Goal: Feedback & Contribution: Contribute content

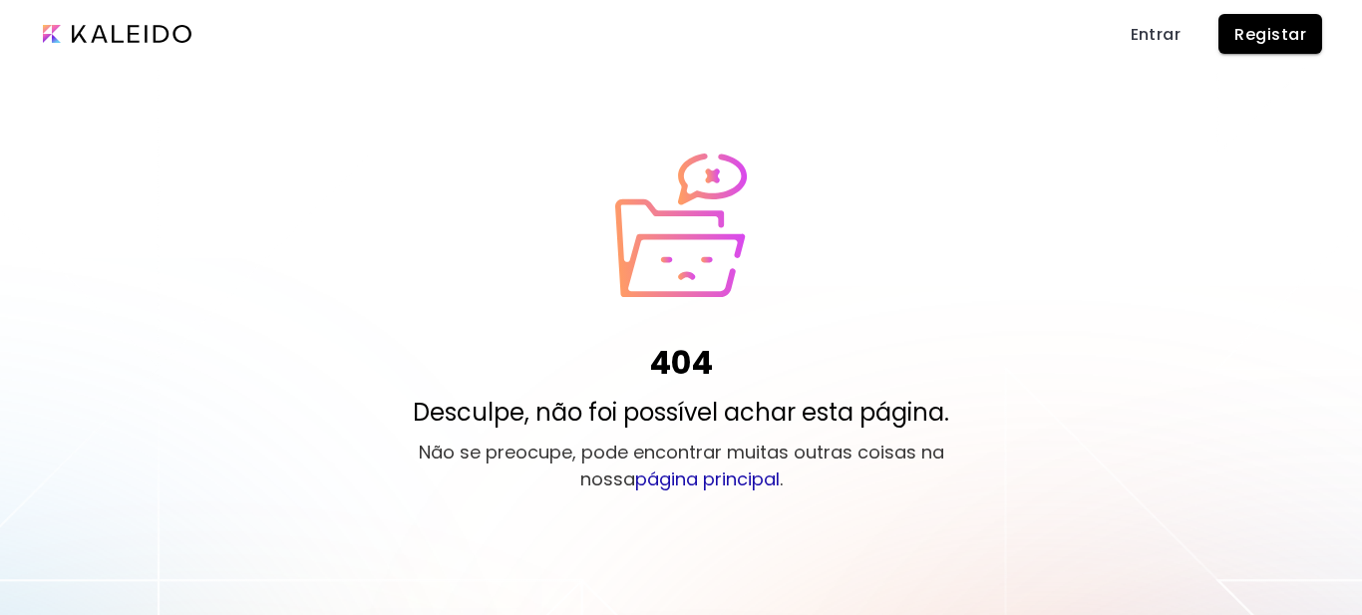
click at [1148, 38] on span "Entrar" at bounding box center [1156, 34] width 51 height 21
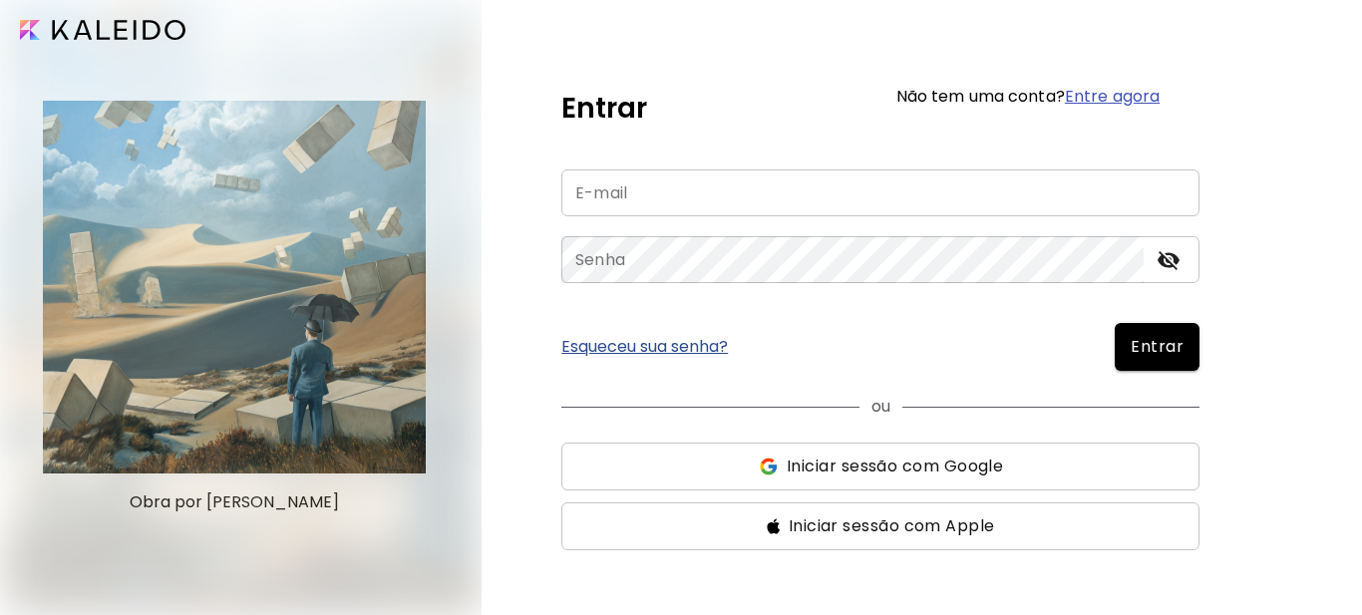
click at [702, 193] on input "email" at bounding box center [880, 193] width 638 height 47
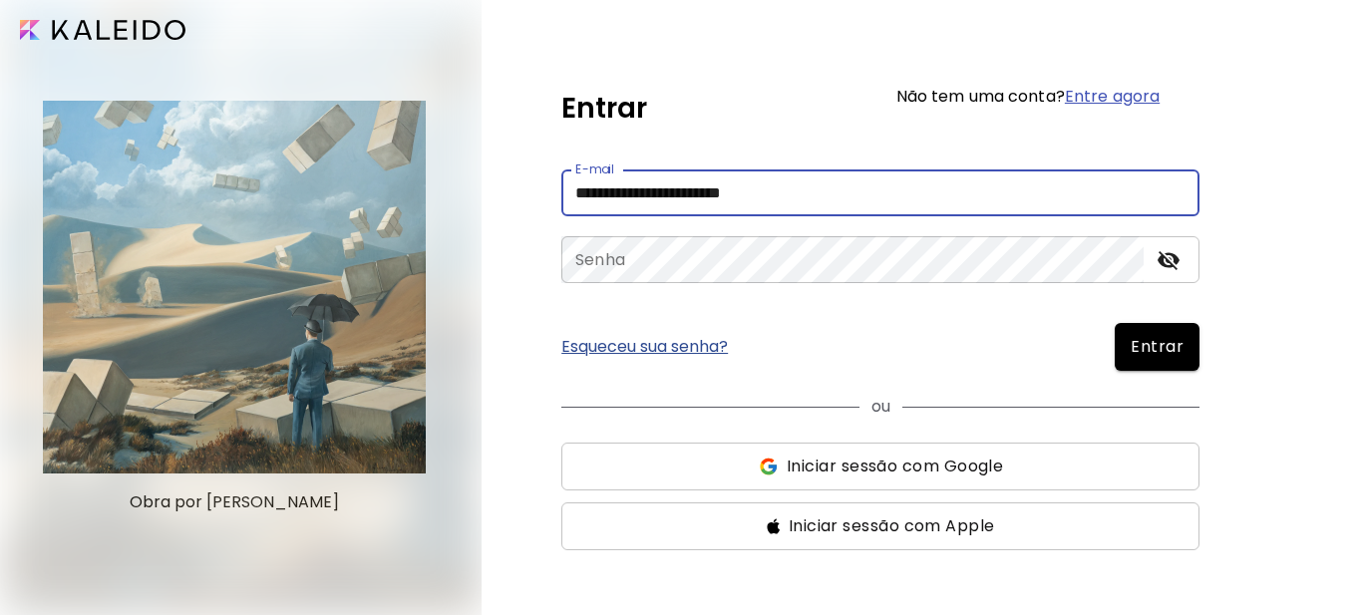
click at [687, 196] on input "**********" at bounding box center [880, 193] width 638 height 47
type input "**********"
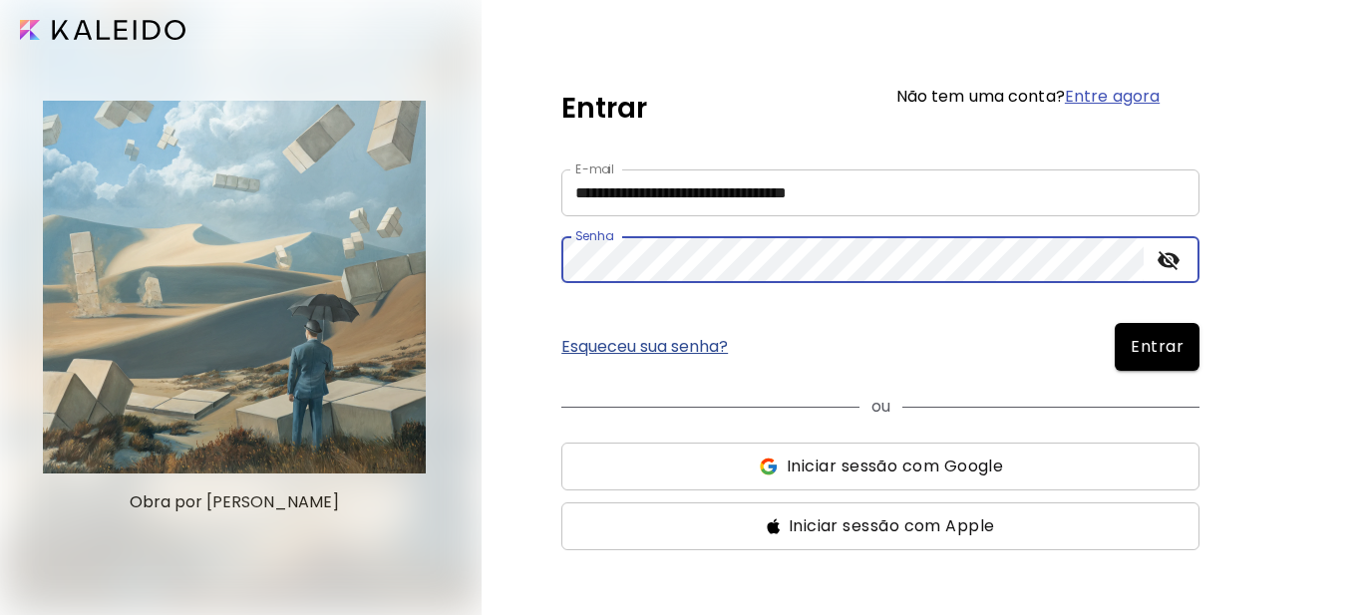
click at [1164, 348] on span "Entrar" at bounding box center [1157, 347] width 53 height 24
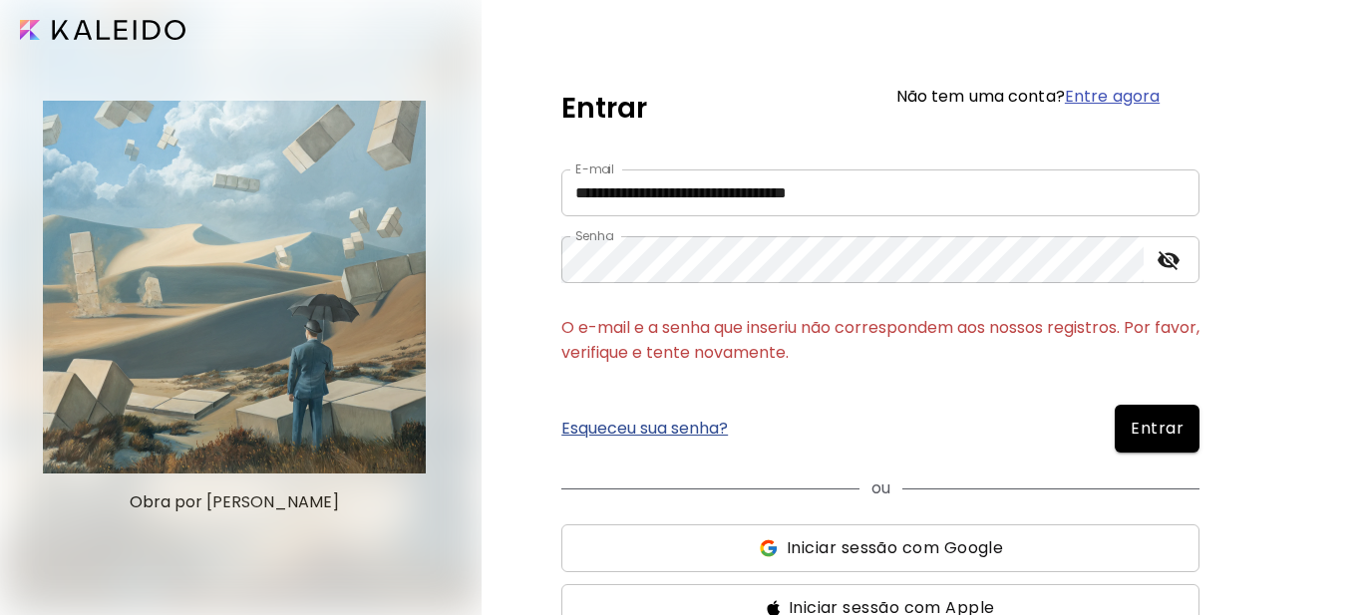
click at [1122, 96] on link "Entre agora" at bounding box center [1112, 96] width 95 height 23
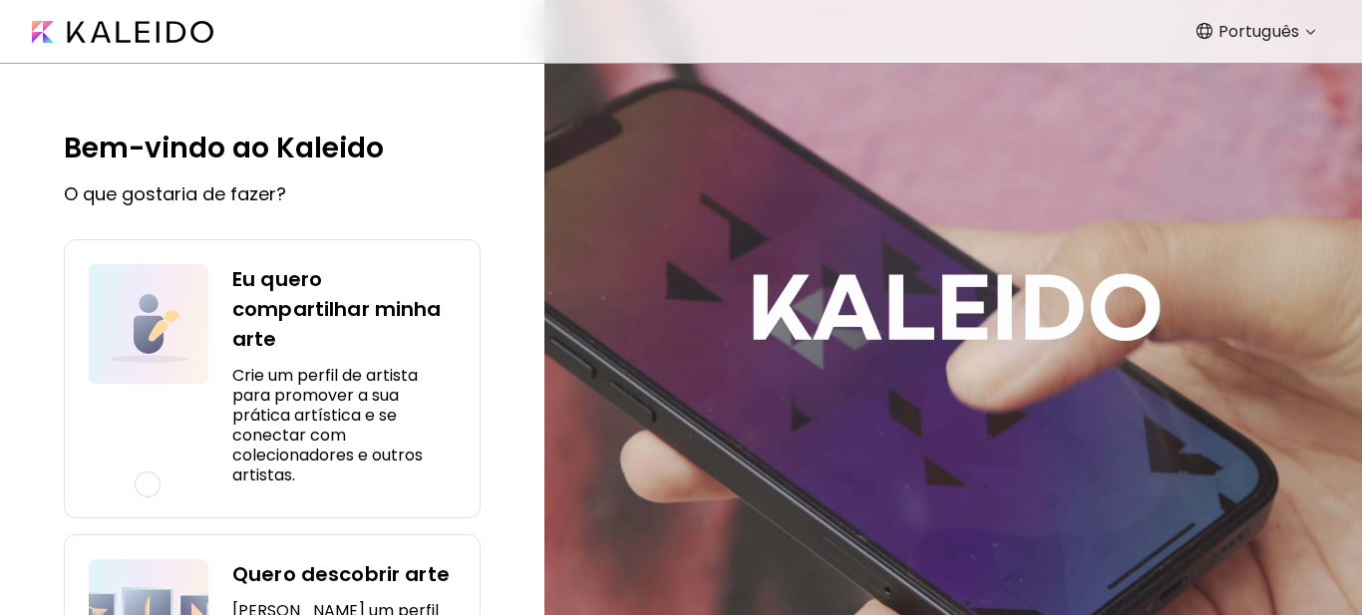
click at [298, 310] on h4 "Eu quero compartilhar minha arte" at bounding box center [343, 309] width 223 height 90
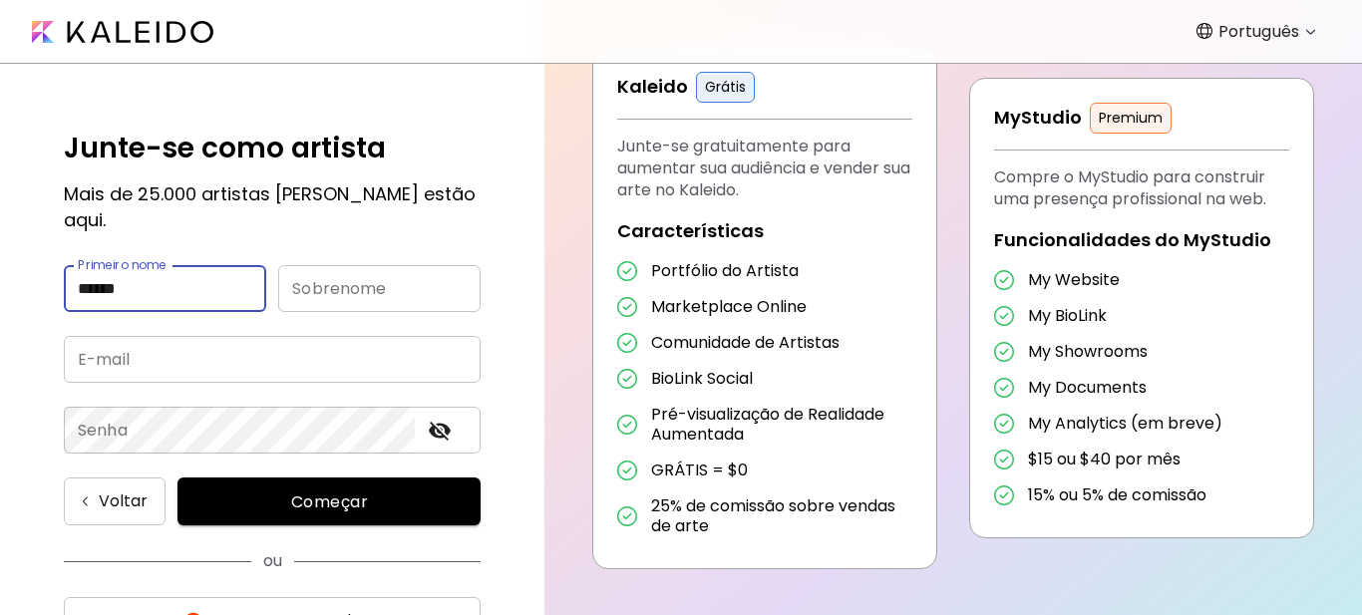
type input "******"
click at [285, 268] on input "text" at bounding box center [379, 288] width 202 height 47
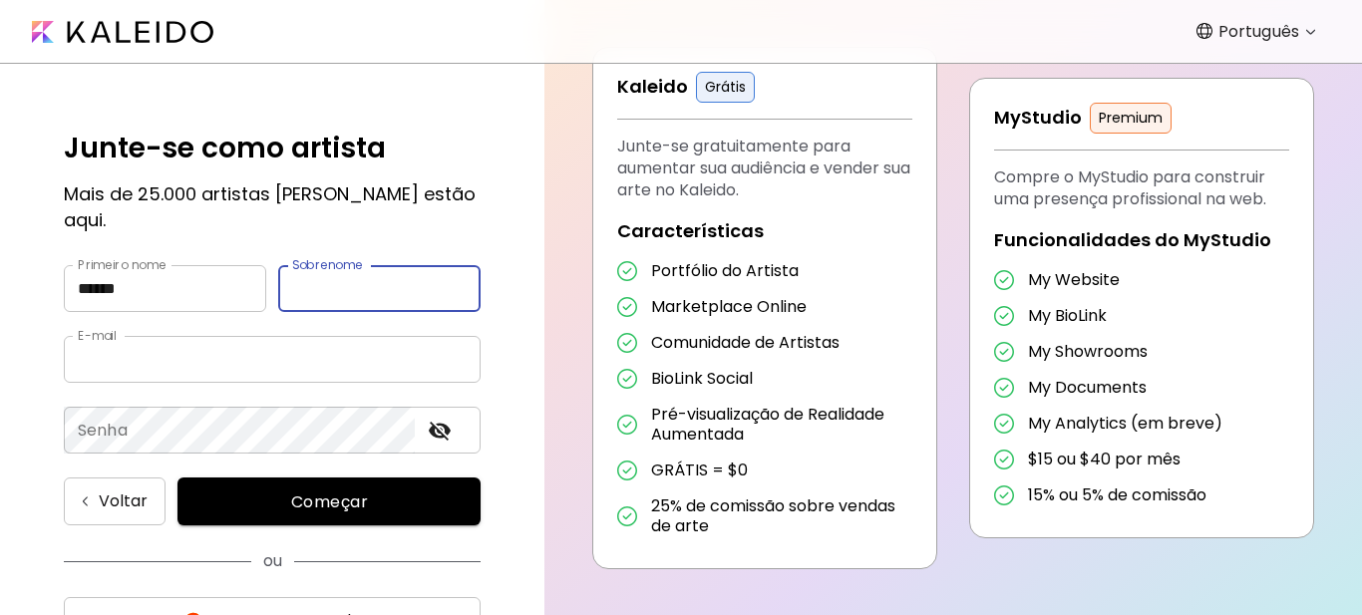
type input "*******"
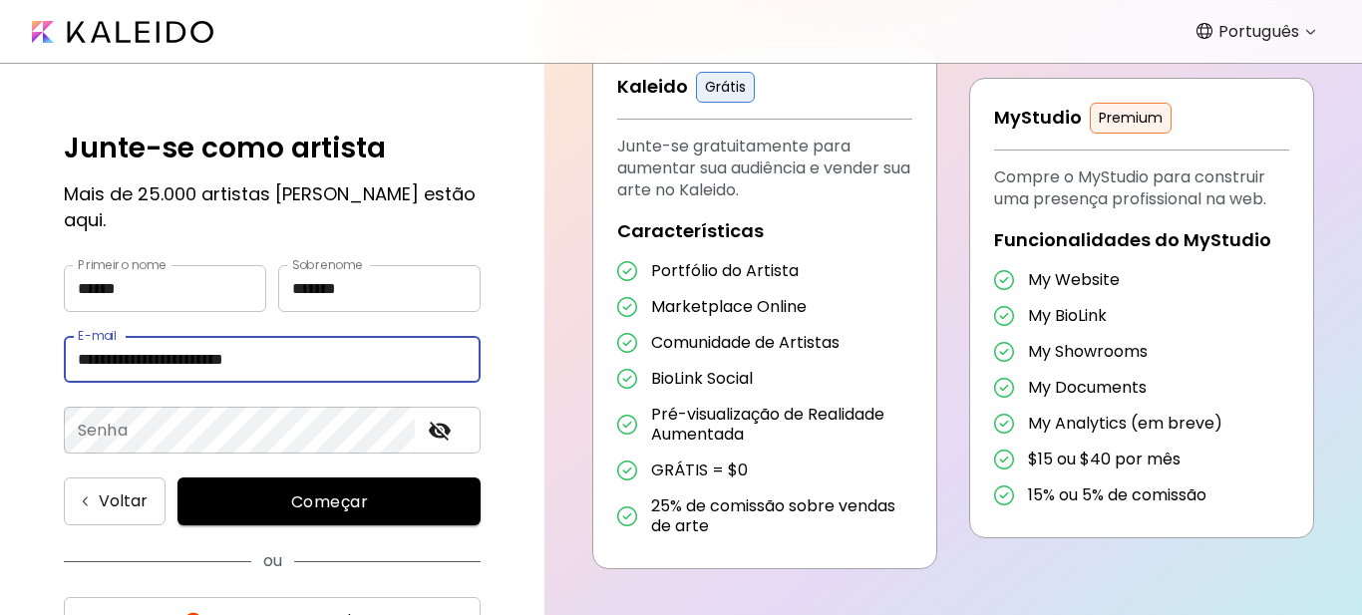
drag, startPoint x: 192, startPoint y: 335, endPoint x: 196, endPoint y: 356, distance: 21.3
click at [192, 336] on input "**********" at bounding box center [272, 359] width 417 height 47
type input "**********"
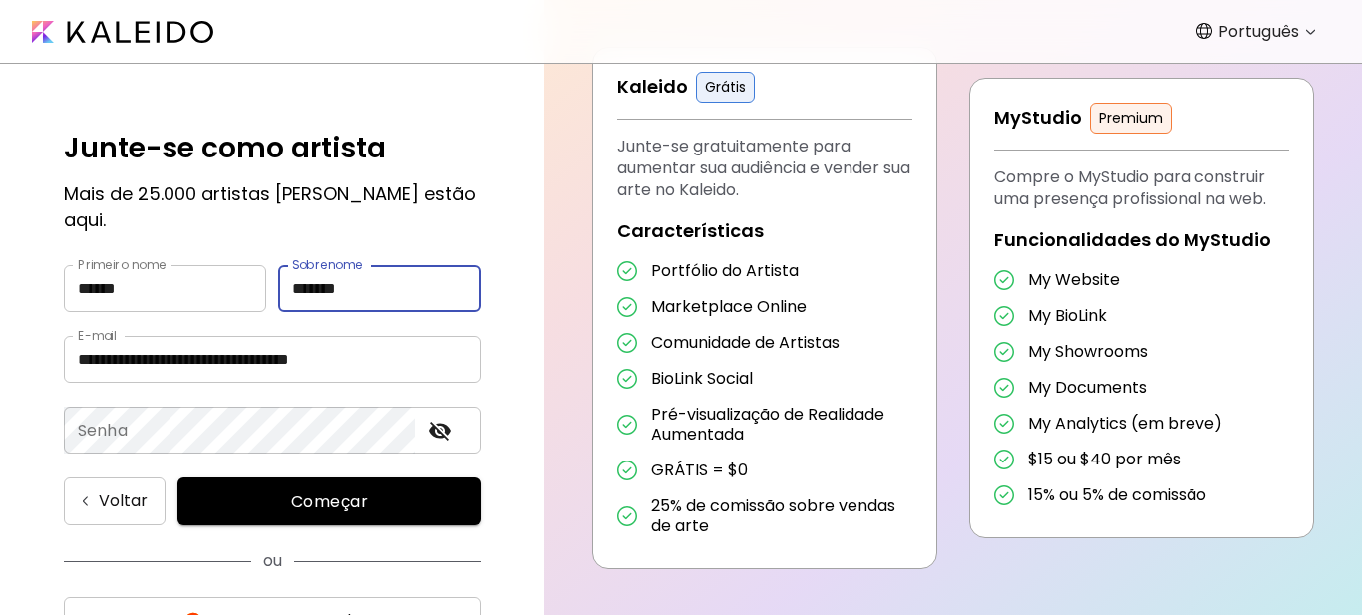
drag, startPoint x: 365, startPoint y: 262, endPoint x: 221, endPoint y: 266, distance: 143.6
click at [221, 266] on div "Primeiro nome ****** Primeiro nome Sobrenome ******* Sobrenome" at bounding box center [272, 300] width 417 height 71
click at [386, 270] on input "*******" at bounding box center [379, 288] width 202 height 47
type input "**********"
click at [432, 422] on icon "toggle password visibility" at bounding box center [440, 431] width 22 height 19
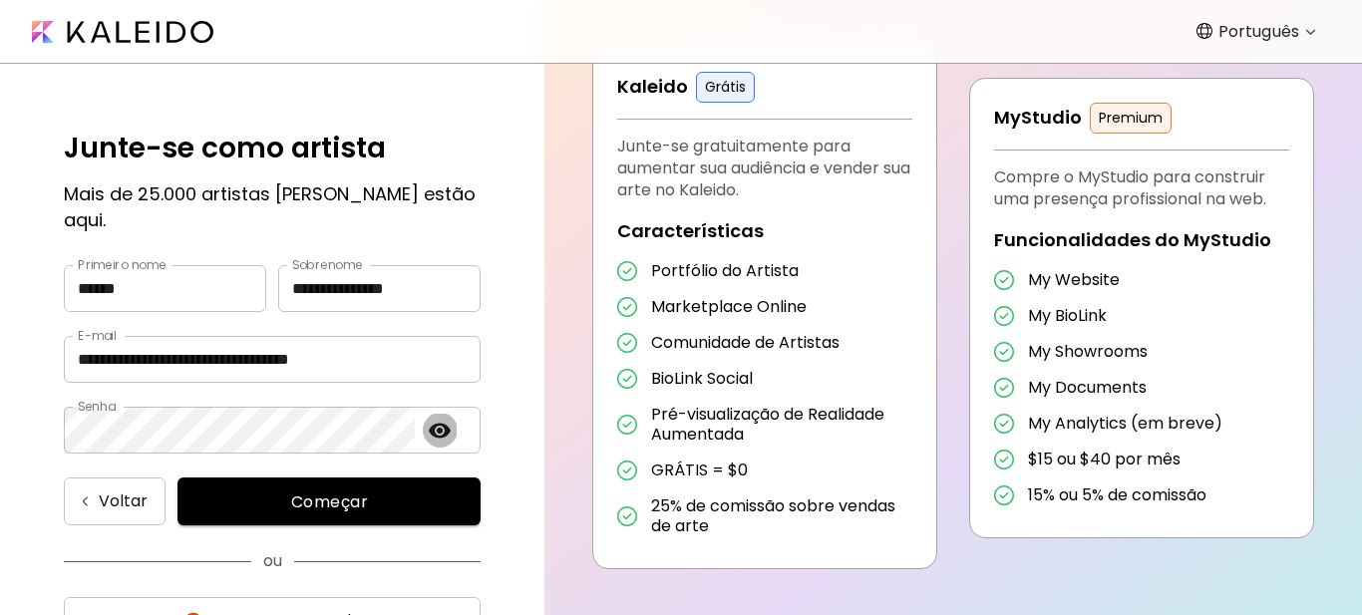
click at [432, 423] on icon "toggle password visibility" at bounding box center [440, 430] width 22 height 15
click at [334, 492] on span "Começar" at bounding box center [328, 502] width 255 height 21
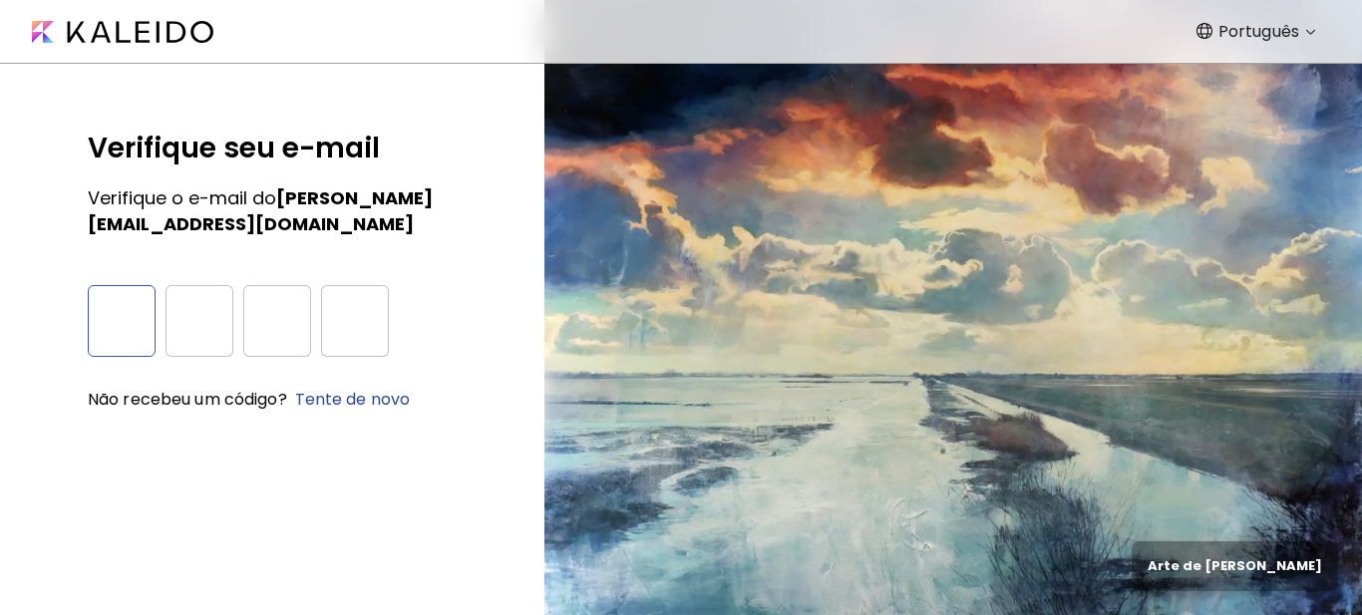
type input "*"
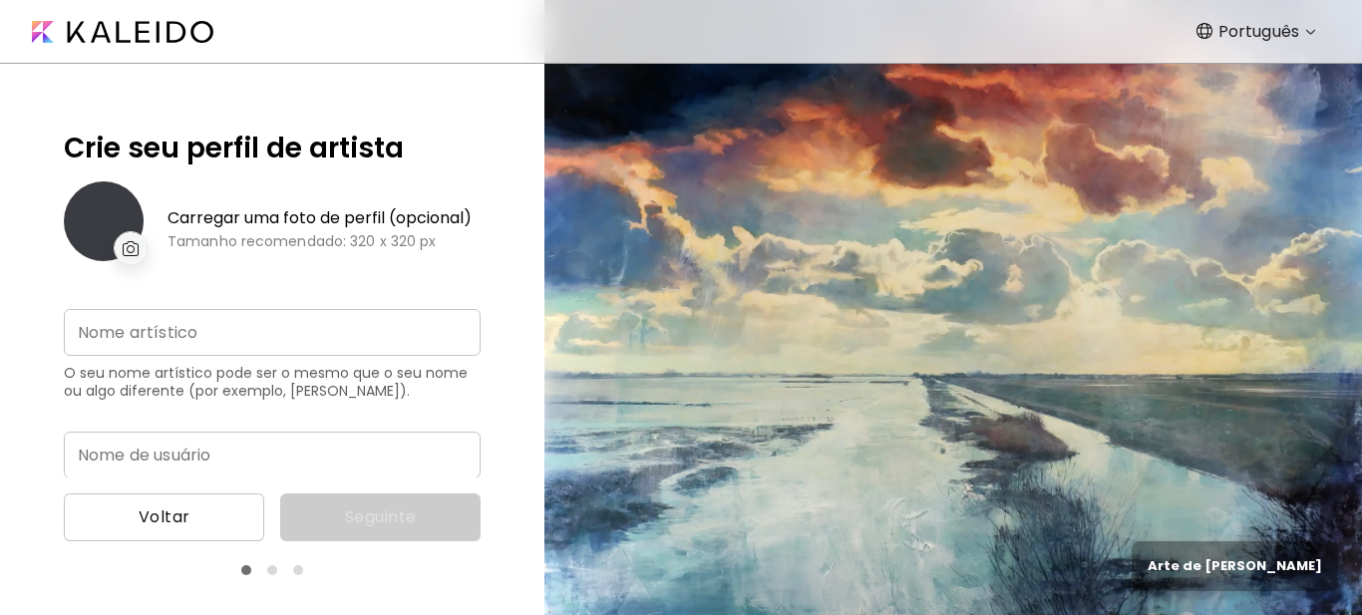
type input "**********"
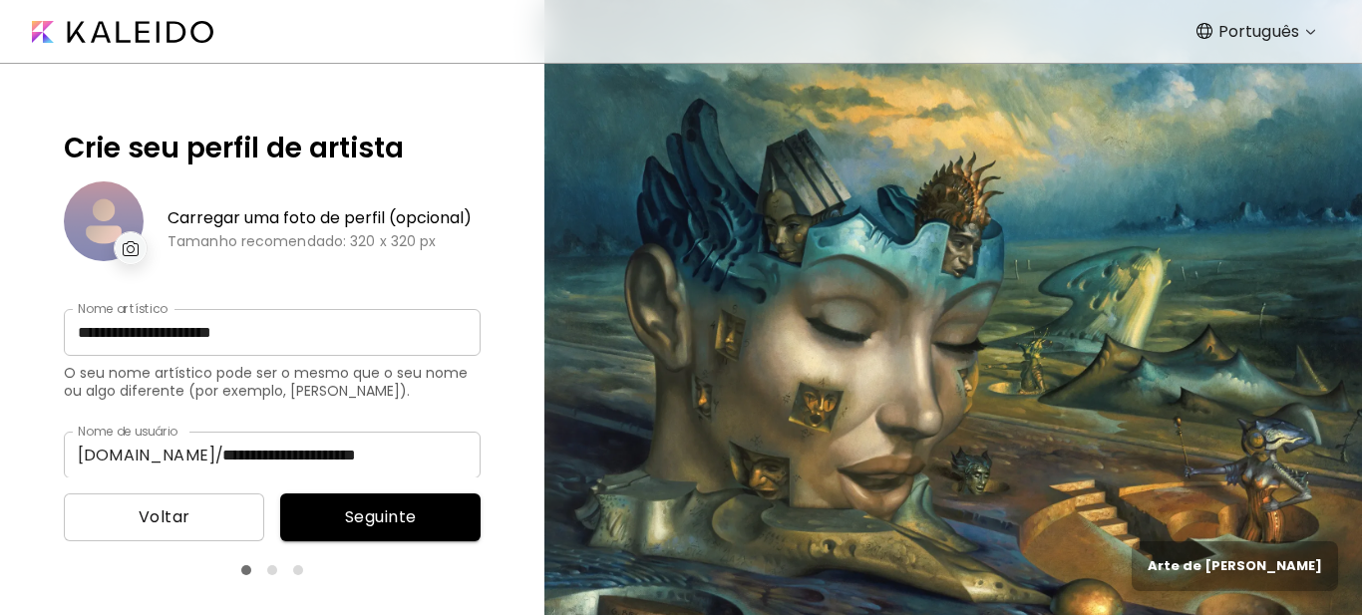
click at [132, 242] on img at bounding box center [131, 248] width 17 height 15
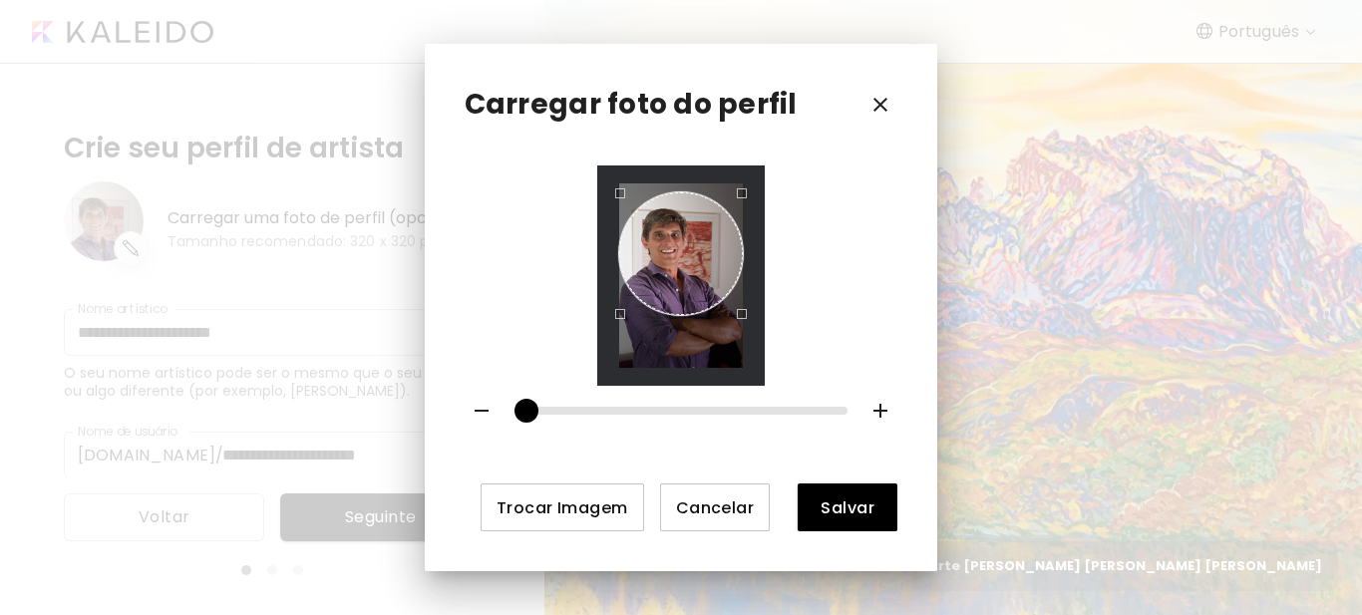
click at [685, 237] on div "Use the arrow keys to move the crop selection area" at bounding box center [680, 253] width 123 height 123
click at [857, 503] on span "Salvar" at bounding box center [848, 508] width 68 height 21
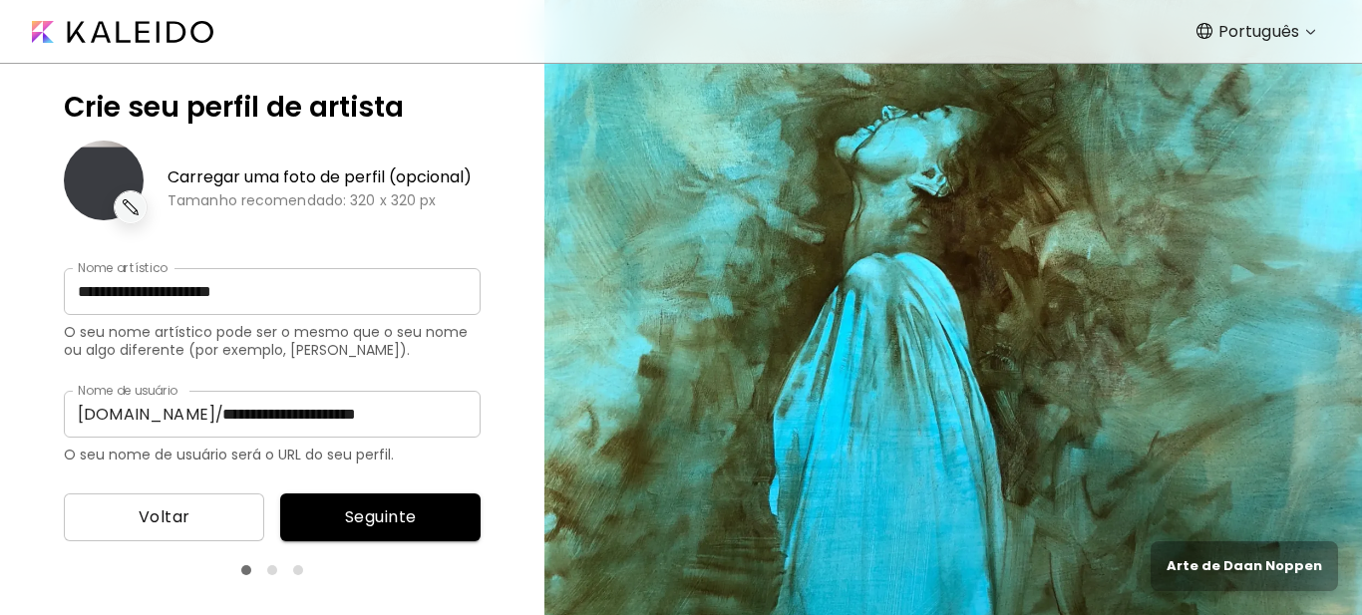
scroll to position [115, 0]
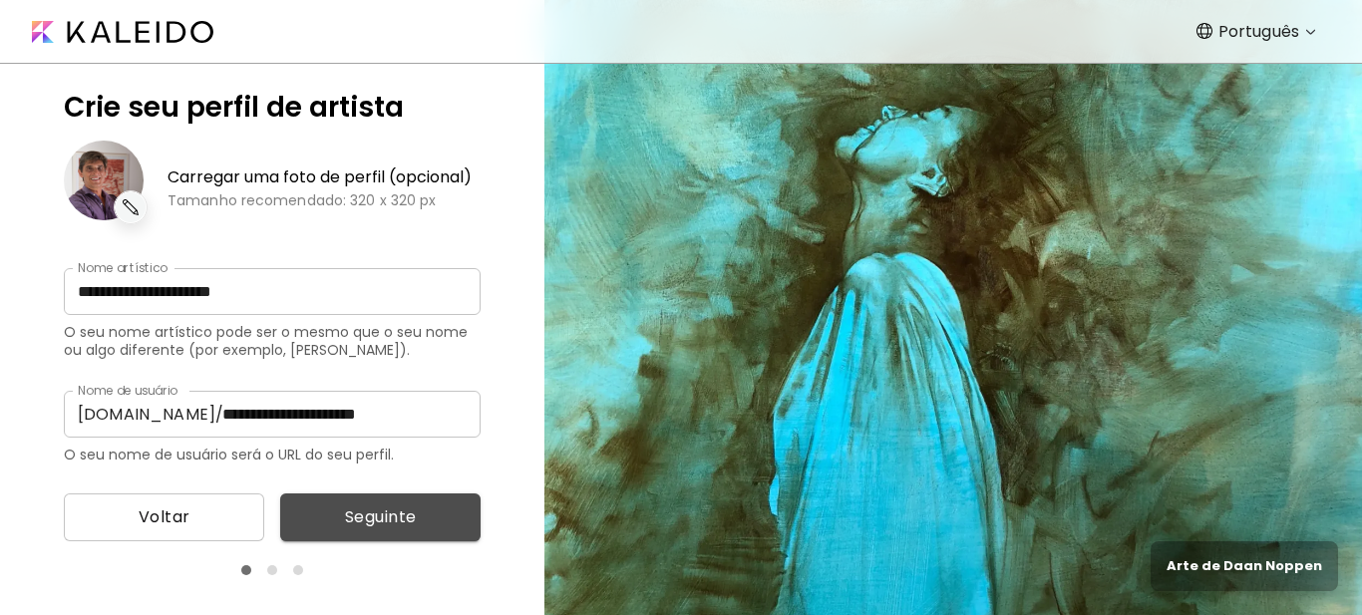
click at [387, 518] on span "Seguinte" at bounding box center [380, 518] width 169 height 24
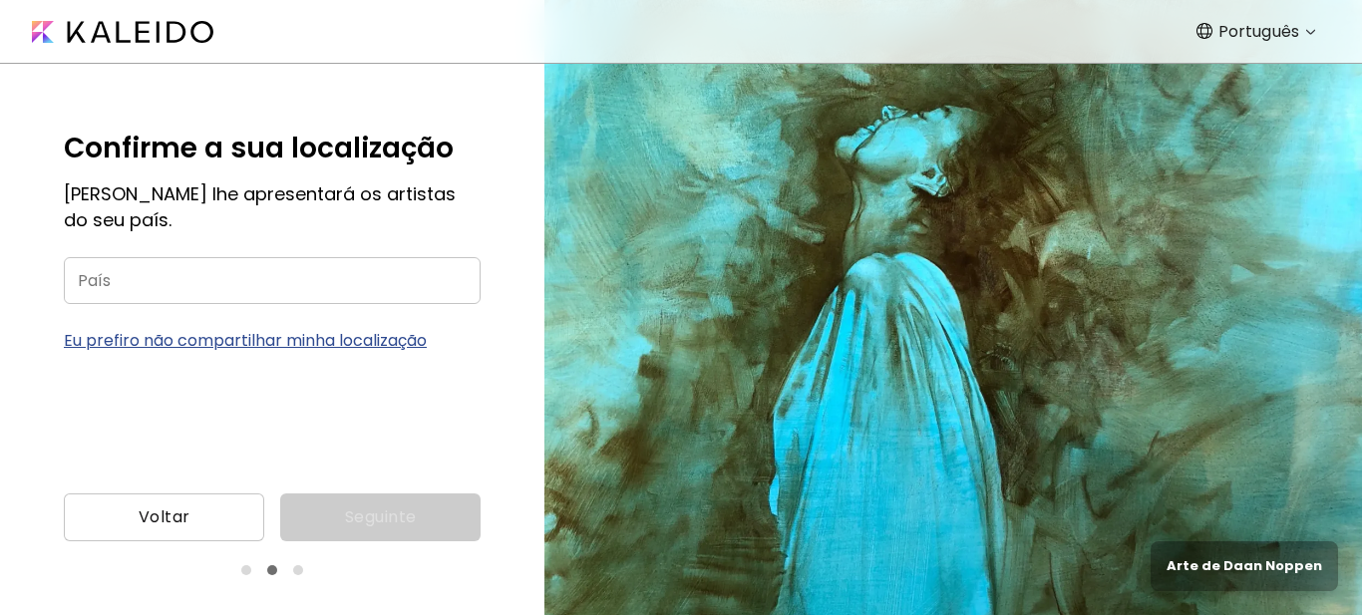
click at [122, 279] on input "País" at bounding box center [272, 280] width 417 height 47
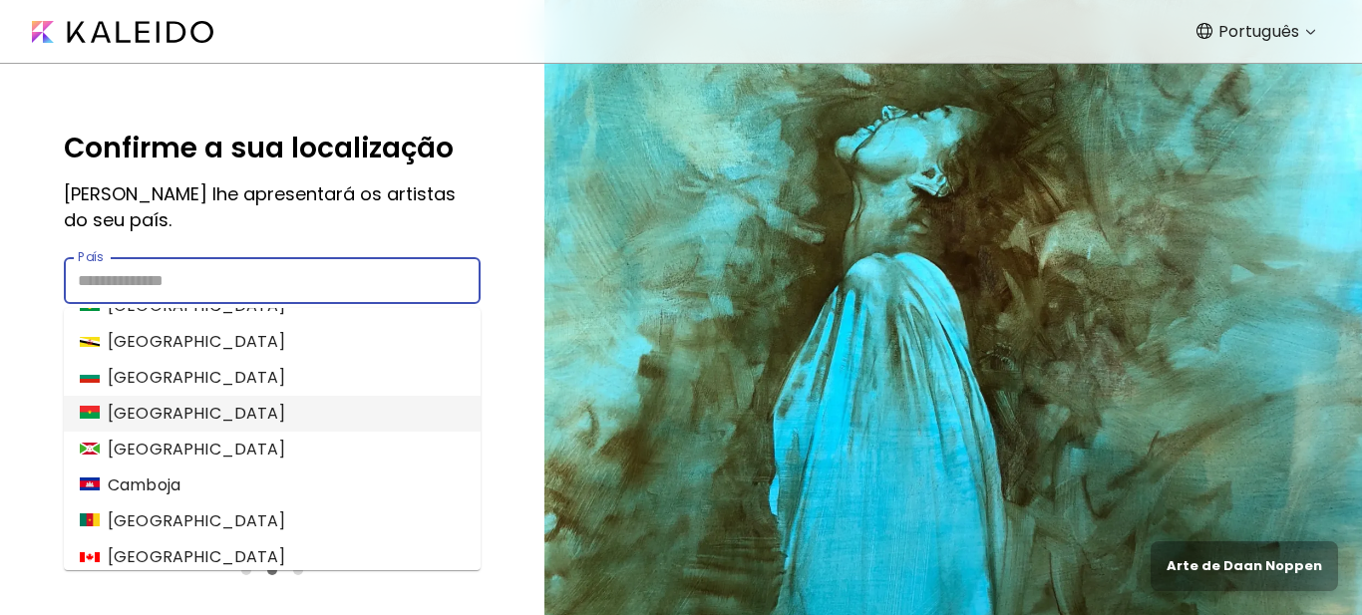
scroll to position [897, 0]
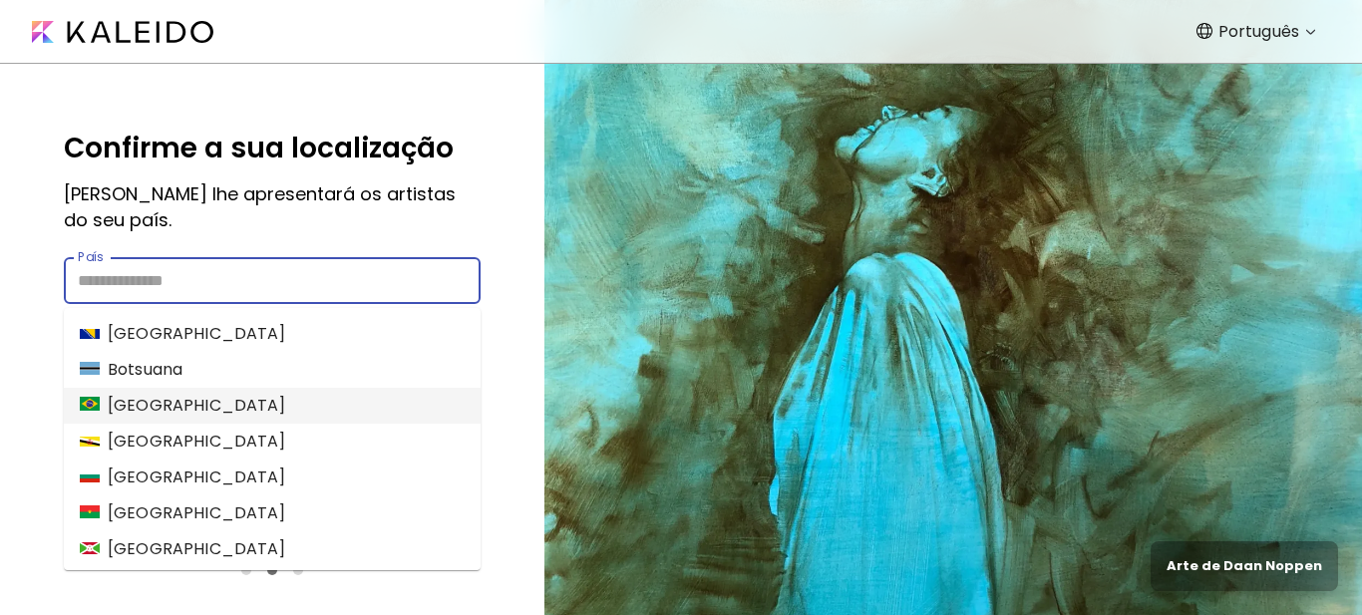
click at [156, 409] on li "Brasil" at bounding box center [272, 406] width 417 height 36
type input "******"
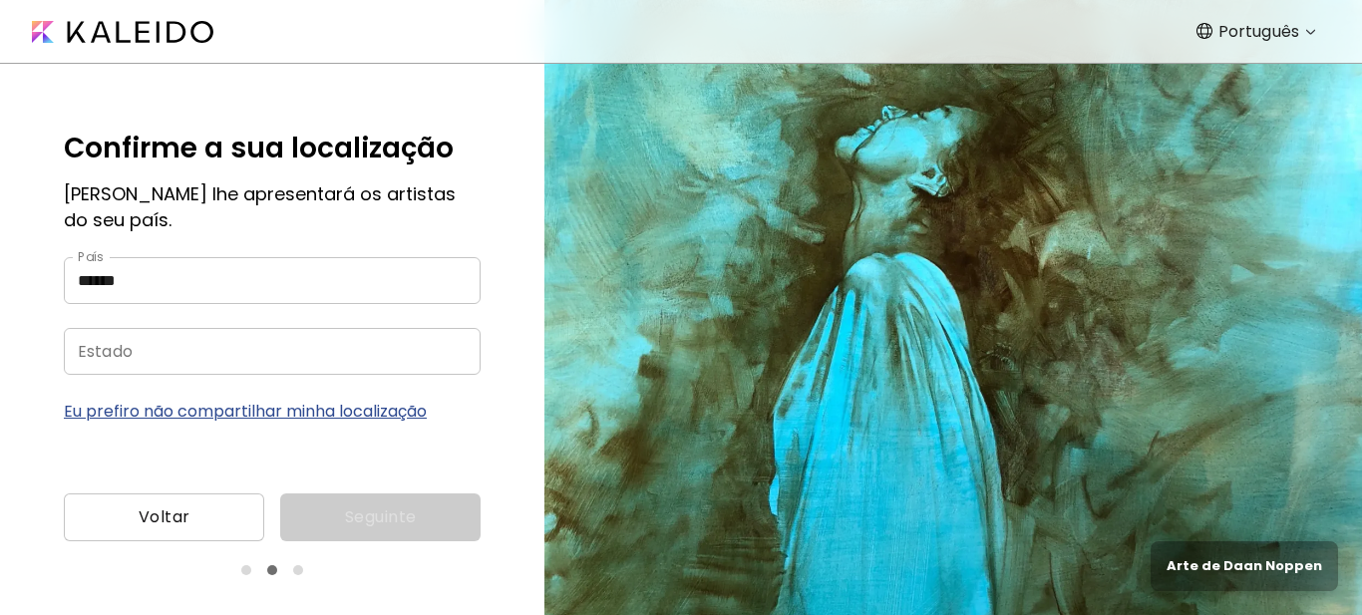
click at [136, 336] on input "Estado" at bounding box center [253, 351] width 378 height 47
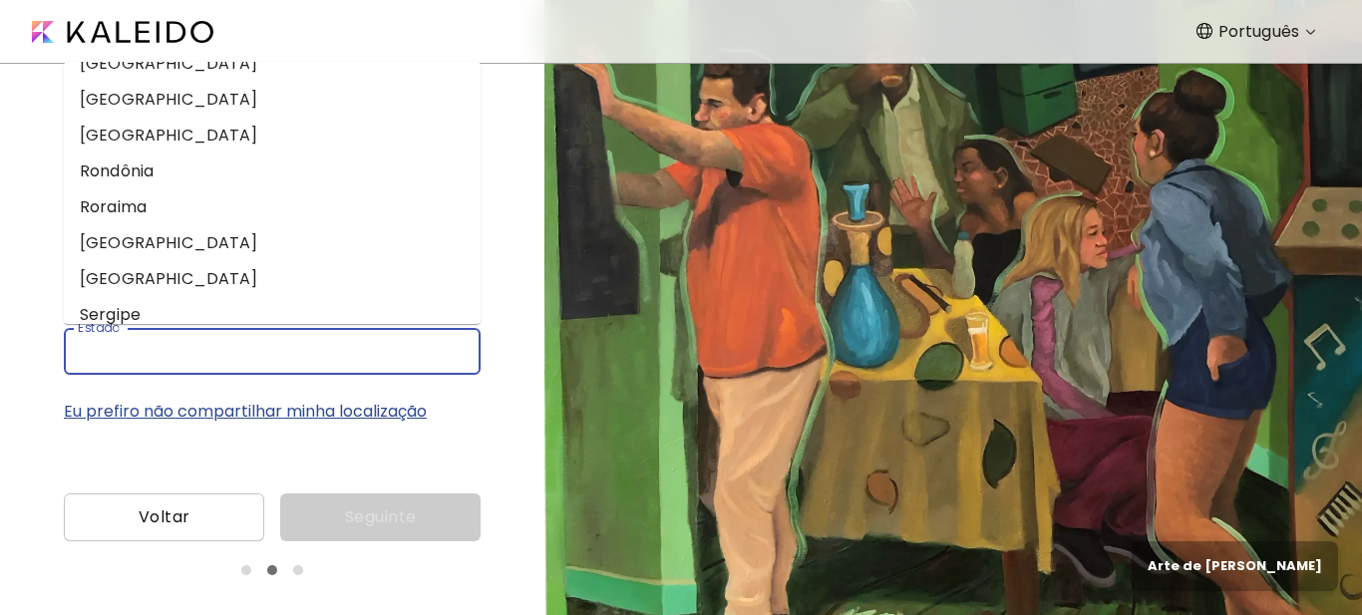
scroll to position [723, 0]
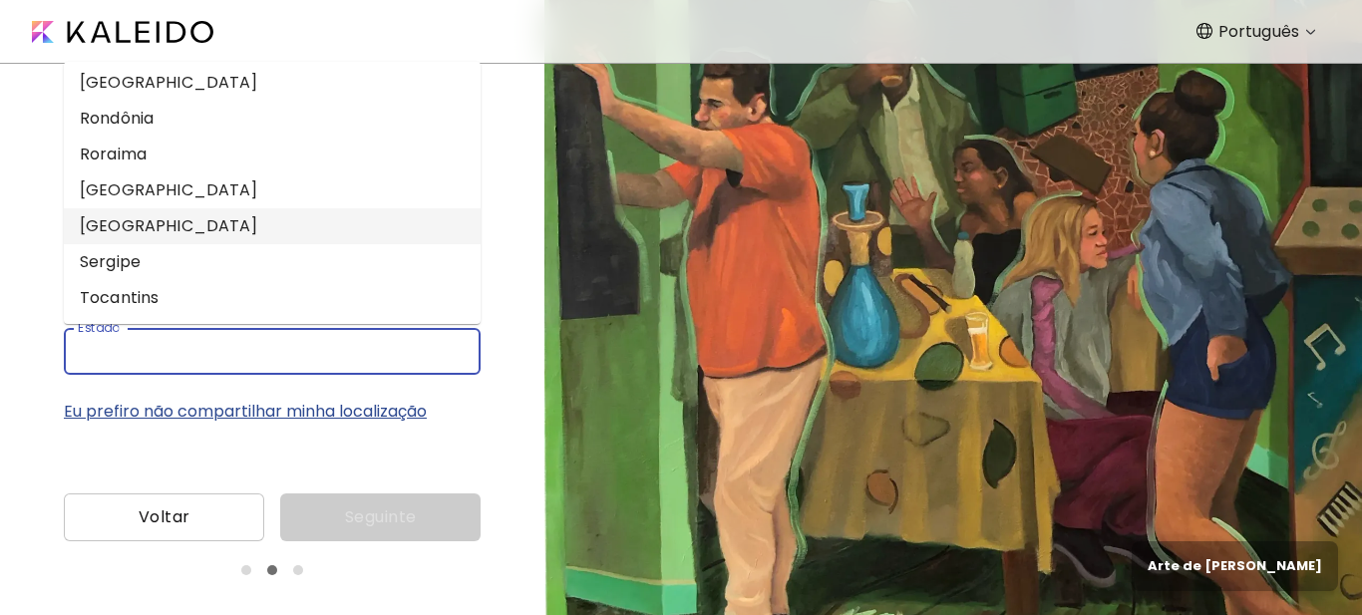
click at [131, 230] on li "São Paulo" at bounding box center [272, 226] width 417 height 36
type input "*********"
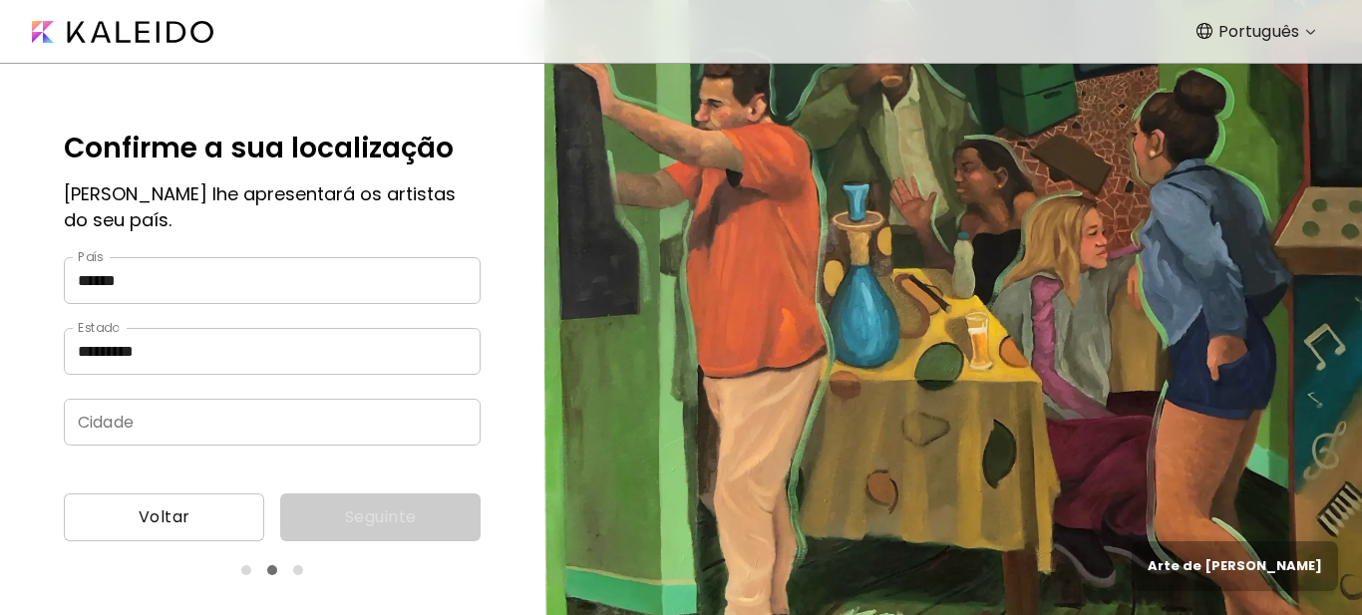
click at [182, 425] on input "Cidade" at bounding box center [253, 422] width 378 height 47
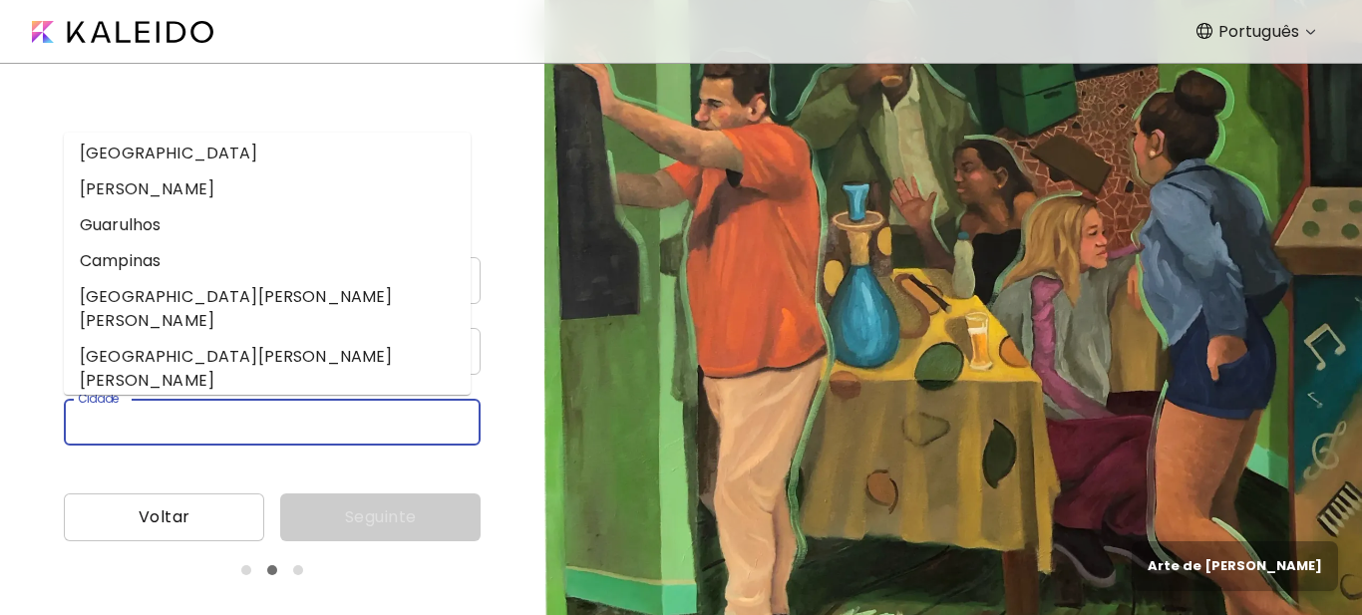
scroll to position [0, 0]
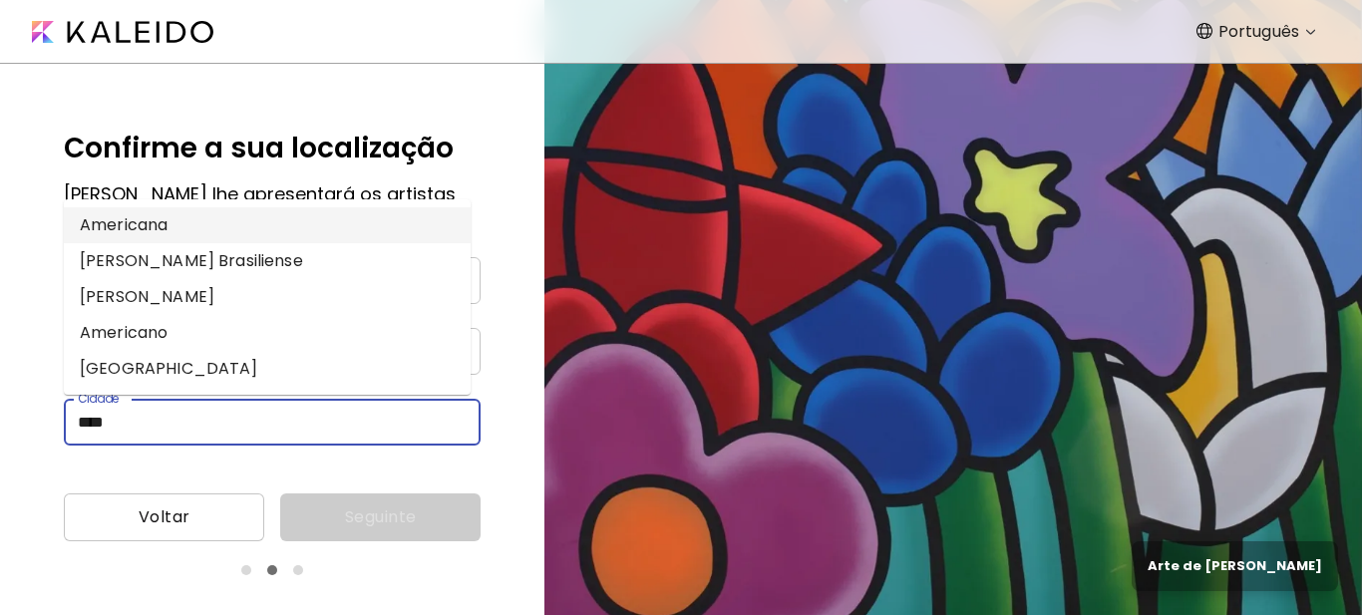
click at [136, 223] on li "Americana" at bounding box center [267, 225] width 407 height 36
type input "*********"
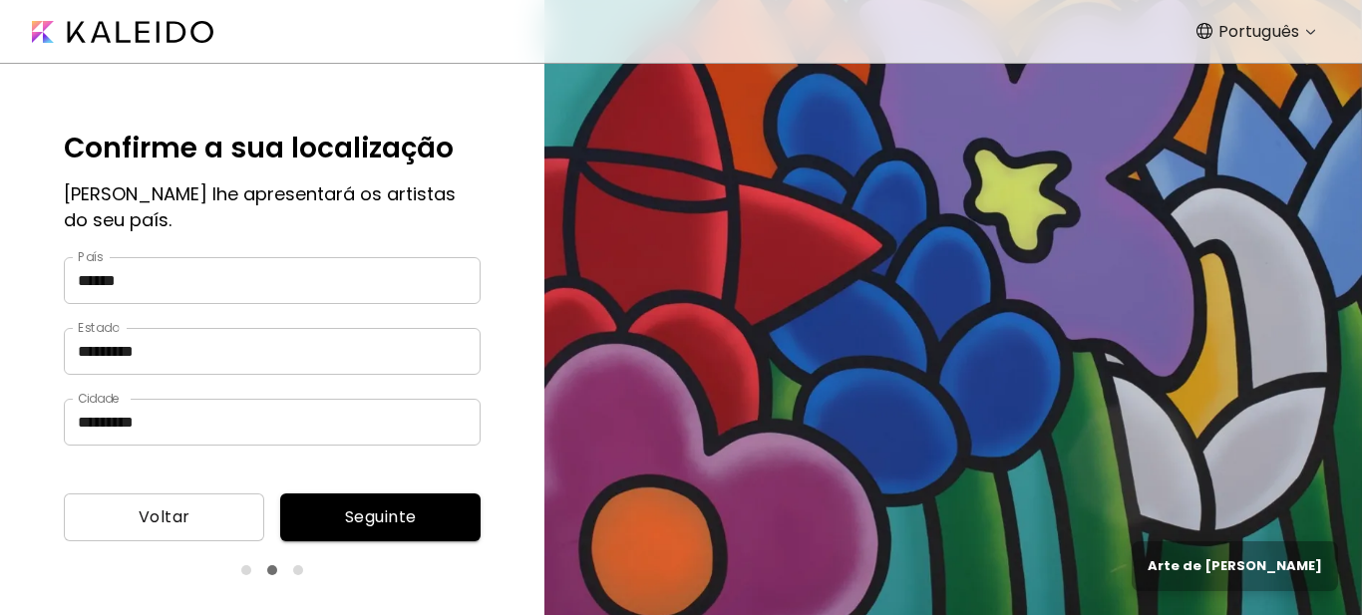
click at [368, 511] on span "Seguinte" at bounding box center [380, 518] width 169 height 24
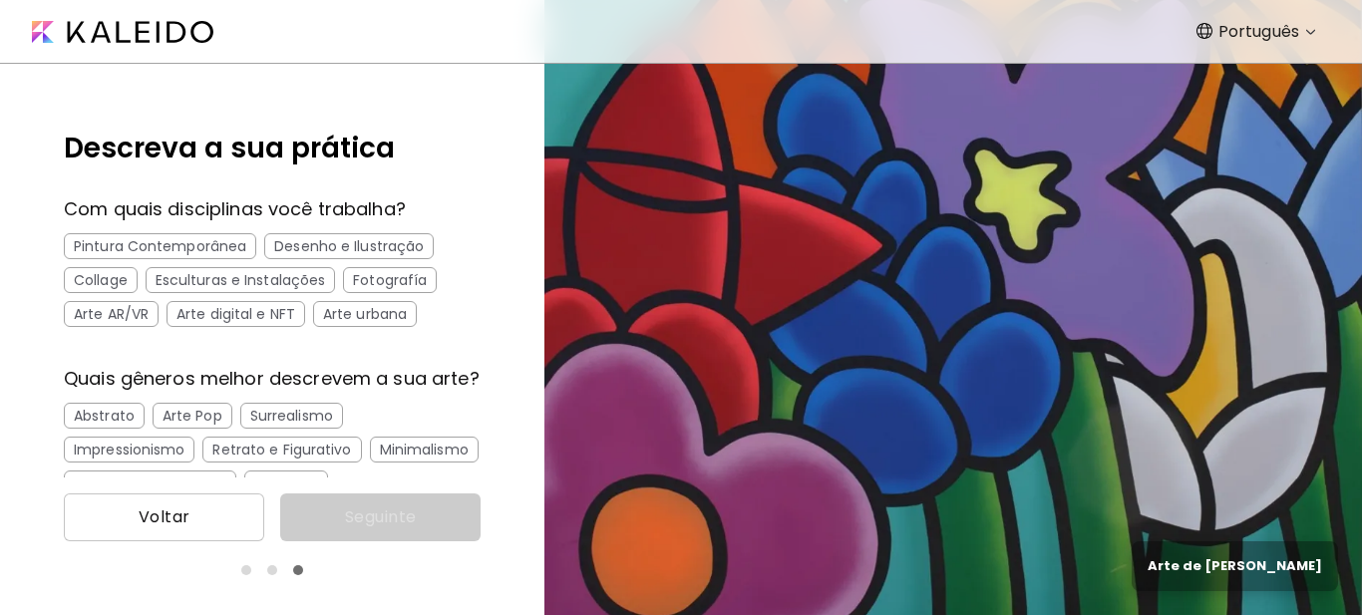
click at [380, 278] on div "Fotografía" at bounding box center [390, 280] width 94 height 26
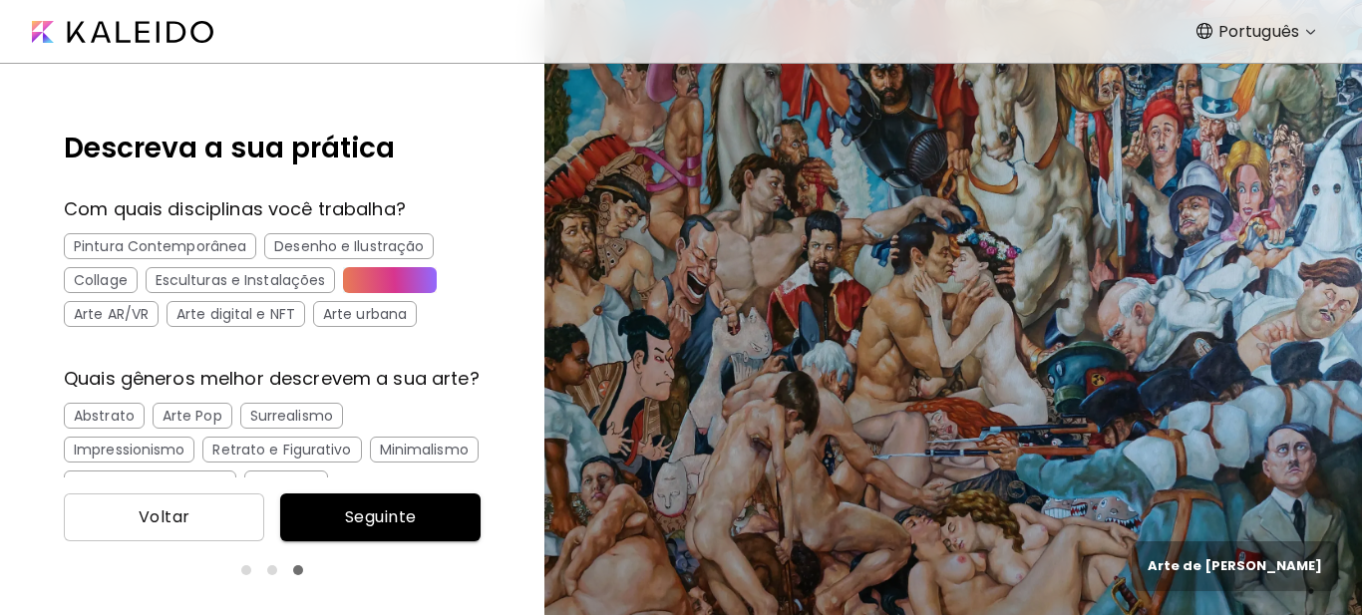
click at [229, 314] on div "Arte digital e NFT" at bounding box center [236, 314] width 139 height 26
click at [379, 311] on div "Arte urbana" at bounding box center [365, 314] width 104 height 26
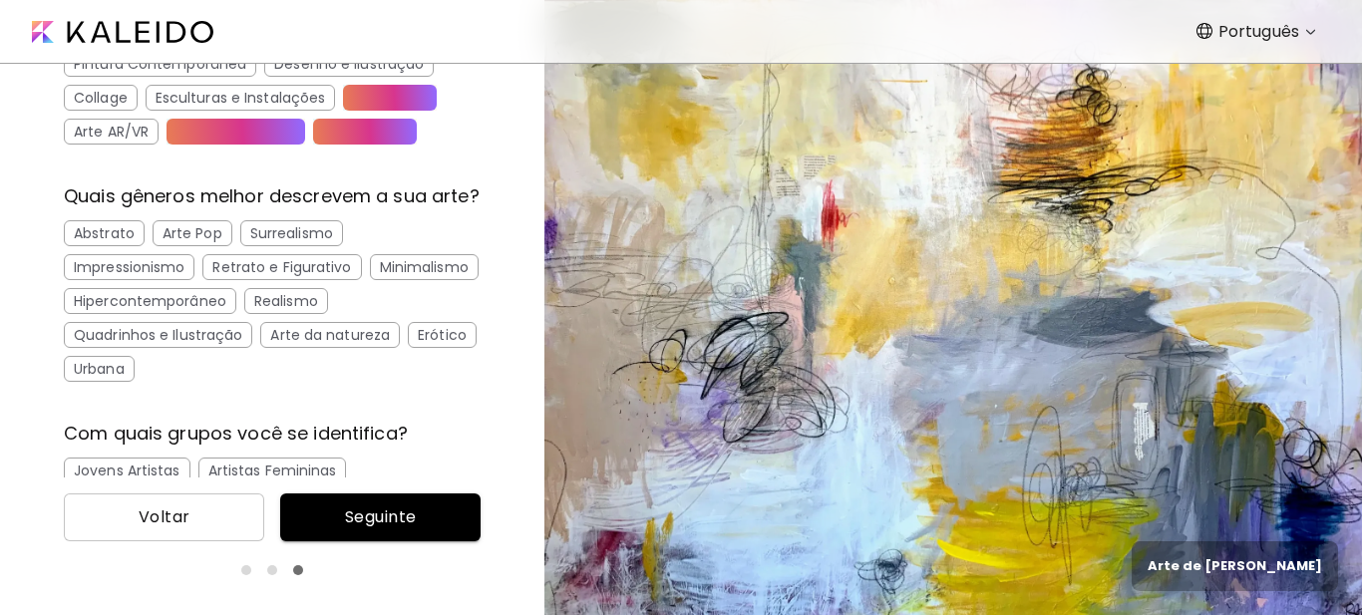
scroll to position [199, 0]
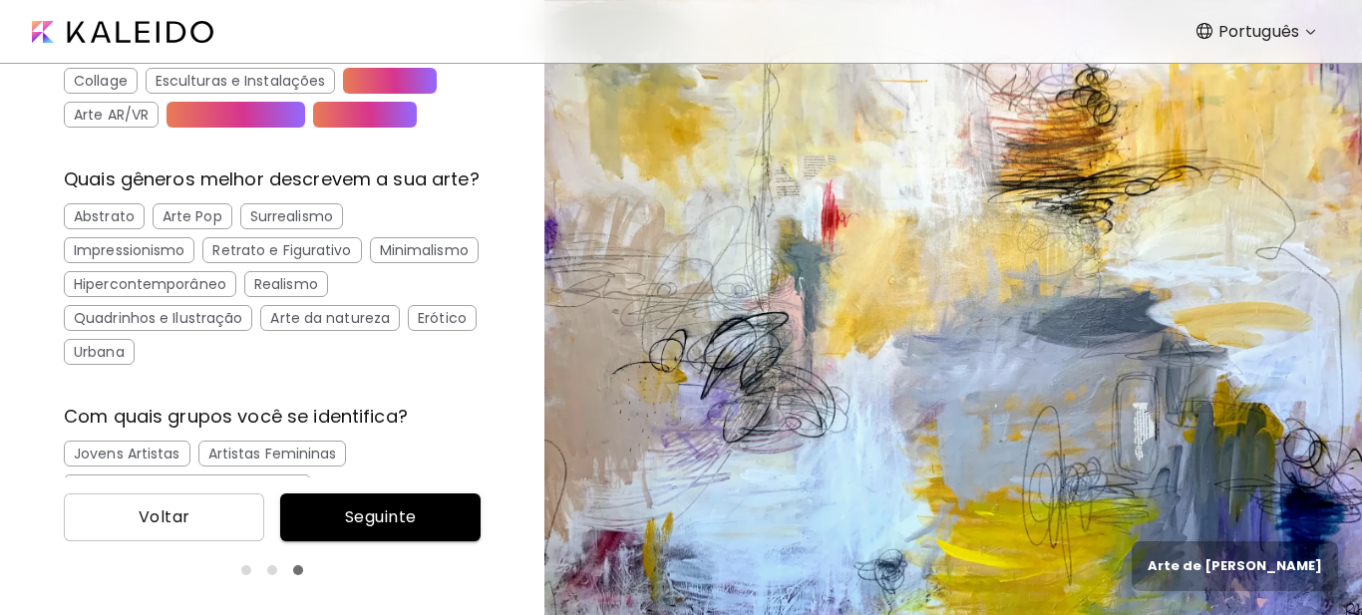
click at [199, 229] on div "Arte Pop" at bounding box center [193, 216] width 80 height 26
click at [259, 263] on div "Retrato e Figurativo" at bounding box center [281, 250] width 159 height 26
click at [100, 229] on div "Abstrato" at bounding box center [104, 216] width 81 height 26
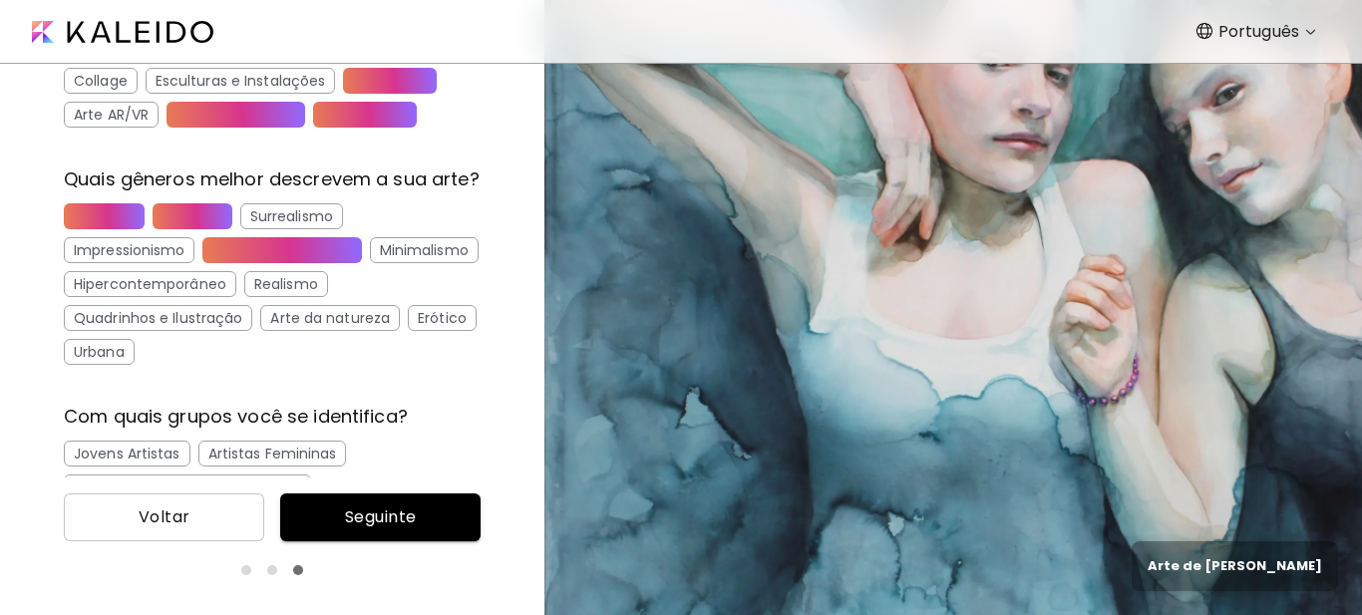
click at [313, 331] on div "Arte da natureza" at bounding box center [330, 318] width 140 height 26
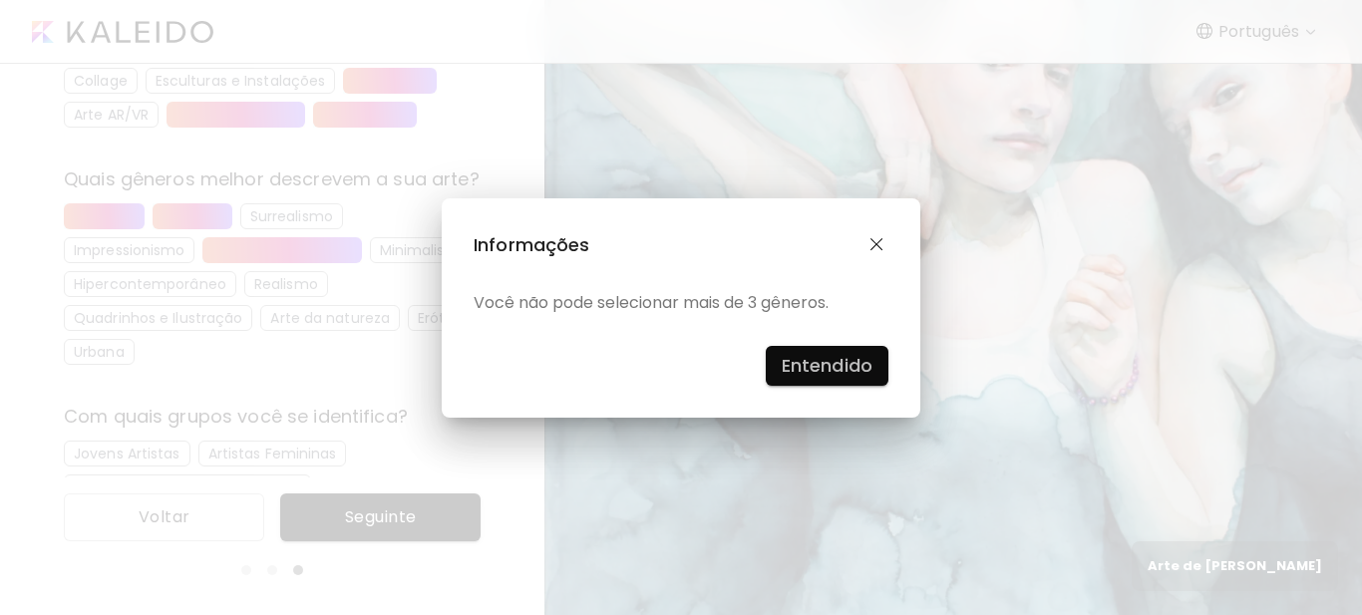
click at [791, 363] on h4 "Entendido" at bounding box center [827, 366] width 91 height 30
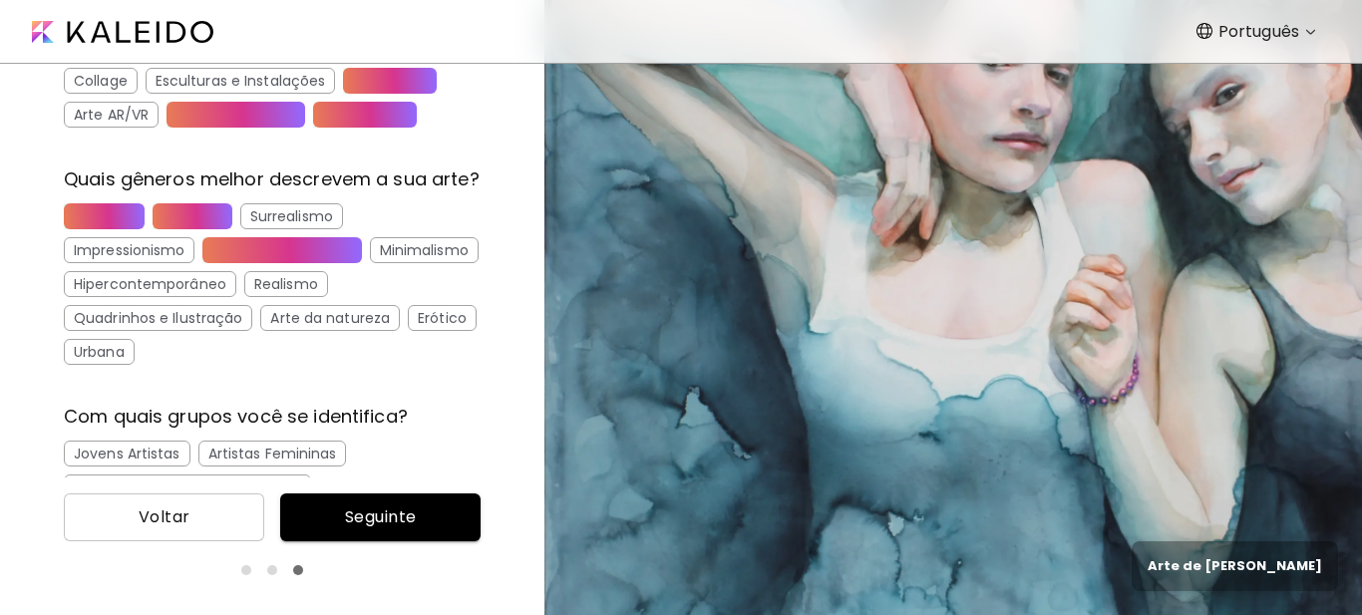
click at [181, 229] on div "Arte Pop" at bounding box center [193, 216] width 80 height 26
click at [298, 331] on div "Arte da natureza" at bounding box center [330, 318] width 140 height 26
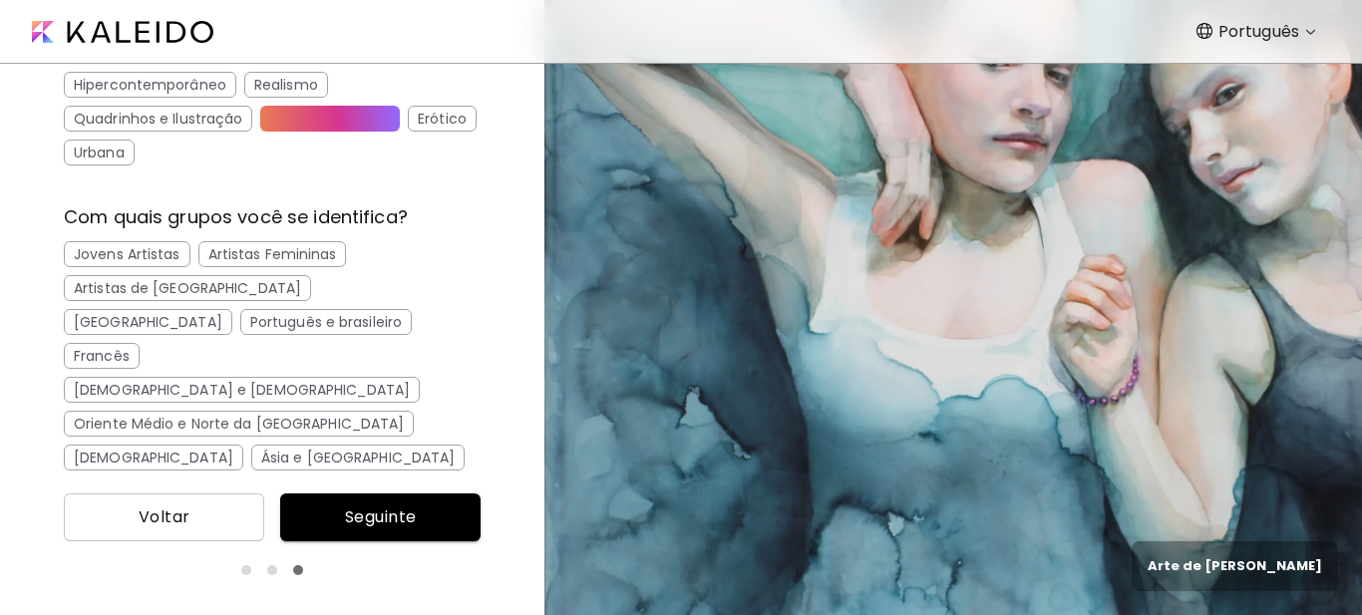
scroll to position [422, 0]
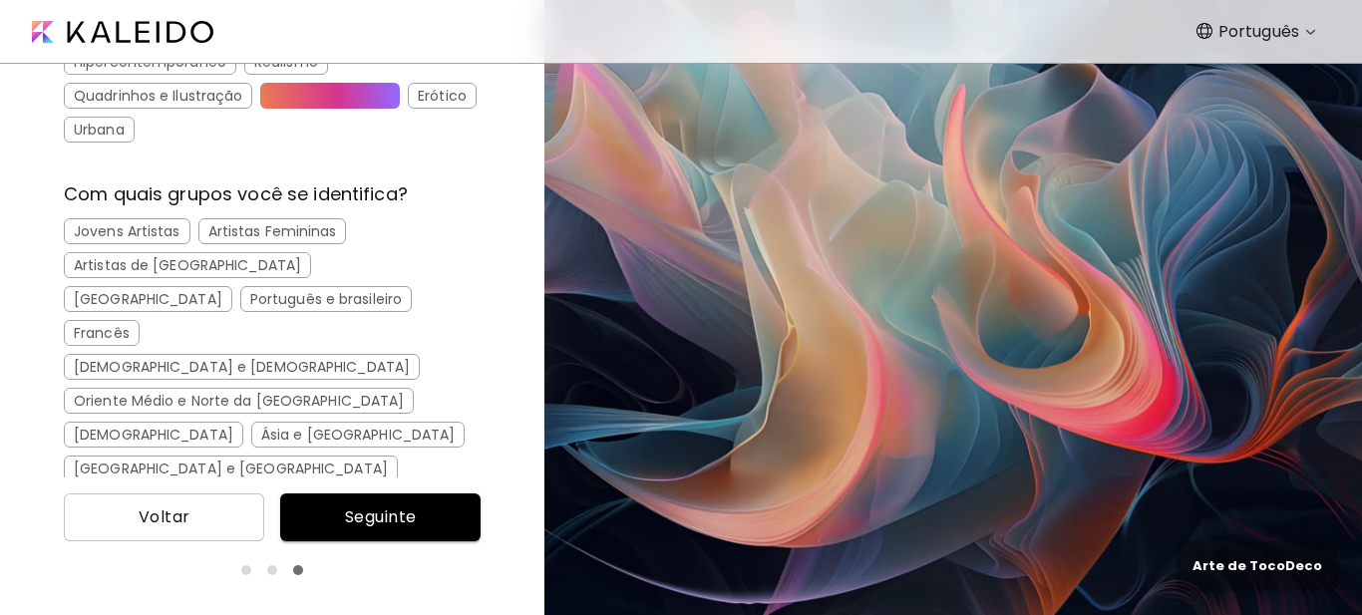
click at [232, 286] on div "[GEOGRAPHIC_DATA]" at bounding box center [148, 299] width 169 height 26
click at [243, 422] on div "[DEMOGRAPHIC_DATA]" at bounding box center [153, 435] width 179 height 26
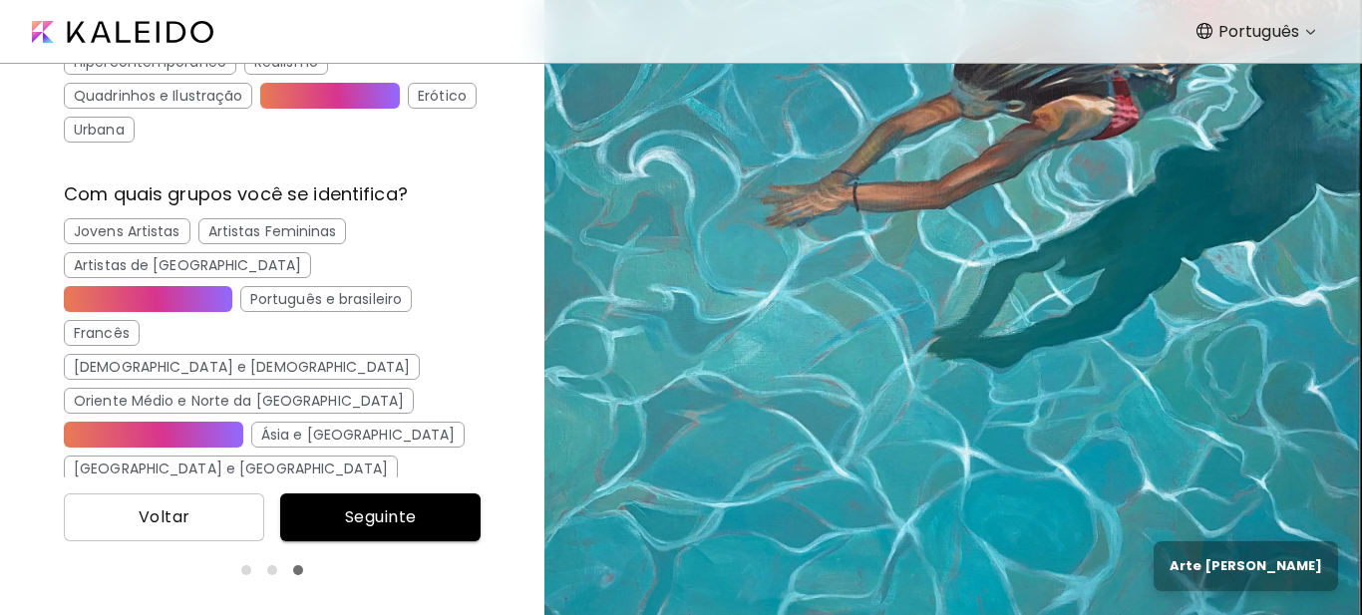
click at [240, 312] on div "Português e brasileiro" at bounding box center [326, 299] width 172 height 26
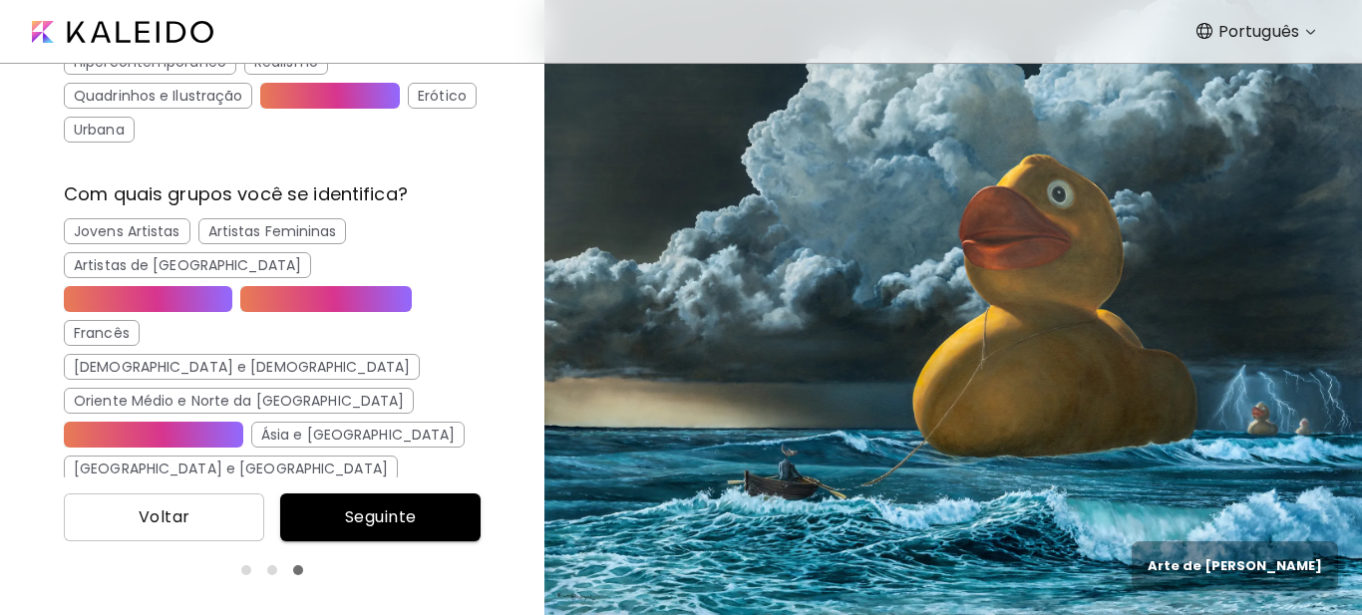
click at [356, 518] on span "Seguinte" at bounding box center [380, 518] width 169 height 24
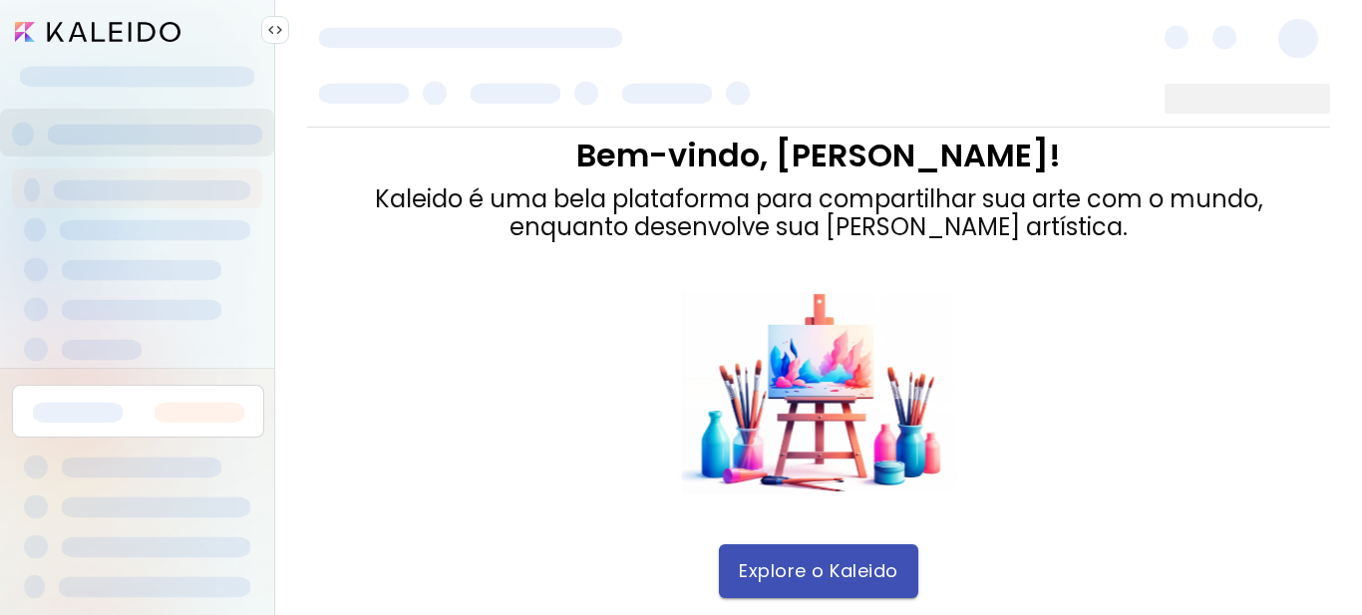
click at [839, 568] on span "Explore o Kaleido" at bounding box center [819, 571] width 160 height 22
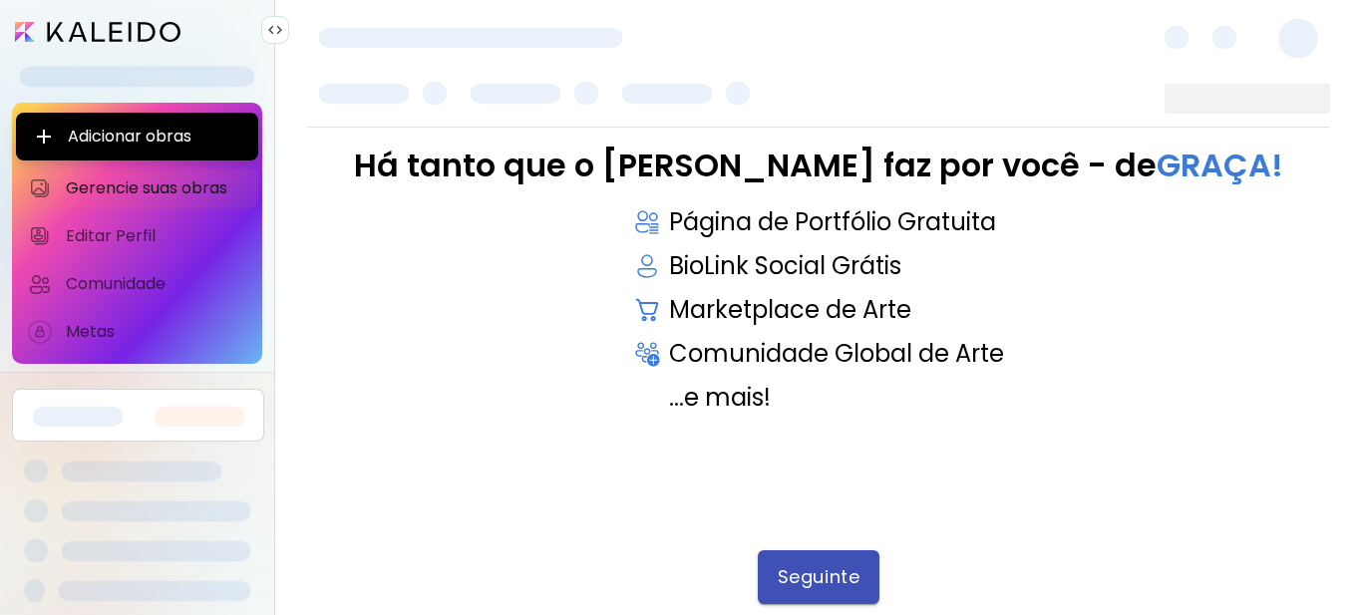
click at [833, 569] on span "Seguinte" at bounding box center [819, 577] width 82 height 22
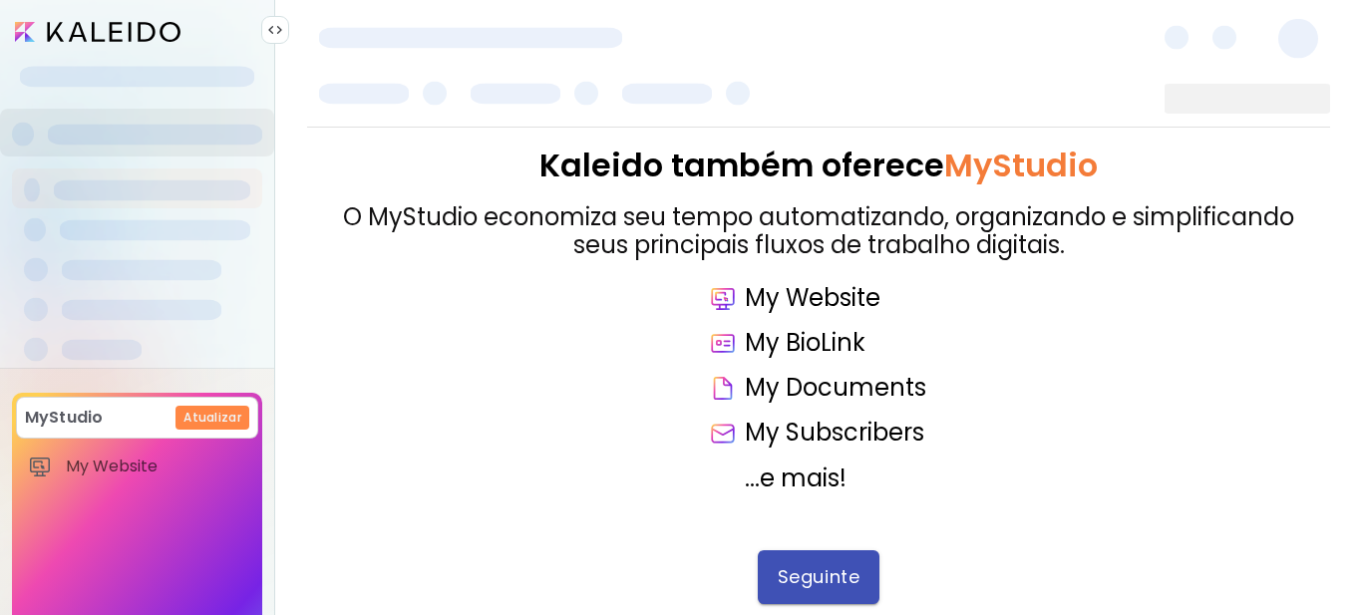
click at [807, 581] on span "Seguinte" at bounding box center [819, 577] width 82 height 22
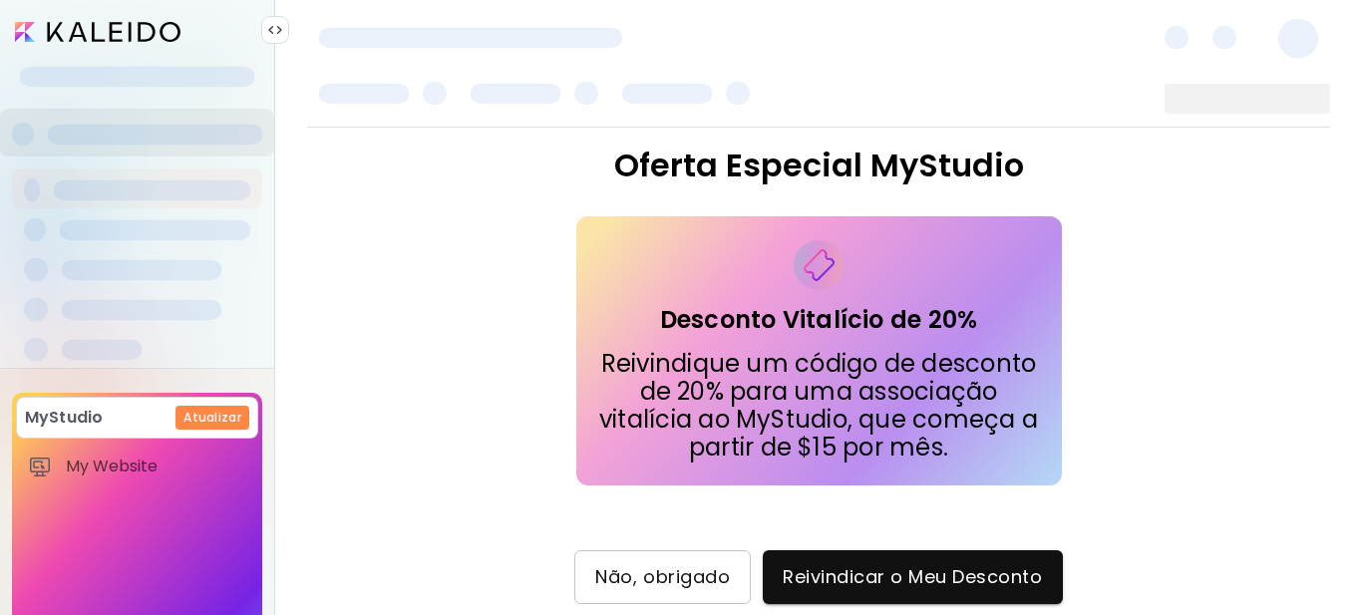
click at [701, 578] on span "Não, obrigado" at bounding box center [662, 577] width 135 height 22
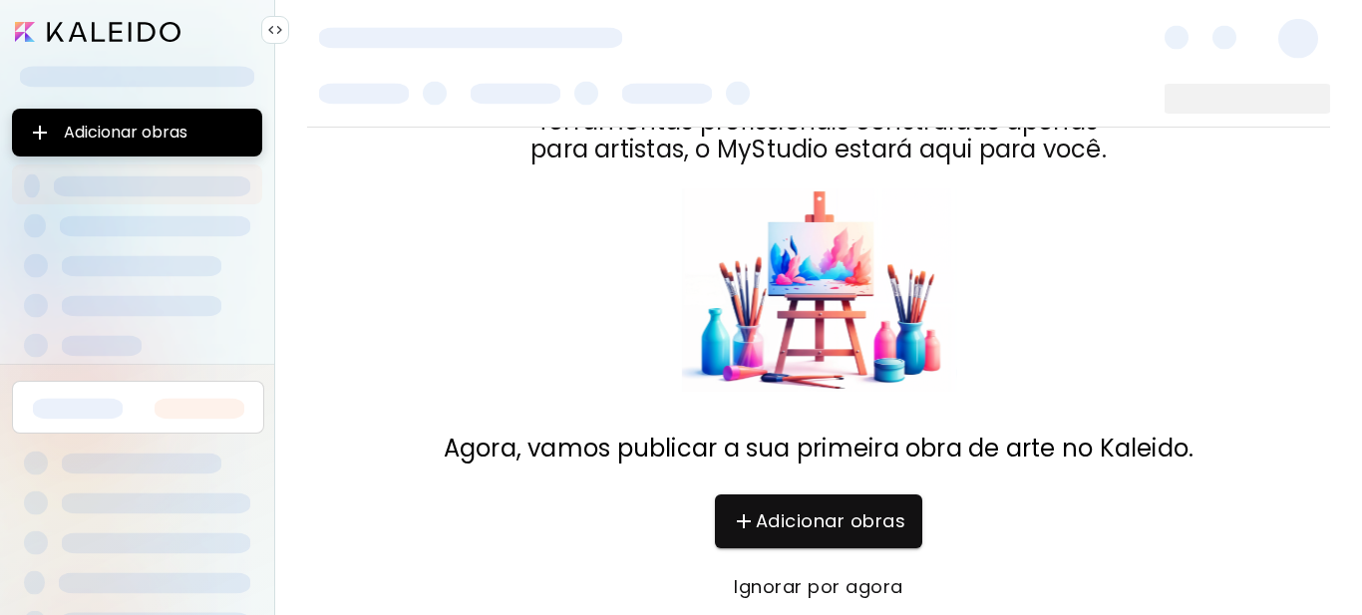
scroll to position [117, 0]
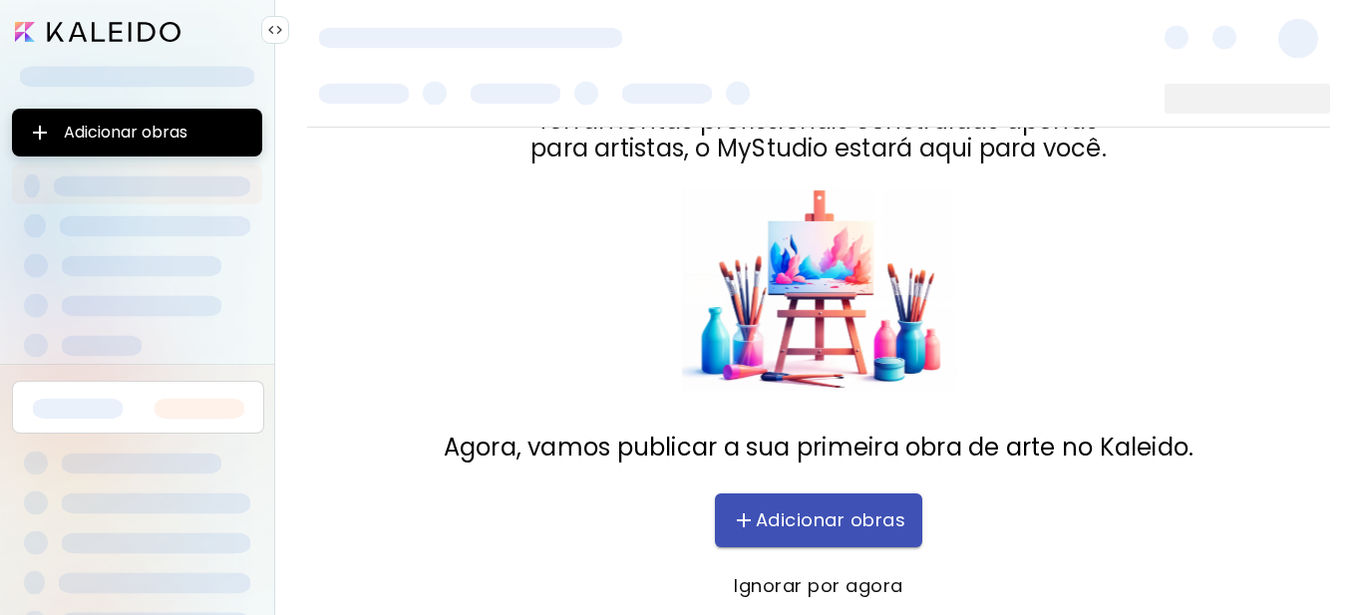
click at [869, 522] on span "Adicionar obras" at bounding box center [819, 521] width 168 height 24
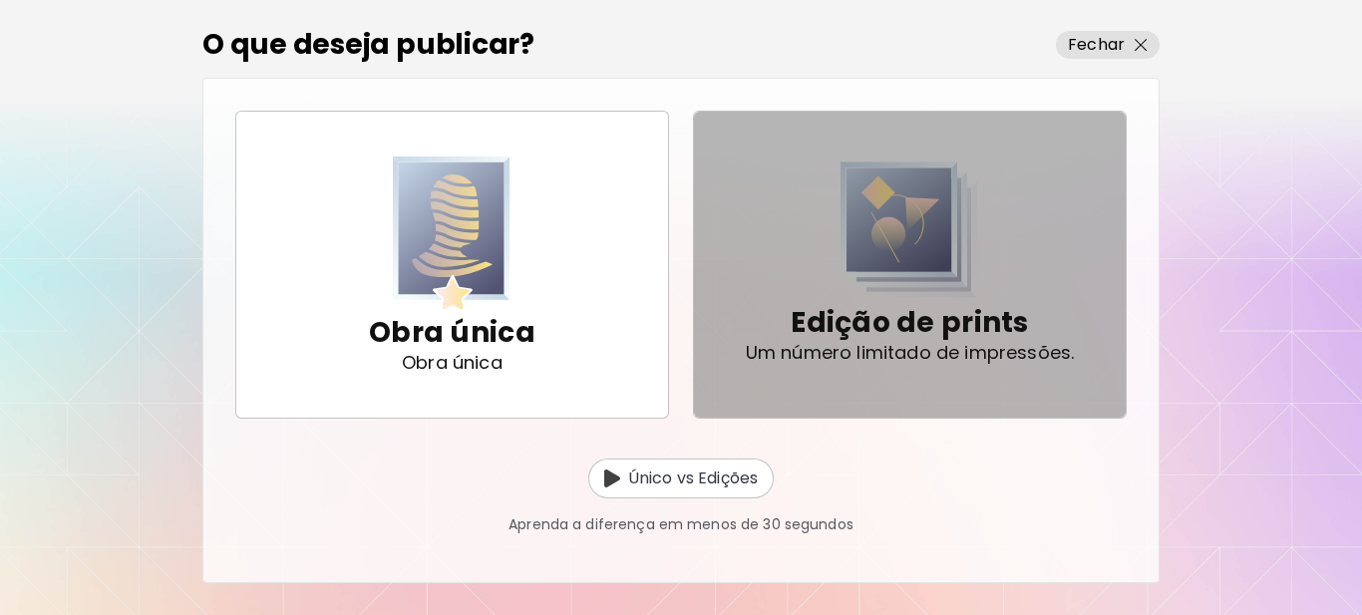
click at [907, 263] on img "button" at bounding box center [910, 230] width 138 height 137
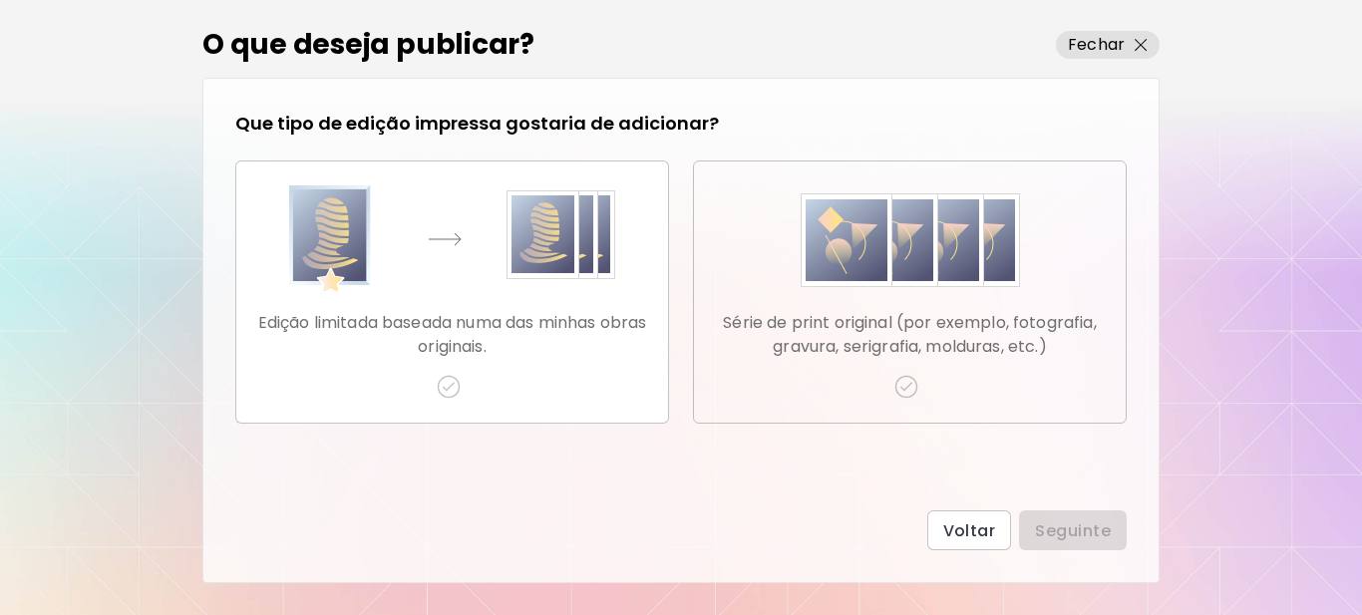
click at [873, 331] on p "Série de print original (por exemplo, fotografia, gravura, serigrafia, molduras…" at bounding box center [910, 335] width 400 height 48
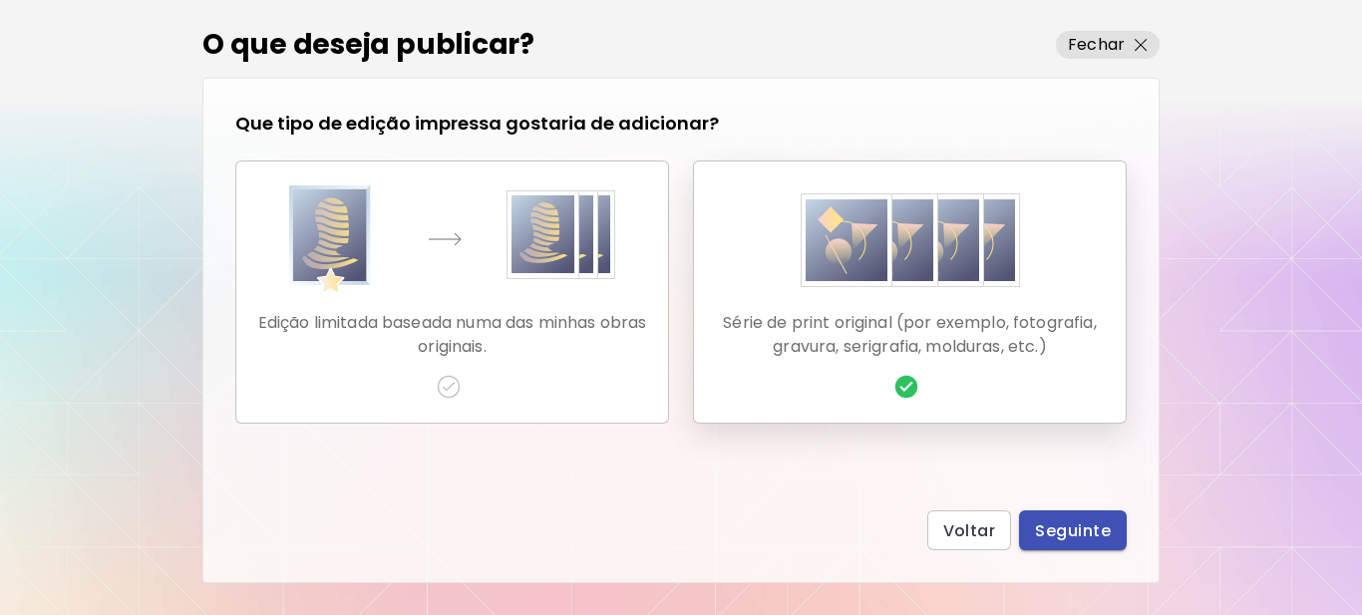
click at [1064, 529] on span "Seguinte" at bounding box center [1073, 531] width 76 height 21
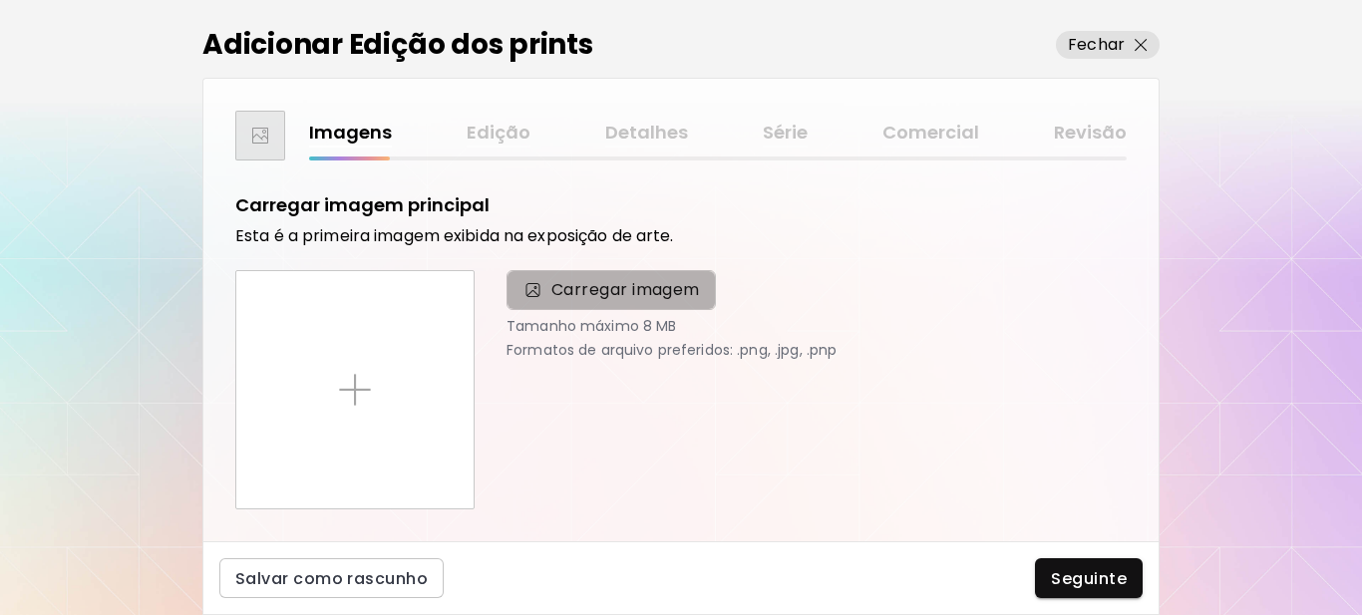
click at [583, 288] on span "Carregar imagem" at bounding box center [625, 290] width 149 height 24
click at [0, 0] on input "Carregar imagem" at bounding box center [0, 0] width 0 height 0
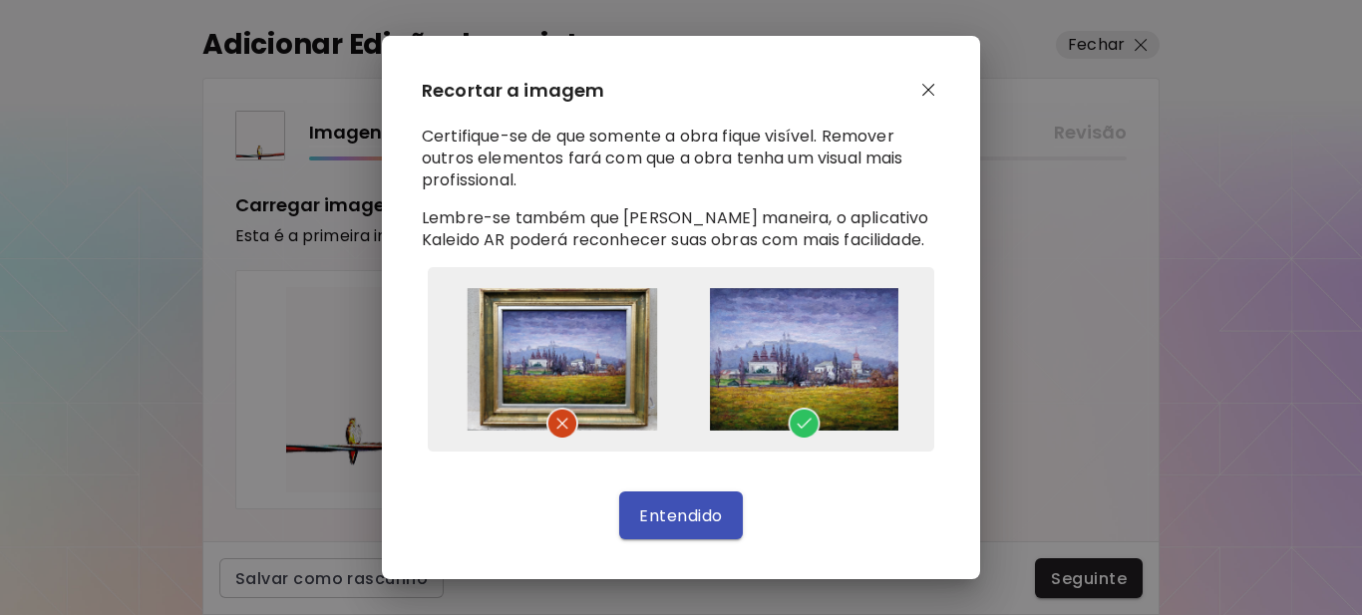
click at [689, 518] on span "Entendido" at bounding box center [680, 516] width 83 height 21
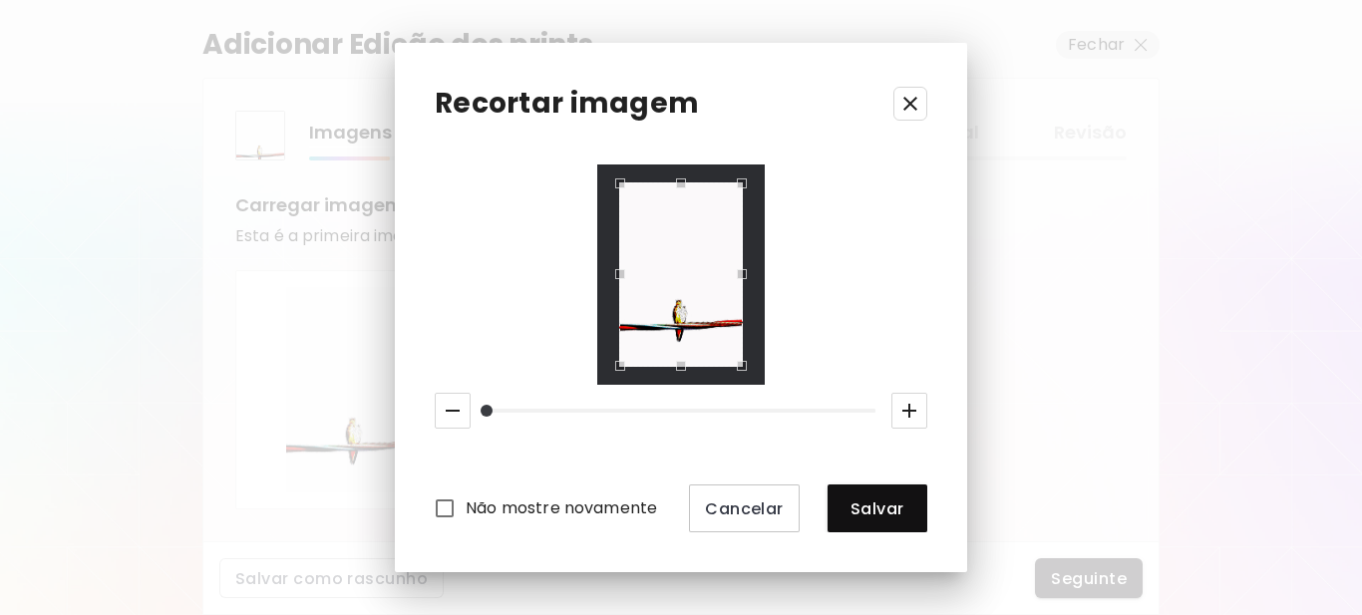
click at [758, 172] on div at bounding box center [680, 275] width 167 height 220
click at [682, 168] on div at bounding box center [680, 275] width 167 height 220
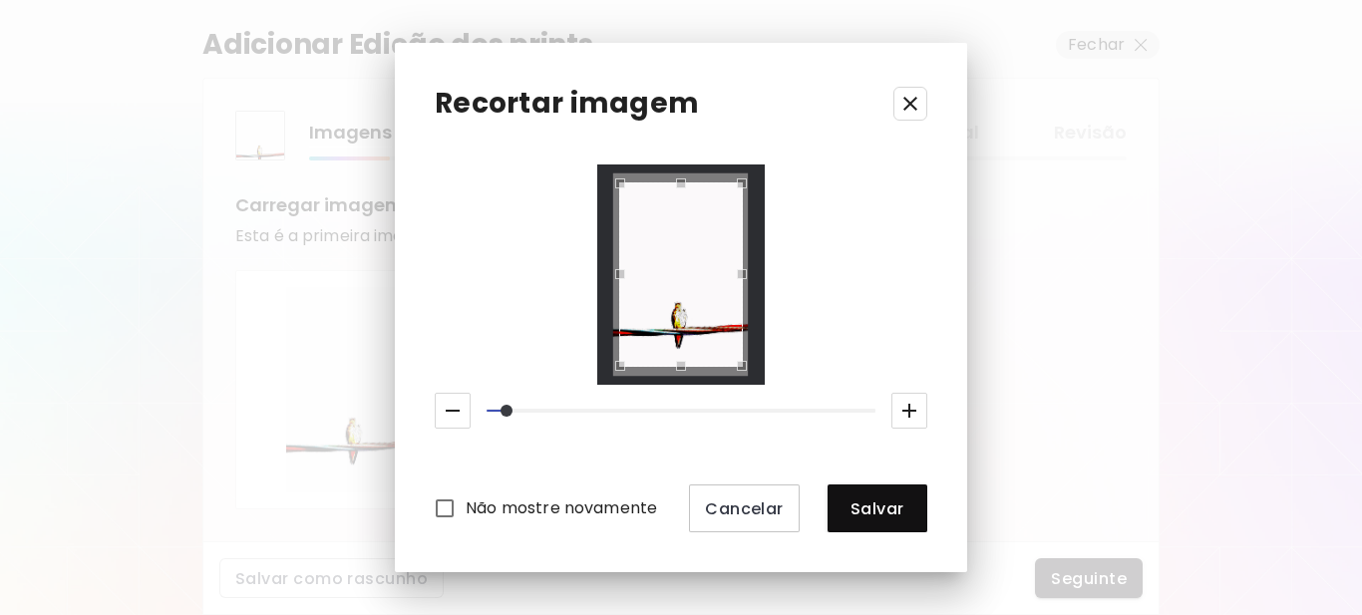
drag, startPoint x: 488, startPoint y: 410, endPoint x: 515, endPoint y: 410, distance: 26.9
click at [513, 410] on span at bounding box center [507, 411] width 12 height 12
click at [546, 412] on span at bounding box center [681, 411] width 389 height 28
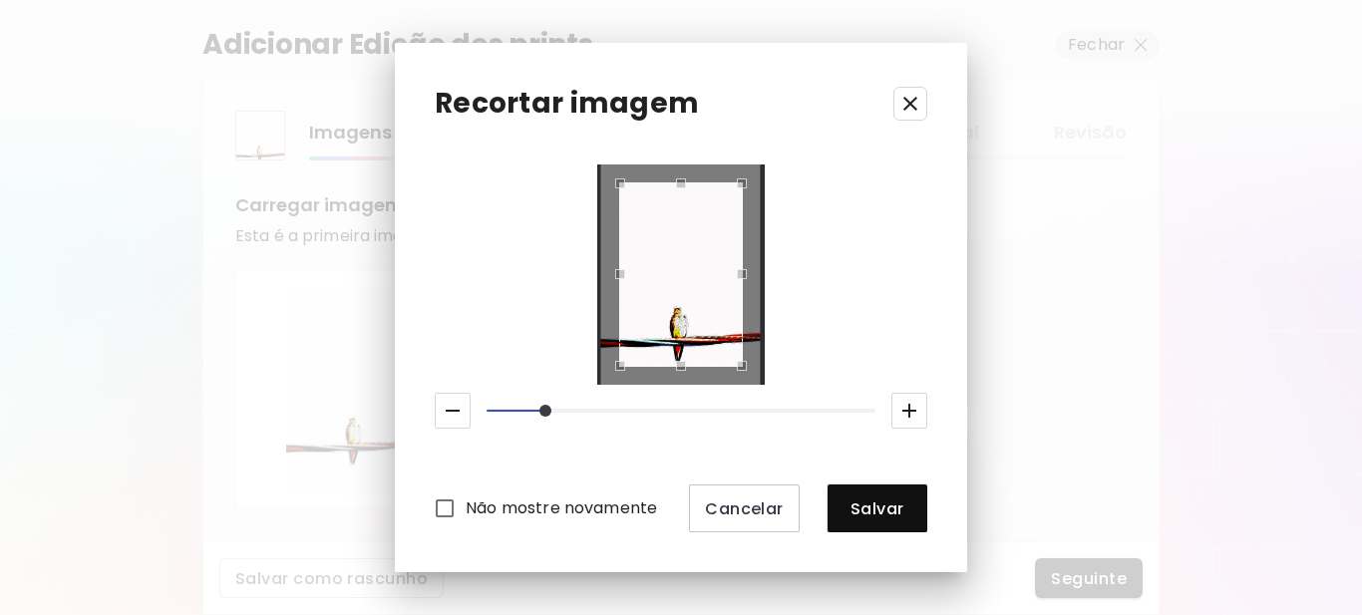
click at [585, 412] on span at bounding box center [681, 411] width 389 height 28
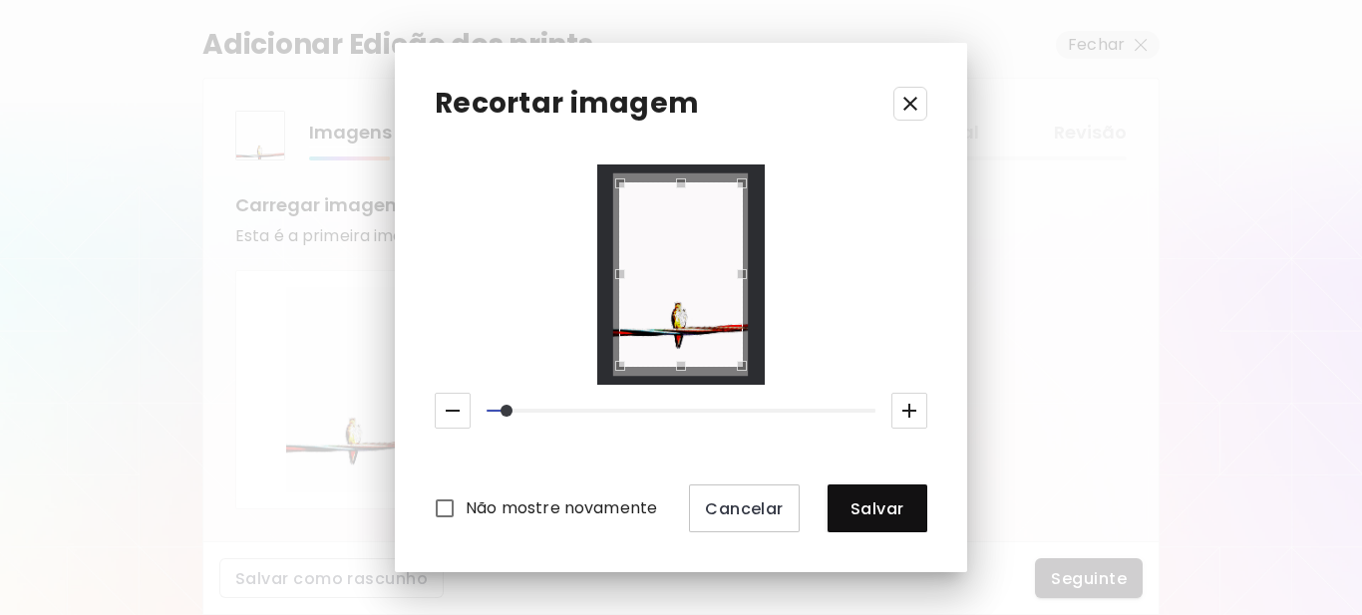
drag, startPoint x: 578, startPoint y: 409, endPoint x: 513, endPoint y: 403, distance: 66.1
click at [513, 405] on span at bounding box center [507, 411] width 12 height 12
click at [900, 506] on span "Salvar" at bounding box center [878, 509] width 68 height 21
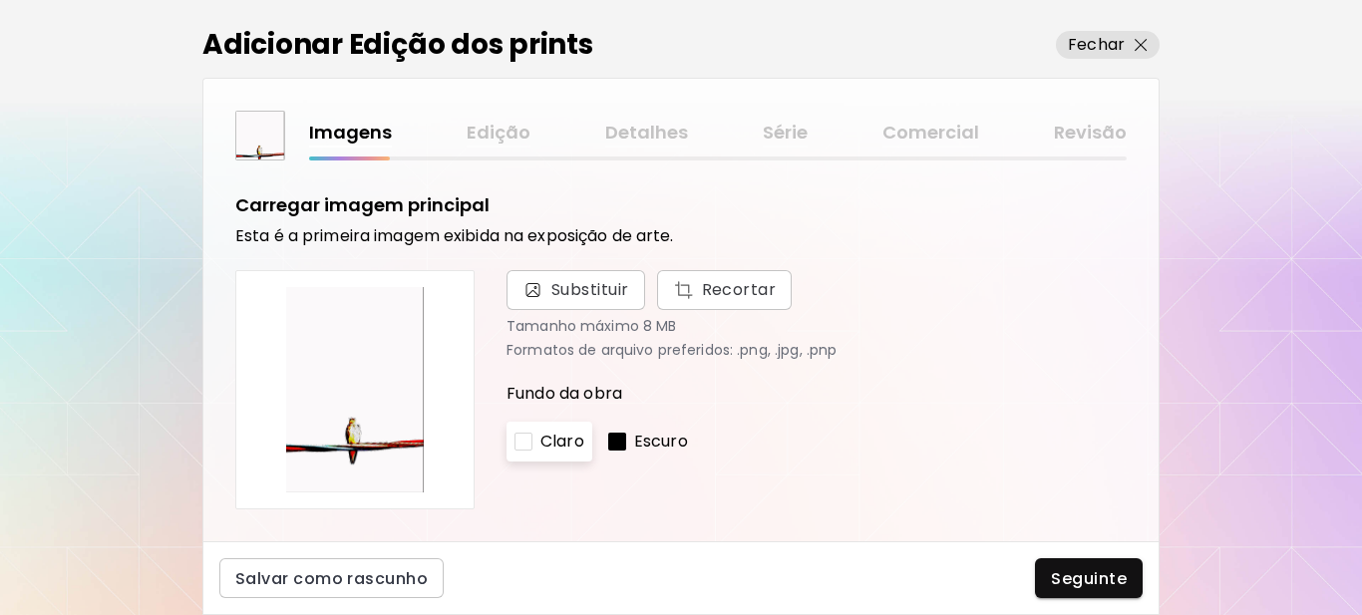
click at [519, 440] on div at bounding box center [524, 442] width 18 height 18
click at [626, 438] on div at bounding box center [617, 442] width 18 height 18
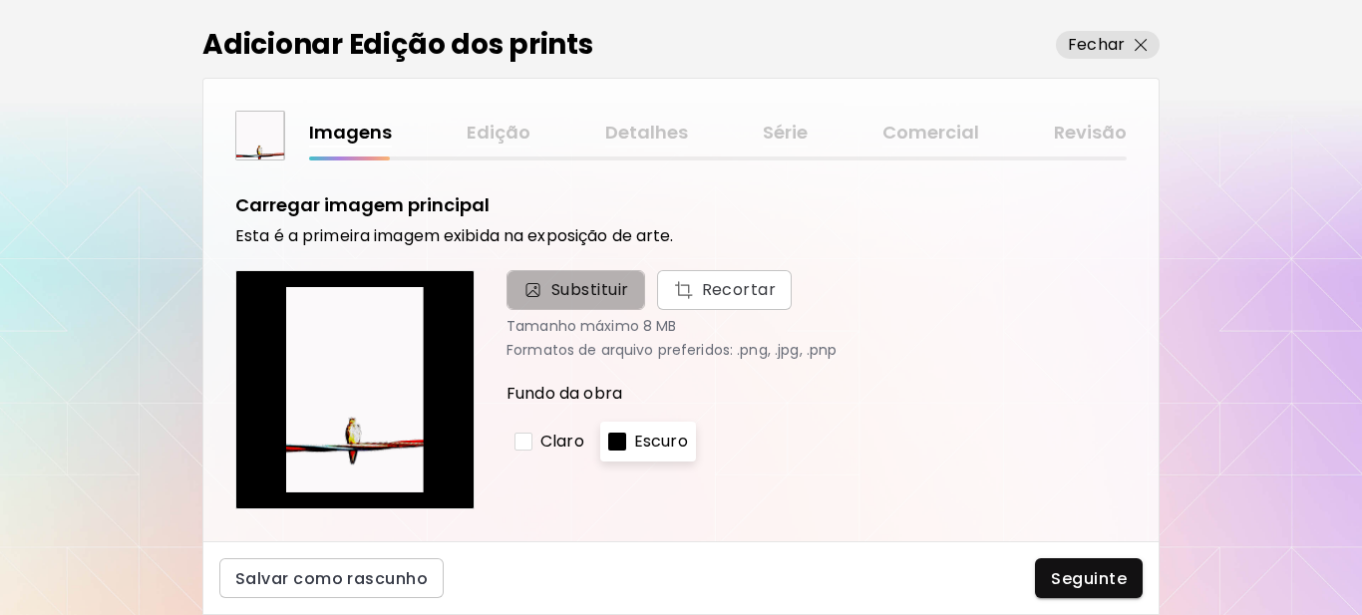
click at [619, 288] on span "Substituir" at bounding box center [590, 290] width 78 height 24
click at [0, 0] on input "Substituir Recortar" at bounding box center [0, 0] width 0 height 0
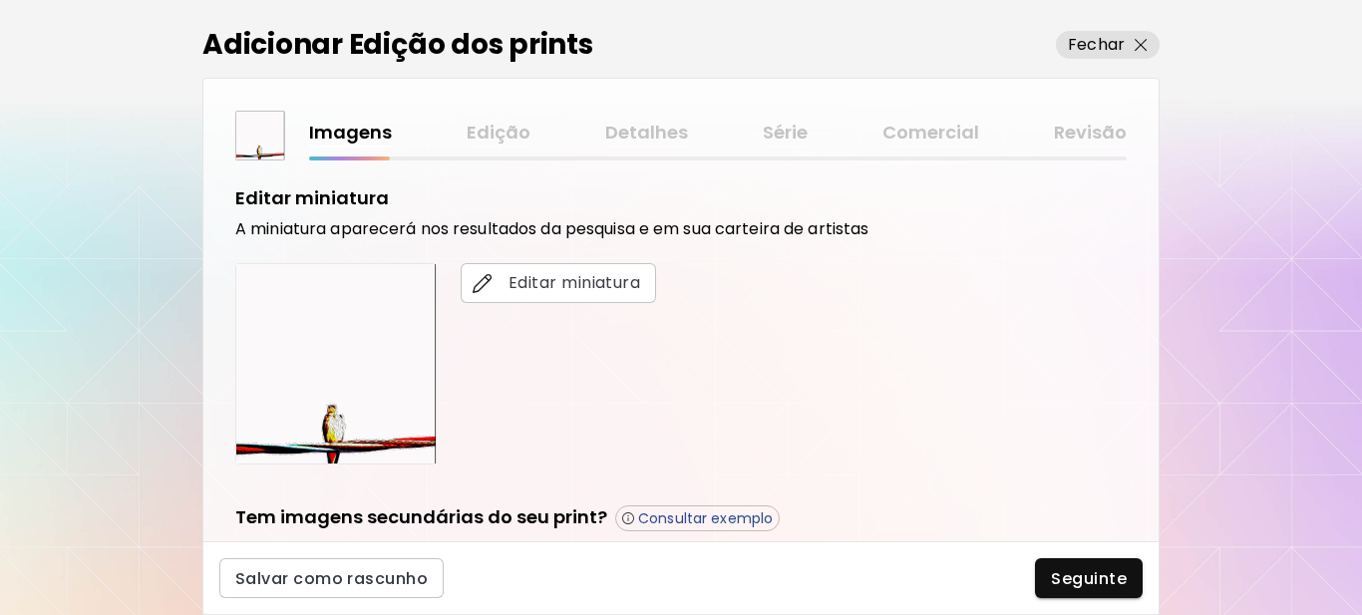
scroll to position [399, 0]
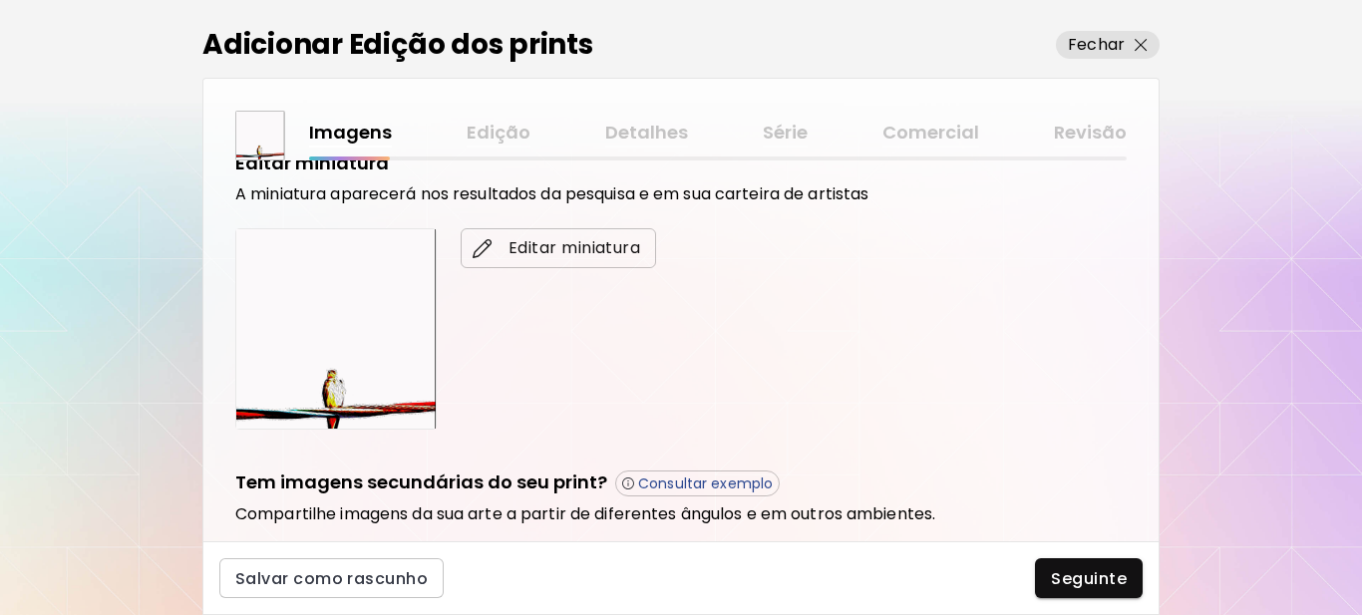
click at [548, 245] on span "Editar miniatura" at bounding box center [559, 248] width 164 height 24
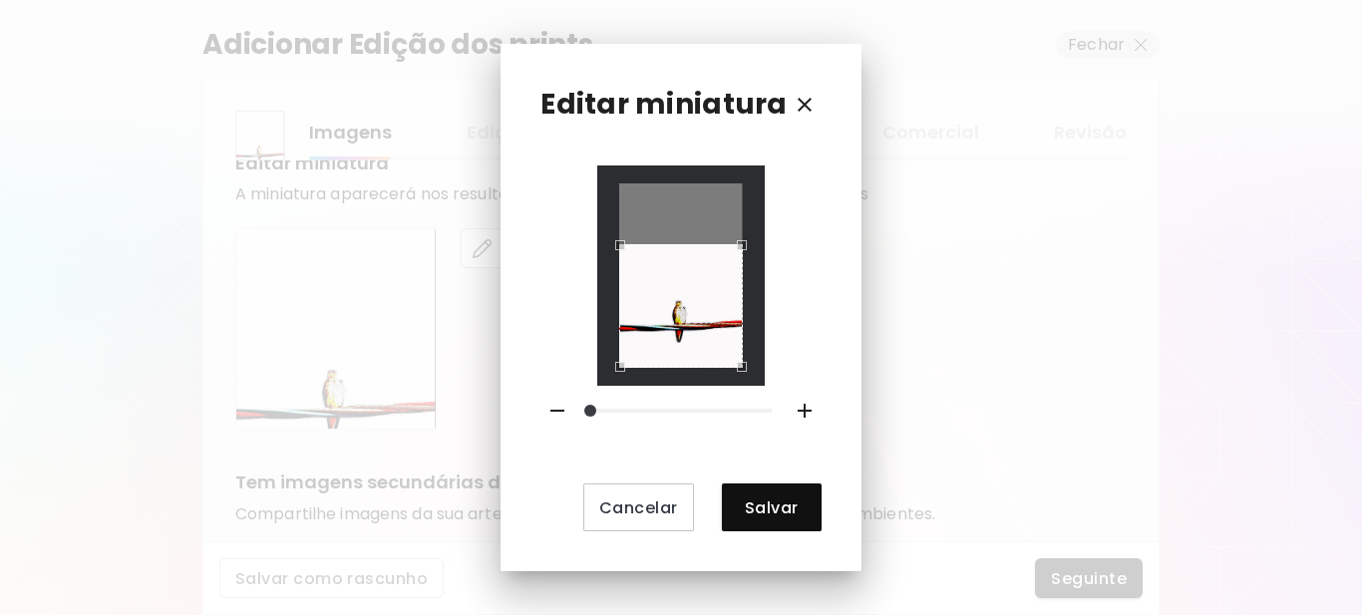
click at [662, 338] on div "Use the arrow keys to move the crop selection area" at bounding box center [681, 306] width 124 height 124
click at [764, 508] on span "Salvar" at bounding box center [772, 508] width 68 height 21
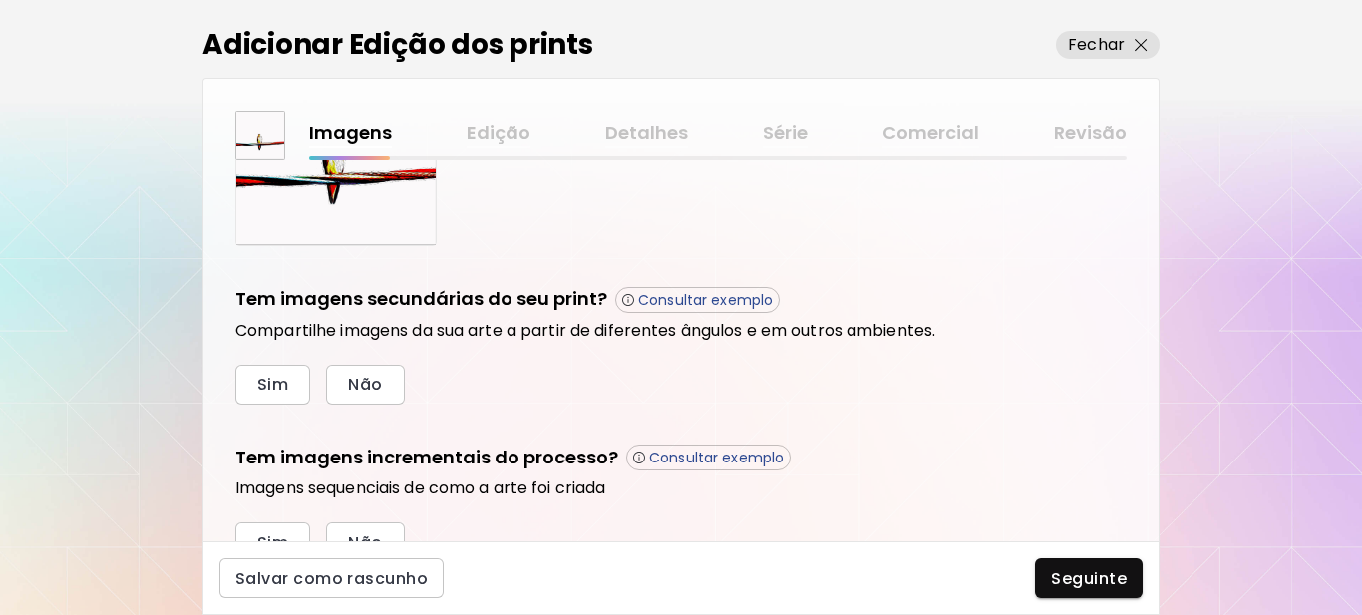
scroll to position [675, 0]
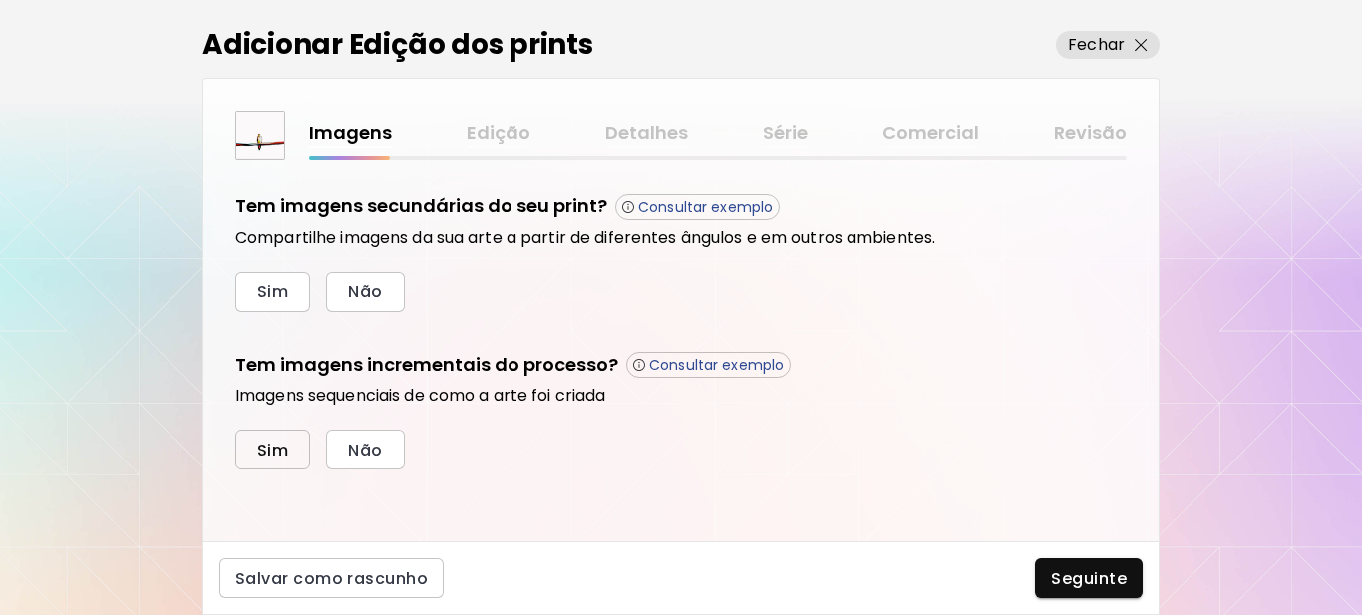
click at [273, 455] on span "Sim" at bounding box center [272, 450] width 31 height 21
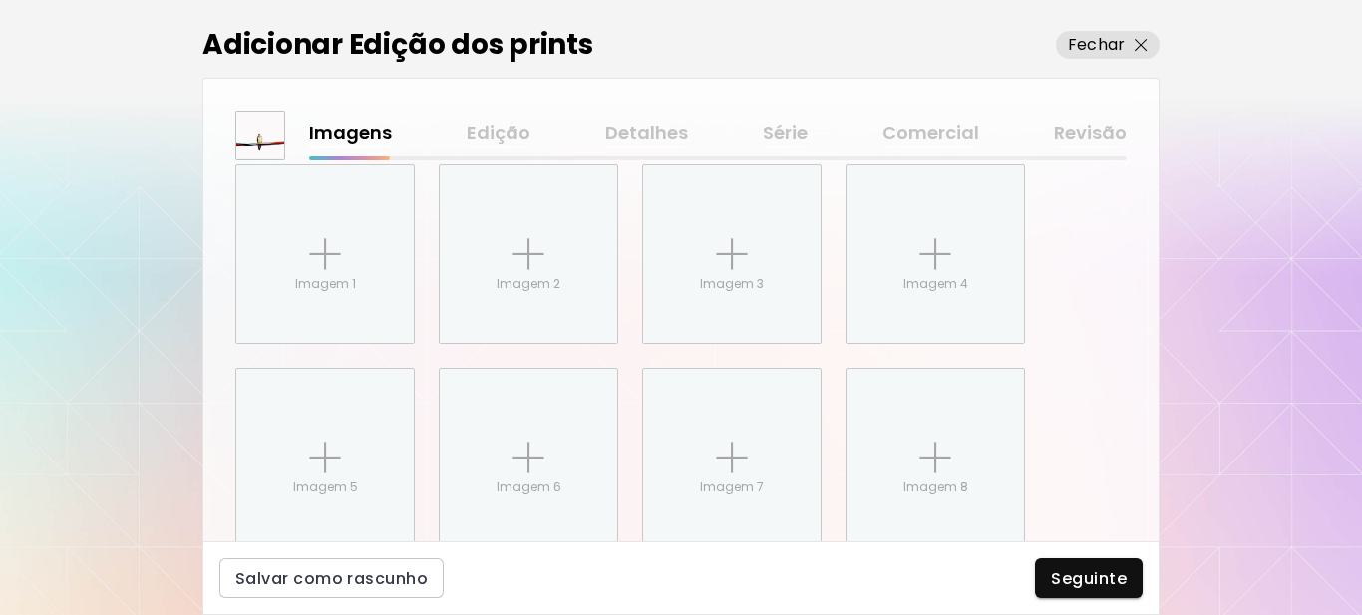
scroll to position [1000, 0]
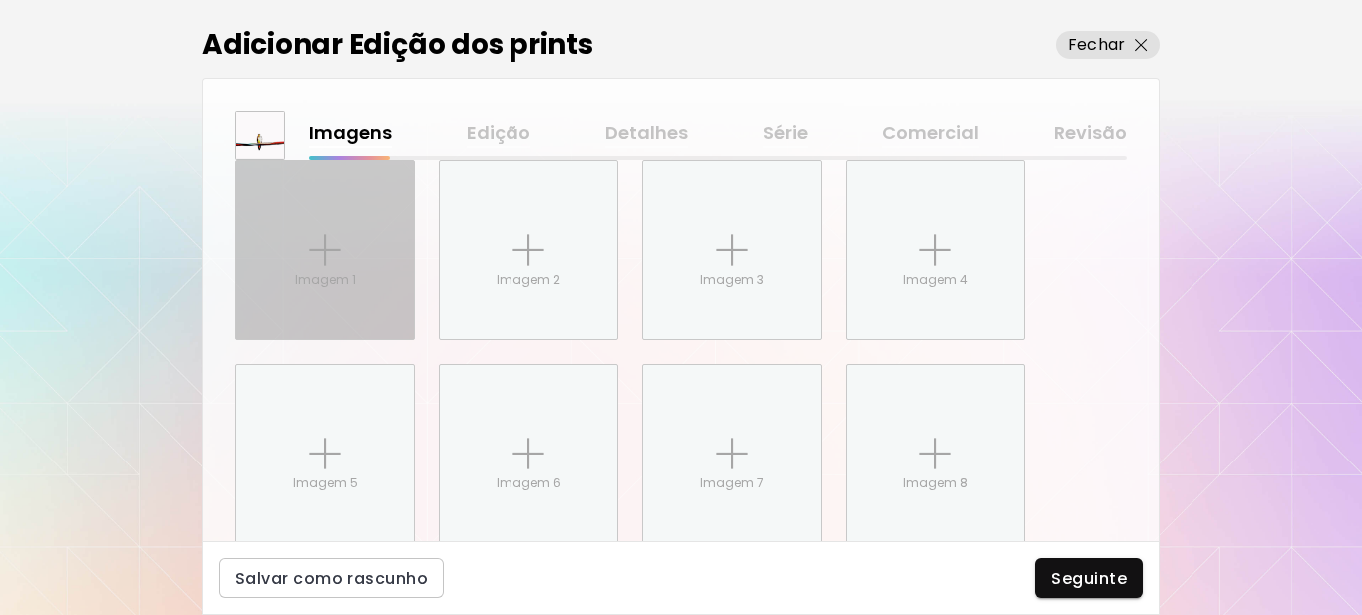
click at [316, 238] on img at bounding box center [325, 250] width 32 height 32
click at [0, 0] on input "Imagem 1" at bounding box center [0, 0] width 0 height 0
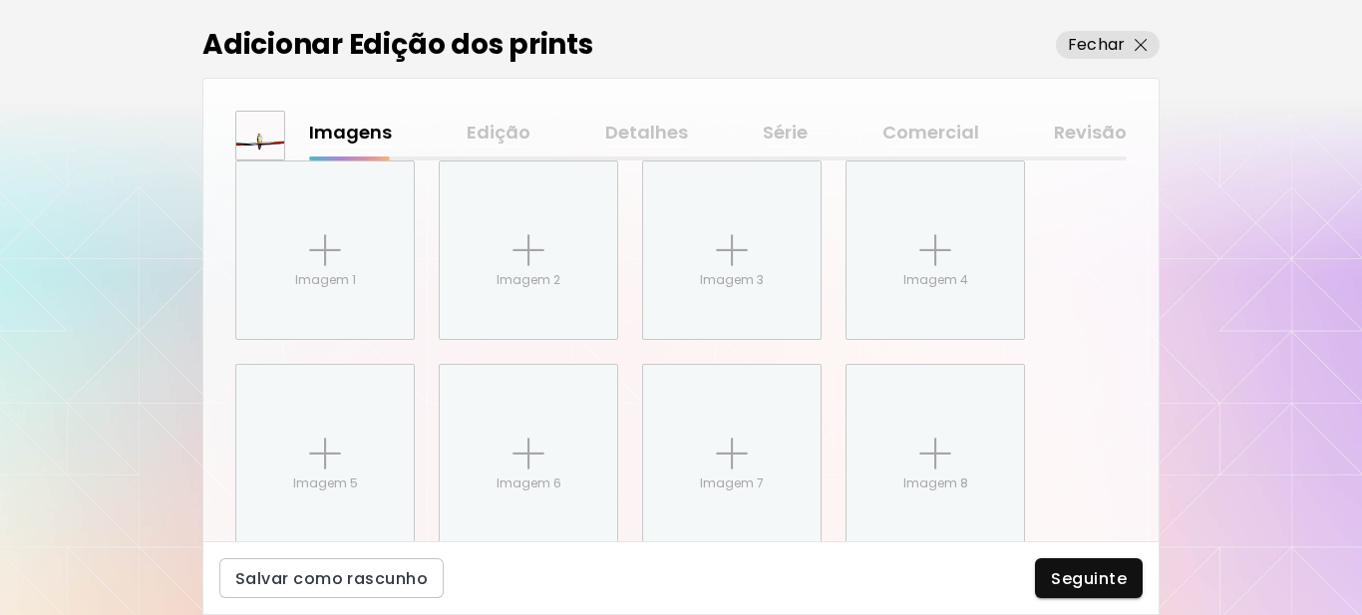
click at [1160, 579] on div "Adicionar Edição dos prints Fechar Imagens Edição Detalhes Série Comercial Revi…" at bounding box center [681, 307] width 1362 height 615
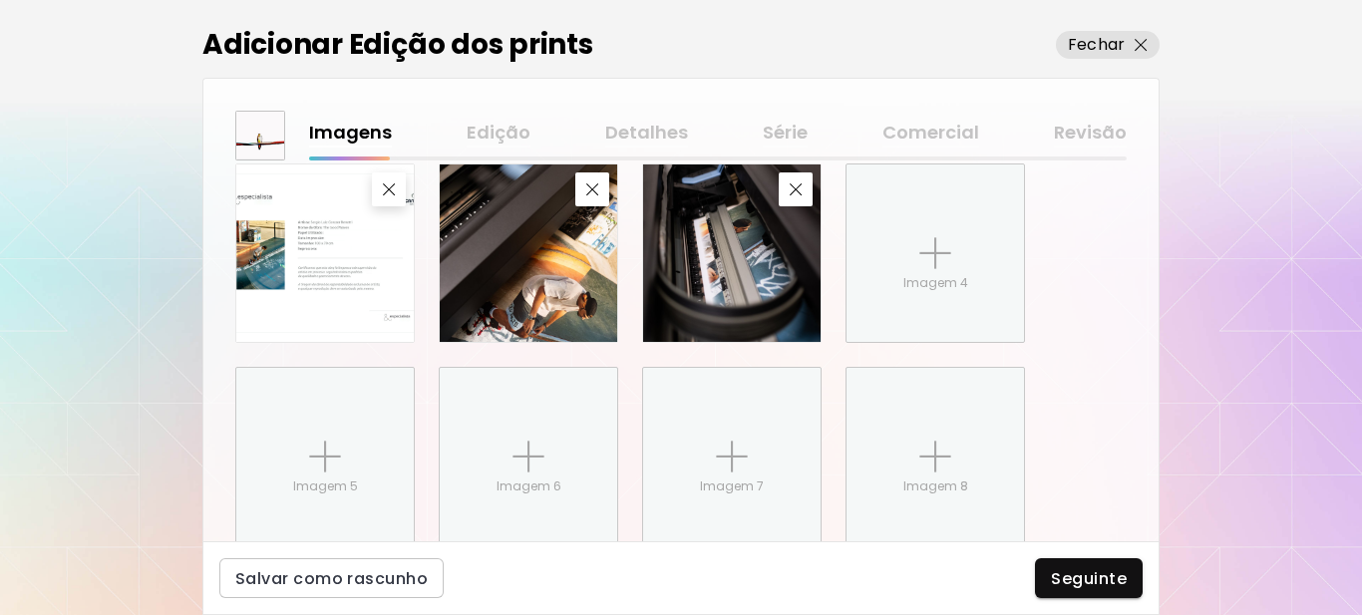
scroll to position [999, 0]
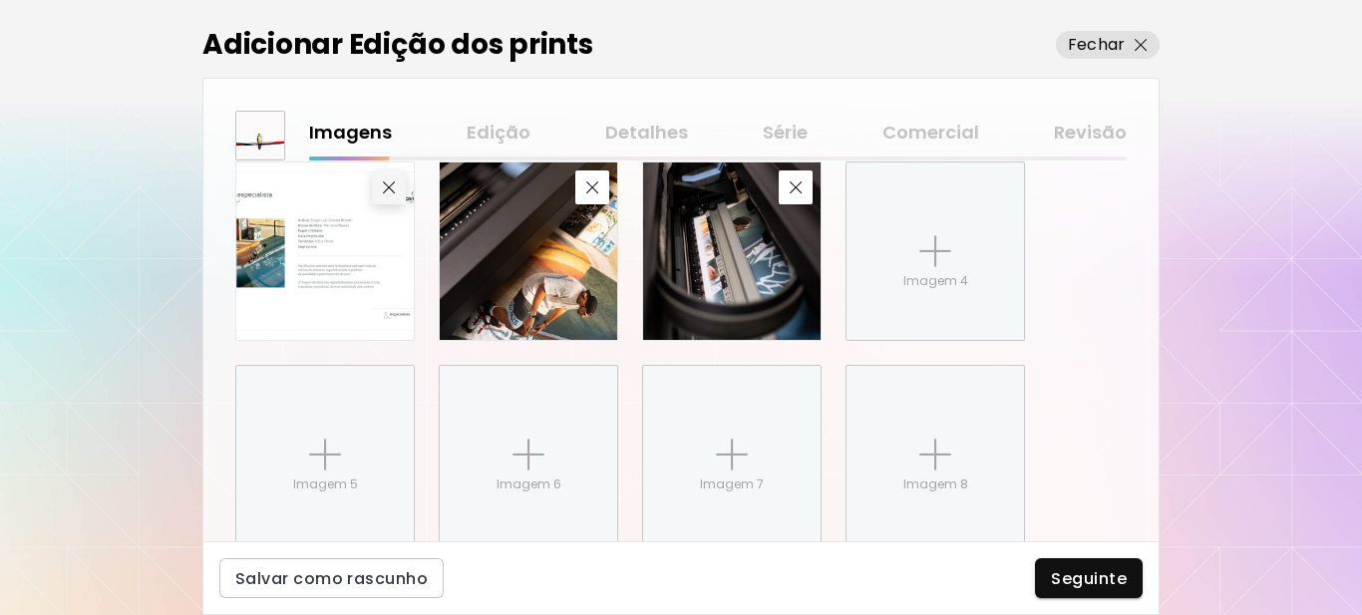
click at [392, 184] on div "Tem imagens incrementais do processo? Consultar exemplo Imagens sequenciais de …" at bounding box center [680, 299] width 891 height 542
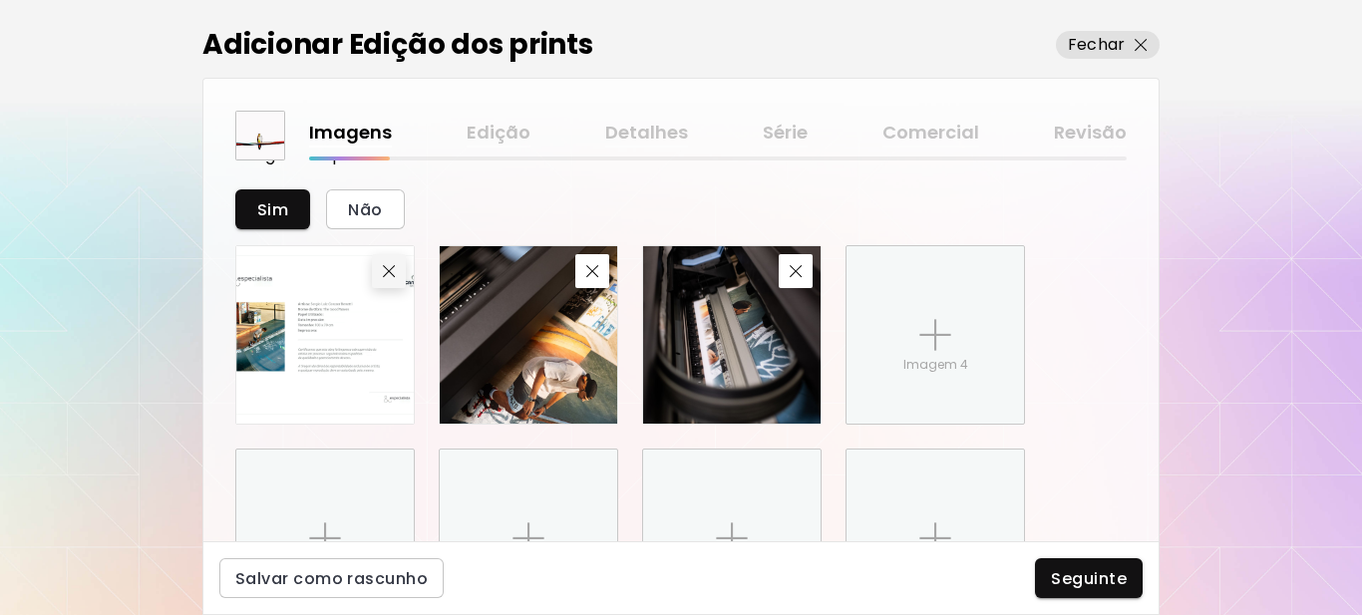
click at [389, 271] on img "button" at bounding box center [389, 271] width 13 height 13
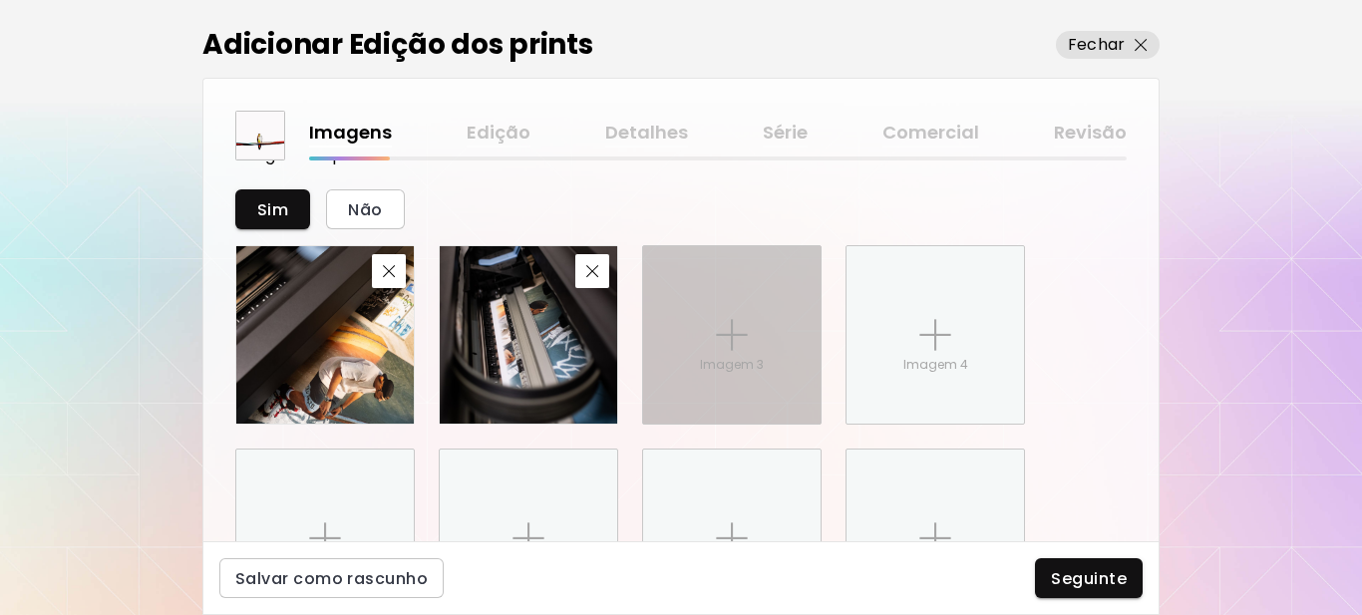
click at [732, 353] on div "Imagem 3" at bounding box center [731, 334] width 177 height 177
click at [0, 0] on input "Imagem 3" at bounding box center [0, 0] width 0 height 0
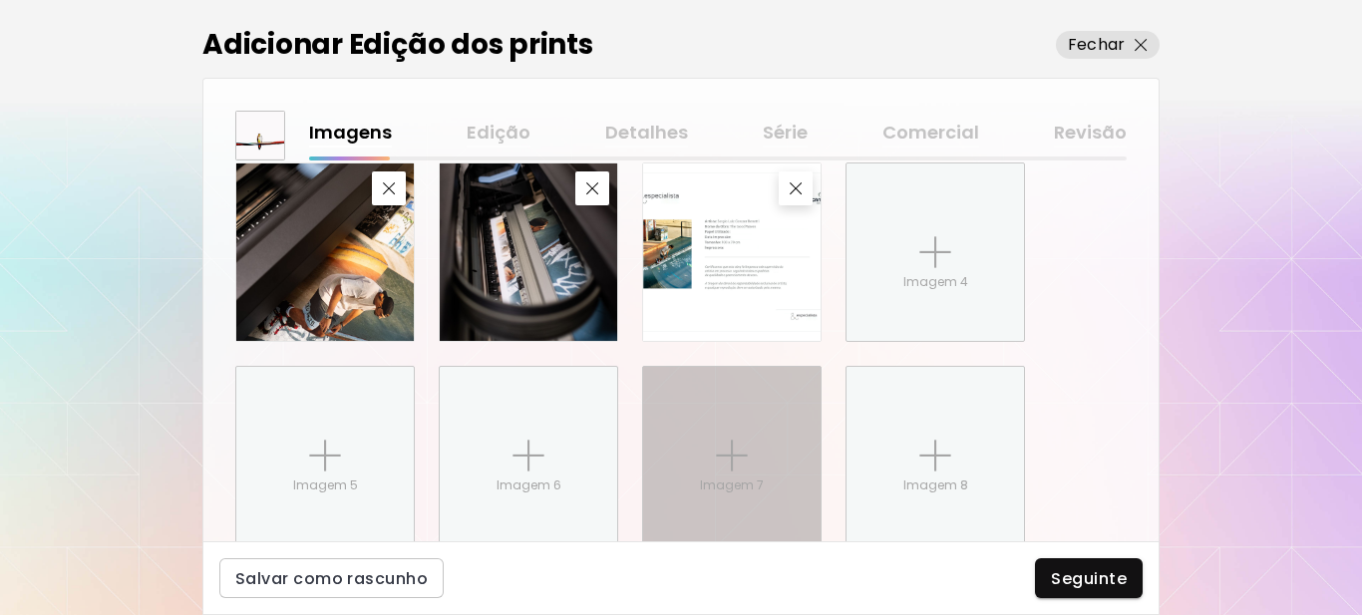
scroll to position [1000, 0]
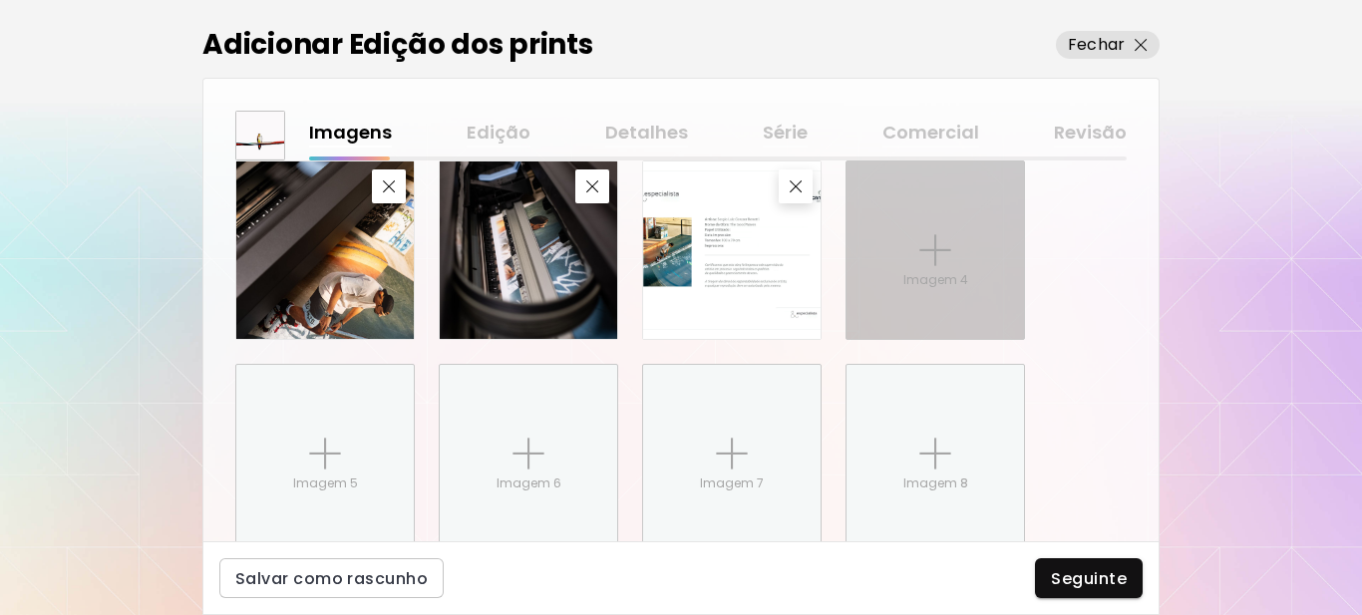
click at [942, 270] on div "Imagem 4" at bounding box center [935, 250] width 177 height 177
click at [0, 0] on input "Imagem 4" at bounding box center [0, 0] width 0 height 0
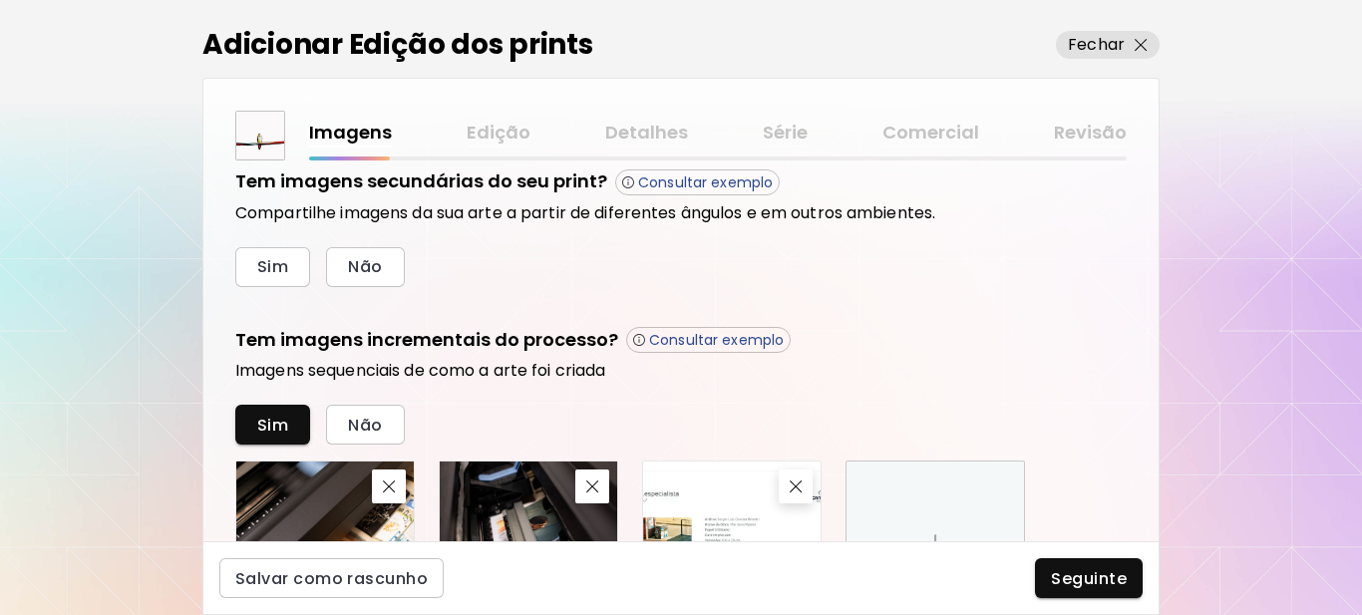
scroll to position [1099, 0]
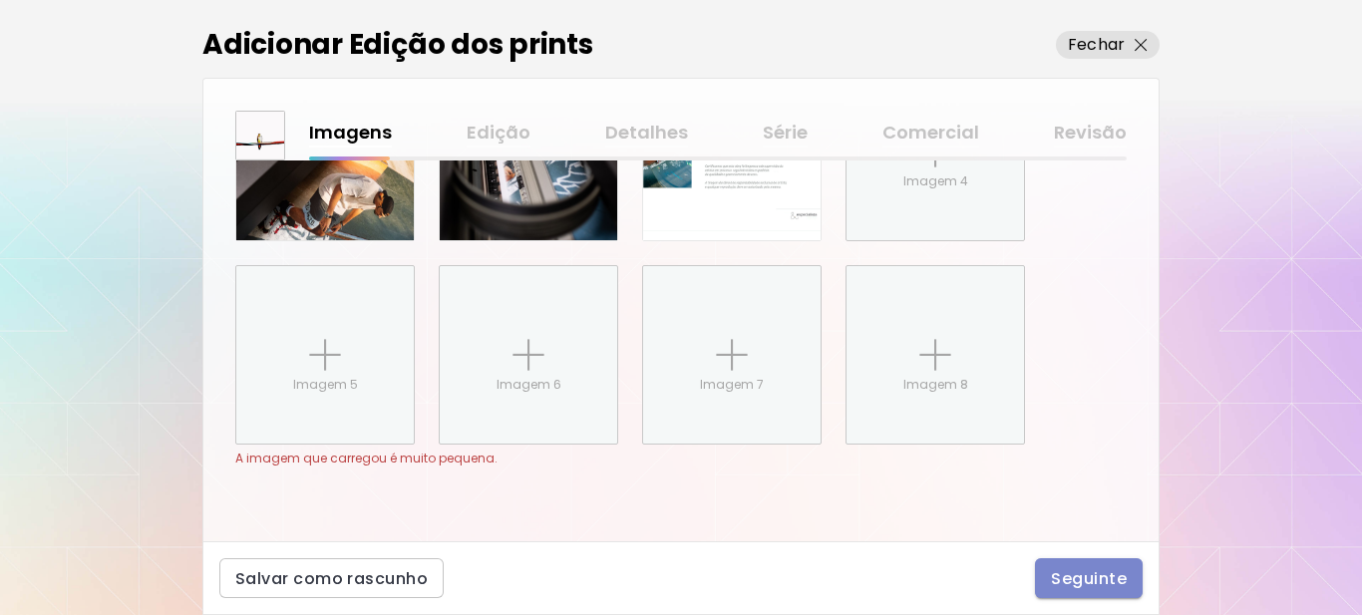
click at [1088, 581] on span "Seguinte" at bounding box center [1089, 578] width 76 height 21
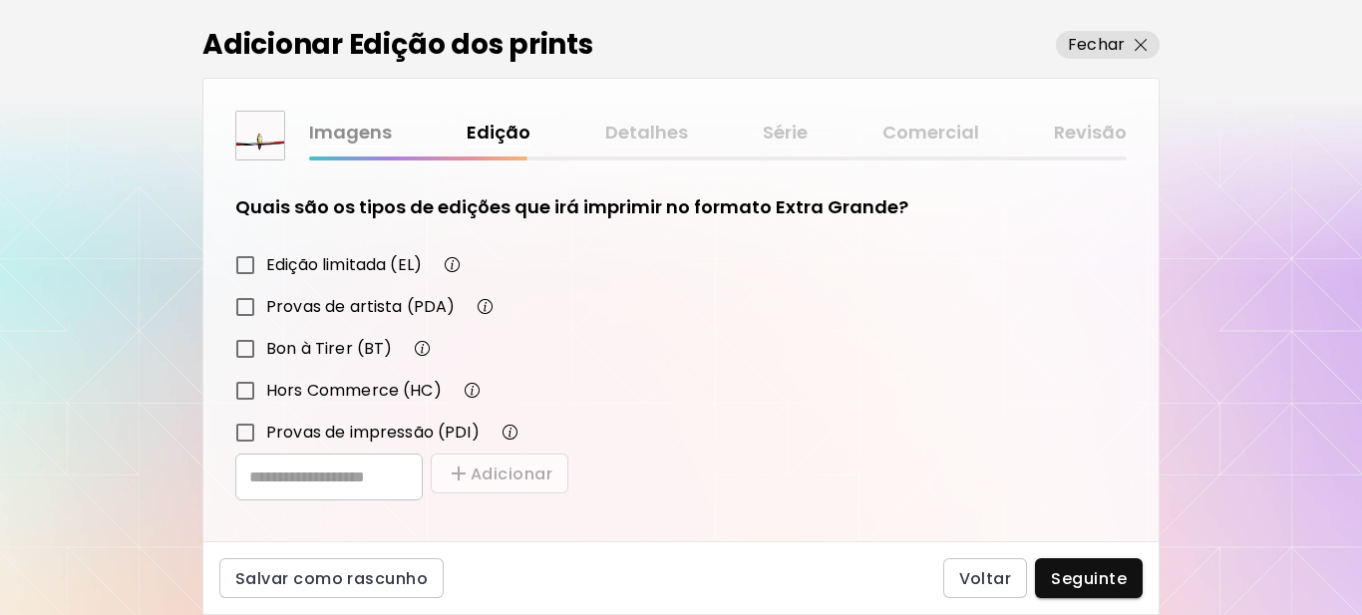
scroll to position [348, 0]
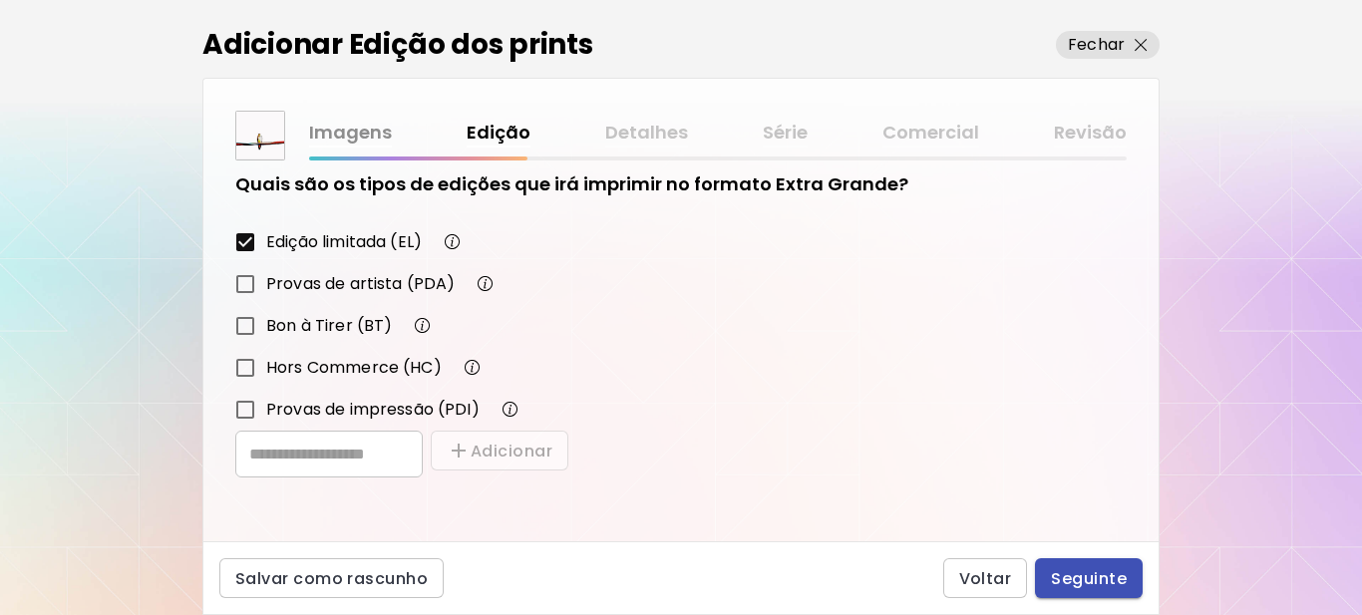
click at [1085, 576] on span "Seguinte" at bounding box center [1089, 578] width 76 height 21
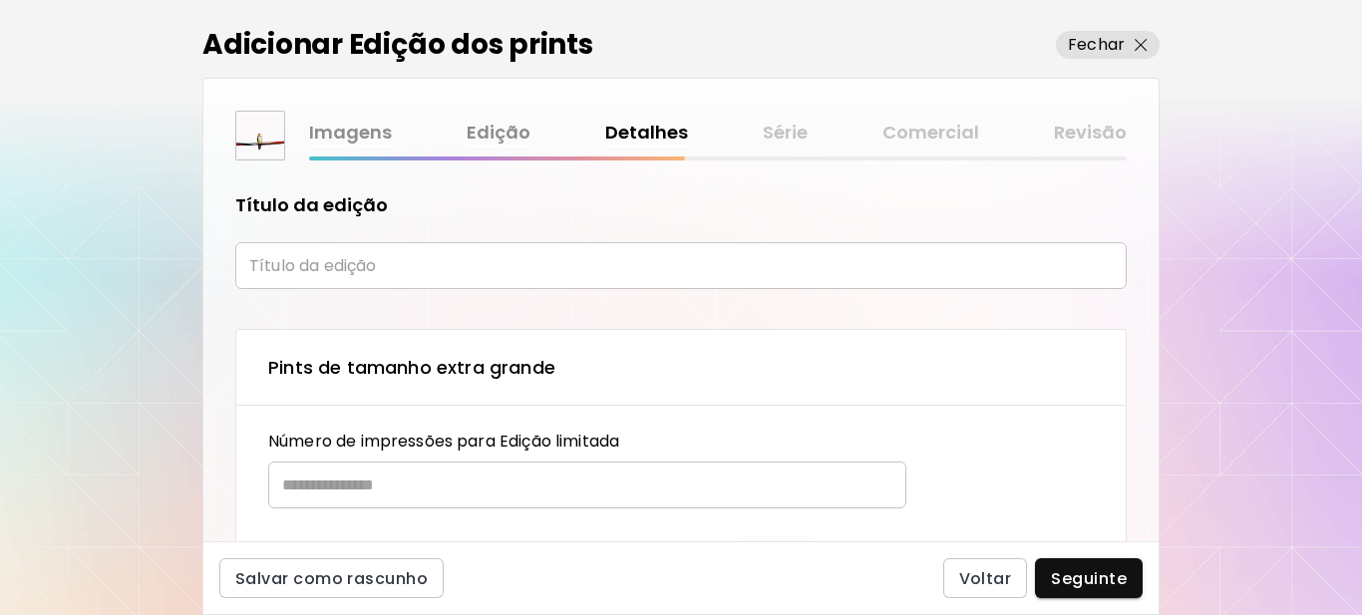
click at [344, 266] on input "text" at bounding box center [680, 265] width 891 height 47
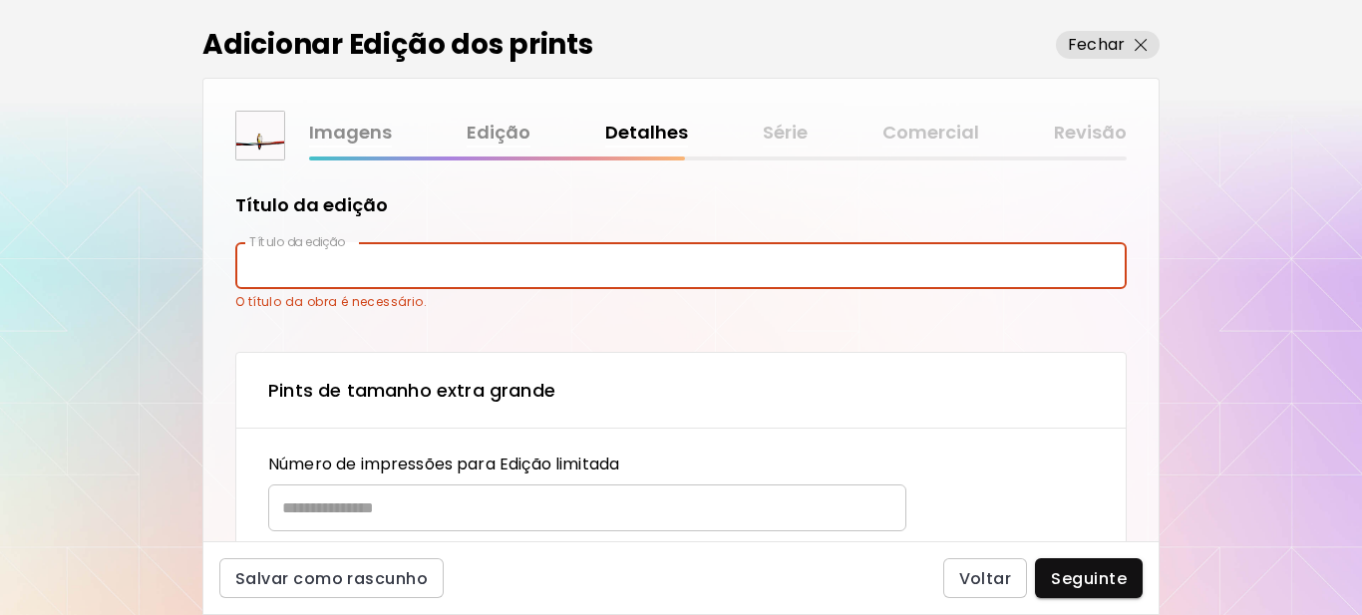
paste input "********"
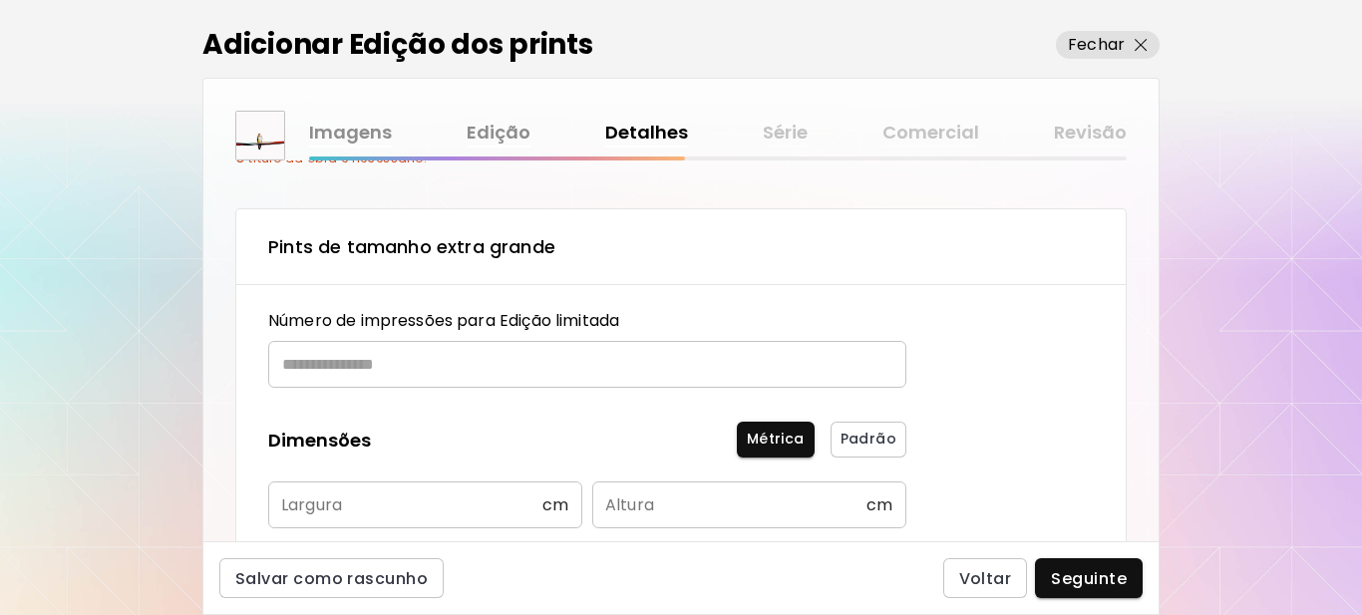
scroll to position [199, 0]
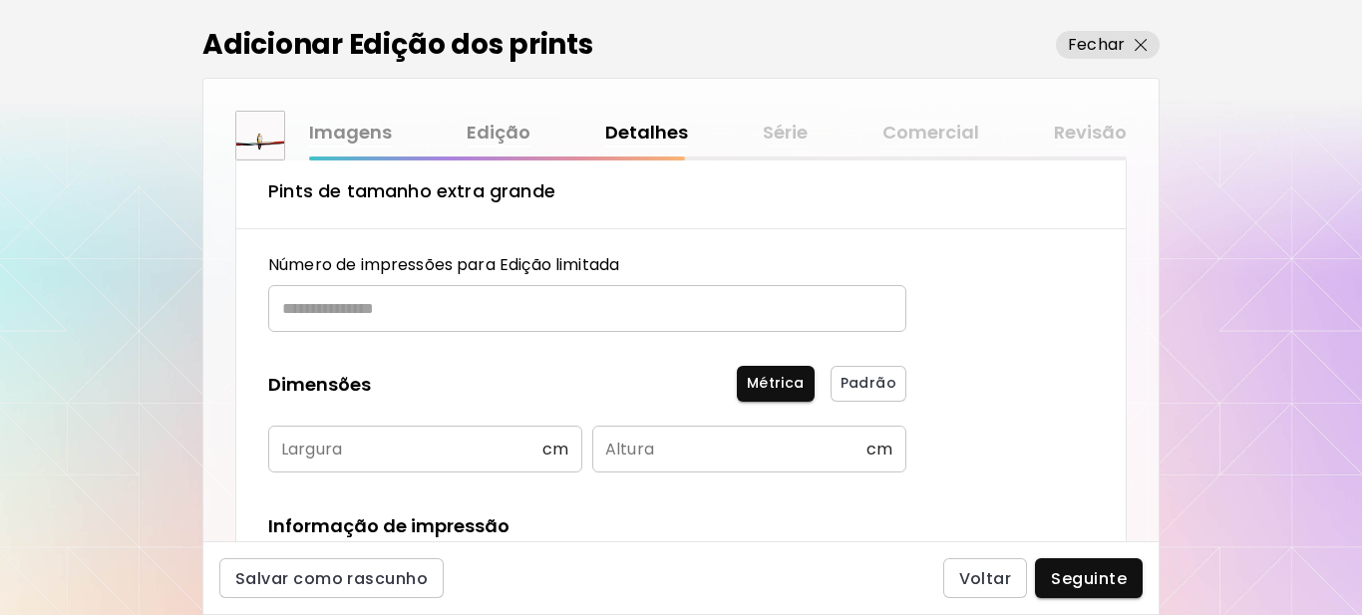
type input "********"
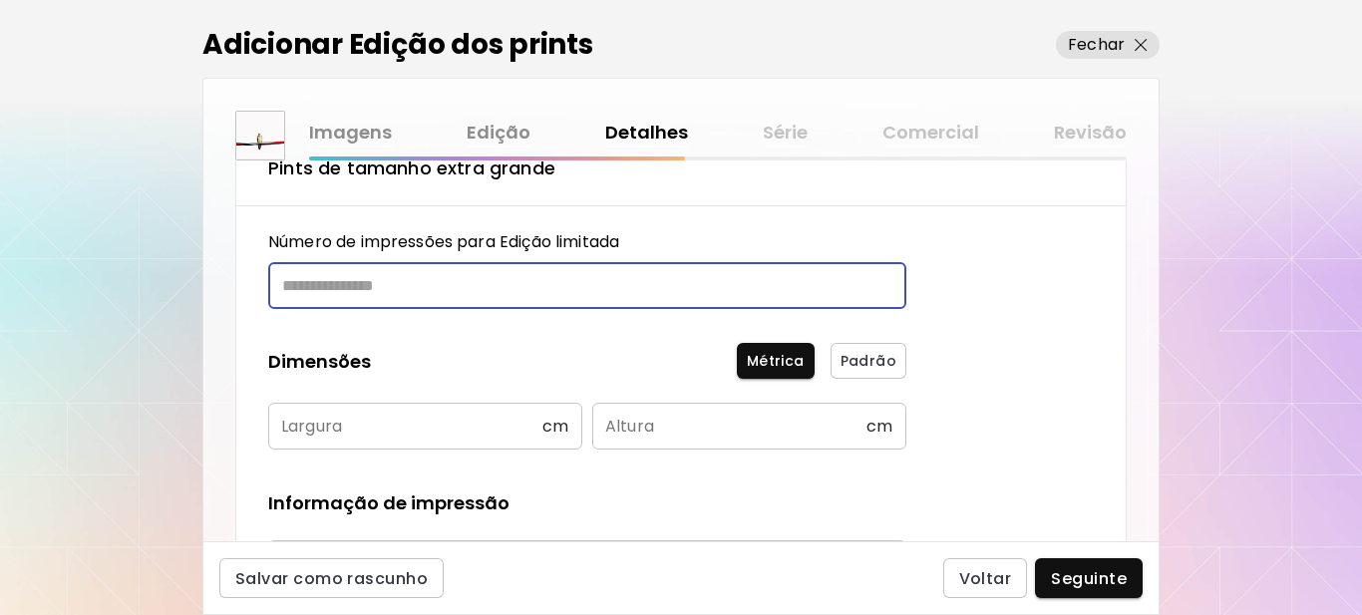
click at [389, 304] on input "text" at bounding box center [580, 285] width 624 height 47
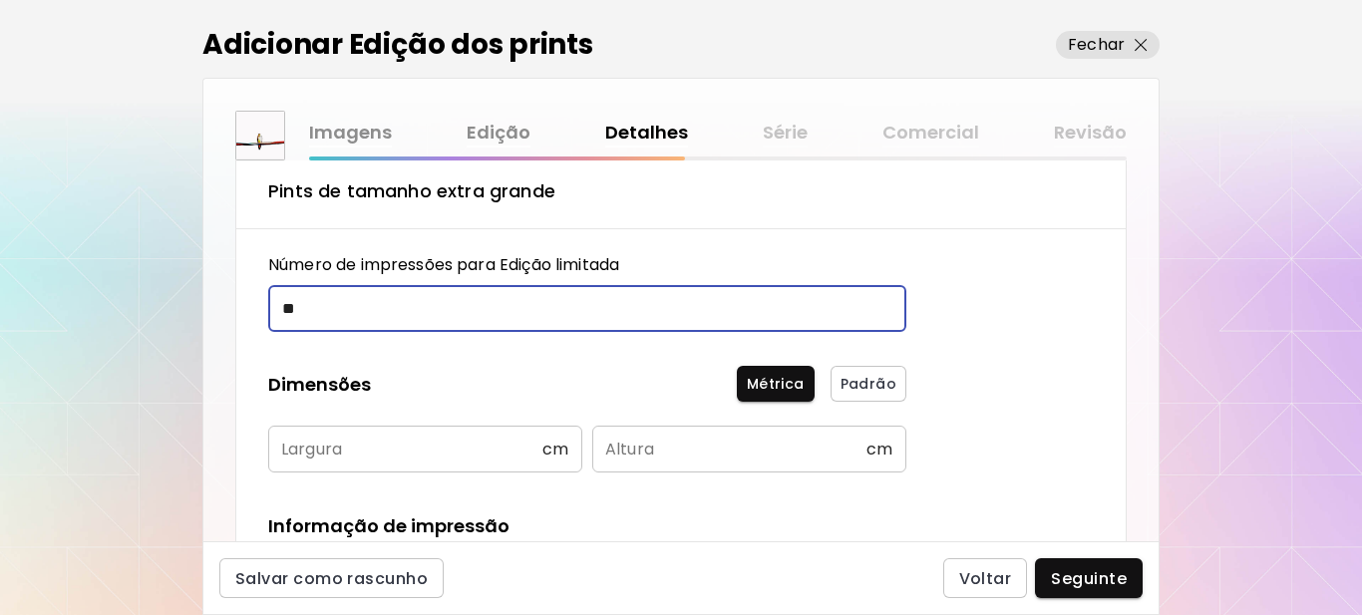
type input "**"
click at [391, 462] on input "text" at bounding box center [405, 449] width 274 height 47
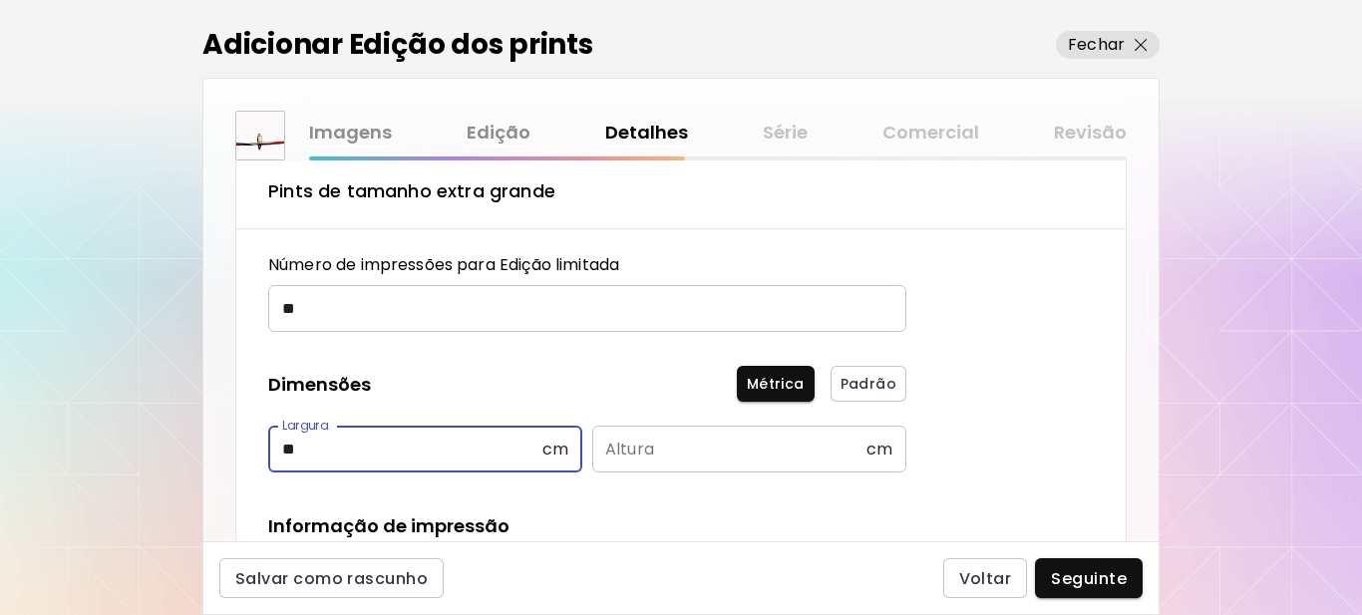
type input "**"
click at [668, 447] on input "text" at bounding box center [729, 449] width 274 height 47
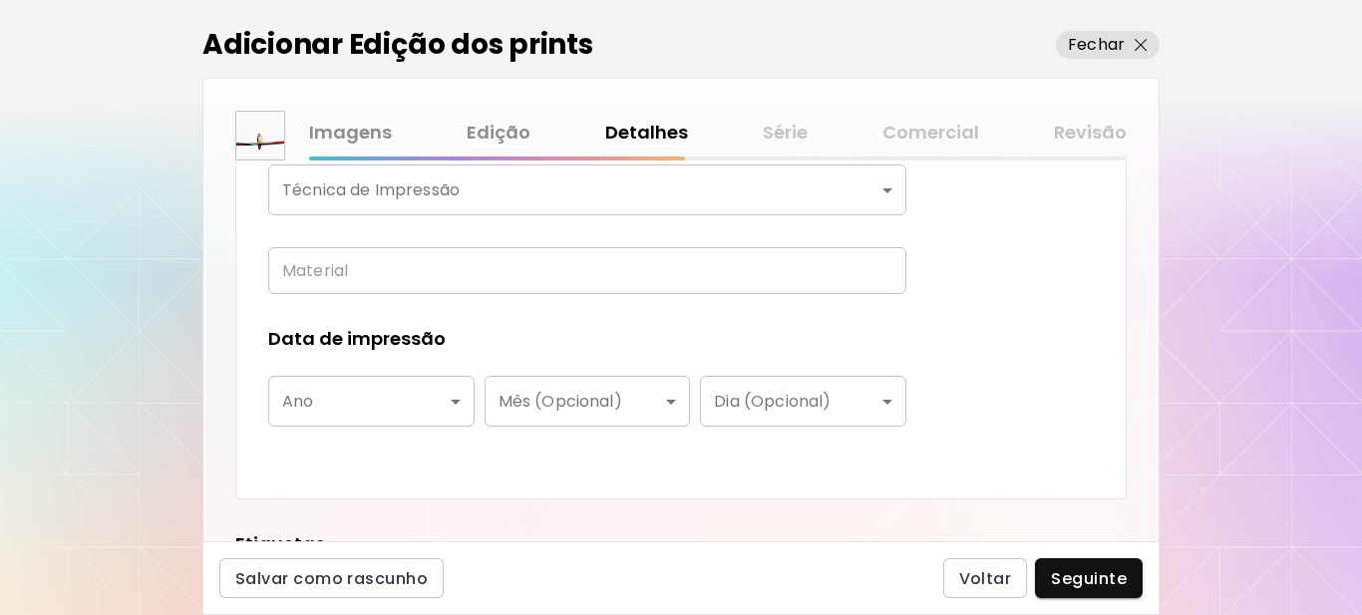
scroll to position [476, 0]
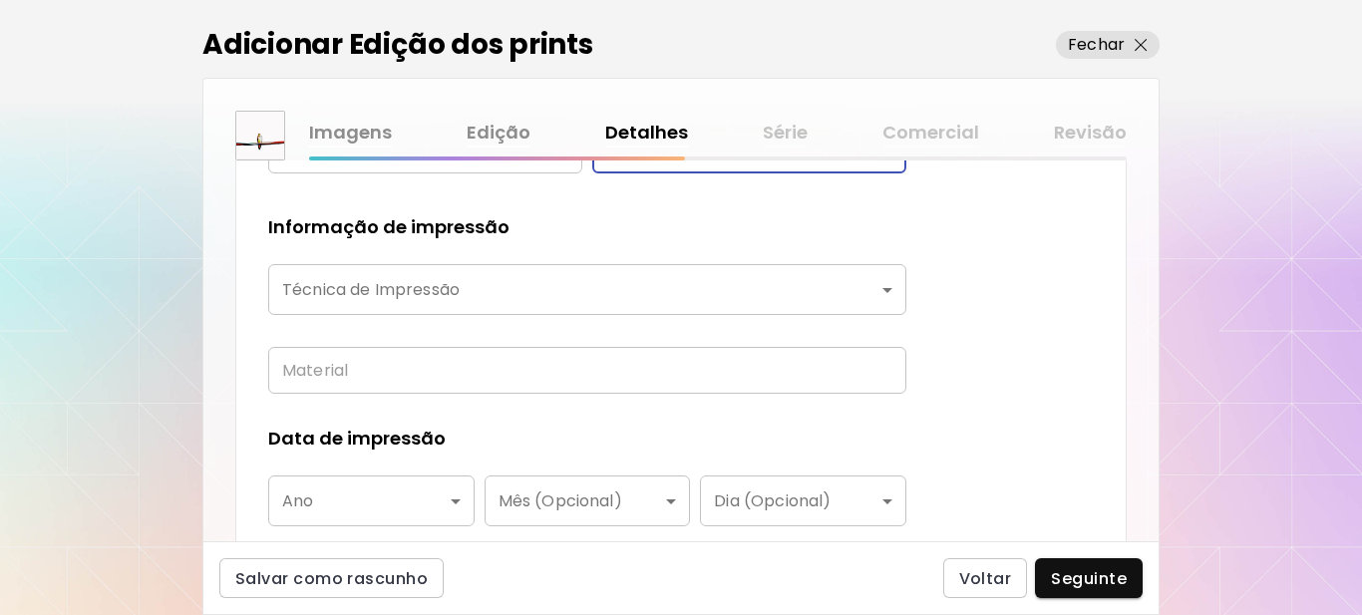
type input "**"
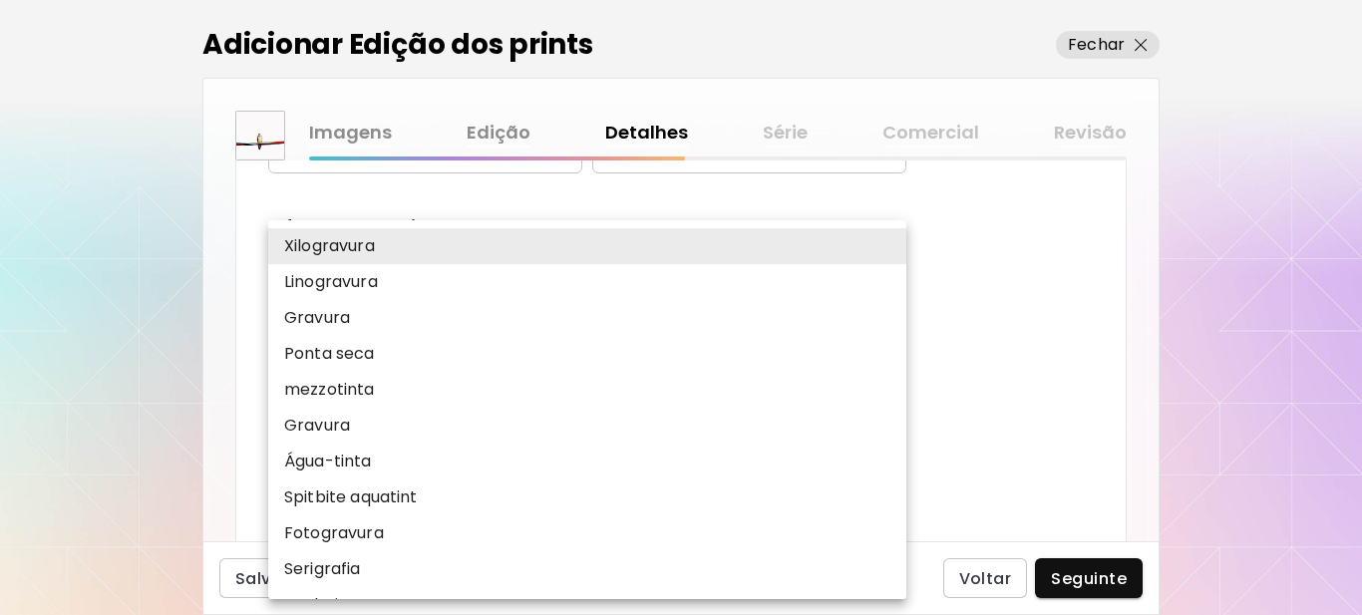
click at [877, 290] on body "kaleido.art/Sergio_Cerezer_Benetti Adicionar obras Gerencie suas obras Editar P…" at bounding box center [681, 307] width 1362 height 615
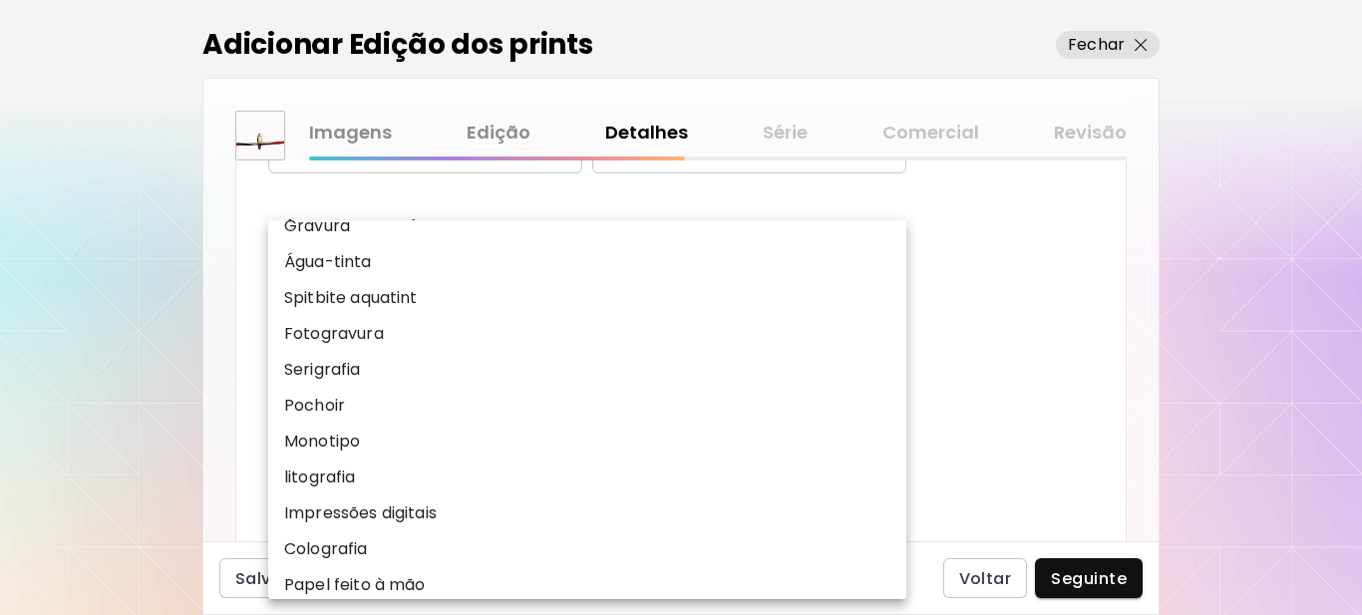
scroll to position [247, 0]
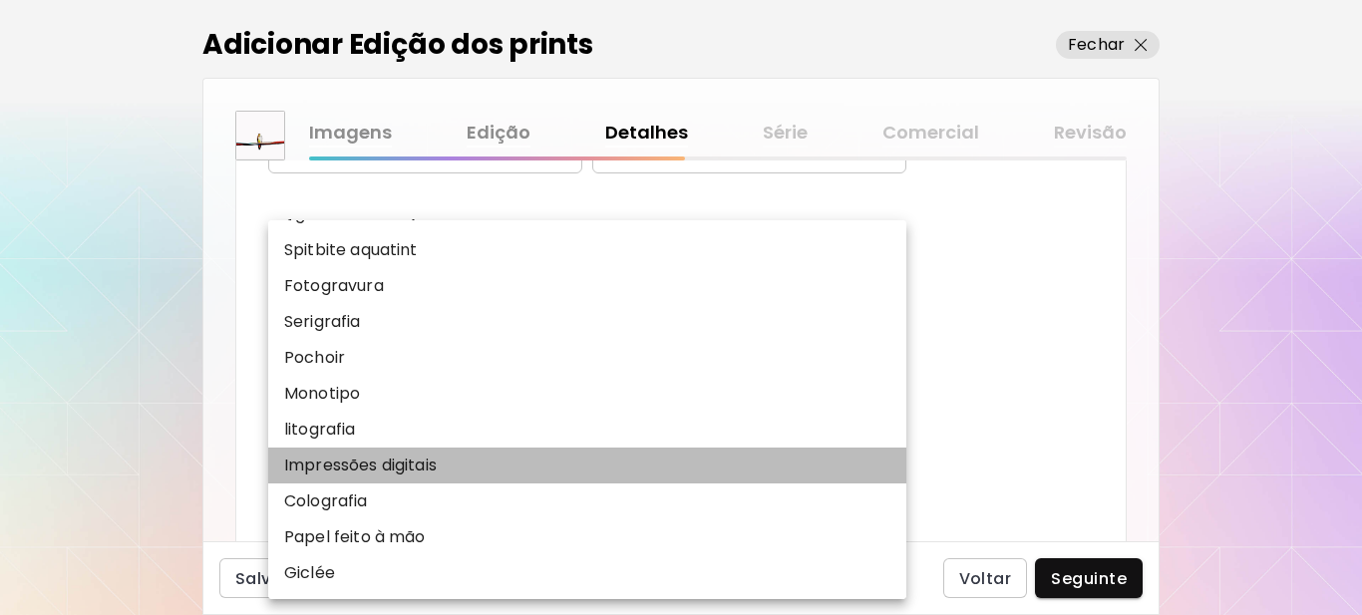
click at [386, 459] on p "Impressões digitais" at bounding box center [360, 466] width 153 height 24
type input "**********"
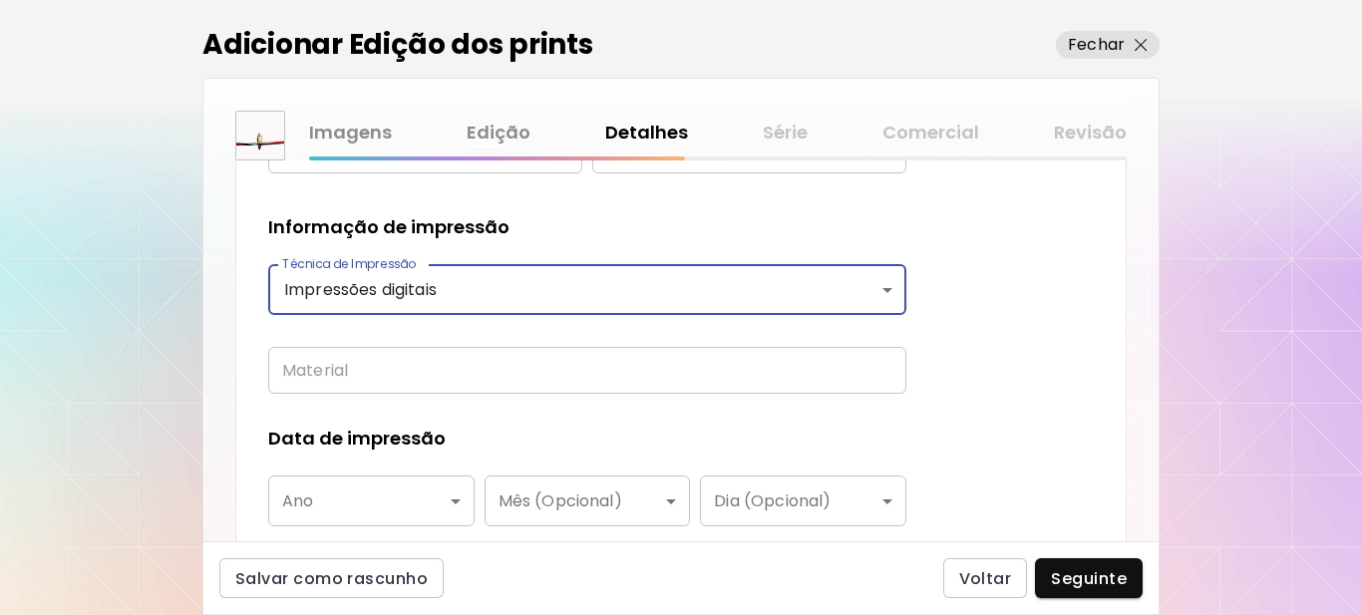
click at [625, 372] on input "text" at bounding box center [587, 370] width 638 height 47
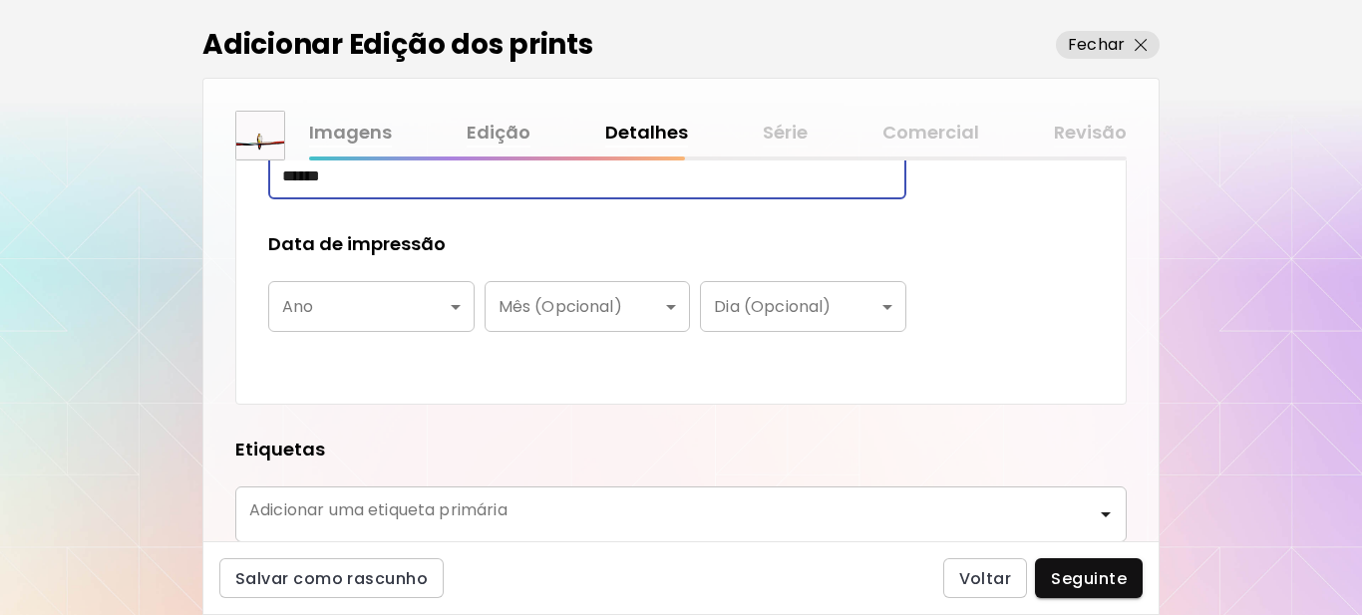
scroll to position [675, 0]
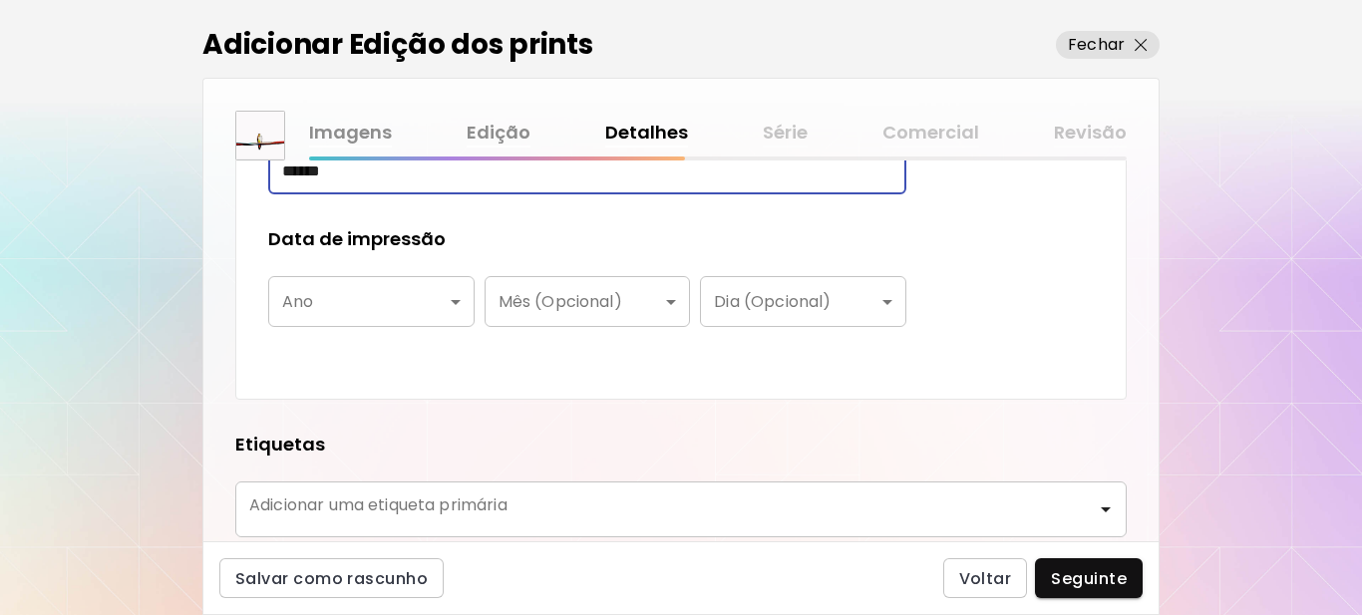
type input "******"
click at [450, 302] on body "**********" at bounding box center [681, 307] width 1362 height 615
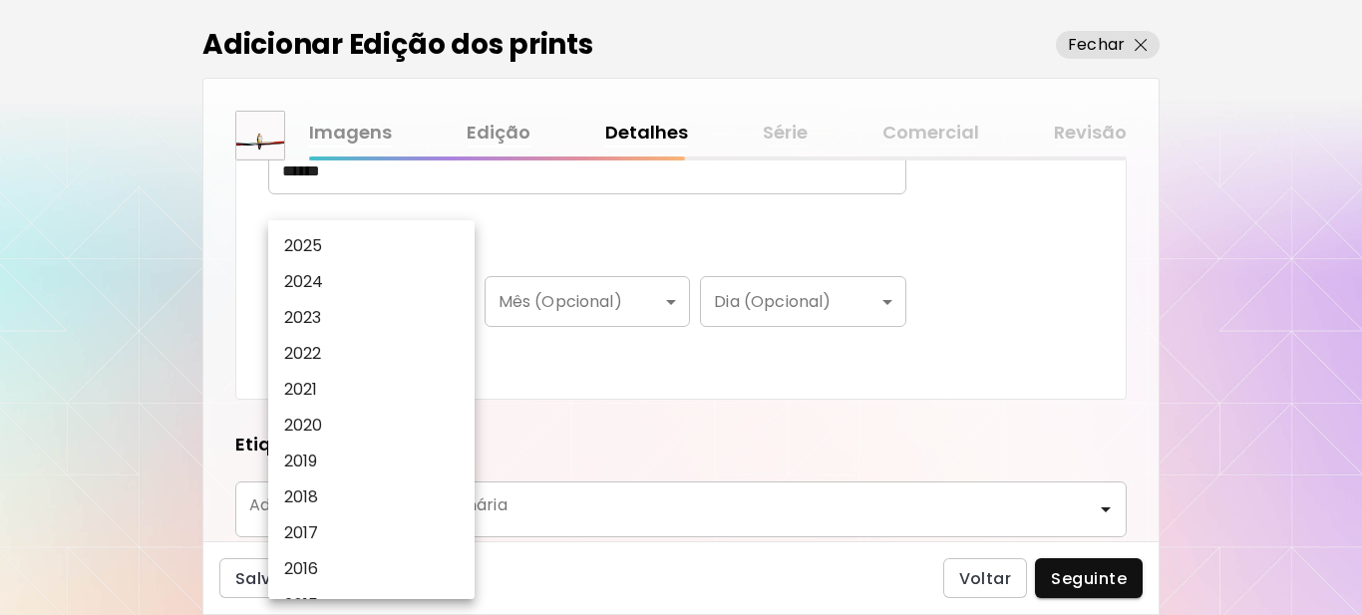
click at [366, 248] on li "2025" at bounding box center [376, 246] width 216 height 36
type input "****"
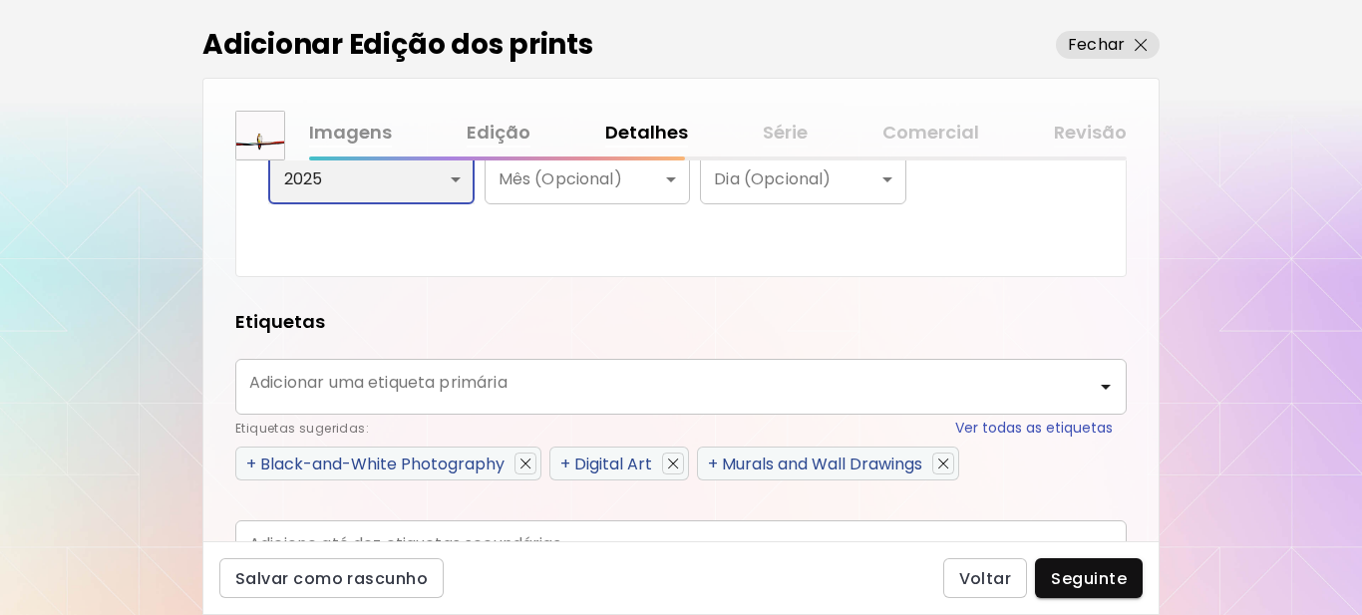
scroll to position [875, 0]
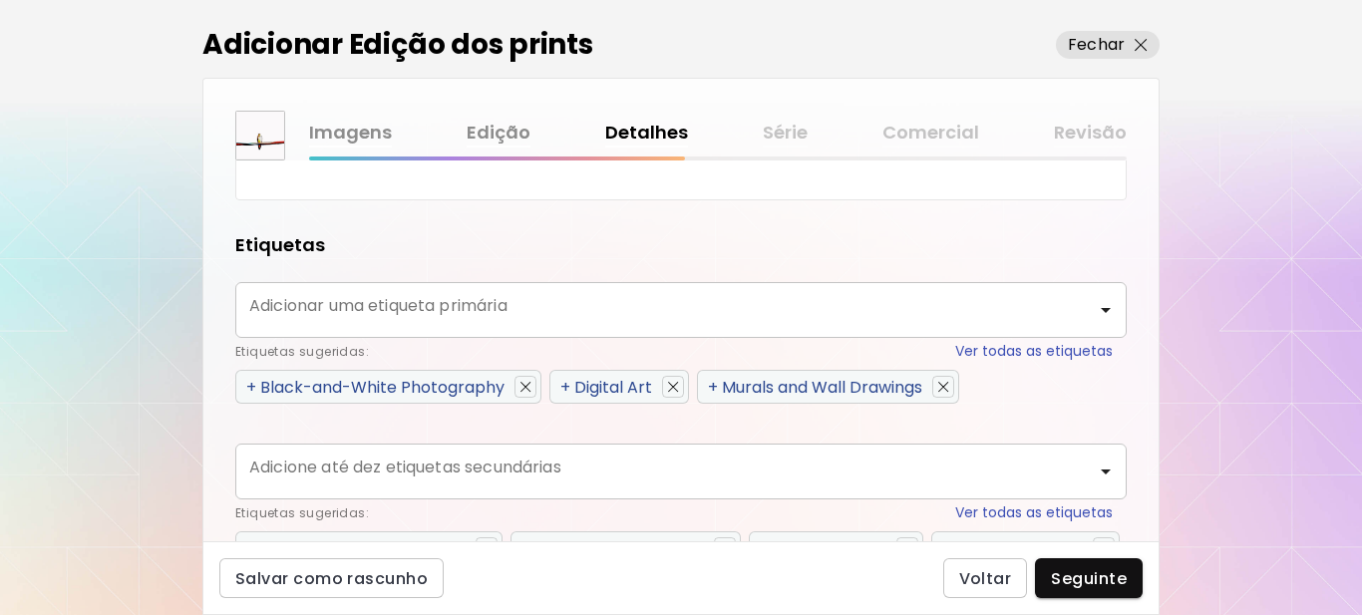
click at [598, 389] on div "+ Digital Art" at bounding box center [606, 387] width 92 height 25
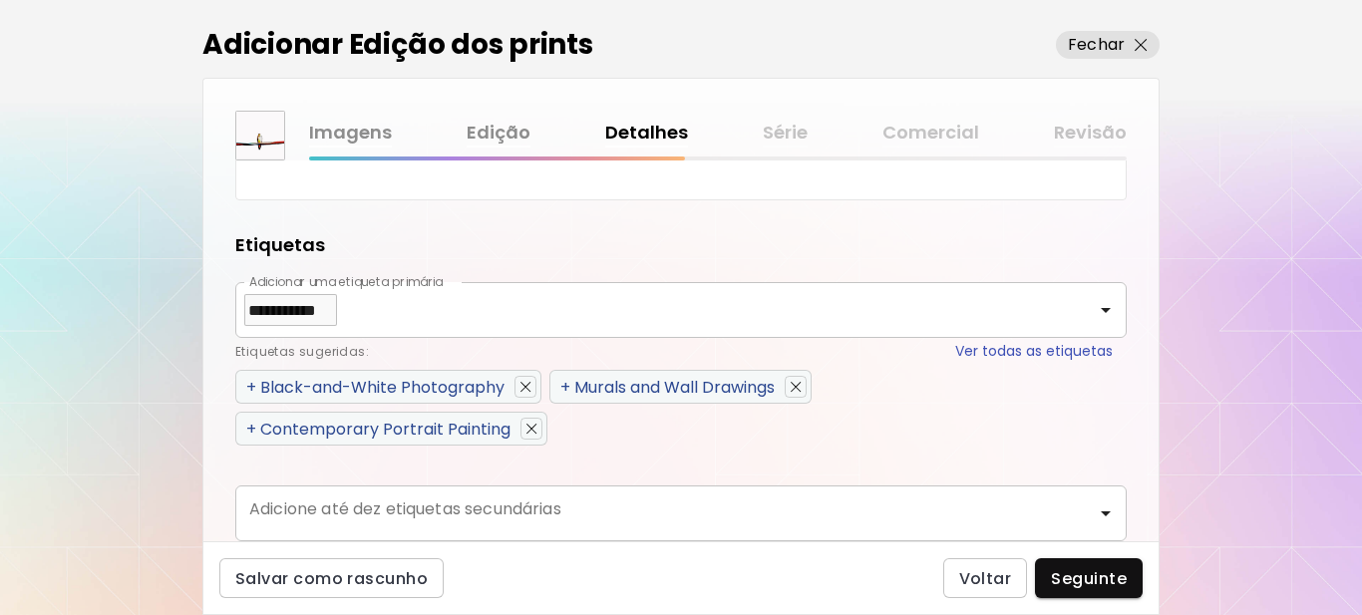
type input "**********"
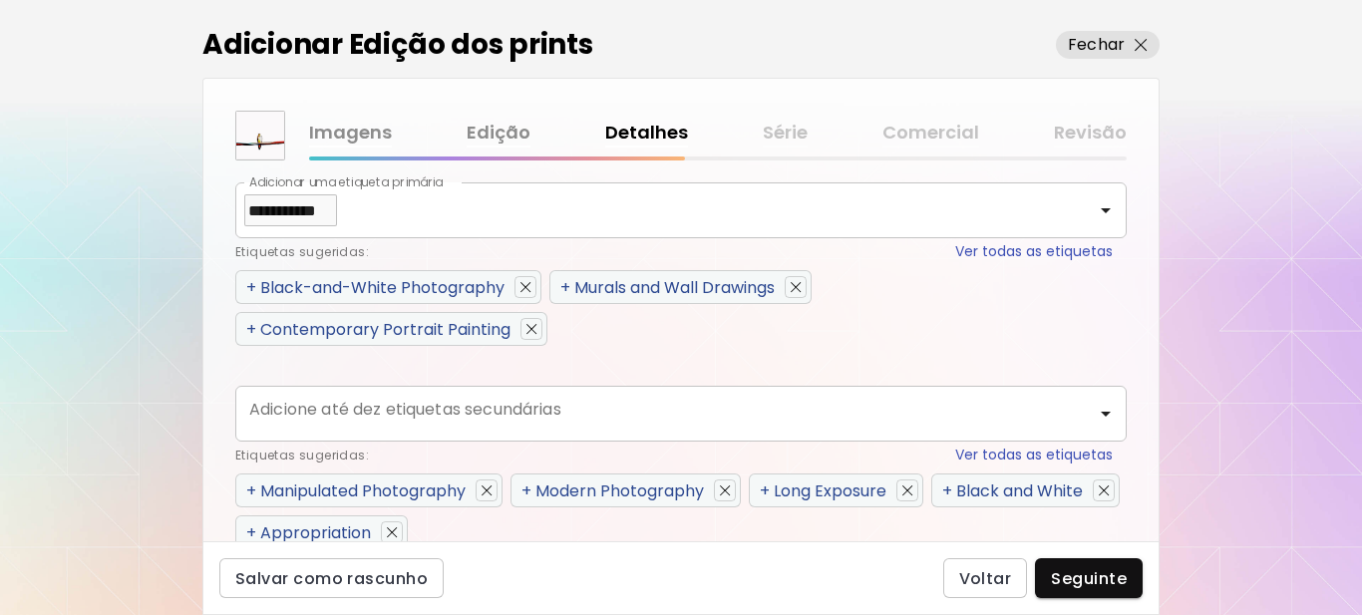
scroll to position [1074, 0]
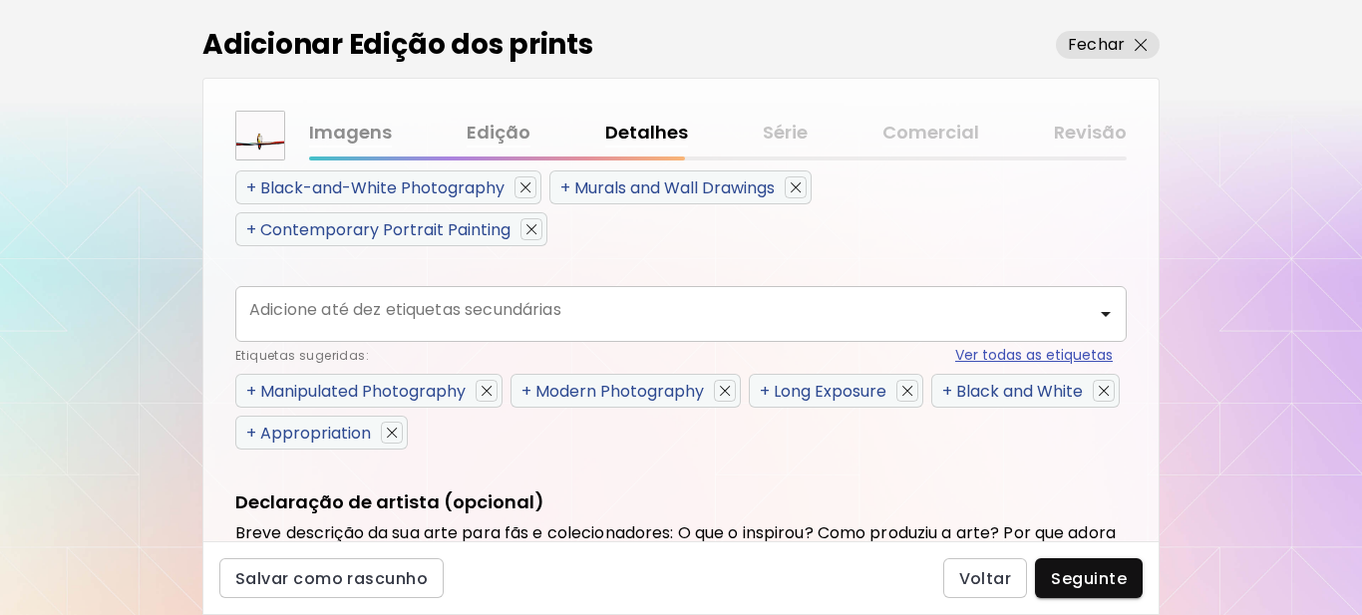
click at [955, 353] on button "Ver todas as etiquetas" at bounding box center [1034, 355] width 158 height 21
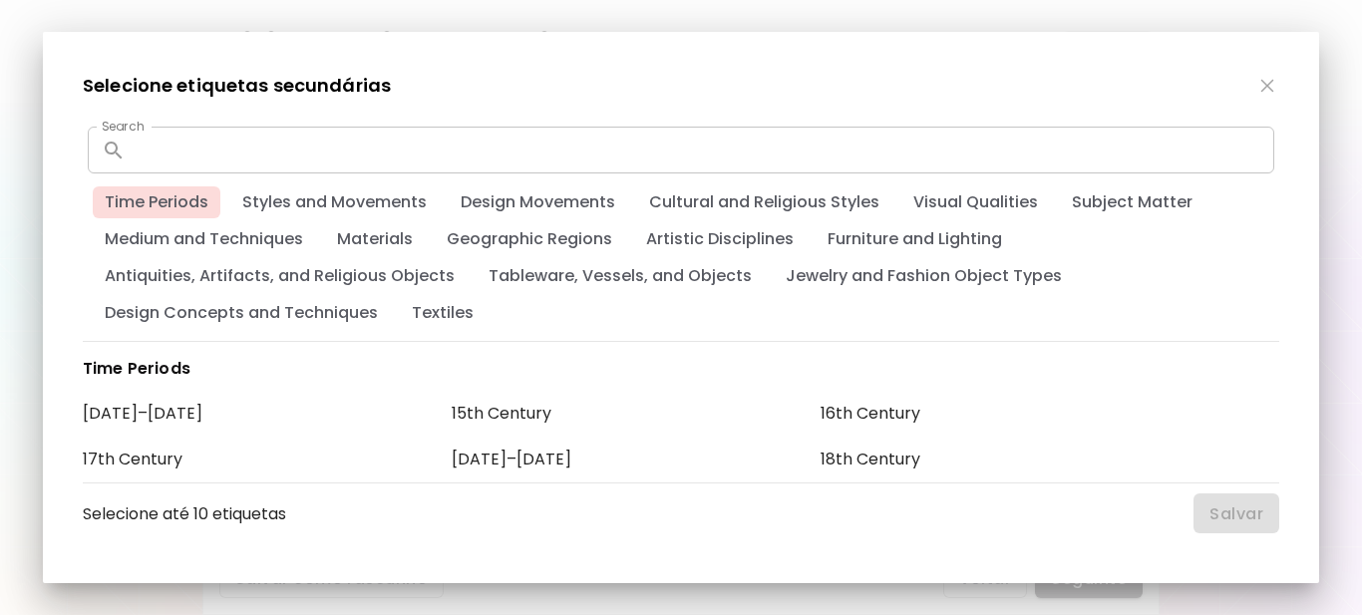
click at [1141, 156] on input "text" at bounding box center [704, 150] width 1141 height 47
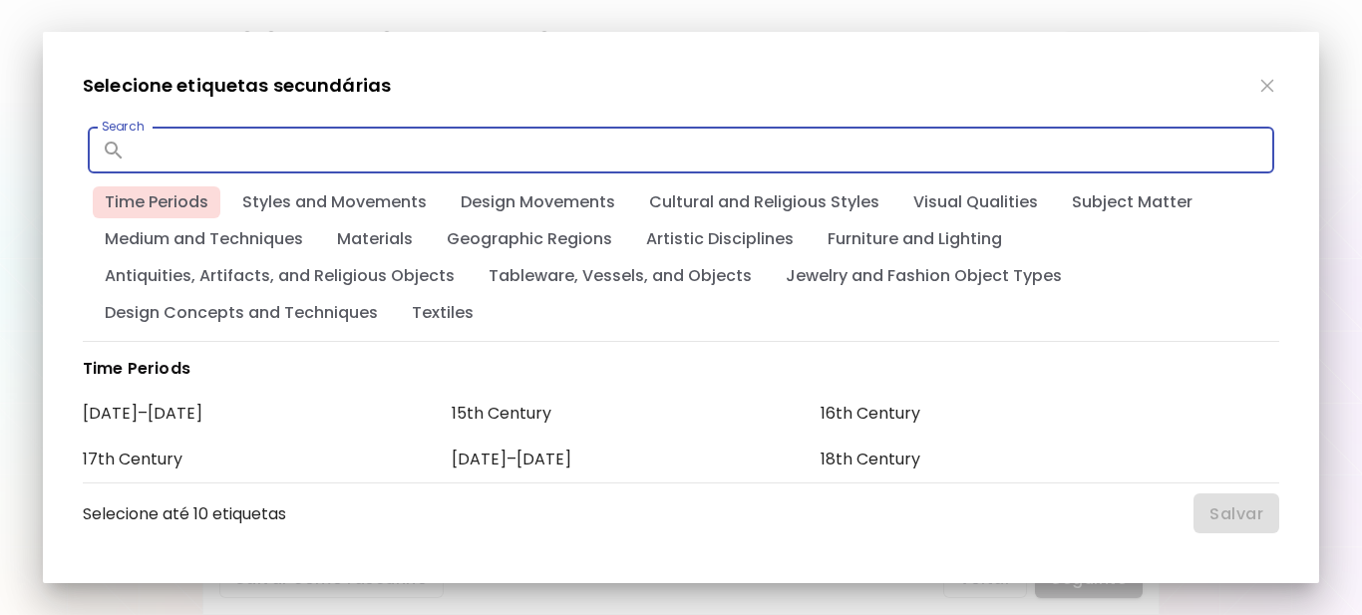
click at [507, 146] on input "text" at bounding box center [704, 150] width 1141 height 47
type input "*"
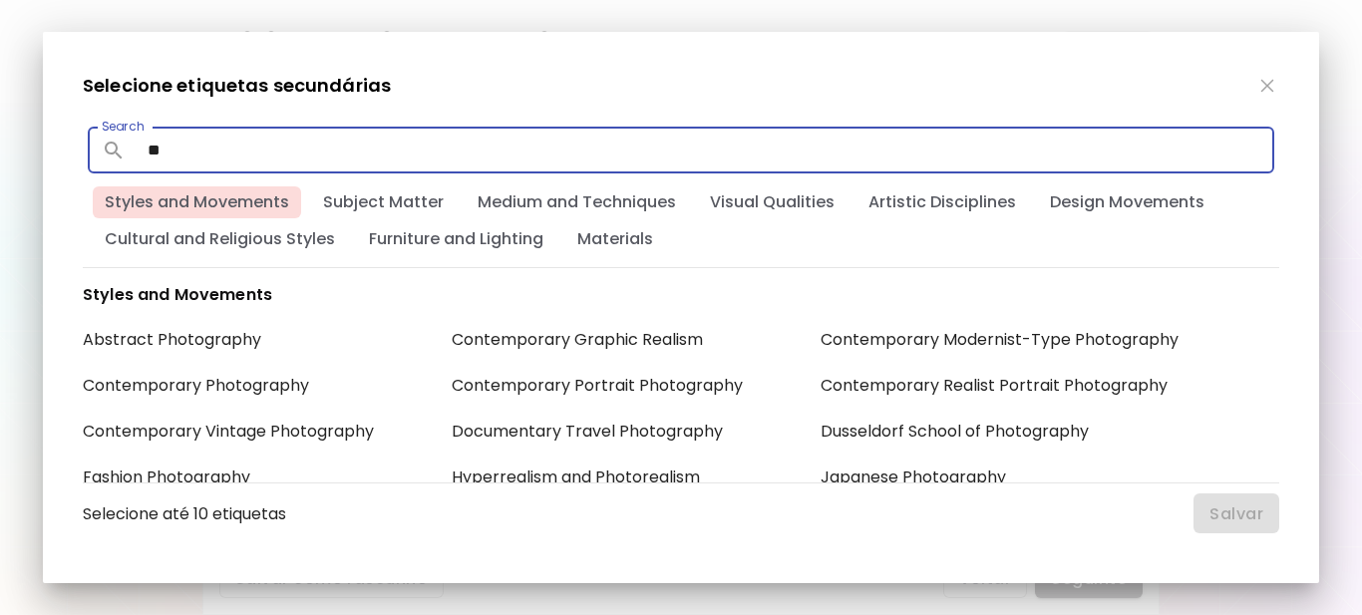
type input "*"
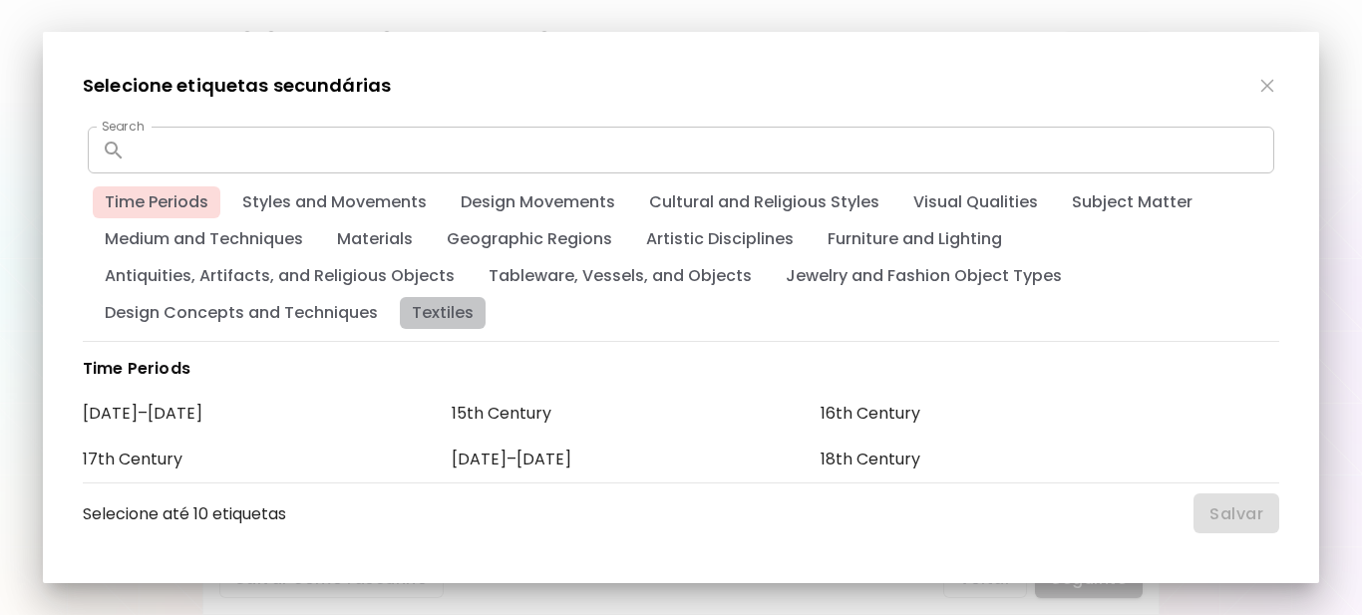
click at [425, 309] on span "Textiles" at bounding box center [443, 313] width 86 height 22
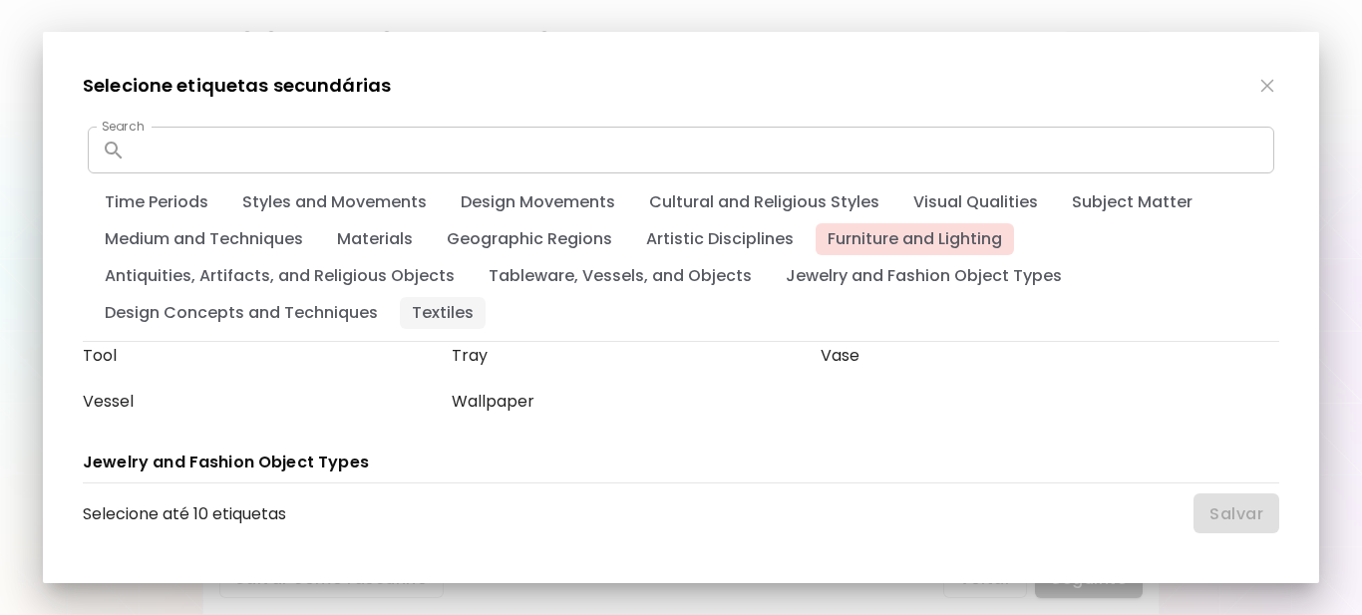
scroll to position [17073, 0]
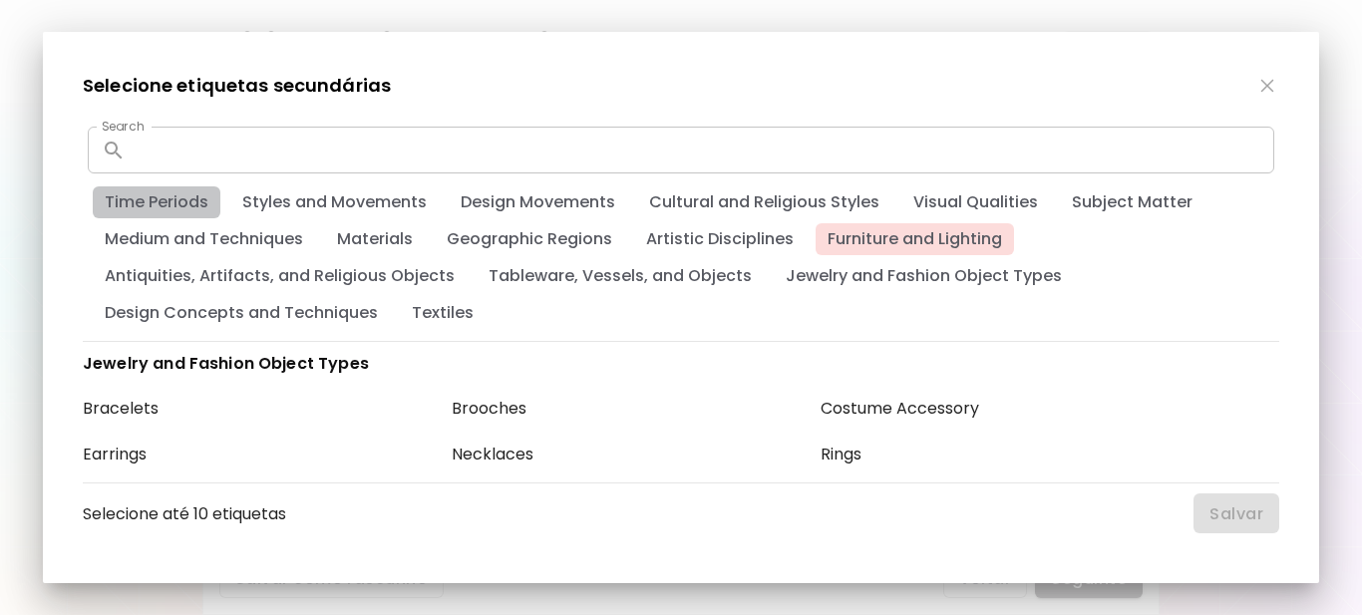
click at [168, 204] on span "Time Periods" at bounding box center [157, 202] width 128 height 22
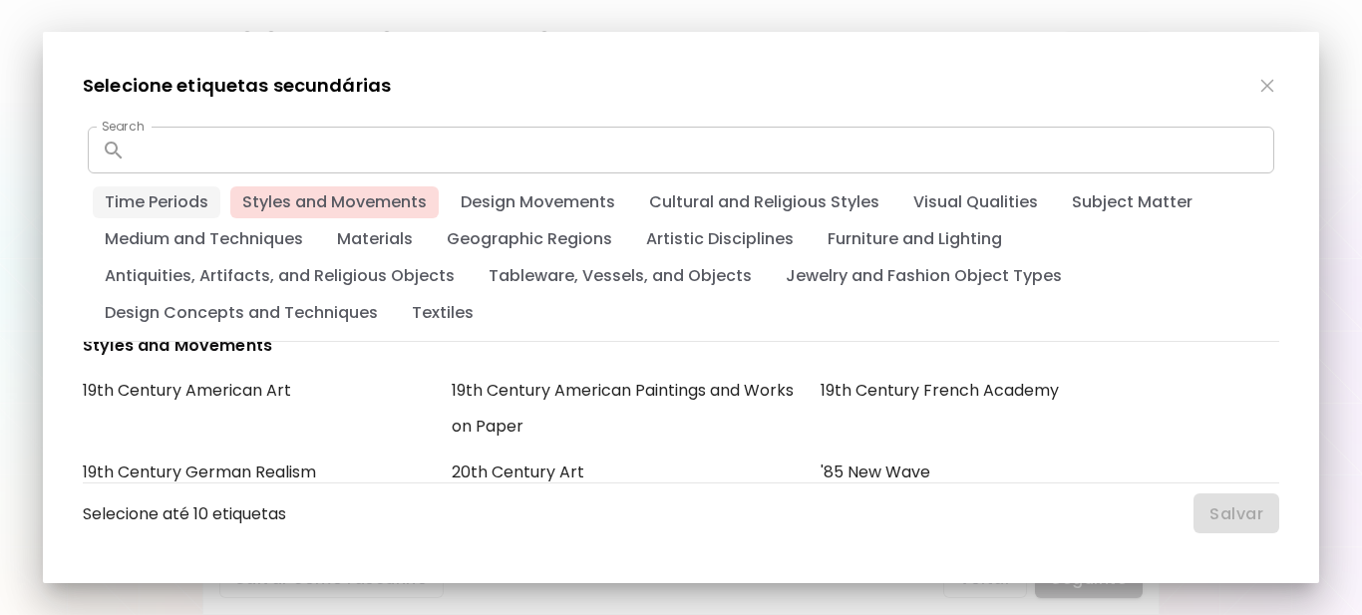
scroll to position [415, 0]
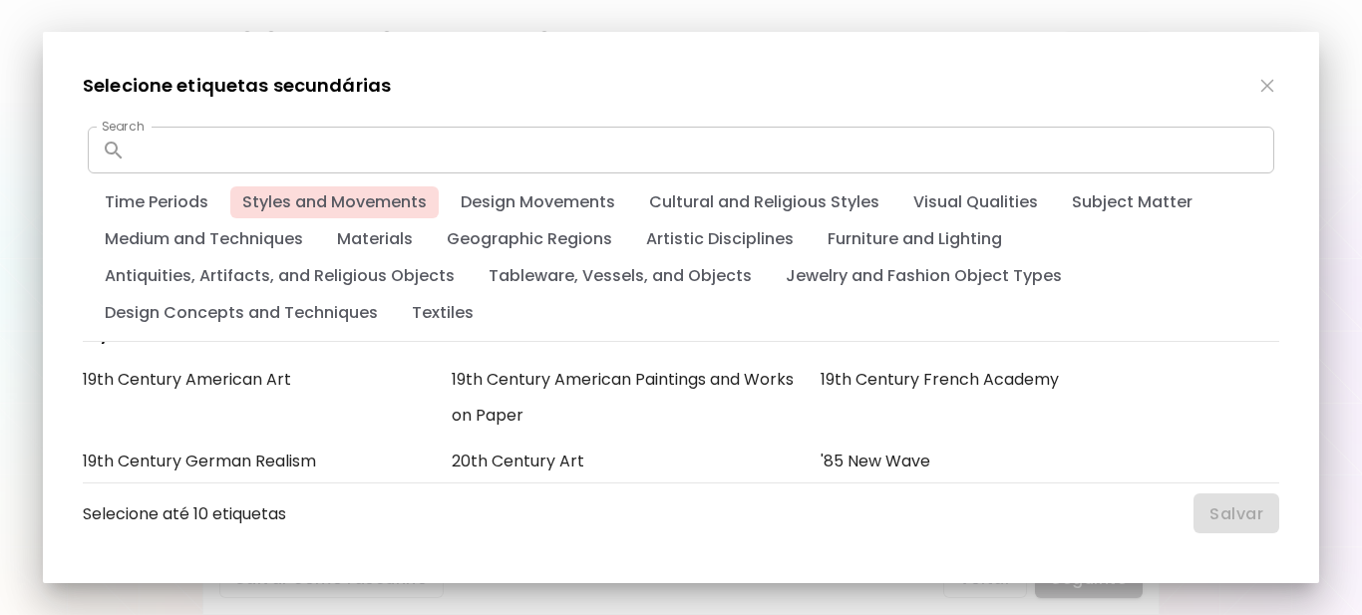
click at [337, 201] on span "Styles and Movements" at bounding box center [334, 202] width 208 height 22
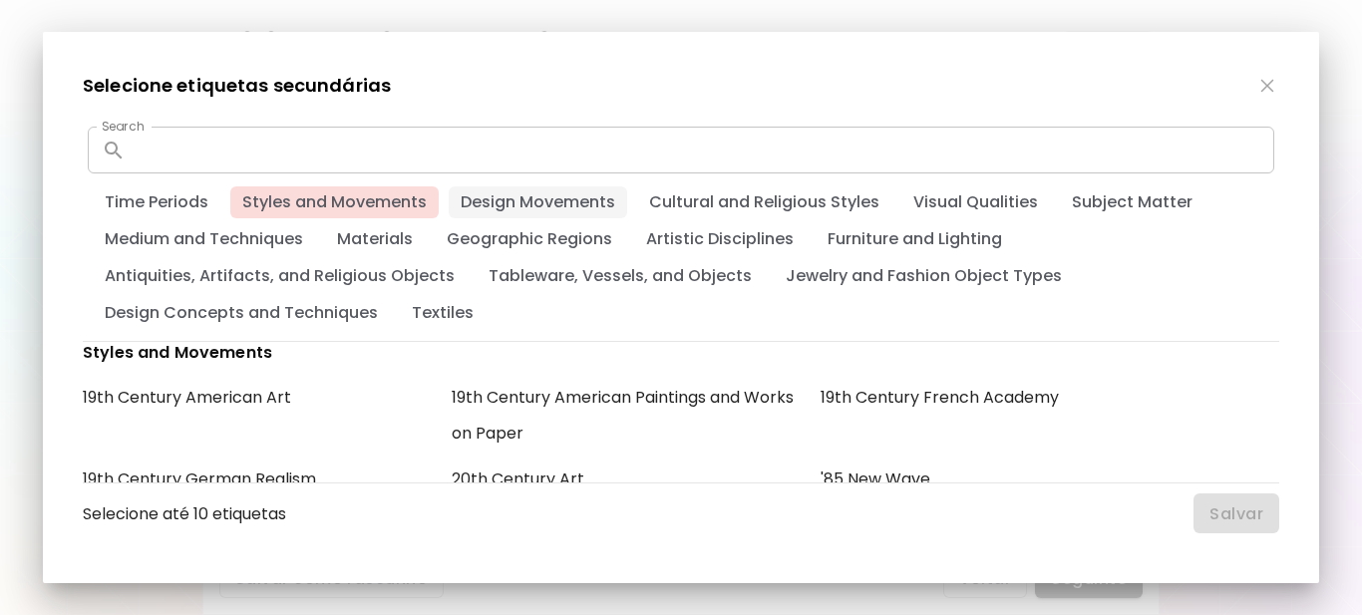
click at [508, 201] on span "Design Movements" at bounding box center [538, 202] width 178 height 22
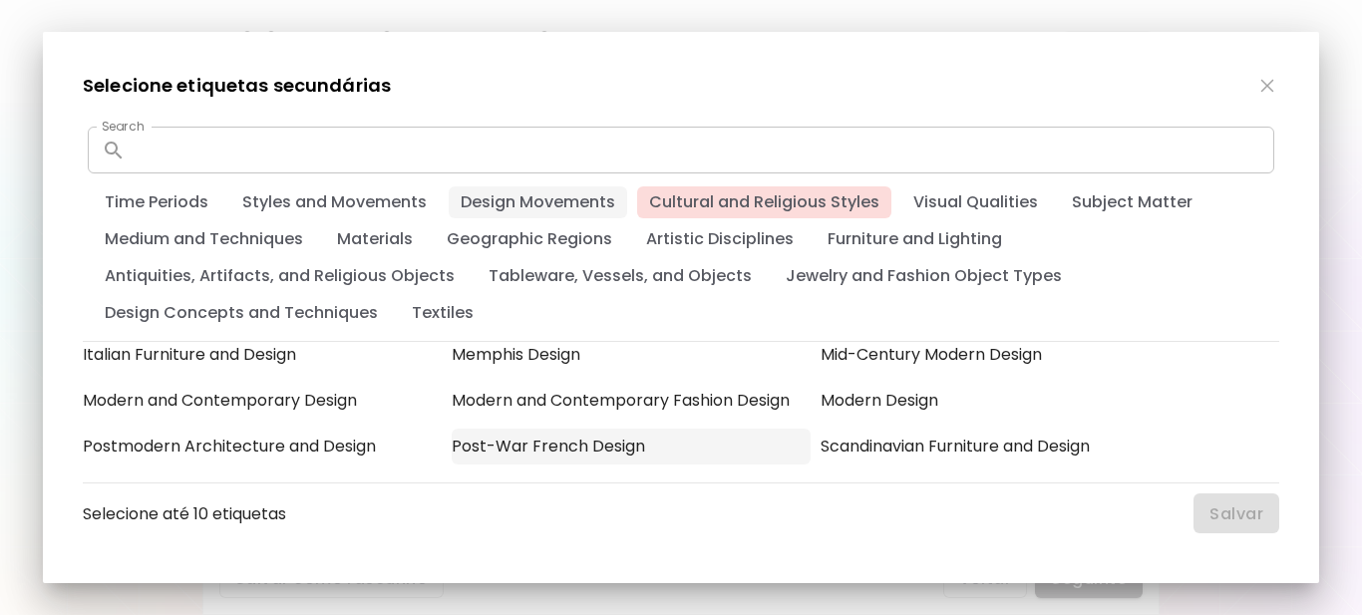
scroll to position [4924, 0]
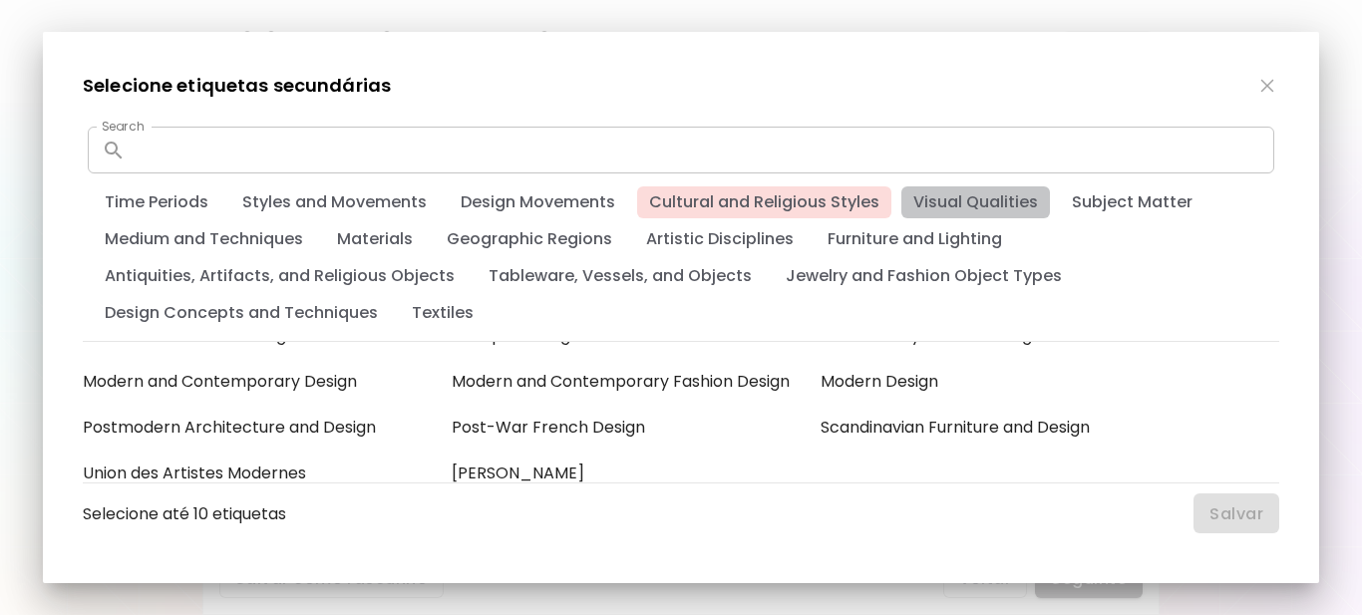
click at [945, 201] on span "Visual Qualities" at bounding box center [975, 202] width 149 height 22
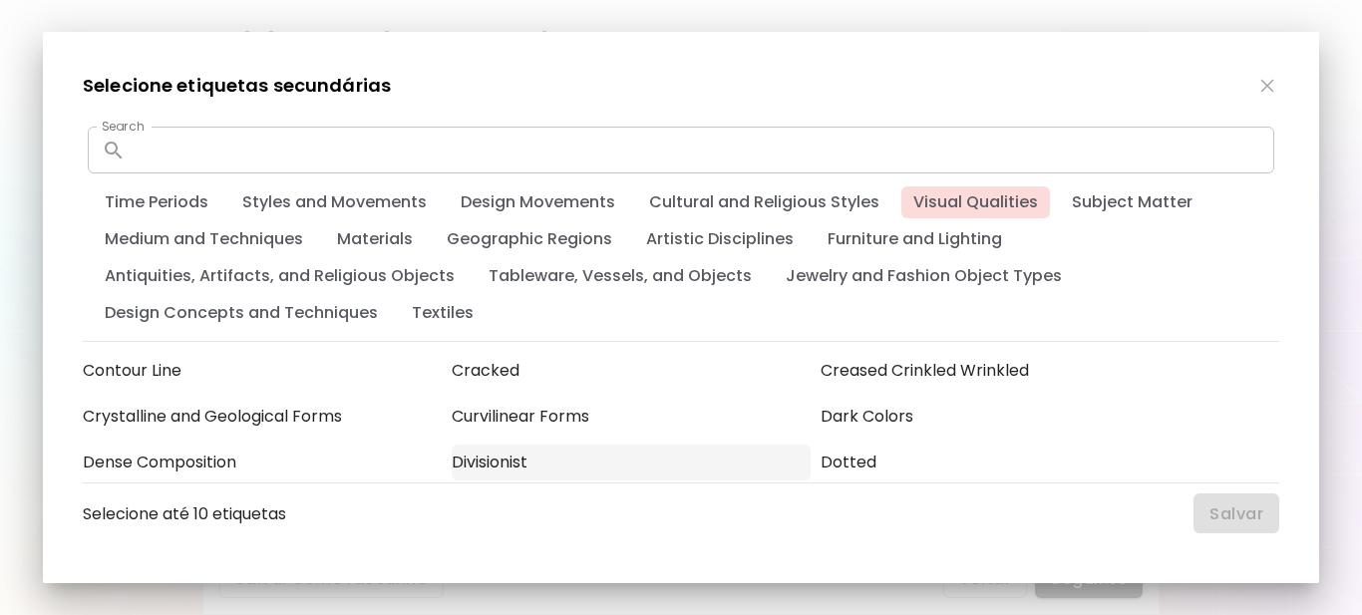
scroll to position [6547, 0]
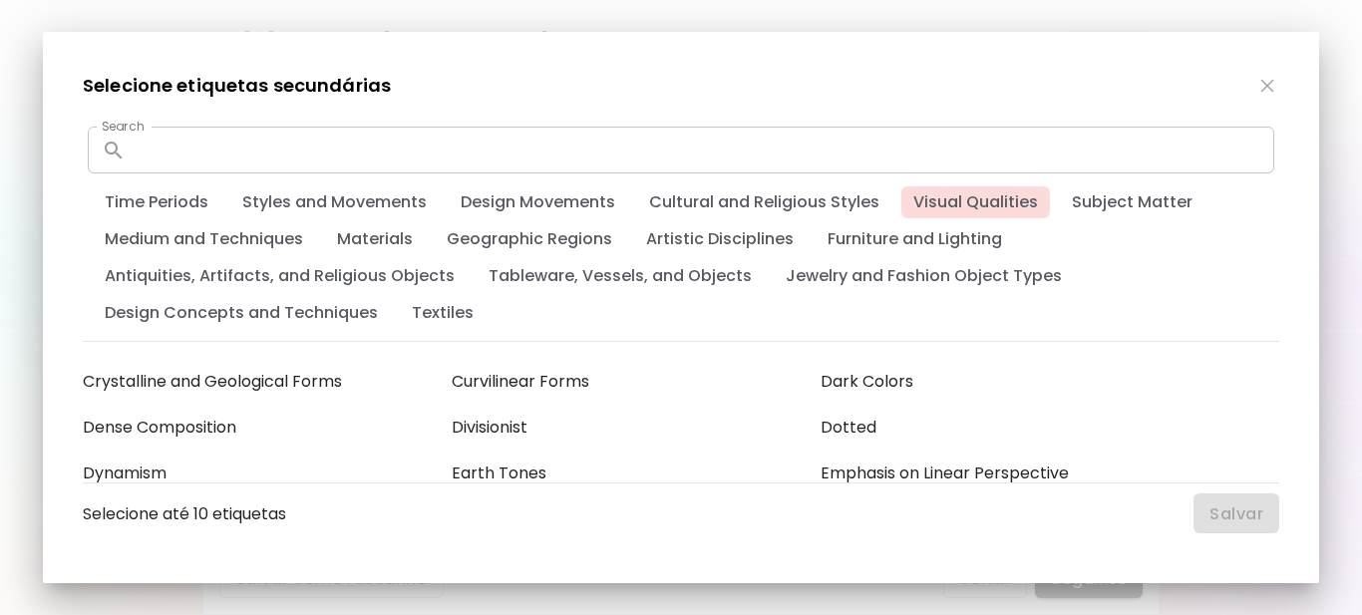
click at [798, 142] on input "text" at bounding box center [704, 150] width 1141 height 47
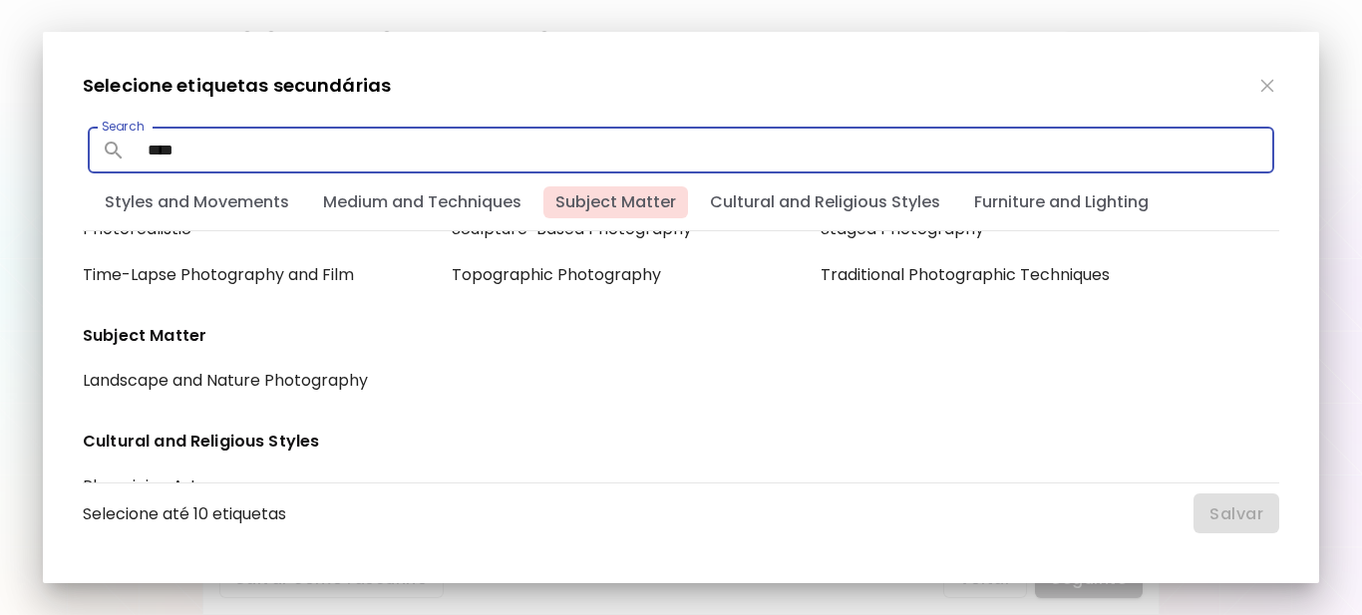
scroll to position [540, 0]
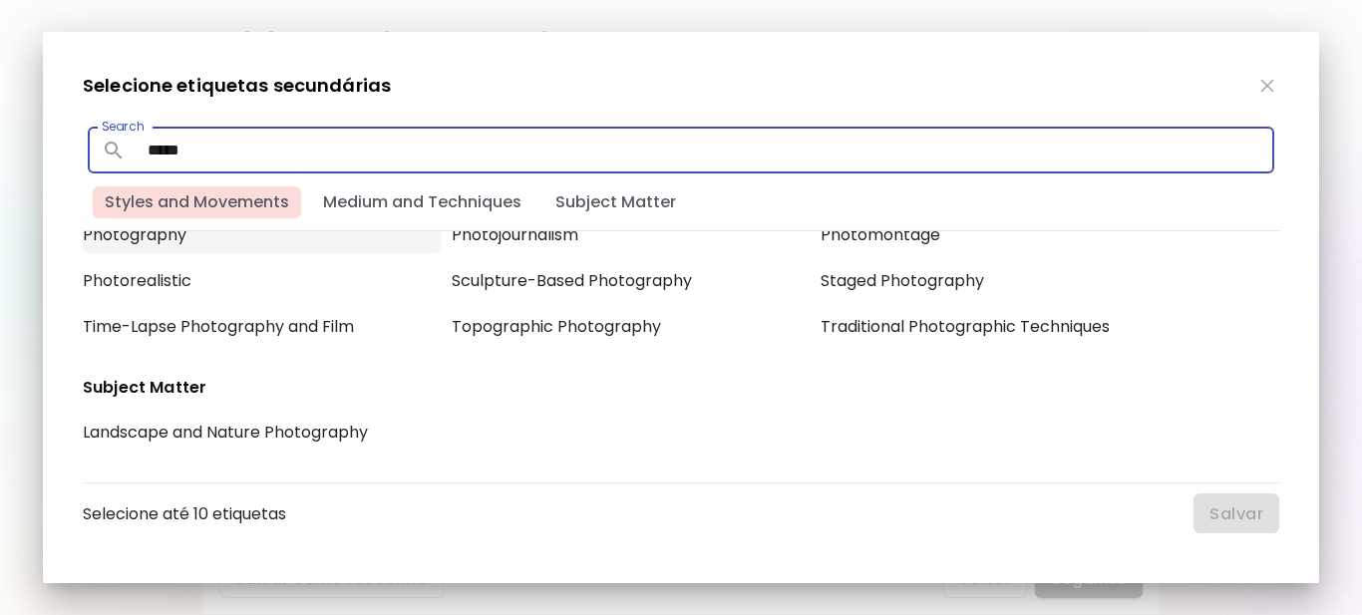
type input "*****"
click at [171, 237] on div "Photography" at bounding box center [262, 235] width 359 height 36
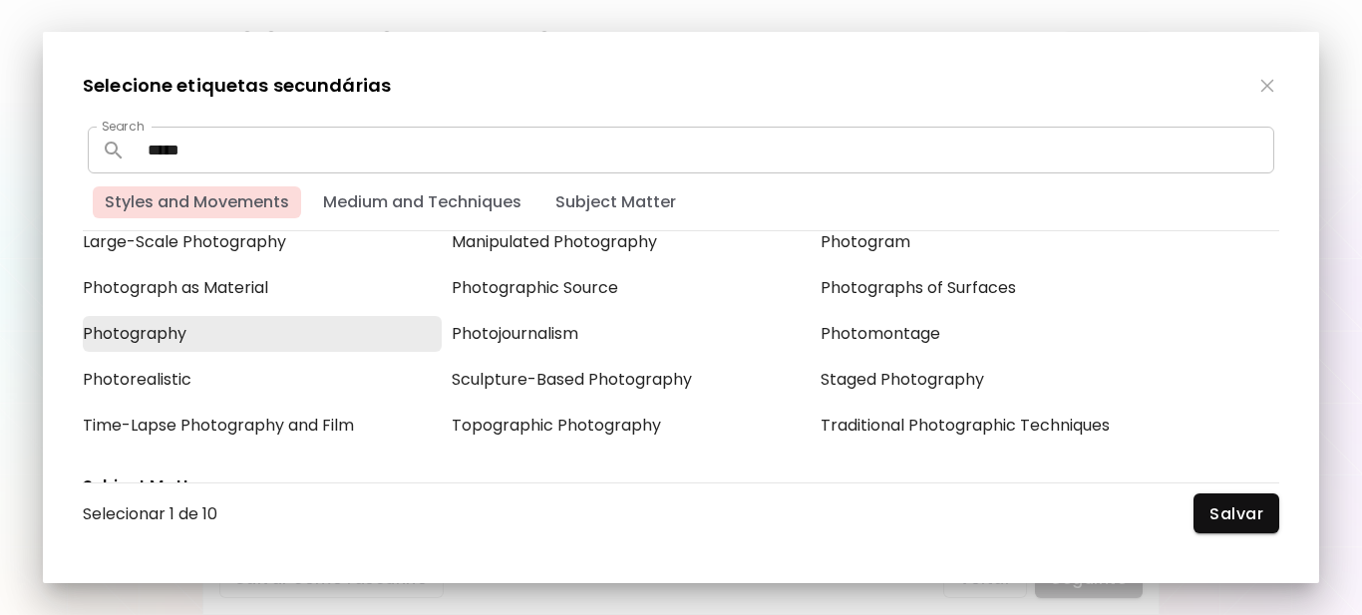
scroll to position [441, 0]
click at [839, 339] on div "Photomontage" at bounding box center [1000, 335] width 359 height 36
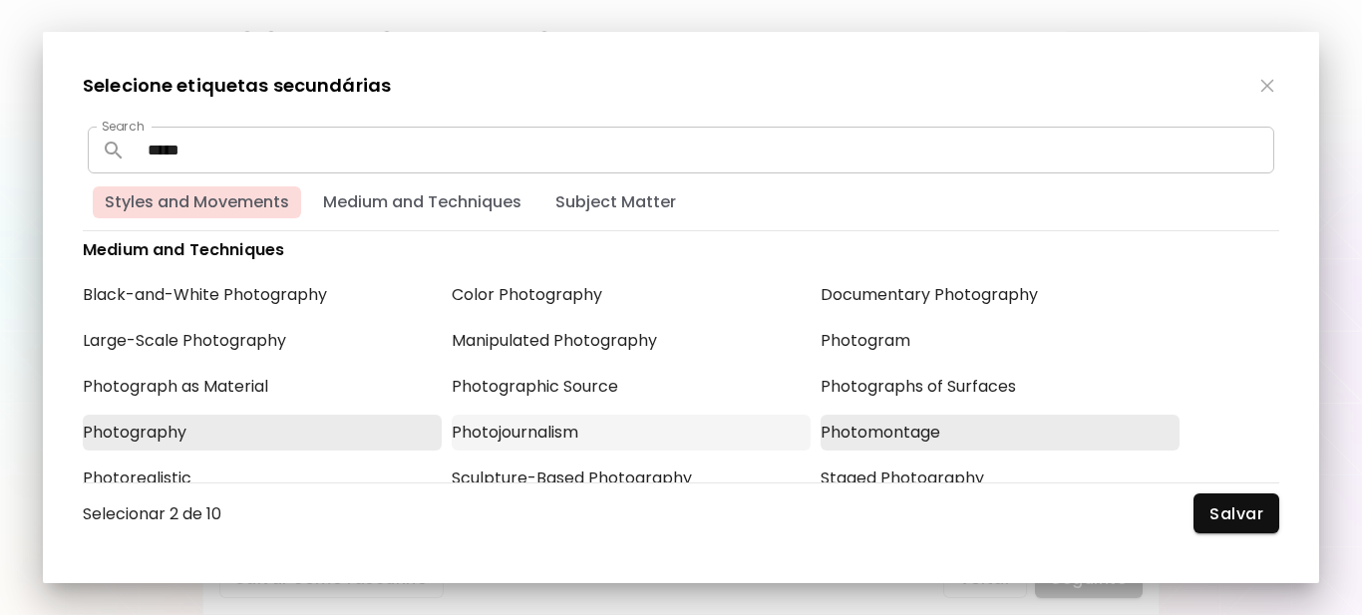
scroll to position [341, 0]
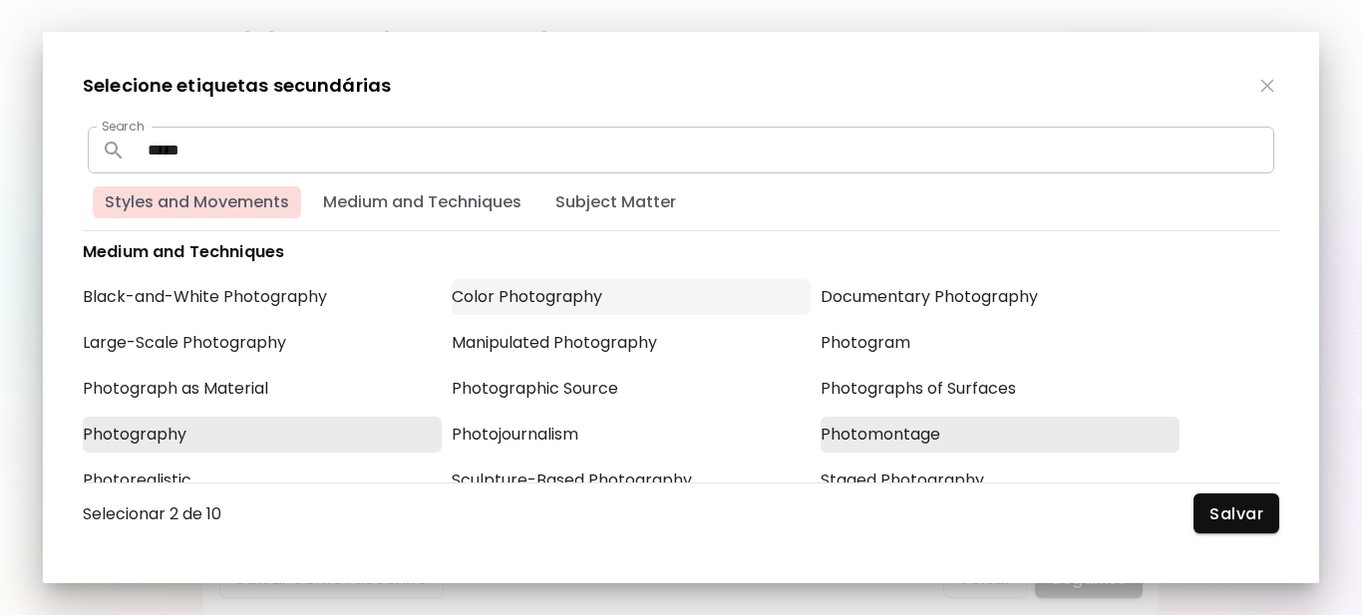
click at [527, 296] on div "Color Photography" at bounding box center [631, 297] width 359 height 36
click at [615, 348] on div "Manipulated Photography" at bounding box center [631, 343] width 359 height 36
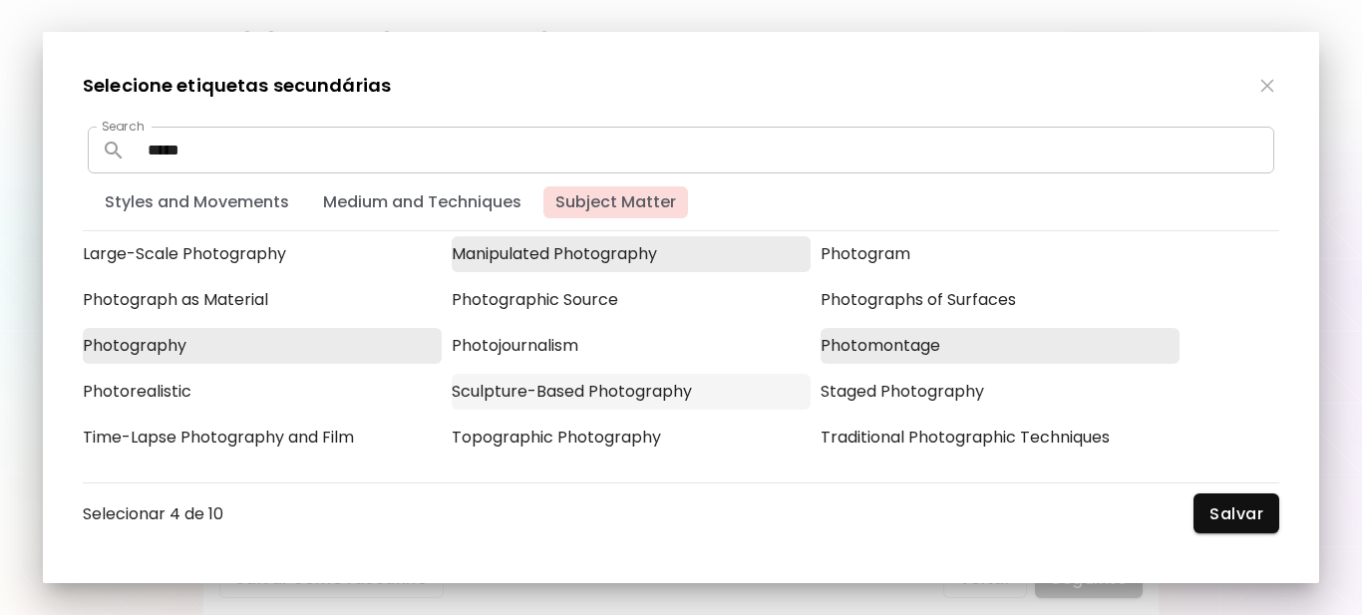
scroll to position [441, 0]
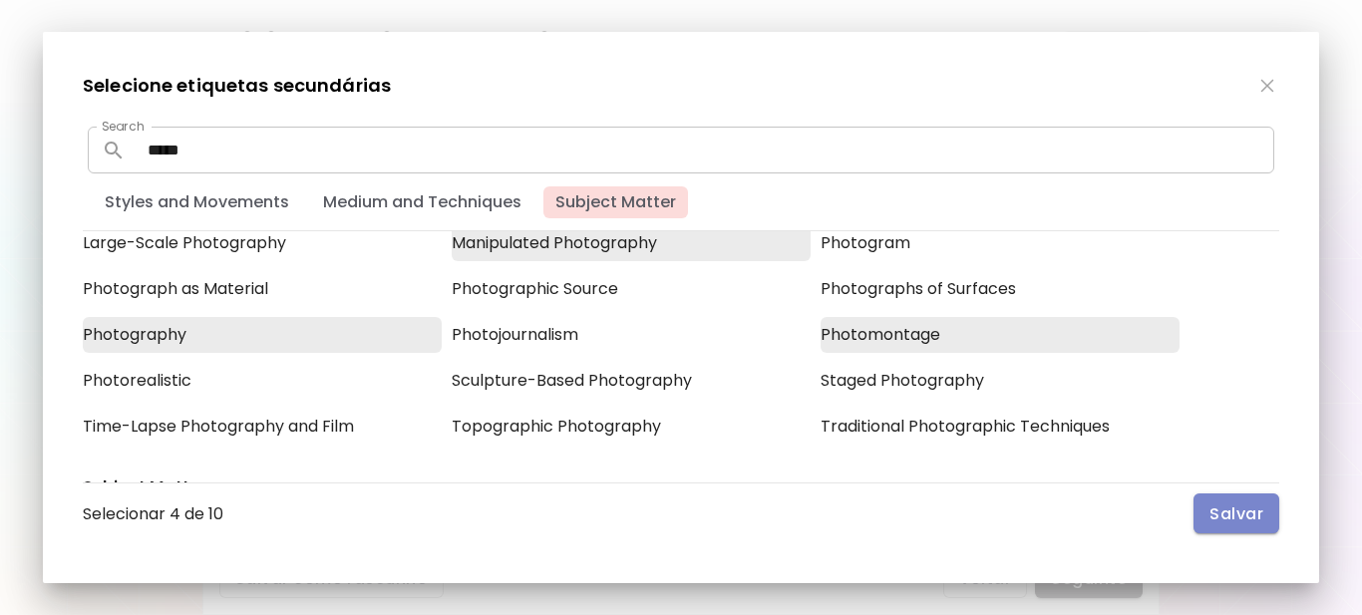
click at [1234, 518] on span "Salvar" at bounding box center [1237, 514] width 54 height 21
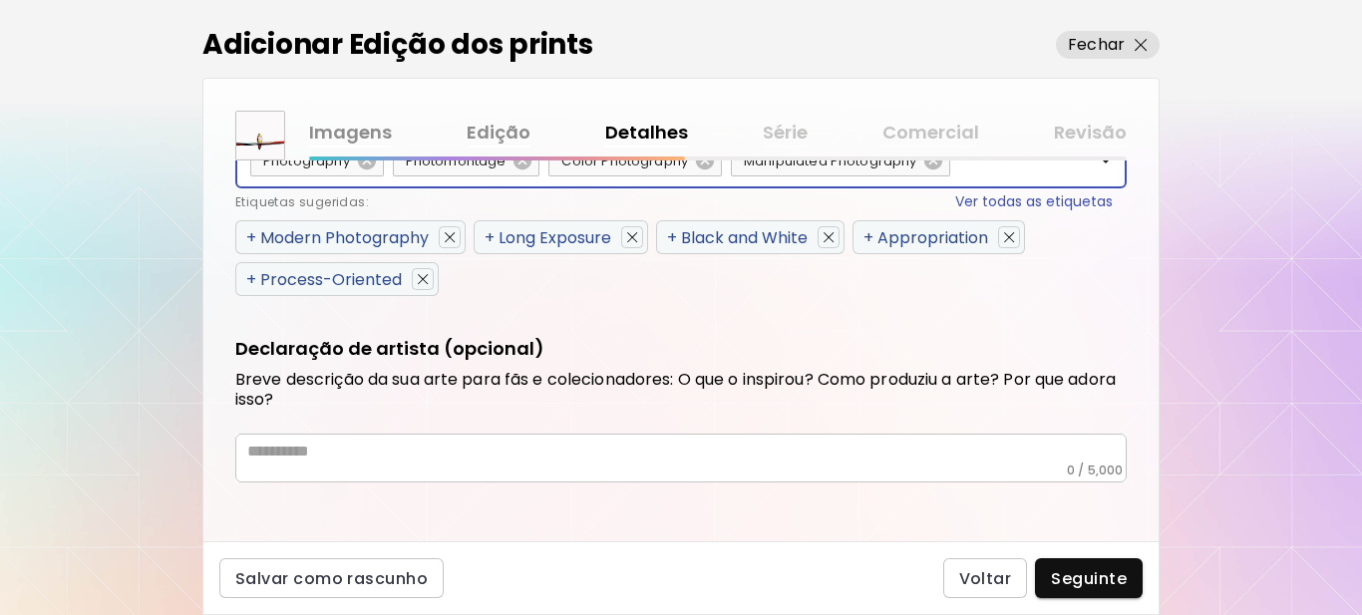
scroll to position [1234, 0]
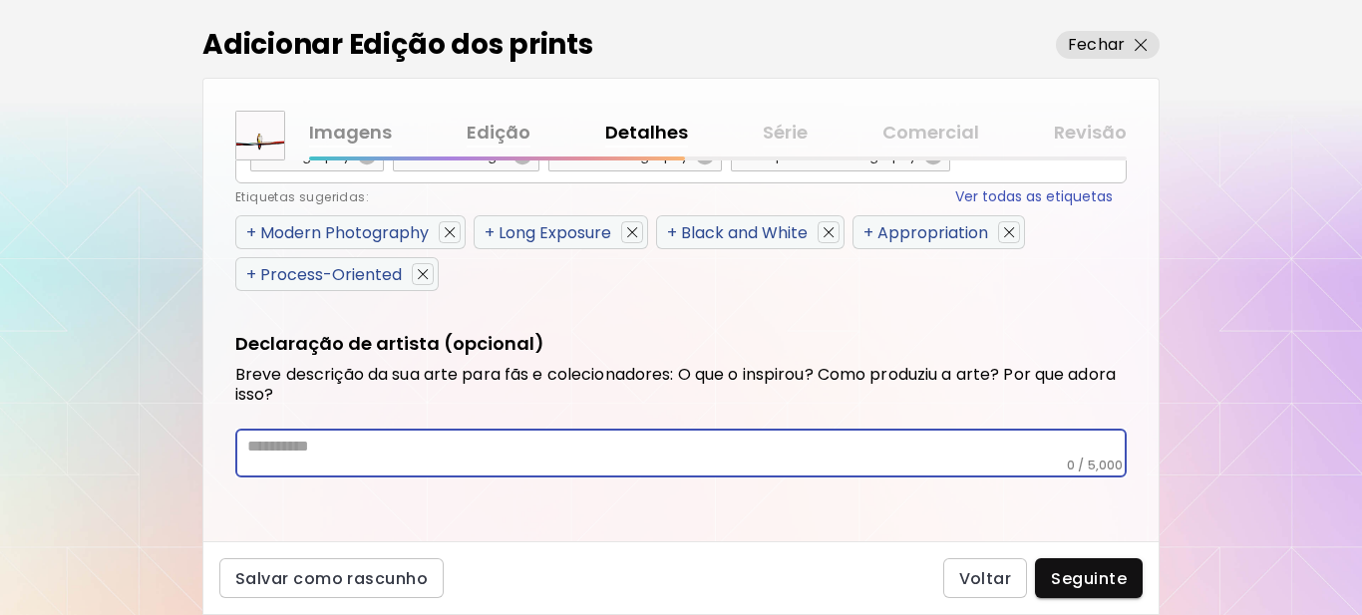
click at [414, 457] on textarea at bounding box center [687, 447] width 880 height 21
paste textarea "**********"
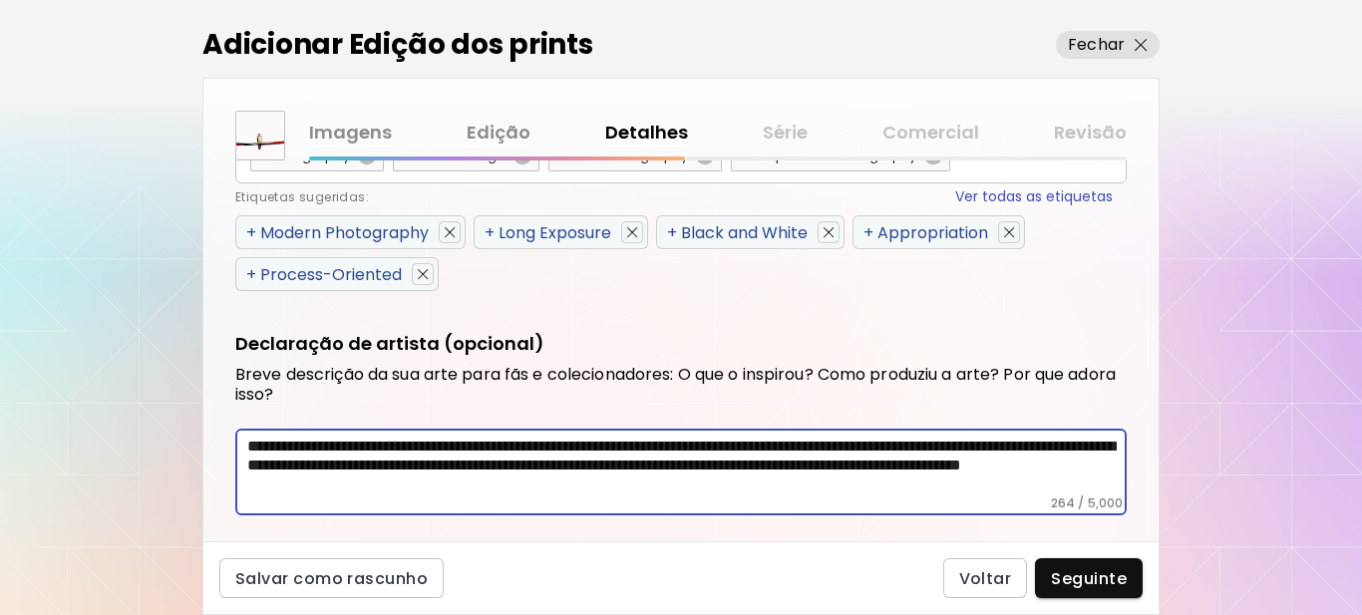
type textarea "**********"
click at [1094, 581] on span "Seguinte" at bounding box center [1089, 578] width 76 height 21
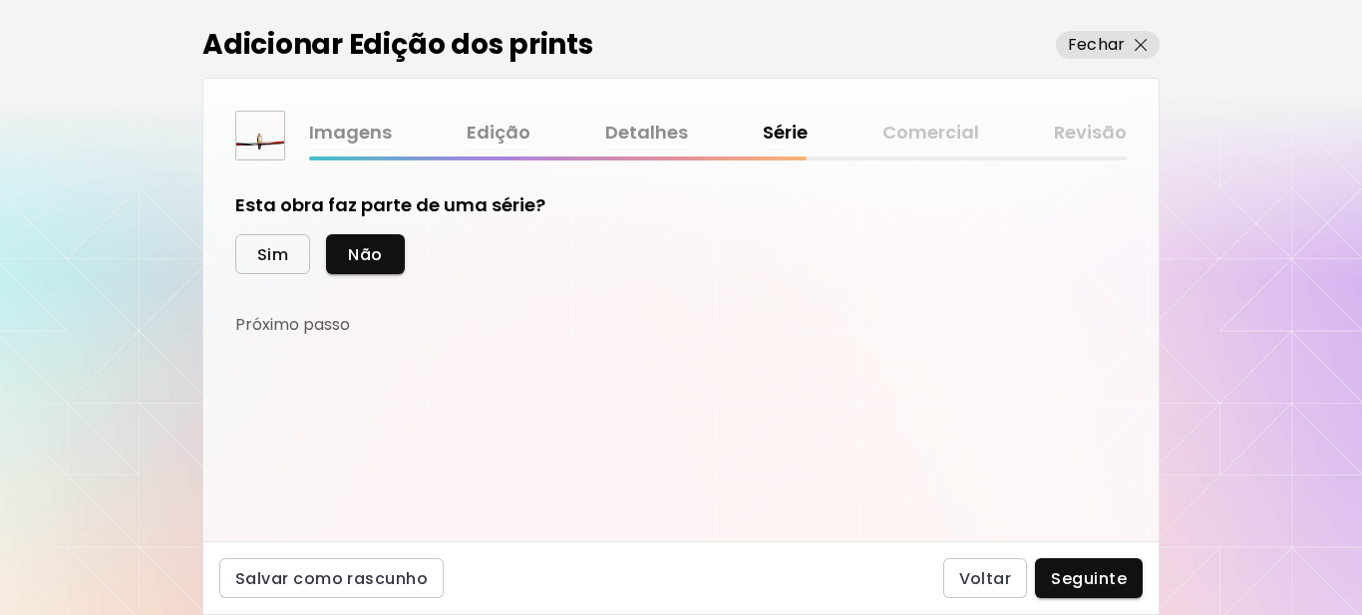
click at [274, 262] on span "Sim" at bounding box center [272, 254] width 31 height 21
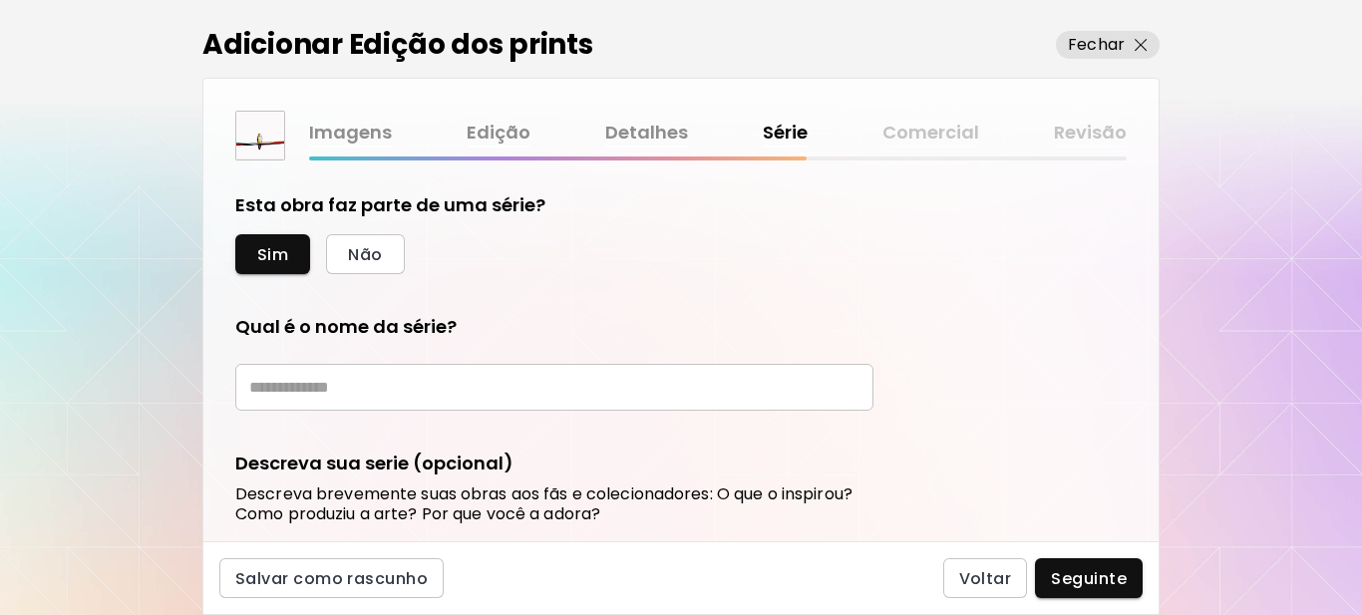
click at [325, 393] on input "text" at bounding box center [554, 387] width 638 height 47
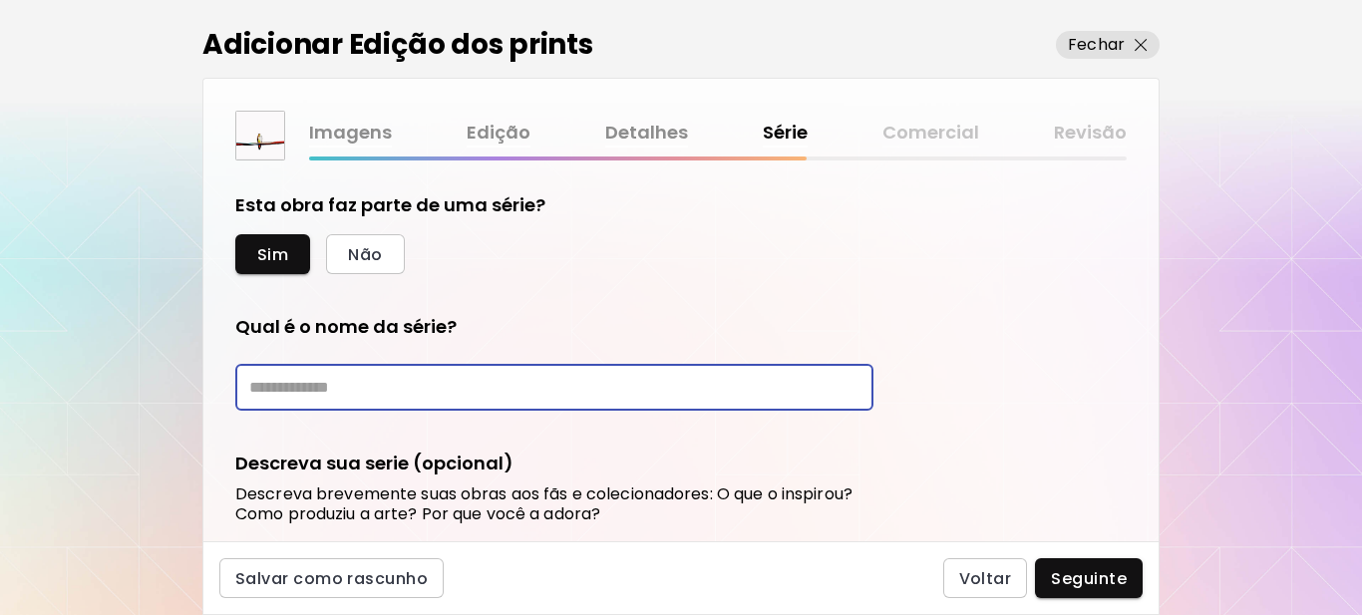
paste input "********"
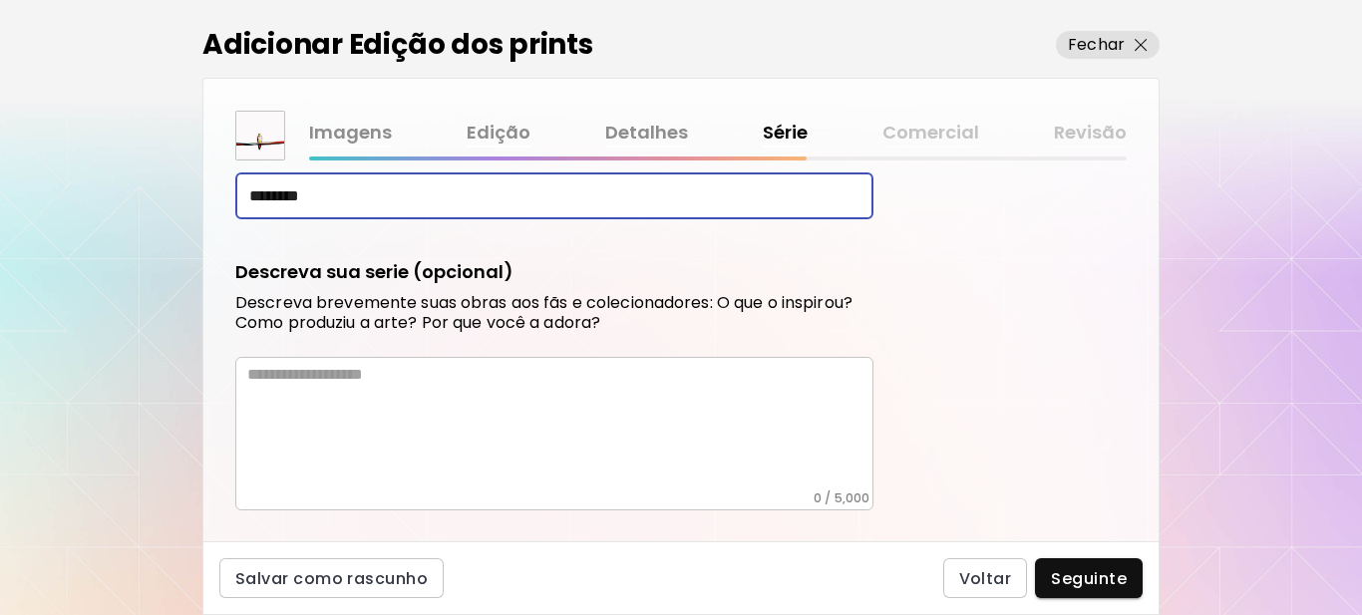
scroll to position [199, 0]
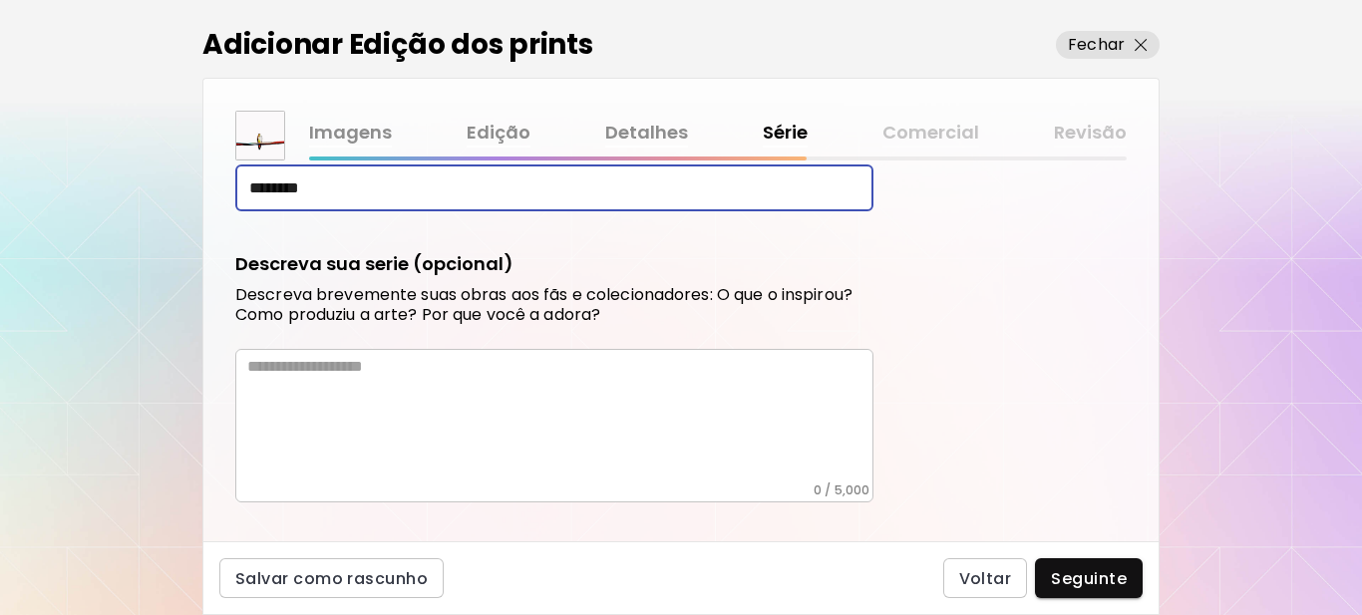
type input "********"
click at [389, 386] on textarea at bounding box center [560, 420] width 626 height 126
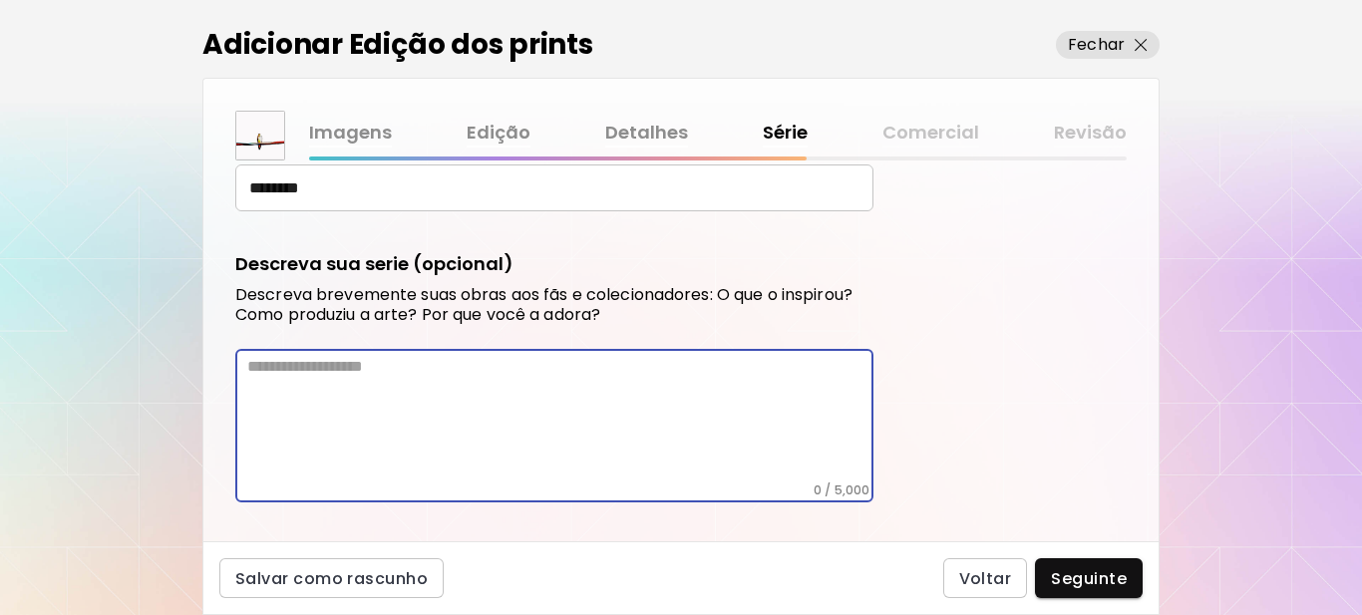
paste textarea "**********"
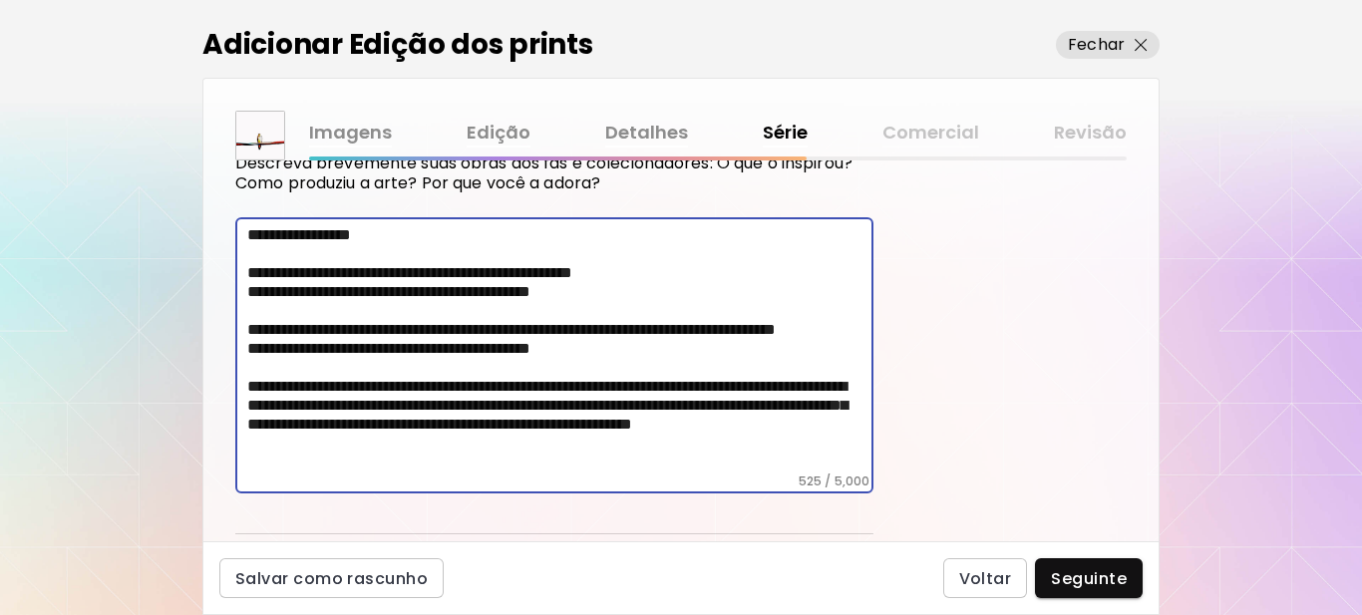
scroll to position [363, 0]
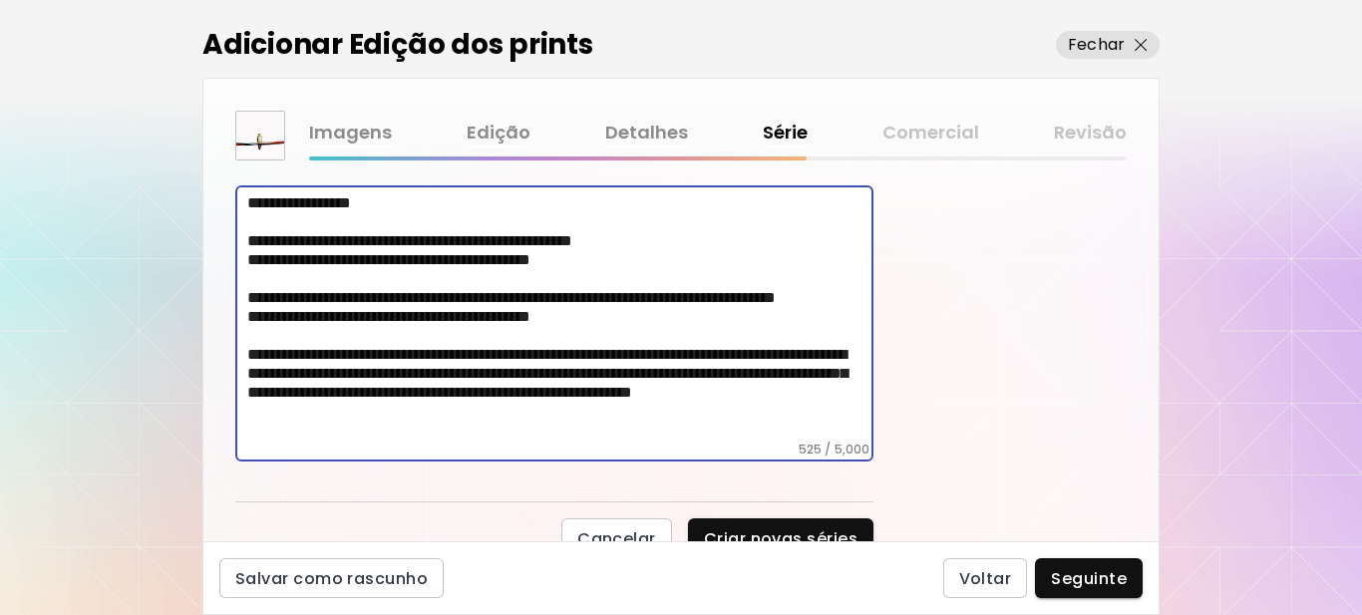
drag, startPoint x: 250, startPoint y: 350, endPoint x: 224, endPoint y: 177, distance: 174.4
click at [224, 177] on div "**********" at bounding box center [680, 351] width 955 height 381
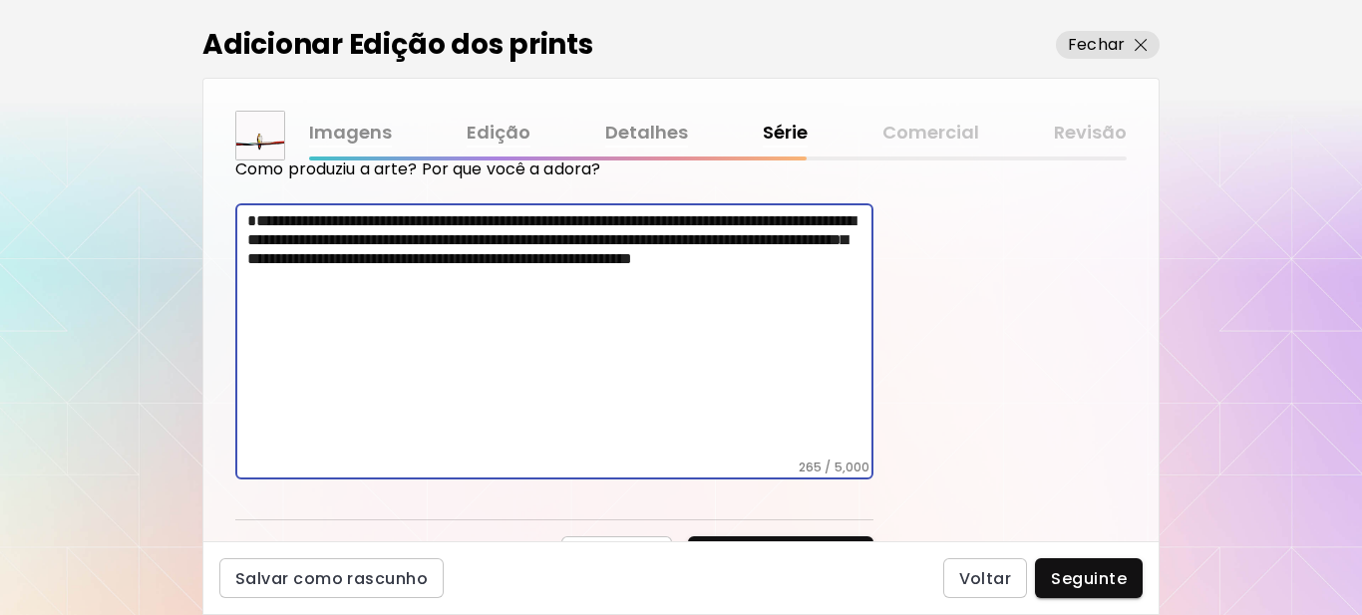
scroll to position [321, 0]
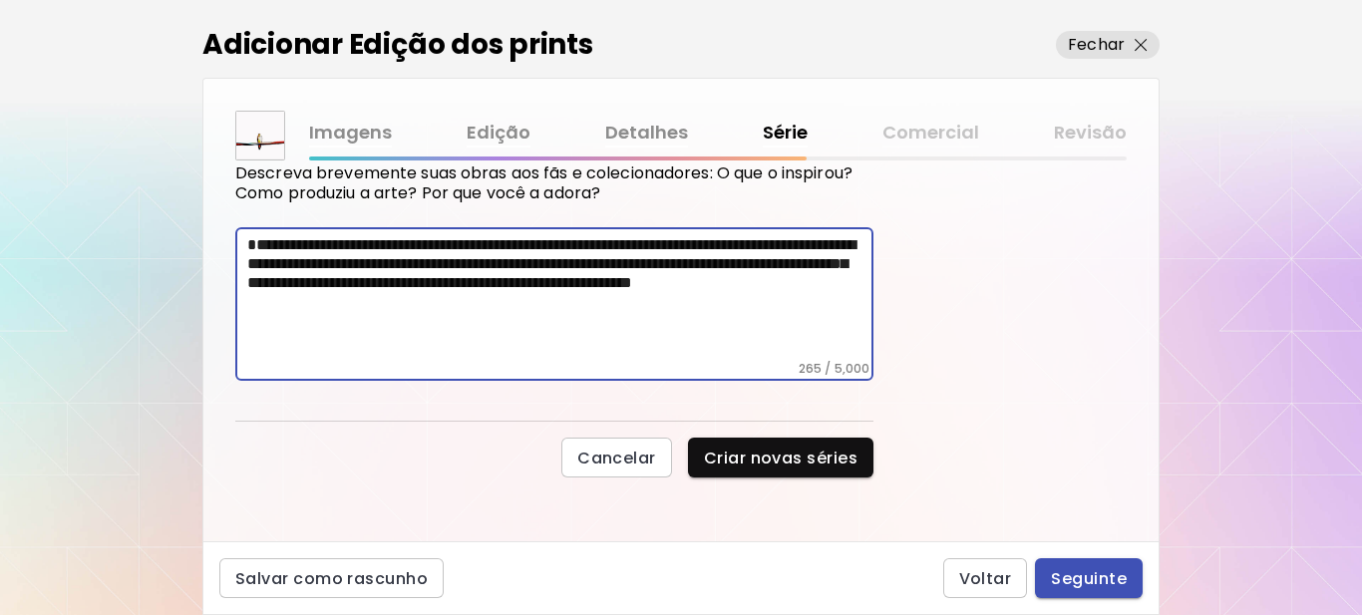
type textarea "**********"
click at [1104, 586] on span "Seguinte" at bounding box center [1089, 578] width 76 height 21
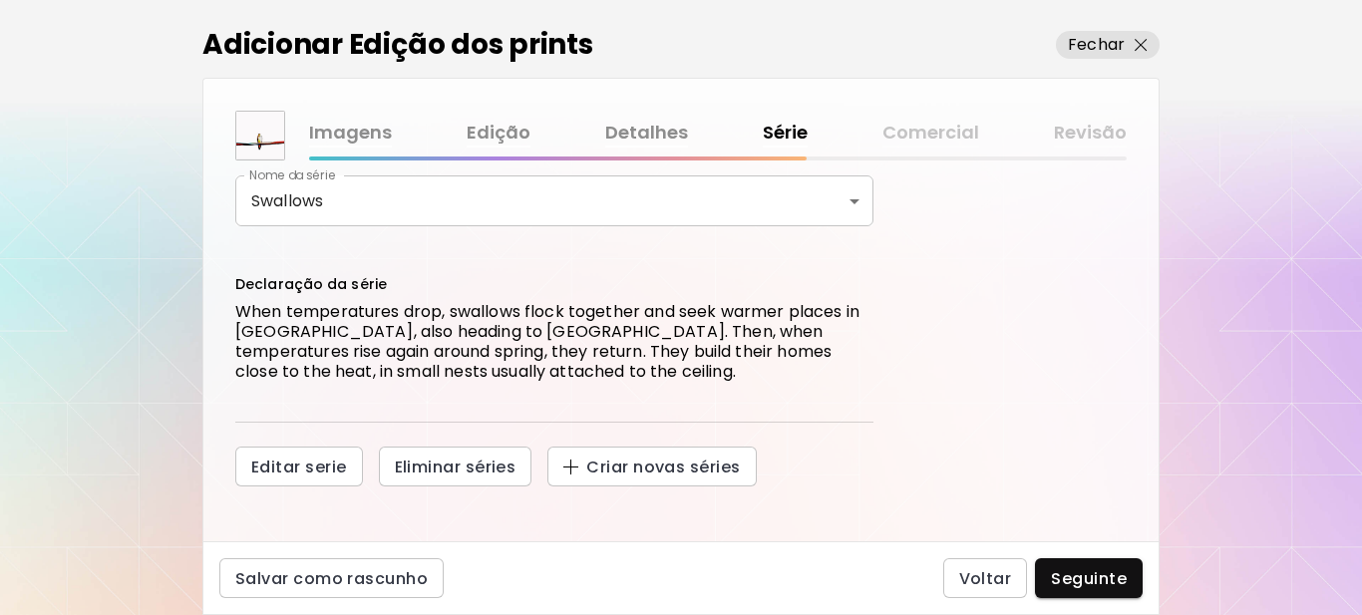
scroll to position [148, 0]
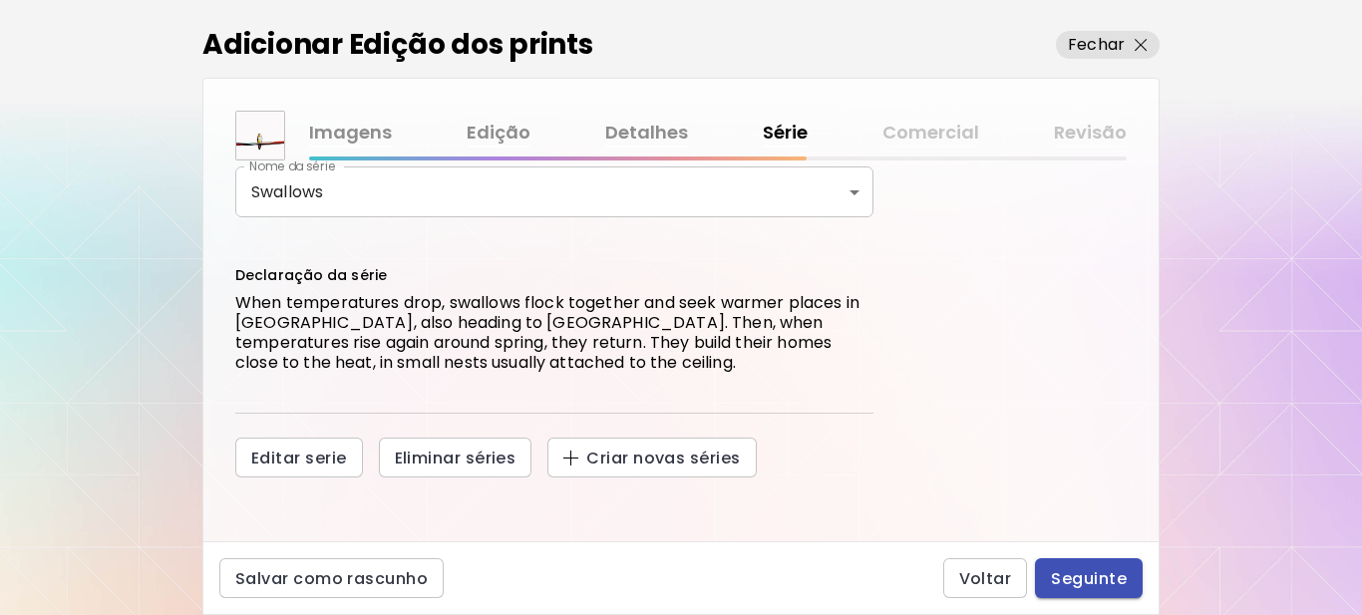
click at [1080, 575] on span "Seguinte" at bounding box center [1089, 578] width 76 height 21
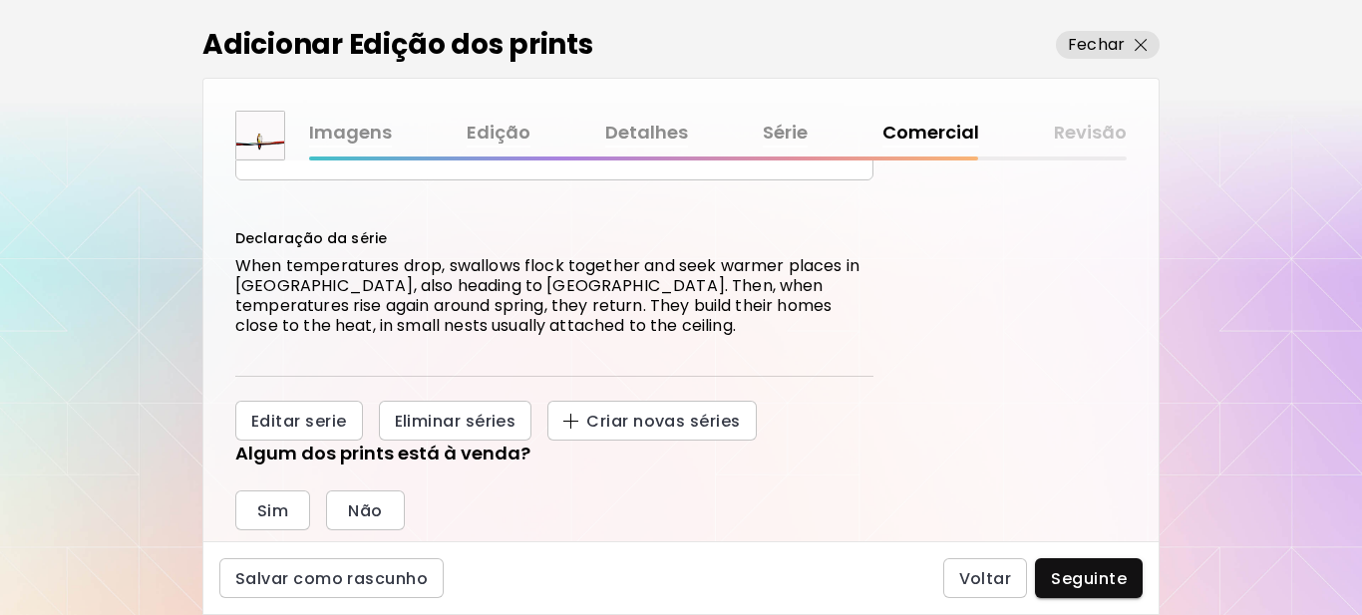
scroll to position [299, 0]
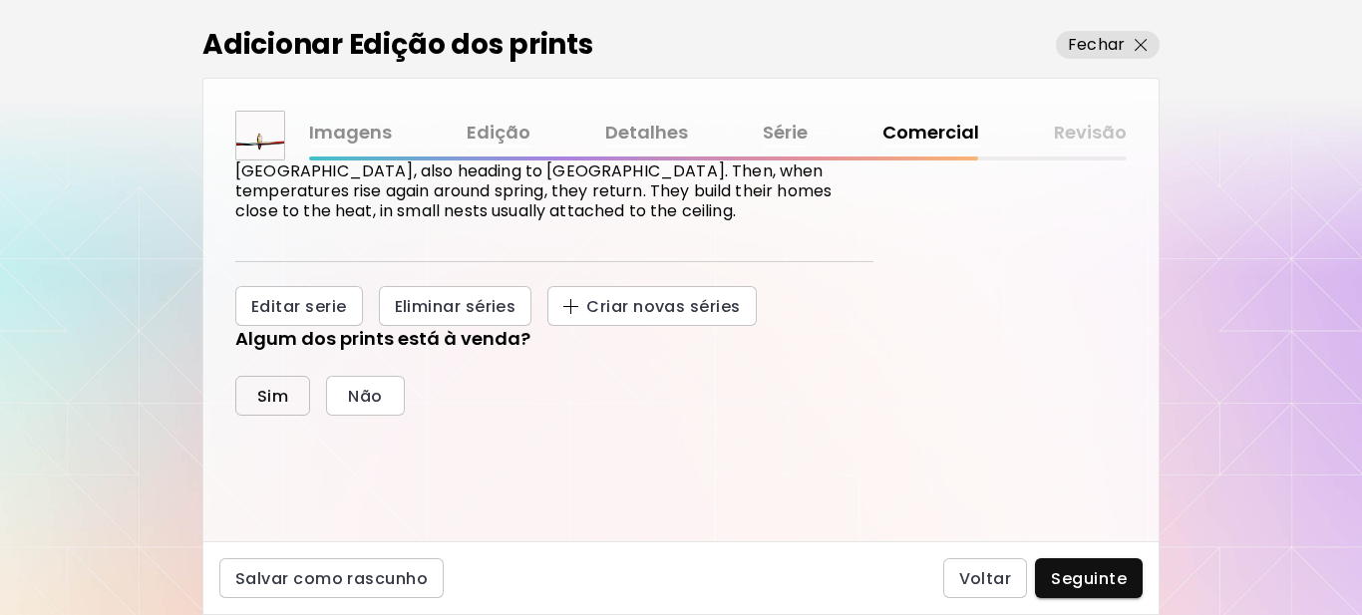
click at [259, 400] on span "Sim" at bounding box center [272, 396] width 31 height 21
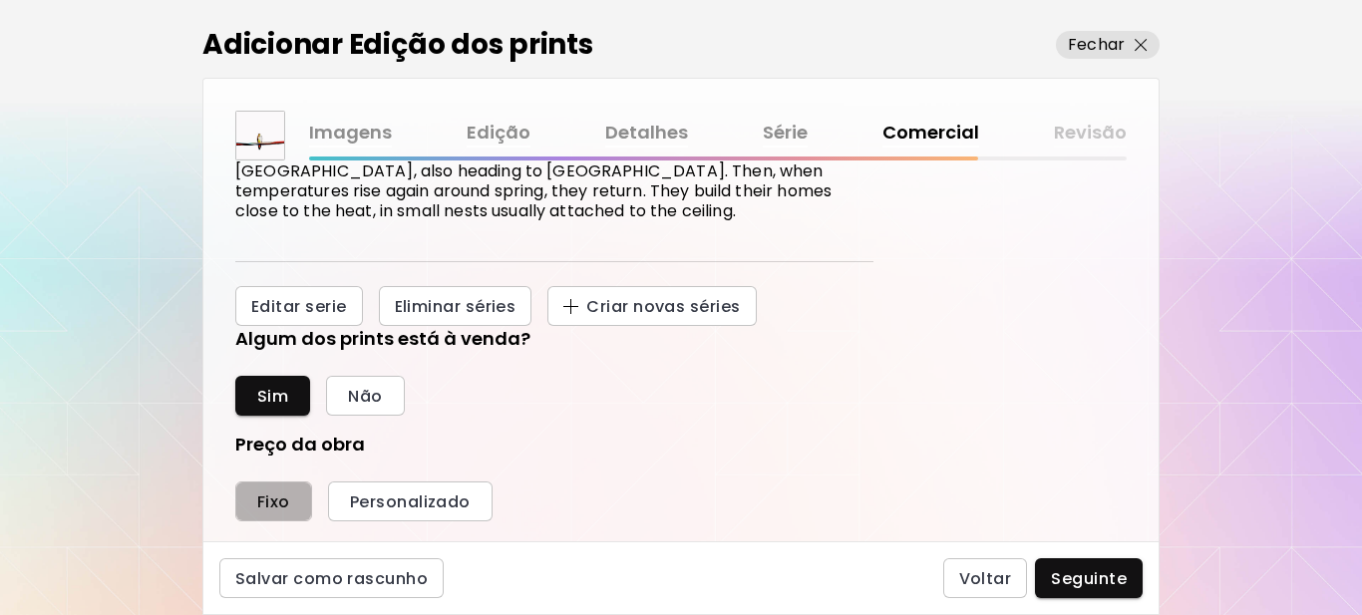
click at [274, 503] on span "Fixo" at bounding box center [273, 502] width 33 height 21
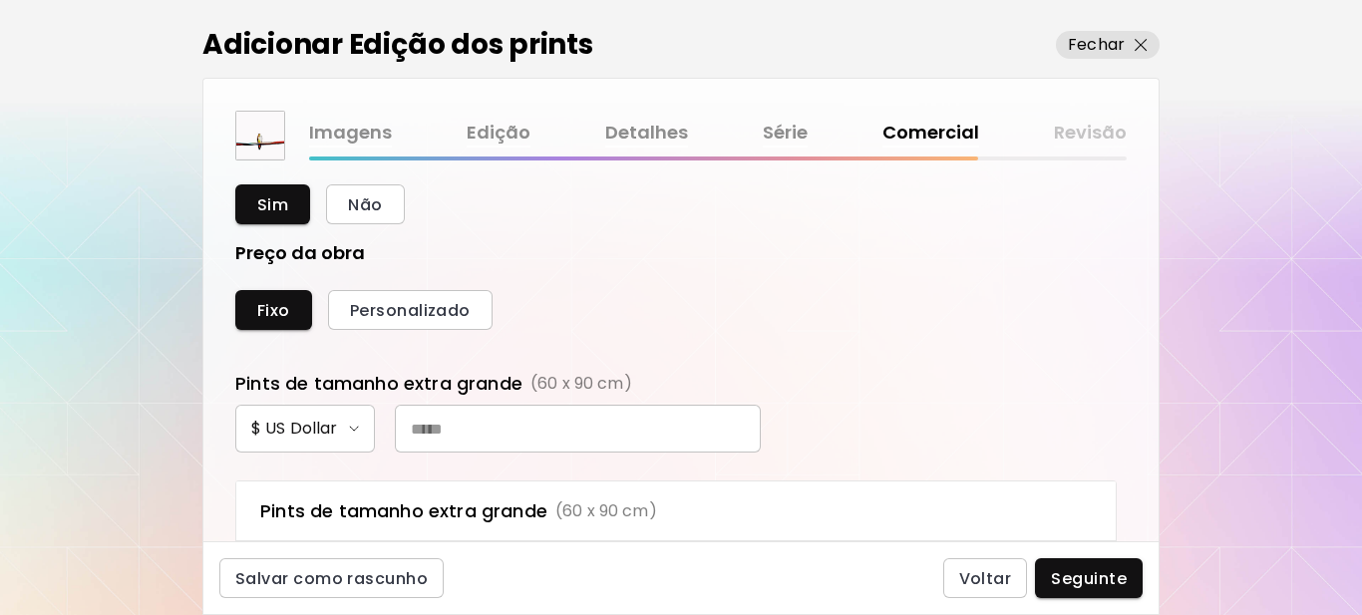
scroll to position [499, 0]
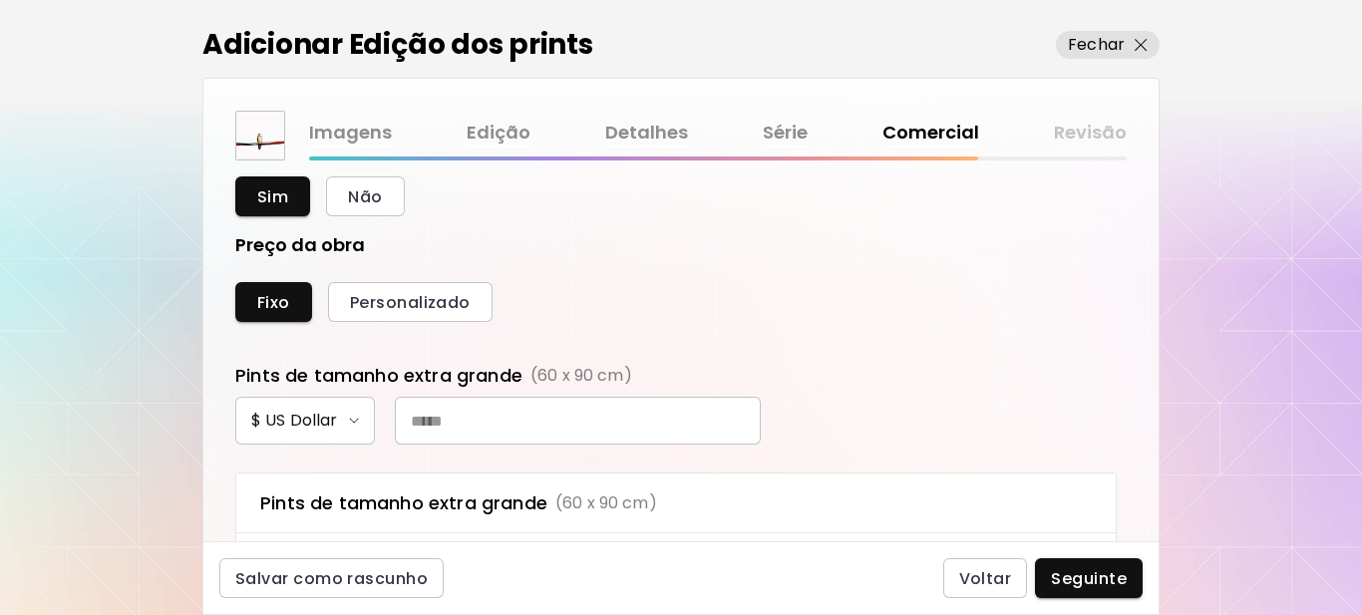
click at [350, 420] on img "button" at bounding box center [354, 421] width 10 height 6
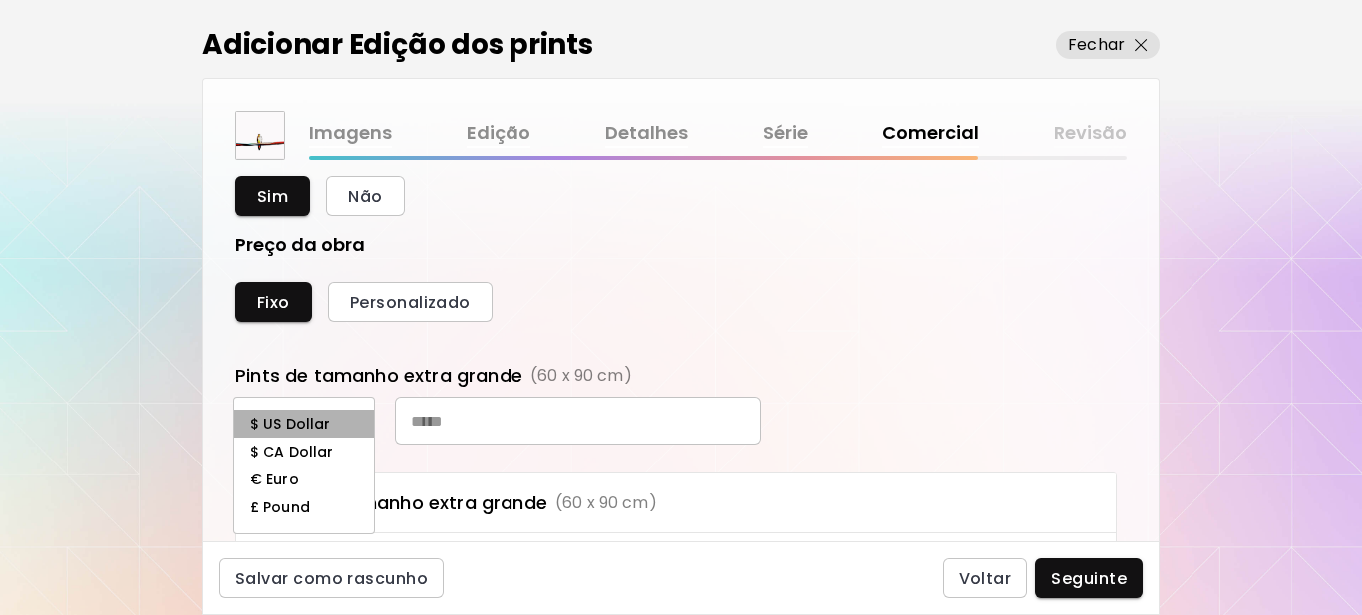
click at [309, 428] on h6 "$ US Dollar" at bounding box center [290, 424] width 80 height 16
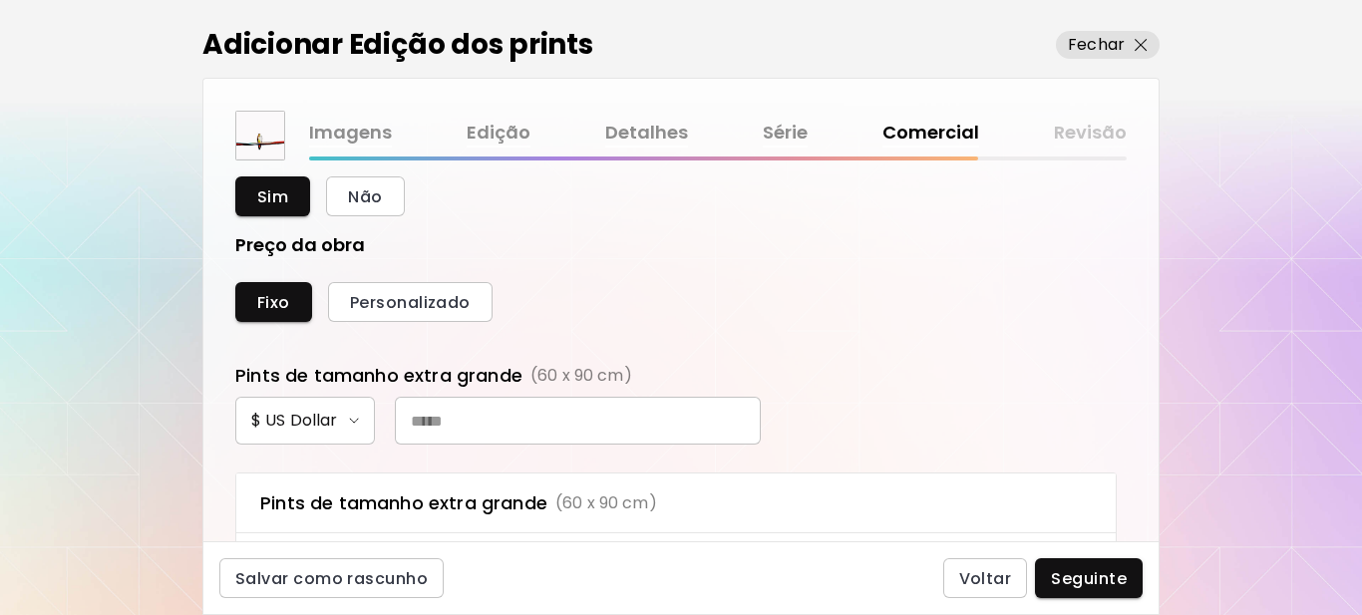
click at [479, 422] on input "text" at bounding box center [578, 421] width 366 height 48
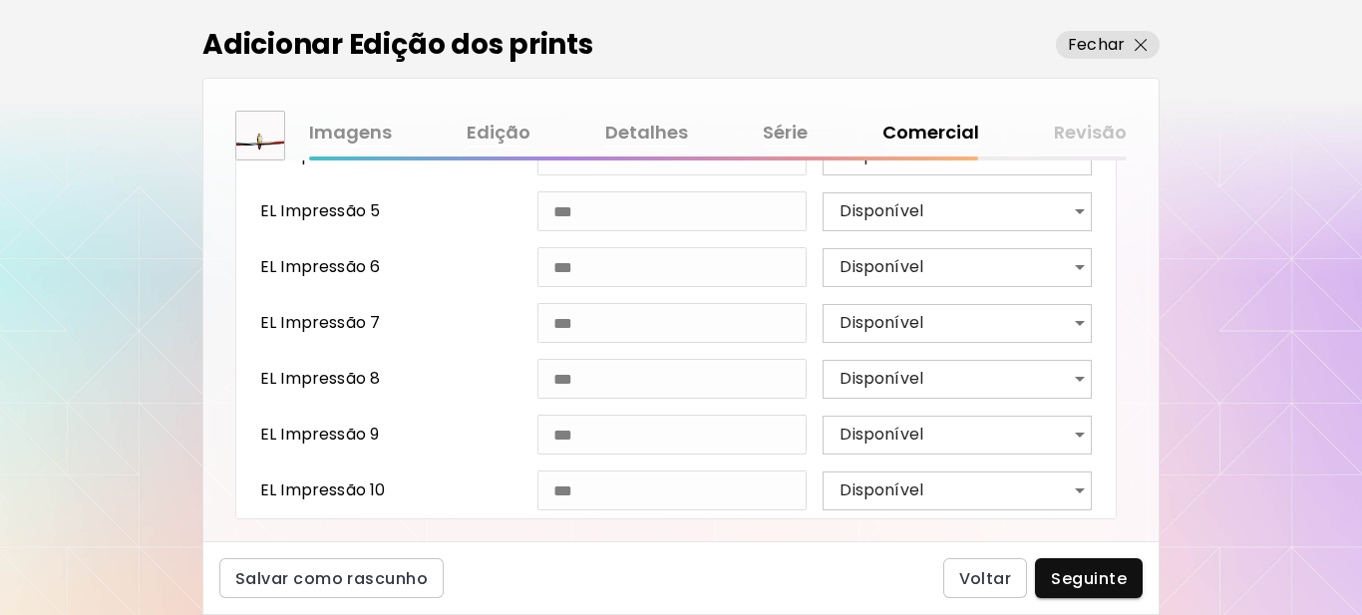
scroll to position [1168, 0]
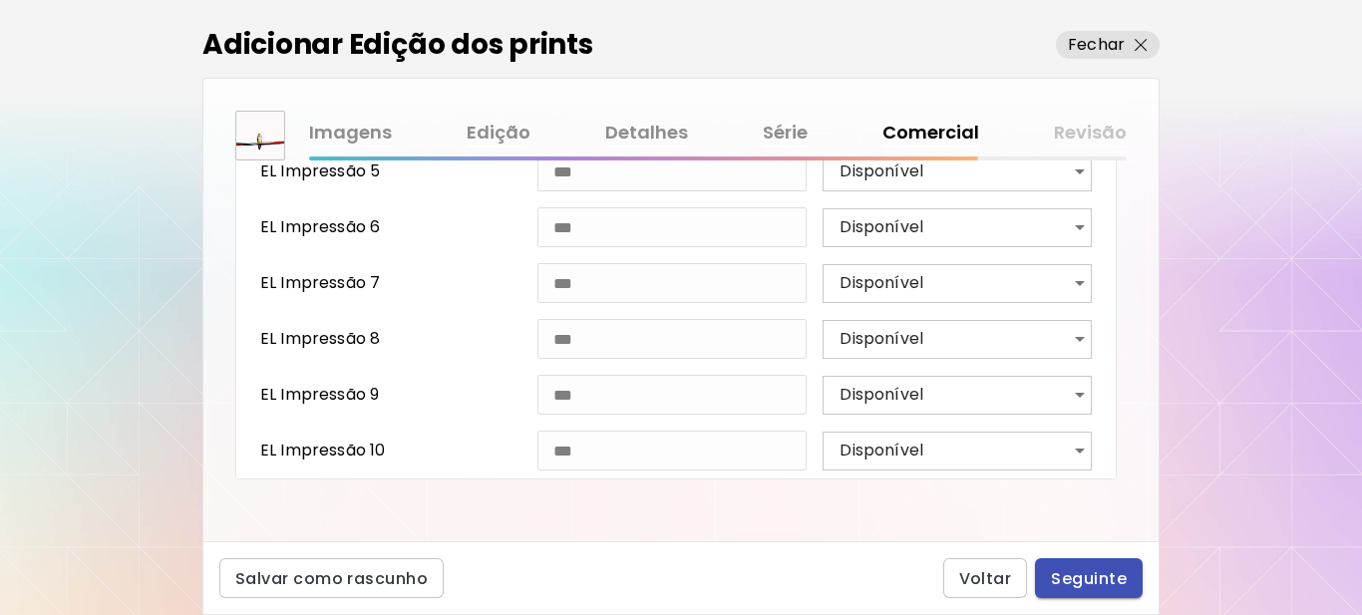
type input "***"
click at [1082, 580] on span "Seguinte" at bounding box center [1089, 578] width 76 height 21
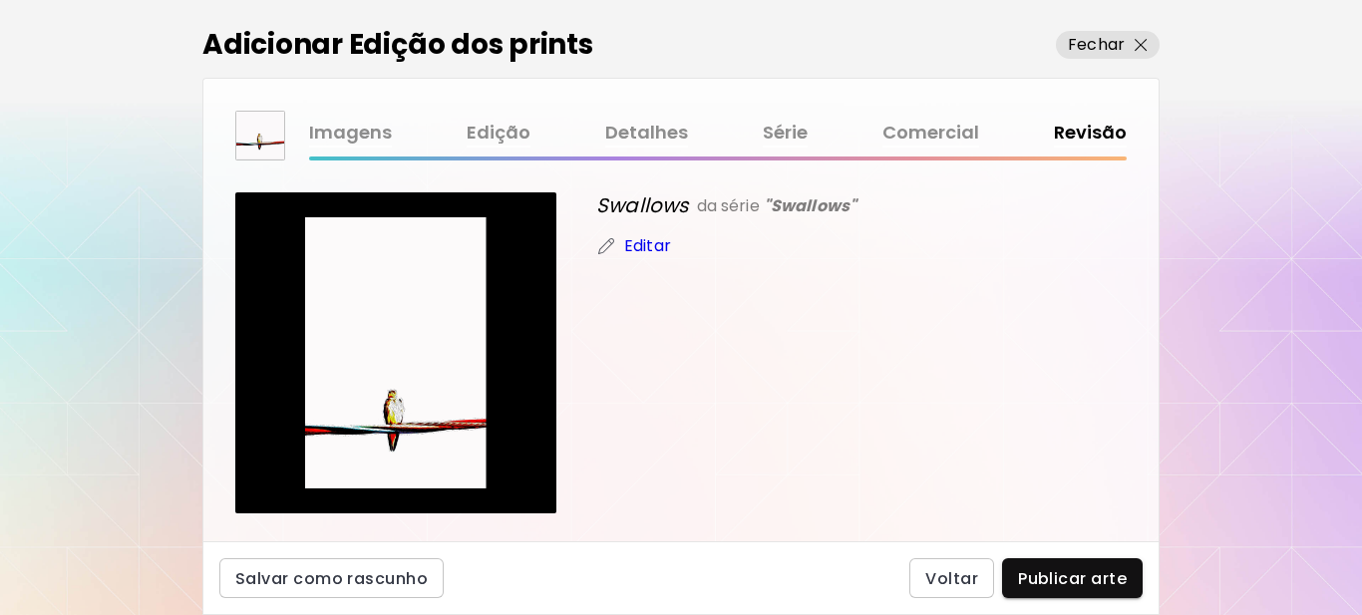
click at [371, 137] on link "Imagens" at bounding box center [350, 133] width 83 height 29
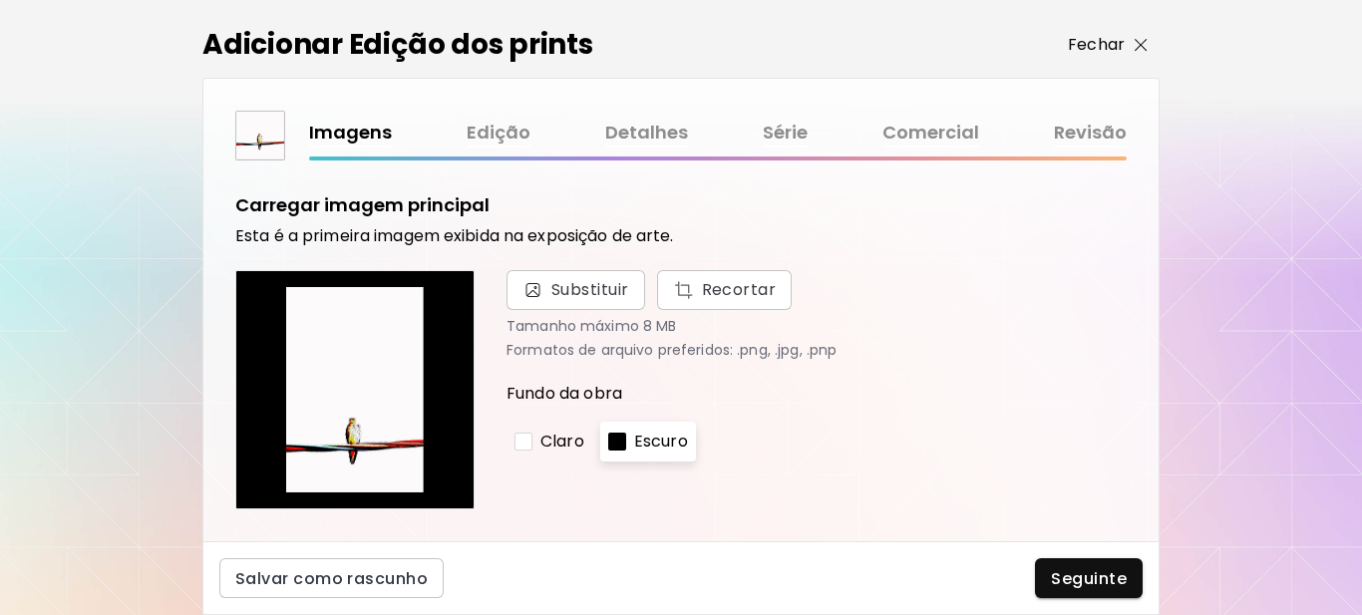
click at [1096, 42] on p "Fechar" at bounding box center [1096, 45] width 57 height 24
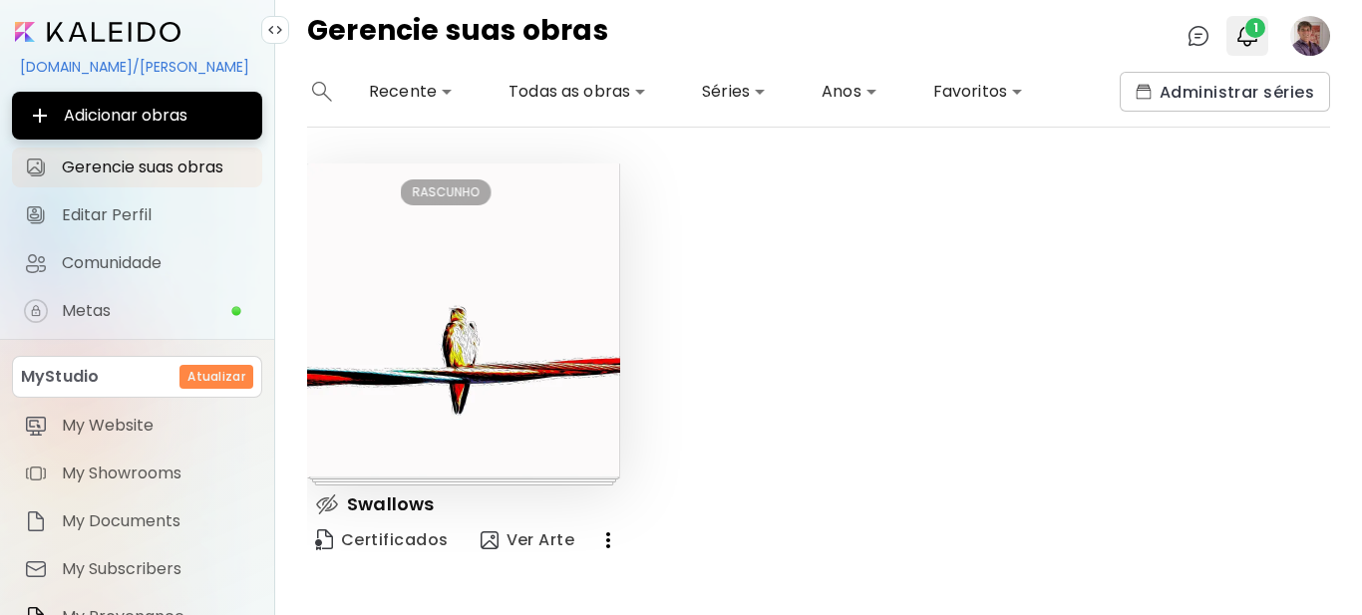
click at [1249, 35] on span "1" at bounding box center [1255, 28] width 20 height 20
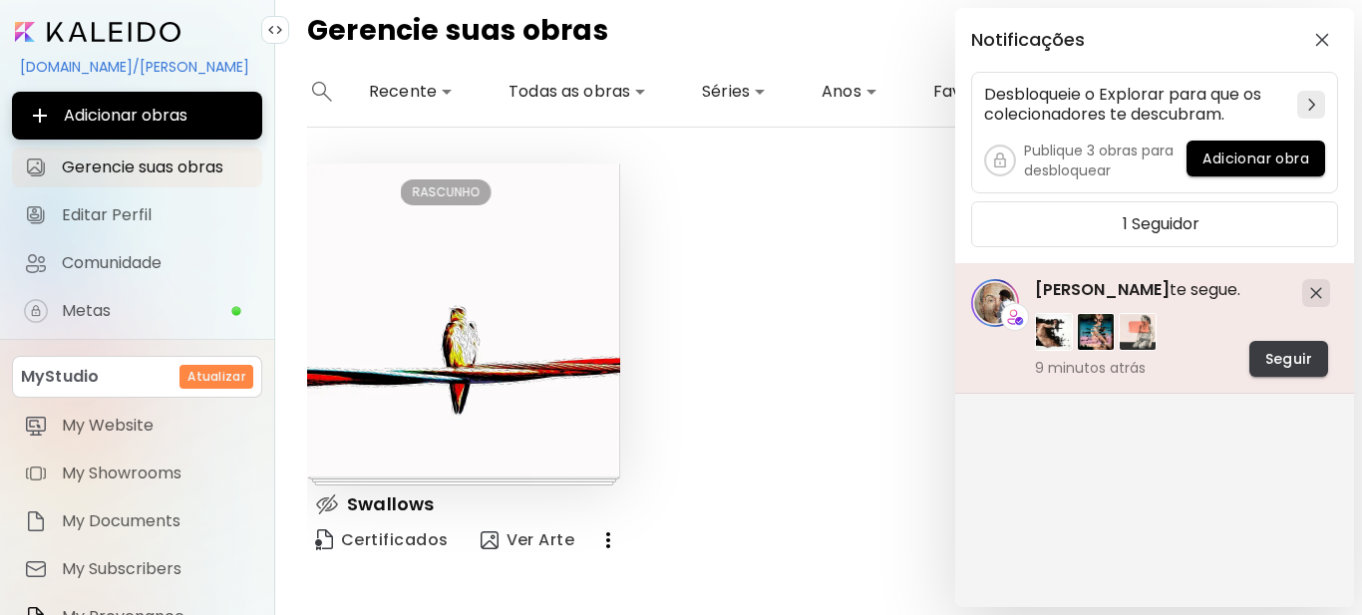
click at [1282, 356] on span "Seguir" at bounding box center [1288, 359] width 47 height 21
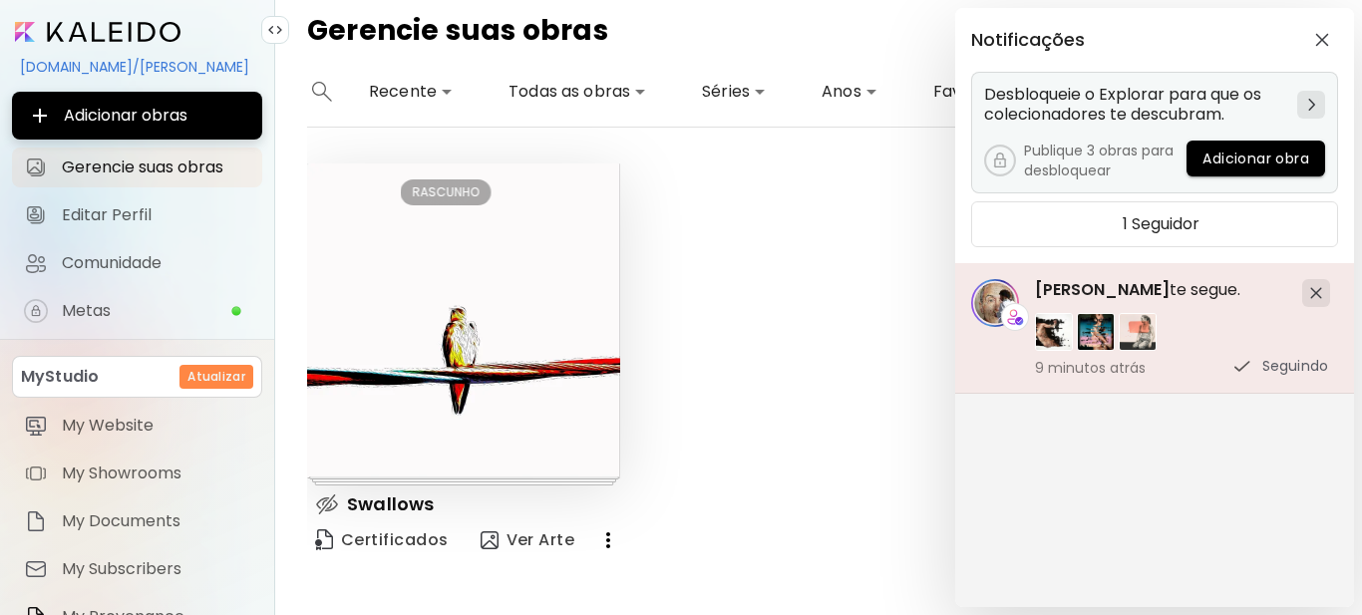
click at [1238, 157] on span "Adicionar obra" at bounding box center [1256, 159] width 107 height 21
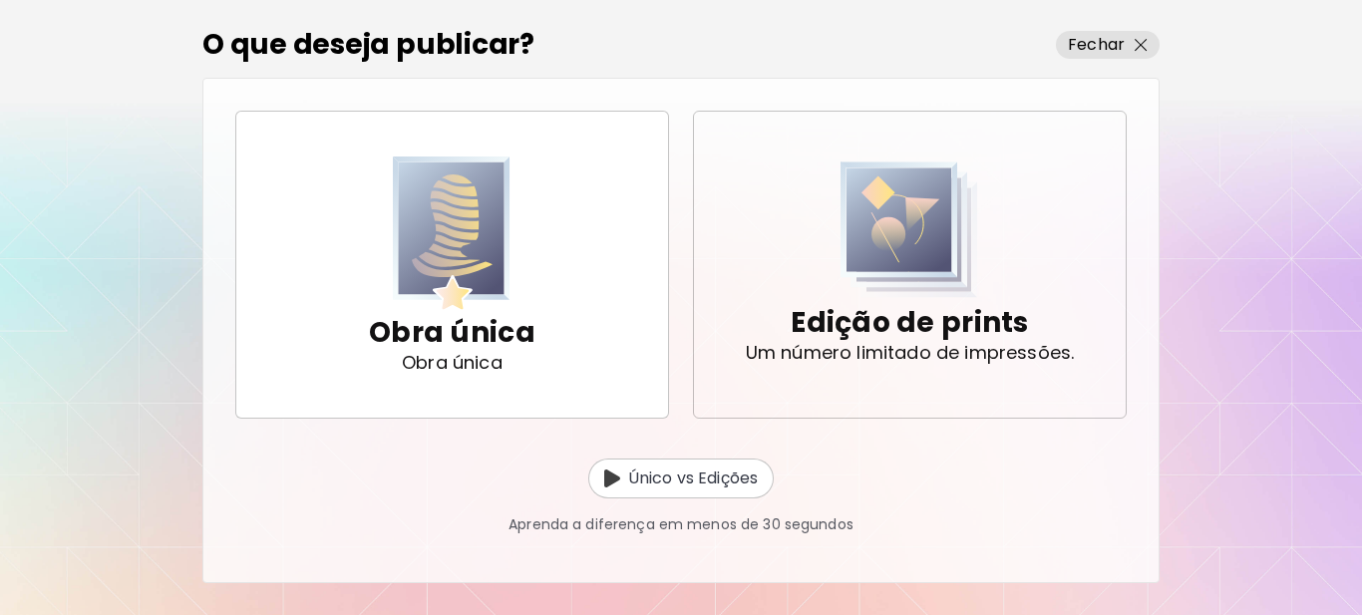
click at [924, 328] on p "Edição de prints" at bounding box center [909, 323] width 237 height 40
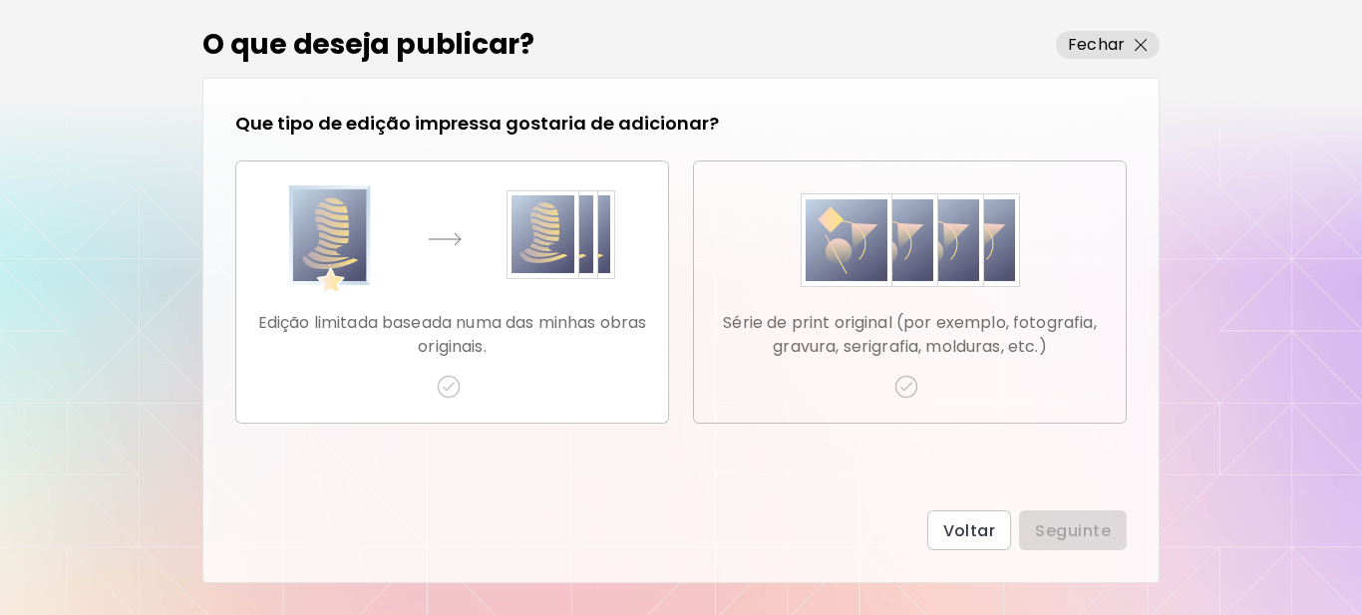
click at [877, 335] on p "Série de print original (por exemplo, fotografia, gravura, serigrafia, molduras…" at bounding box center [910, 335] width 400 height 48
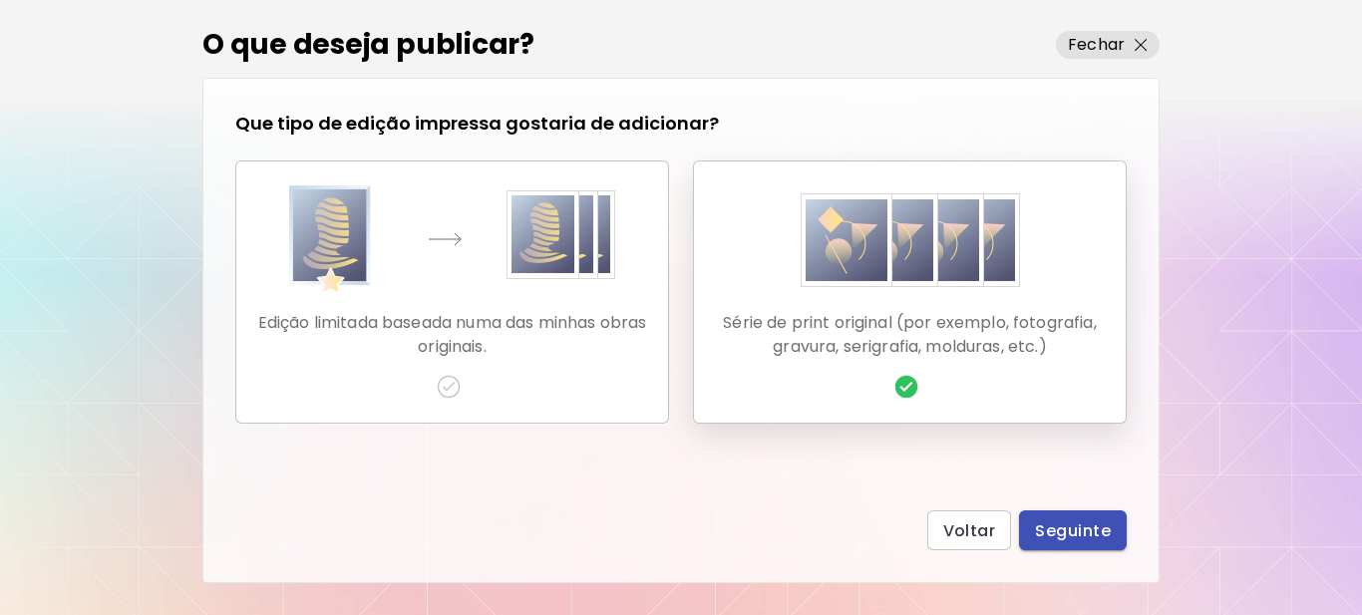
click at [1095, 522] on span "Seguinte" at bounding box center [1073, 531] width 76 height 21
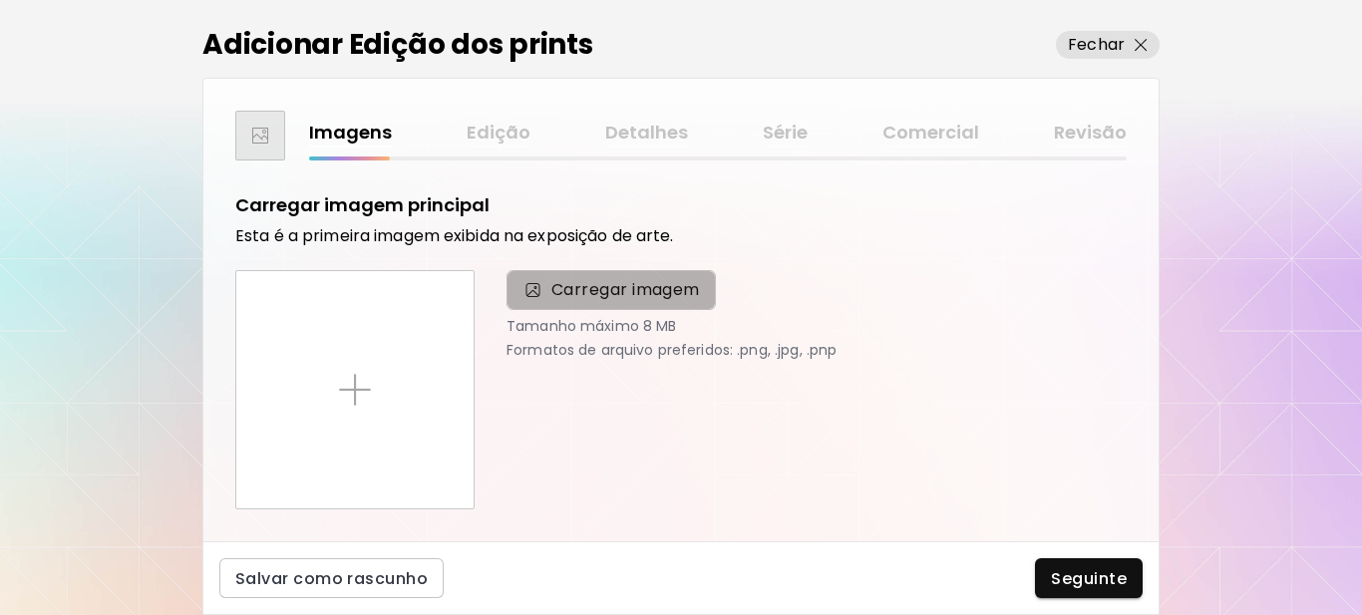
click at [611, 287] on span "Carregar imagem" at bounding box center [625, 290] width 149 height 24
click at [0, 0] on input "Carregar imagem" at bounding box center [0, 0] width 0 height 0
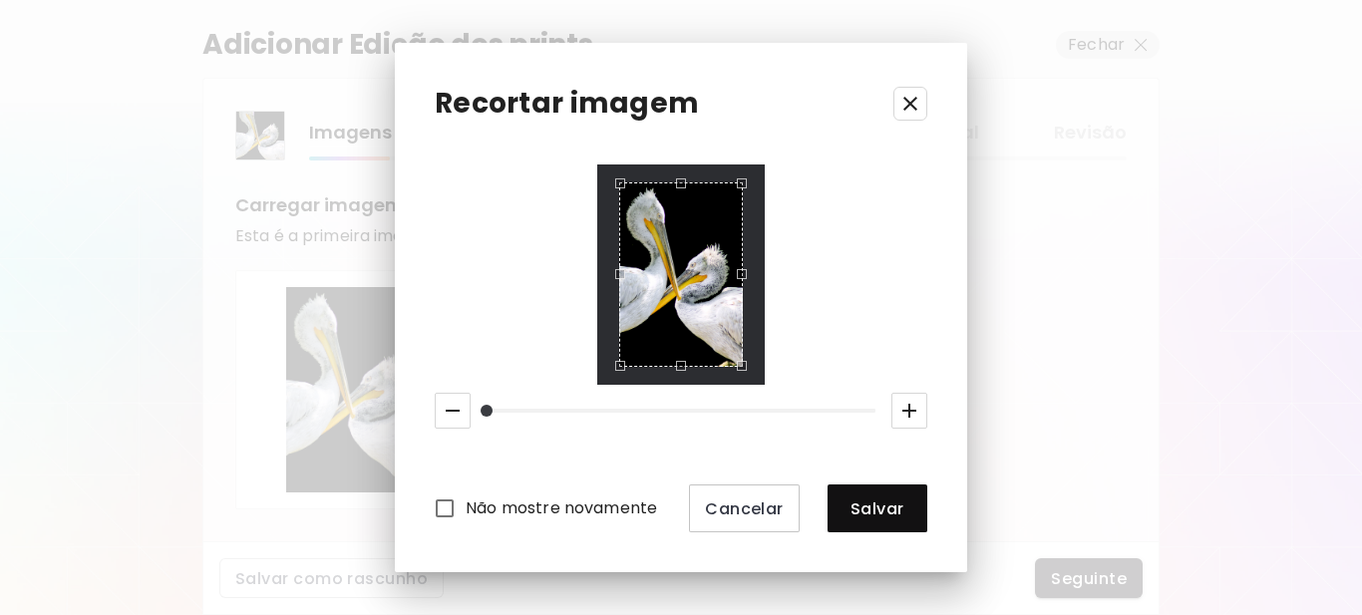
click at [492, 411] on span at bounding box center [487, 411] width 12 height 12
click at [879, 517] on span "Salvar" at bounding box center [878, 509] width 68 height 21
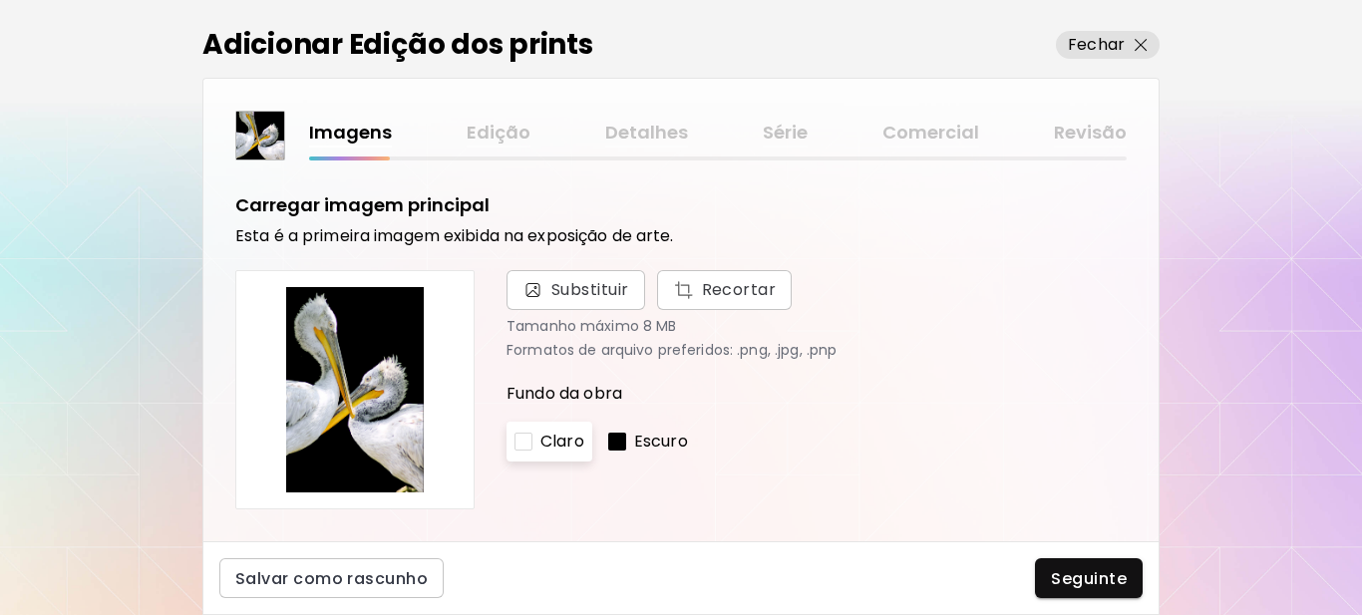
click at [618, 440] on div at bounding box center [617, 442] width 18 height 18
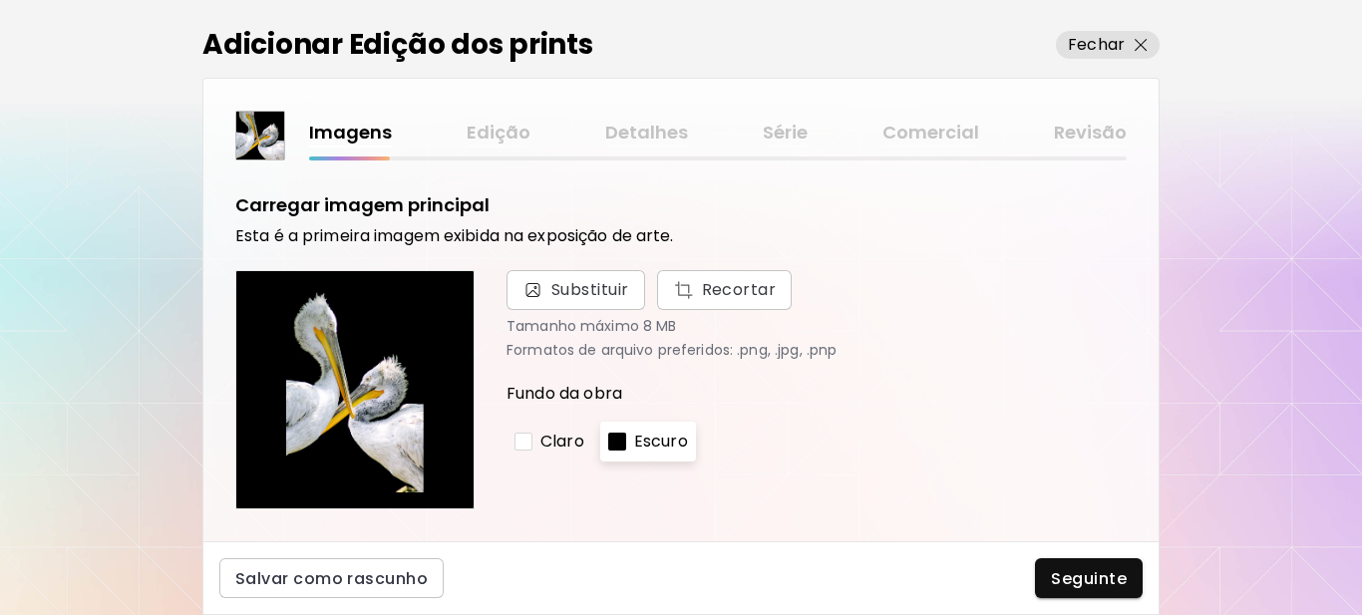
click at [523, 438] on div at bounding box center [524, 442] width 18 height 18
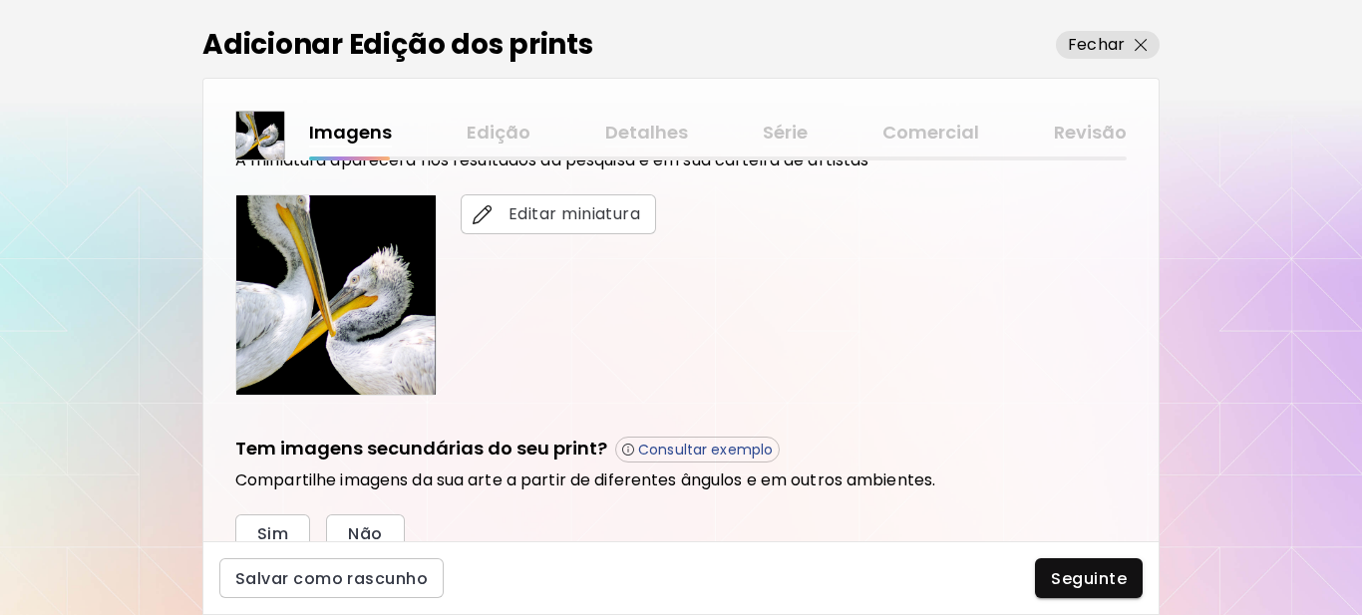
scroll to position [399, 0]
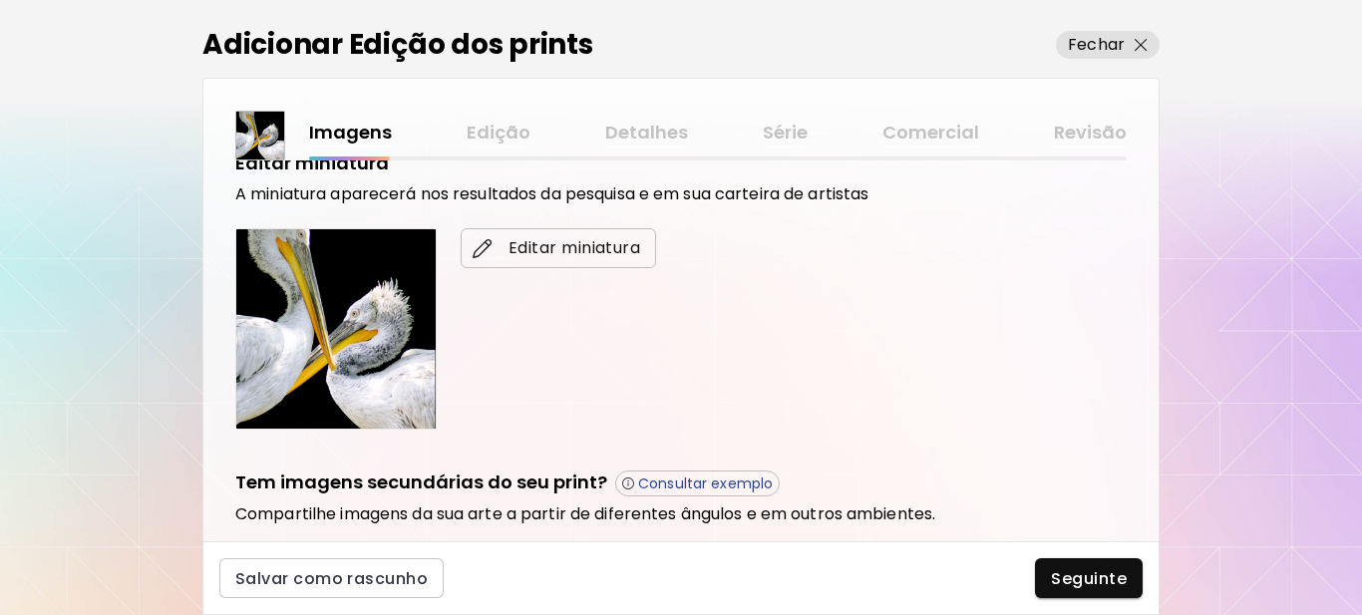
click at [599, 246] on span "Editar miniatura" at bounding box center [559, 248] width 164 height 24
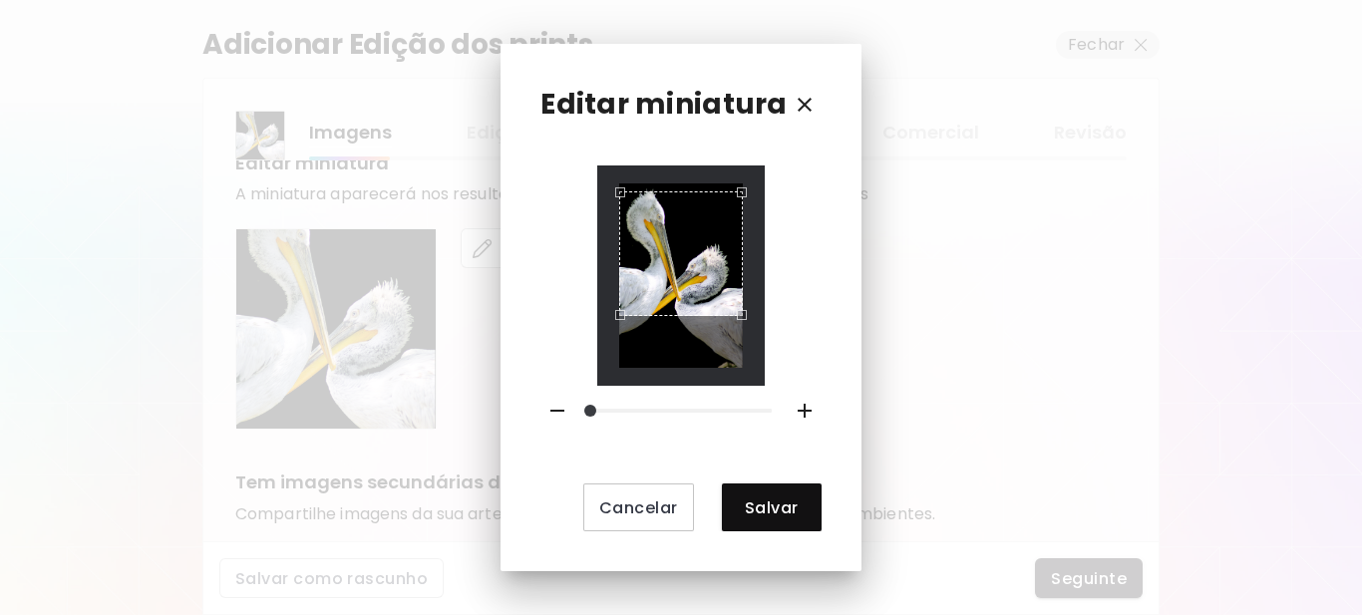
click at [689, 289] on div "Use the arrow keys to move the crop selection area" at bounding box center [681, 253] width 124 height 124
click at [756, 511] on span "Salvar" at bounding box center [772, 508] width 68 height 21
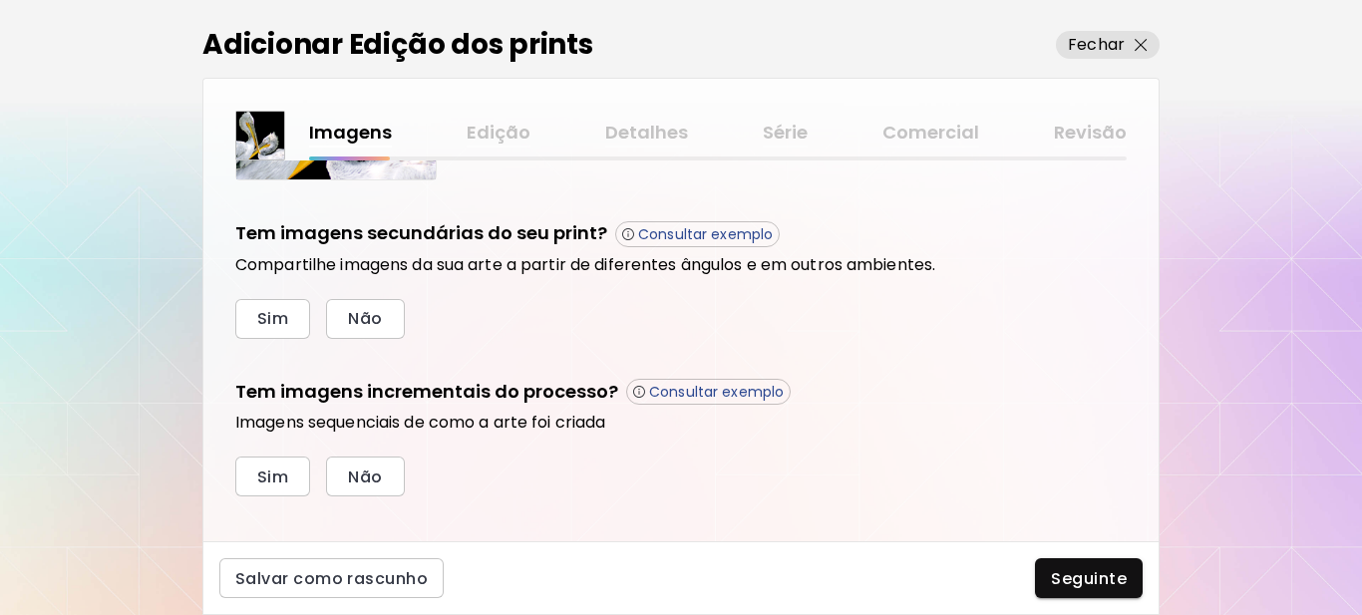
scroll to position [675, 0]
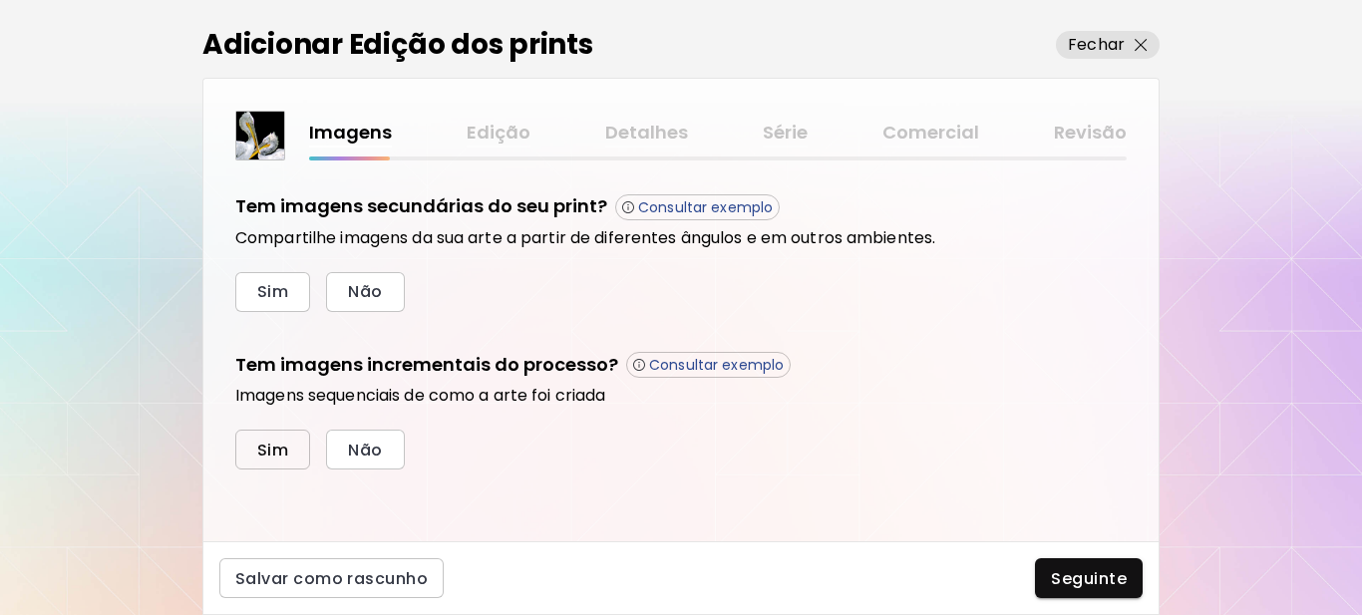
click at [276, 444] on span "Sim" at bounding box center [272, 450] width 31 height 21
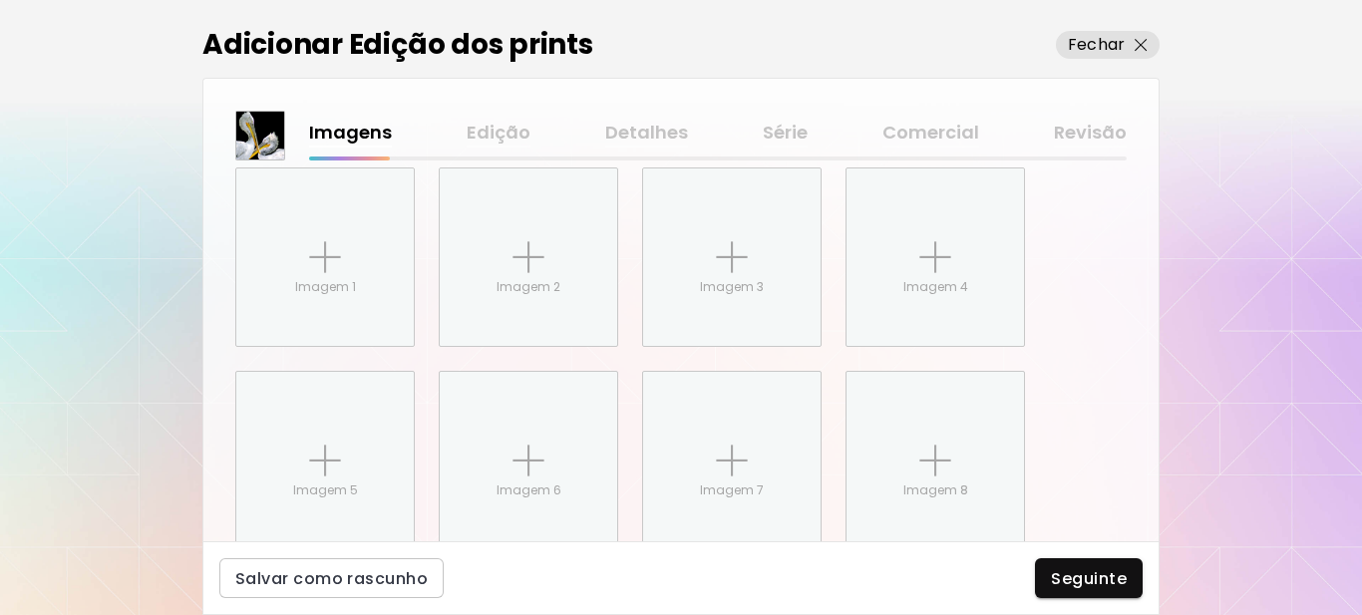
scroll to position [1000, 0]
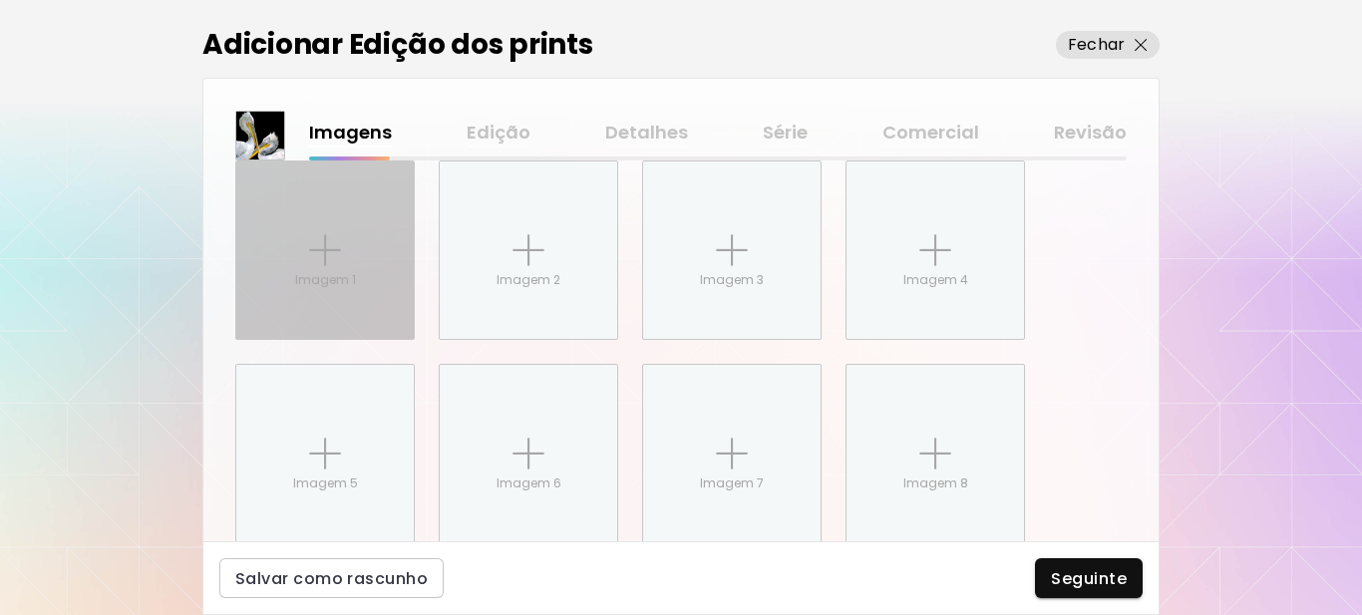
click at [317, 270] on div "Imagem 1" at bounding box center [324, 250] width 177 height 177
click at [0, 0] on input "Imagem 1" at bounding box center [0, 0] width 0 height 0
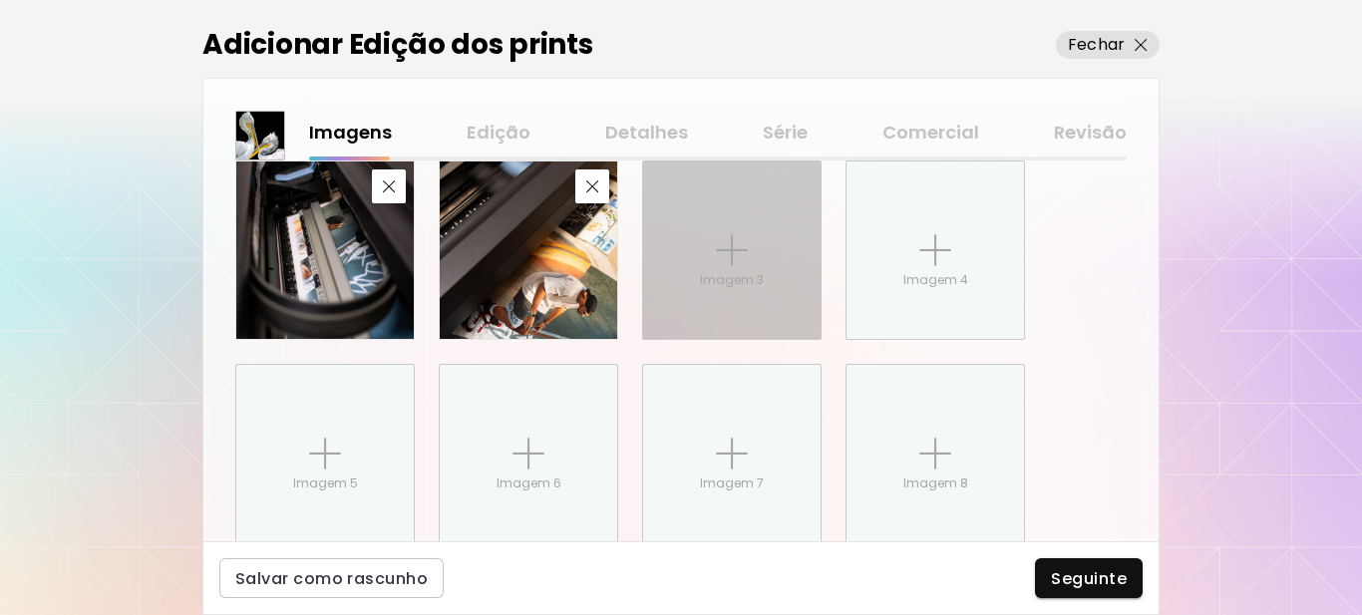
click at [720, 257] on img at bounding box center [732, 250] width 32 height 32
click at [0, 0] on input "Imagem 3" at bounding box center [0, 0] width 0 height 0
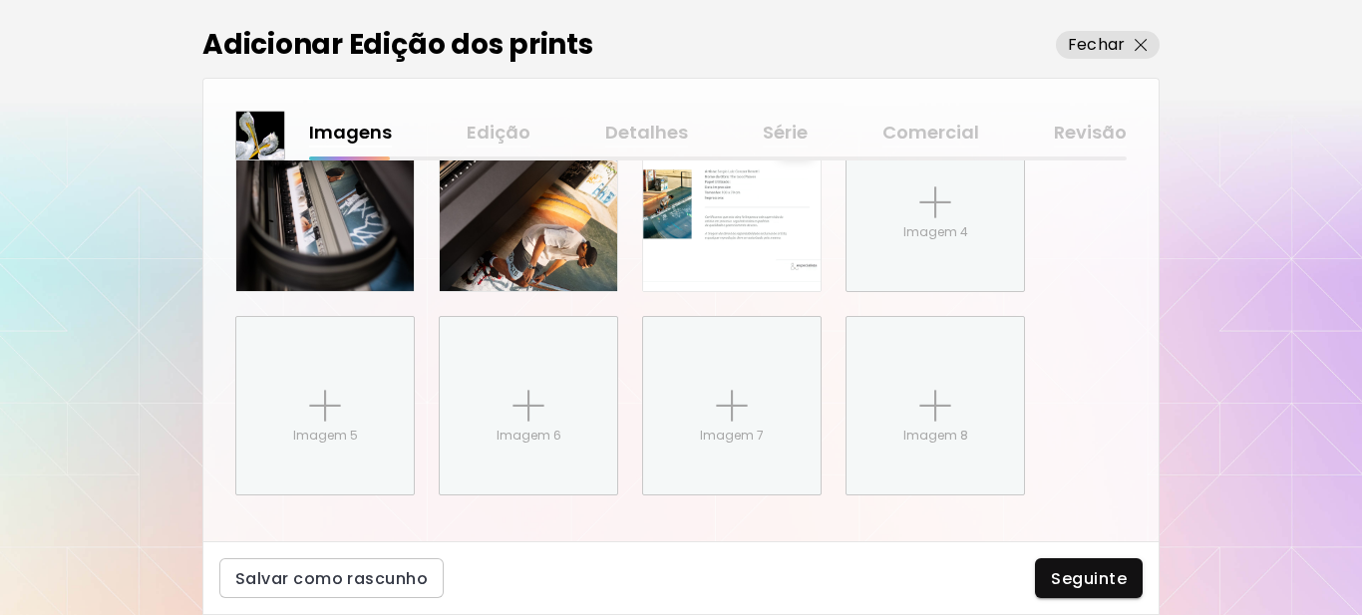
scroll to position [1074, 0]
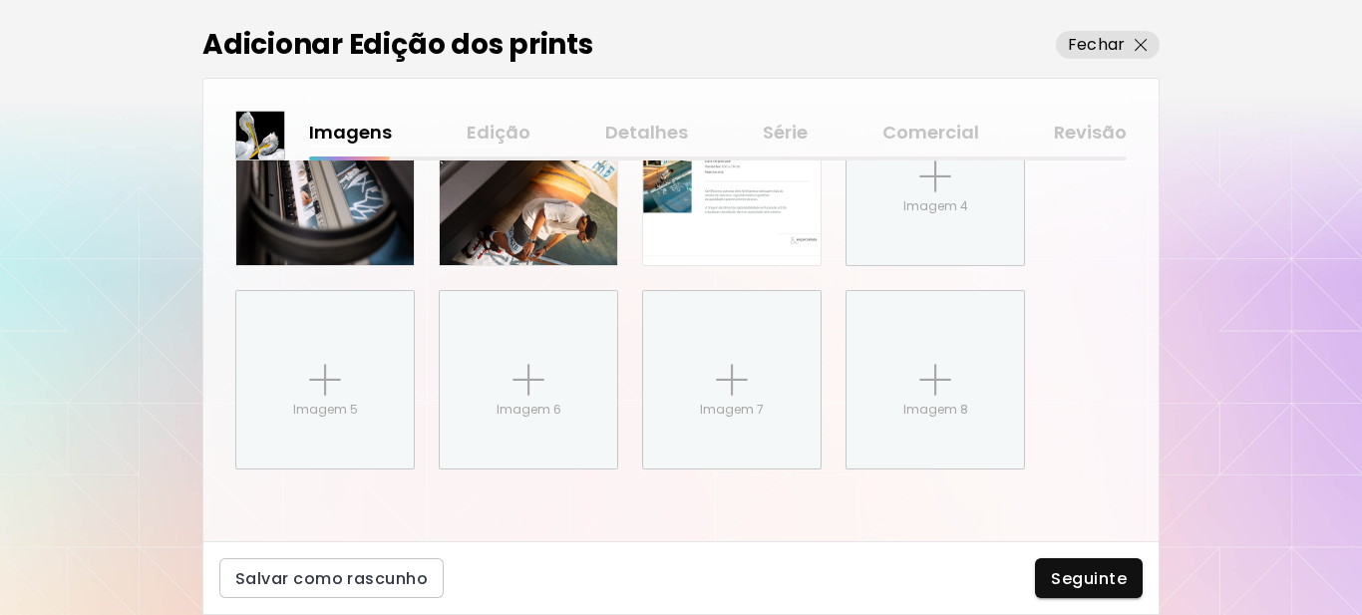
click at [1076, 574] on span "Seguinte" at bounding box center [1089, 578] width 76 height 21
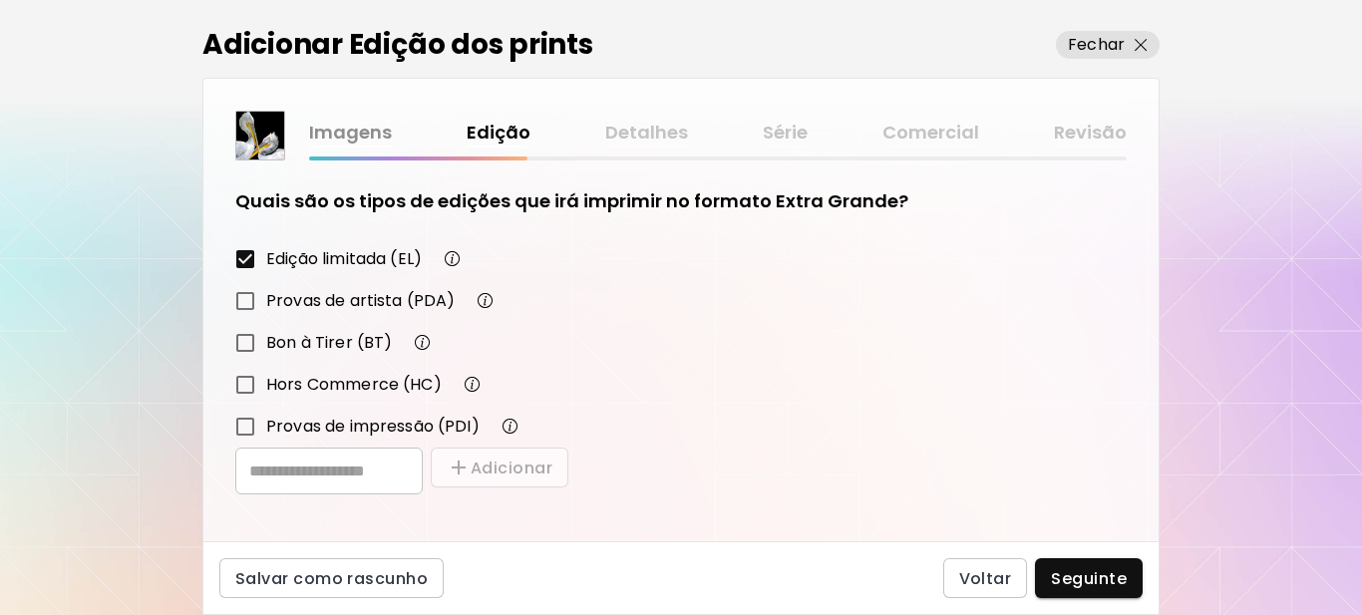
scroll to position [348, 0]
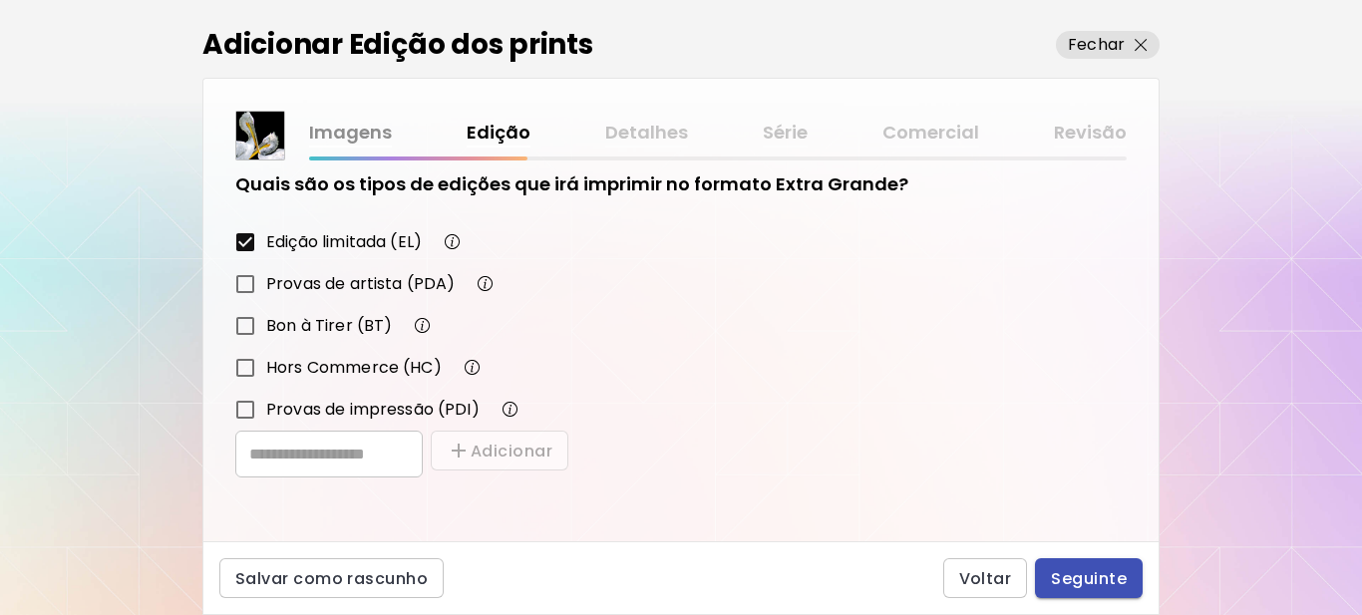
click at [1100, 581] on span "Seguinte" at bounding box center [1089, 578] width 76 height 21
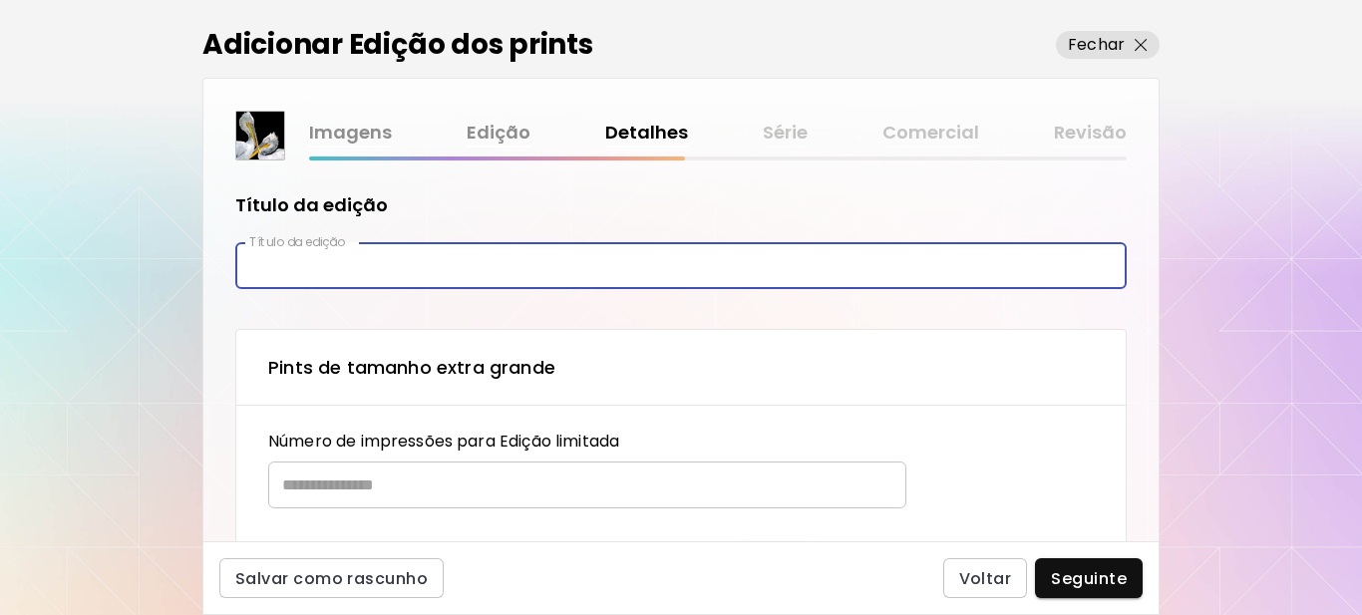
click at [346, 264] on input "text" at bounding box center [680, 265] width 891 height 47
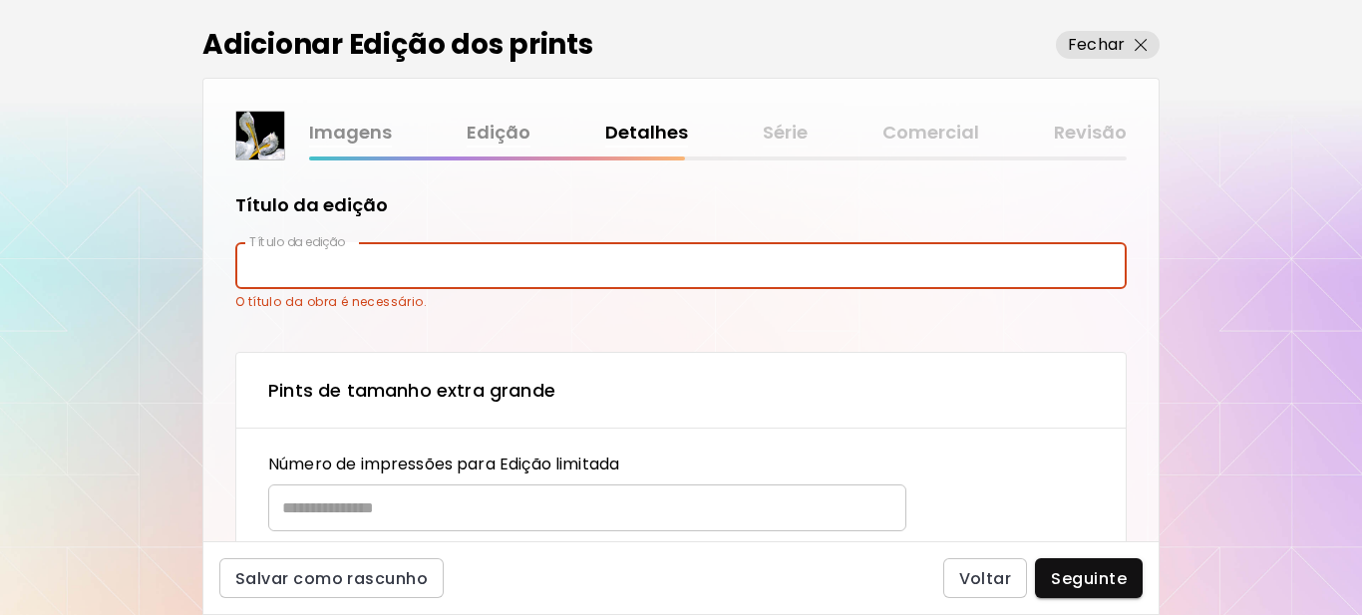
click at [326, 272] on input "text" at bounding box center [680, 265] width 891 height 47
paste input "********"
type input "********"
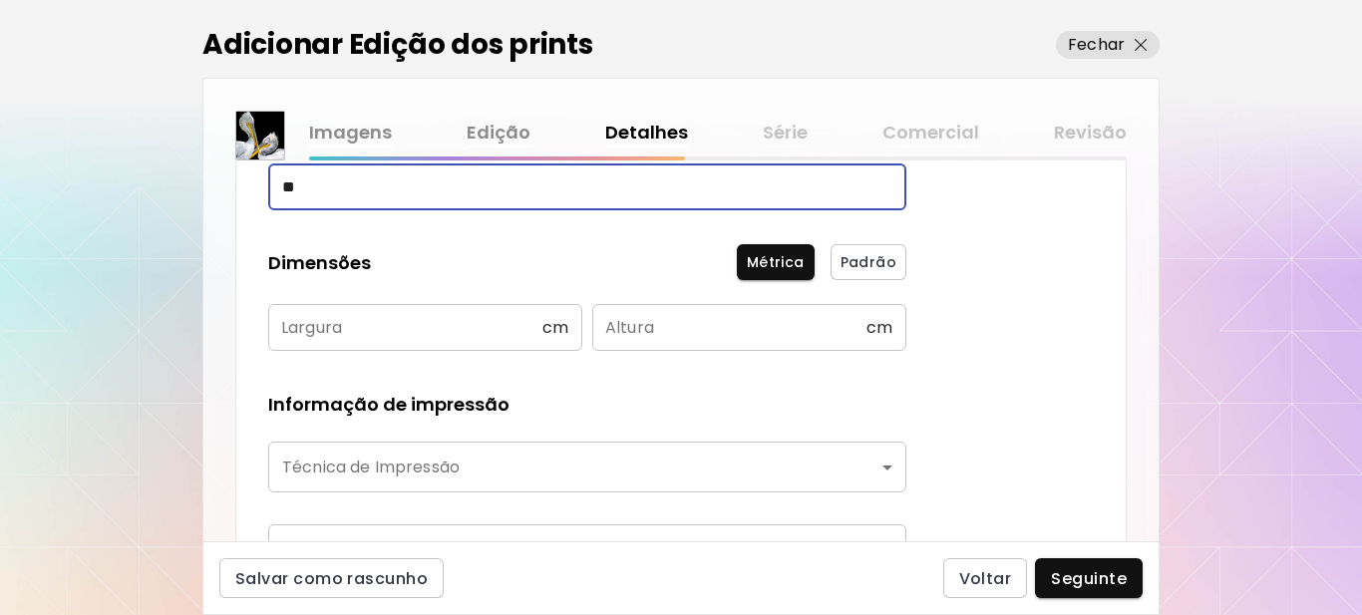
scroll to position [299, 0]
type input "**"
click at [413, 319] on input "text" at bounding box center [405, 326] width 274 height 47
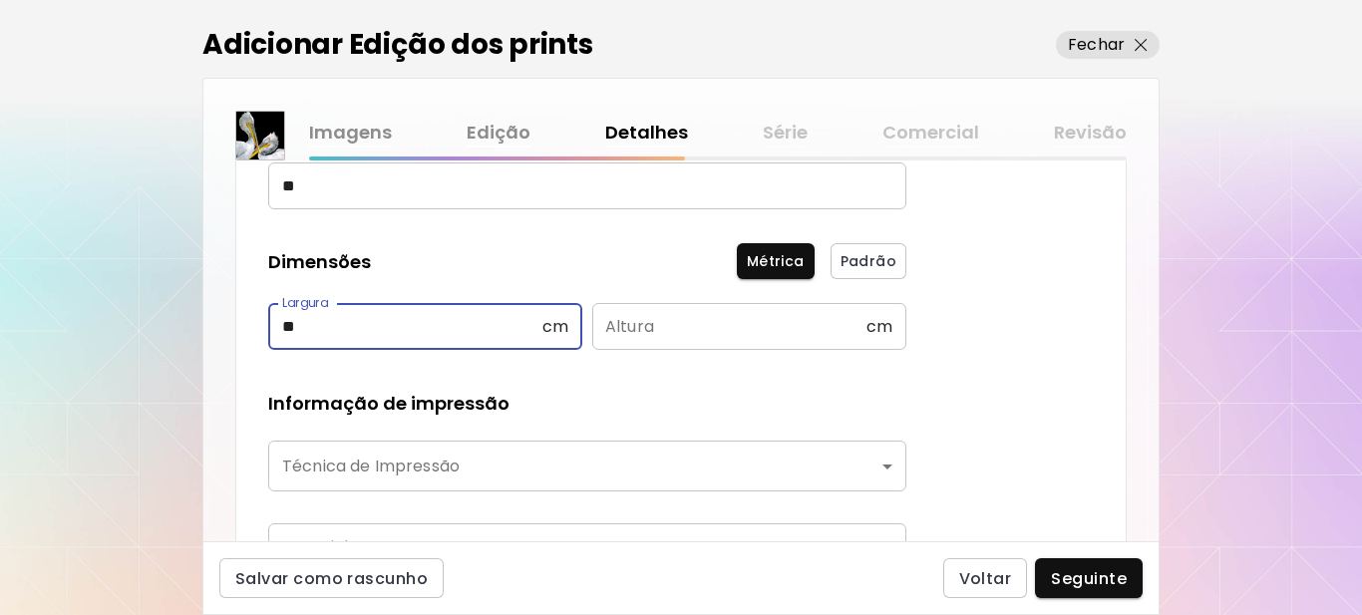
type input "**"
click at [675, 334] on input "text" at bounding box center [729, 326] width 274 height 47
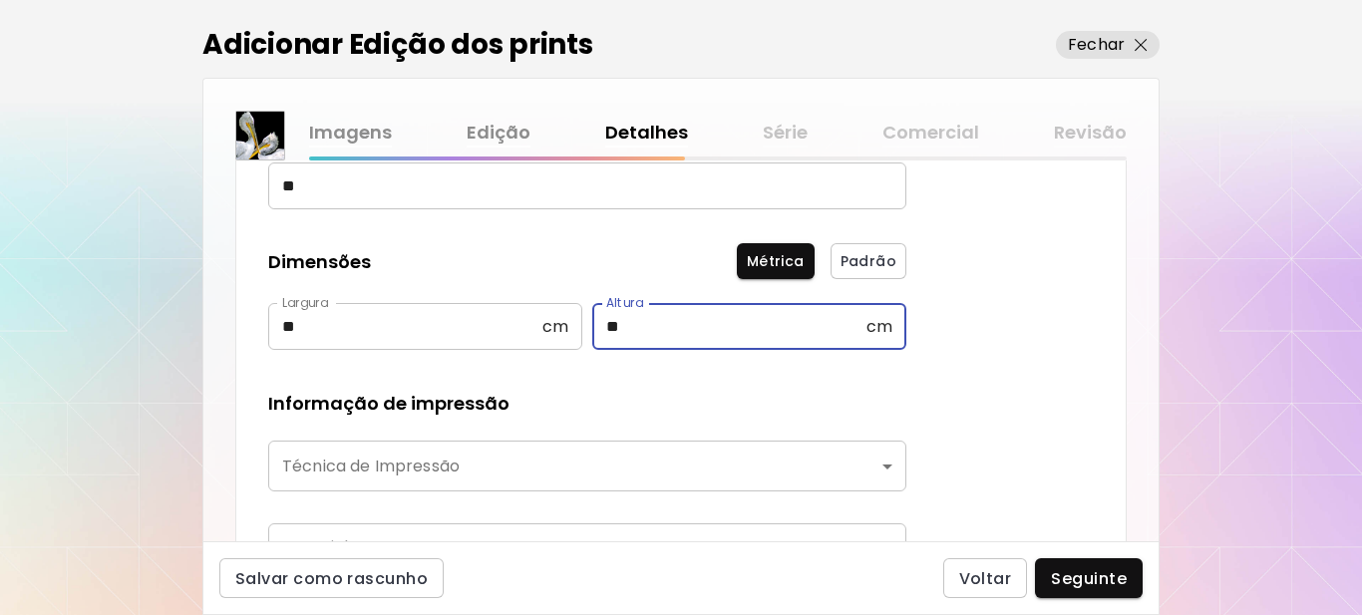
type input "**"
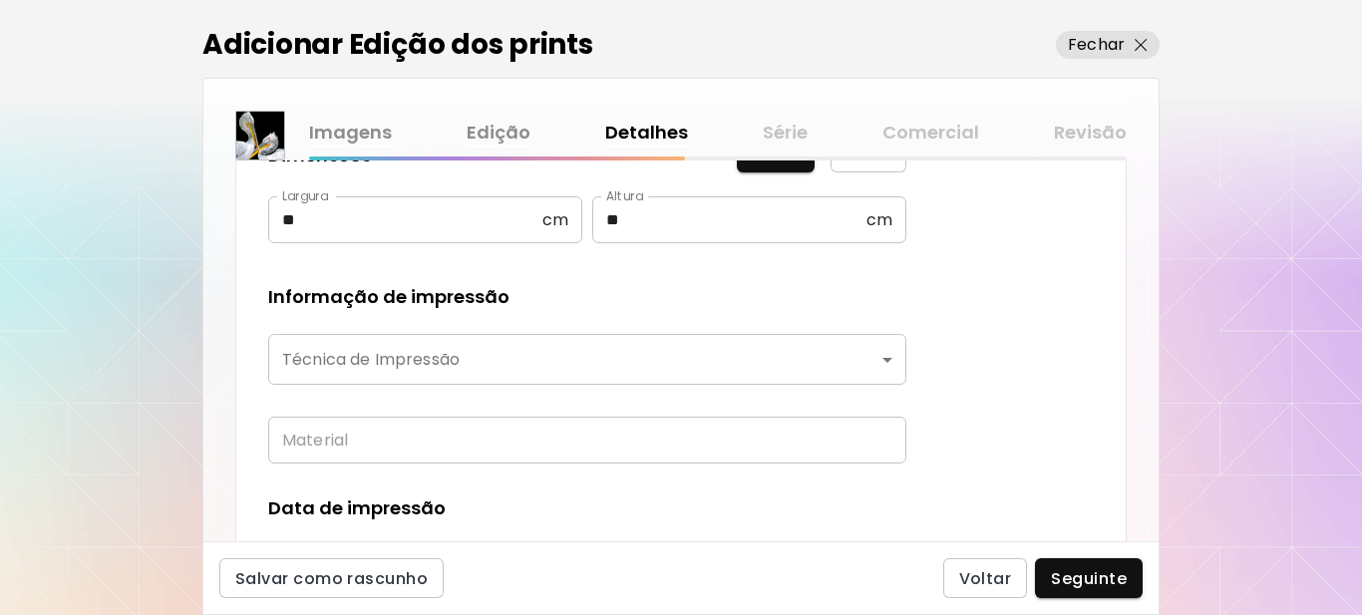
scroll to position [499, 0]
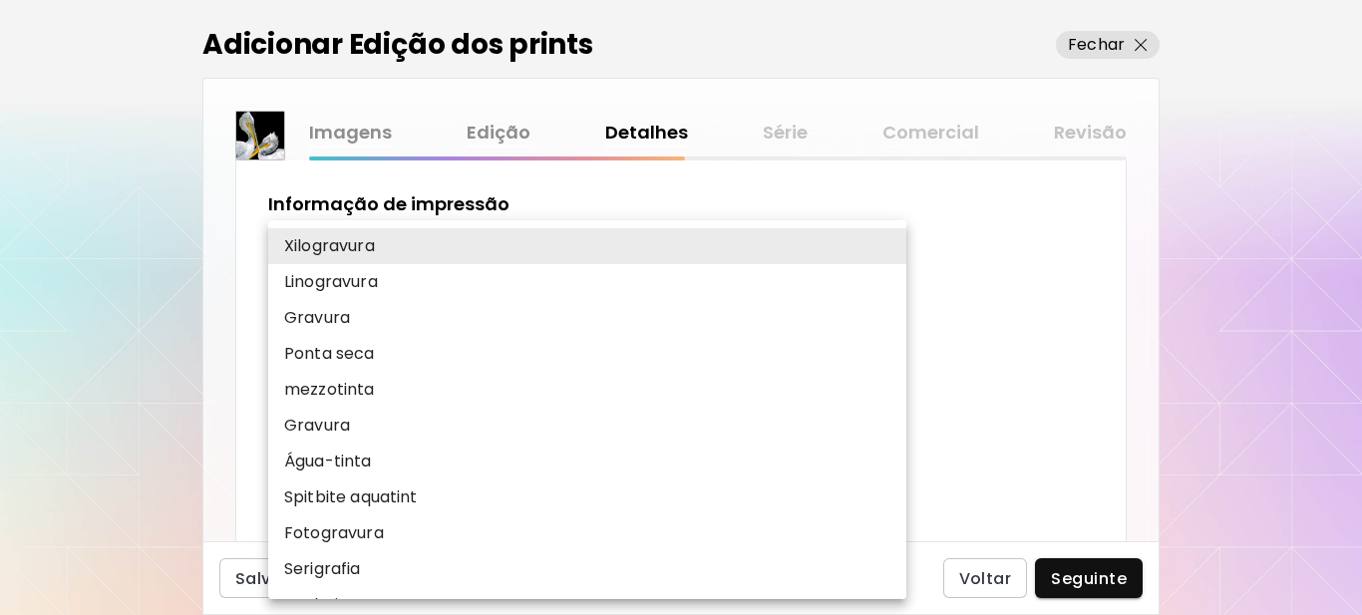
click at [729, 269] on body "kaleido.art/Sergio_Cerezer_Benetti Adicionar obras Gerencie suas obras Editar P…" at bounding box center [681, 307] width 1362 height 615
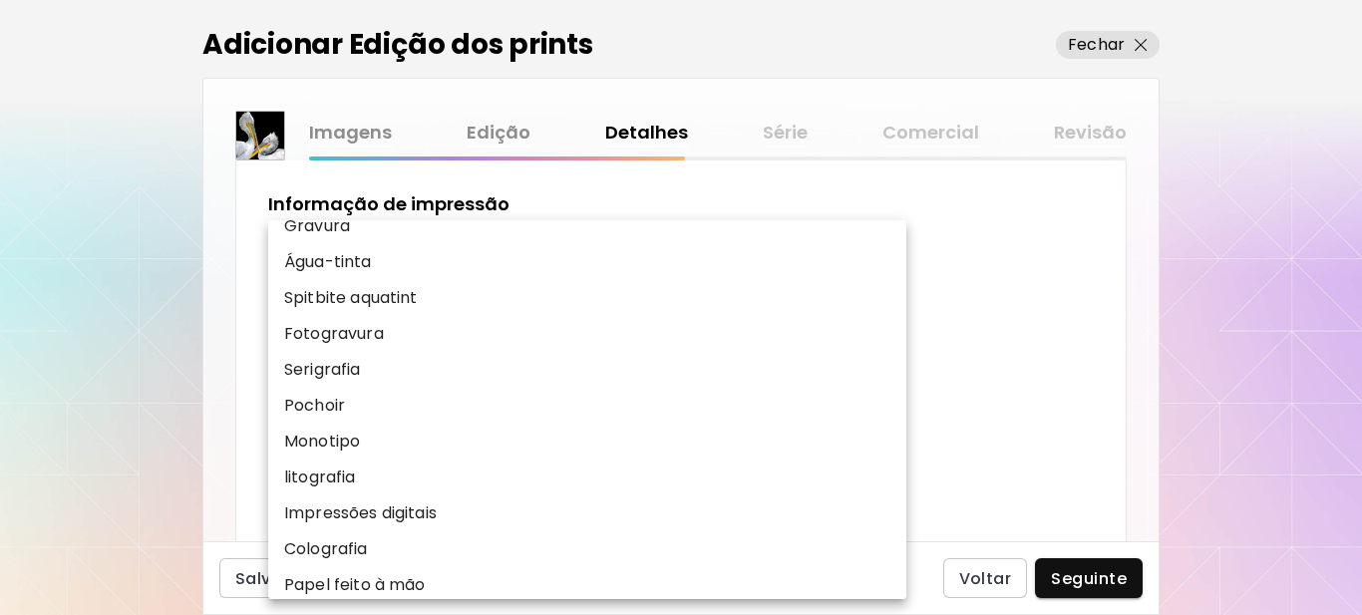
scroll to position [247, 0]
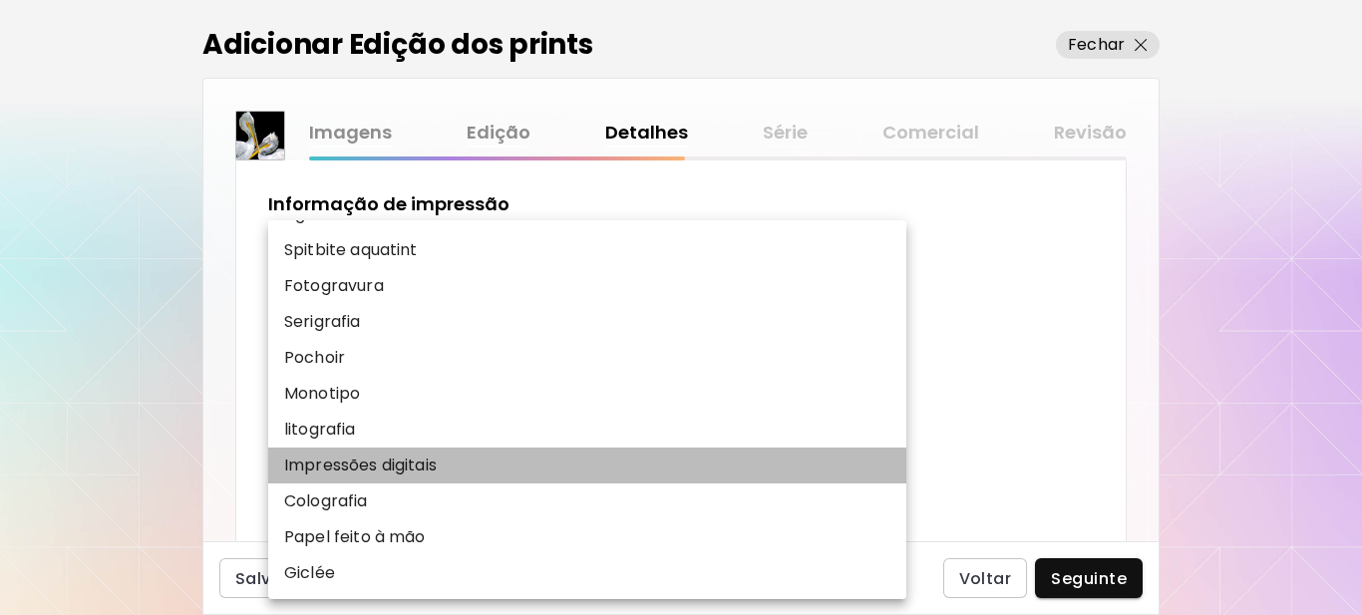
click at [365, 472] on p "Impressões digitais" at bounding box center [360, 466] width 153 height 24
type input "**********"
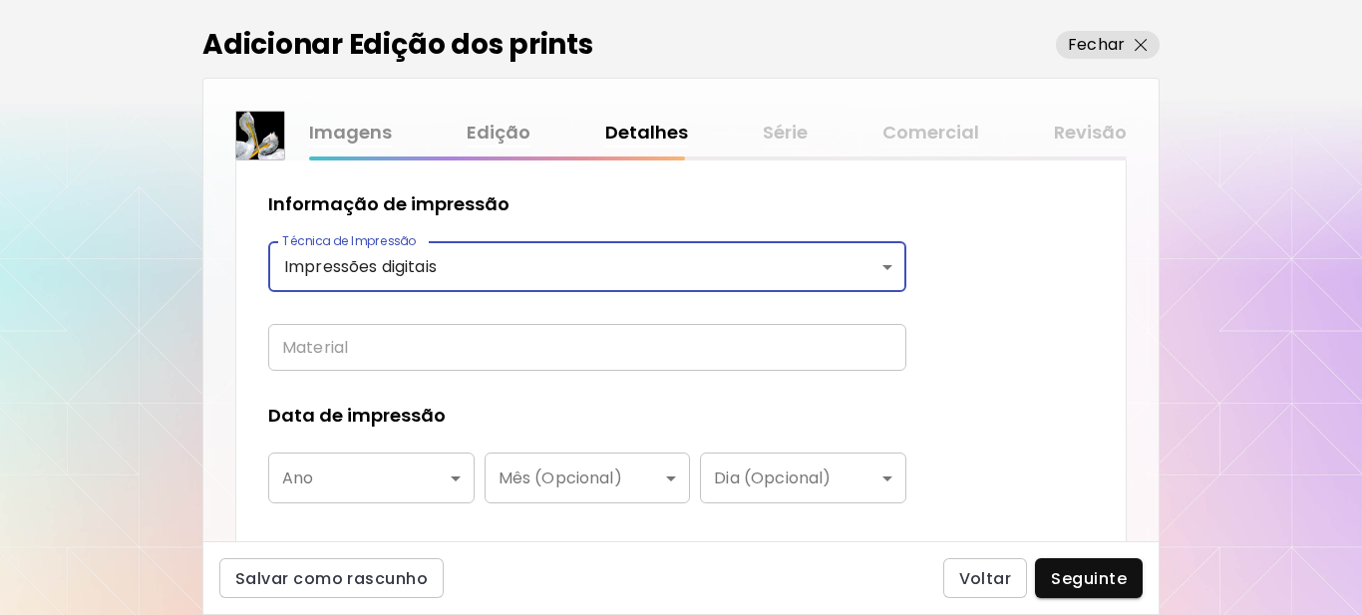
click at [438, 347] on input "text" at bounding box center [587, 347] width 638 height 47
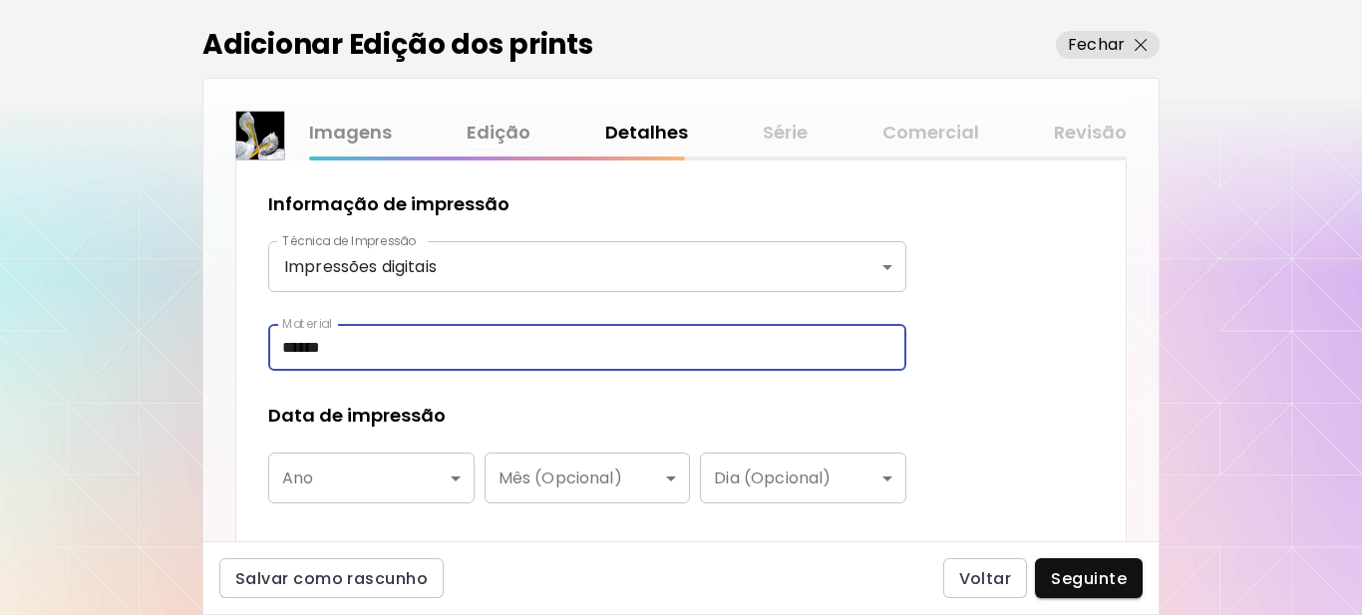
type input "******"
click at [437, 472] on body "**********" at bounding box center [681, 307] width 1362 height 615
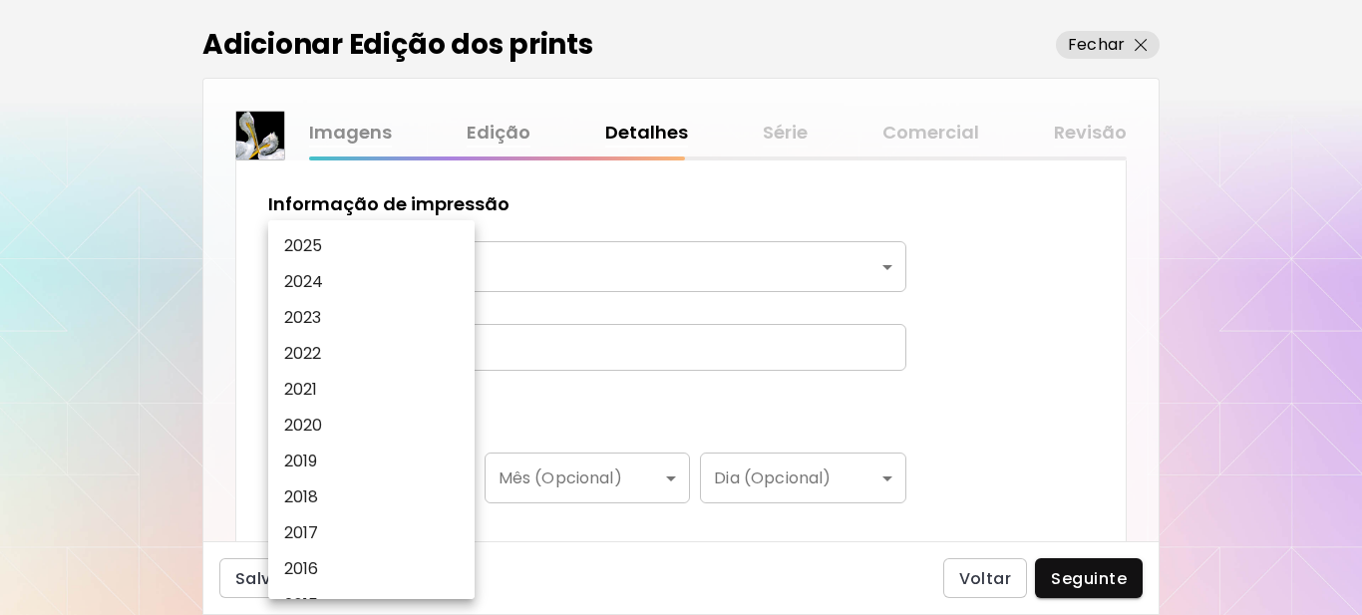
click at [377, 245] on li "2025" at bounding box center [376, 246] width 216 height 36
type input "****"
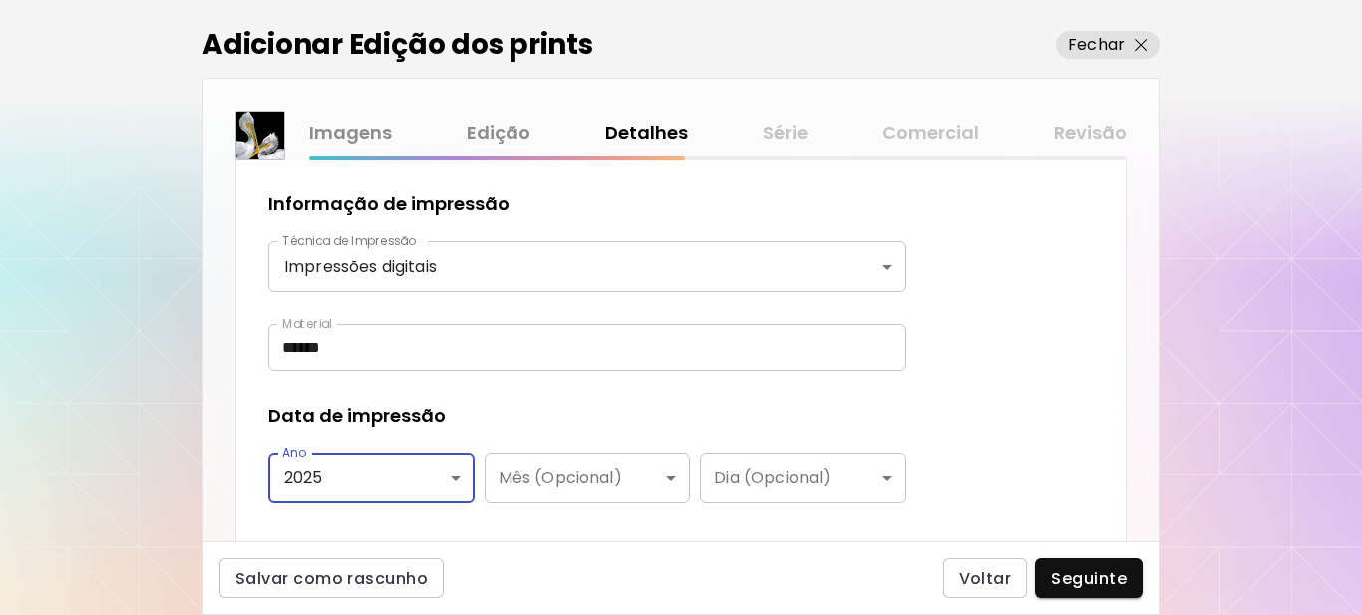
click at [571, 406] on div "Data de impressão" at bounding box center [587, 416] width 638 height 26
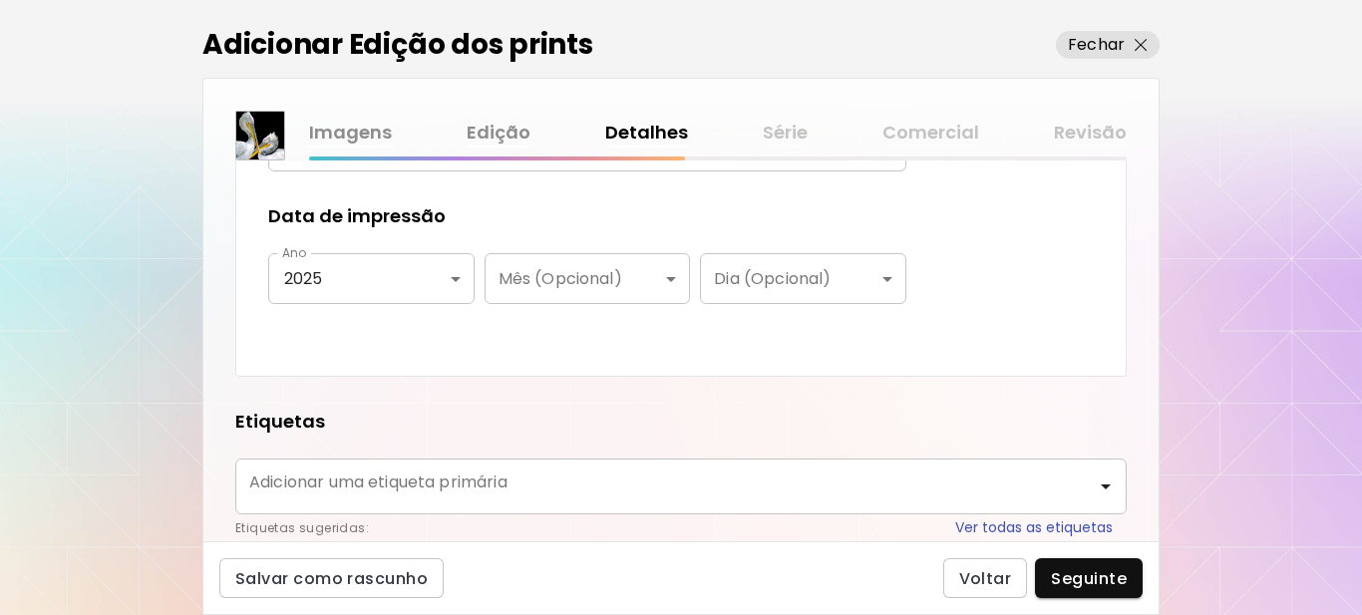
scroll to position [897, 0]
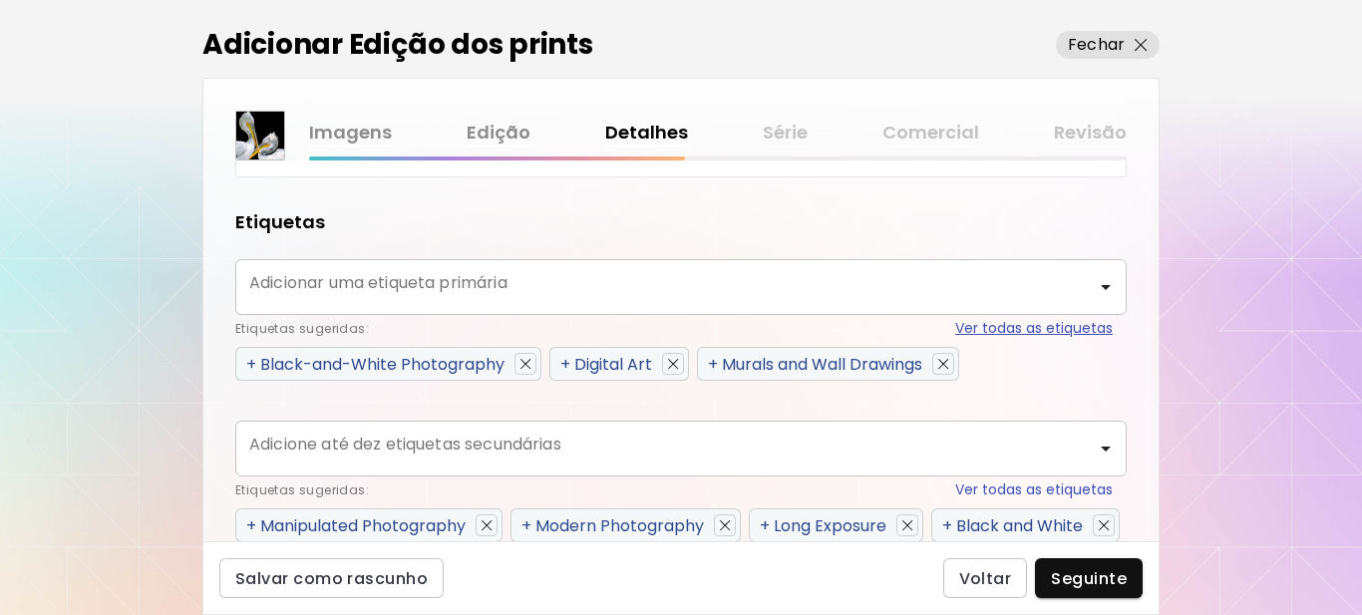
click at [999, 328] on button "Ver todas as etiquetas" at bounding box center [1034, 328] width 158 height 21
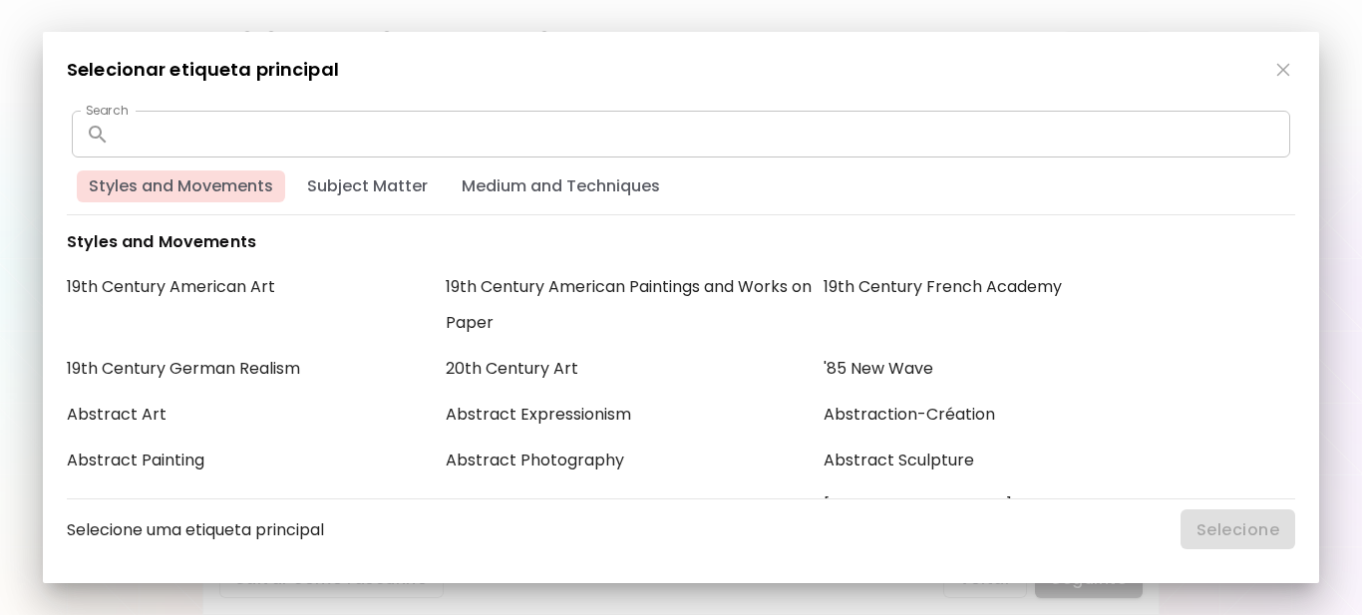
click at [1288, 71] on img "button" at bounding box center [1283, 70] width 14 height 14
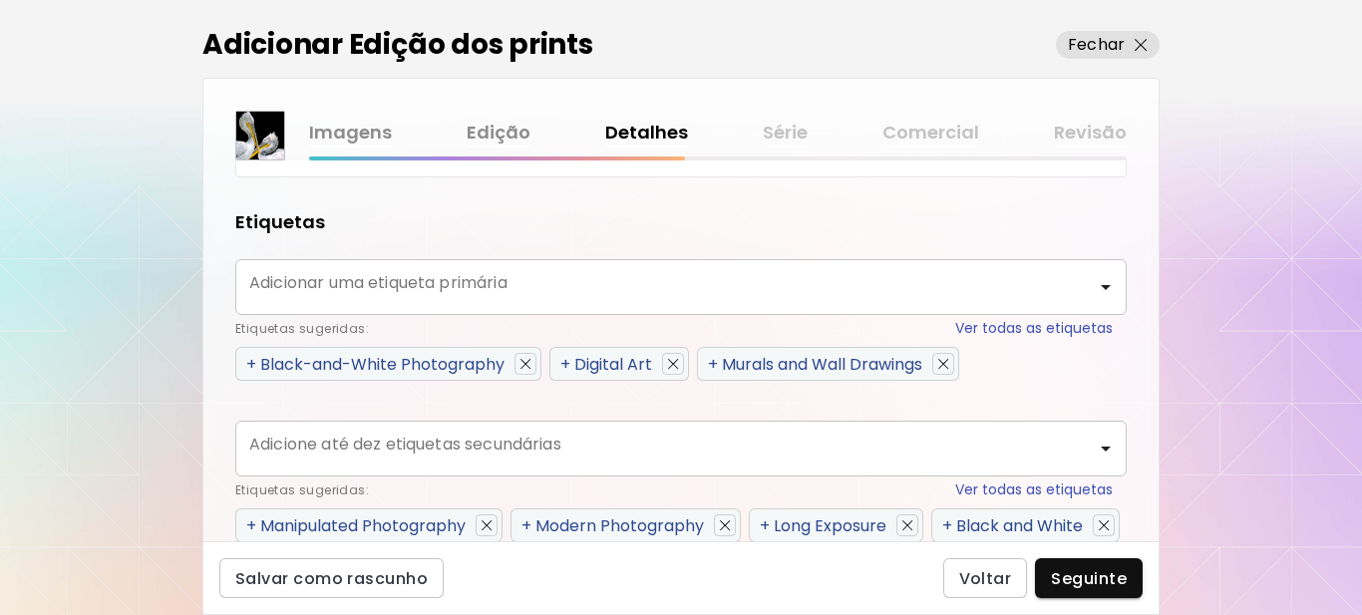
drag, startPoint x: 599, startPoint y: 385, endPoint x: 414, endPoint y: 399, distance: 186.0
click at [414, 401] on div "Etiquetas Adicionar uma etiqueta primária Adicionar uma etiqueta primária Etiqu…" at bounding box center [680, 306] width 891 height 195
click at [1036, 329] on button "Ver todas as etiquetas" at bounding box center [1034, 328] width 158 height 21
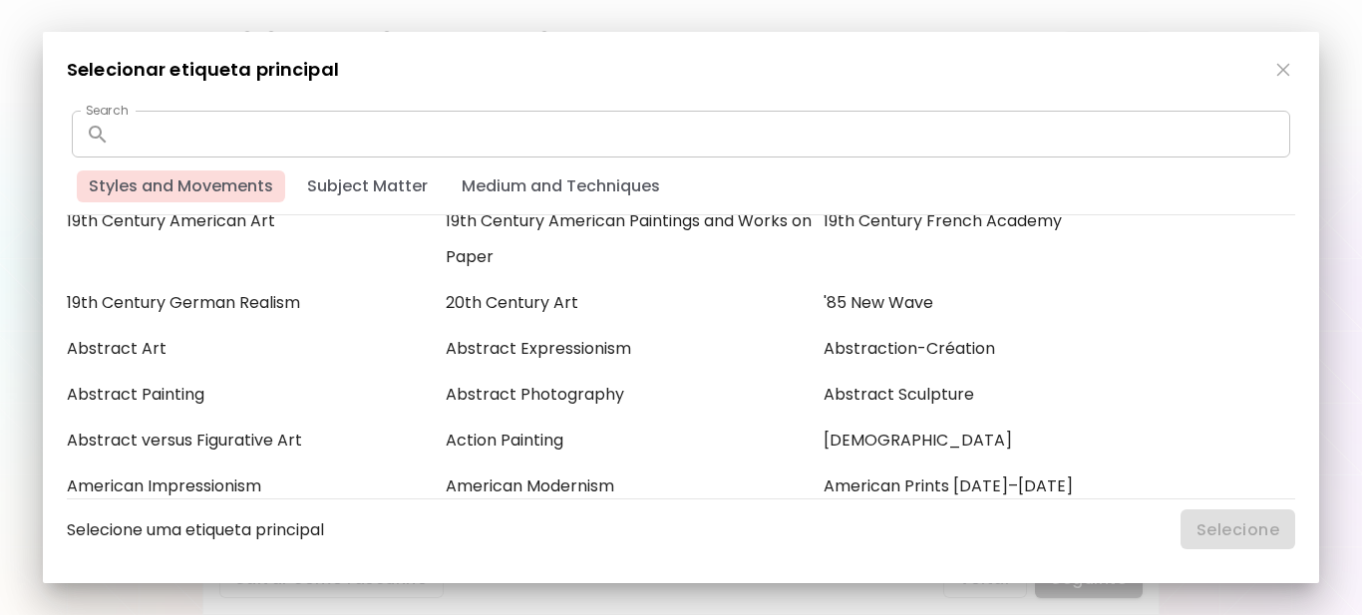
scroll to position [598, 0]
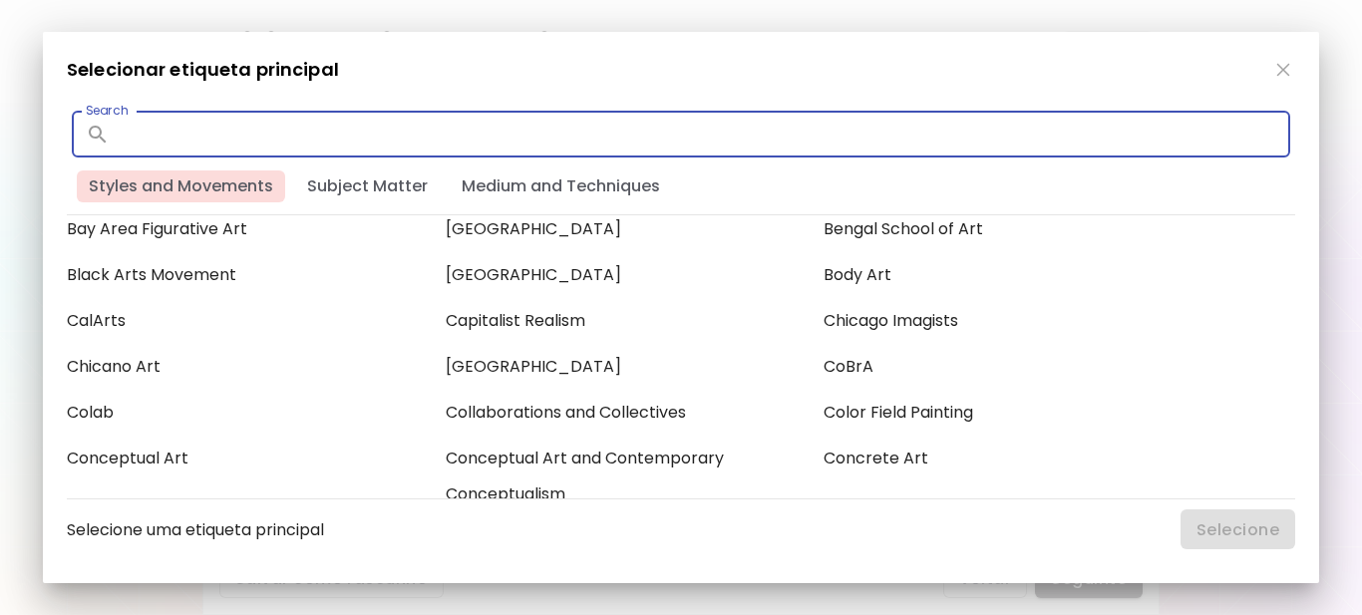
click at [511, 133] on input "text" at bounding box center [704, 134] width 1173 height 47
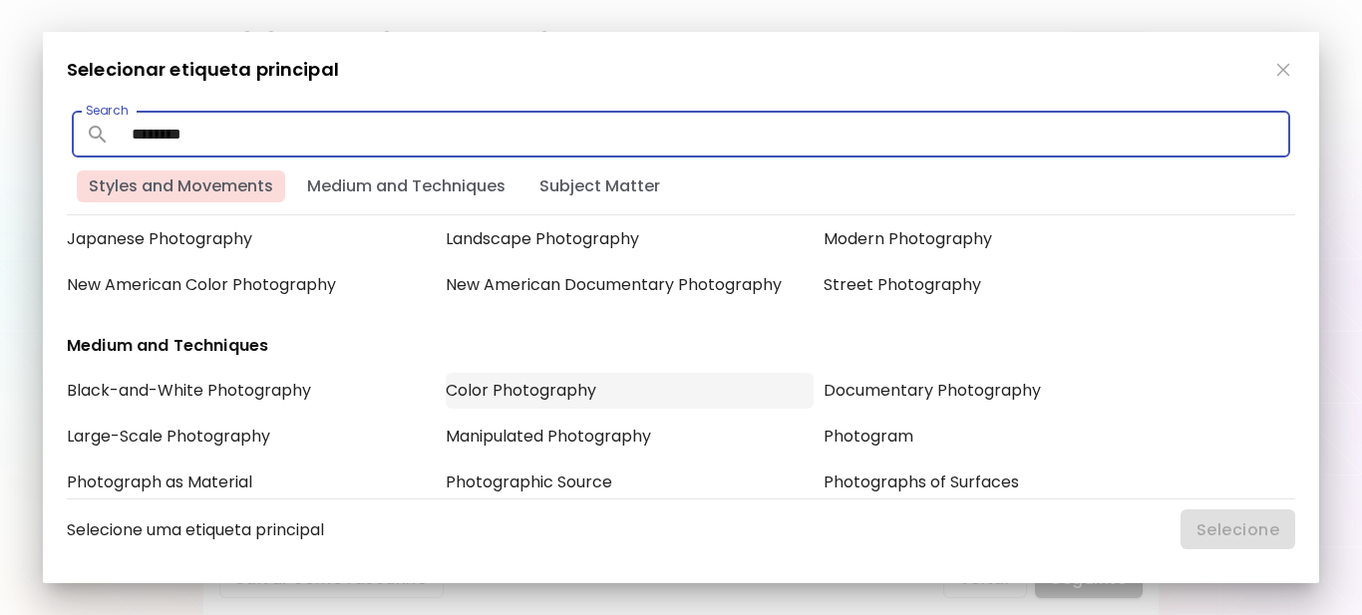
scroll to position [285, 0]
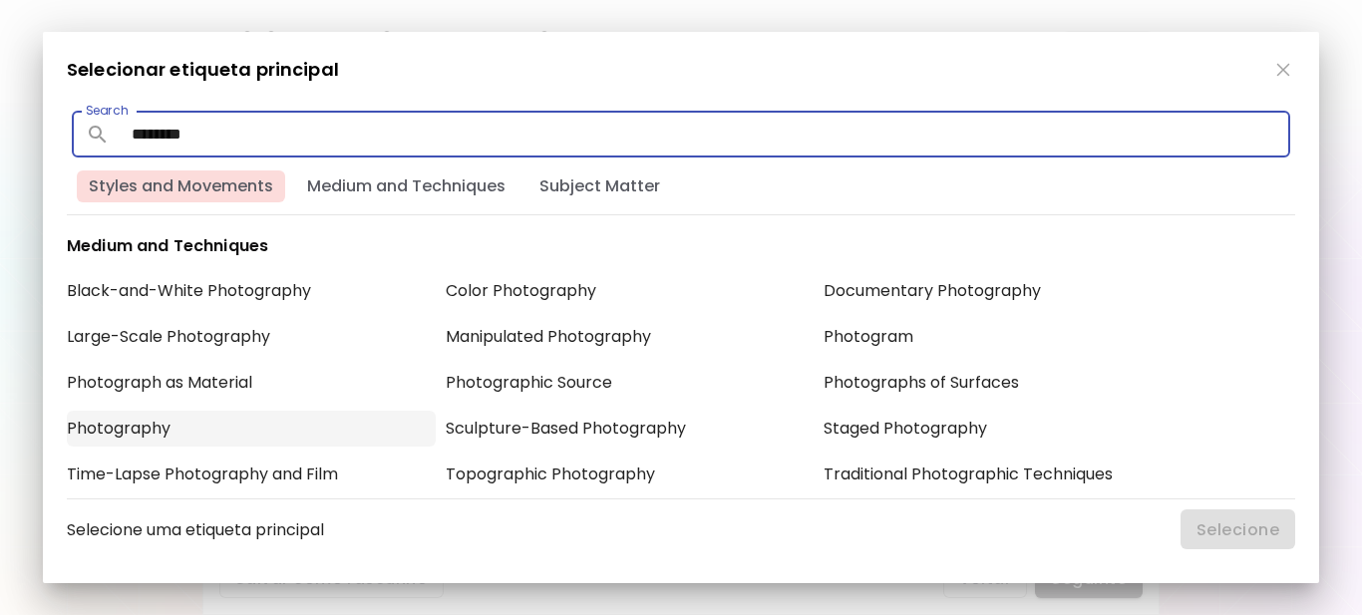
type input "********"
click at [141, 421] on div "Photography" at bounding box center [251, 429] width 369 height 36
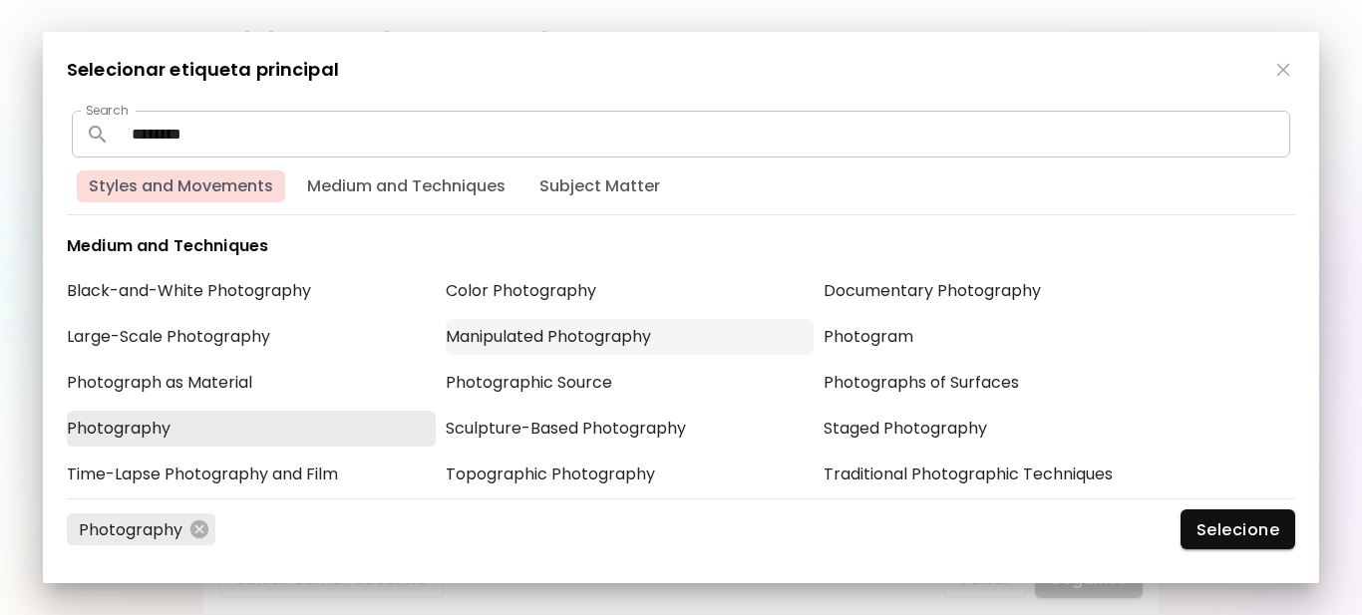
click at [524, 345] on div "Manipulated Photography" at bounding box center [630, 337] width 369 height 36
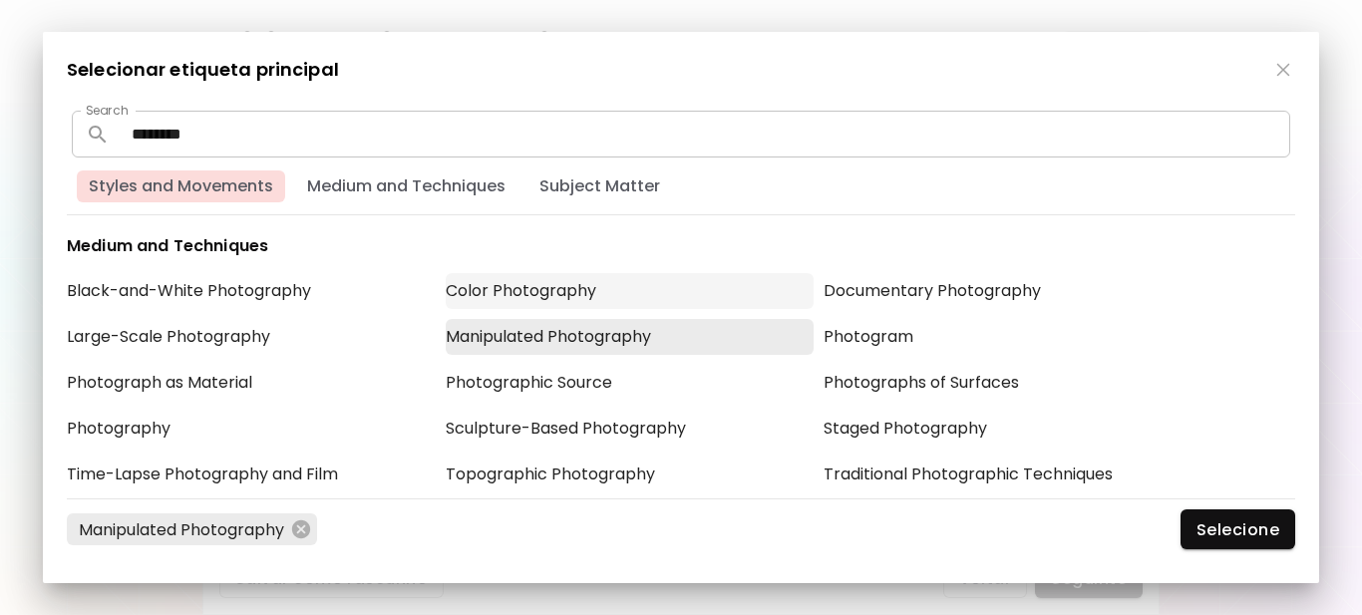
click at [520, 280] on div "Color Photography" at bounding box center [630, 291] width 369 height 36
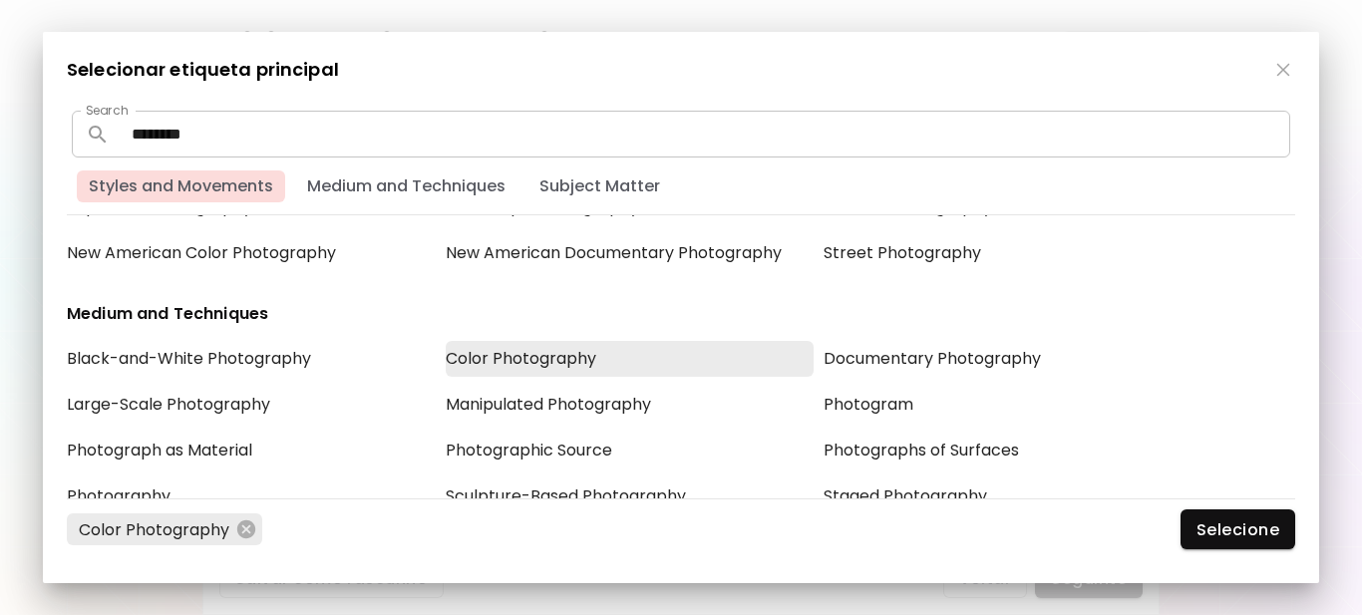
scroll to position [317, 0]
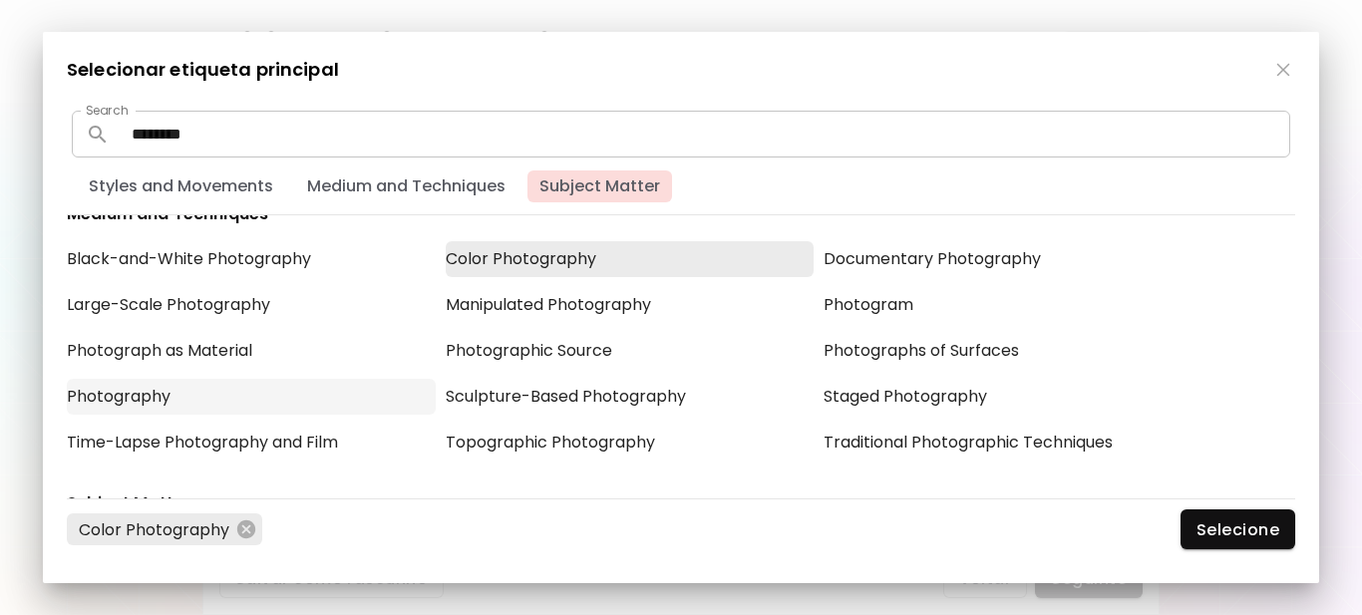
click at [152, 394] on div "Photography" at bounding box center [251, 397] width 369 height 36
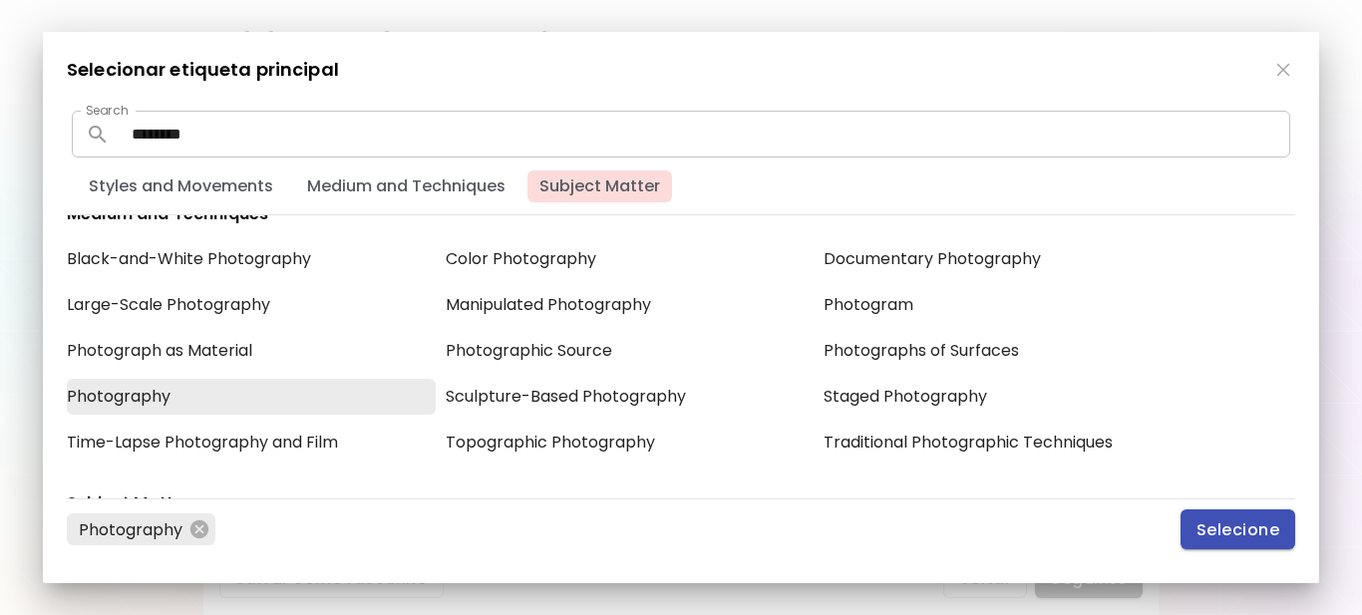
click at [1223, 529] on span "Selecione" at bounding box center [1238, 530] width 83 height 21
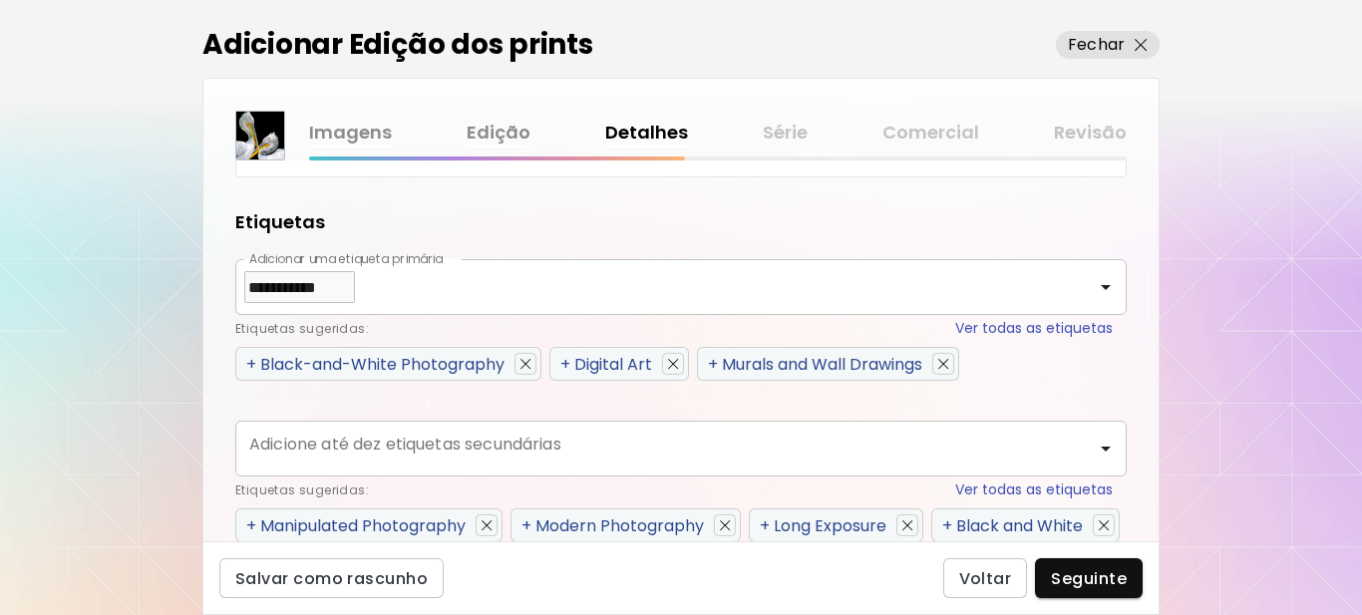
scroll to position [3867, 0]
click at [251, 363] on span "+" at bounding box center [251, 364] width 10 height 23
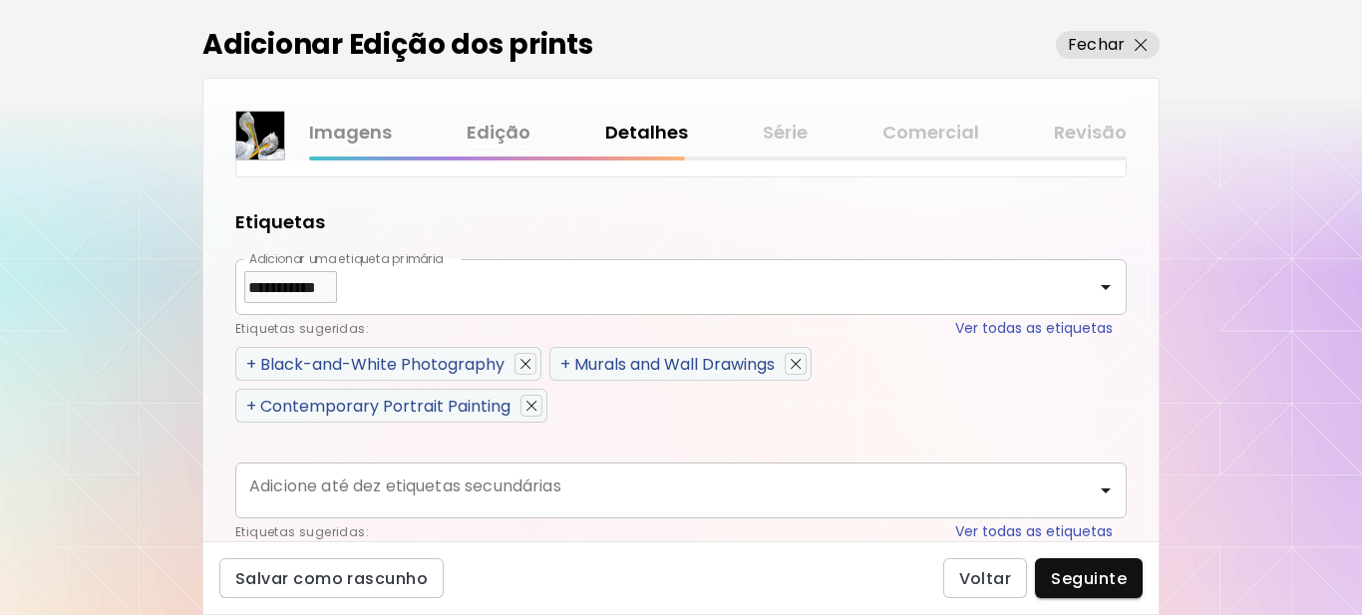
click at [251, 363] on span "+" at bounding box center [251, 364] width 10 height 23
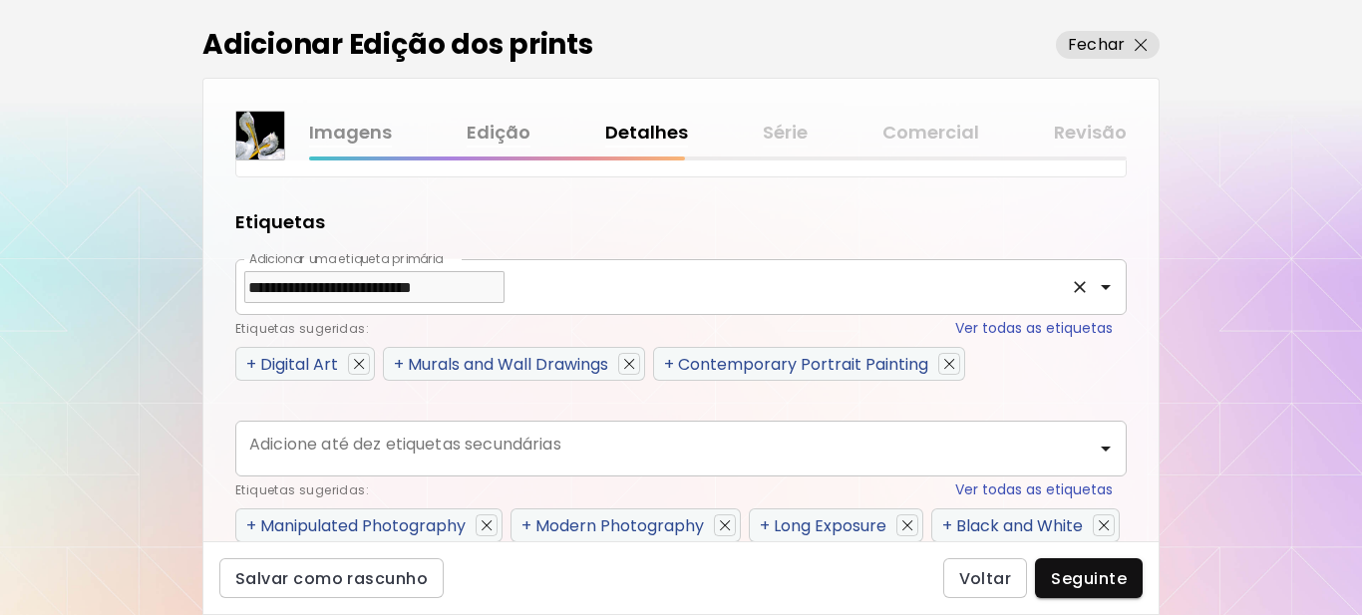
click at [598, 293] on input "**********" at bounding box center [653, 287] width 818 height 38
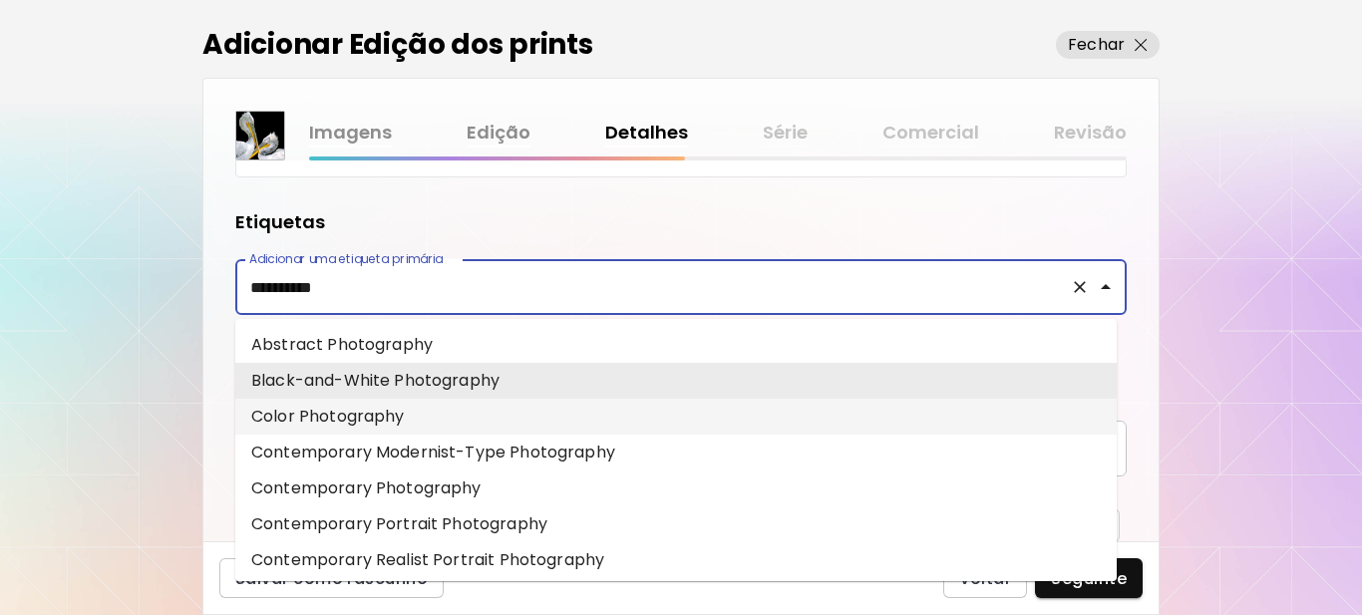
click at [369, 421] on li "Color Photography" at bounding box center [676, 417] width 882 height 36
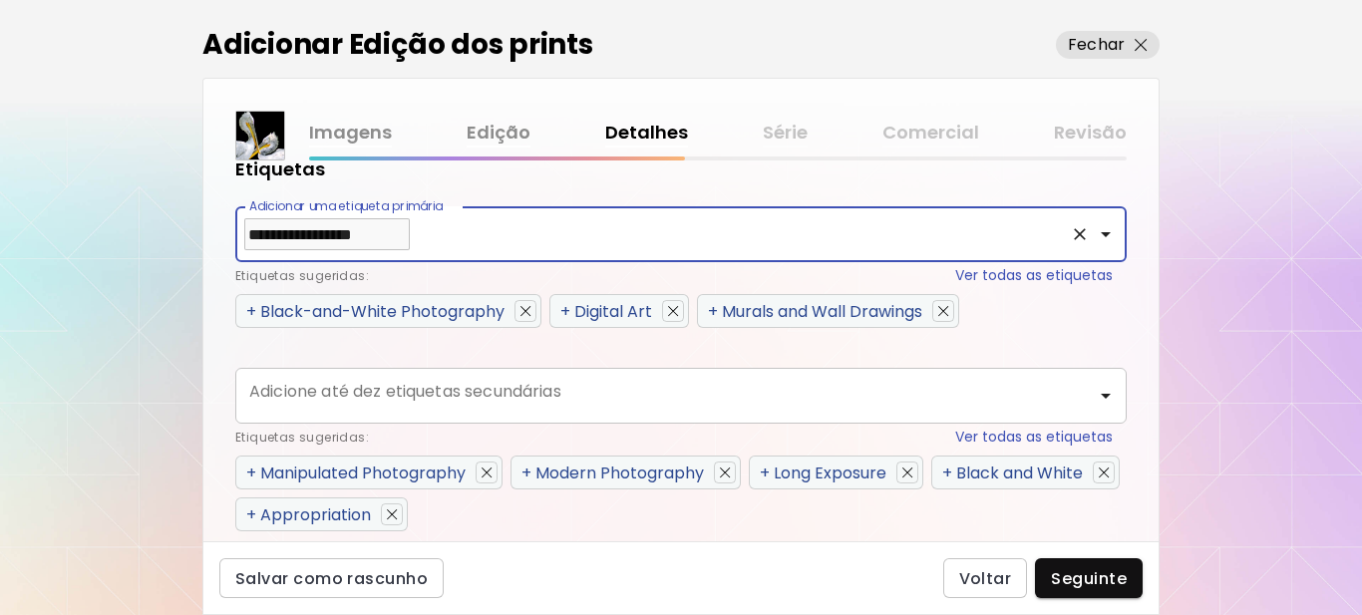
scroll to position [997, 0]
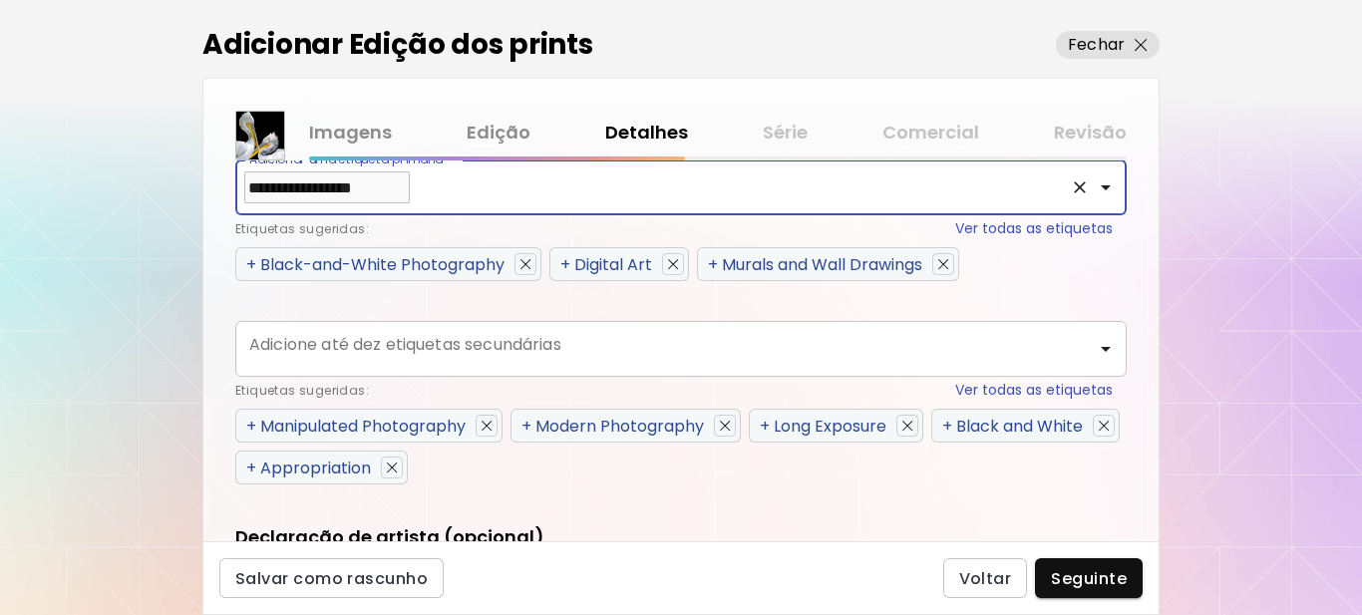
type input "**********"
click at [249, 427] on span "+" at bounding box center [251, 426] width 10 height 23
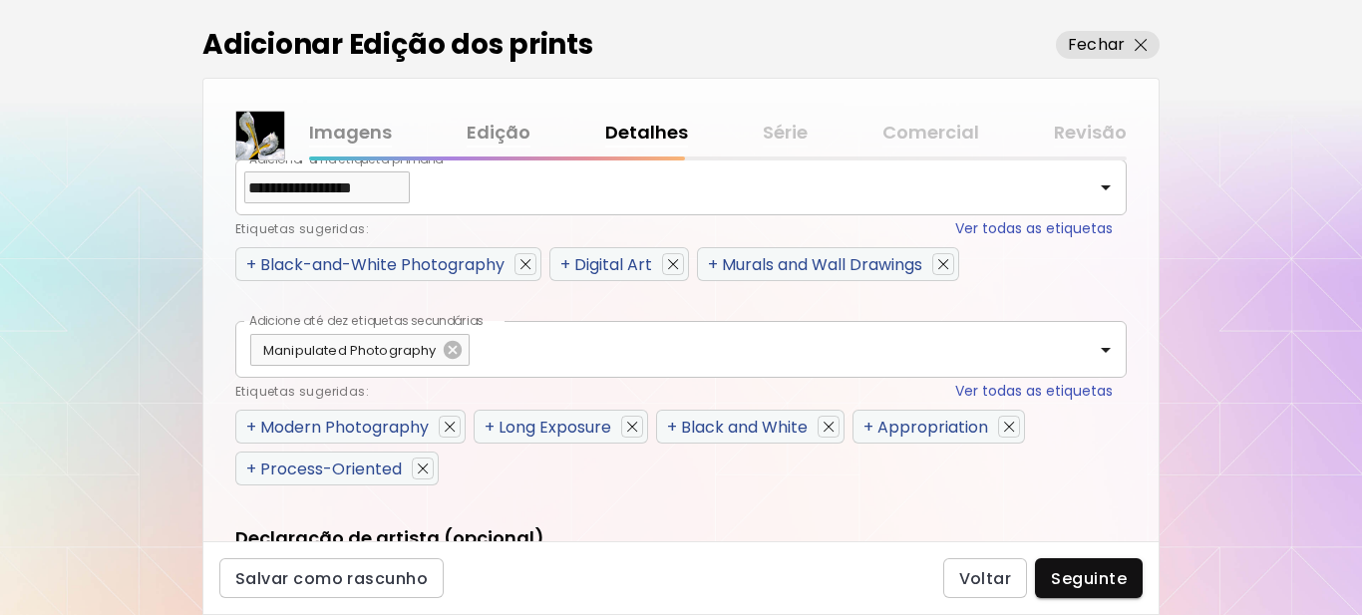
click at [249, 427] on span "+" at bounding box center [251, 427] width 10 height 23
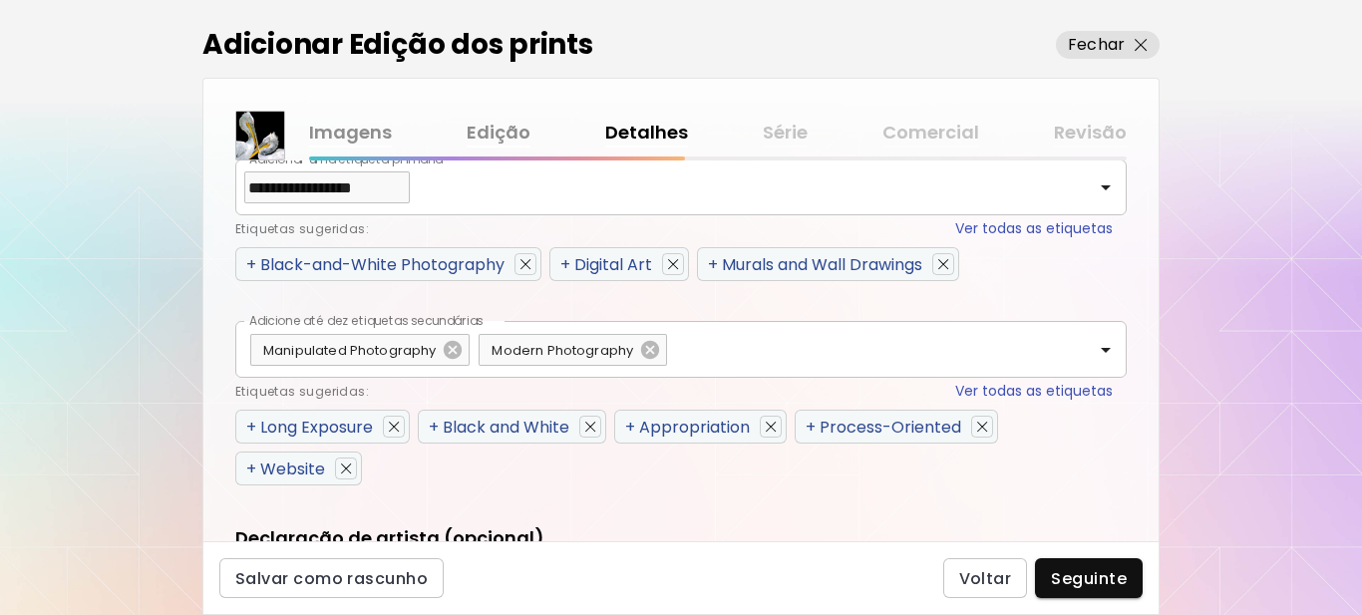
click at [436, 426] on span "+" at bounding box center [434, 427] width 10 height 23
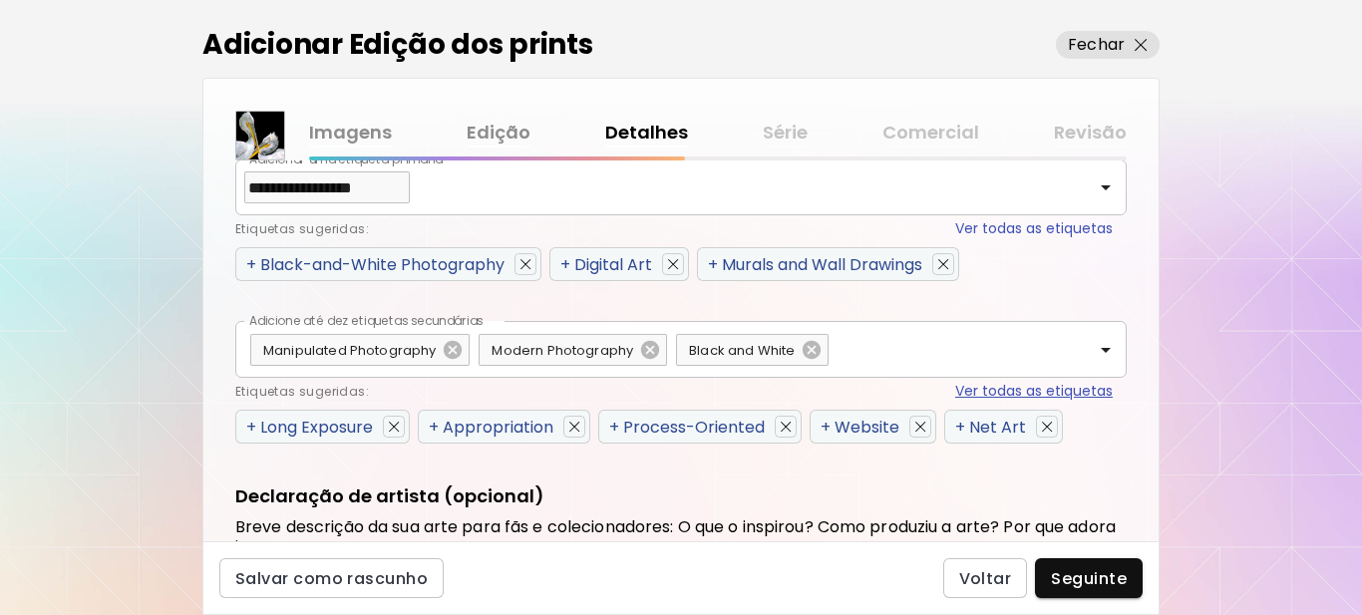
click at [1011, 390] on button "Ver todas as etiquetas" at bounding box center [1034, 391] width 158 height 21
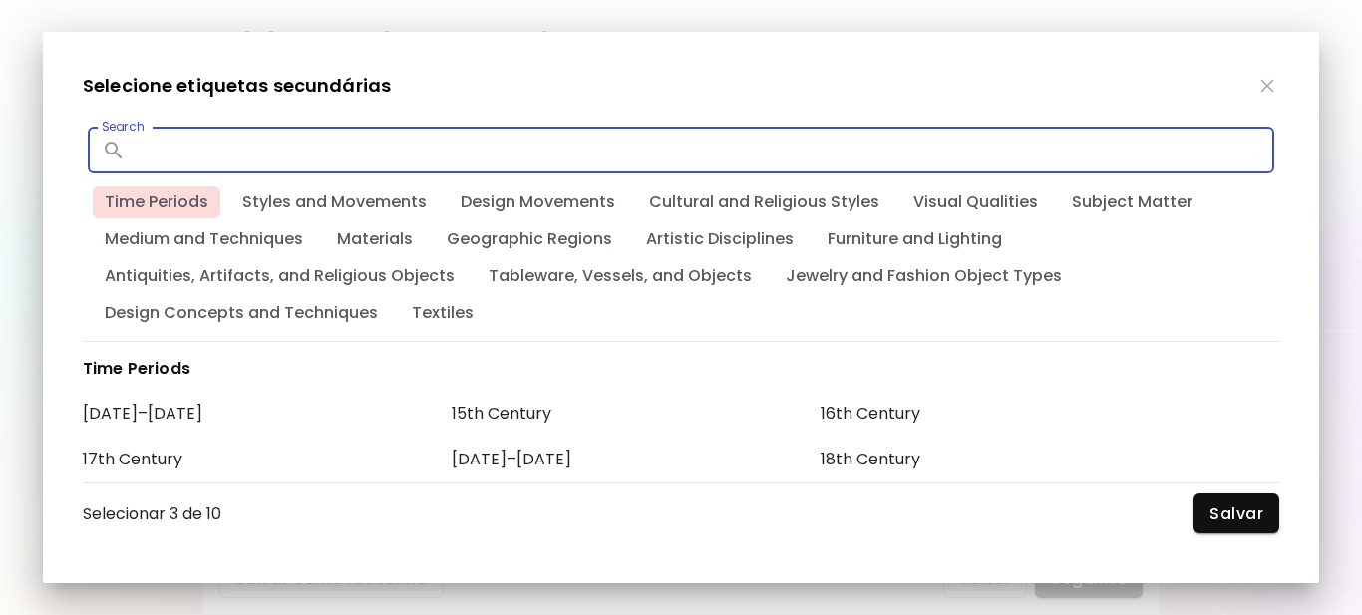
click at [364, 147] on input "text" at bounding box center [704, 150] width 1141 height 47
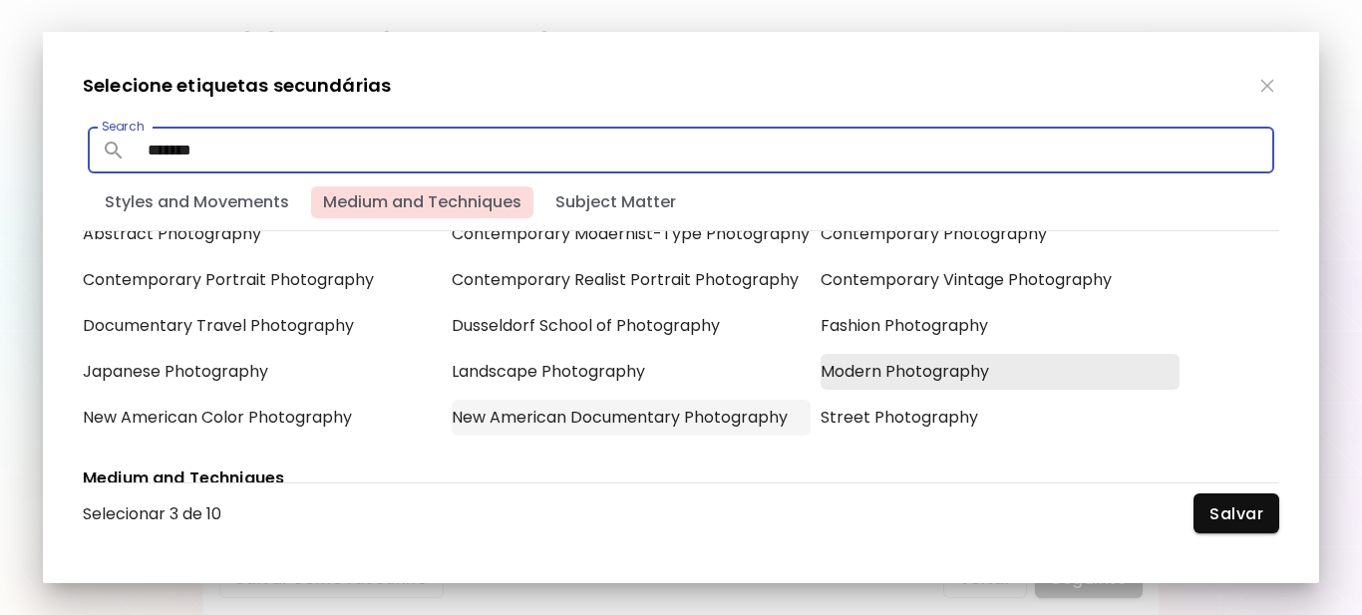
scroll to position [100, 0]
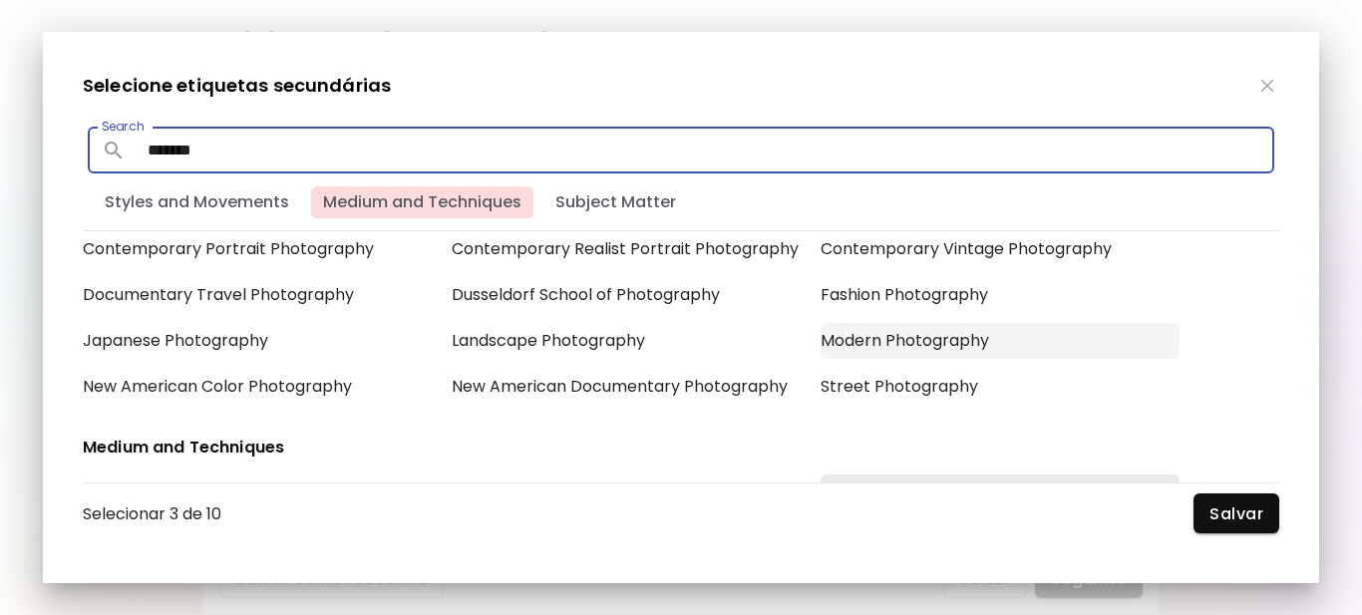
type input "*******"
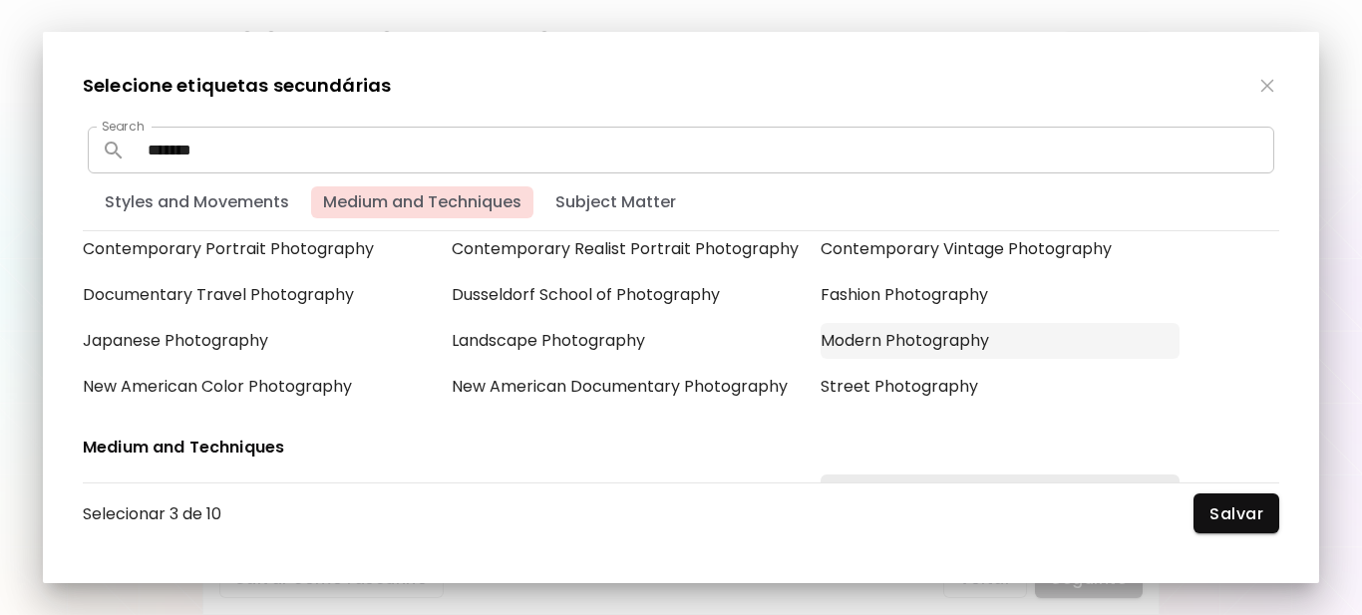
click at [865, 346] on div "Modern Photography" at bounding box center [1000, 341] width 359 height 36
click at [886, 336] on div "Modern Photography" at bounding box center [1000, 341] width 359 height 36
click at [910, 340] on div "Modern Photography" at bounding box center [1000, 341] width 359 height 36
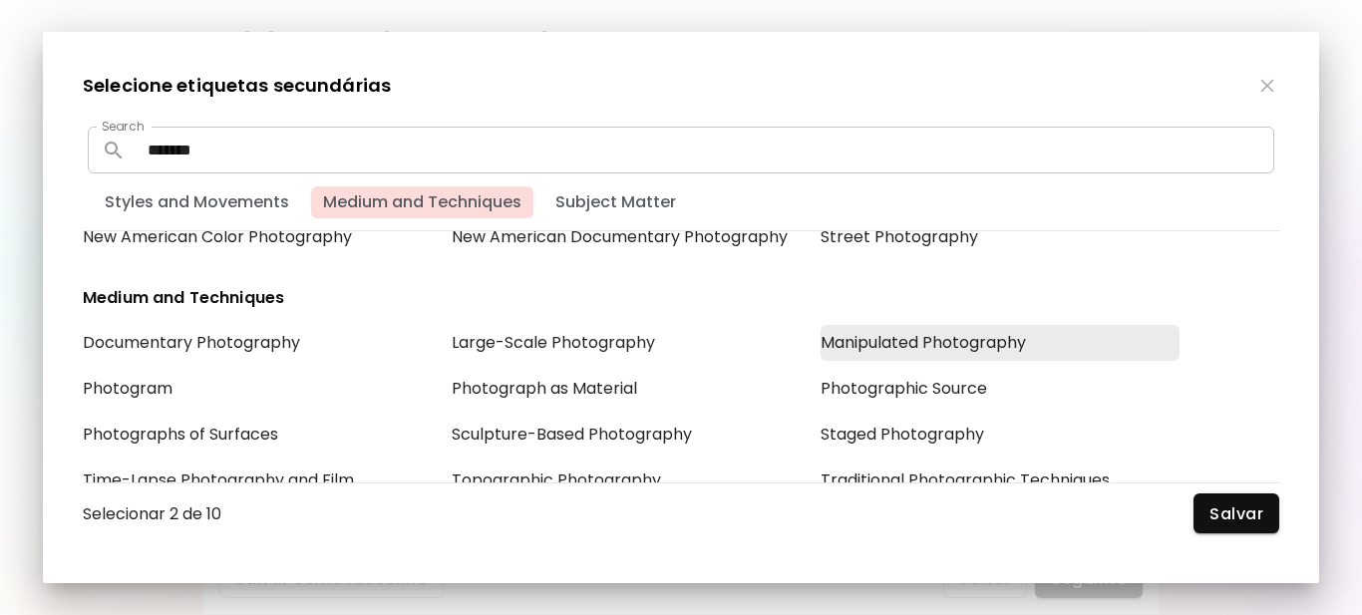
scroll to position [299, 0]
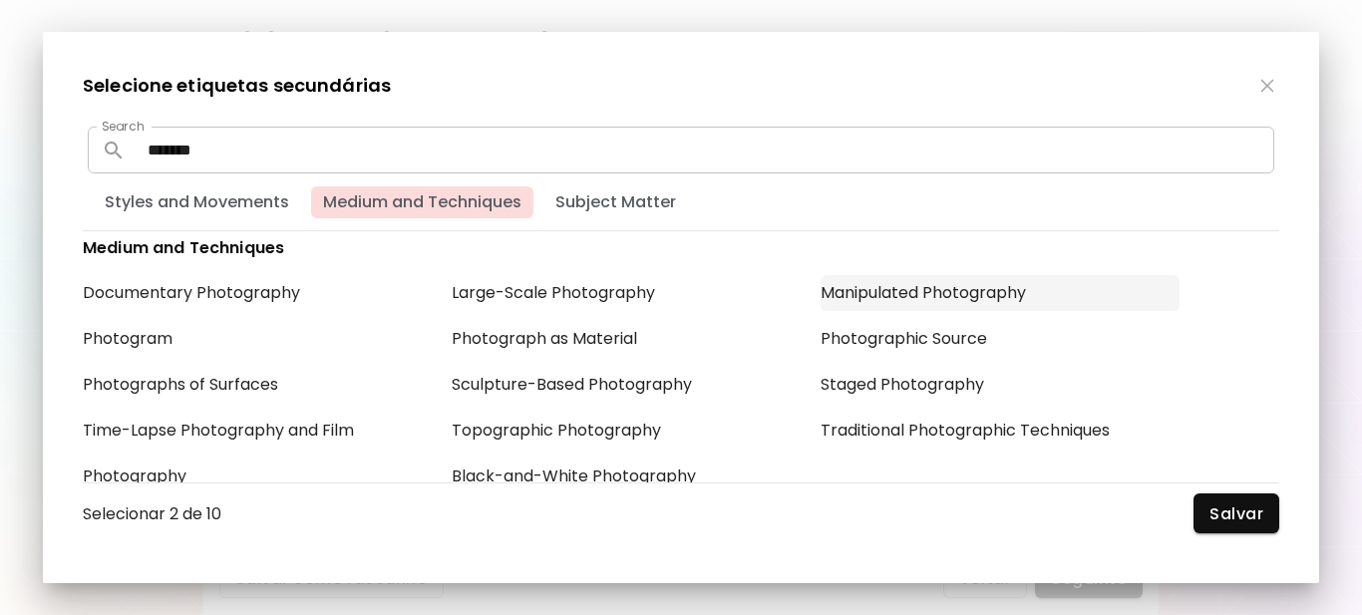
click at [907, 288] on div "Manipulated Photography" at bounding box center [1000, 293] width 359 height 36
click at [901, 282] on div "Manipulated Photography" at bounding box center [1000, 293] width 359 height 36
click at [1252, 506] on span "Salvar" at bounding box center [1237, 514] width 54 height 21
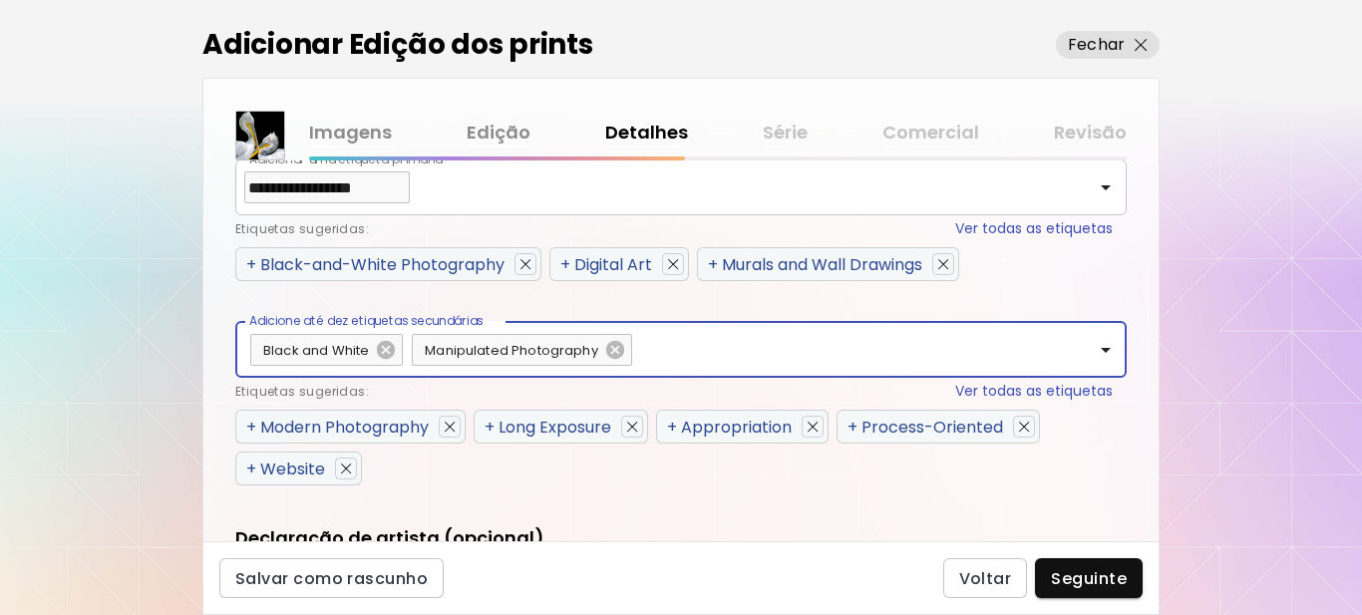
click at [251, 428] on span "+" at bounding box center [251, 427] width 10 height 23
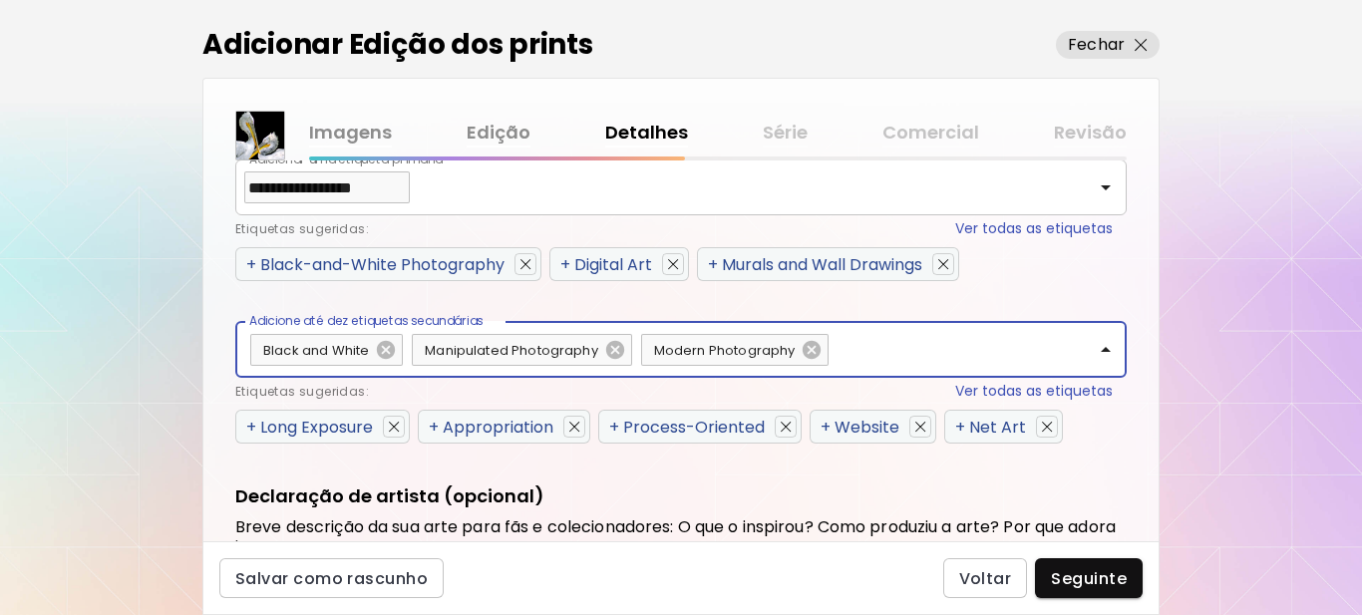
click at [881, 355] on input "Adicione até dez etiquetas secundárias" at bounding box center [960, 350] width 256 height 38
click at [1000, 388] on button "Ver todas as etiquetas" at bounding box center [1034, 391] width 158 height 21
type input "*****"
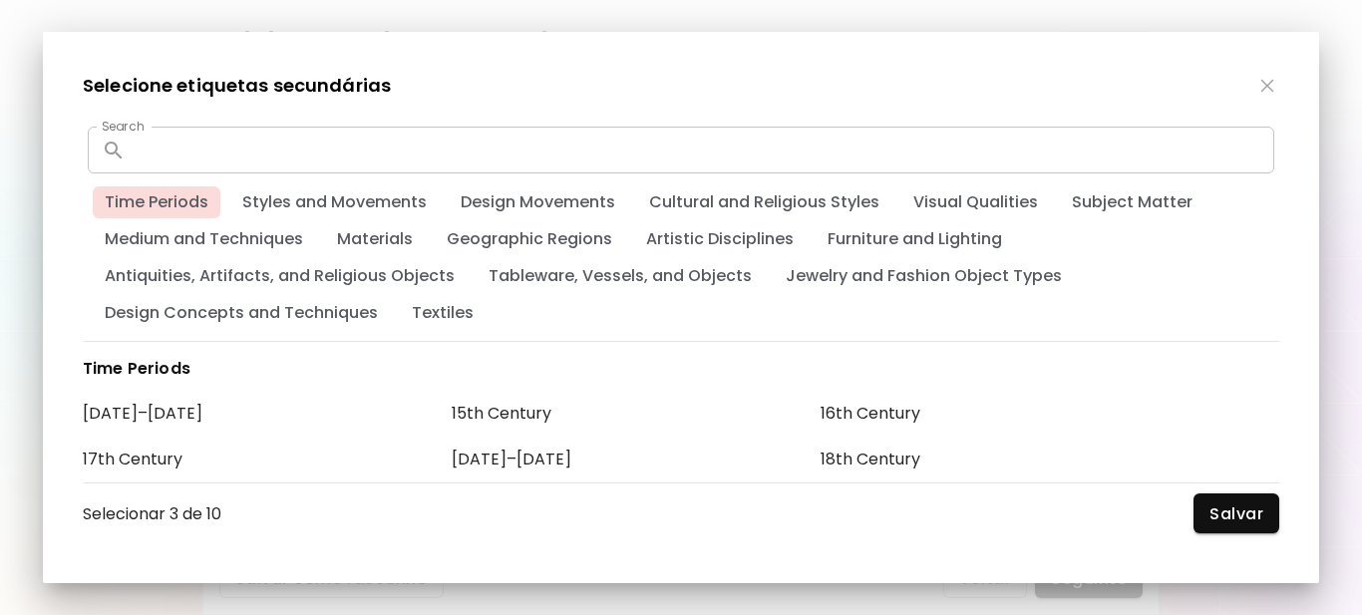
click at [499, 153] on input "text" at bounding box center [704, 150] width 1141 height 47
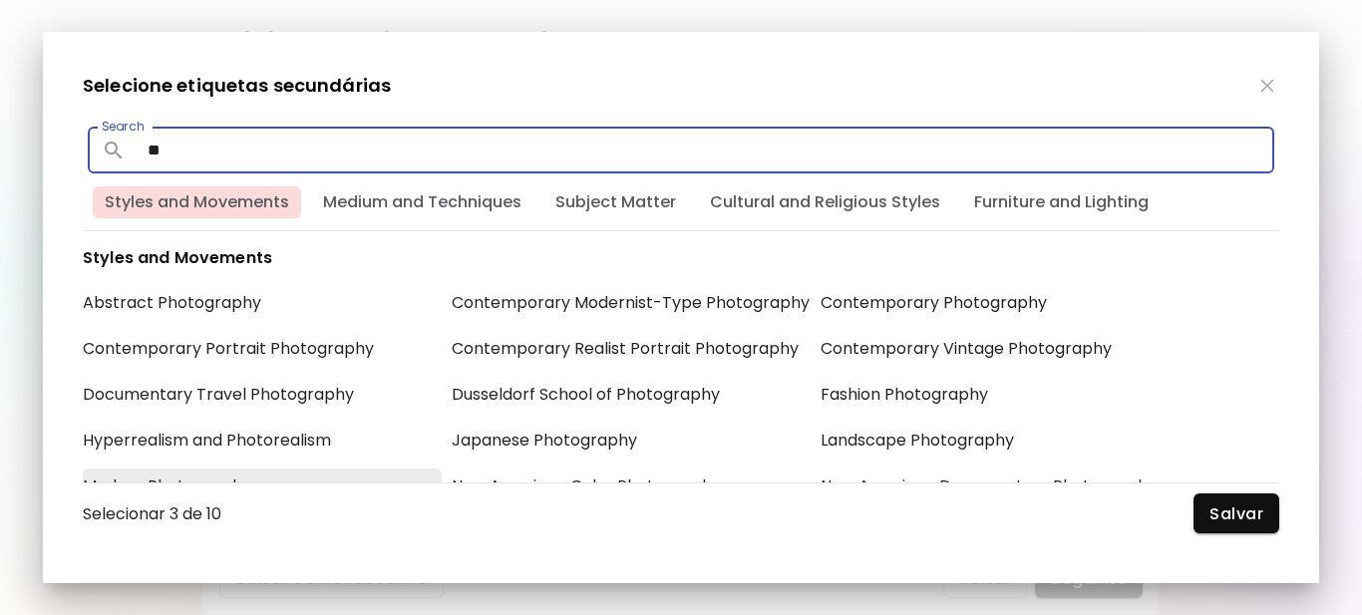
type input "*"
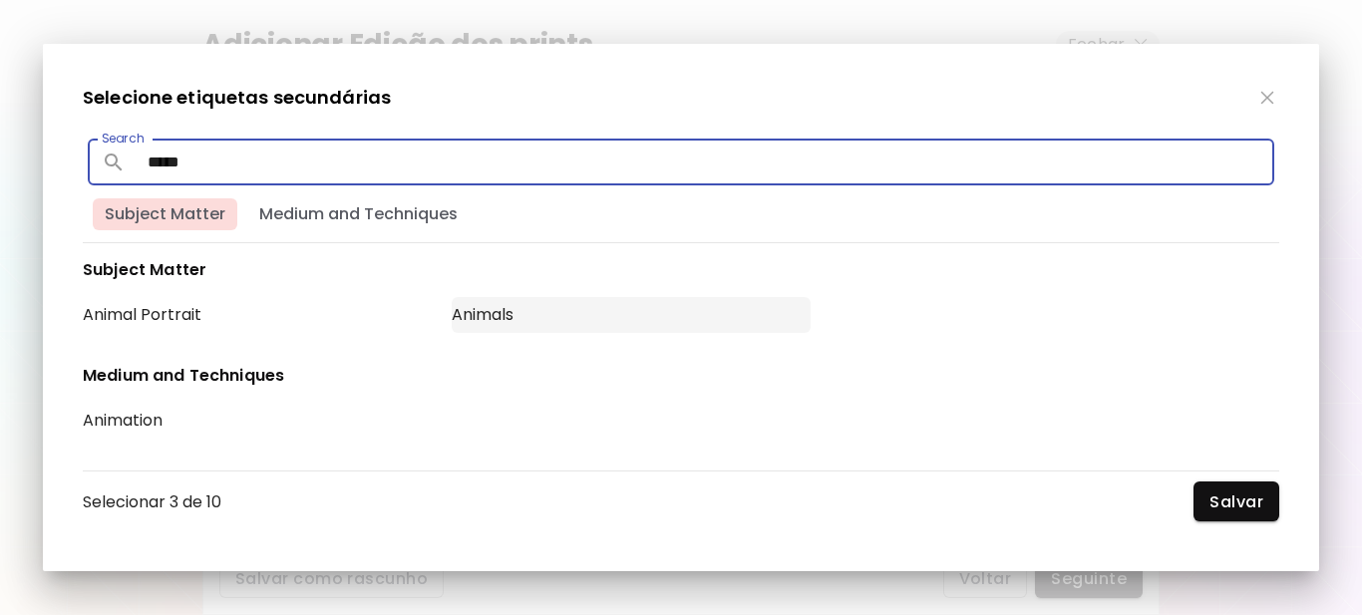
type input "*****"
click at [479, 316] on div "Animals" at bounding box center [631, 315] width 359 height 36
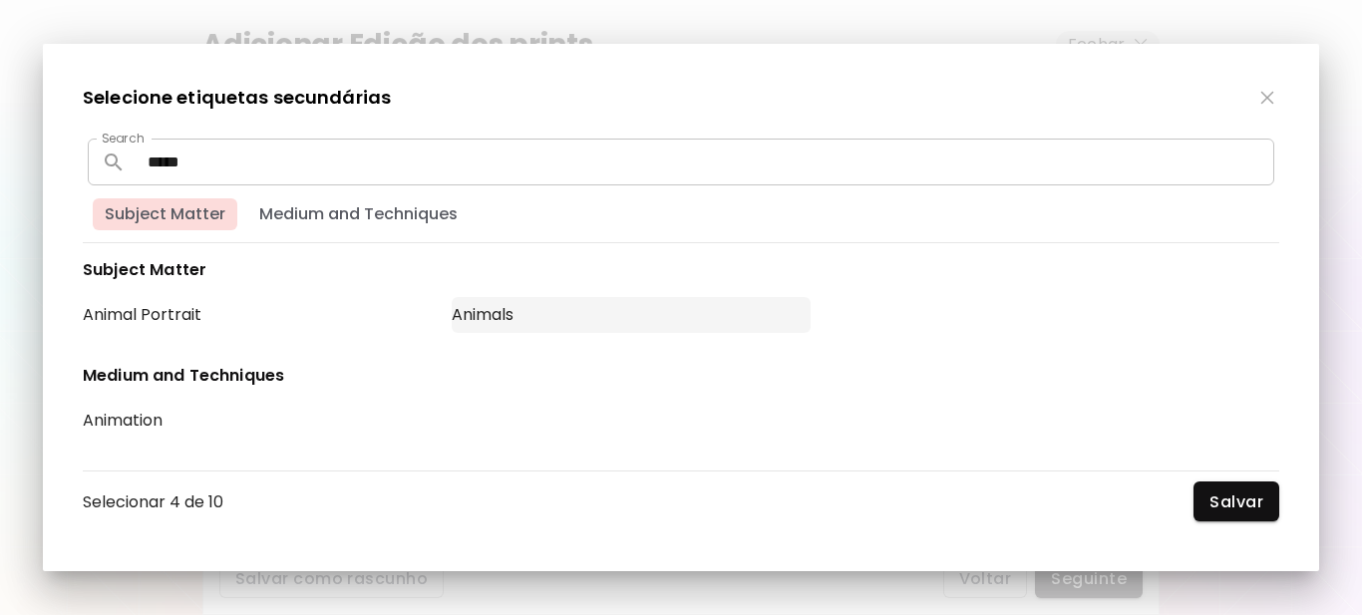
click at [499, 314] on div "Animals" at bounding box center [631, 315] width 359 height 36
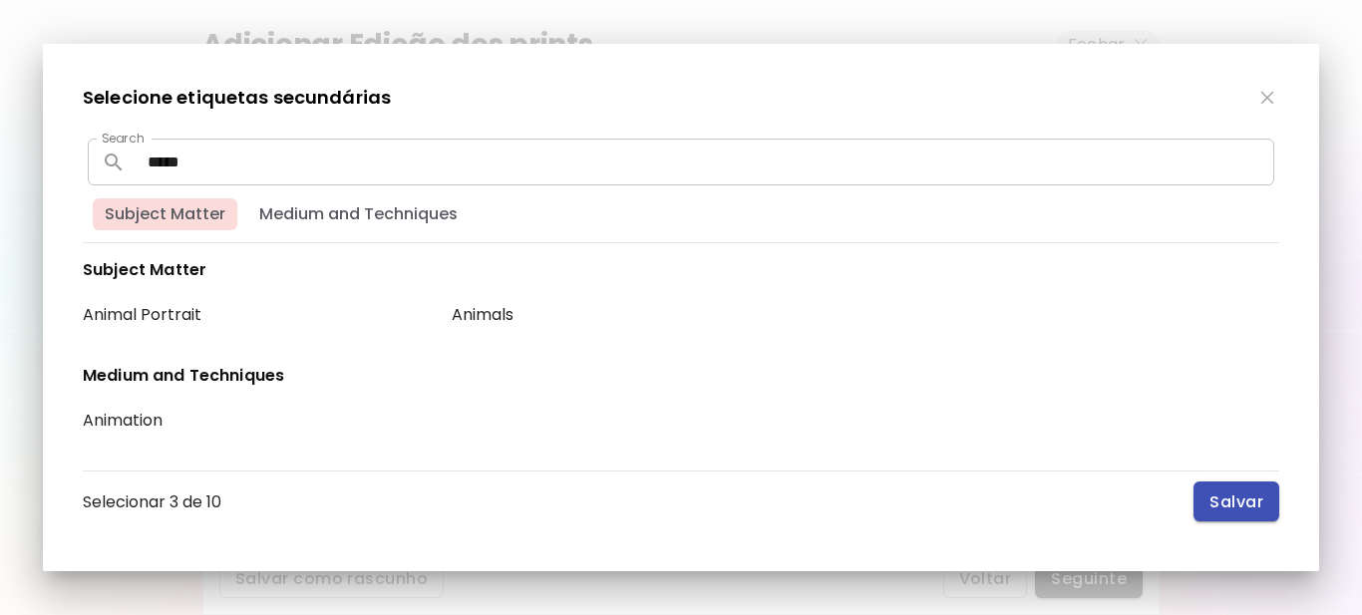
click at [1218, 505] on span "Salvar" at bounding box center [1237, 502] width 54 height 21
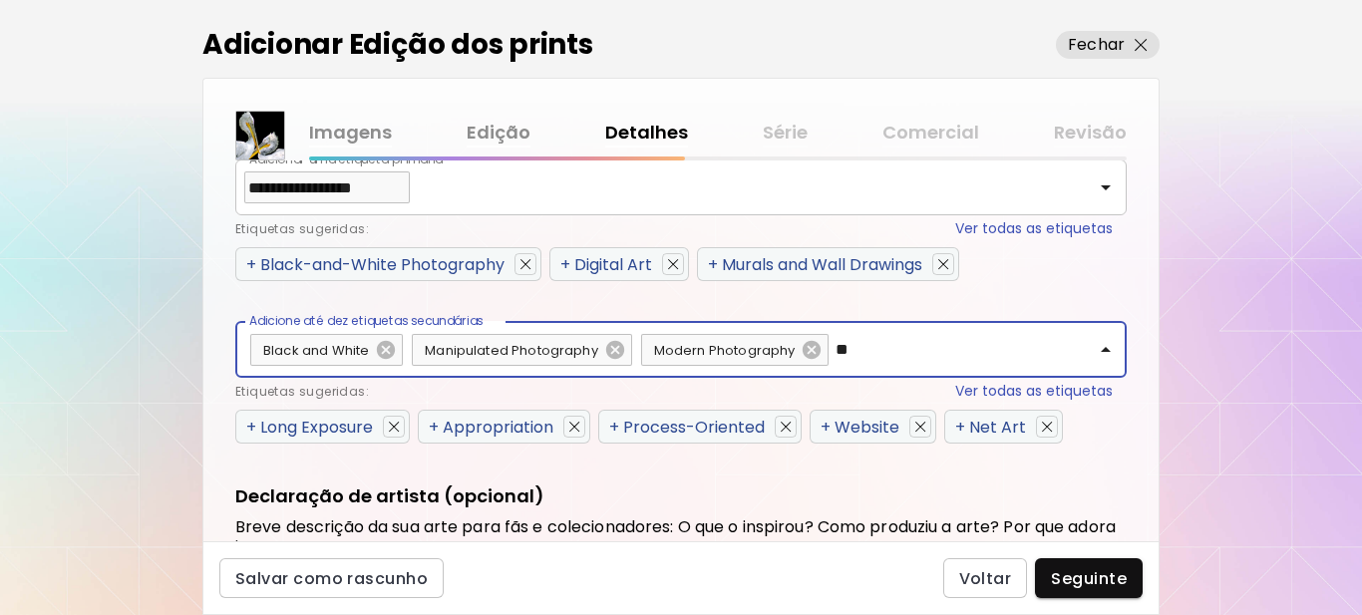
type input "*"
click at [1012, 395] on button "Ver todas as etiquetas" at bounding box center [1034, 391] width 158 height 21
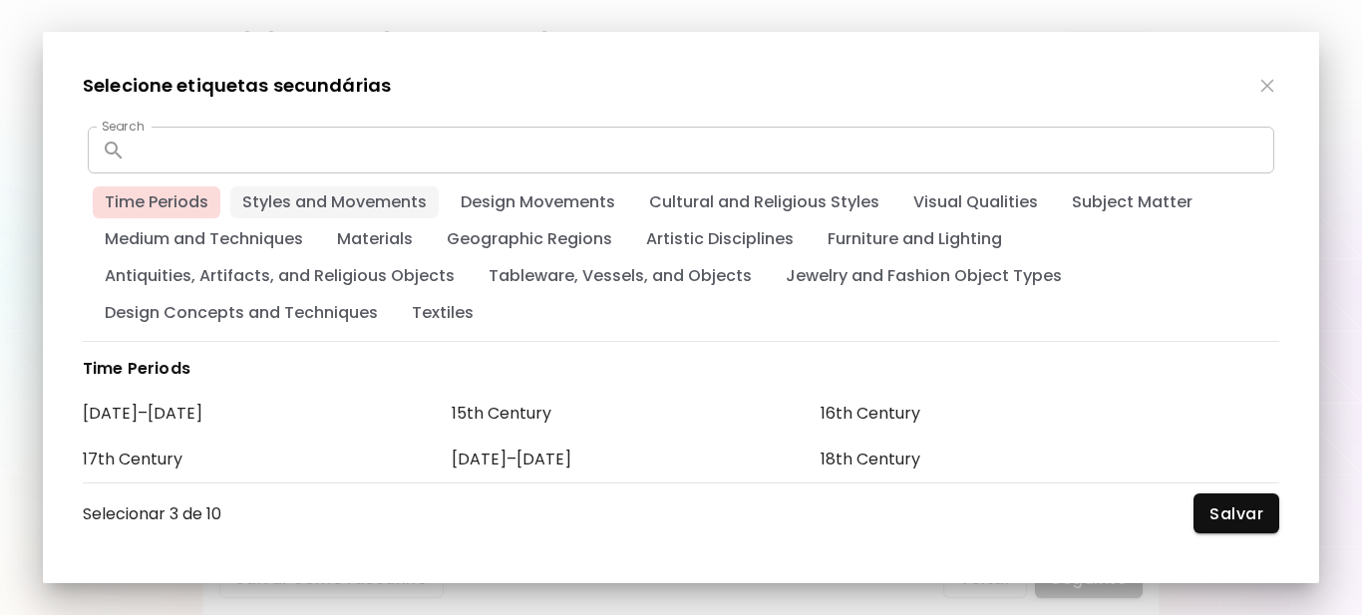
click at [341, 205] on span "Styles and Movements" at bounding box center [334, 202] width 208 height 22
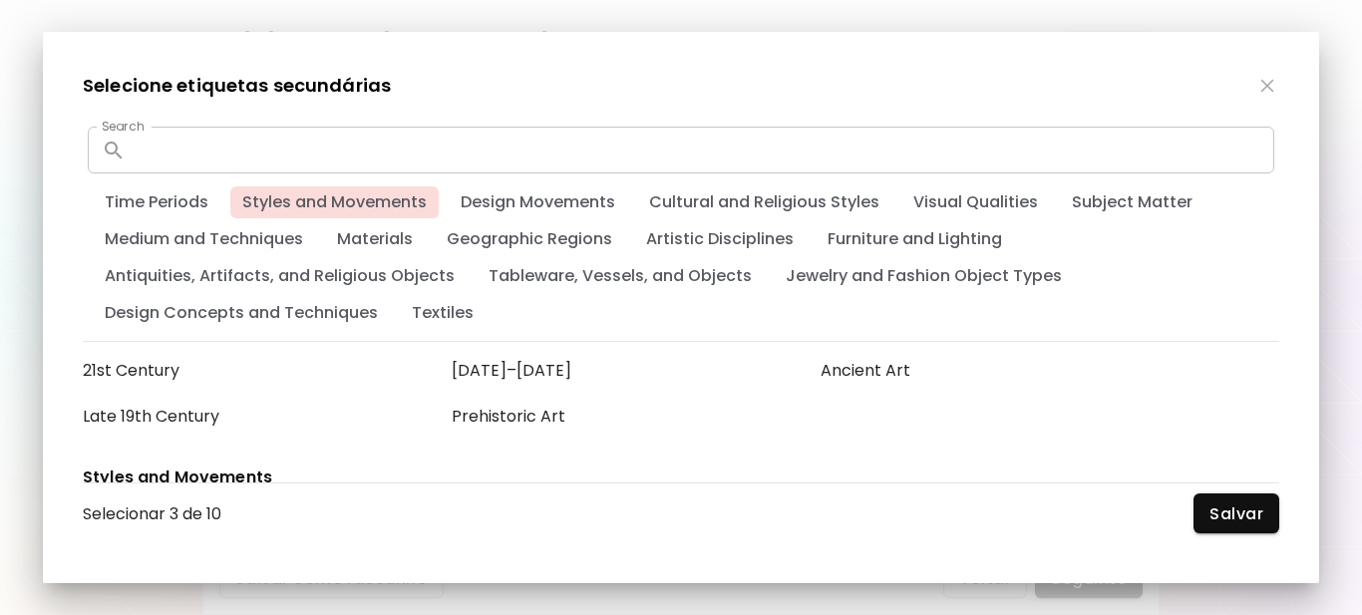
scroll to position [397, 0]
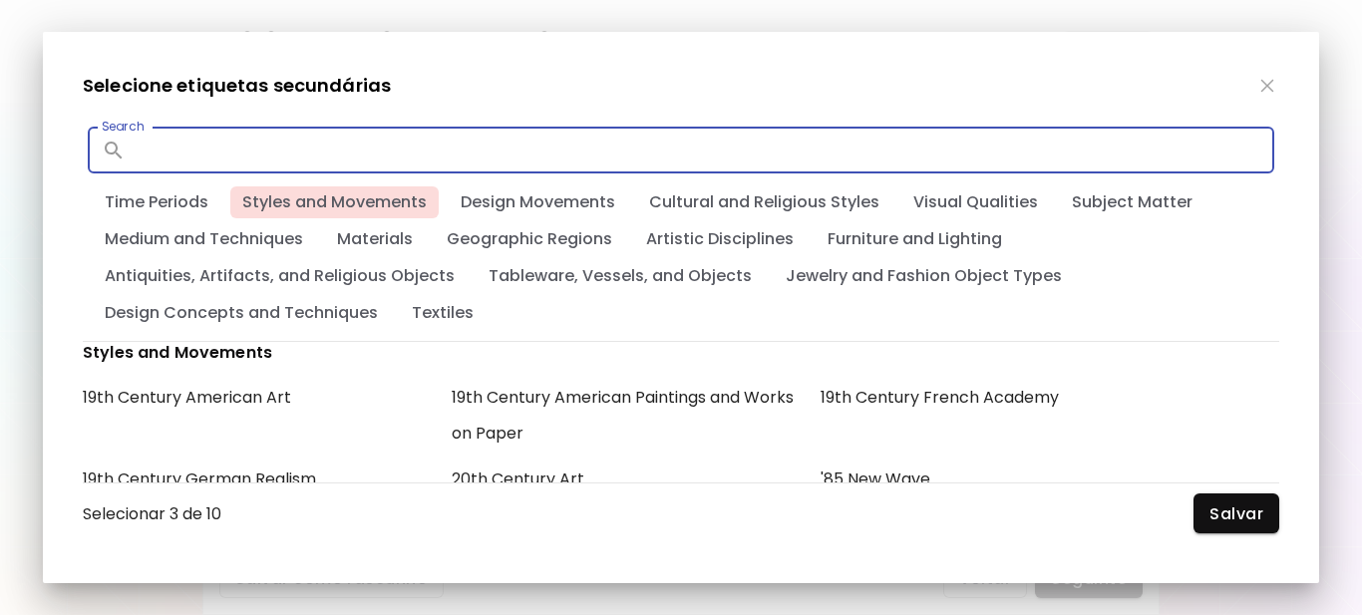
click at [185, 162] on input "text" at bounding box center [704, 150] width 1141 height 47
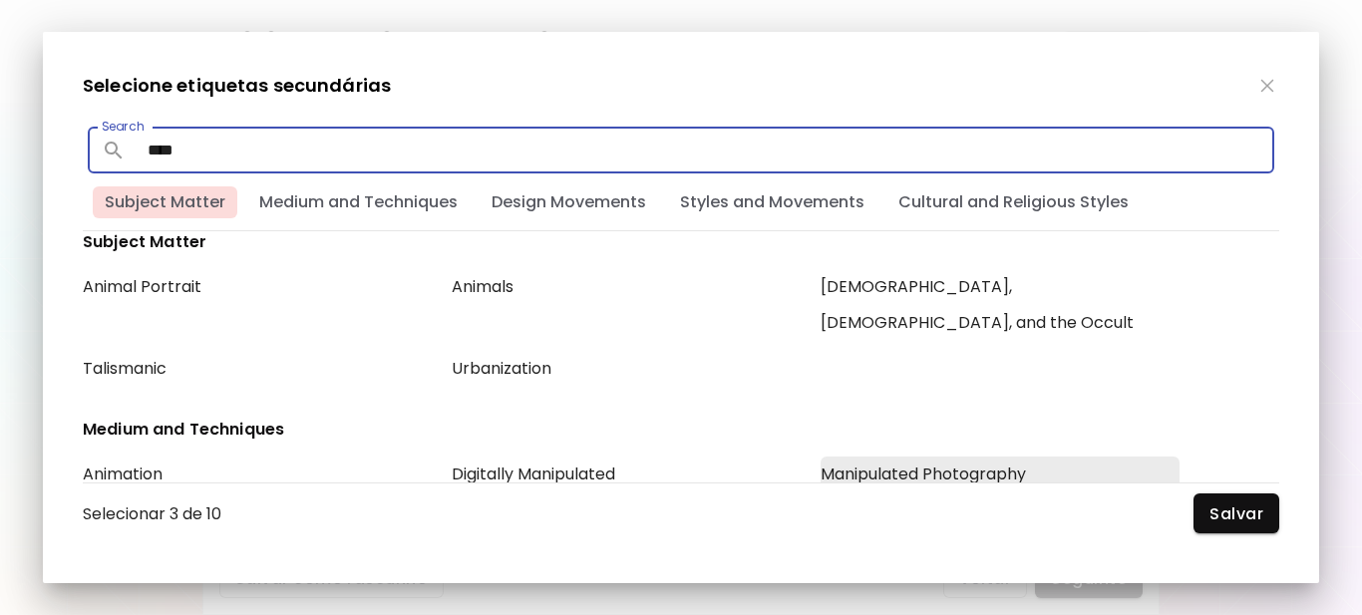
scroll to position [0, 0]
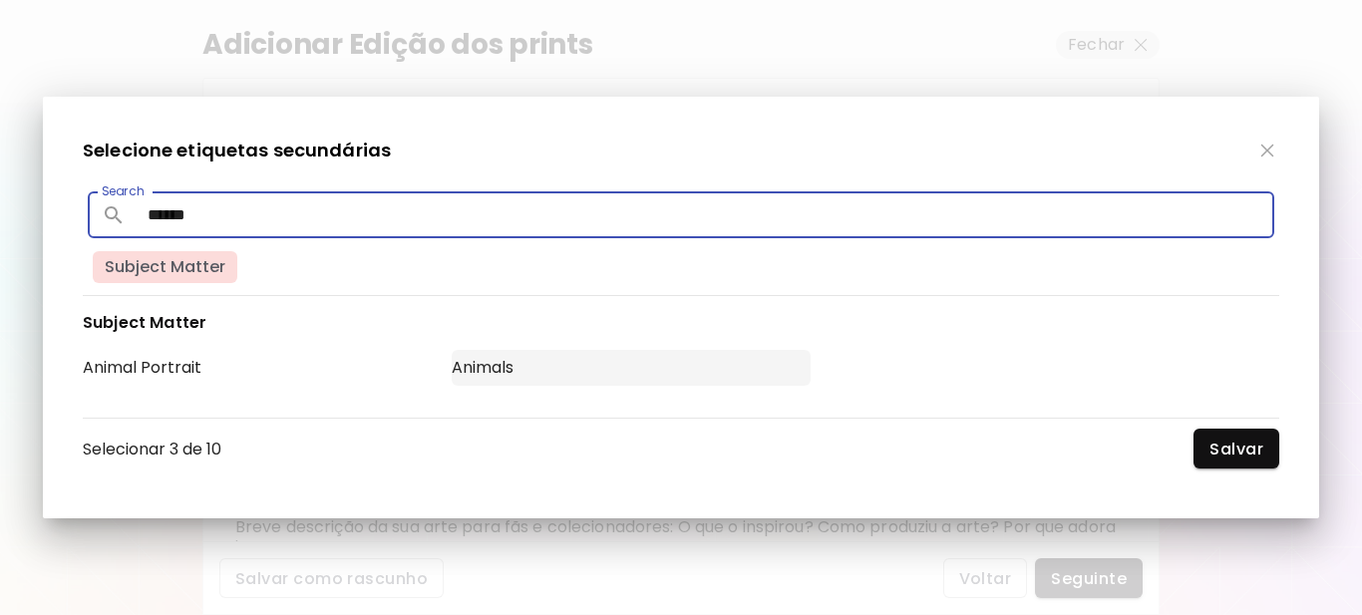
type input "******"
click at [485, 370] on div "Animals" at bounding box center [631, 368] width 359 height 36
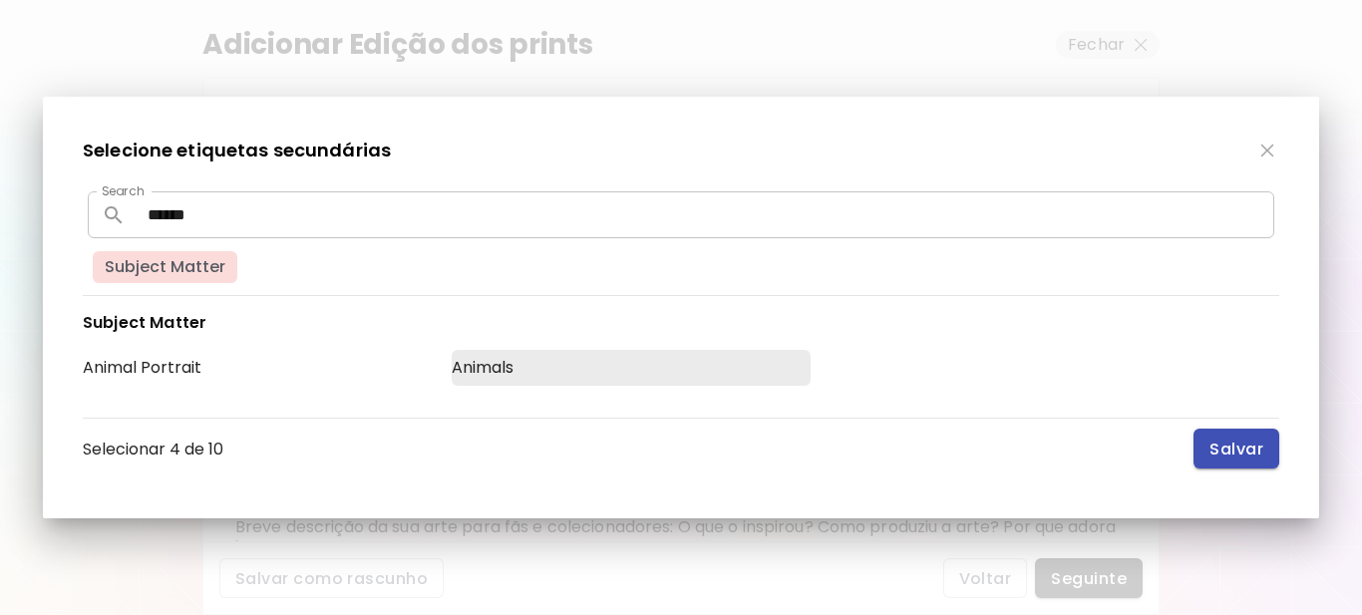
click at [1213, 447] on span "Salvar" at bounding box center [1237, 449] width 54 height 21
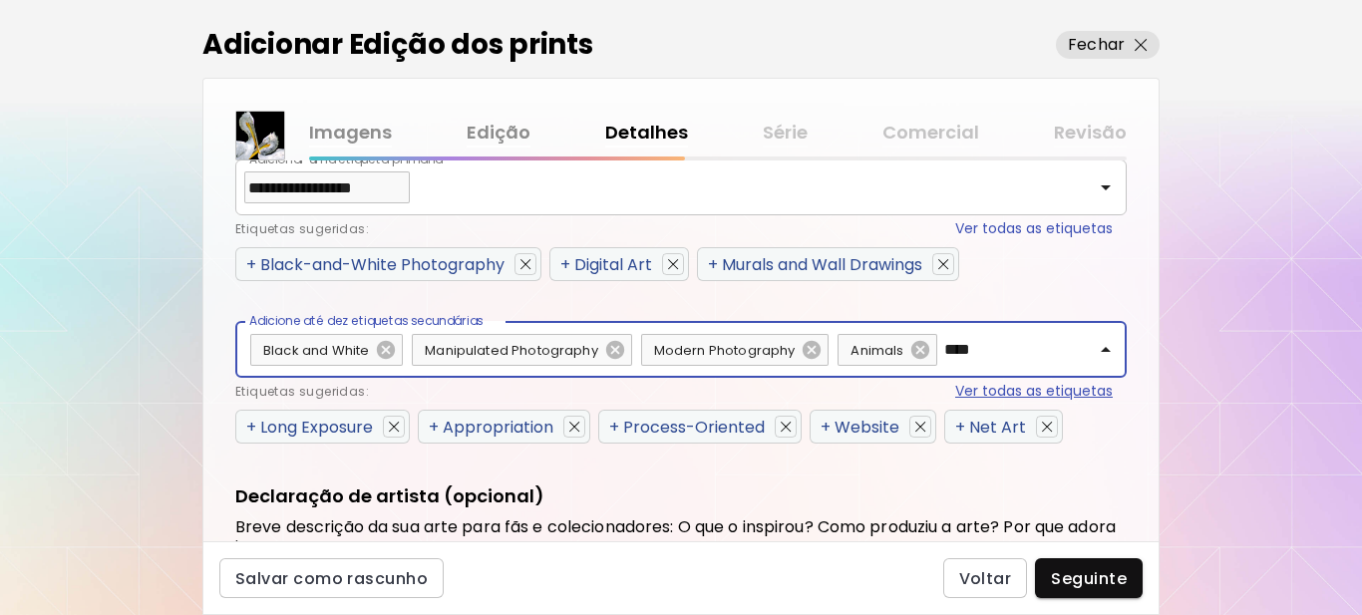
click at [1059, 388] on button "Ver todas as etiquetas" at bounding box center [1034, 391] width 158 height 21
type input "****"
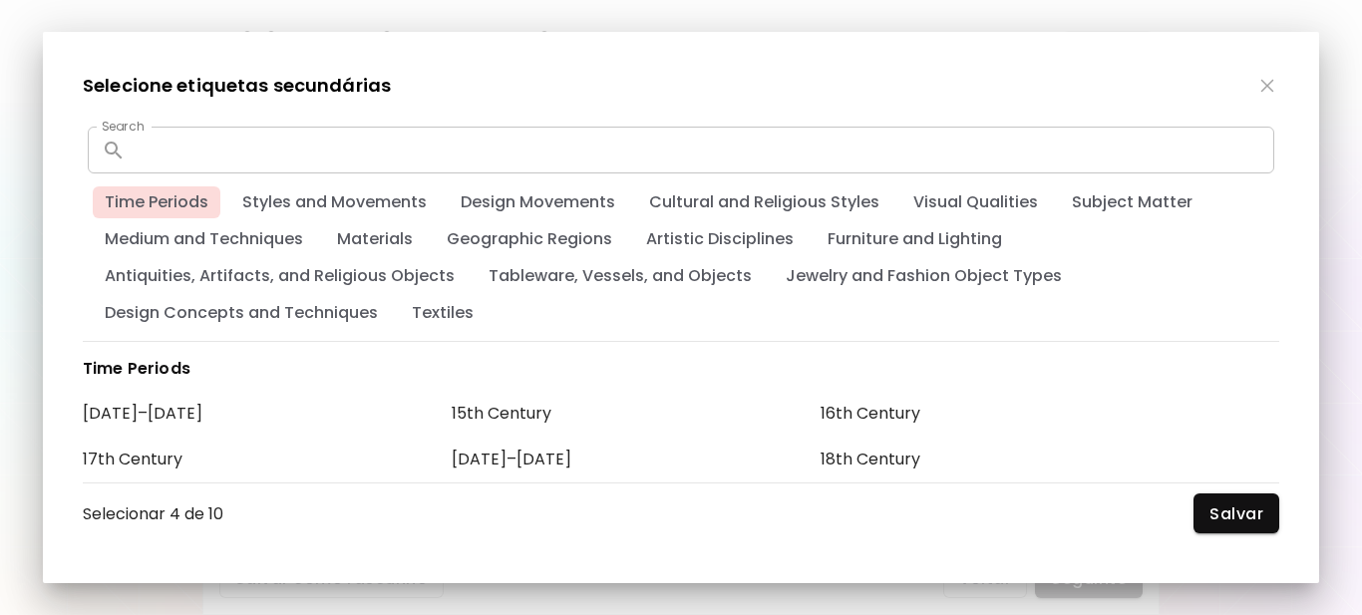
click at [182, 135] on input "text" at bounding box center [704, 150] width 1141 height 47
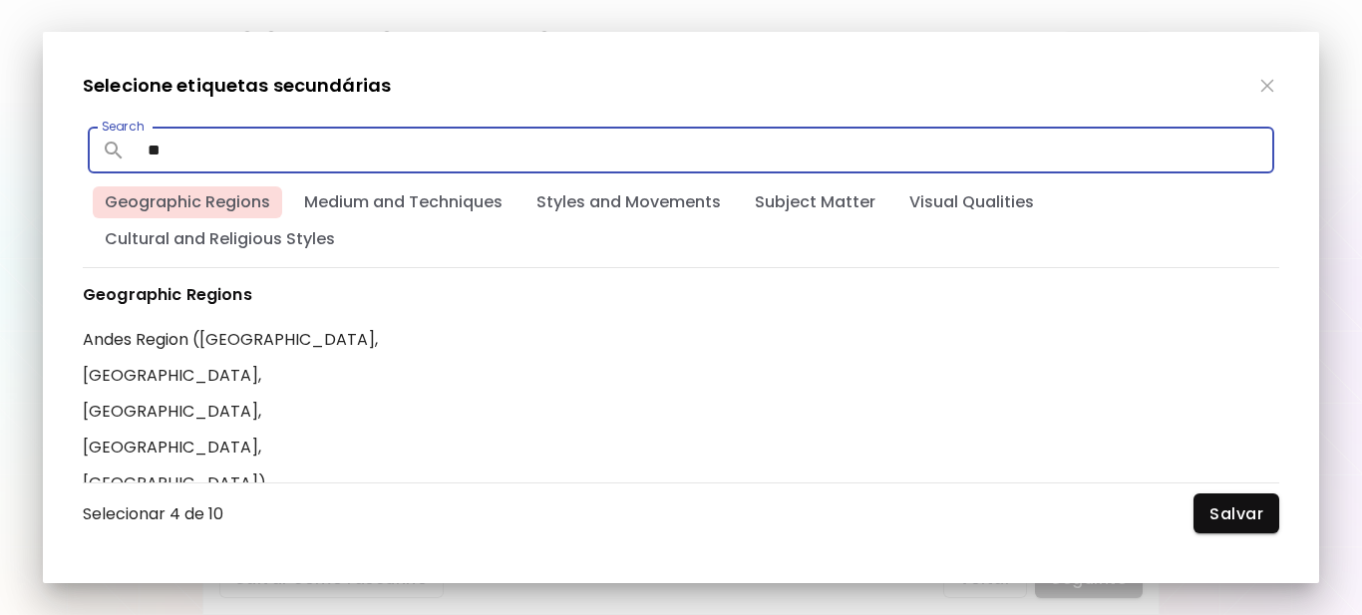
type input "*"
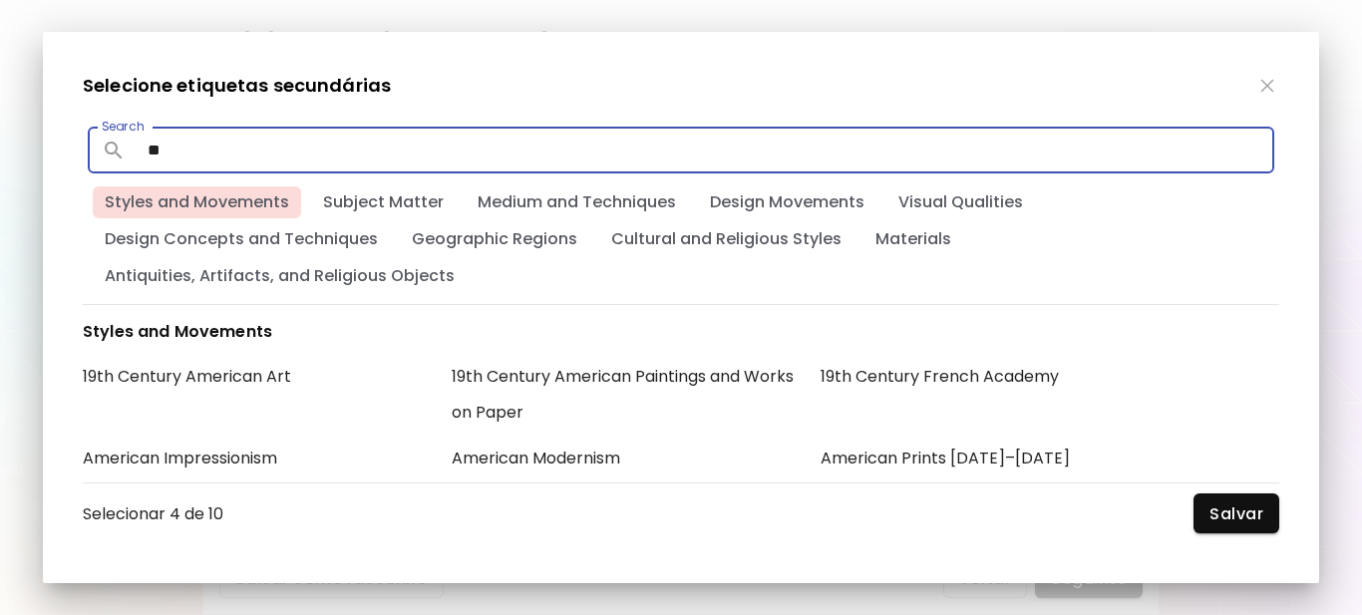
type input "*"
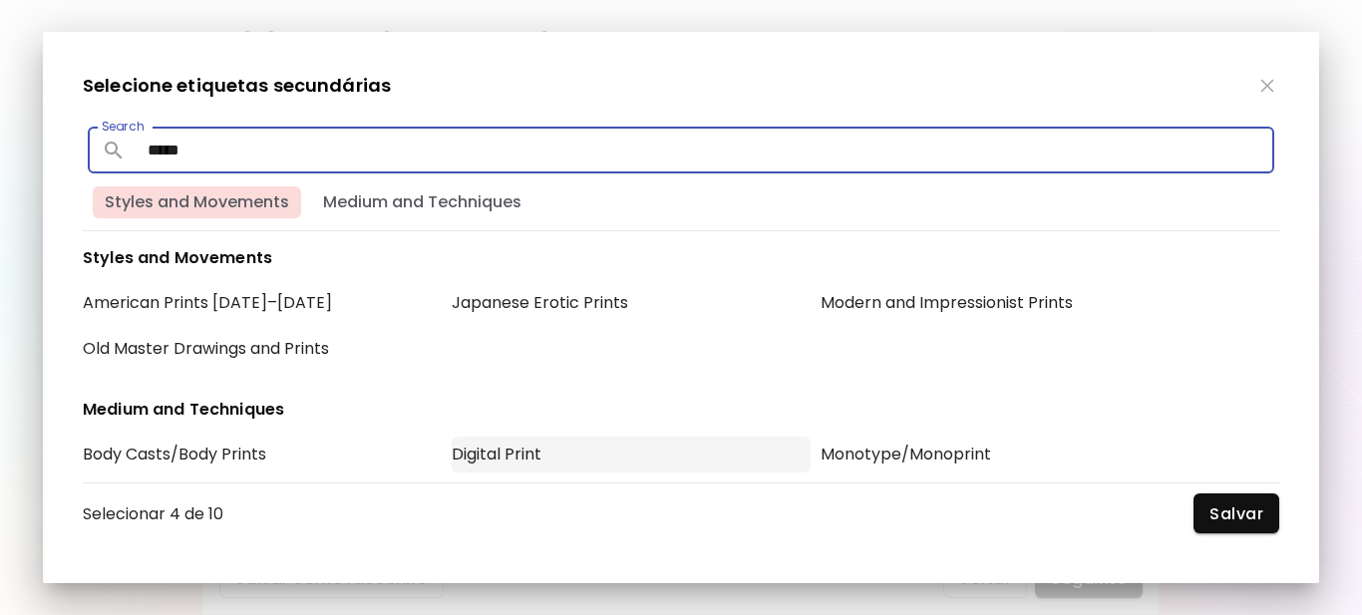
type input "*****"
click at [527, 455] on div "Digital Print" at bounding box center [631, 455] width 359 height 36
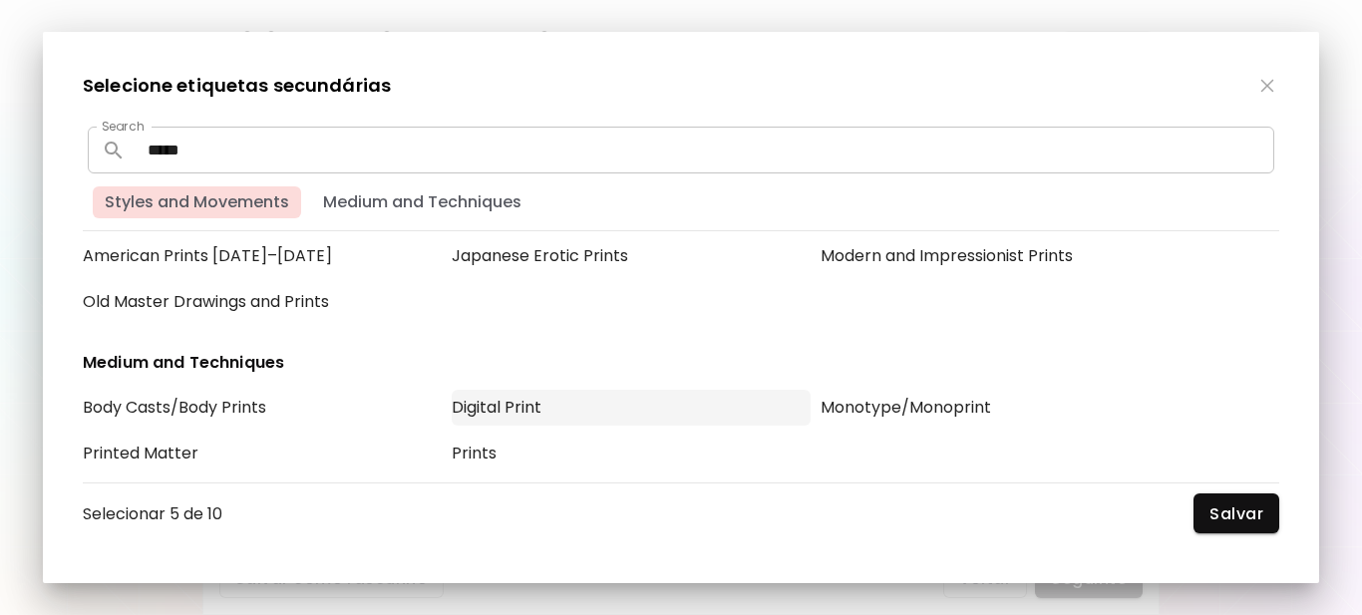
scroll to position [68, 0]
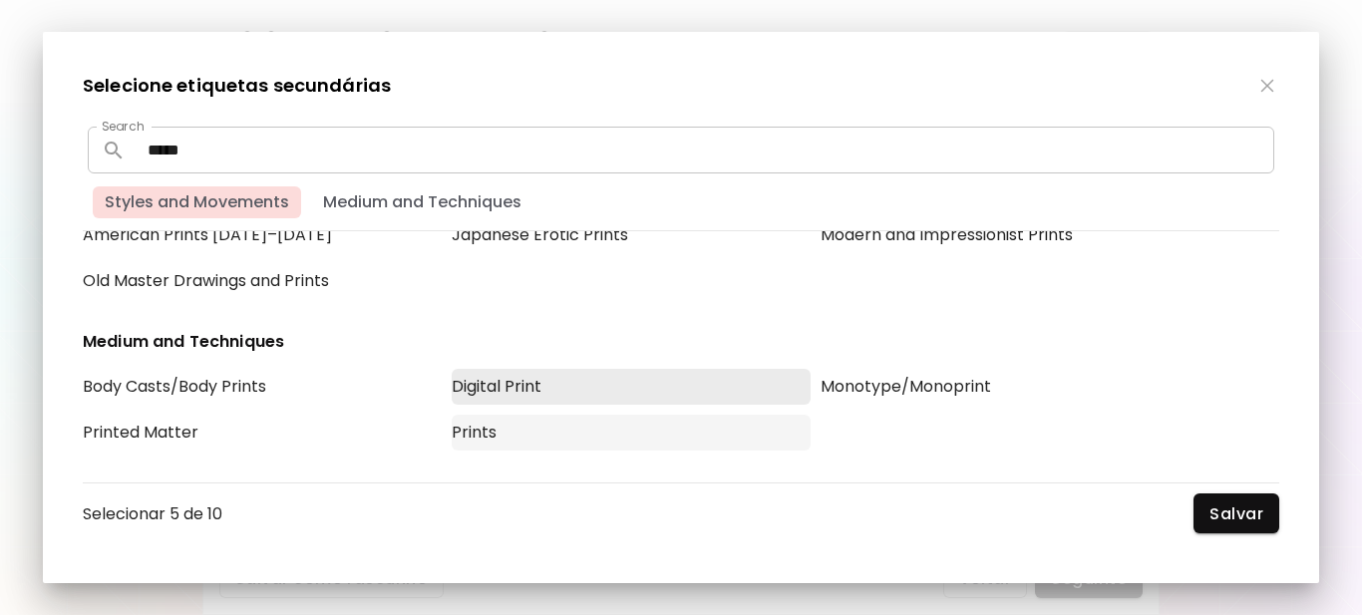
click at [506, 425] on div "Prints" at bounding box center [631, 433] width 359 height 36
click at [1230, 510] on span "Salvar" at bounding box center [1237, 514] width 54 height 21
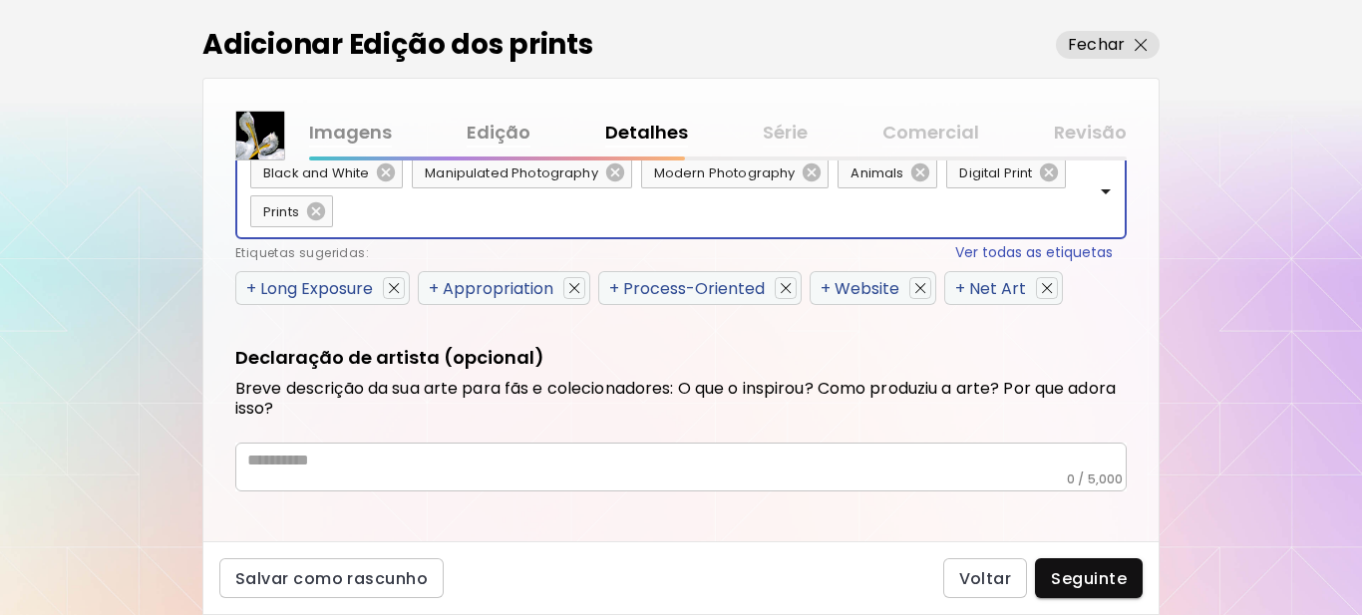
scroll to position [1189, 0]
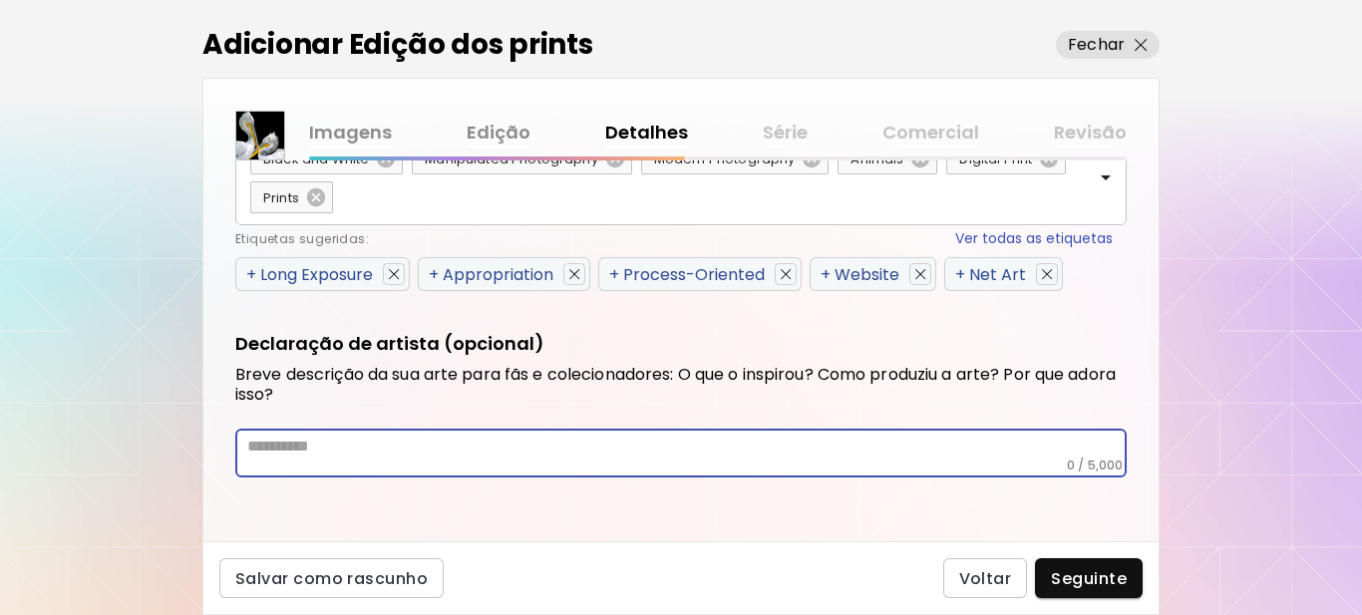
click at [398, 456] on textarea at bounding box center [687, 447] width 880 height 21
paste textarea "**********"
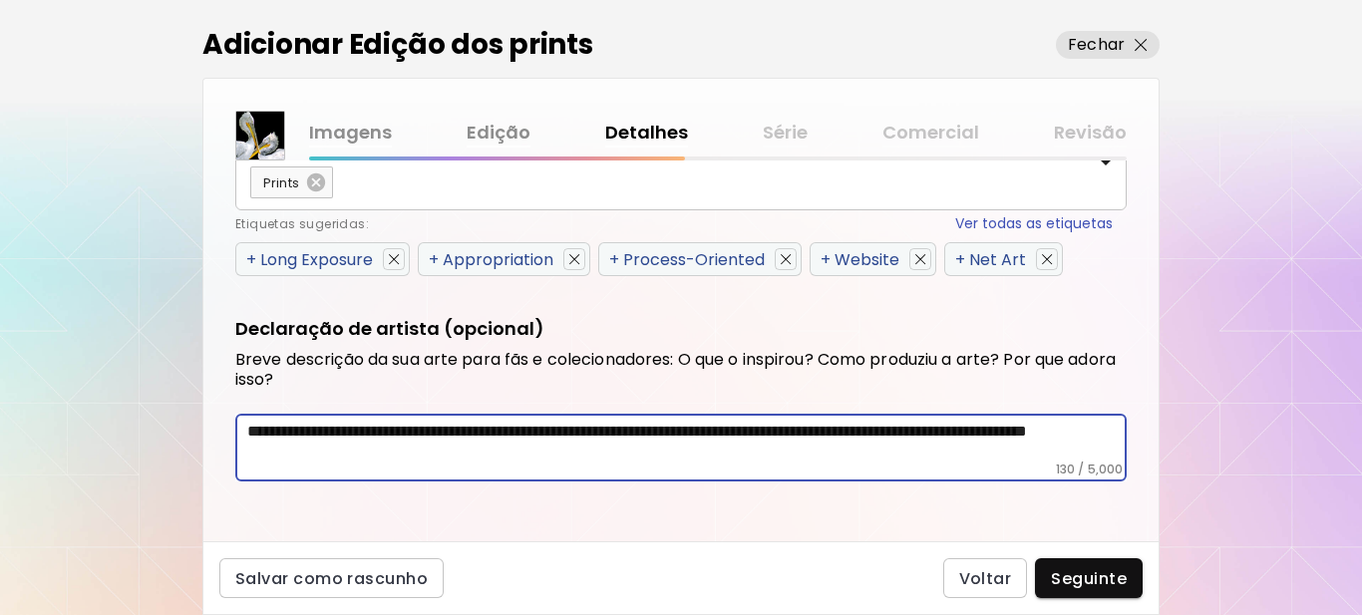
scroll to position [1208, 0]
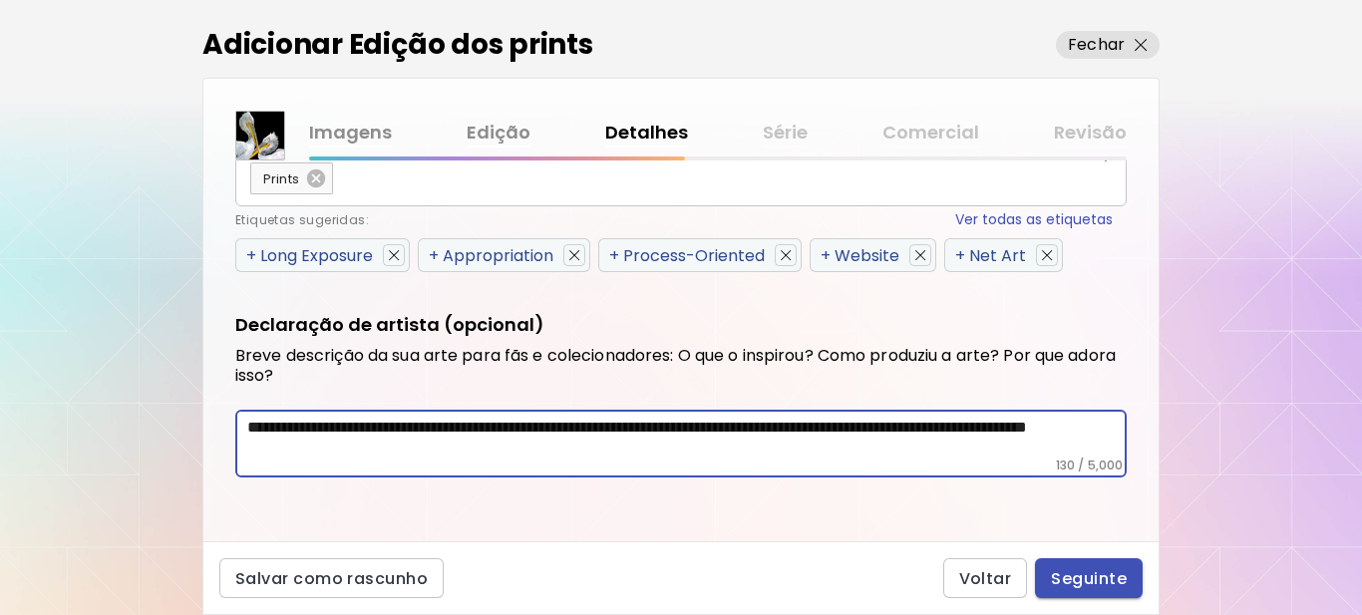
type textarea "**********"
click at [1076, 580] on span "Seguinte" at bounding box center [1089, 578] width 76 height 21
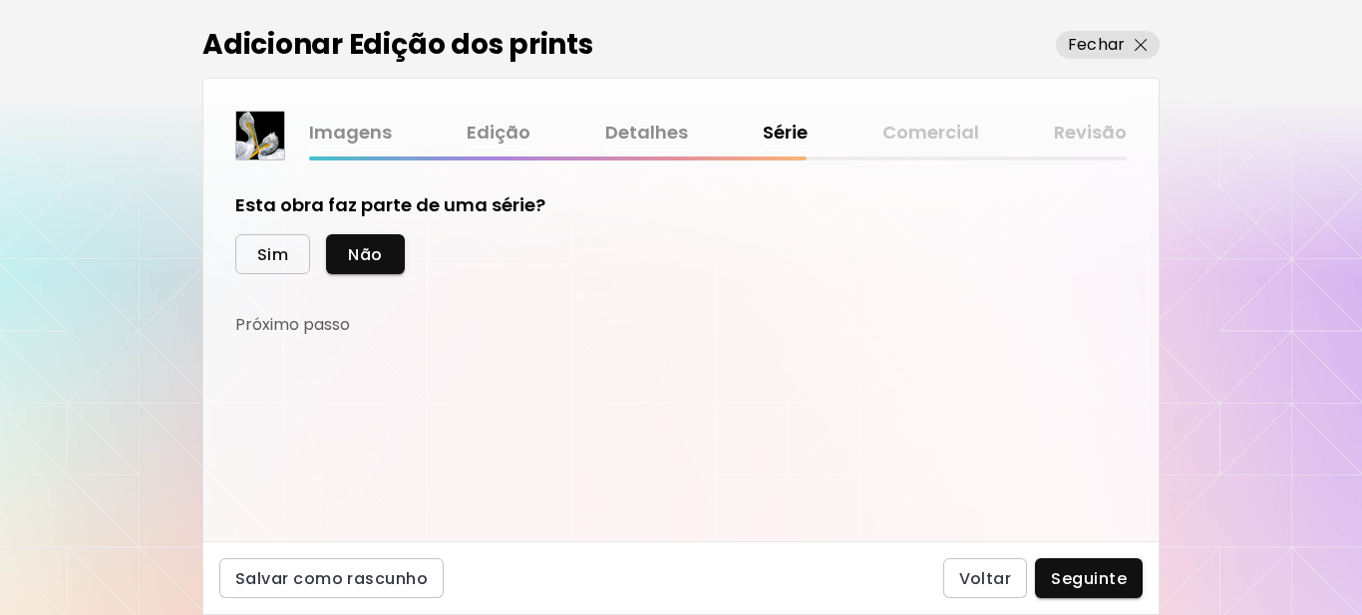
click at [264, 255] on span "Sim" at bounding box center [272, 254] width 31 height 21
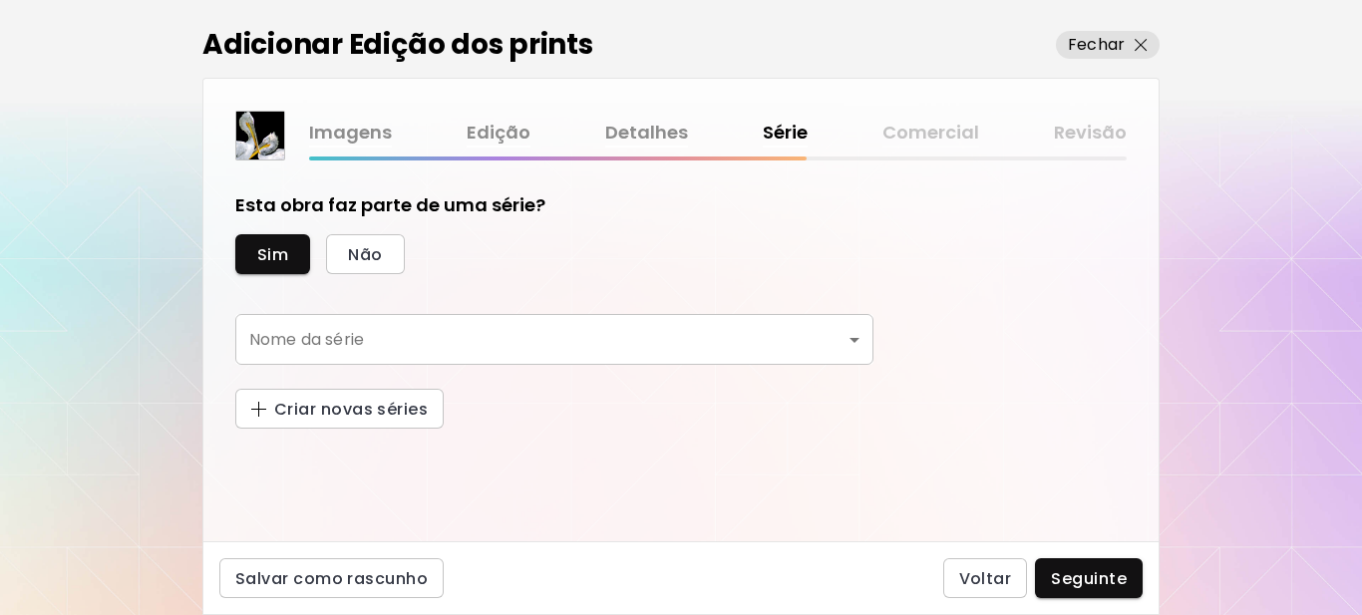
click at [326, 333] on body "[DOMAIN_NAME]/[PERSON_NAME] Adicionar obras Gerencie suas obras Editar Perfil M…" at bounding box center [681, 307] width 1362 height 615
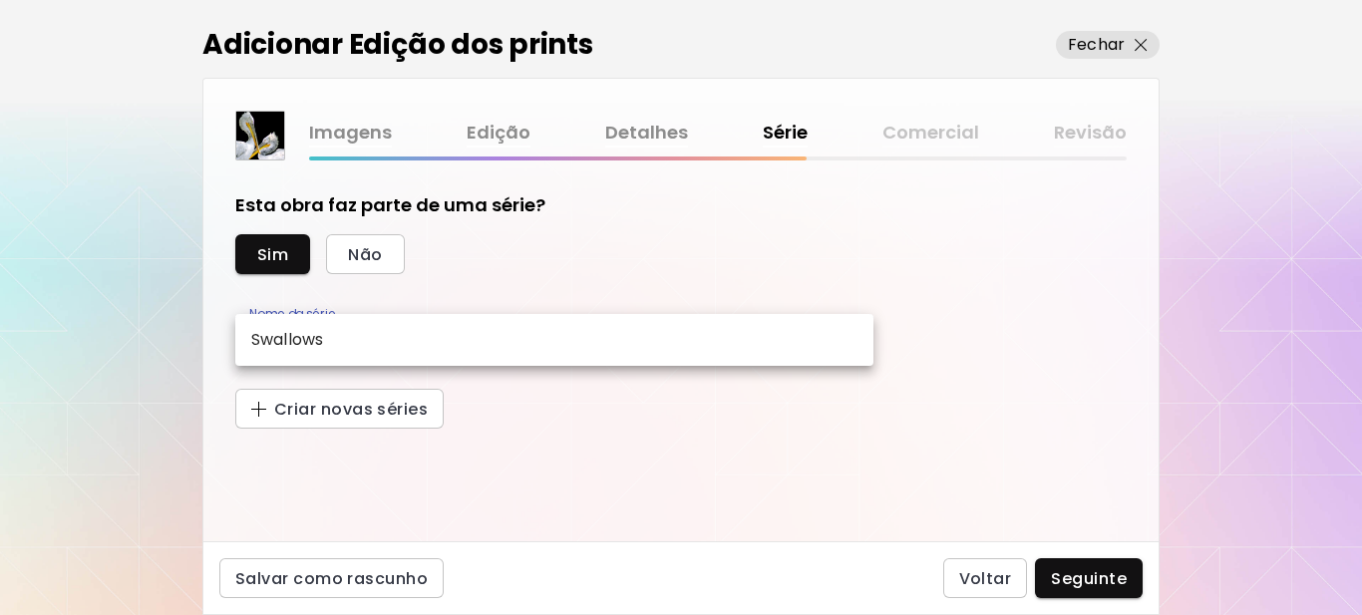
click at [502, 272] on div at bounding box center [681, 307] width 1362 height 615
click at [374, 344] on body "[DOMAIN_NAME]/[PERSON_NAME] Adicionar obras Gerencie suas obras Editar Perfil M…" at bounding box center [681, 307] width 1362 height 615
drag, startPoint x: 374, startPoint y: 343, endPoint x: 770, endPoint y: 346, distance: 395.9
drag, startPoint x: 770, startPoint y: 346, endPoint x: 481, endPoint y: 400, distance: 294.2
click at [520, 421] on div at bounding box center [681, 307] width 1362 height 615
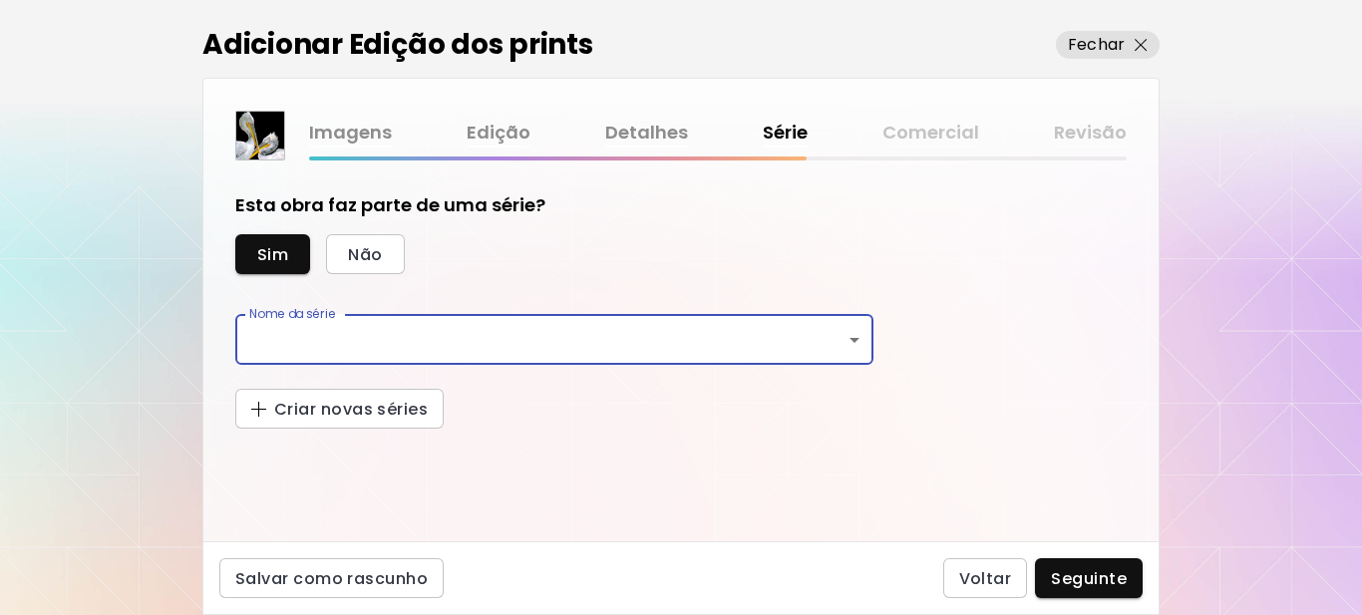
click at [391, 344] on body "[DOMAIN_NAME]/[PERSON_NAME] Adicionar obras Gerencie suas obras Editar Perfil M…" at bounding box center [681, 307] width 1362 height 615
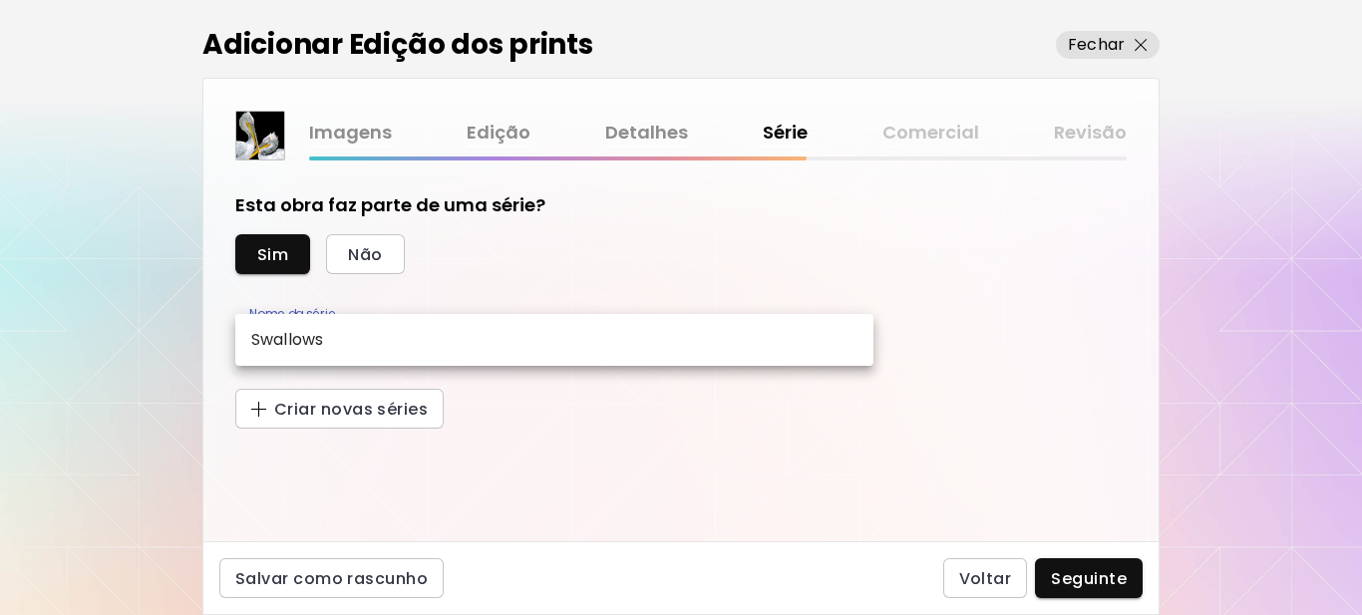
click at [582, 420] on div at bounding box center [681, 307] width 1362 height 615
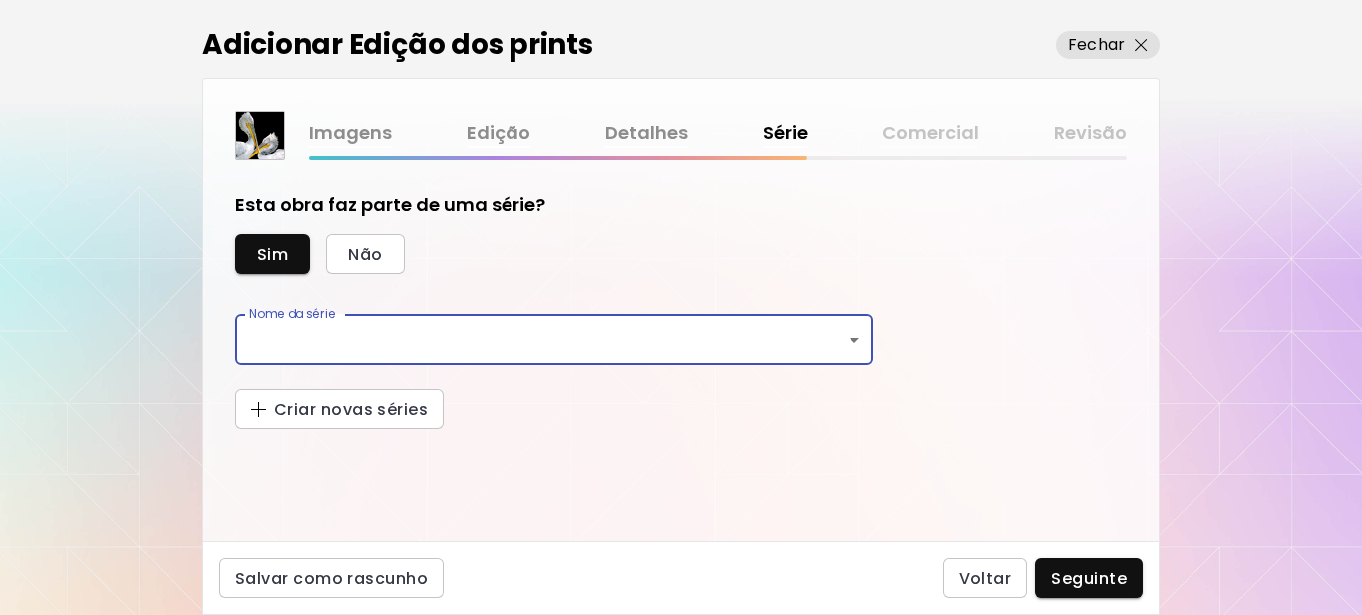
click at [855, 338] on body "[DOMAIN_NAME]/[PERSON_NAME] Adicionar obras Gerencie suas obras Editar Perfil M…" at bounding box center [681, 307] width 1362 height 615
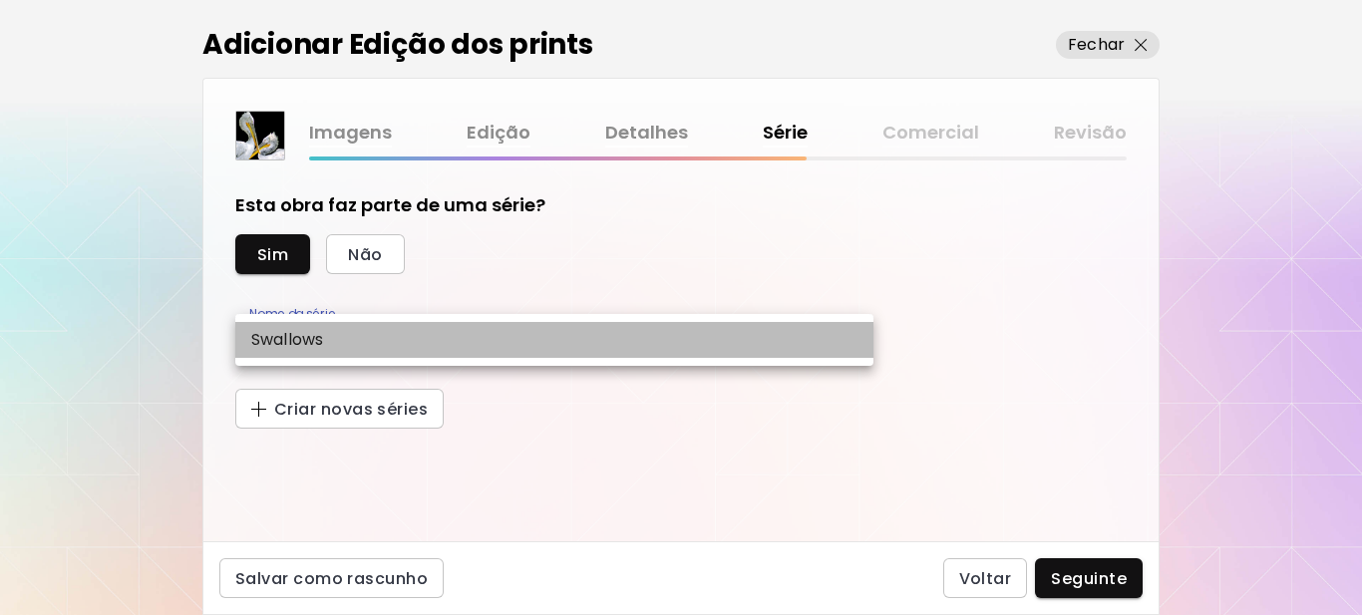
click at [854, 335] on li "Swallows" at bounding box center [554, 340] width 638 height 36
type input "********"
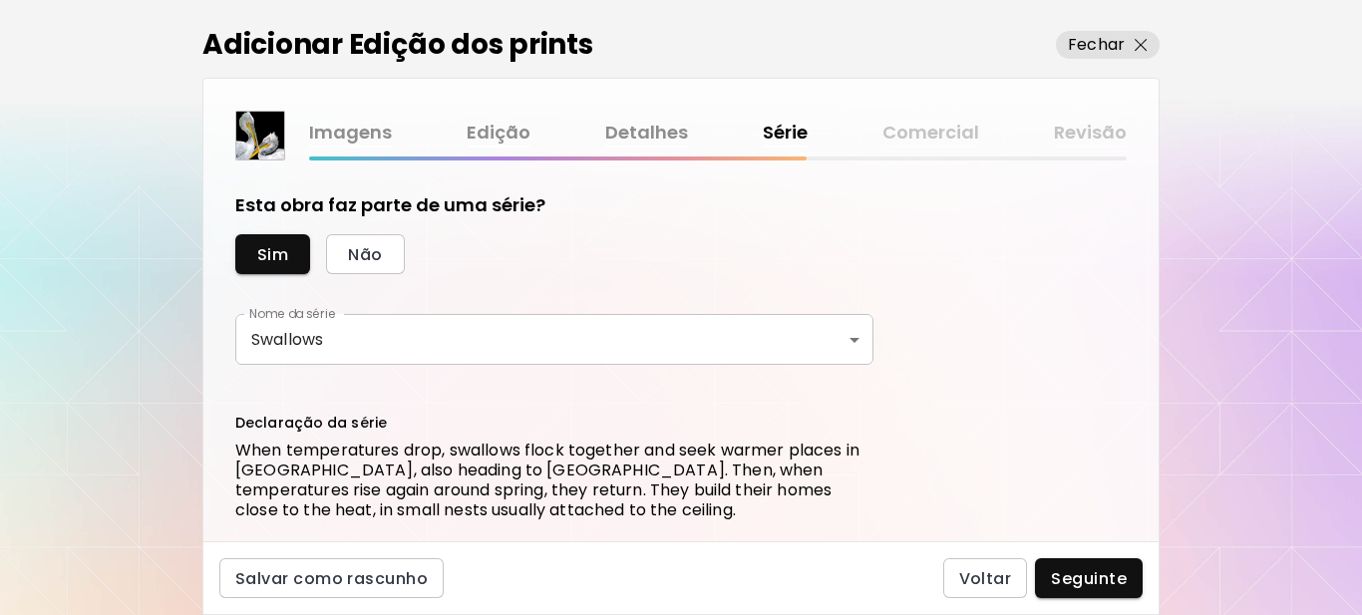
click at [730, 400] on div "Nome da série Swallows ******** Nome da série Declaração da série When temperat…" at bounding box center [554, 469] width 638 height 311
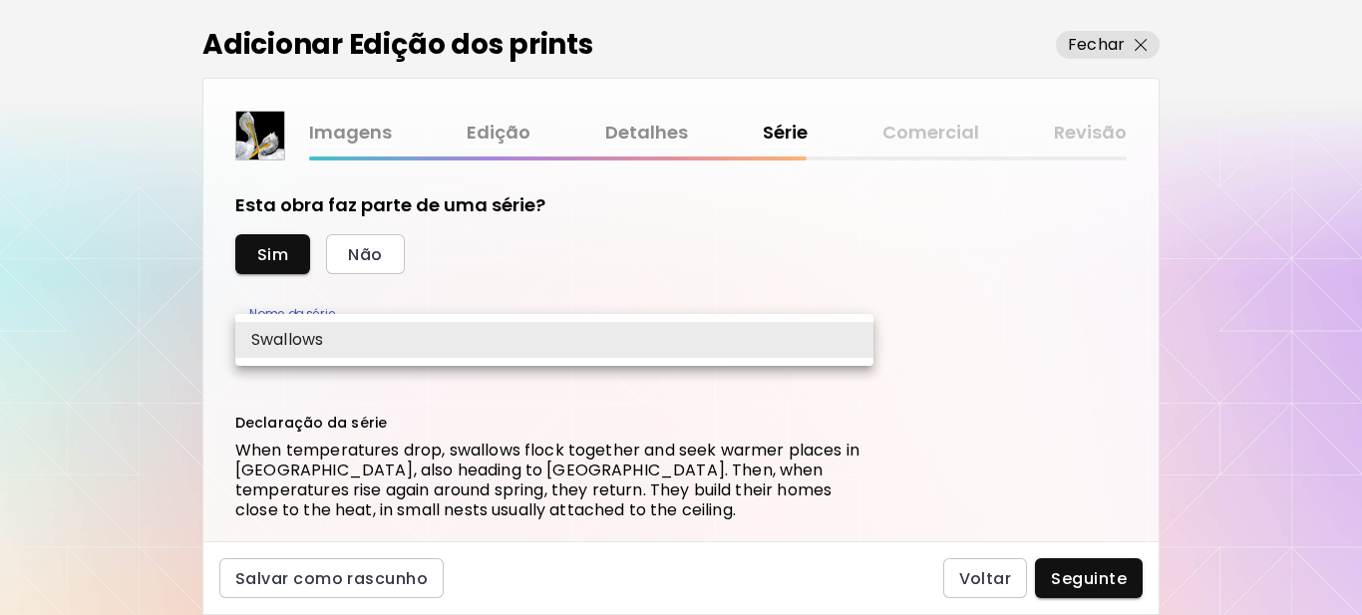
click at [381, 330] on body "kaleido.art/Sergio_Cerezer_Benetti Adicionar obras Gerencie suas obras Editar P…" at bounding box center [681, 307] width 1362 height 615
drag, startPoint x: 377, startPoint y: 335, endPoint x: 358, endPoint y: 337, distance: 19.1
click at [358, 337] on li "Swallows" at bounding box center [554, 340] width 638 height 36
click at [335, 340] on body "kaleido.art/Sergio_Cerezer_Benetti Adicionar obras Gerencie suas obras Editar P…" at bounding box center [681, 307] width 1362 height 615
drag, startPoint x: 981, startPoint y: 326, endPoint x: 905, endPoint y: 335, distance: 76.3
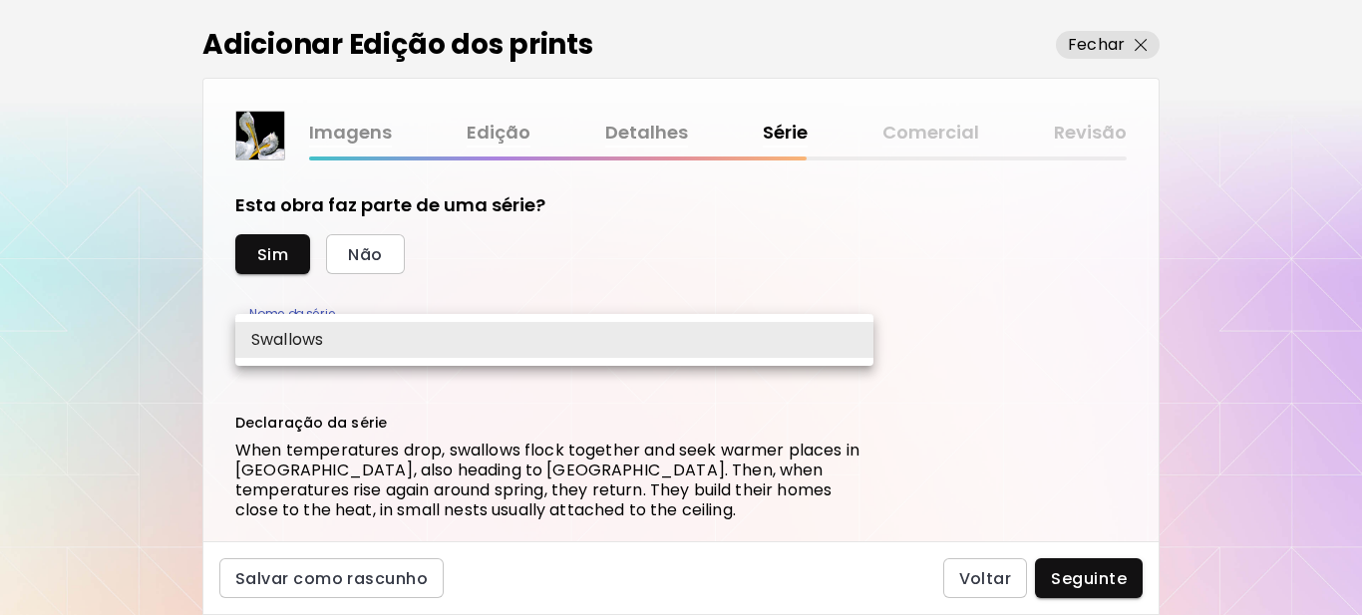
click at [982, 326] on div at bounding box center [681, 307] width 1362 height 615
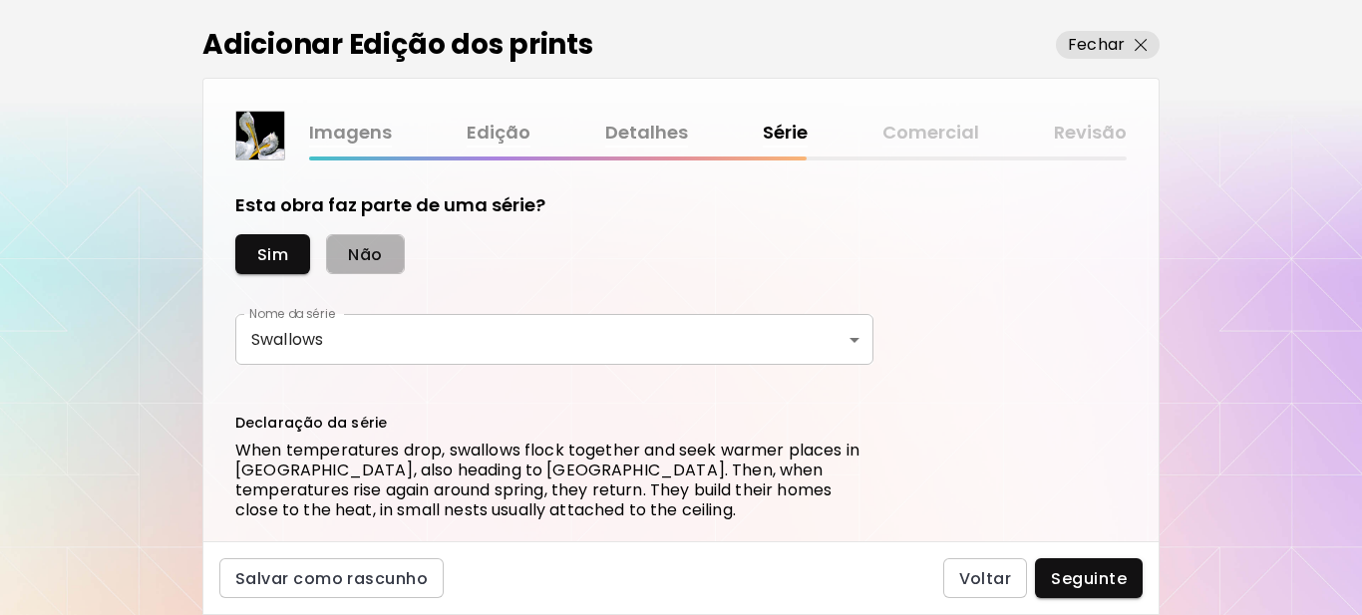
click at [354, 257] on span "Não" at bounding box center [365, 254] width 34 height 21
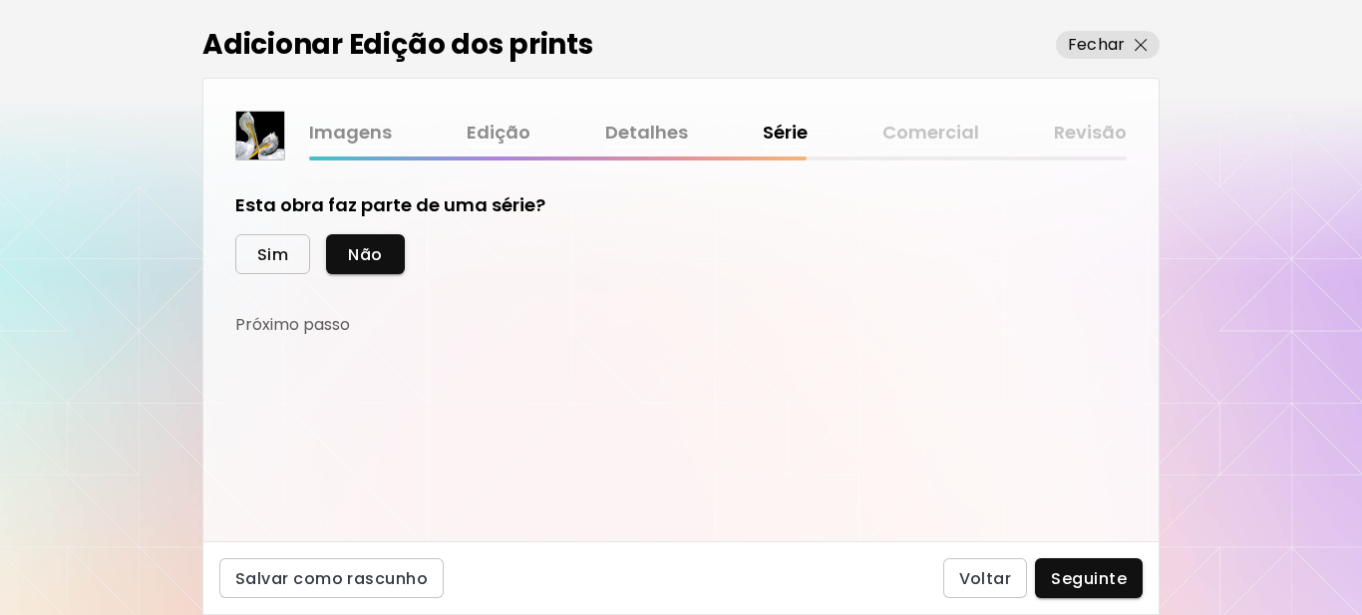
drag, startPoint x: 278, startPoint y: 248, endPoint x: 291, endPoint y: 268, distance: 23.8
click at [279, 249] on span "Sim" at bounding box center [272, 254] width 31 height 21
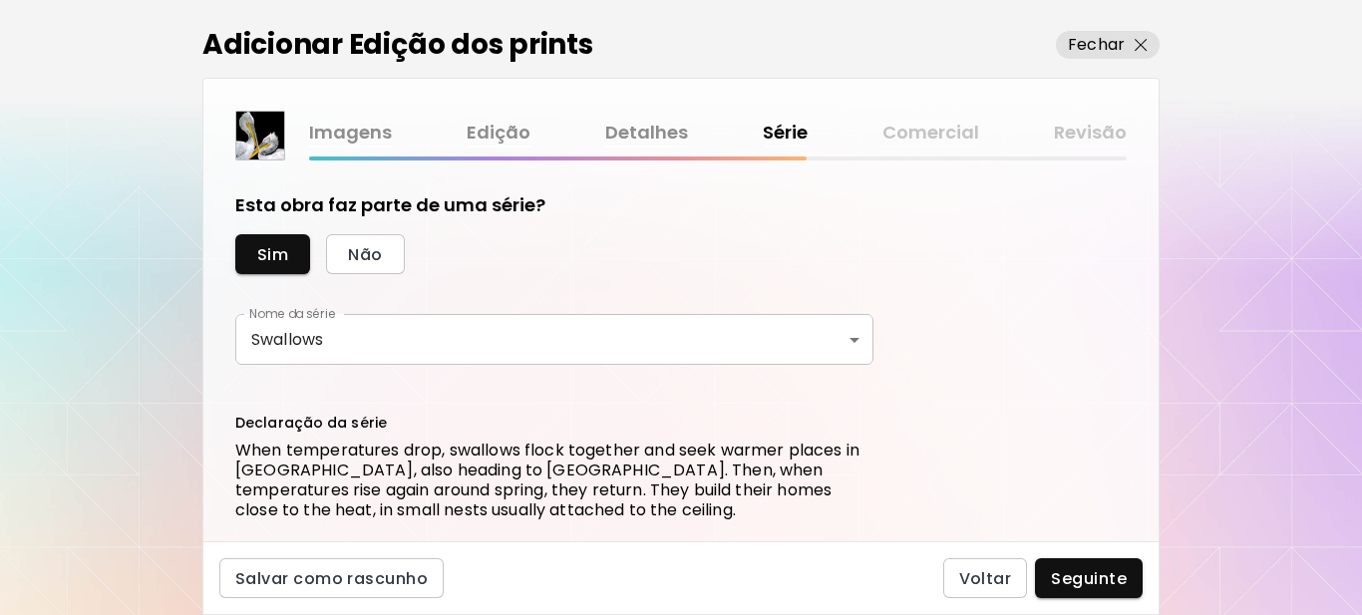
click at [852, 340] on body "kaleido.art/Sergio_Cerezer_Benetti Adicionar obras Gerencie suas obras Editar P…" at bounding box center [681, 307] width 1362 height 615
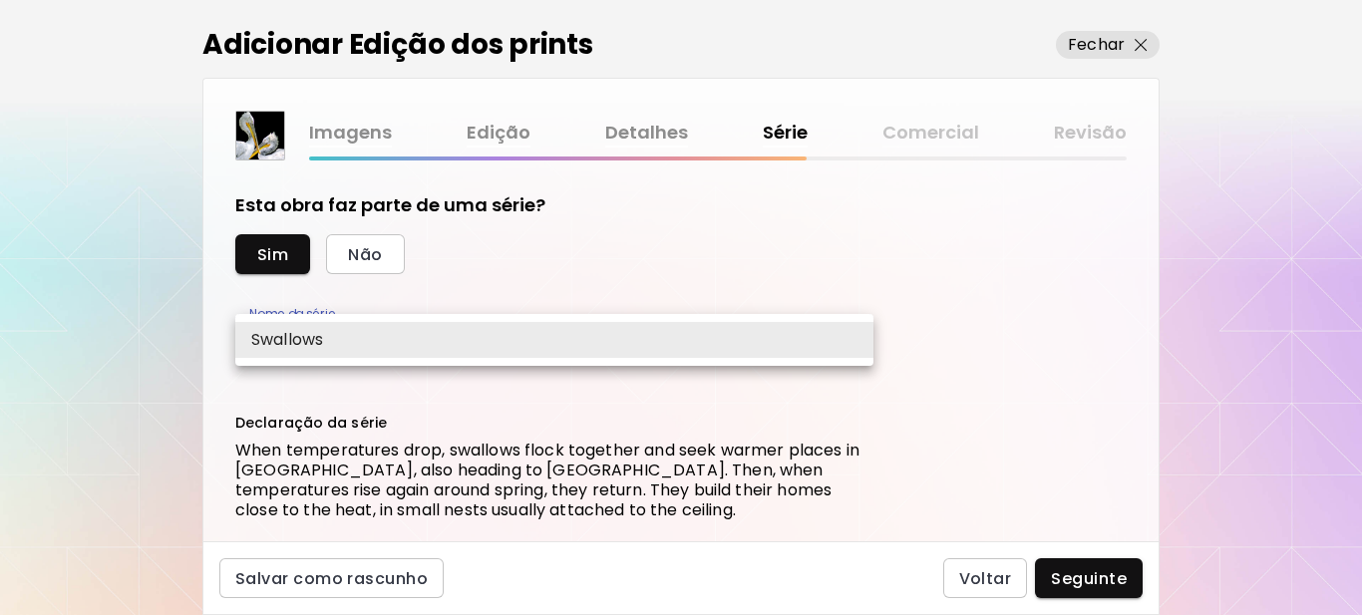
click at [370, 253] on div at bounding box center [681, 307] width 1362 height 615
click at [248, 353] on body "kaleido.art/Sergio_Cerezer_Benetti Adicionar obras Gerencie suas obras Editar P…" at bounding box center [681, 307] width 1362 height 615
click at [348, 342] on li "Swallows" at bounding box center [554, 340] width 638 height 36
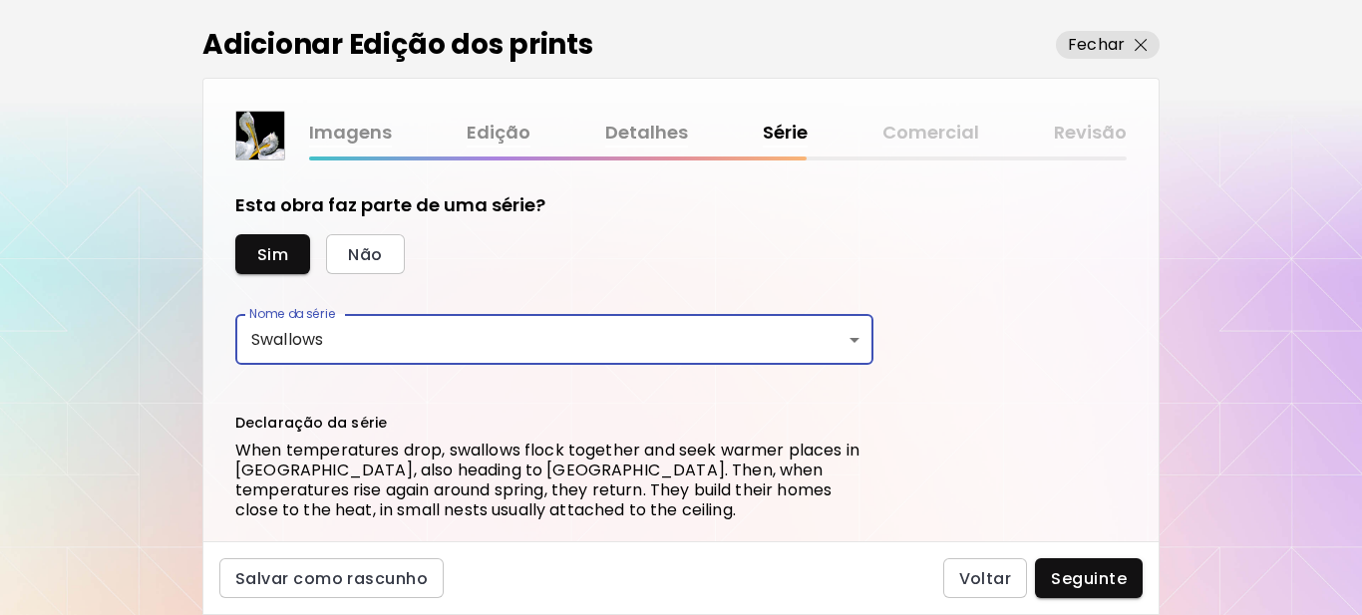
click at [348, 342] on li "Swallows" at bounding box center [474, 340] width 479 height 20
click at [329, 348] on body "kaleido.art/Sergio_Cerezer_Benetti Adicionar obras Gerencie suas obras Editar P…" at bounding box center [681, 307] width 1362 height 615
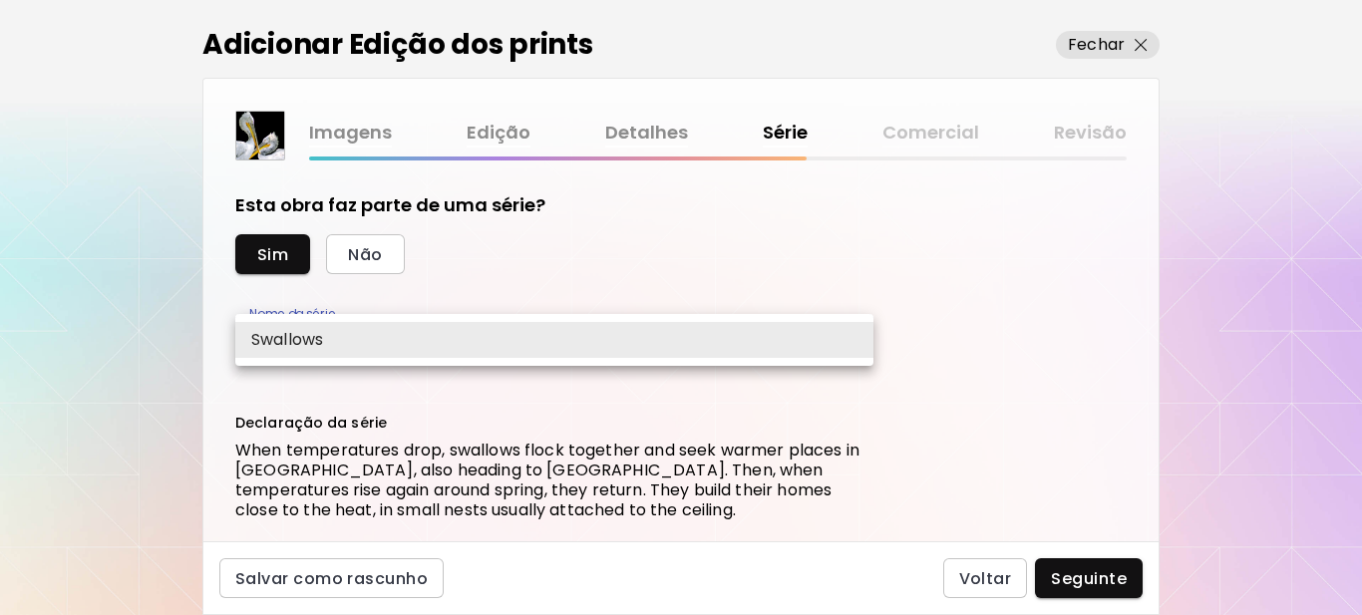
click at [330, 345] on li "Swallows" at bounding box center [554, 340] width 638 height 36
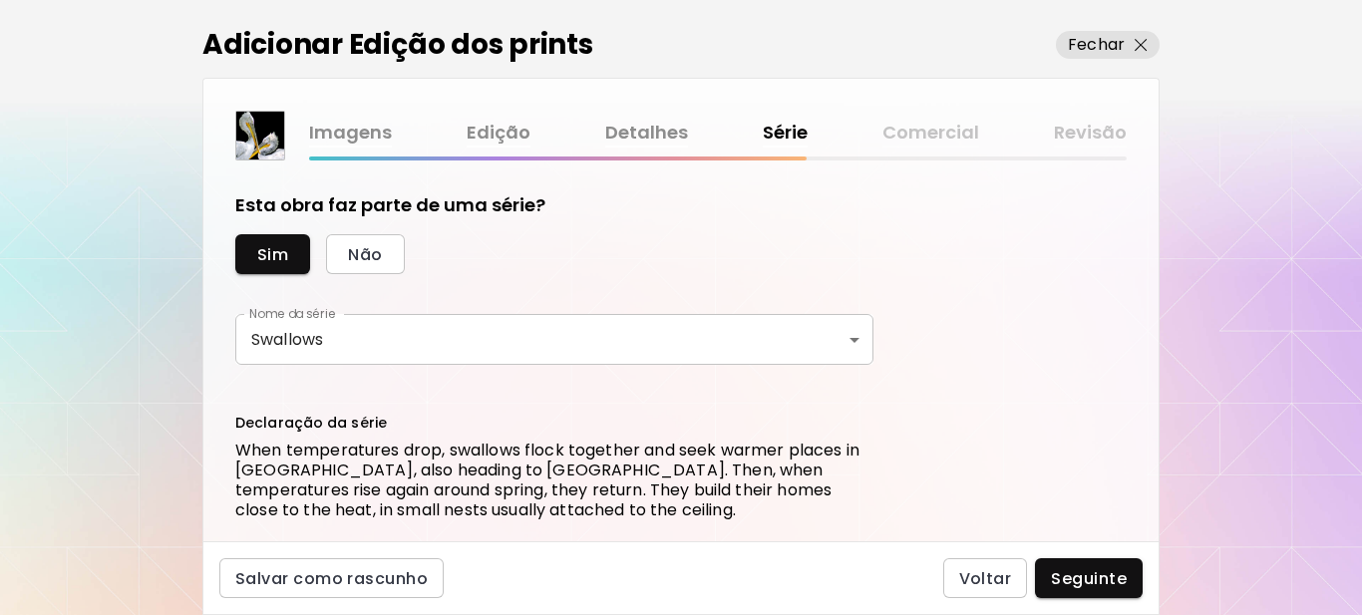
click at [330, 345] on body "kaleido.art/Sergio_Cerezer_Benetti Adicionar obras Gerencie suas obras Editar P…" at bounding box center [681, 307] width 1362 height 615
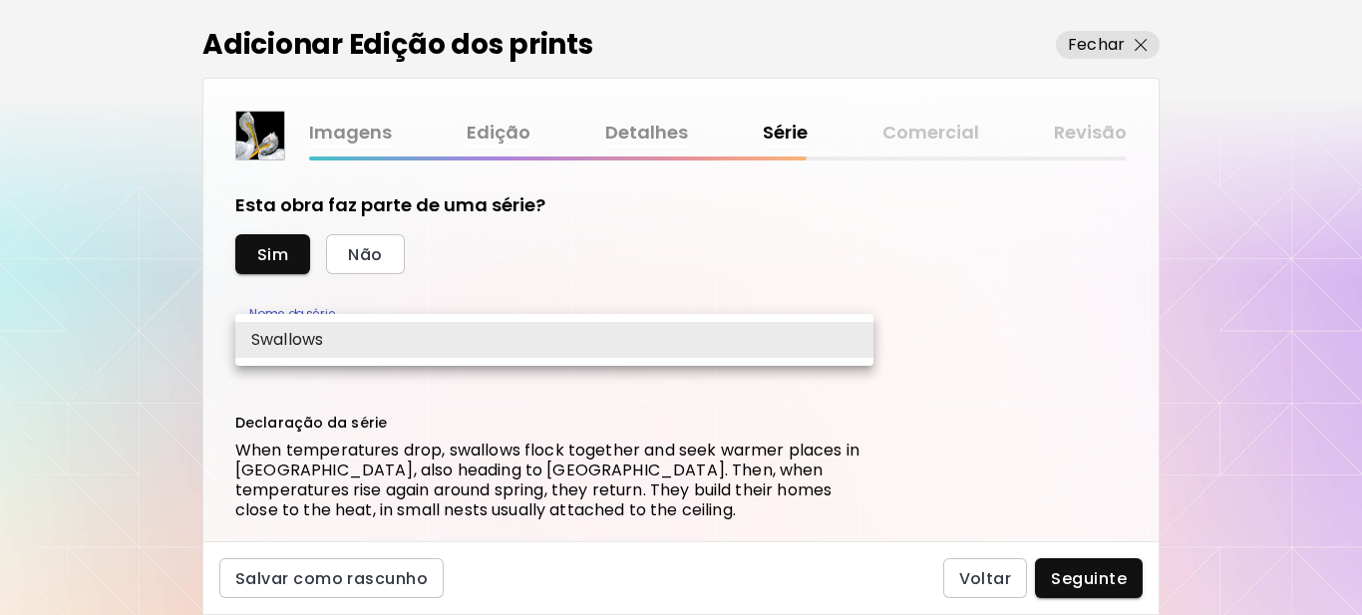
click at [330, 345] on li "Swallows" at bounding box center [554, 340] width 638 height 36
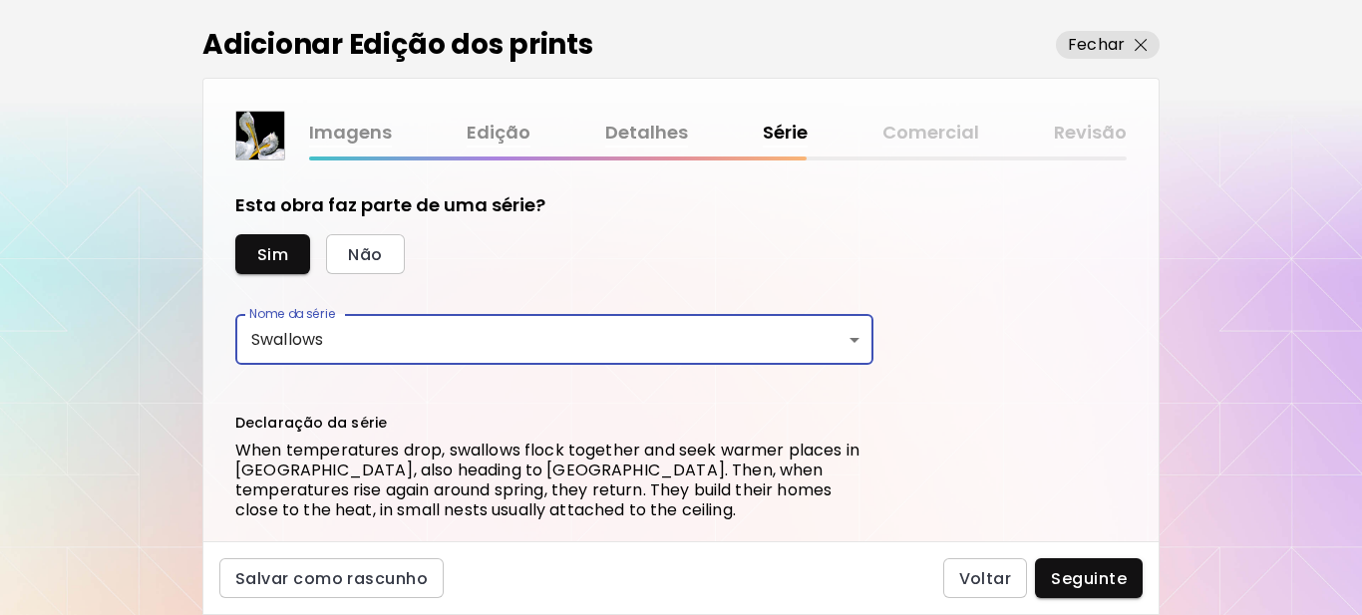
click at [362, 388] on div "Nome da série Swallows ******** Nome da série" at bounding box center [554, 351] width 638 height 75
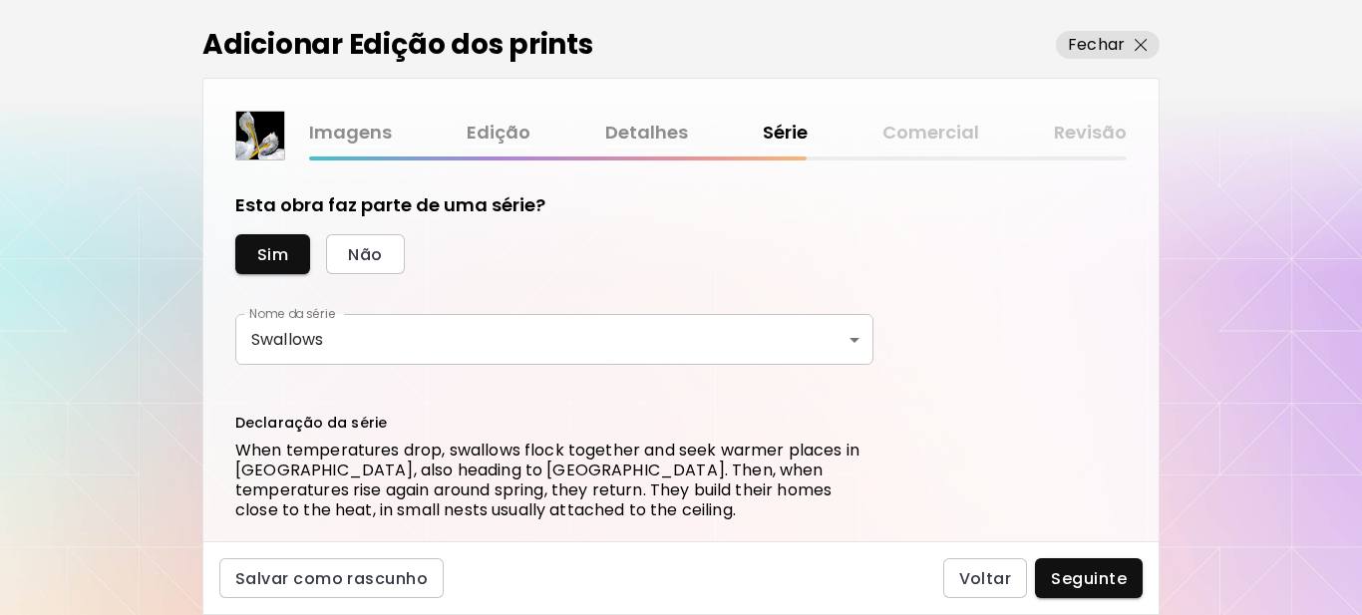
scroll to position [148, 0]
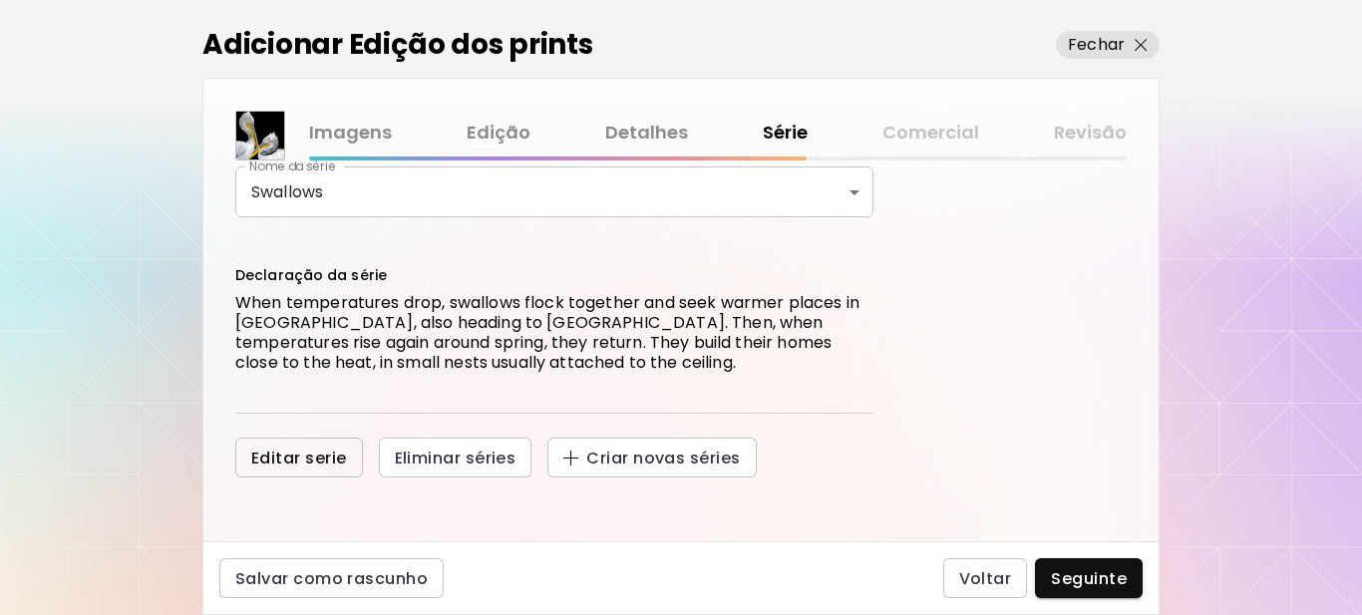
click at [301, 457] on span "Editar serie" at bounding box center [299, 458] width 96 height 21
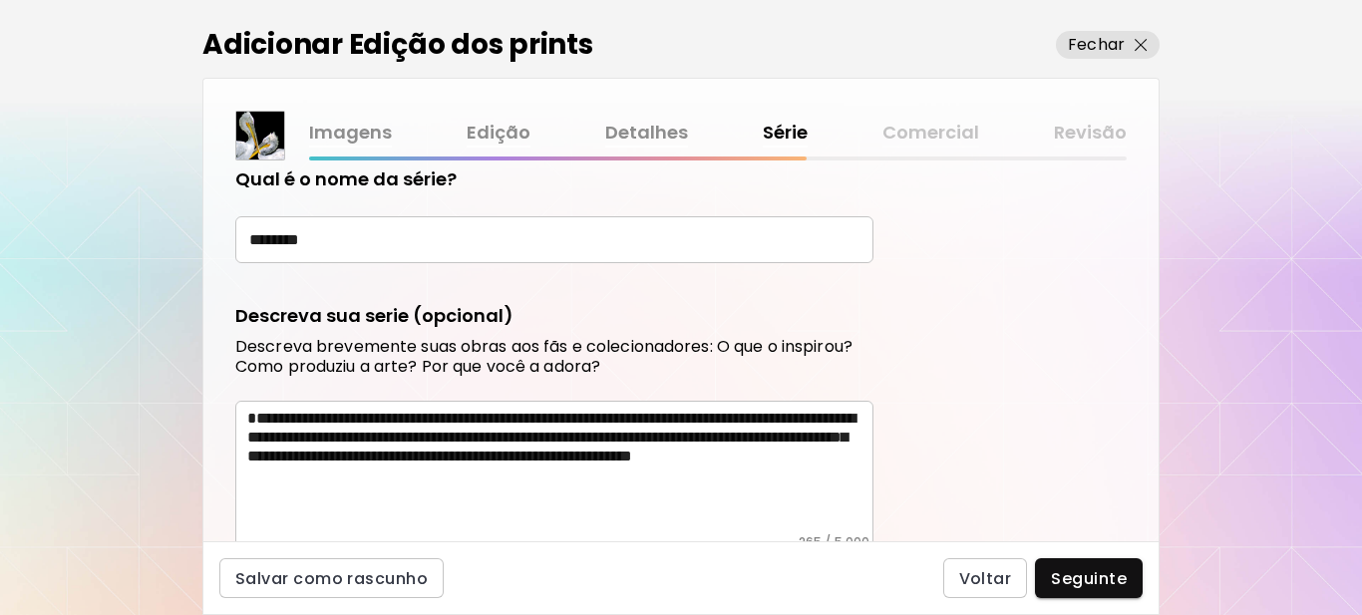
click at [339, 234] on input "********" at bounding box center [554, 239] width 638 height 47
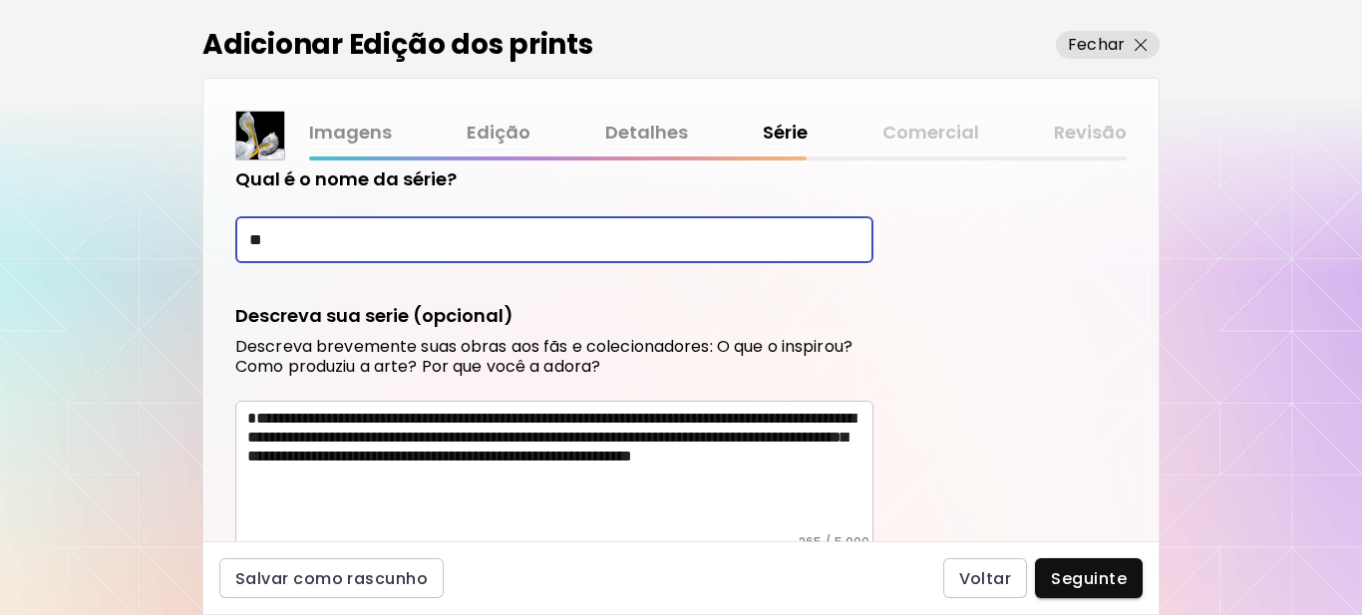
type input "*"
paste input "********"
type input "********"
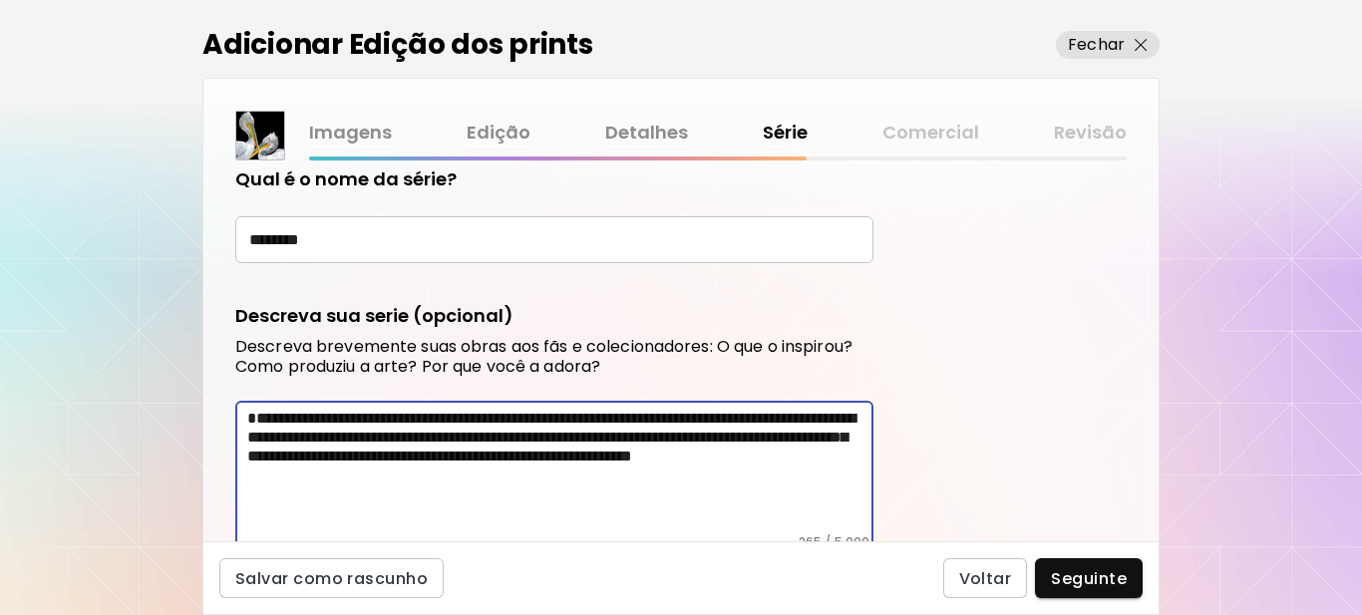
drag, startPoint x: 583, startPoint y: 503, endPoint x: 244, endPoint y: 427, distance: 347.4
click at [241, 438] on div "**********" at bounding box center [554, 478] width 638 height 154
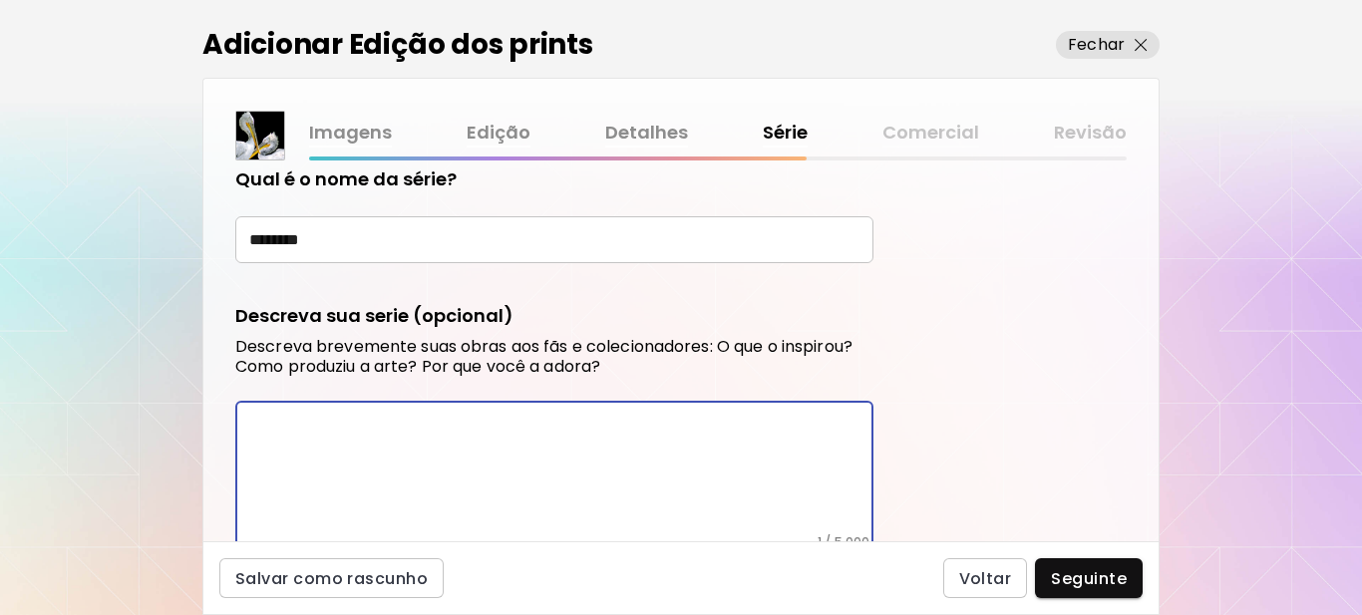
click at [309, 413] on textarea at bounding box center [560, 472] width 626 height 126
paste textarea "**********"
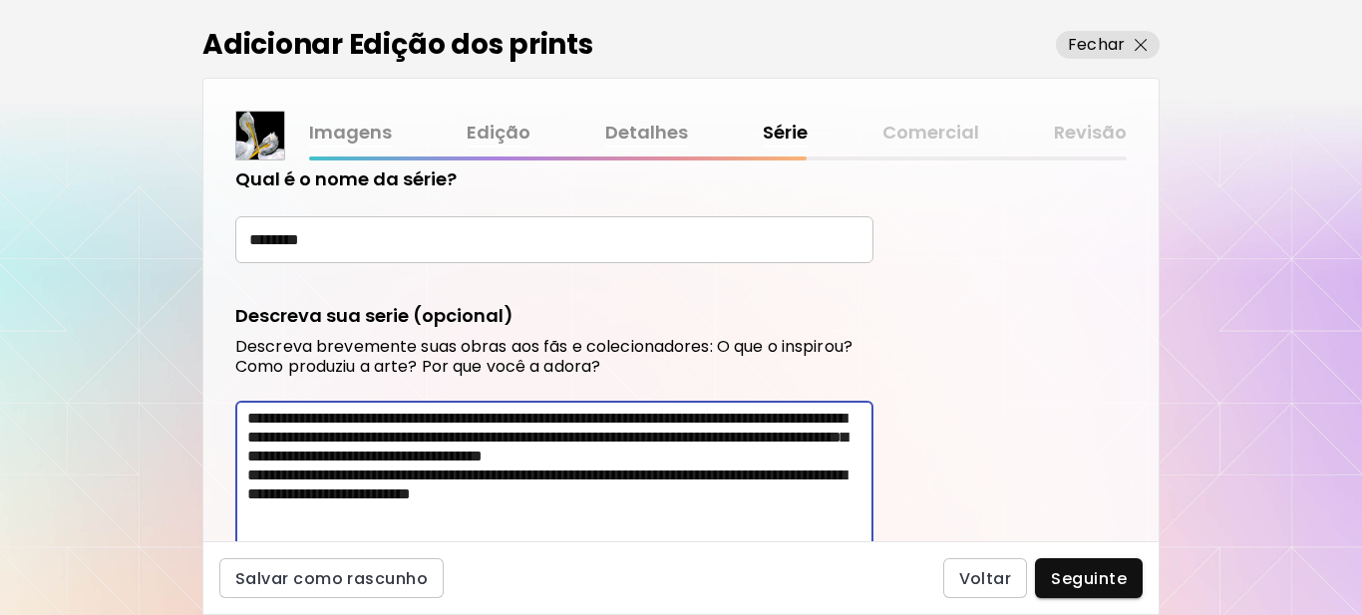
click at [288, 419] on textarea "**********" at bounding box center [560, 476] width 626 height 135
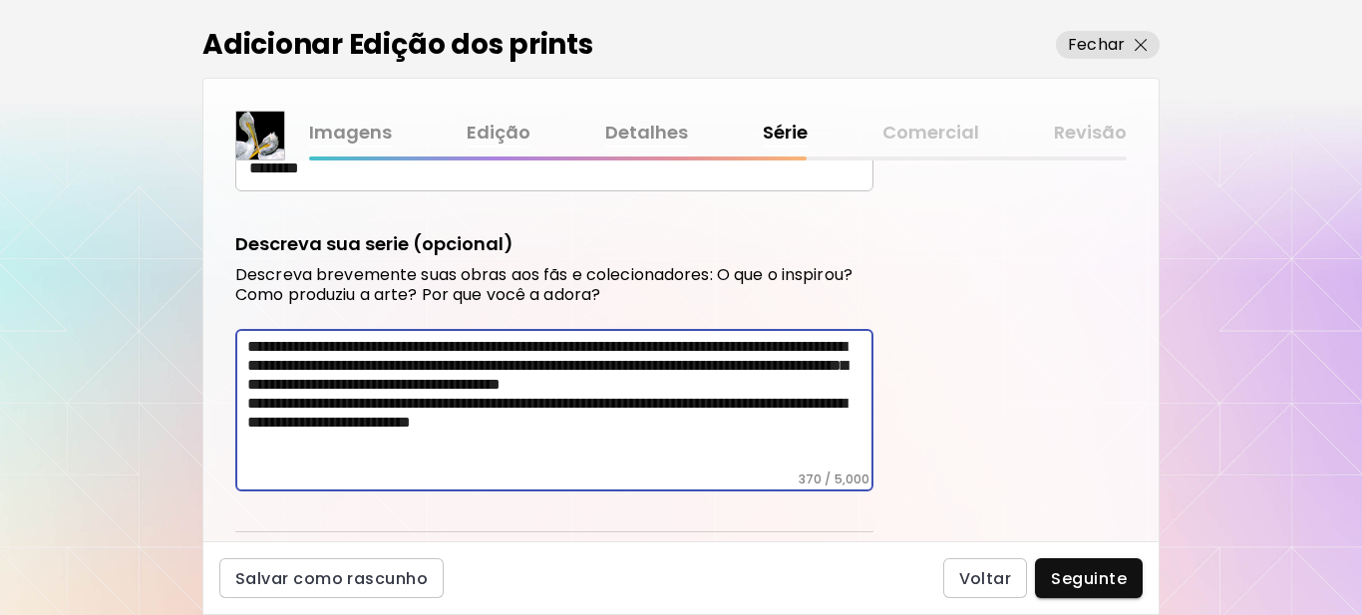
scroll to position [330, 0]
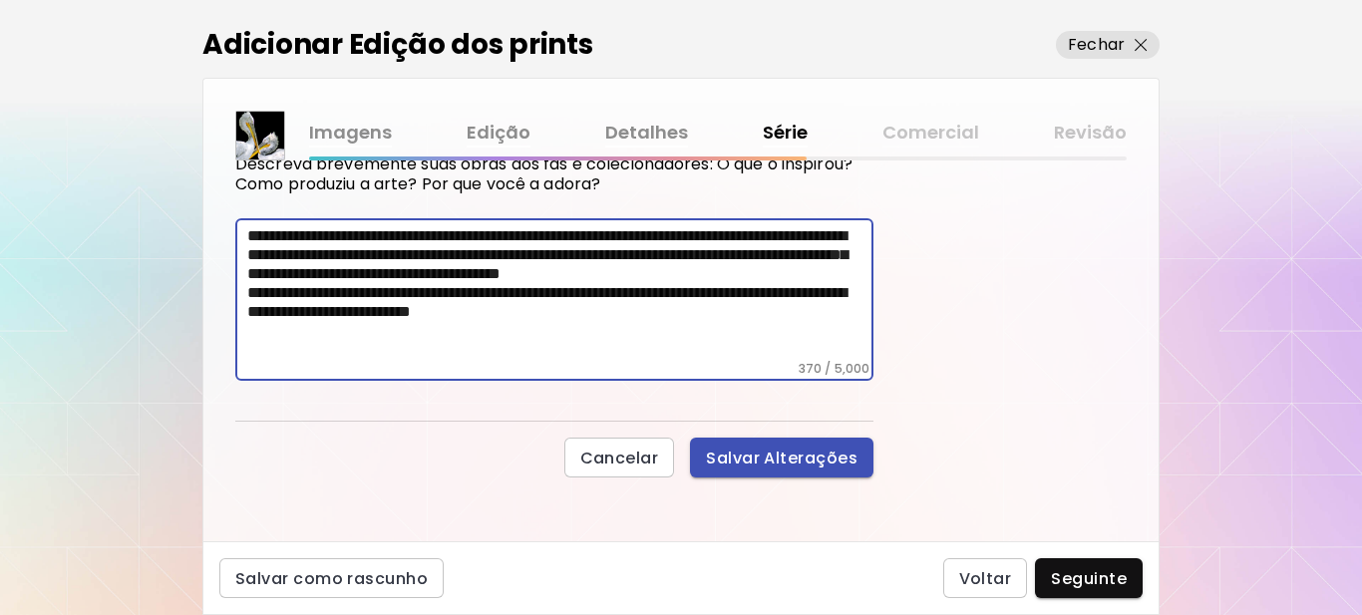
type textarea "**********"
click at [805, 461] on span "Salvar Alterações" at bounding box center [782, 458] width 152 height 21
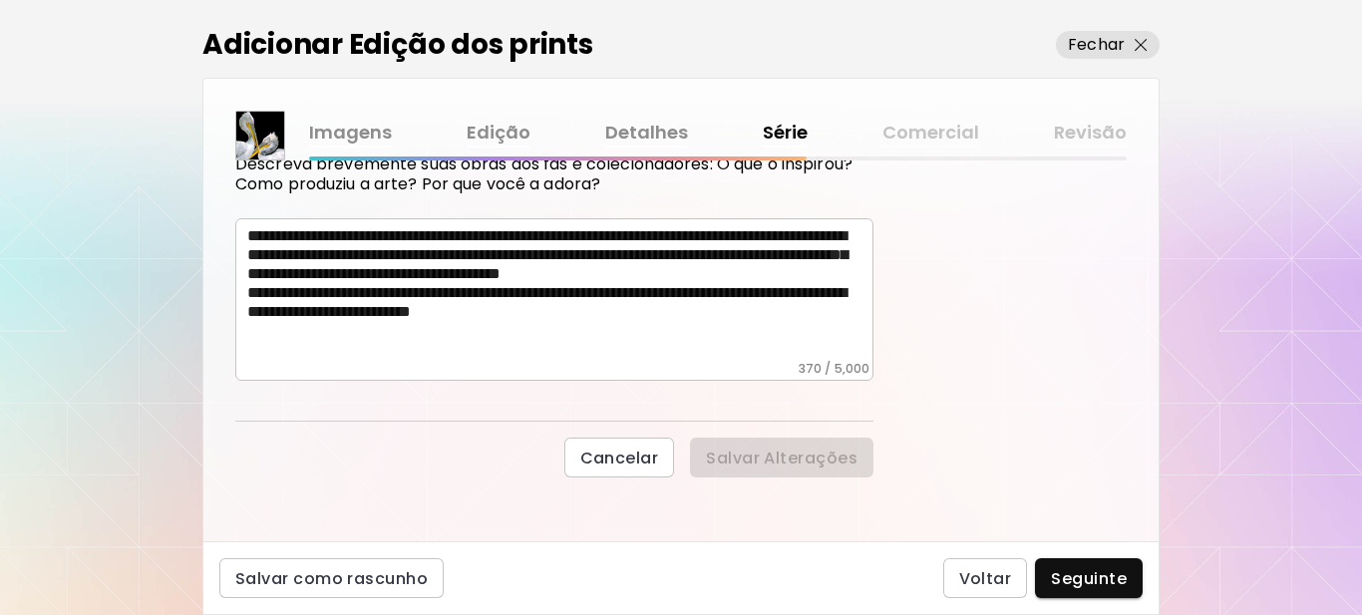
scroll to position [168, 0]
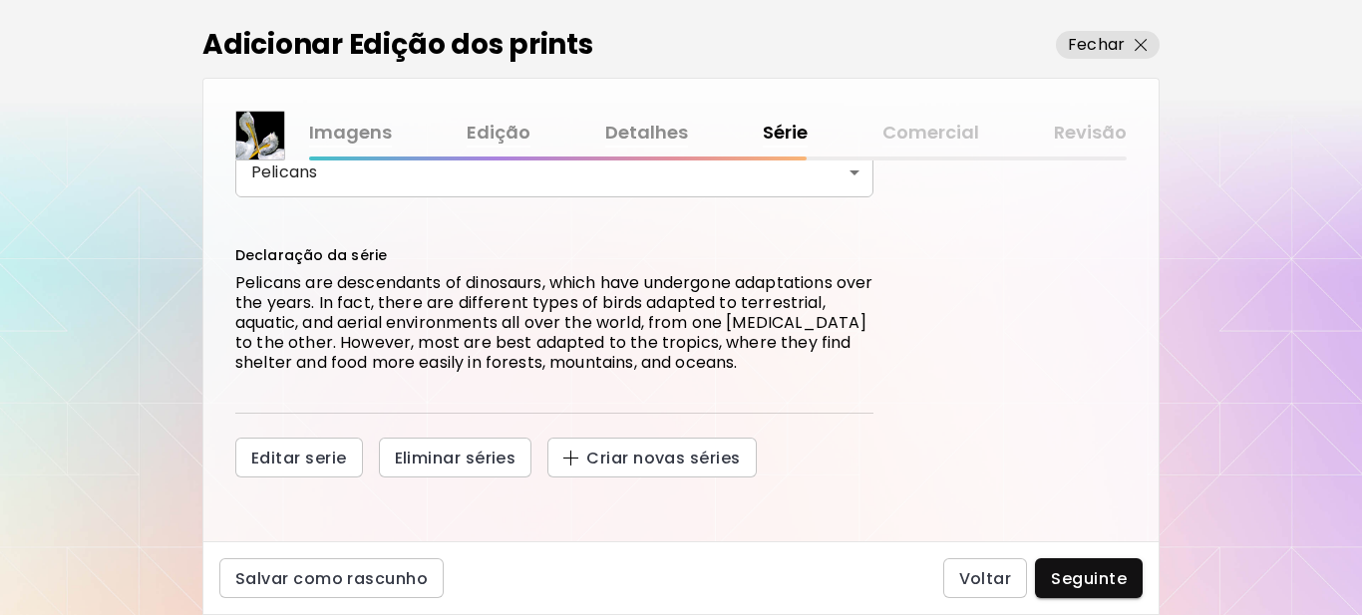
click at [859, 166] on body "kaleido.art/Sergio_Cerezer_Benetti Adicionar obras Gerencie suas obras Editar P…" at bounding box center [681, 307] width 1362 height 615
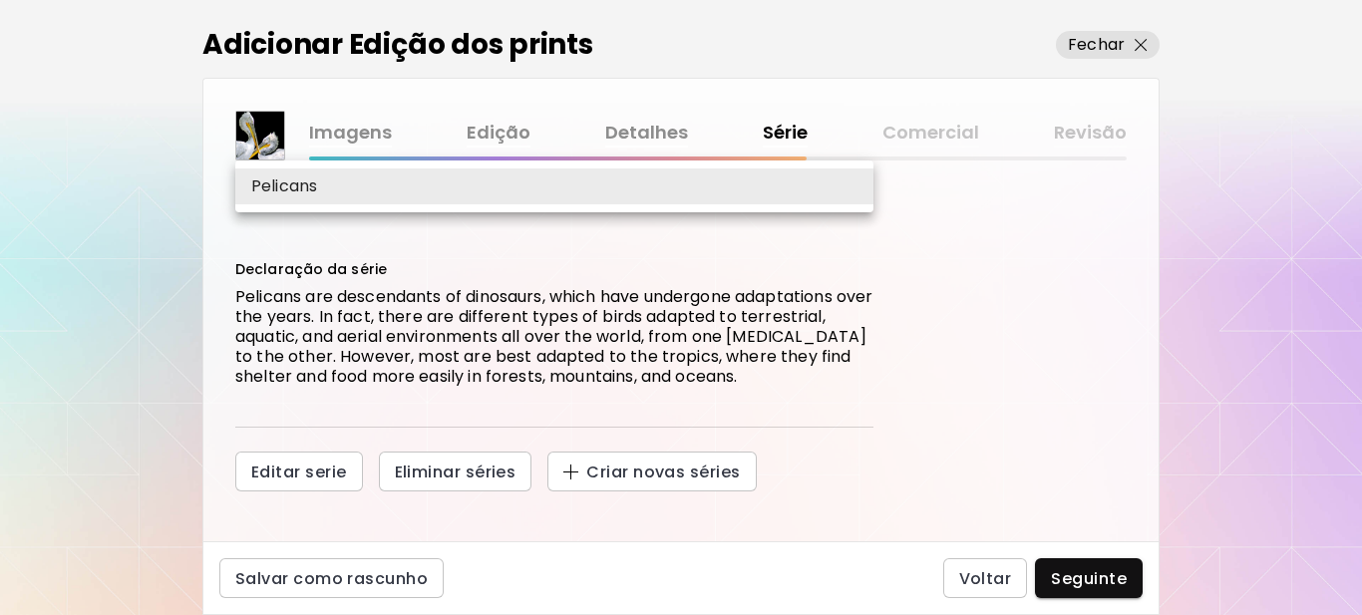
click at [658, 479] on div at bounding box center [681, 307] width 1362 height 615
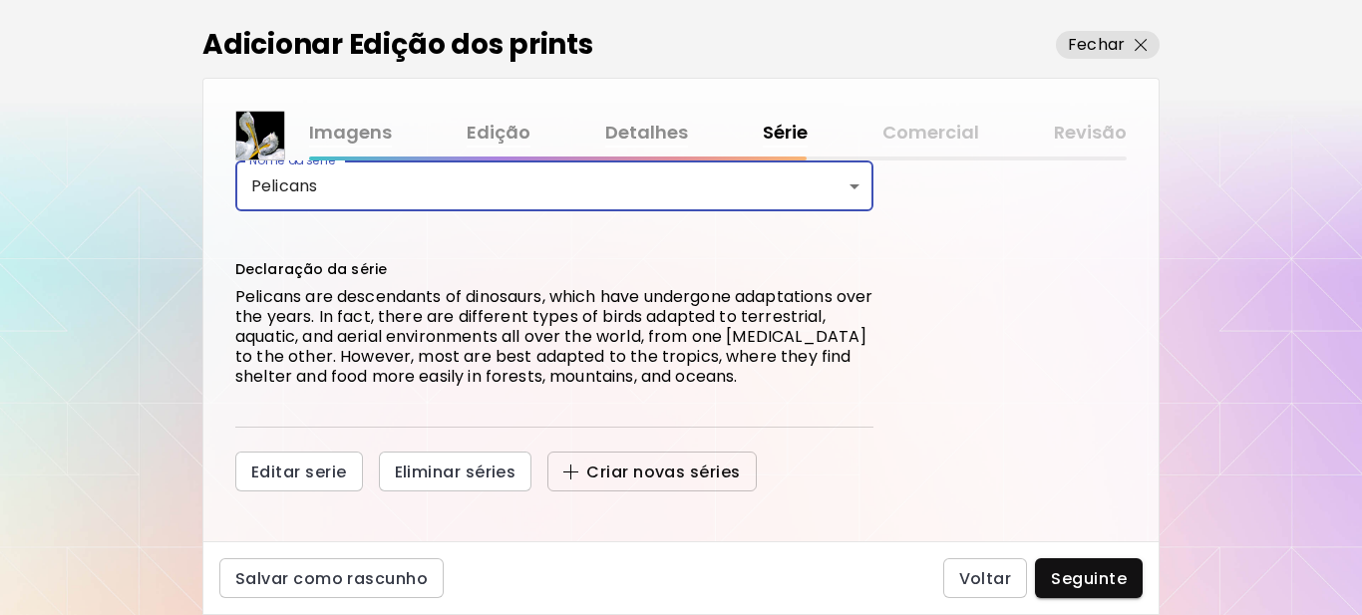
click at [657, 476] on span "Criar novas séries" at bounding box center [651, 472] width 176 height 21
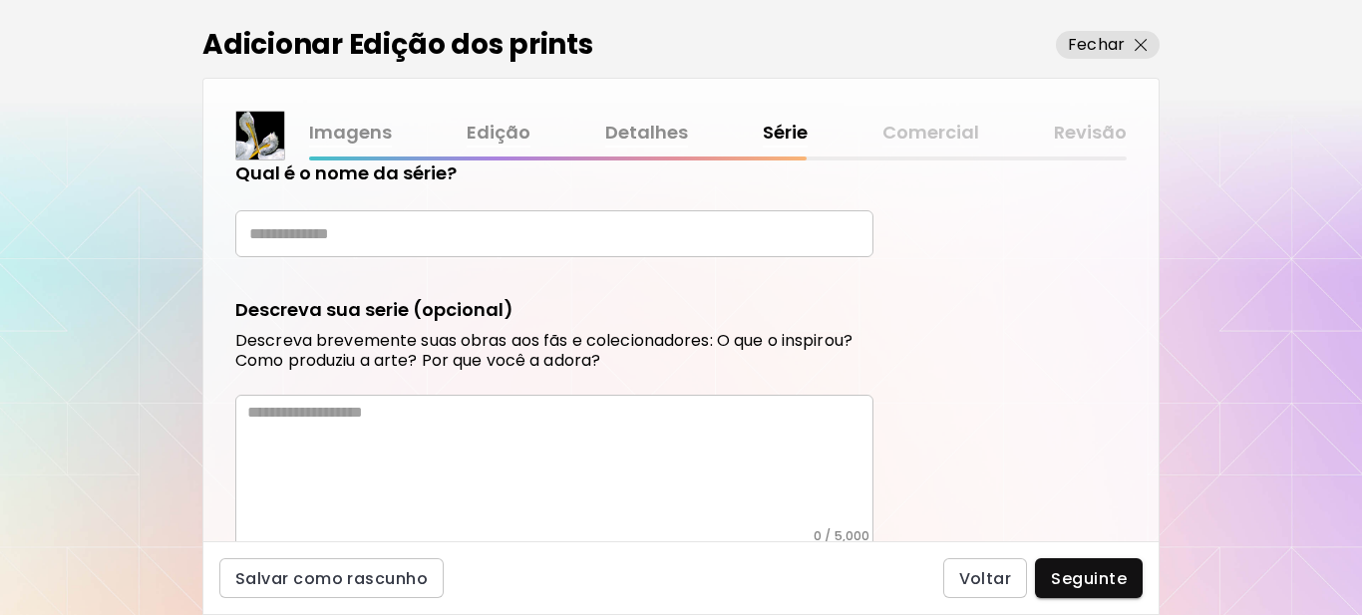
click at [442, 234] on input "text" at bounding box center [554, 233] width 638 height 47
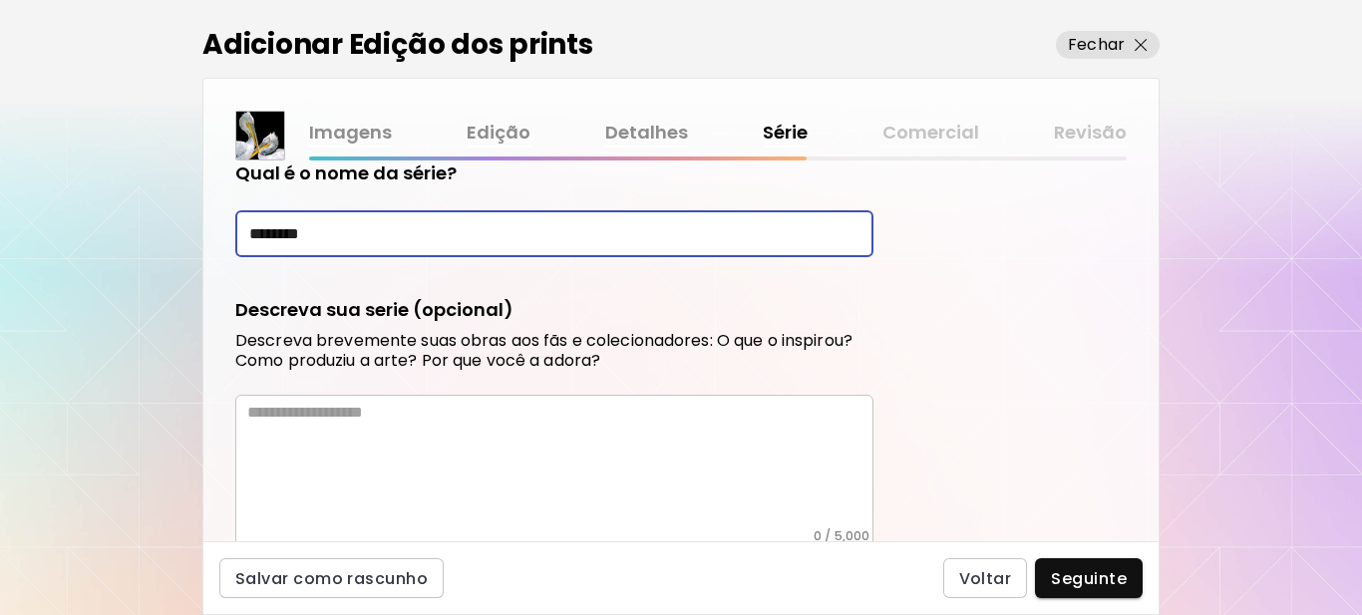
type input "********"
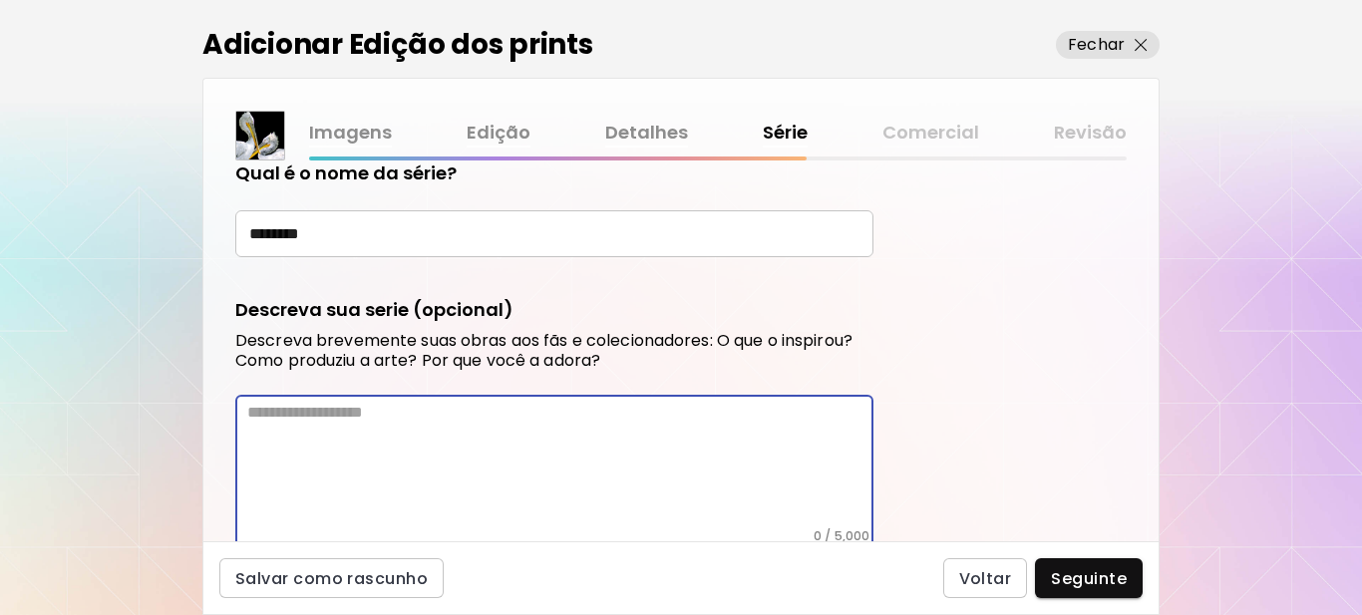
paste textarea "**********"
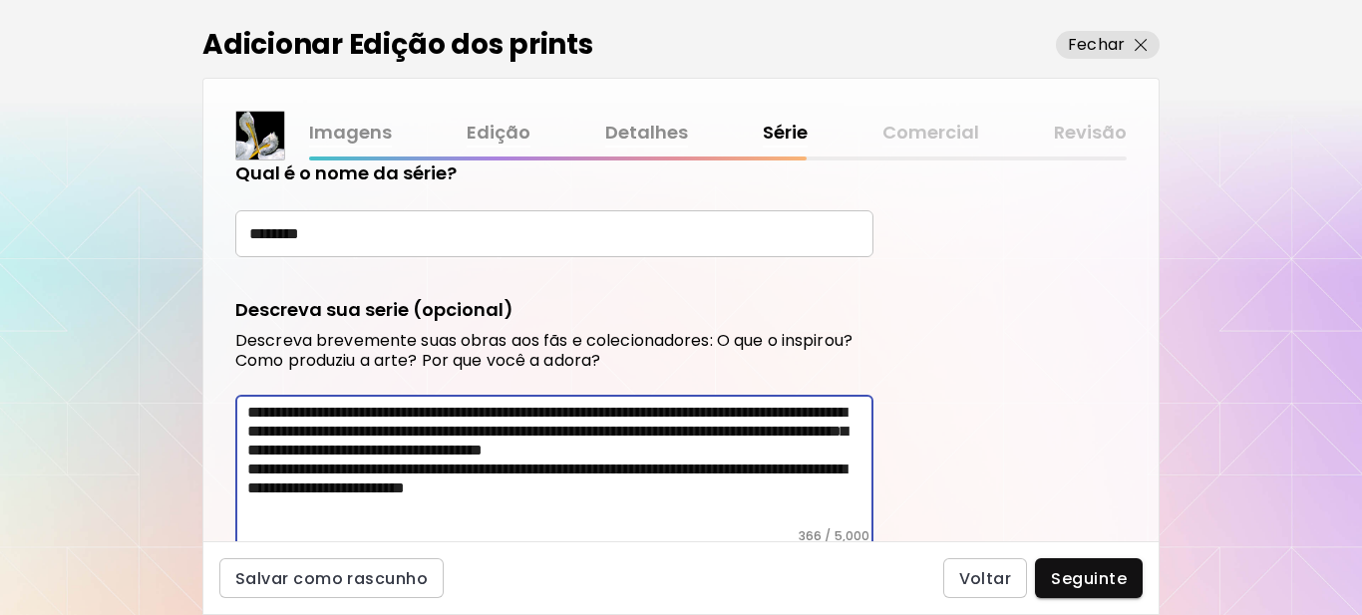
click at [287, 418] on textarea "**********" at bounding box center [560, 466] width 626 height 126
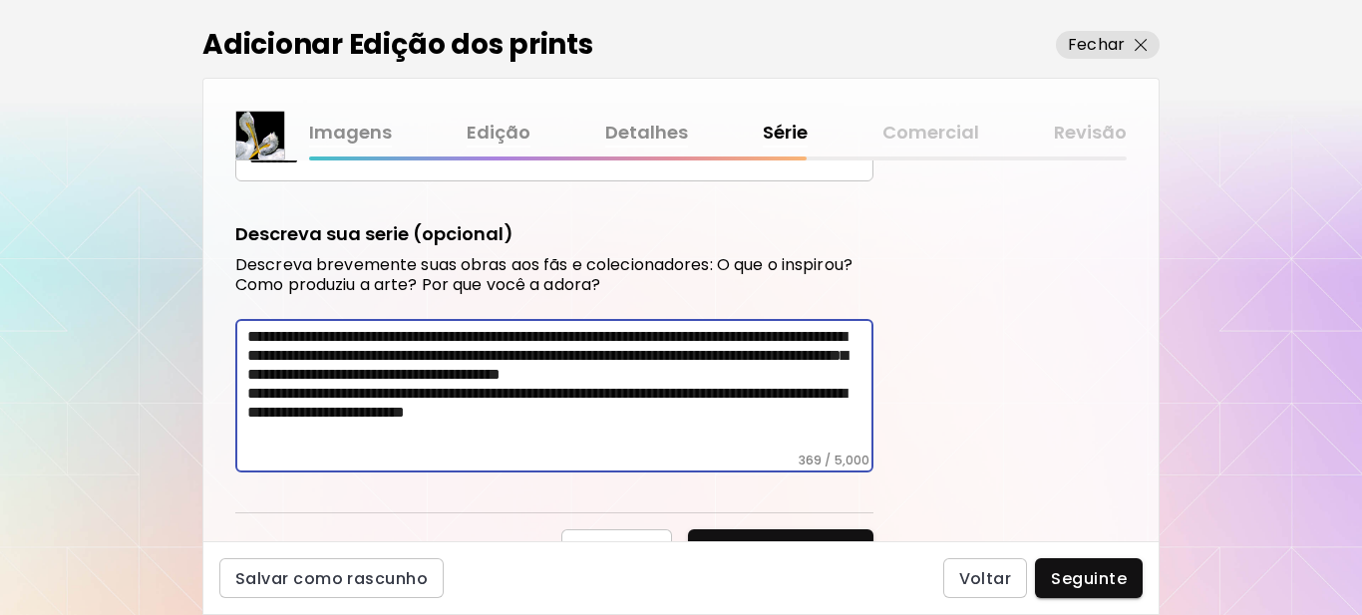
scroll to position [321, 0]
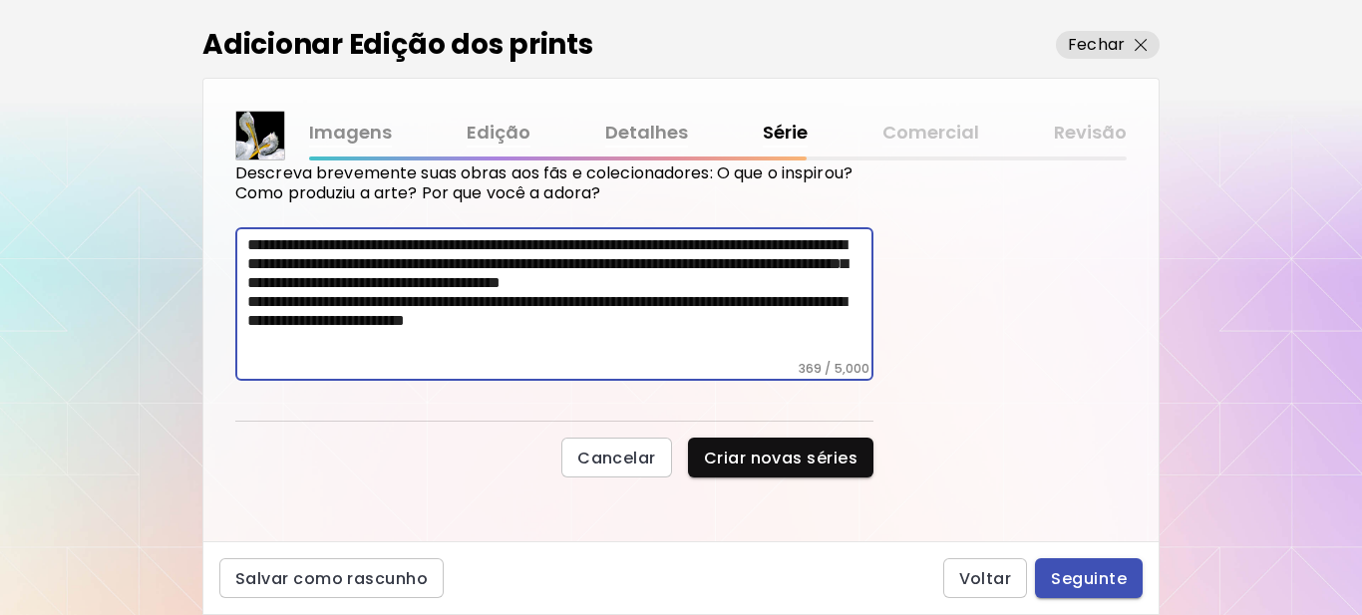
type textarea "**********"
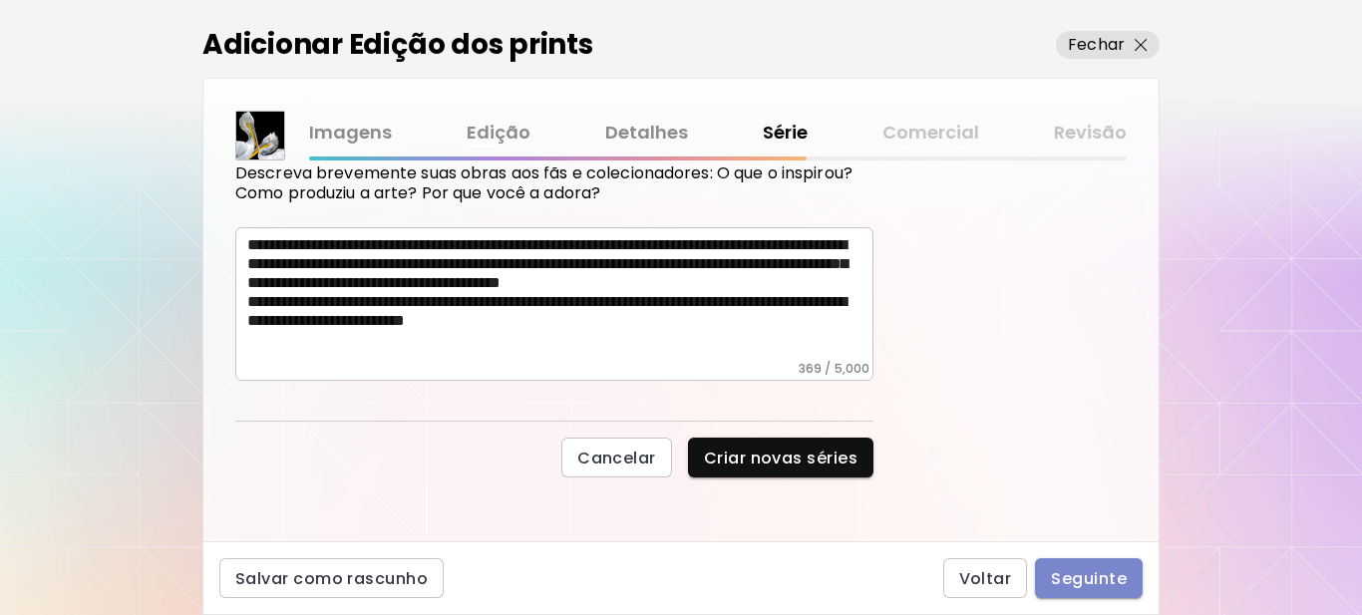
click at [1078, 580] on span "Seguinte" at bounding box center [1089, 578] width 76 height 21
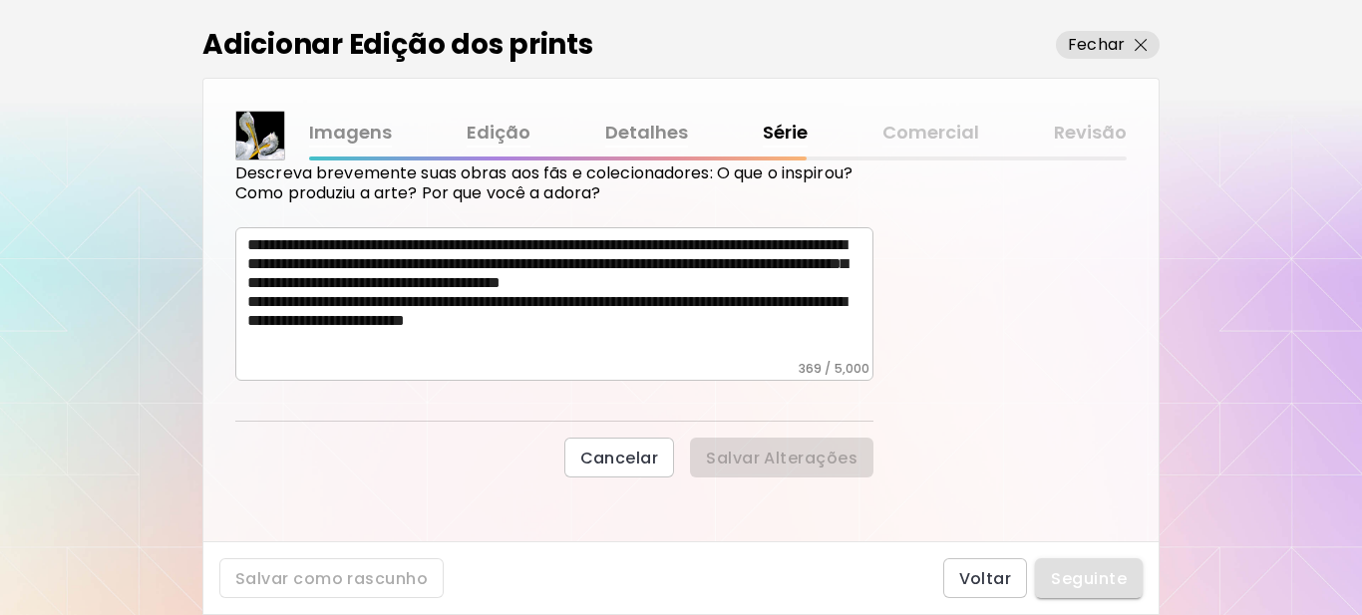
scroll to position [168, 0]
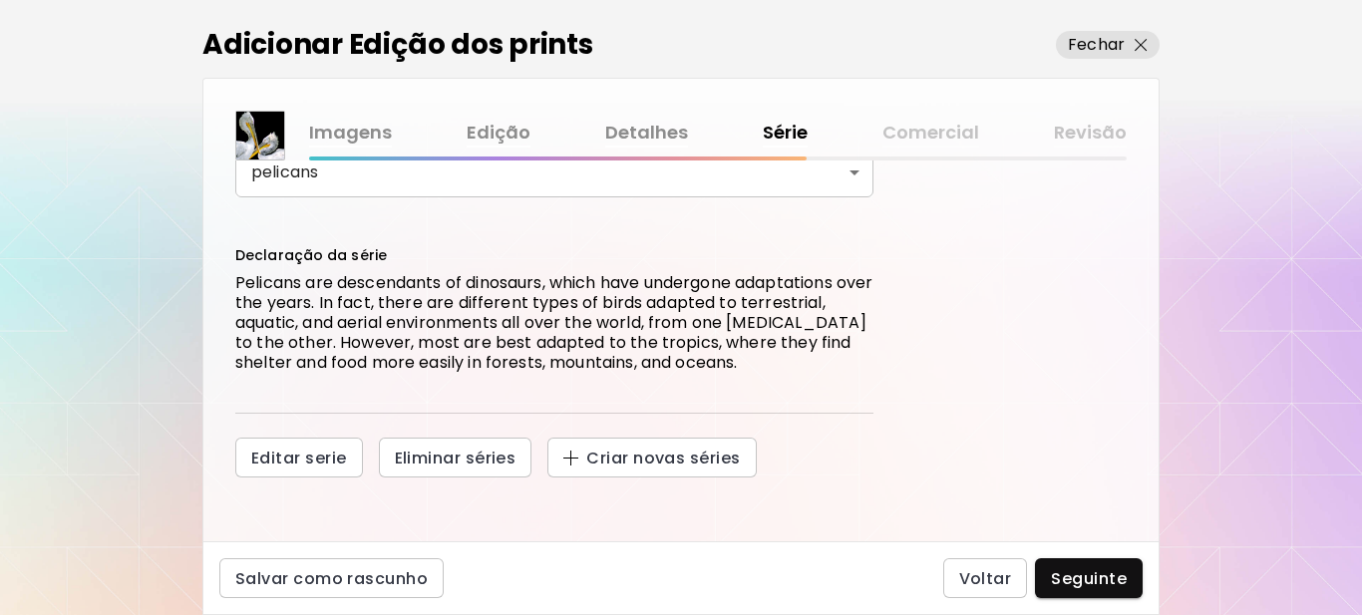
click at [771, 177] on body "kaleido.art/Sergio_Cerezer_Benetti Adicionar obras Gerencie suas obras Editar P…" at bounding box center [681, 307] width 1362 height 615
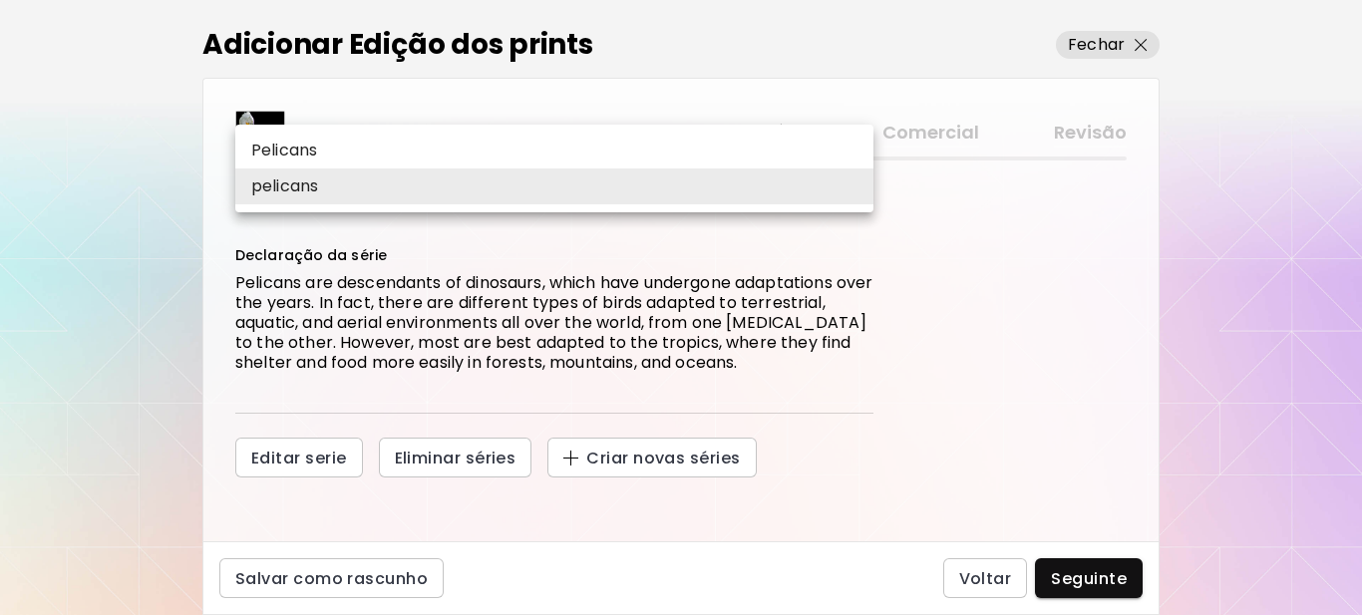
scroll to position [154, 0]
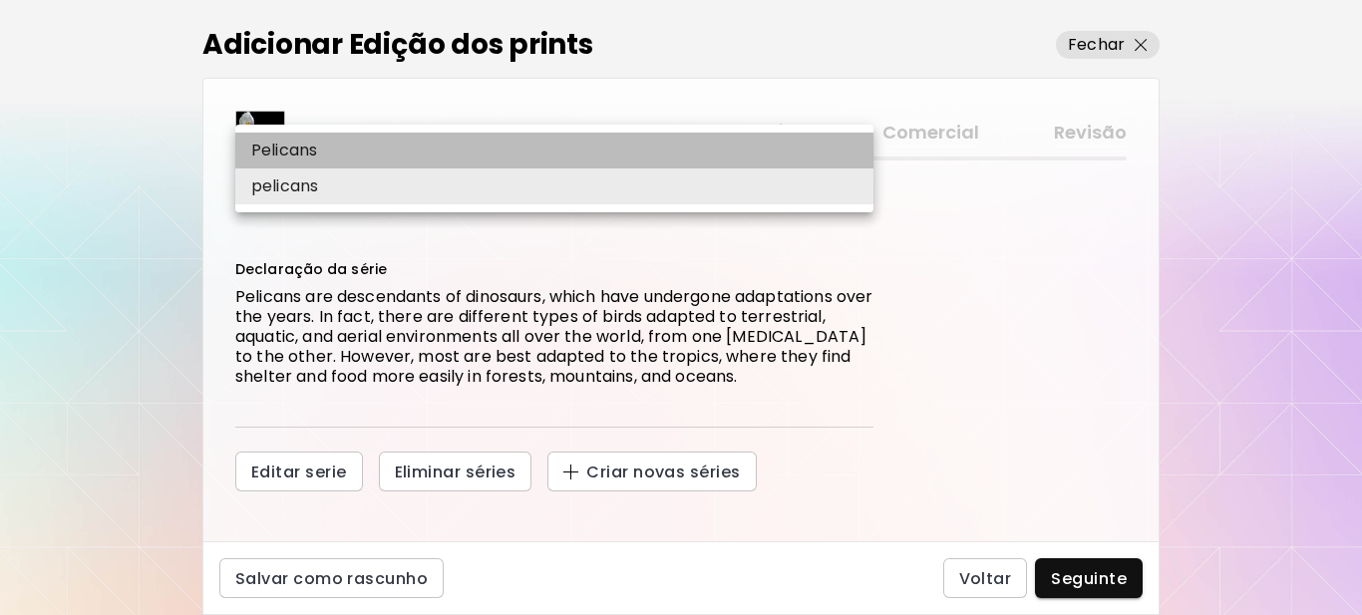
click at [594, 152] on li "Pelicans" at bounding box center [554, 151] width 638 height 36
type input "********"
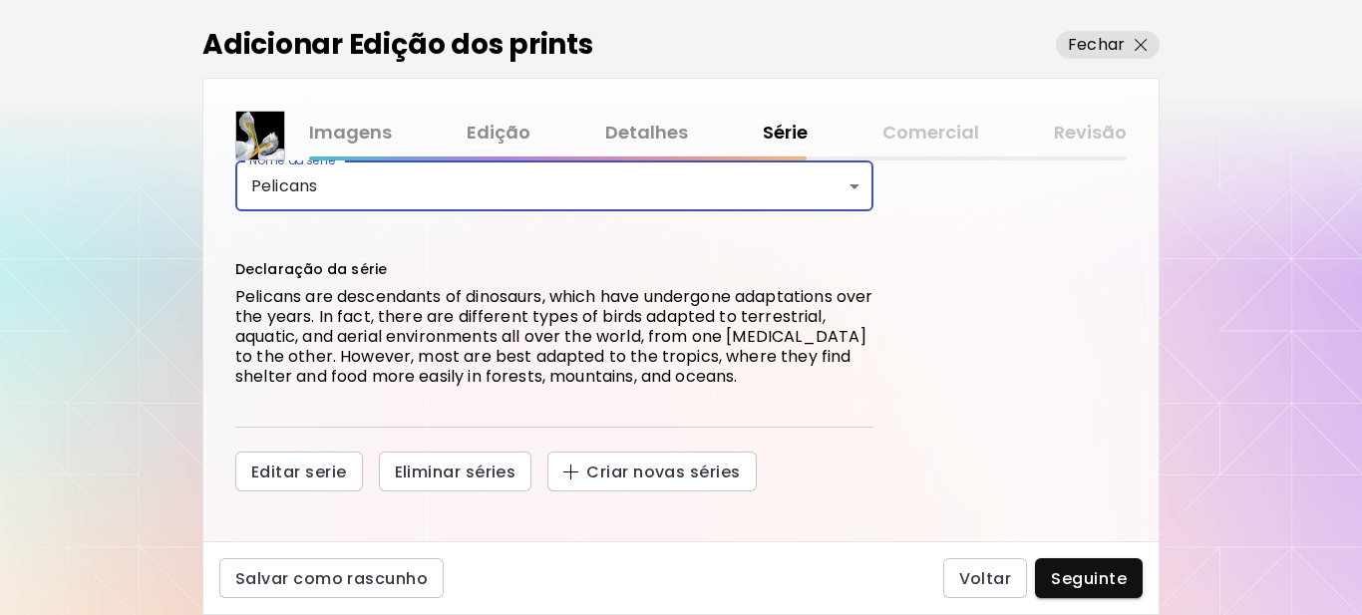
click at [970, 412] on div "Esta obra faz parte de uma série? Sim Não Nome da série Pelicans ******** Nome …" at bounding box center [680, 351] width 955 height 381
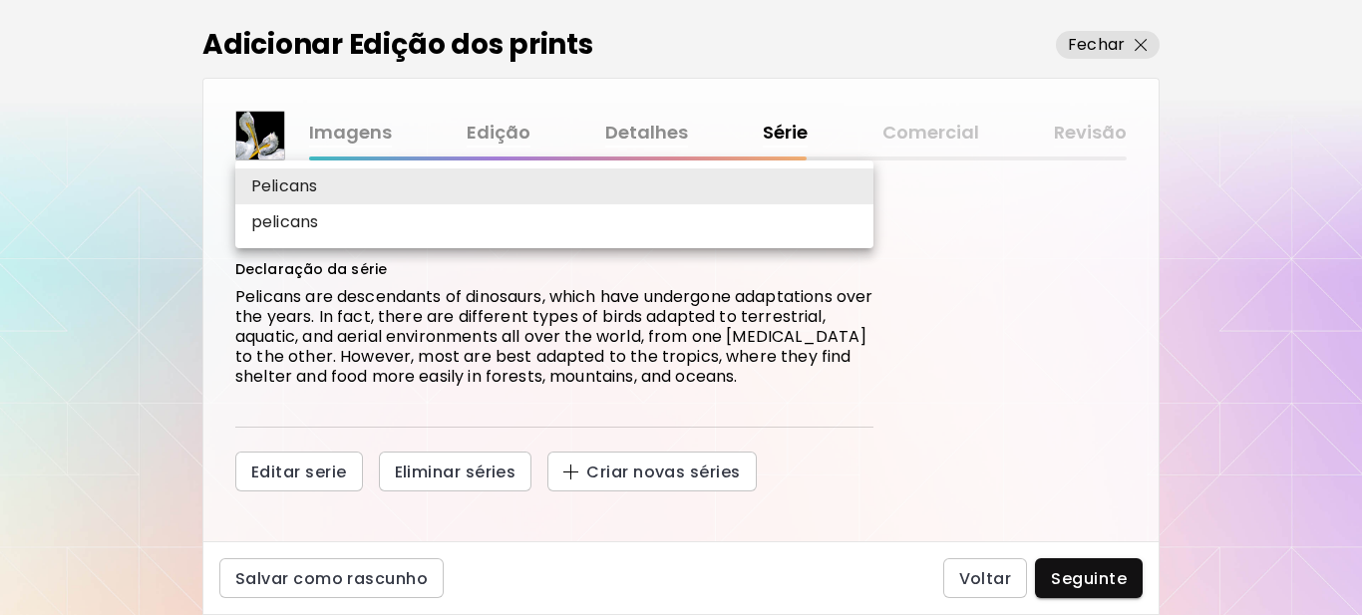
click at [843, 183] on body "kaleido.art/Sergio_Cerezer_Benetti Adicionar obras Gerencie suas obras Editar P…" at bounding box center [681, 307] width 1362 height 615
click at [497, 231] on li "pelicans" at bounding box center [554, 222] width 638 height 36
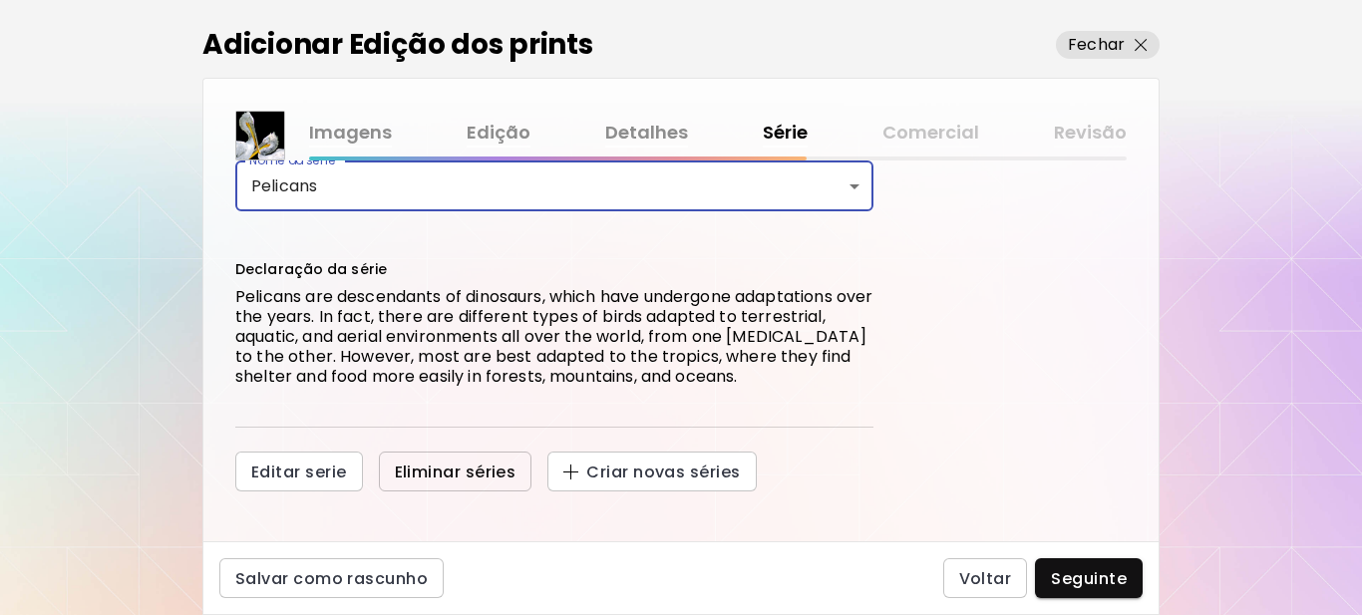
click at [466, 471] on span "Eliminar séries" at bounding box center [456, 472] width 122 height 21
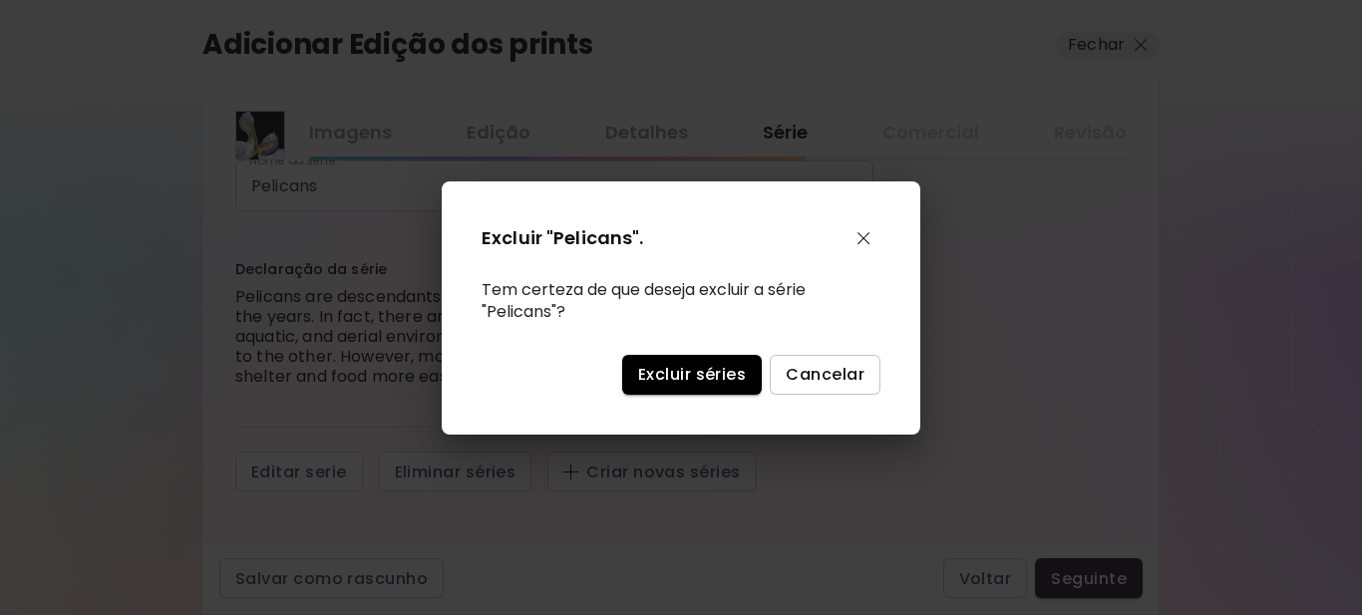
click at [730, 372] on span "Excluir séries" at bounding box center [692, 374] width 108 height 21
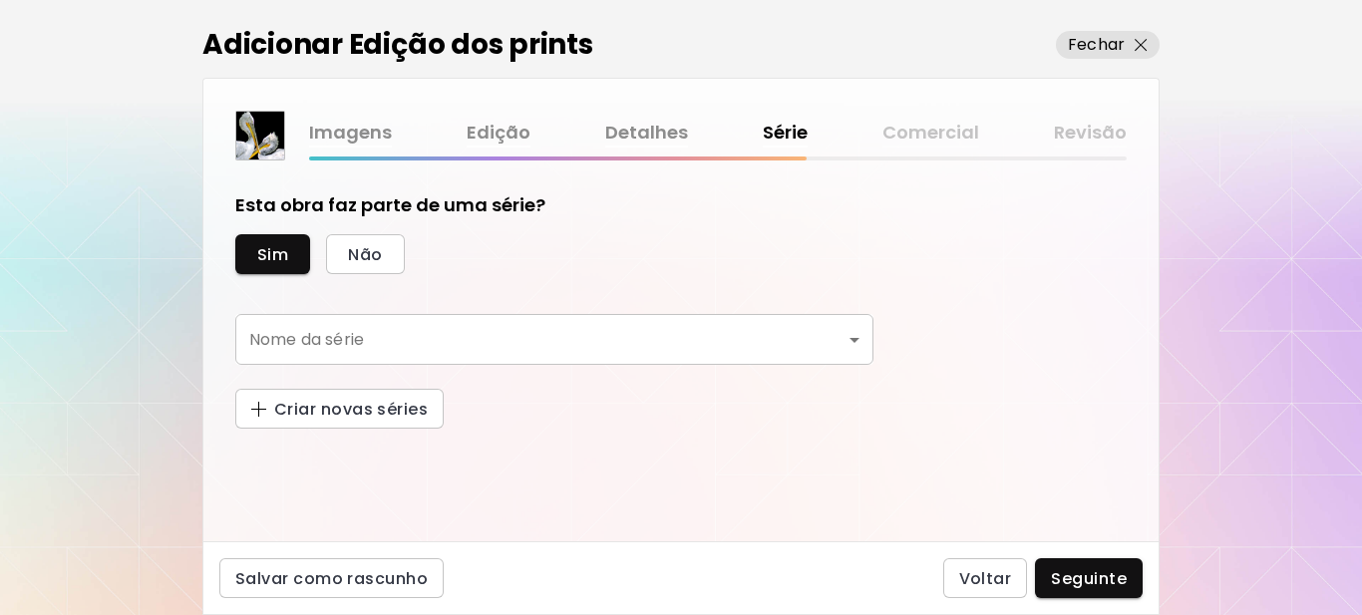
scroll to position [0, 0]
click at [261, 253] on span "Sim" at bounding box center [272, 254] width 31 height 21
click at [808, 347] on body "[DOMAIN_NAME]/[PERSON_NAME] Adicionar obras Gerencie suas obras Editar Perfil M…" at bounding box center [681, 307] width 1362 height 615
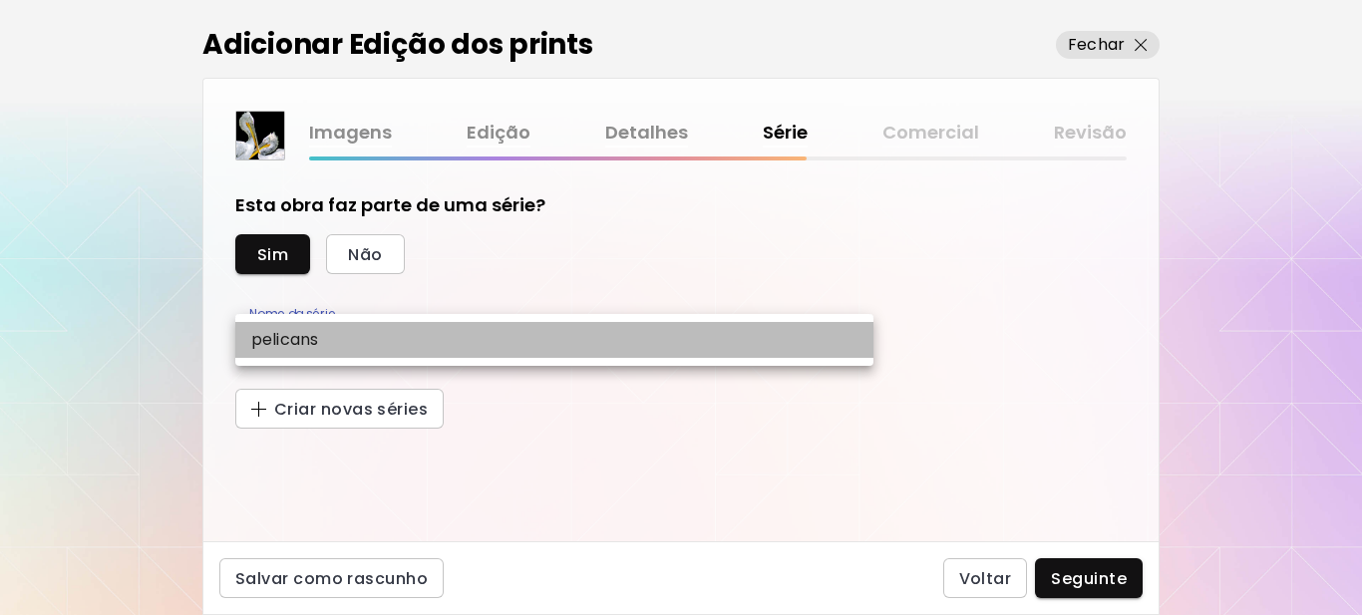
click at [808, 347] on li "pelicans" at bounding box center [554, 340] width 638 height 36
type input "********"
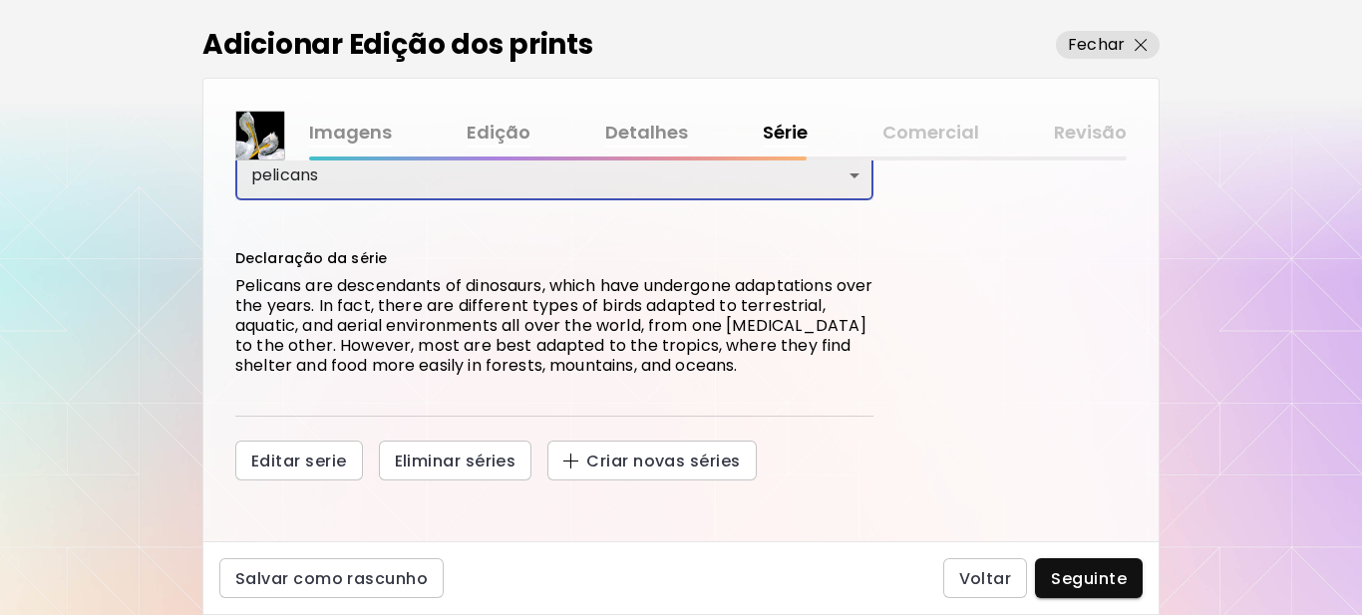
scroll to position [168, 0]
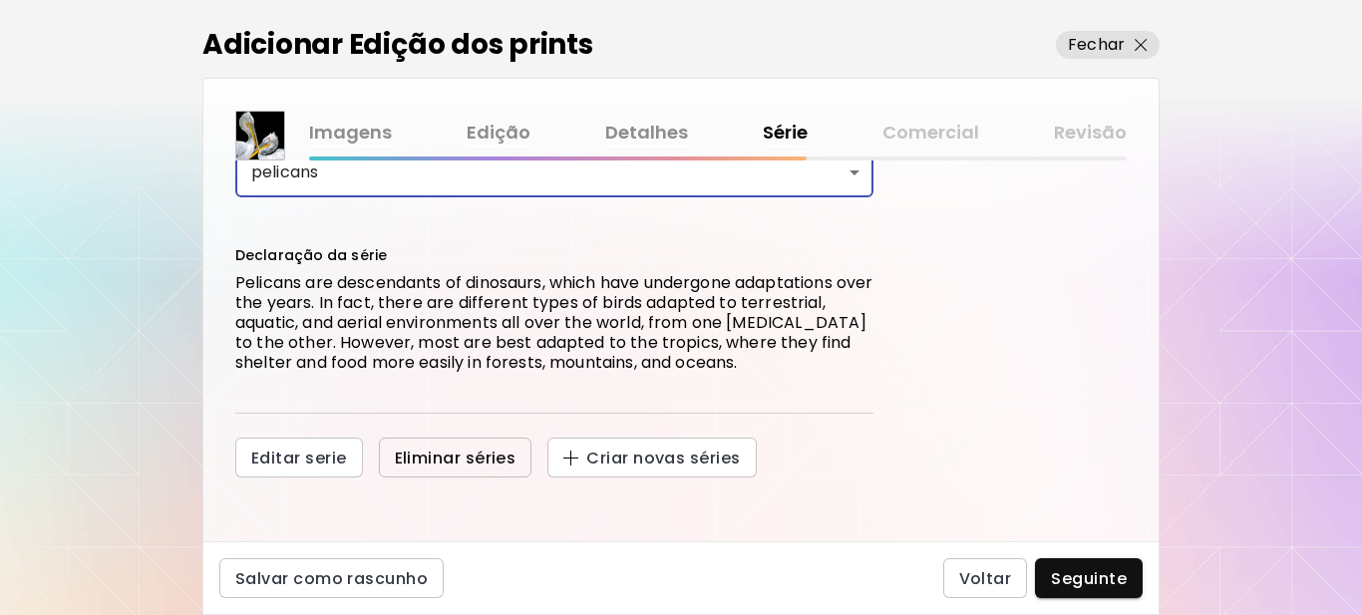
click at [460, 459] on span "Eliminar séries" at bounding box center [456, 458] width 122 height 21
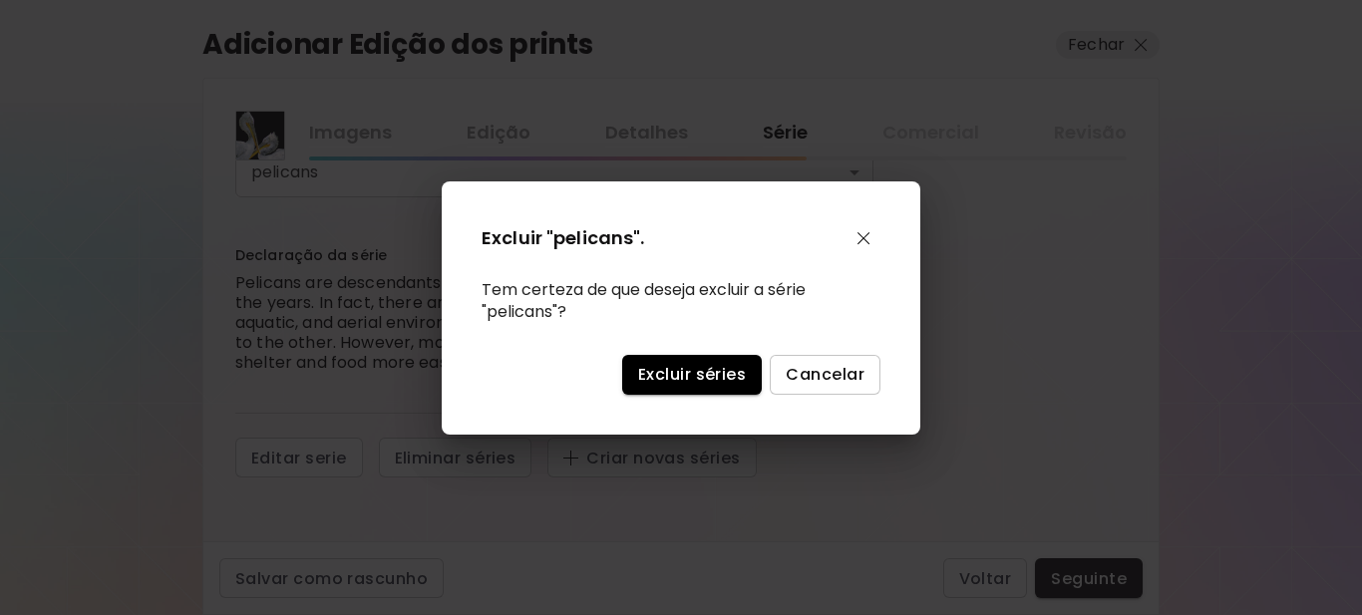
click at [735, 362] on button "Excluir séries" at bounding box center [692, 375] width 140 height 40
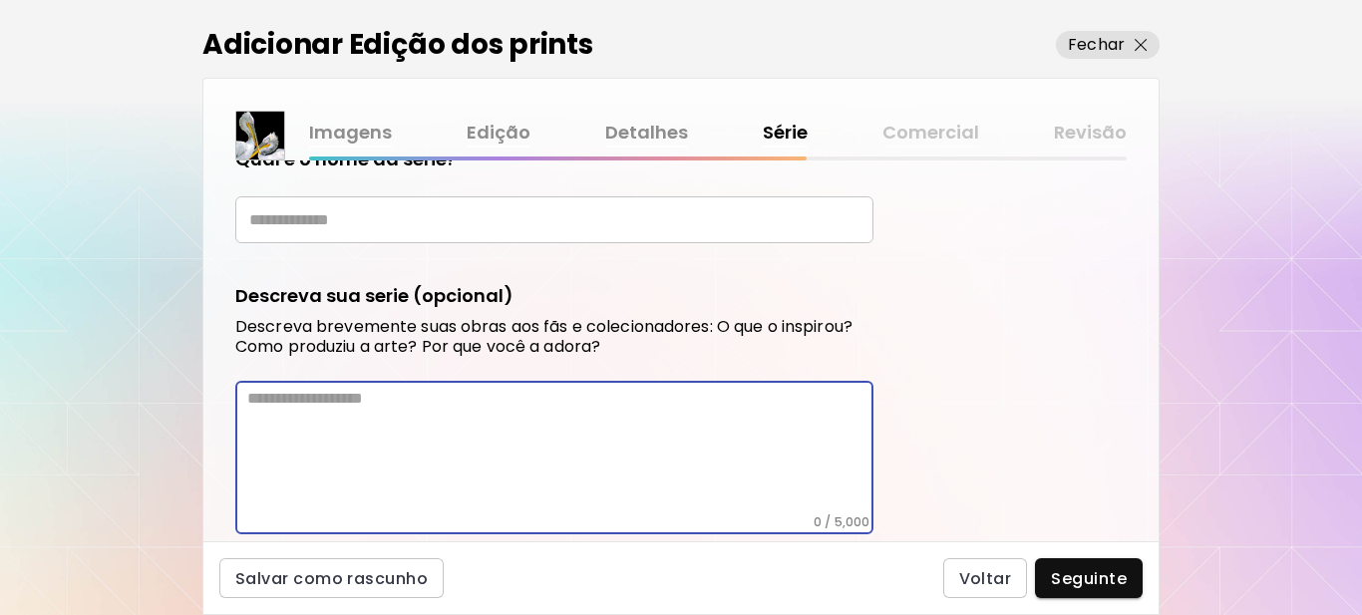
paste textarea "**********"
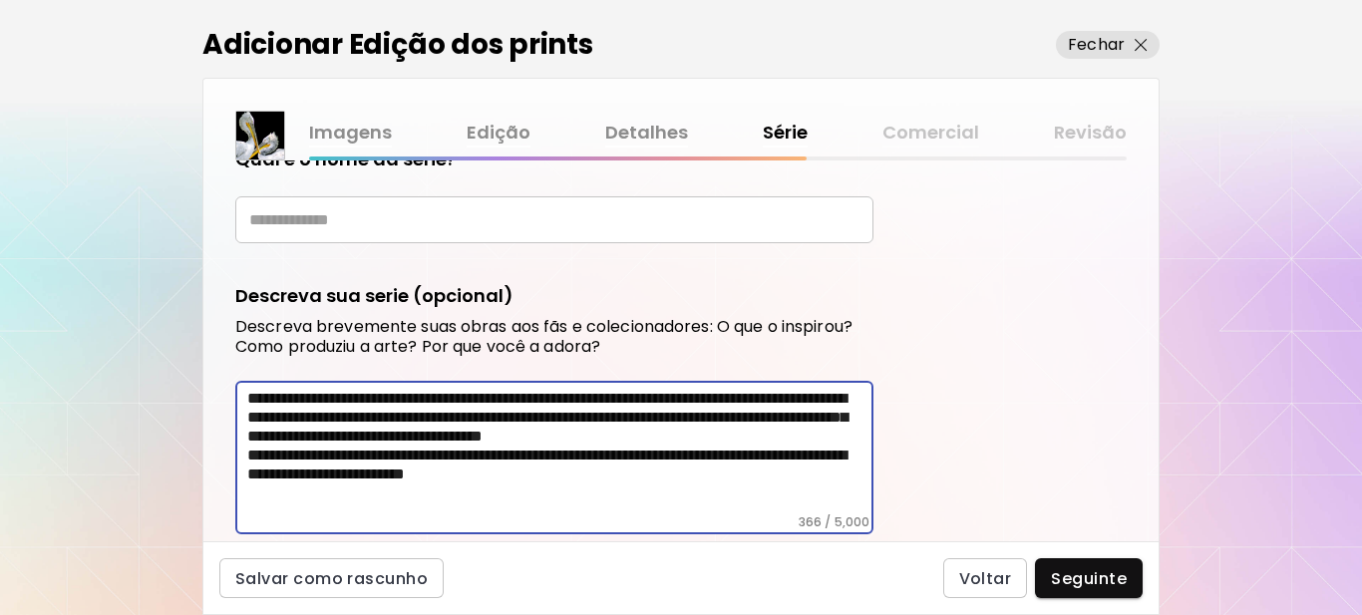
click at [286, 397] on textarea "**********" at bounding box center [560, 452] width 626 height 126
type textarea "**********"
click at [305, 220] on input "text" at bounding box center [554, 219] width 638 height 47
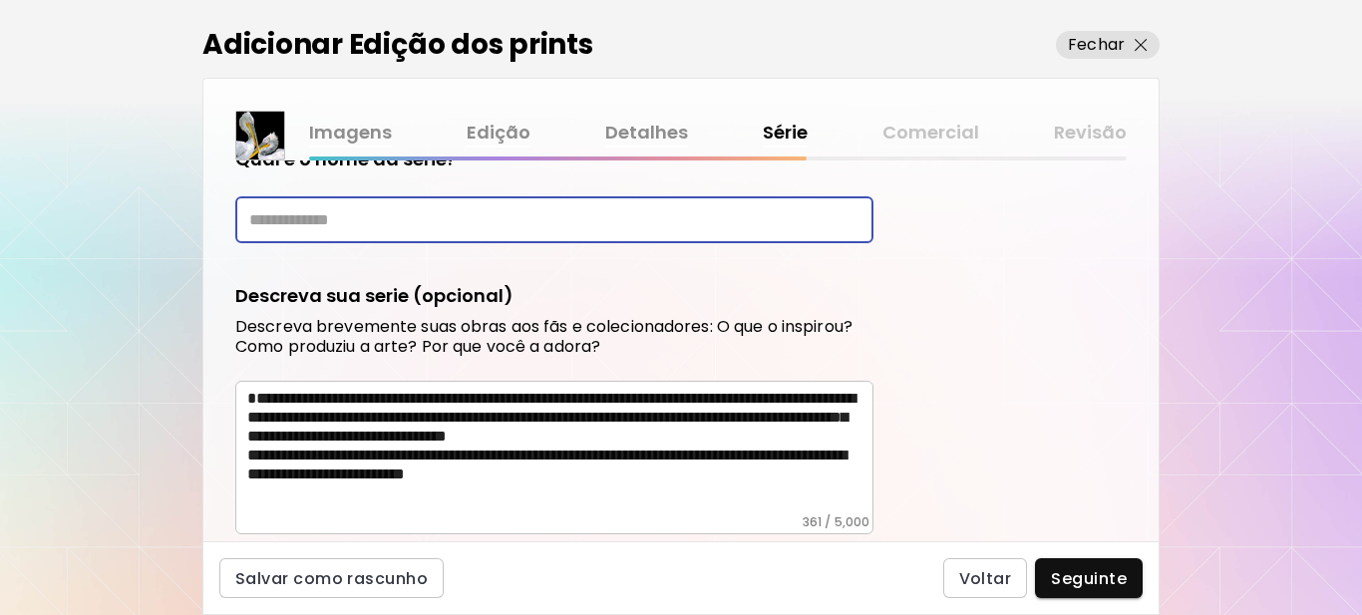
paste input "********"
type input "********"
click at [249, 398] on textarea "**********" at bounding box center [560, 452] width 626 height 126
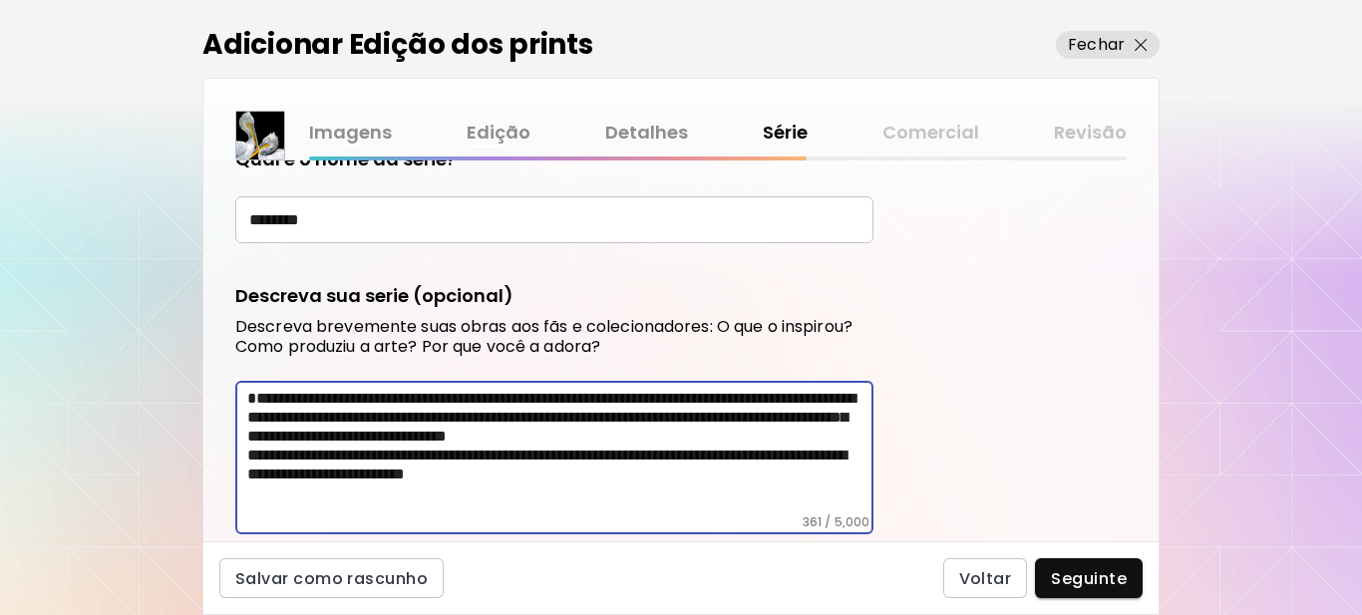
paste textarea "*********"
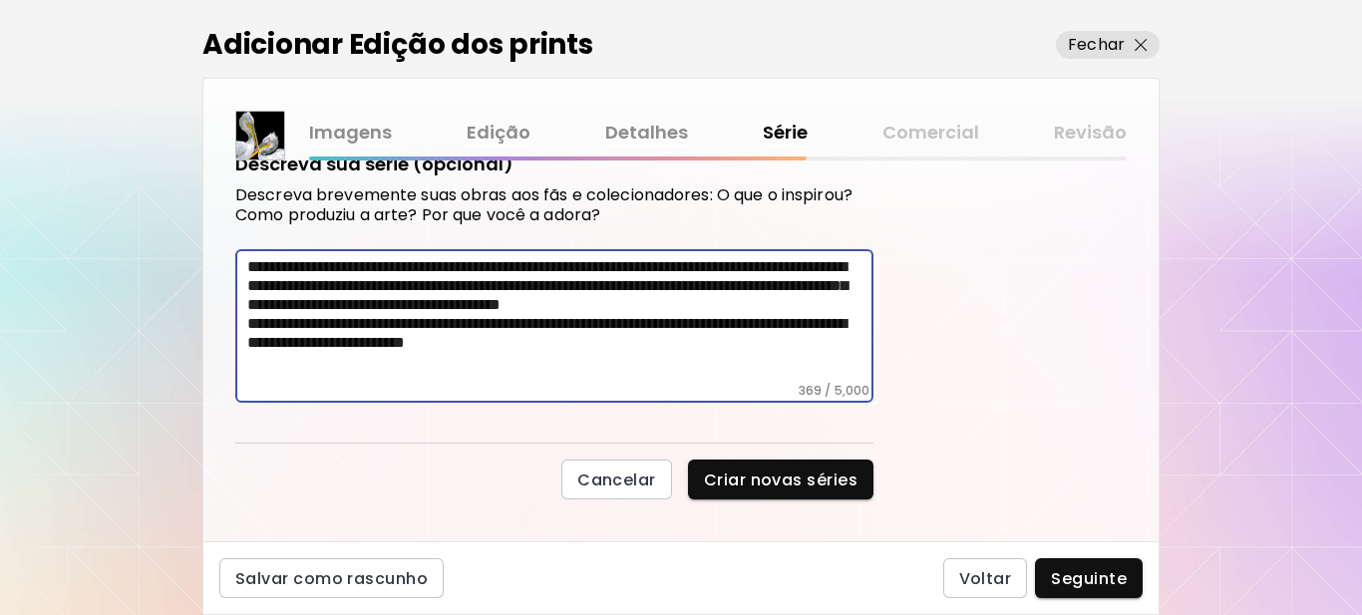
scroll to position [321, 0]
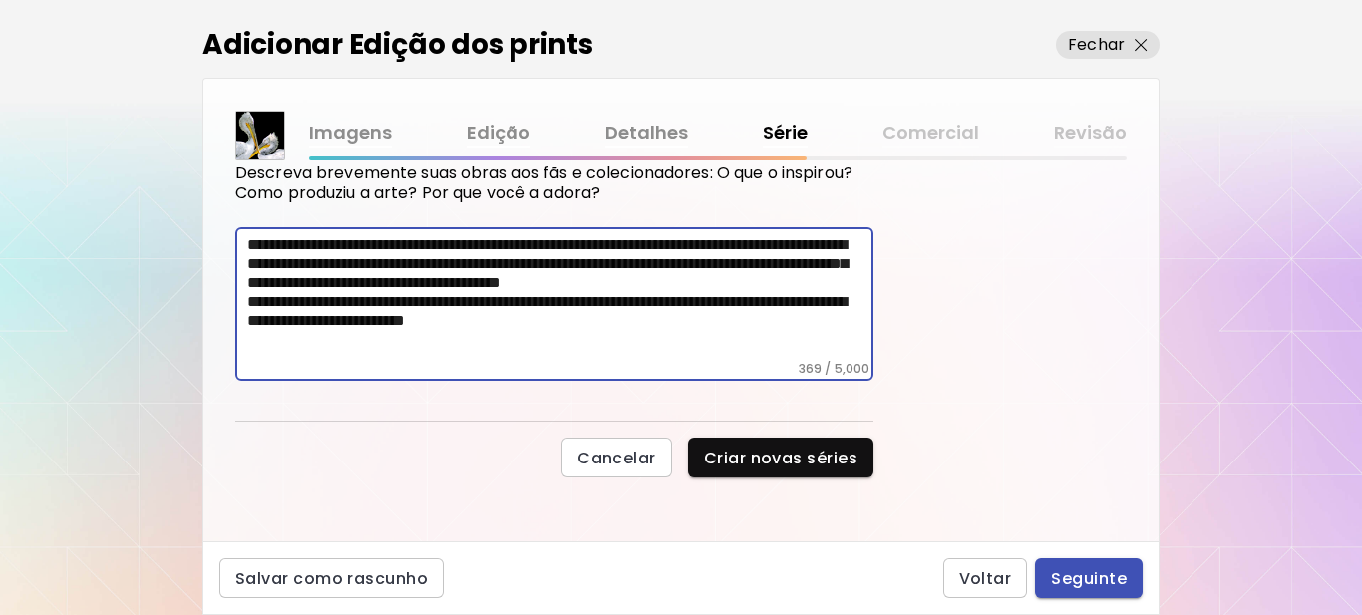
type textarea "**********"
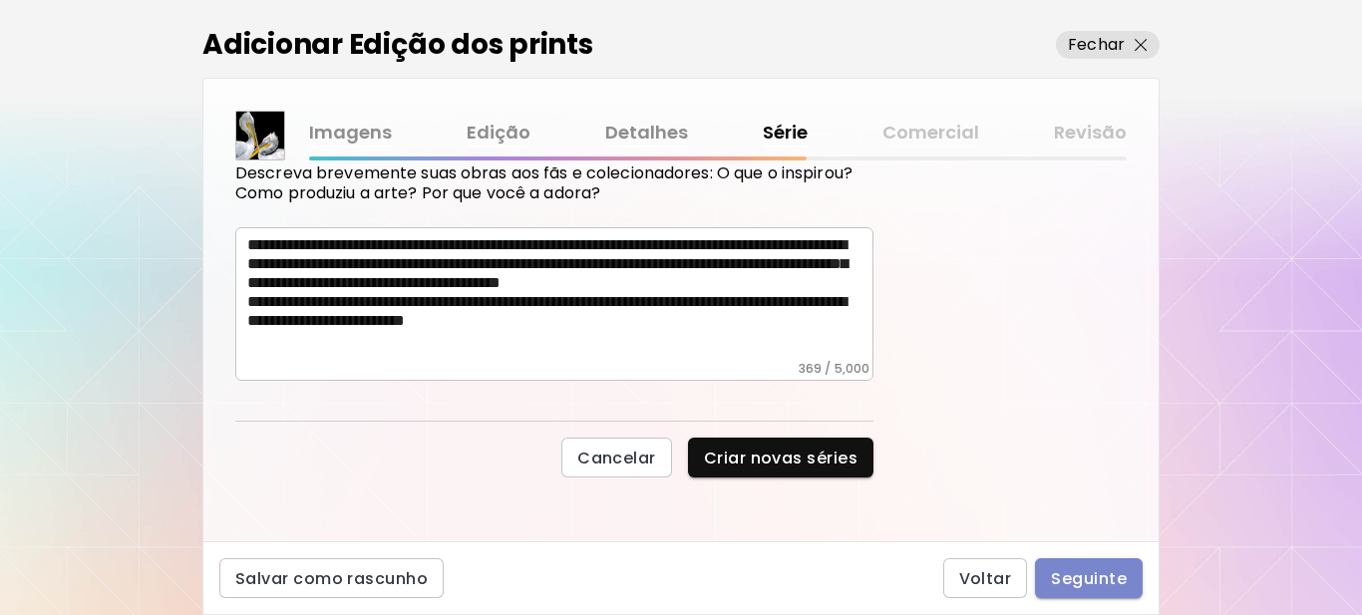
click at [1074, 575] on span "Seguinte" at bounding box center [1089, 578] width 76 height 21
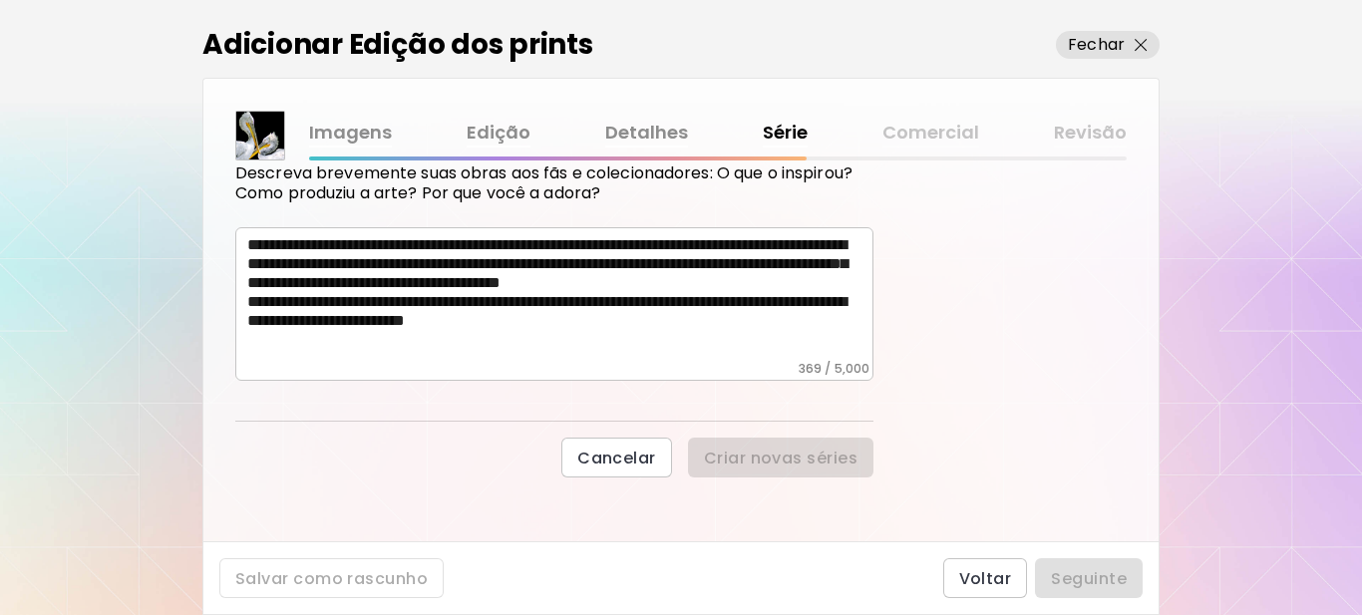
scroll to position [0, 0]
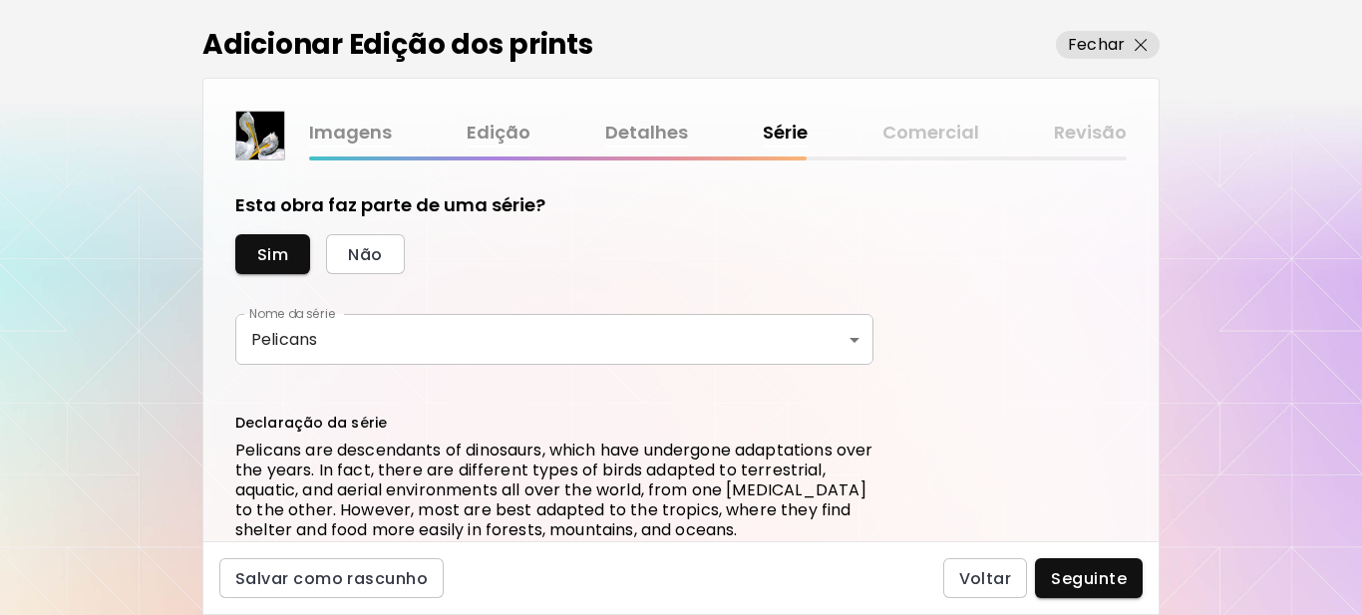
click at [849, 340] on body "kaleido.art/Sergio_Cerezer_Benetti Adicionar obras Gerencie suas obras Editar P…" at bounding box center [681, 307] width 1362 height 615
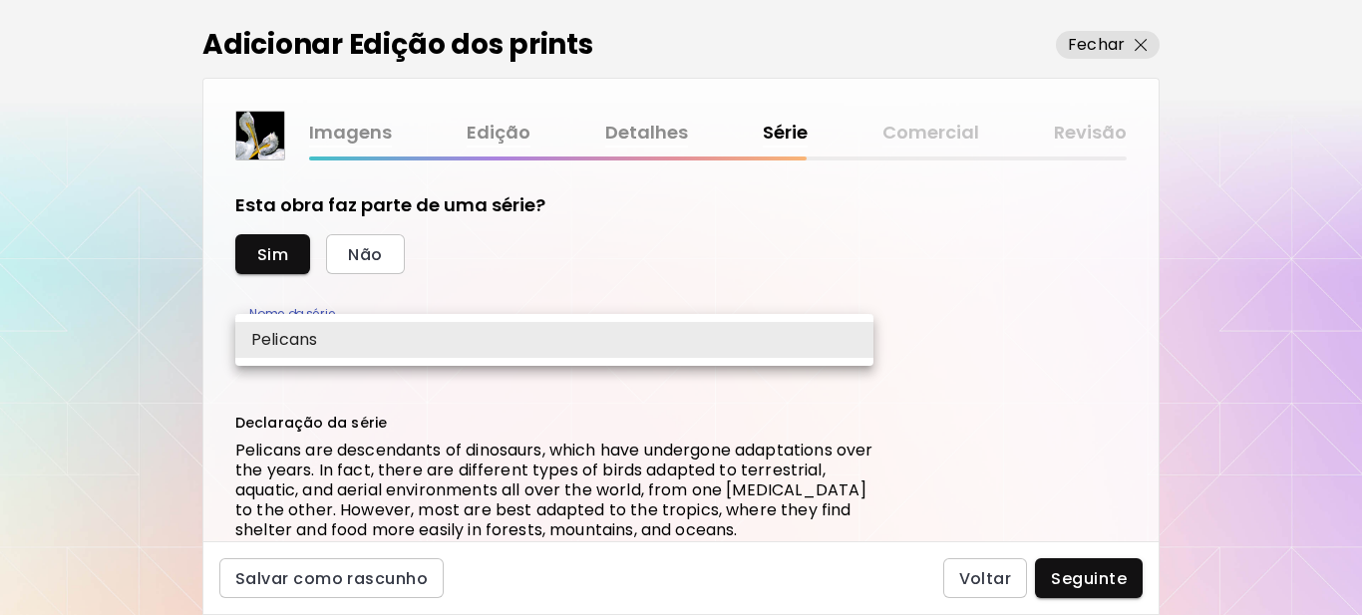
click at [849, 340] on li "Pelicans" at bounding box center [554, 340] width 638 height 36
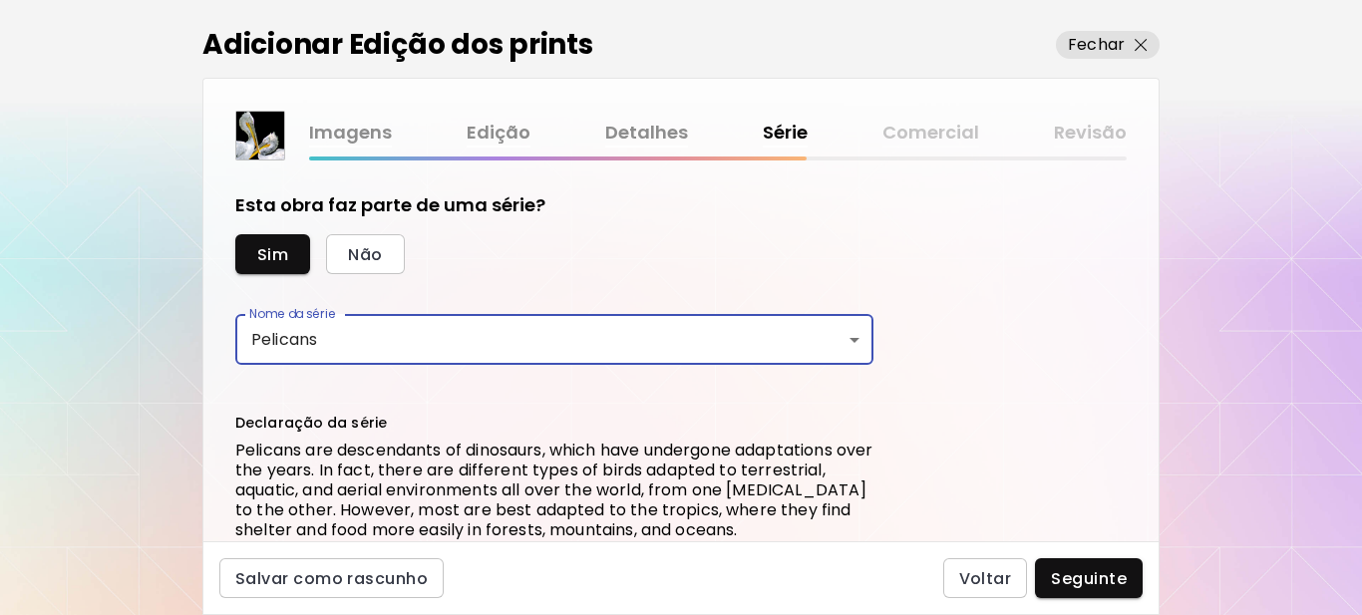
click at [1013, 341] on div "Esta obra faz parte de uma série? Sim Não Nome da série Pelicans ******** Nome …" at bounding box center [680, 351] width 955 height 381
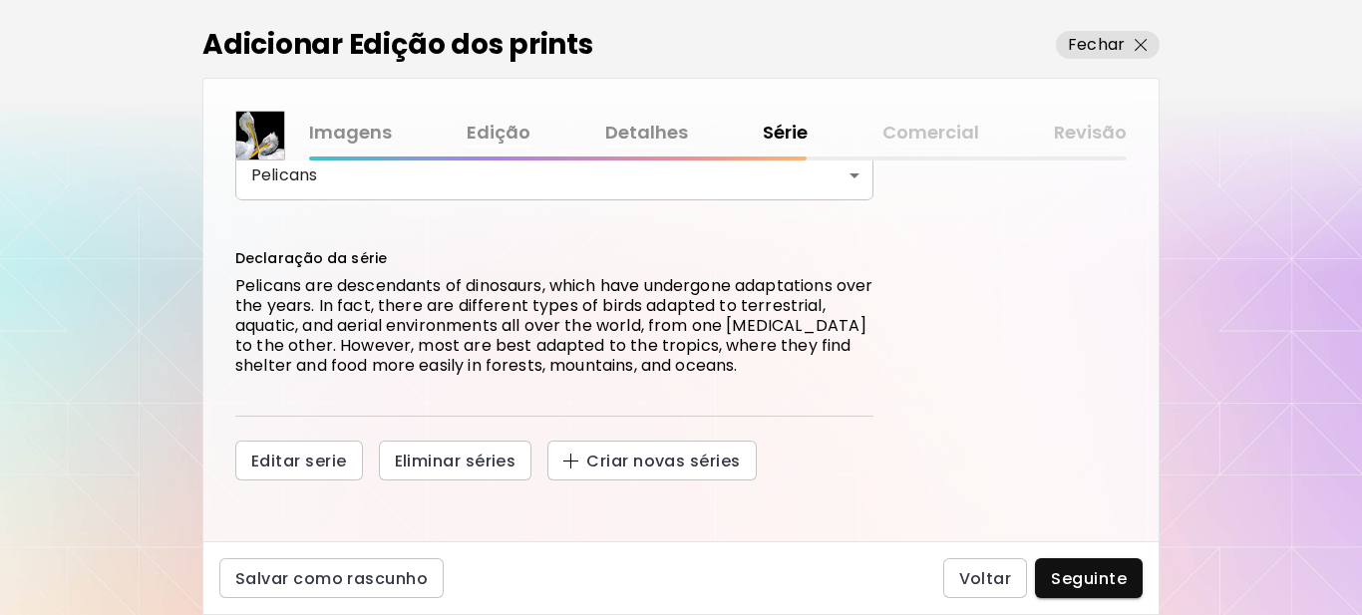
scroll to position [168, 0]
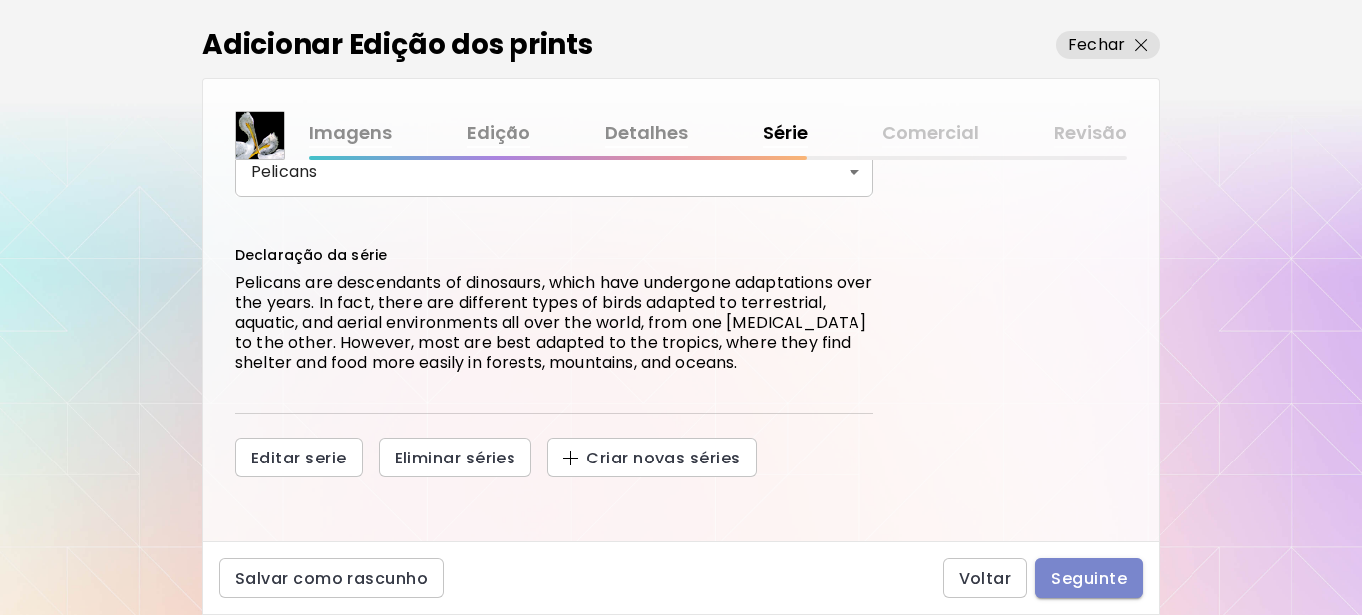
click at [1078, 585] on span "Seguinte" at bounding box center [1089, 578] width 76 height 21
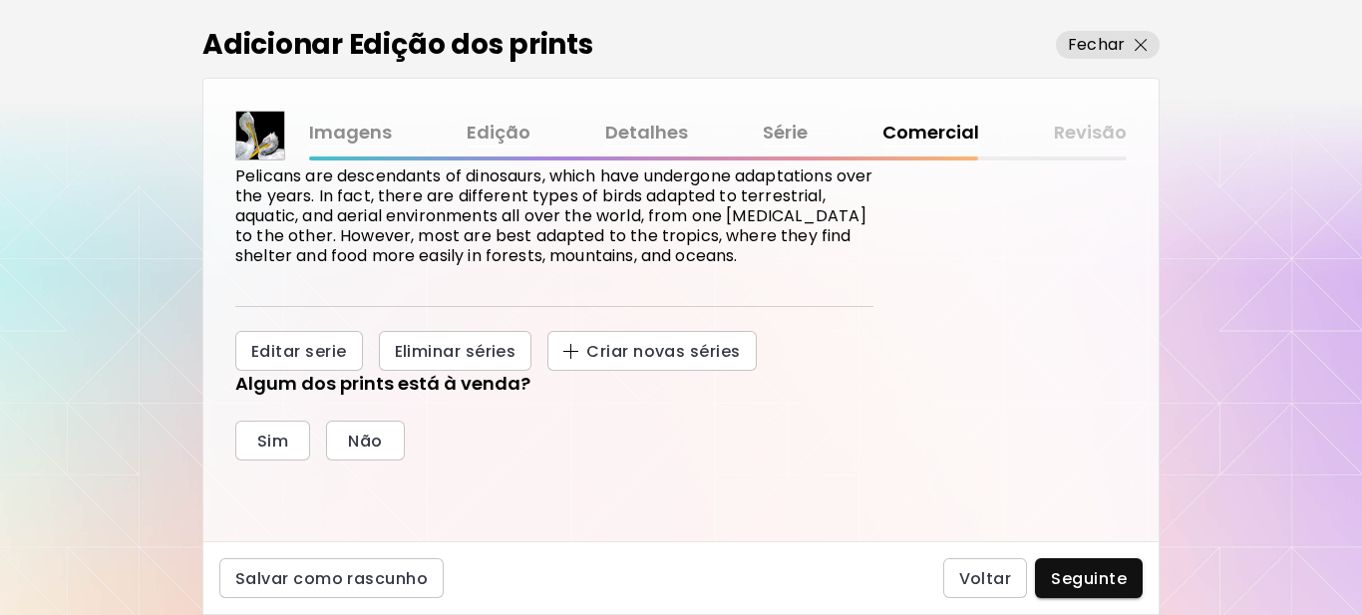
scroll to position [299, 0]
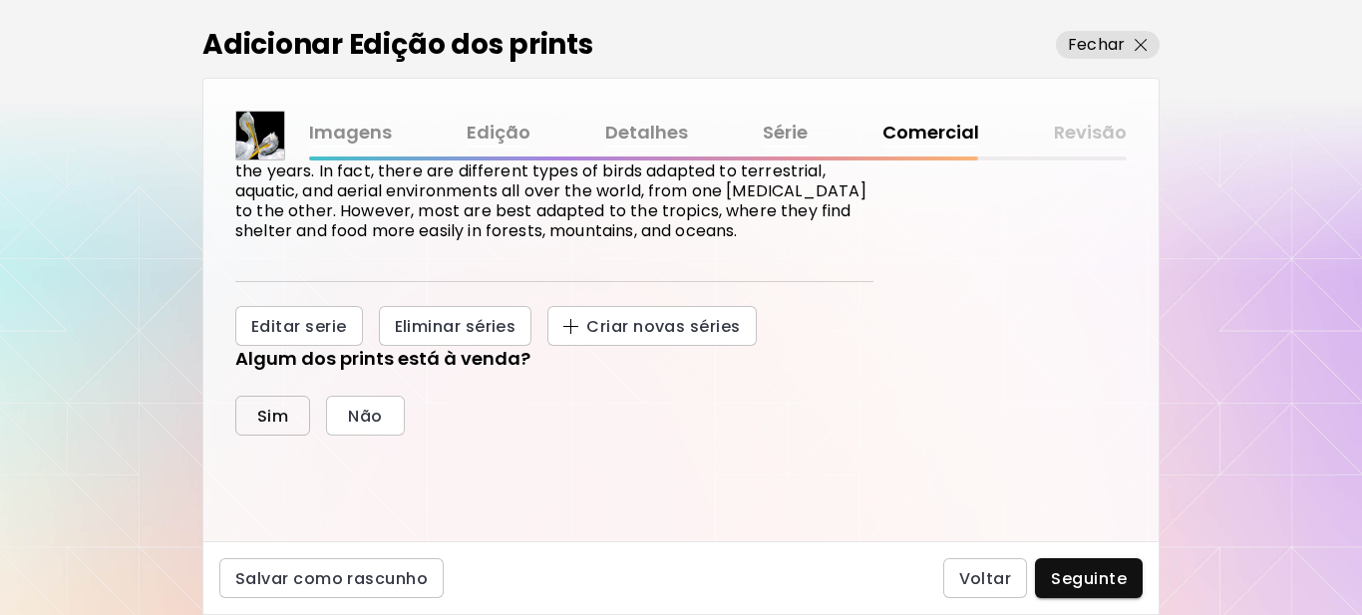
click at [280, 414] on span "Sim" at bounding box center [272, 416] width 31 height 21
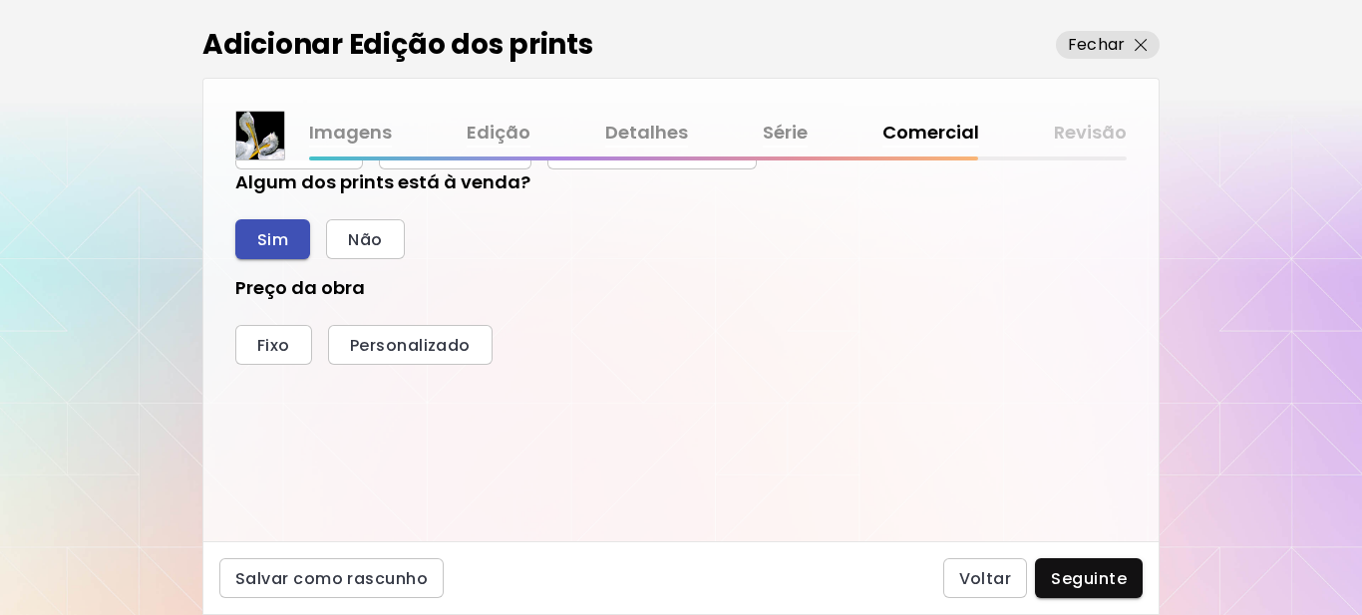
scroll to position [477, 0]
click at [279, 351] on span "Fixo" at bounding box center [273, 344] width 33 height 21
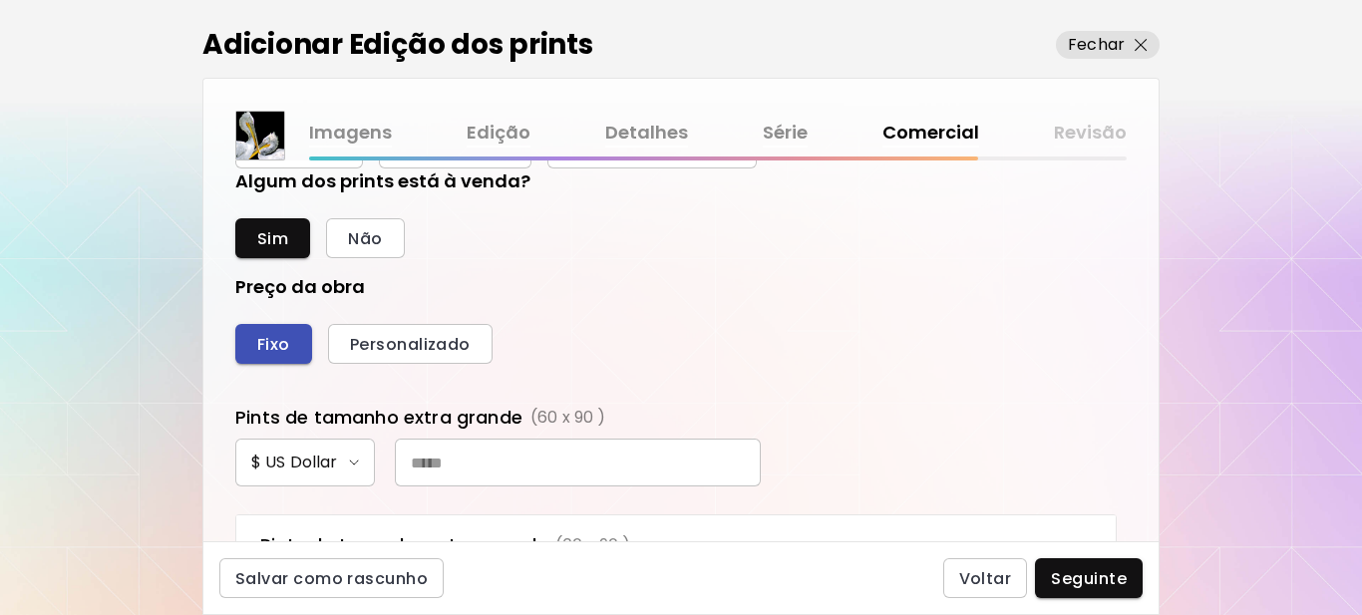
scroll to position [752, 872]
click at [542, 457] on input "text" at bounding box center [578, 463] width 366 height 48
type input "***"
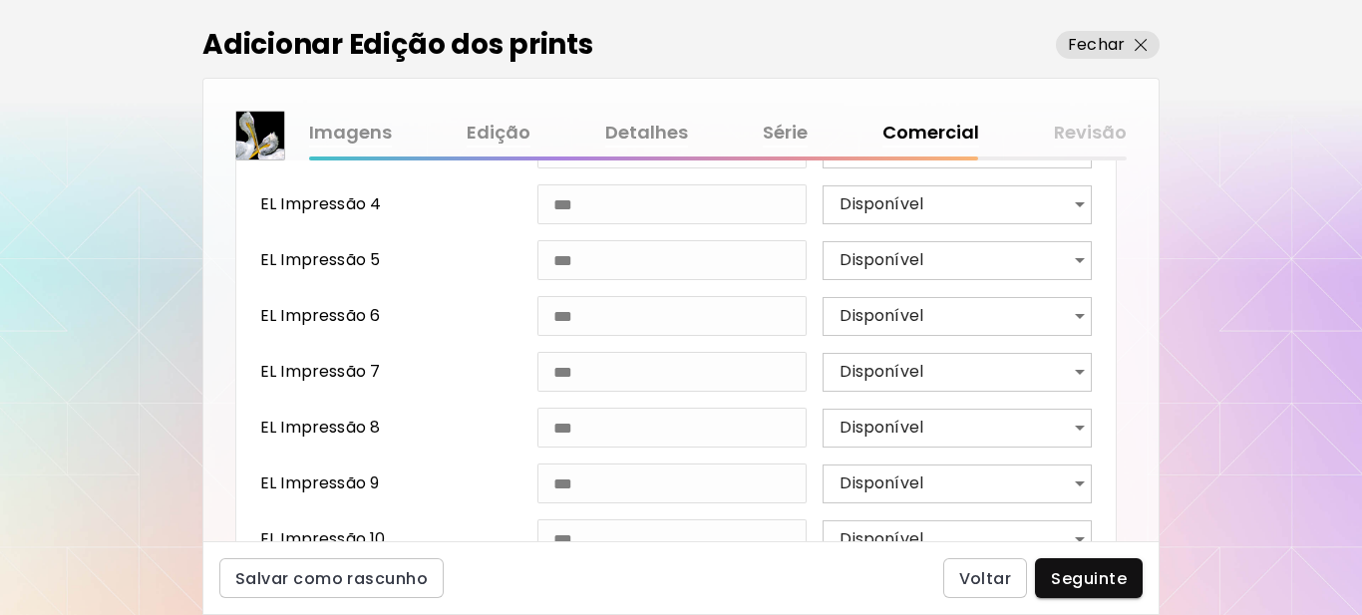
scroll to position [1188, 0]
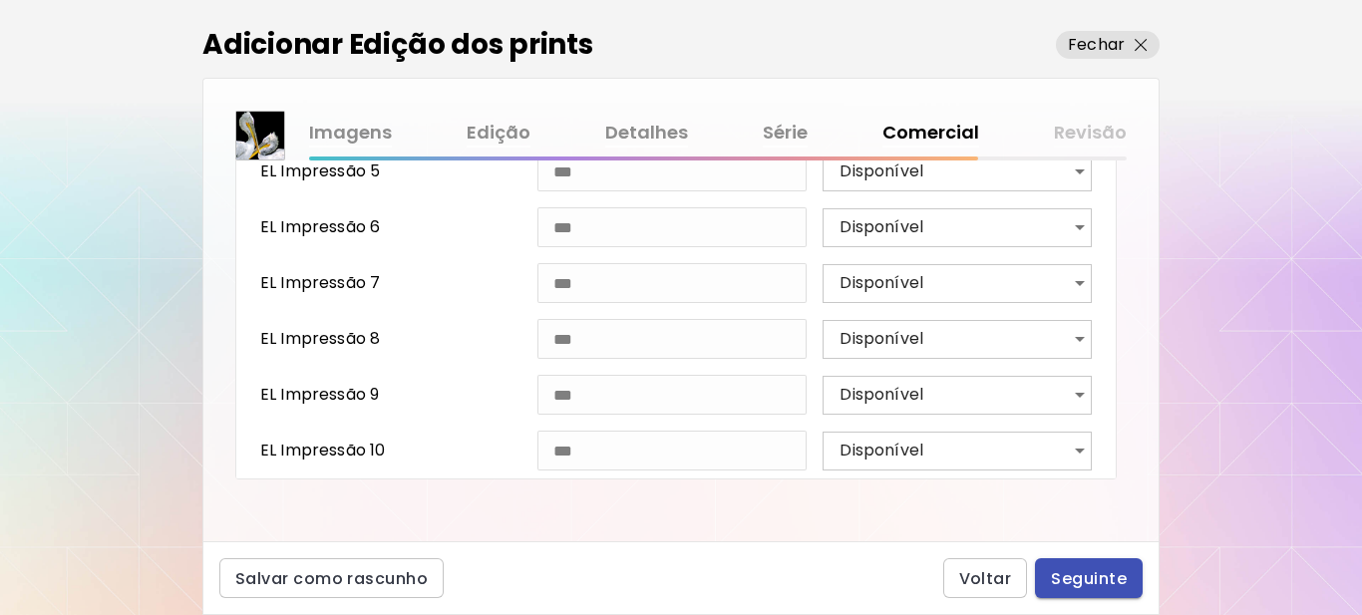
click at [1086, 582] on span "Seguinte" at bounding box center [1089, 578] width 76 height 21
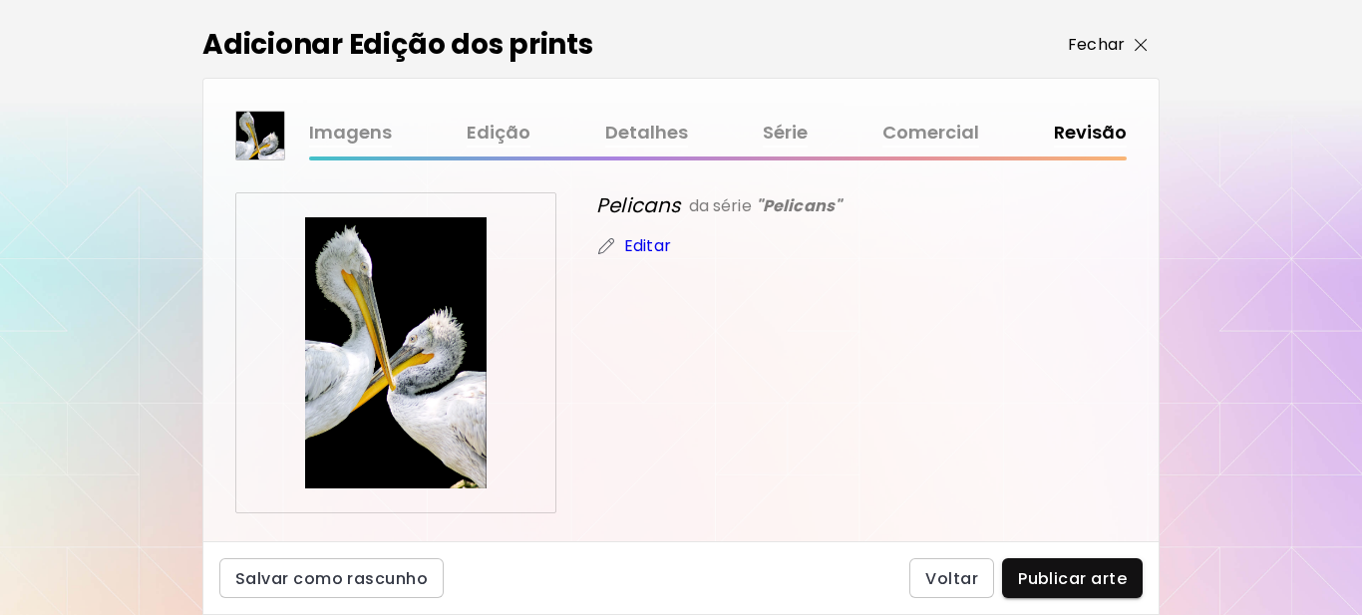
click at [1138, 45] on img "button" at bounding box center [1141, 45] width 13 height 13
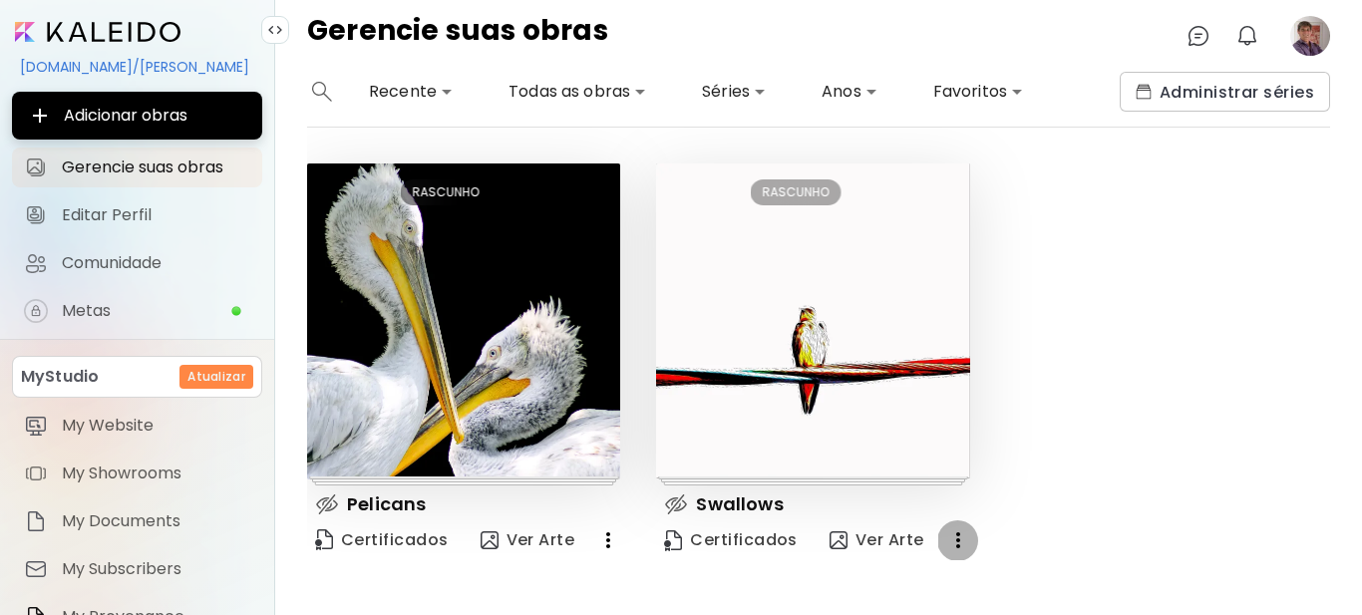
click at [957, 540] on icon "button" at bounding box center [958, 540] width 4 height 16
click at [1034, 420] on div at bounding box center [681, 307] width 1362 height 615
click at [881, 543] on span "Ver Arte" at bounding box center [877, 540] width 95 height 22
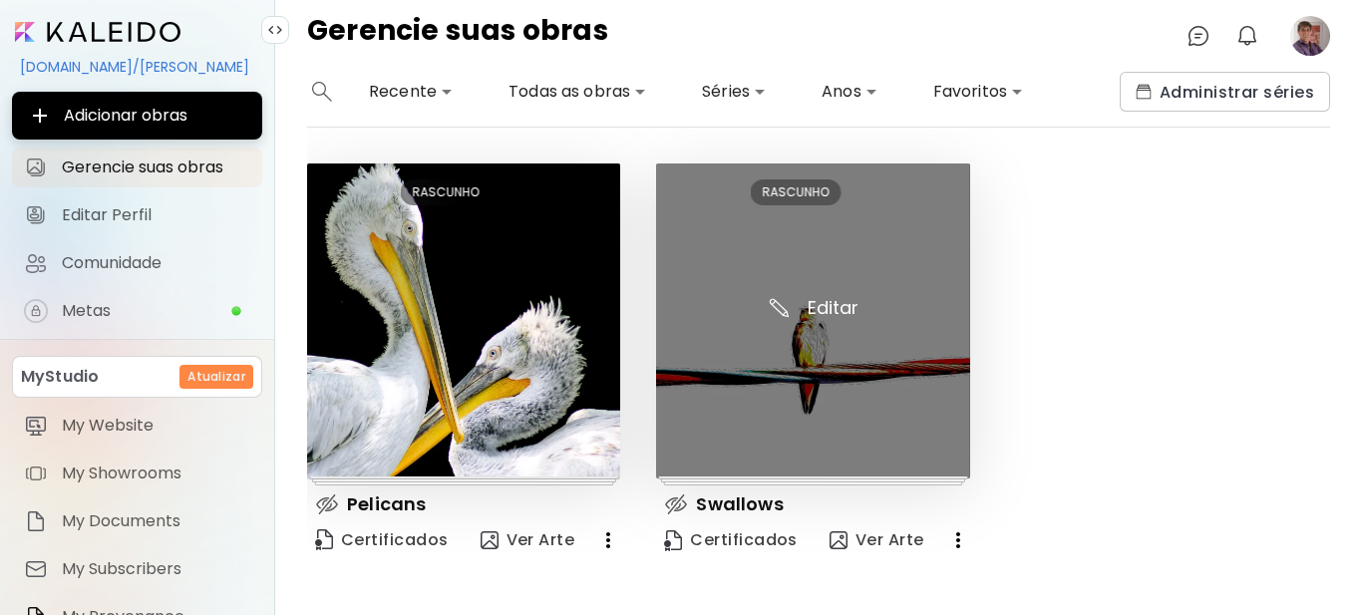
click at [806, 261] on img at bounding box center [812, 321] width 313 height 315
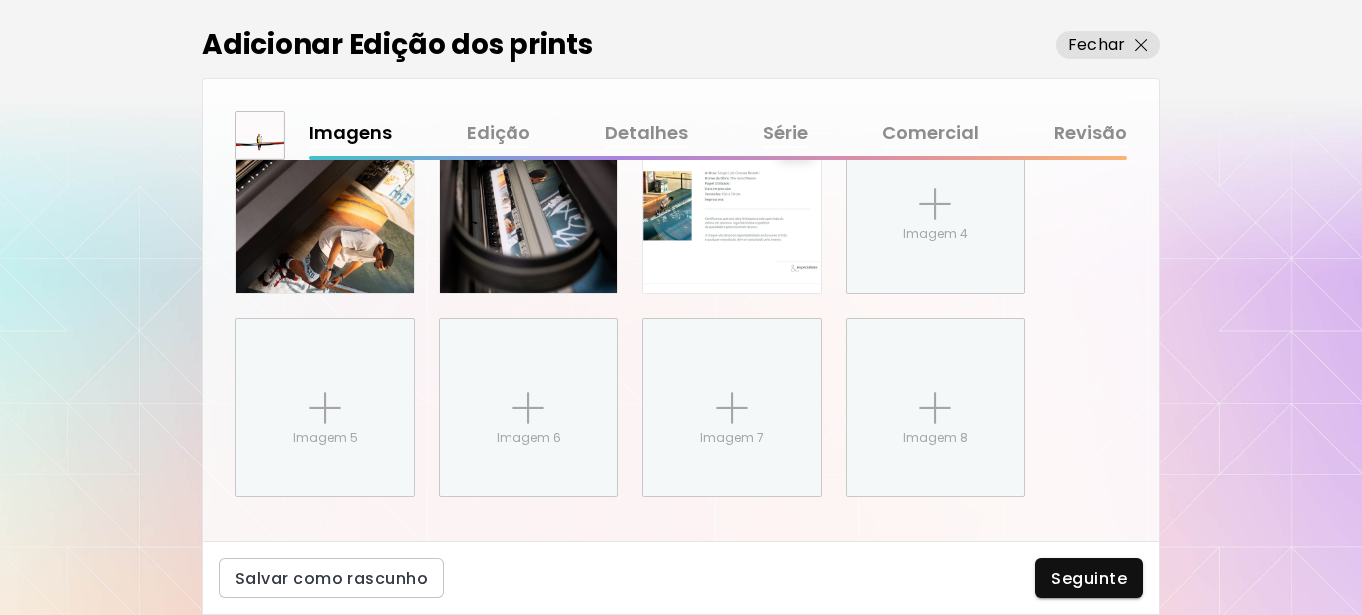
scroll to position [1074, 0]
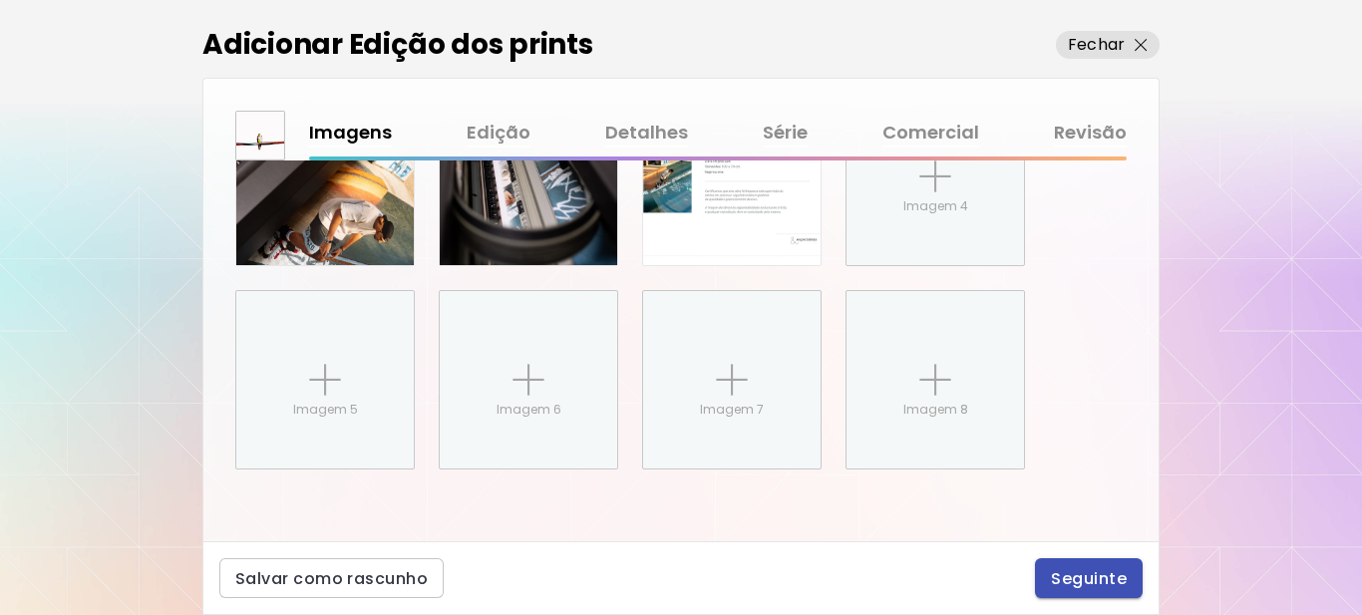
click at [1098, 578] on span "Seguinte" at bounding box center [1089, 578] width 76 height 21
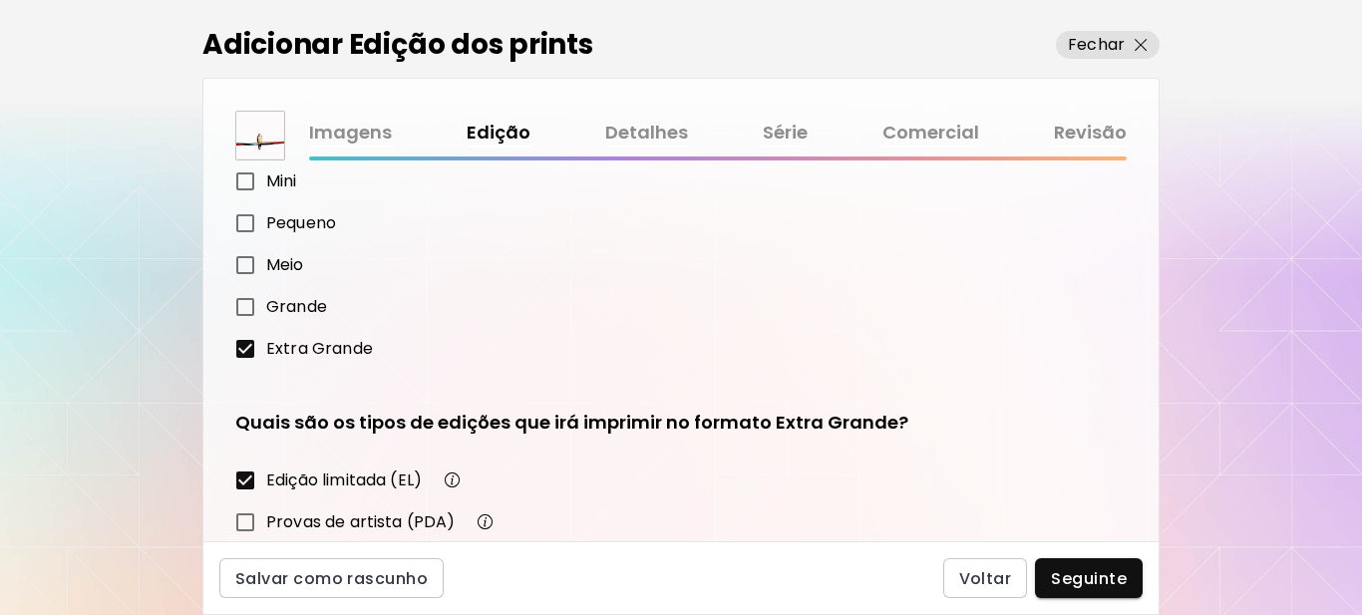
scroll to position [348, 0]
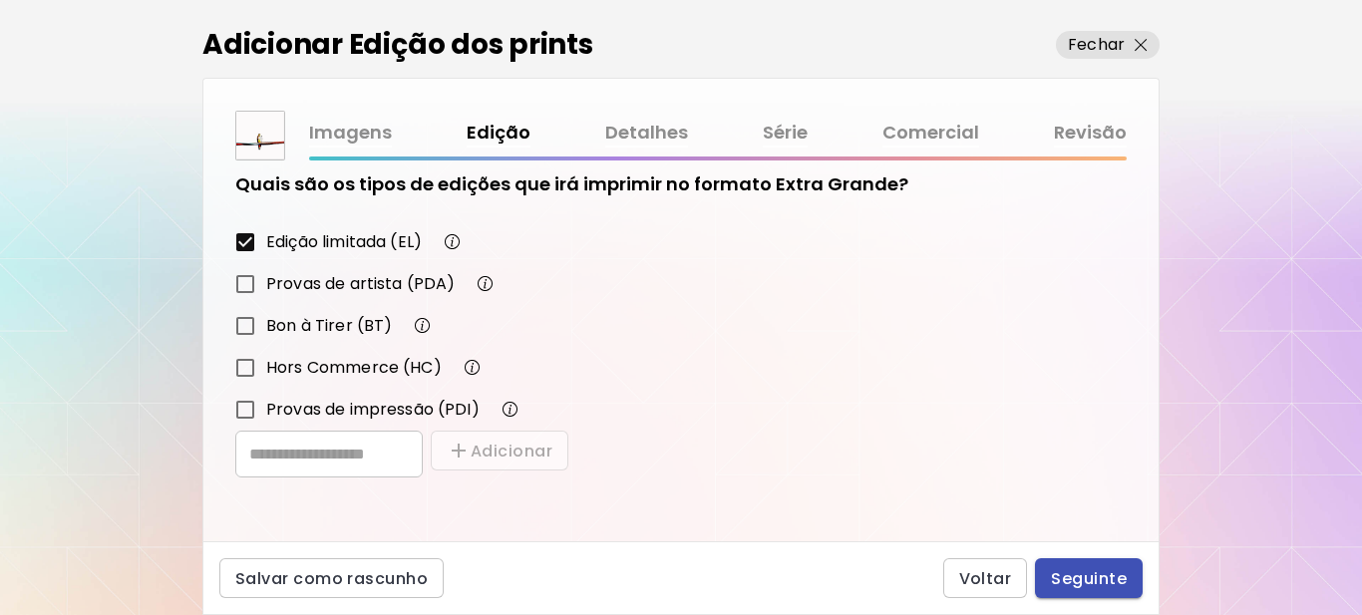
click at [1084, 579] on span "Seguinte" at bounding box center [1089, 578] width 76 height 21
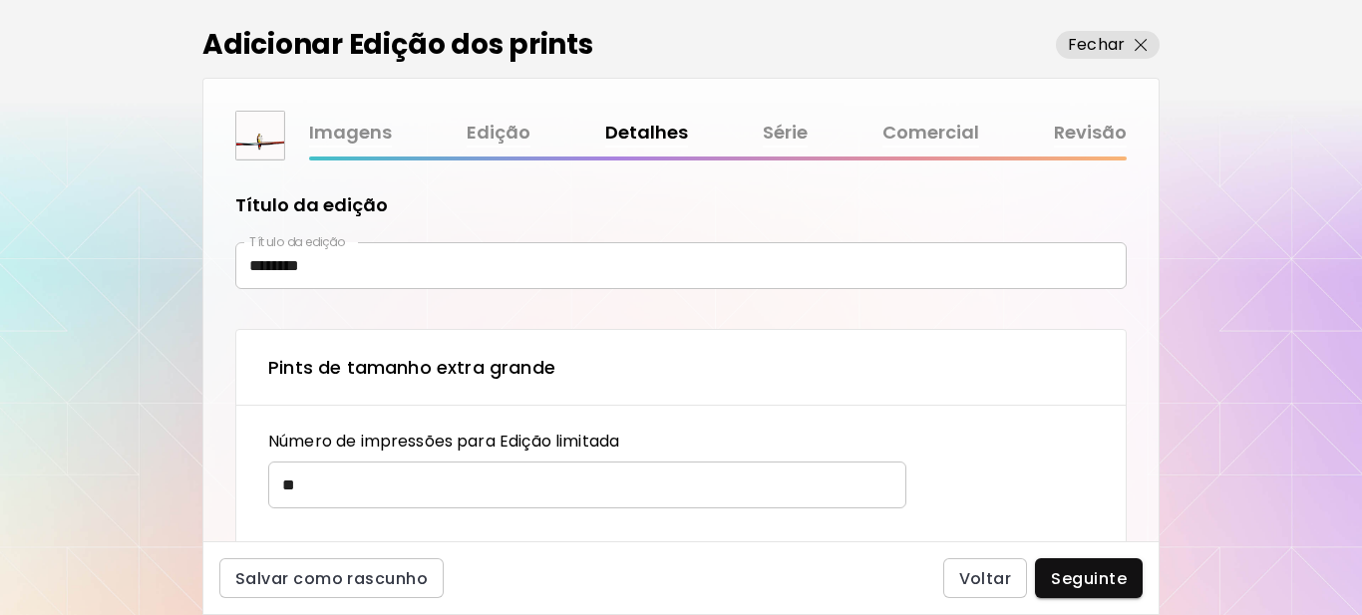
type input "**********"
type textarea "**********"
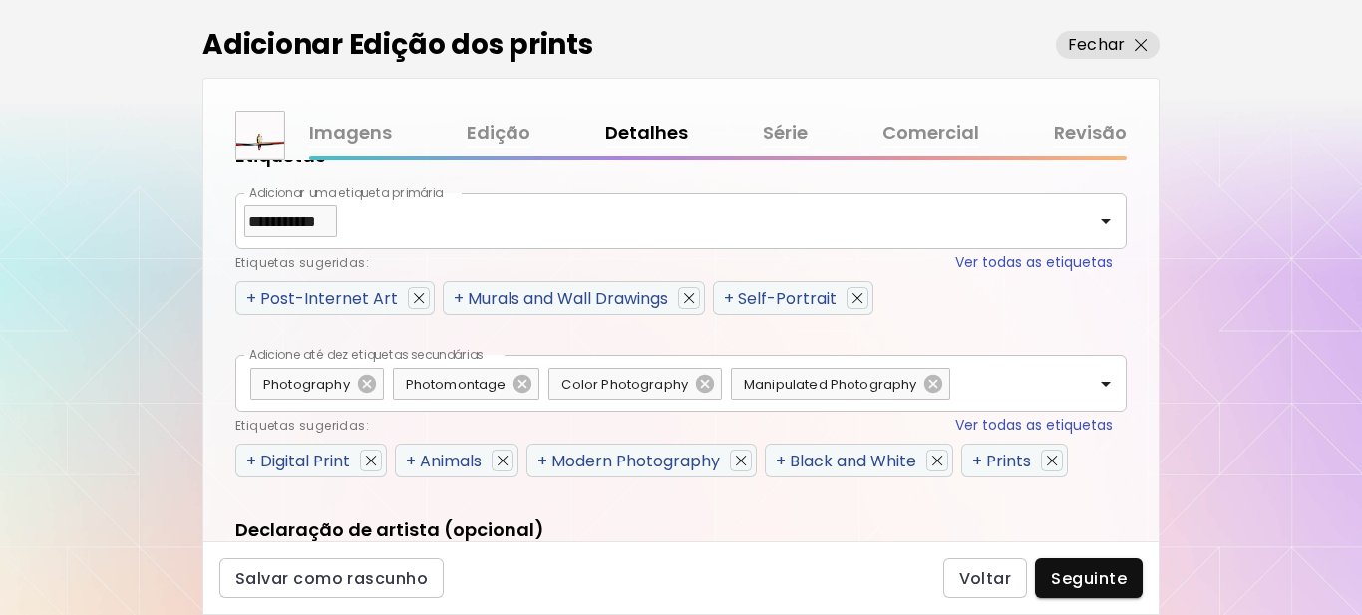
scroll to position [997, 0]
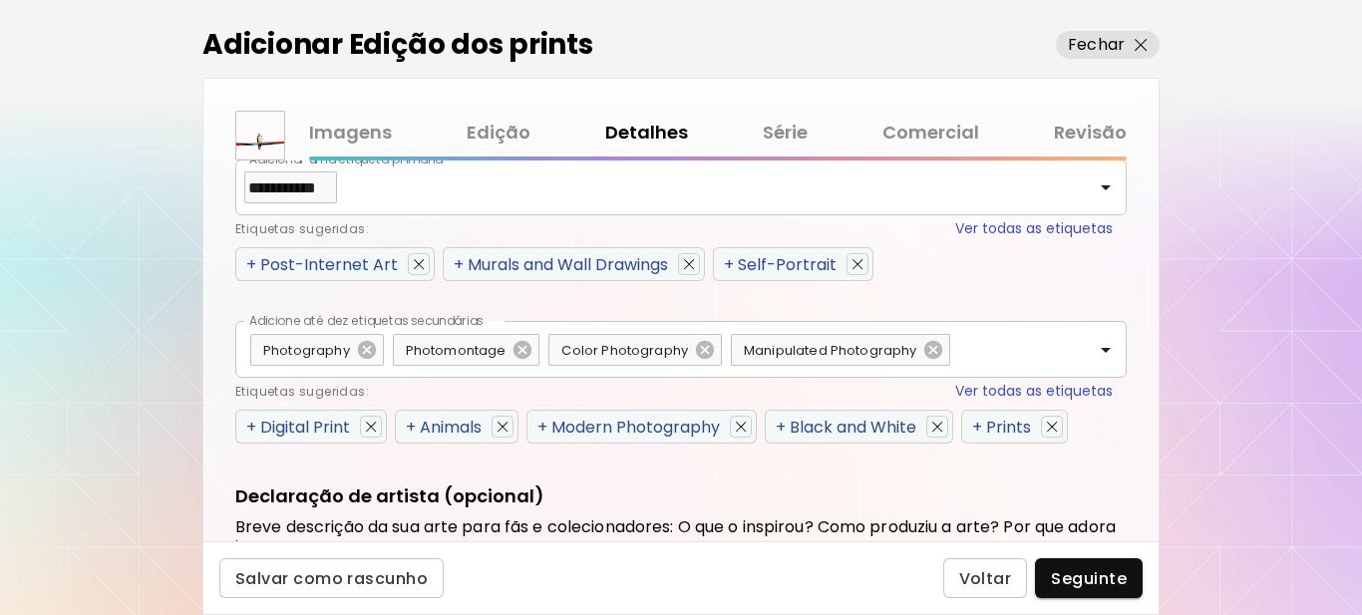
click at [252, 425] on span "+" at bounding box center [251, 427] width 10 height 23
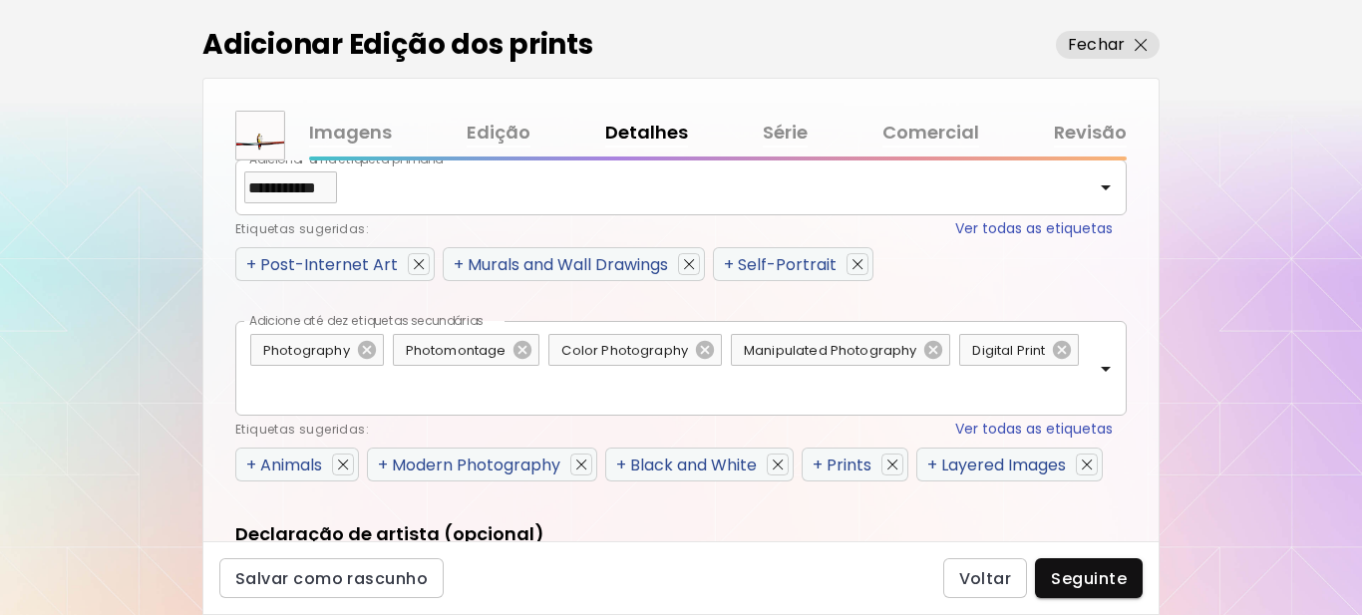
click at [250, 465] on span "+" at bounding box center [251, 465] width 10 height 23
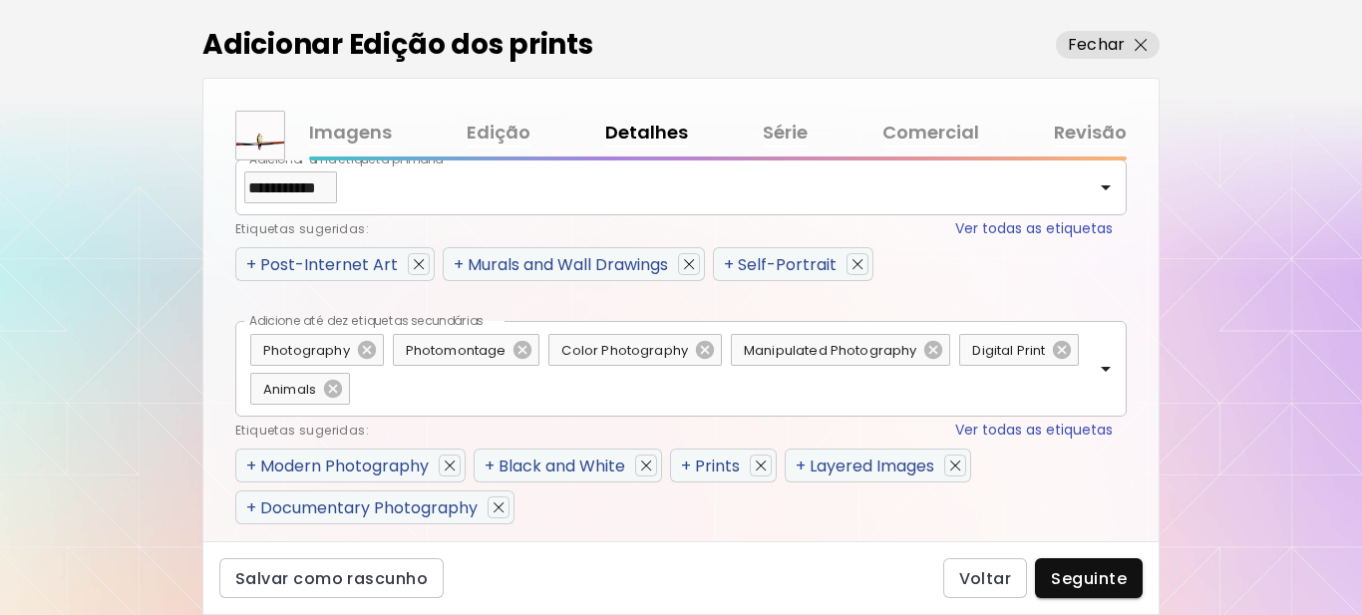
click at [246, 467] on span "+" at bounding box center [251, 466] width 10 height 23
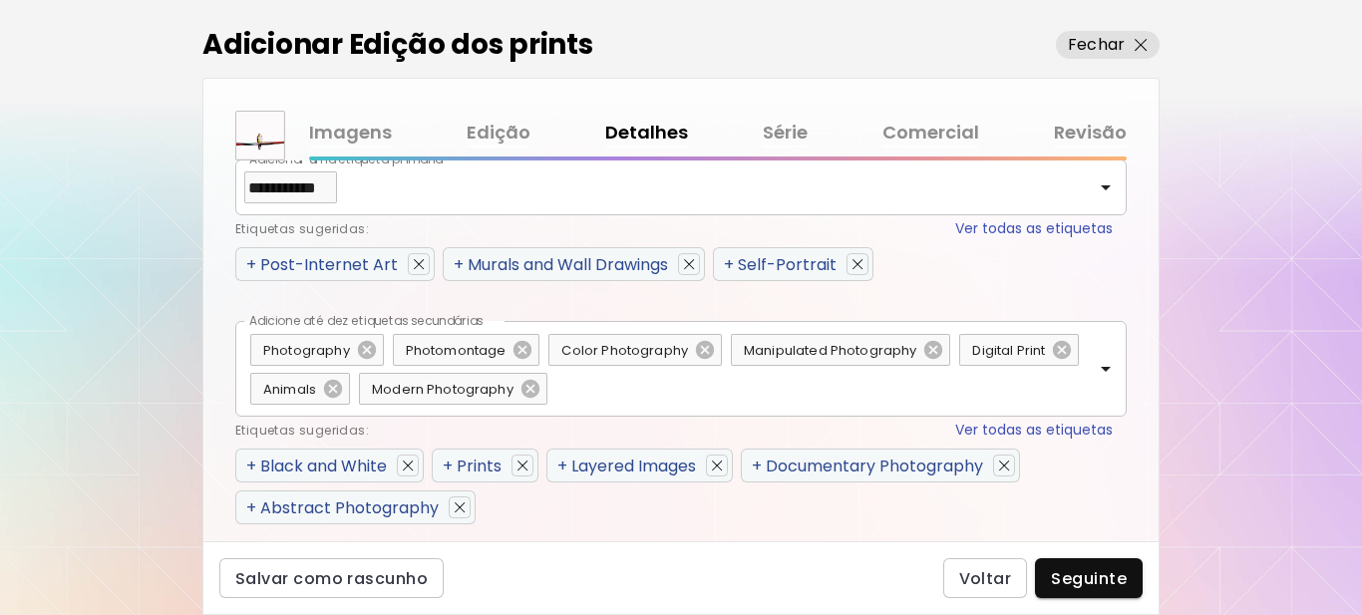
click at [246, 507] on span "+" at bounding box center [251, 508] width 10 height 23
click at [449, 468] on span "+" at bounding box center [448, 466] width 10 height 23
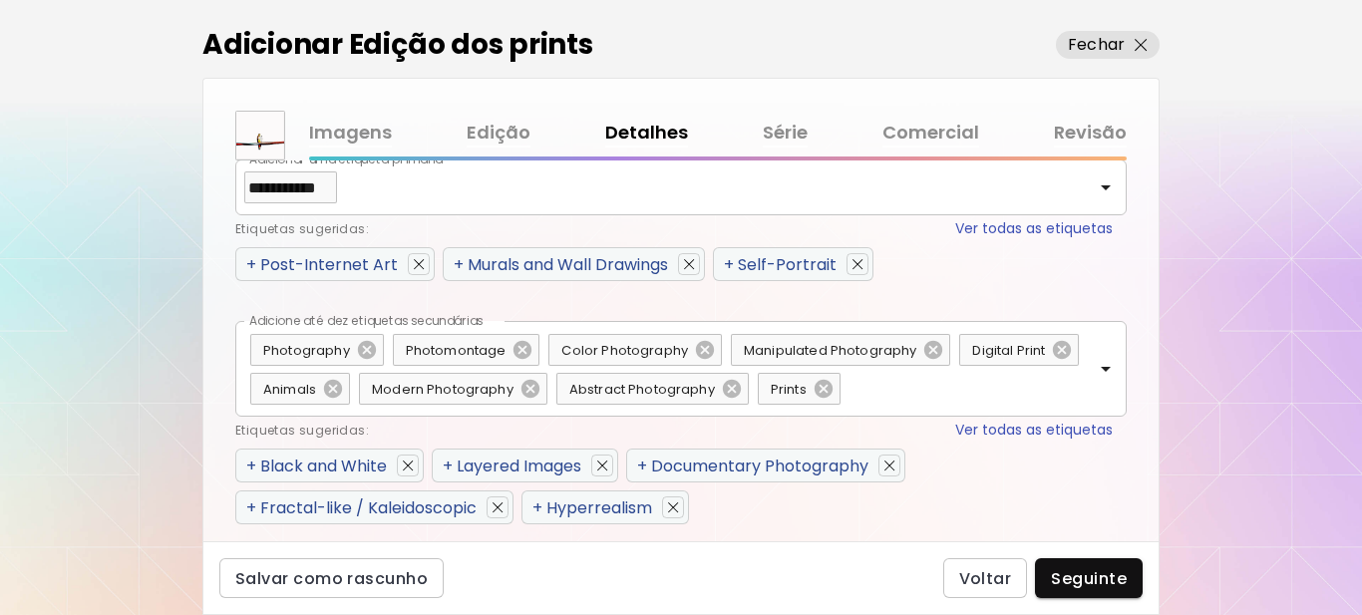
click at [542, 508] on span "+" at bounding box center [537, 508] width 10 height 23
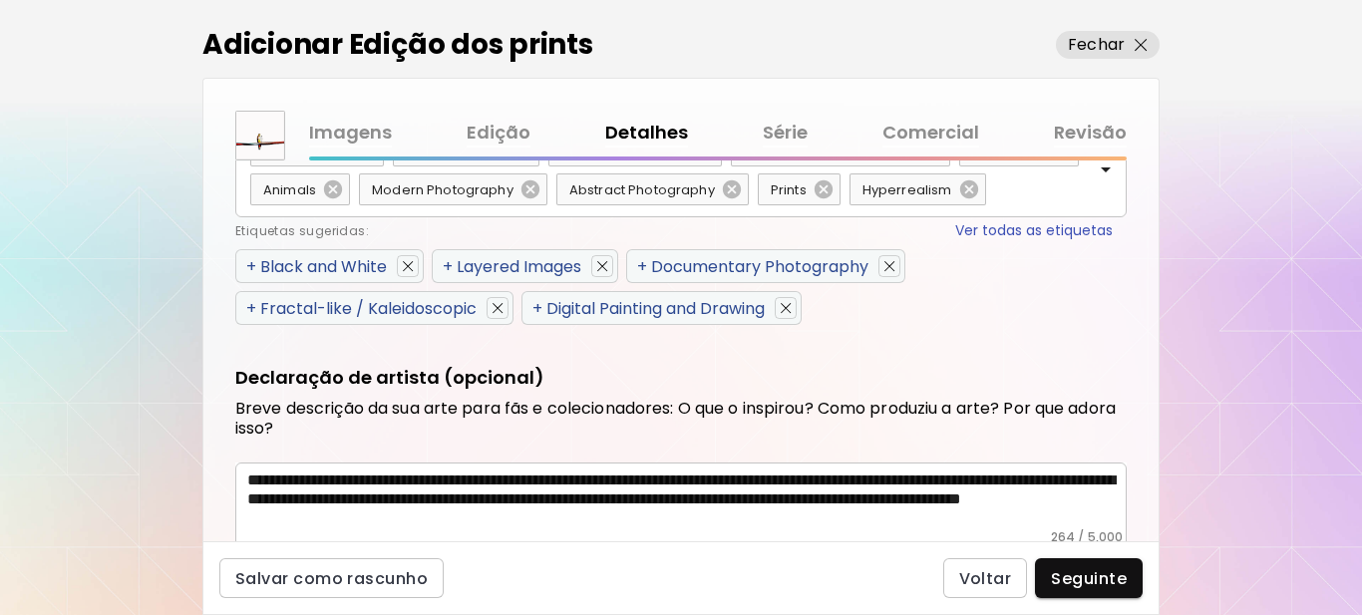
scroll to position [1307, 0]
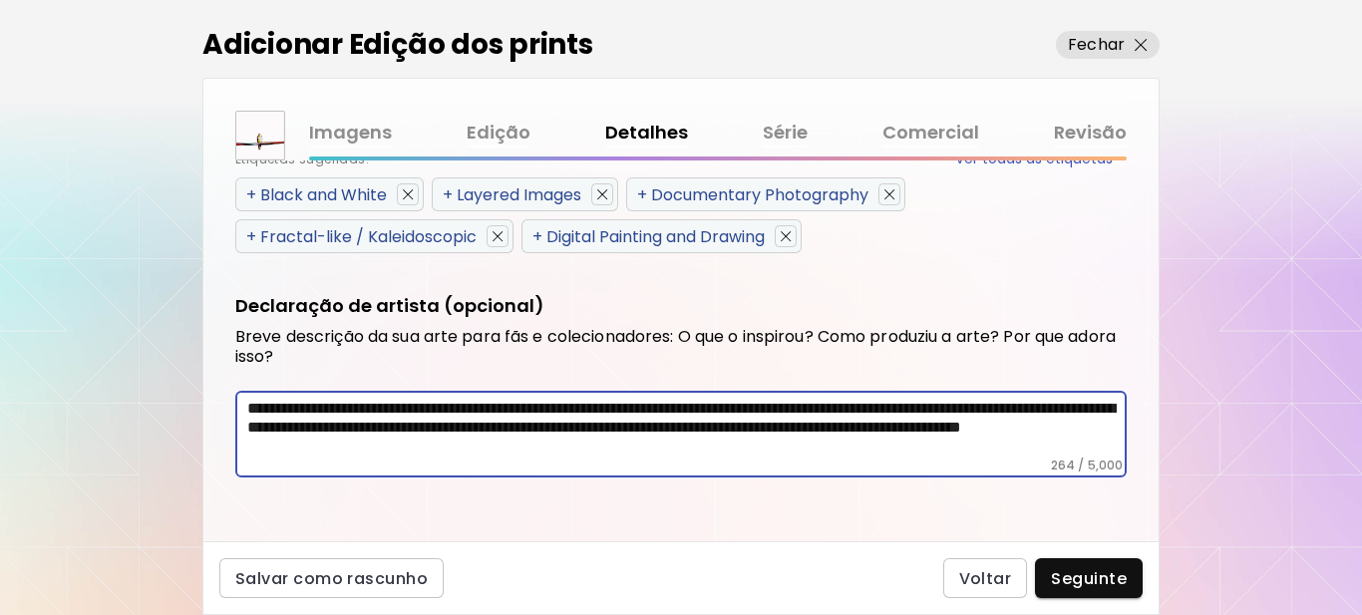
drag, startPoint x: 732, startPoint y: 456, endPoint x: 241, endPoint y: 406, distance: 493.1
click at [241, 406] on div "**********" at bounding box center [680, 434] width 891 height 87
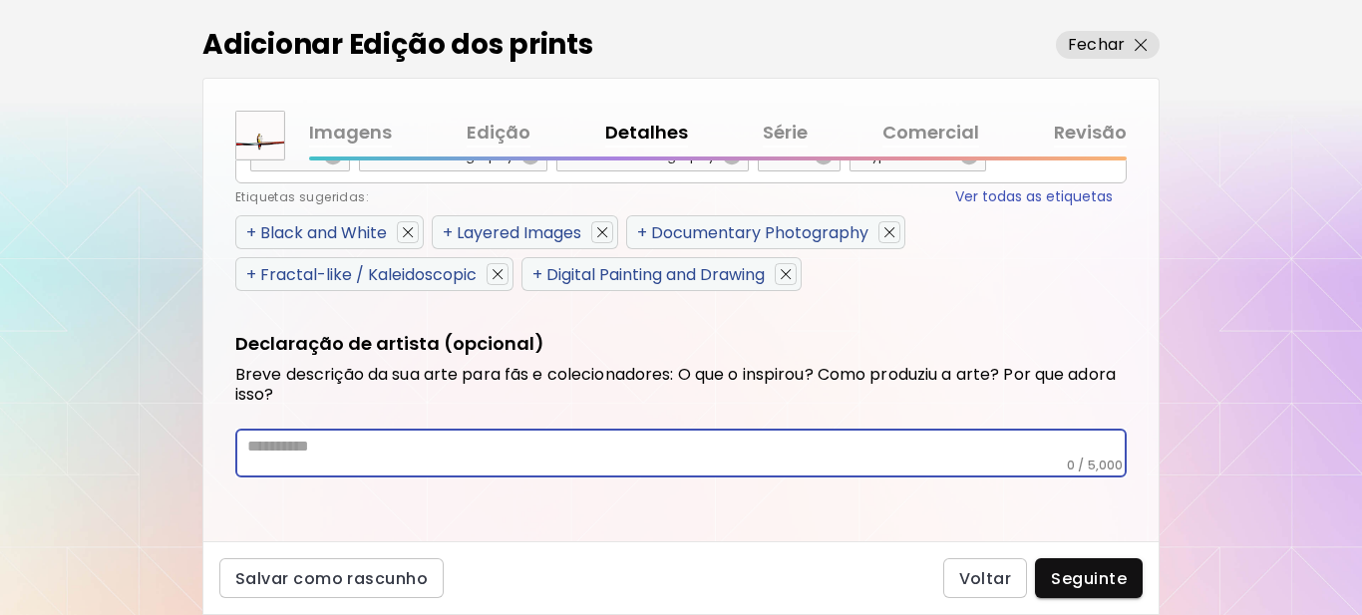
scroll to position [1269, 0]
click at [335, 465] on div "* ​" at bounding box center [680, 453] width 891 height 49
drag, startPoint x: 335, startPoint y: 463, endPoint x: 316, endPoint y: 450, distance: 23.0
click at [316, 450] on textarea at bounding box center [682, 447] width 870 height 21
paste textarea "**********"
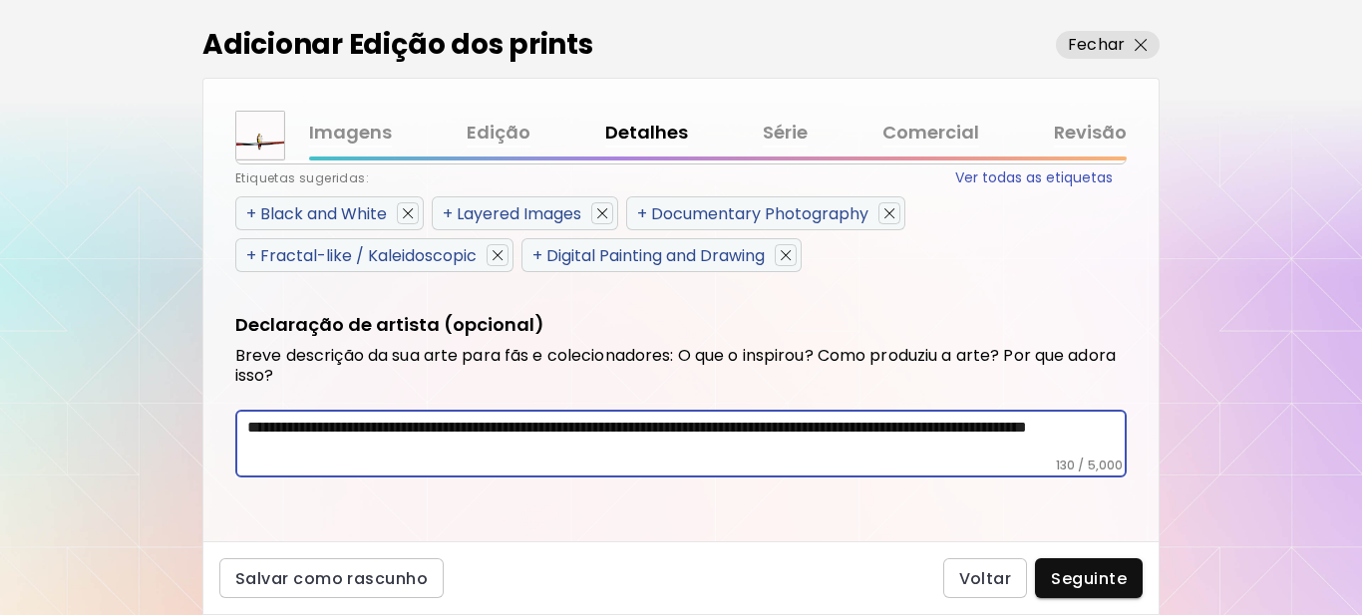
scroll to position [1288, 0]
type textarea "**********"
click at [1074, 574] on span "Seguinte" at bounding box center [1089, 578] width 76 height 21
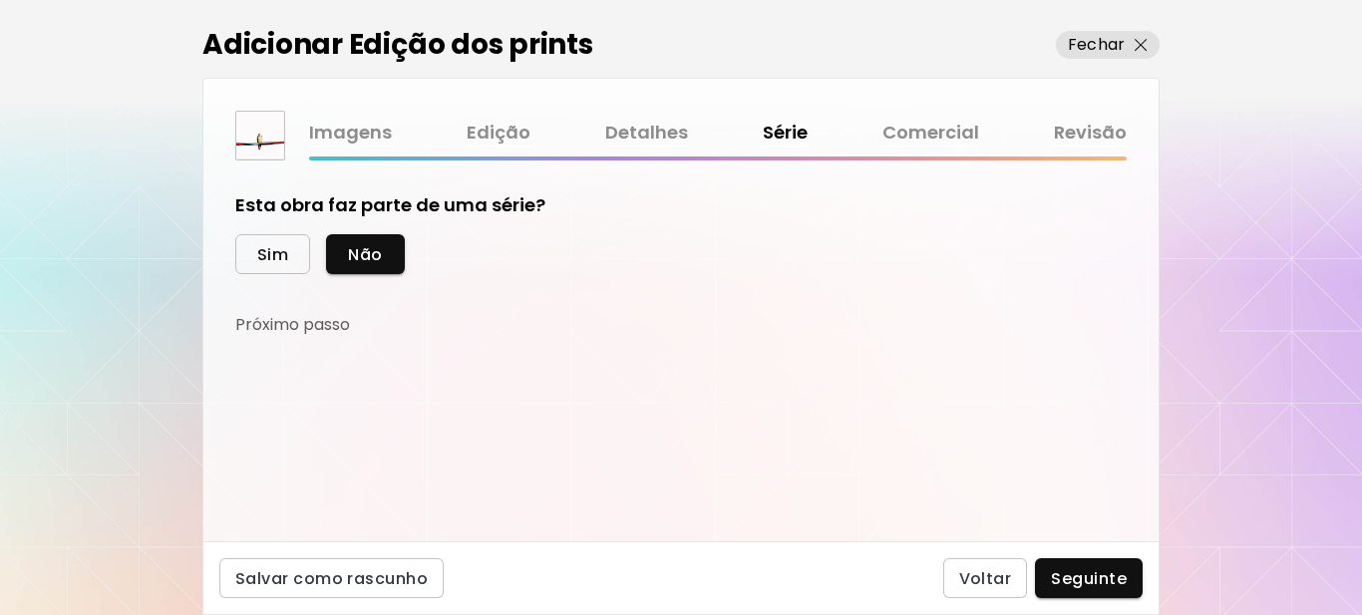
click at [281, 262] on span "Sim" at bounding box center [272, 254] width 31 height 21
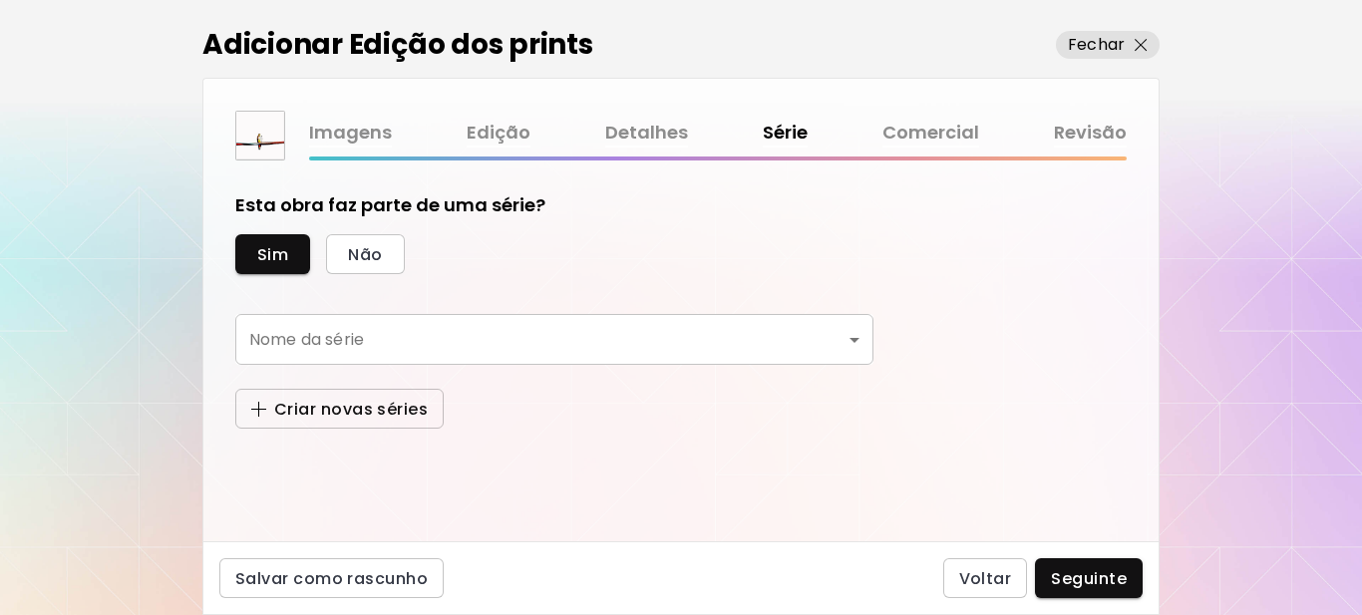
click at [362, 413] on span "Criar novas séries" at bounding box center [339, 409] width 176 height 21
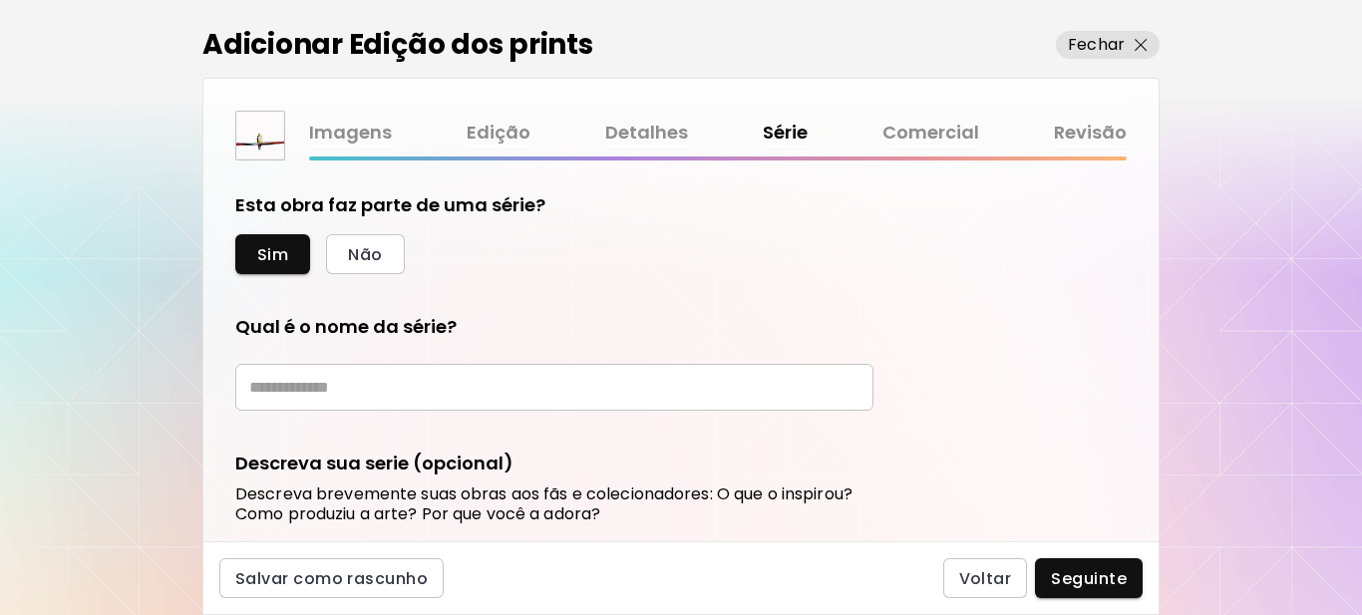
click at [349, 391] on input "text" at bounding box center [554, 387] width 638 height 47
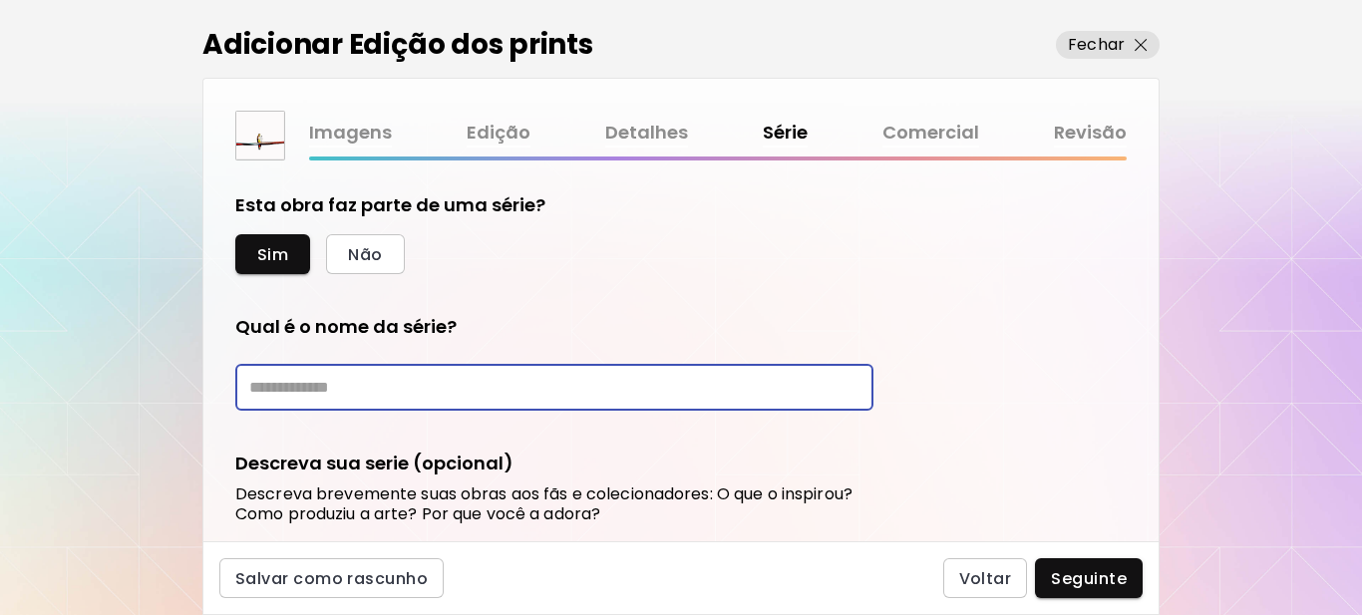
paste input "********"
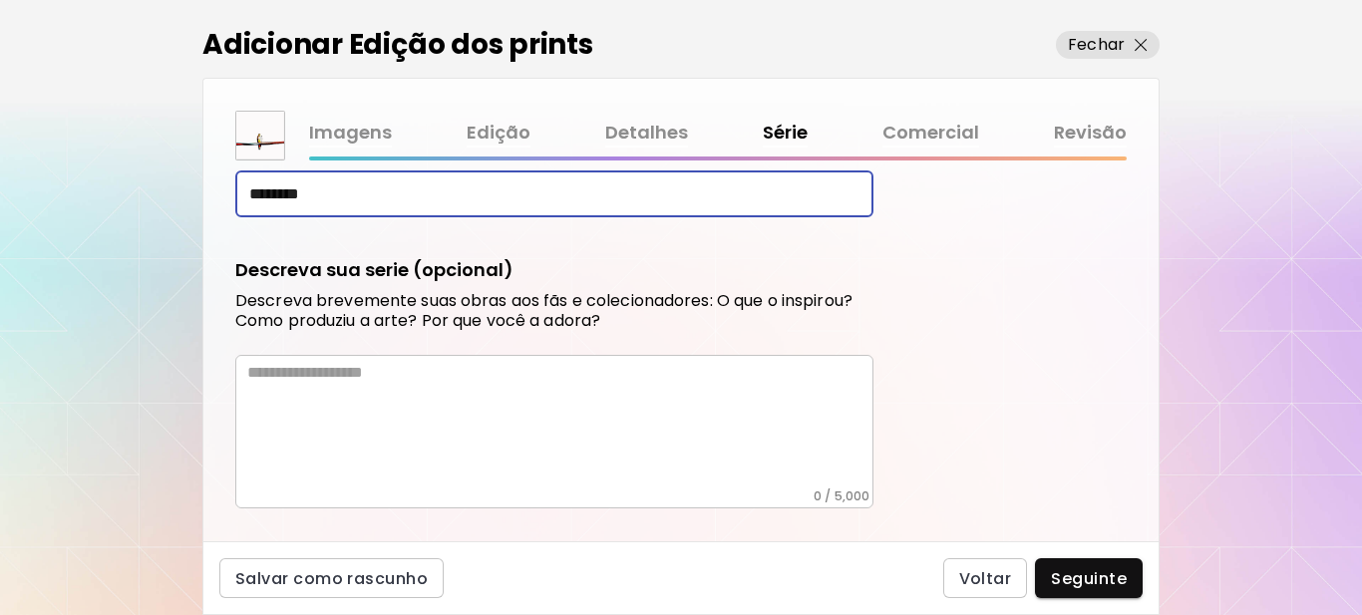
scroll to position [199, 0]
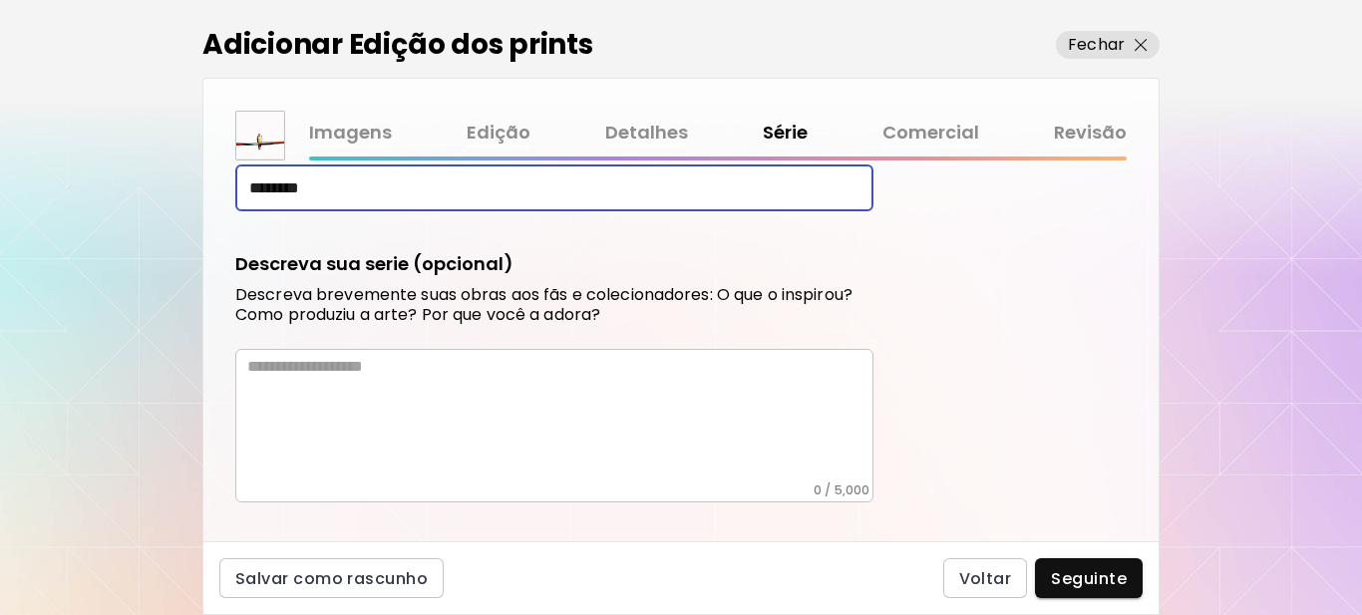
type input "********"
click at [352, 375] on textarea at bounding box center [560, 420] width 626 height 126
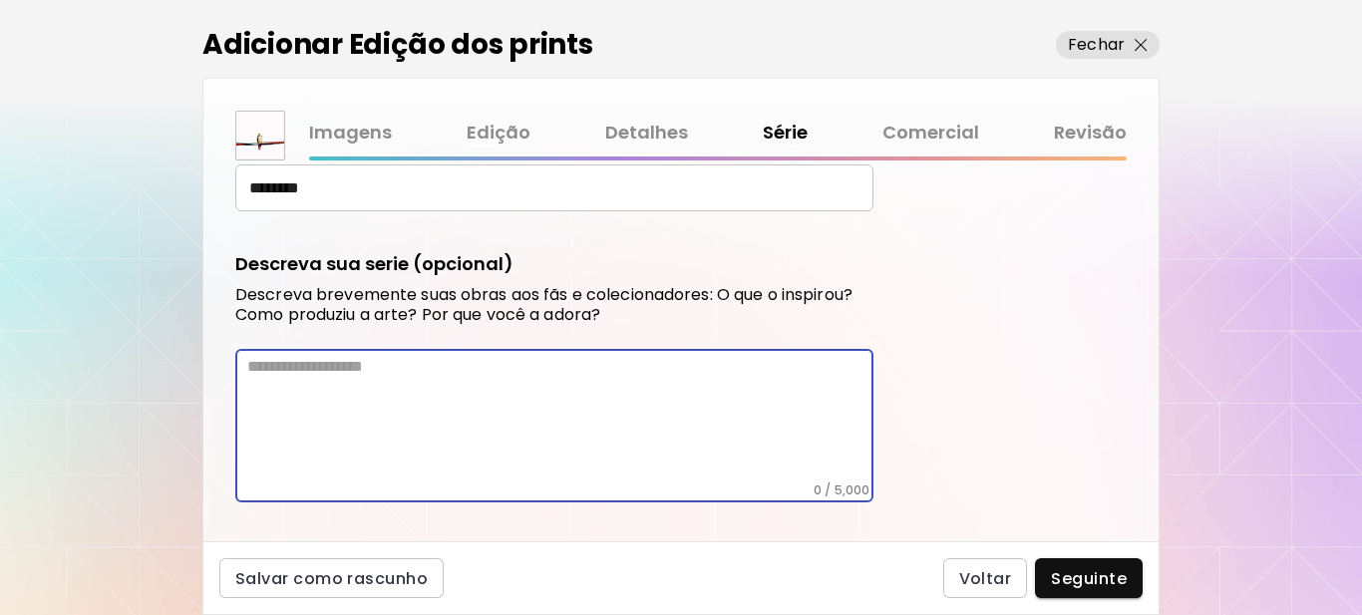
paste textarea "**********"
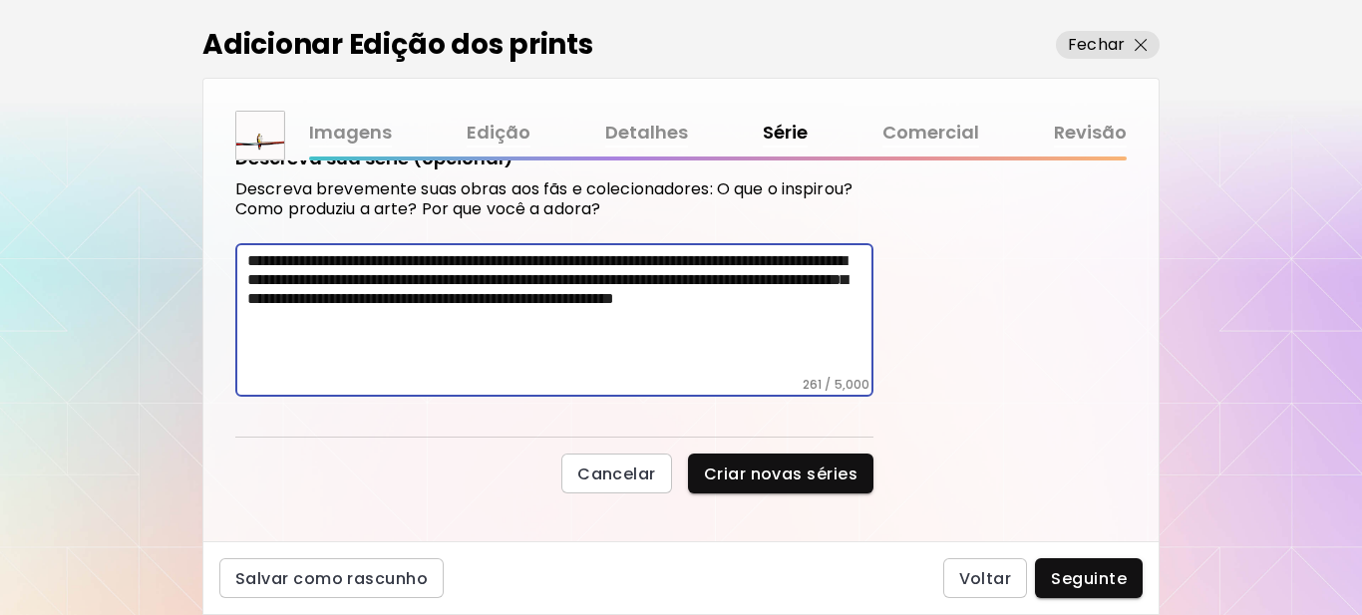
scroll to position [321, 0]
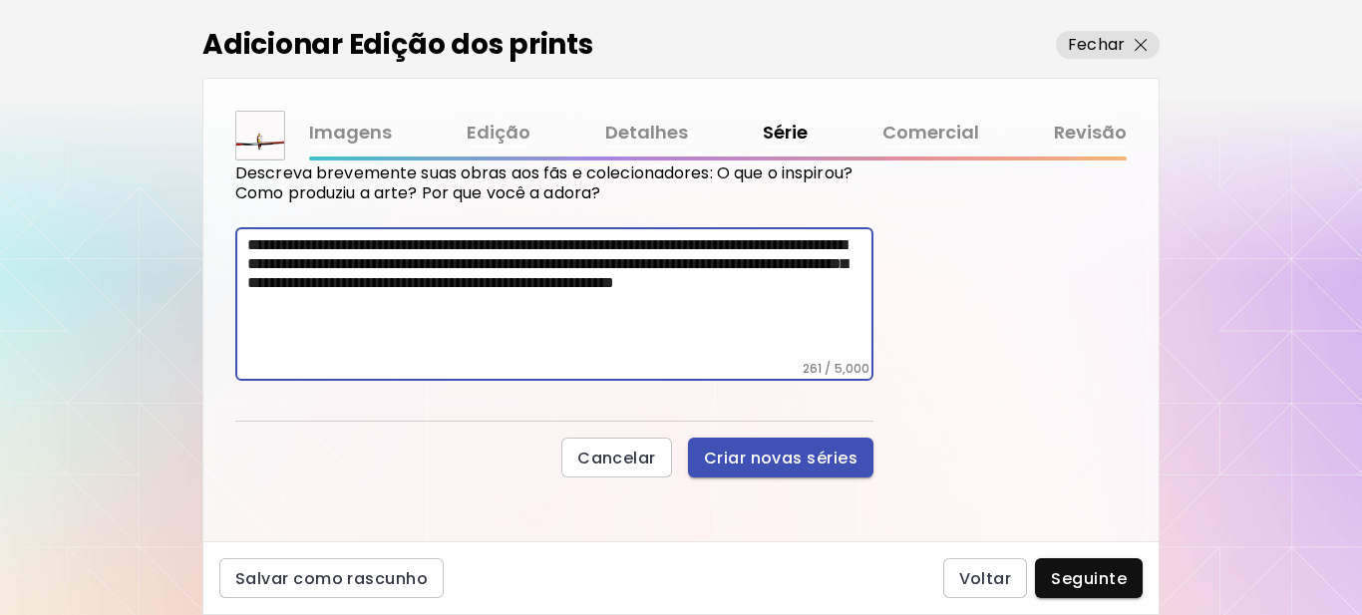
type textarea "**********"
click at [793, 459] on span "Criar novas séries" at bounding box center [781, 458] width 154 height 21
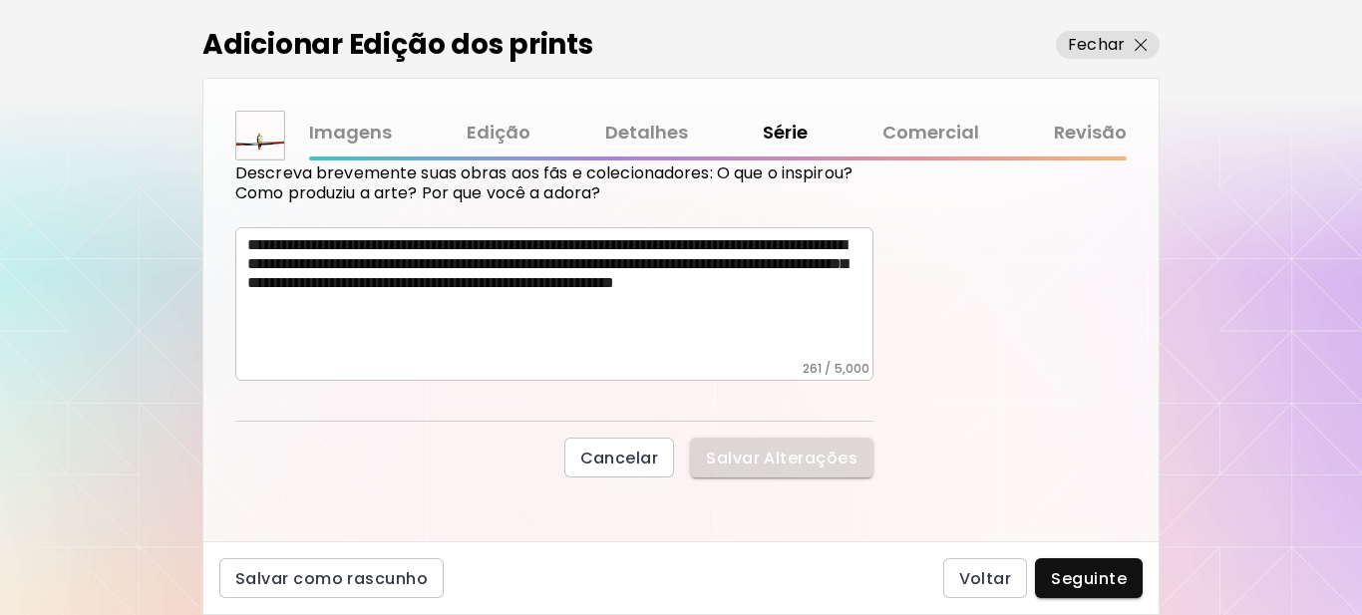
scroll to position [148, 0]
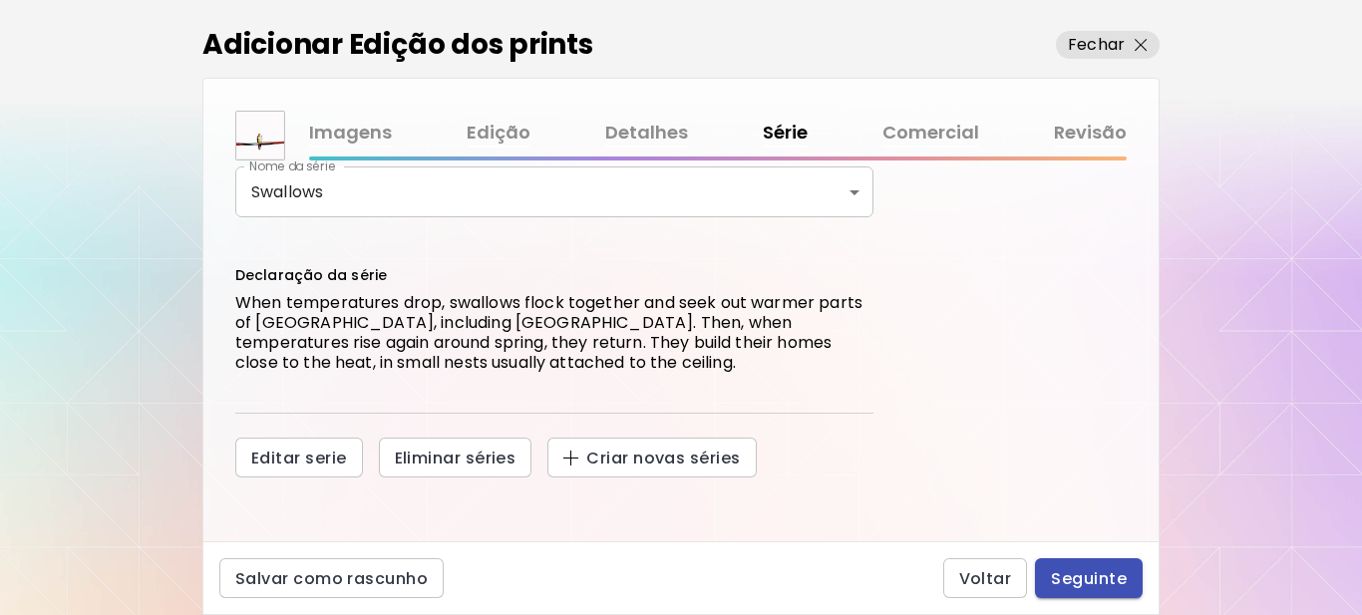
click at [1088, 580] on span "Seguinte" at bounding box center [1089, 578] width 76 height 21
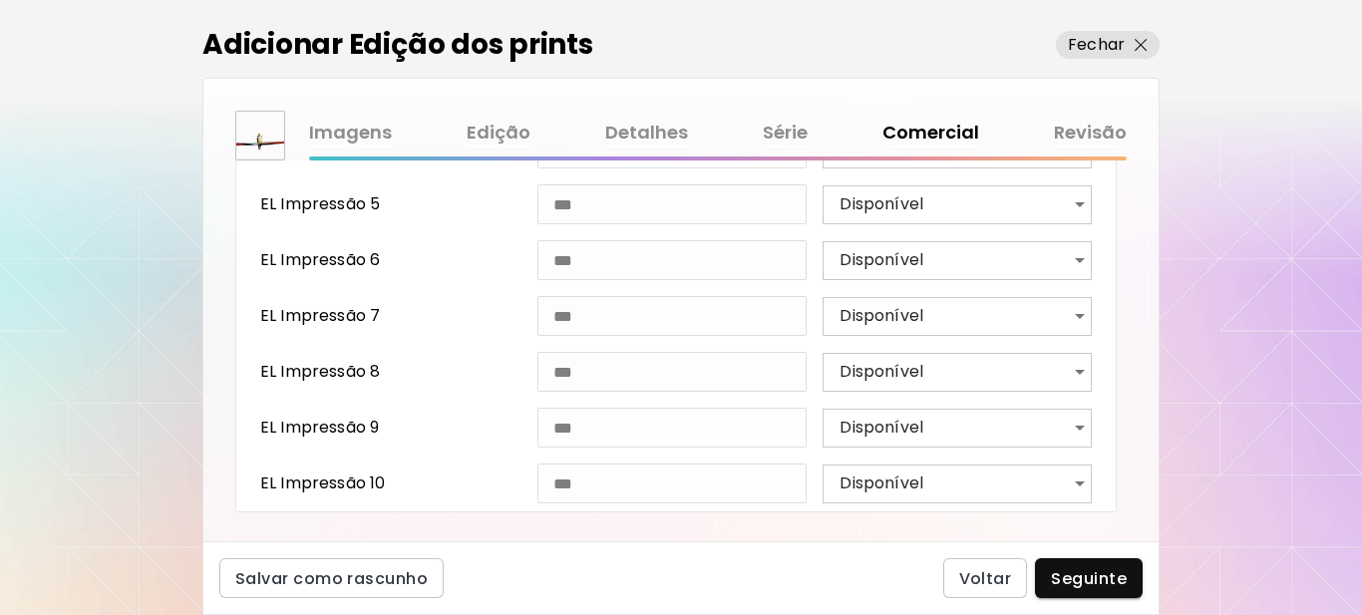
scroll to position [1168, 0]
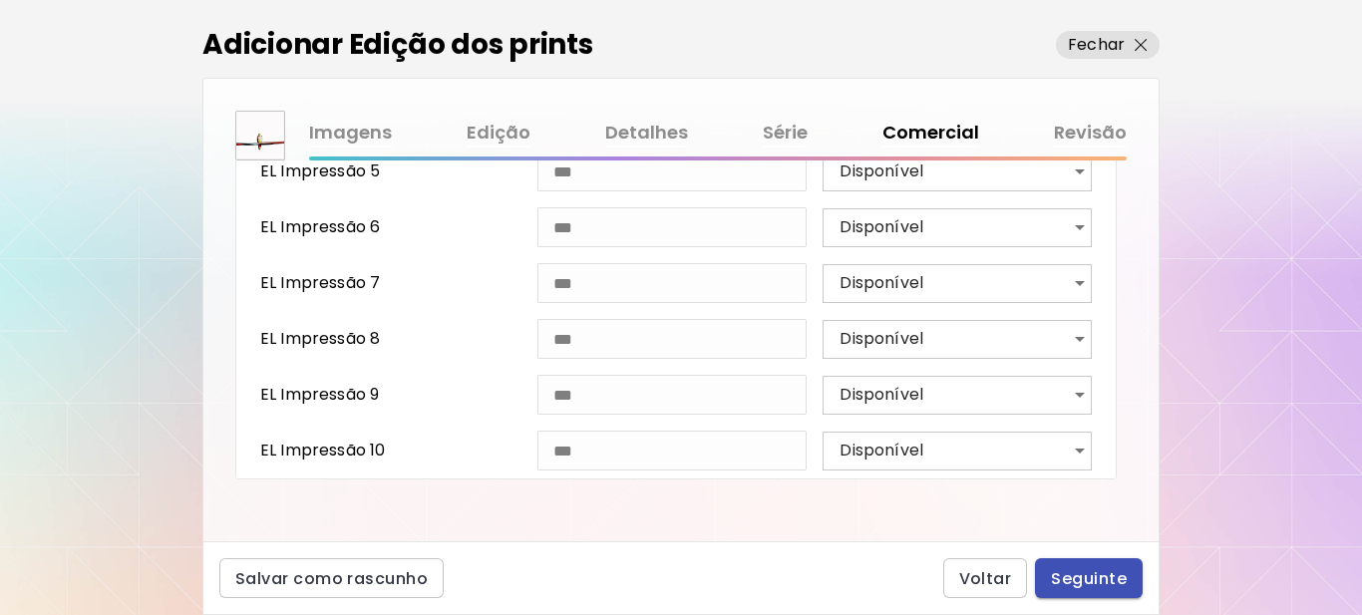
click at [1076, 576] on span "Seguinte" at bounding box center [1089, 578] width 76 height 21
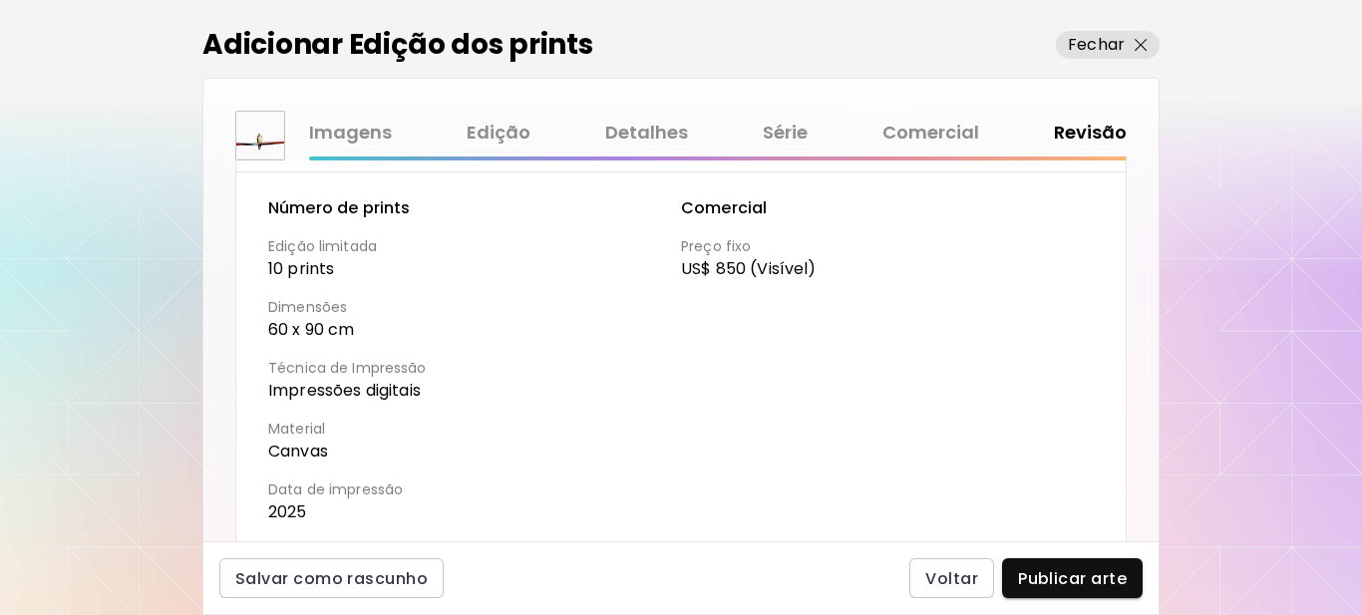
scroll to position [798, 0]
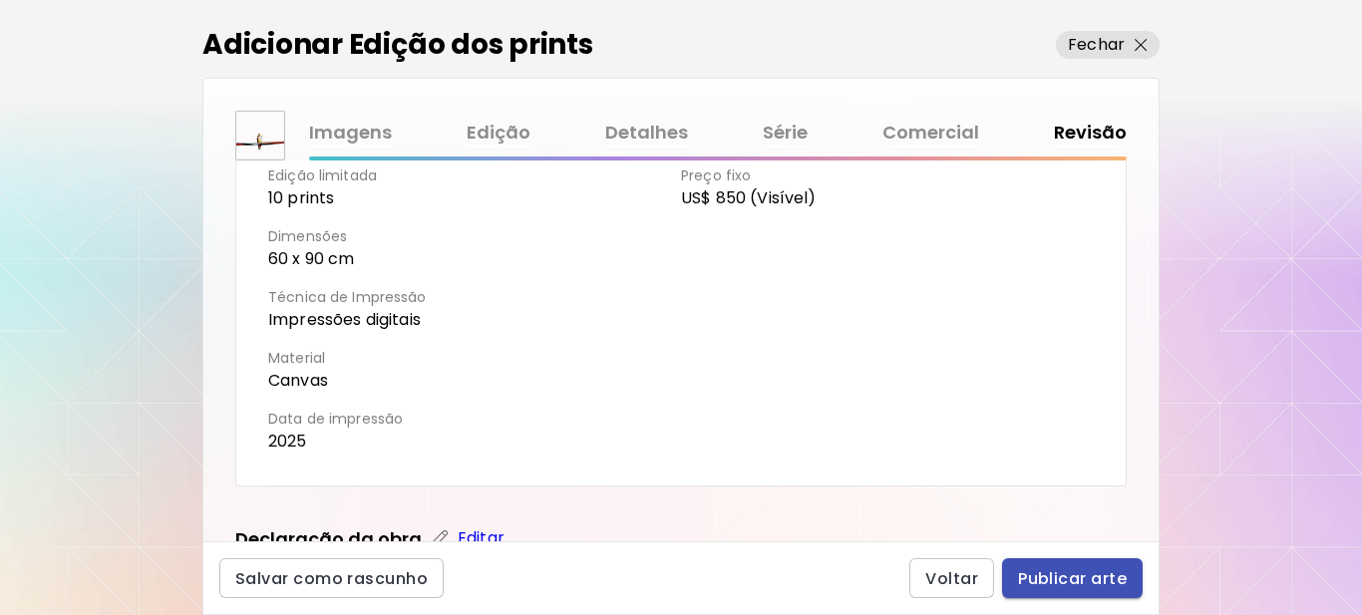
click at [1083, 565] on button "Publicar arte" at bounding box center [1072, 578] width 141 height 40
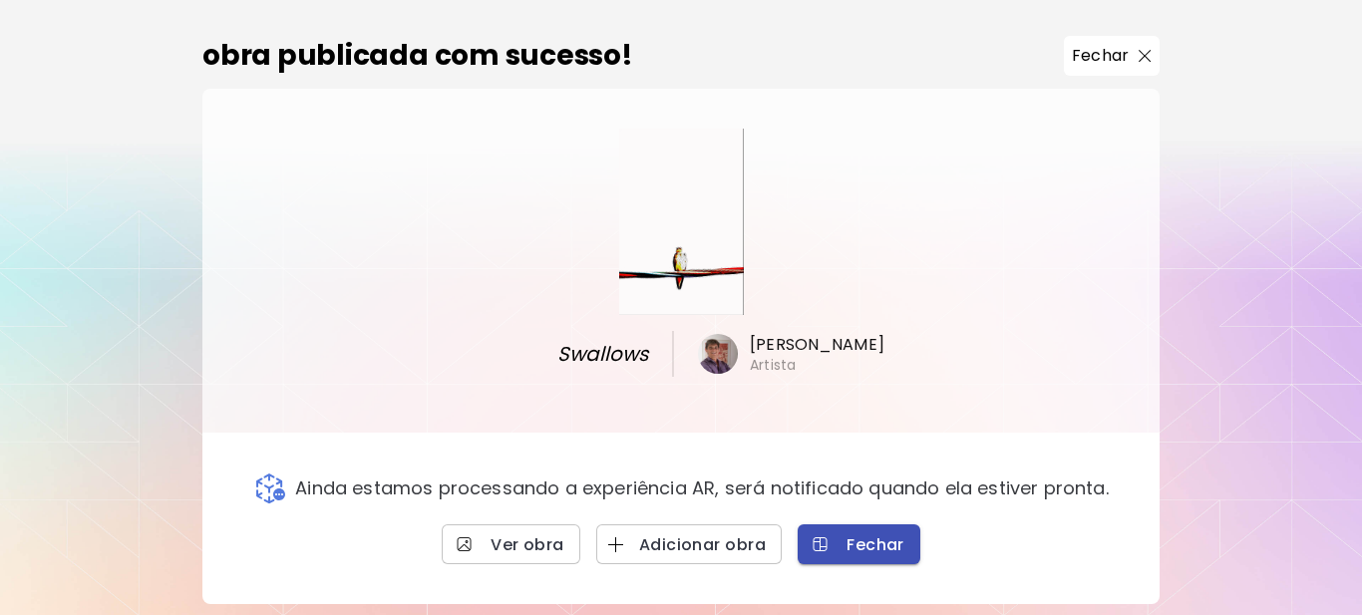
click at [868, 548] on span "Fechar" at bounding box center [859, 544] width 91 height 21
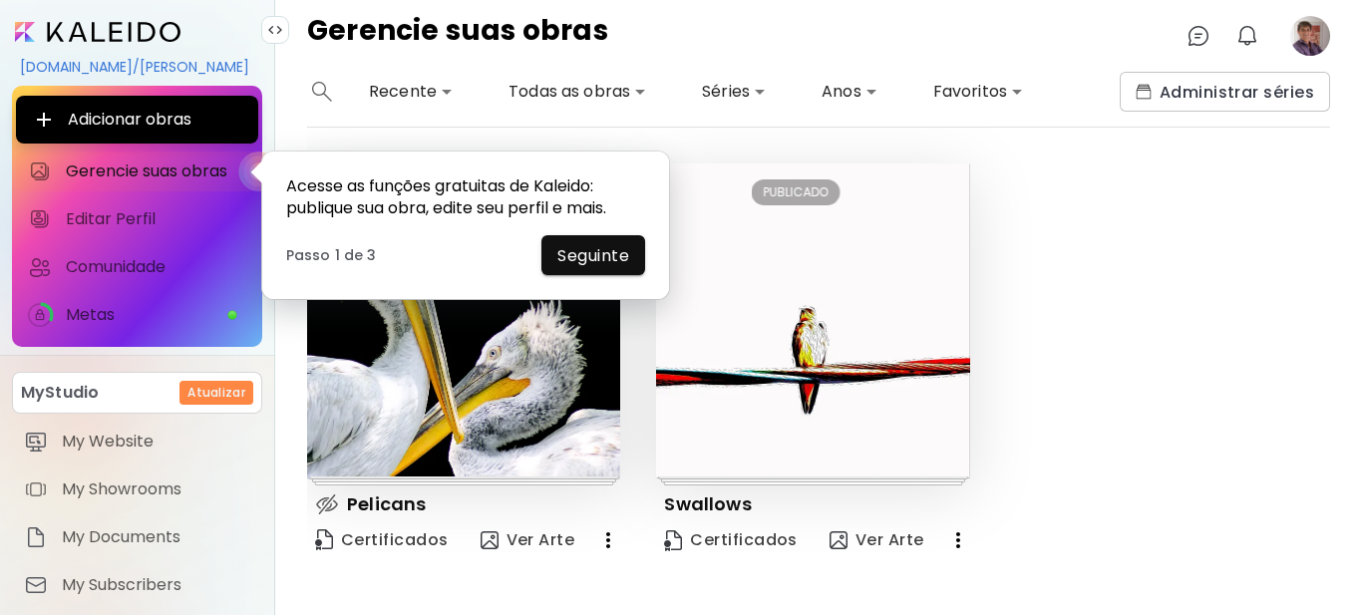
click at [1207, 308] on div "Editar RASCUNHO Pelicans Certificados Ver Arte Editar PUBLICADO Swallows Certif…" at bounding box center [800, 364] width 1059 height 401
click at [602, 262] on span "Seguinte" at bounding box center [593, 255] width 72 height 21
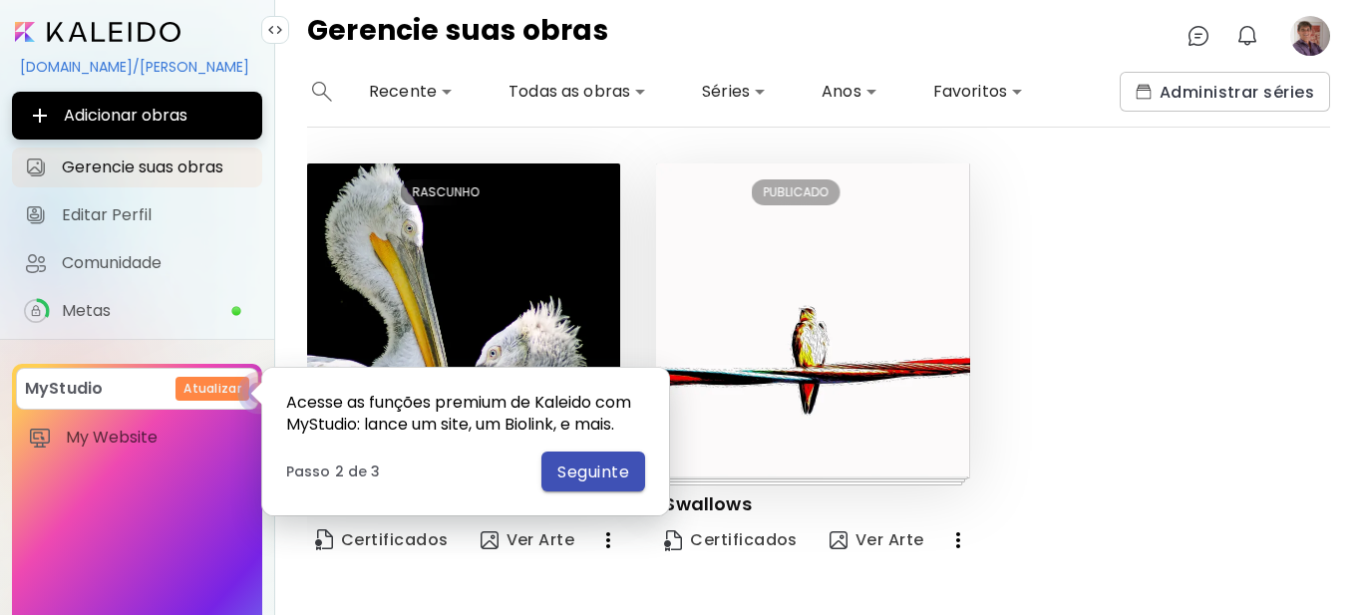
click at [602, 473] on span "Seguinte" at bounding box center [593, 472] width 72 height 21
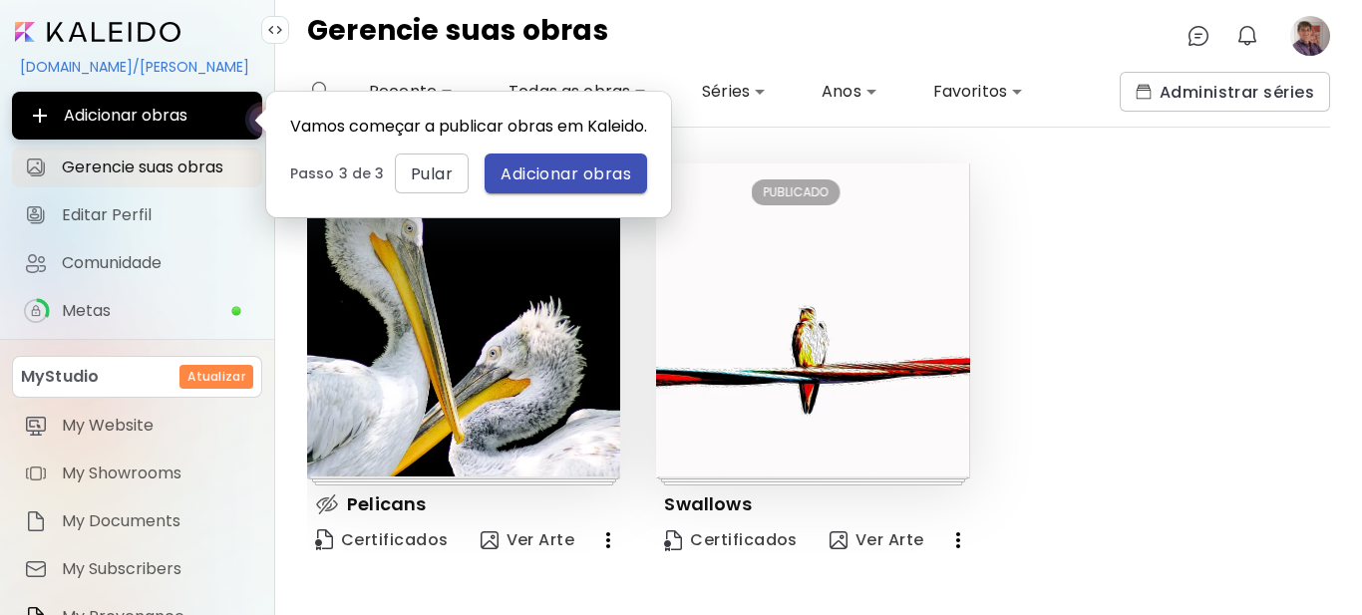
click at [552, 184] on span "Adicionar obras" at bounding box center [566, 174] width 131 height 21
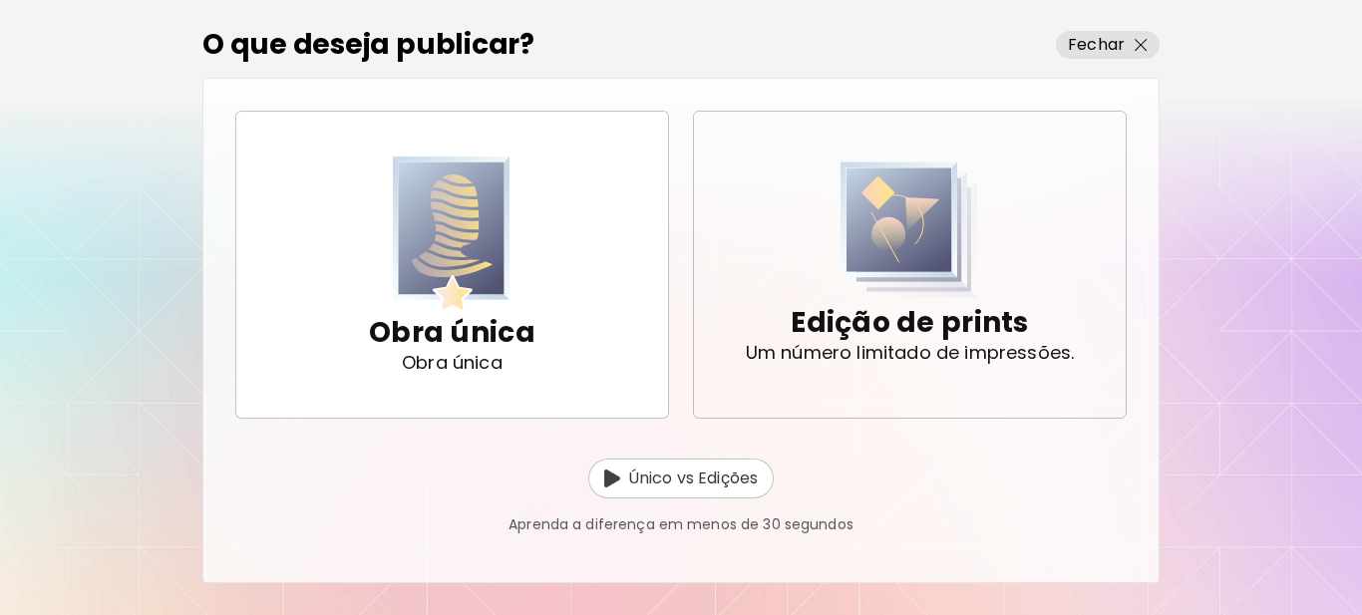
click at [900, 313] on p "Edição de prints" at bounding box center [909, 323] width 237 height 40
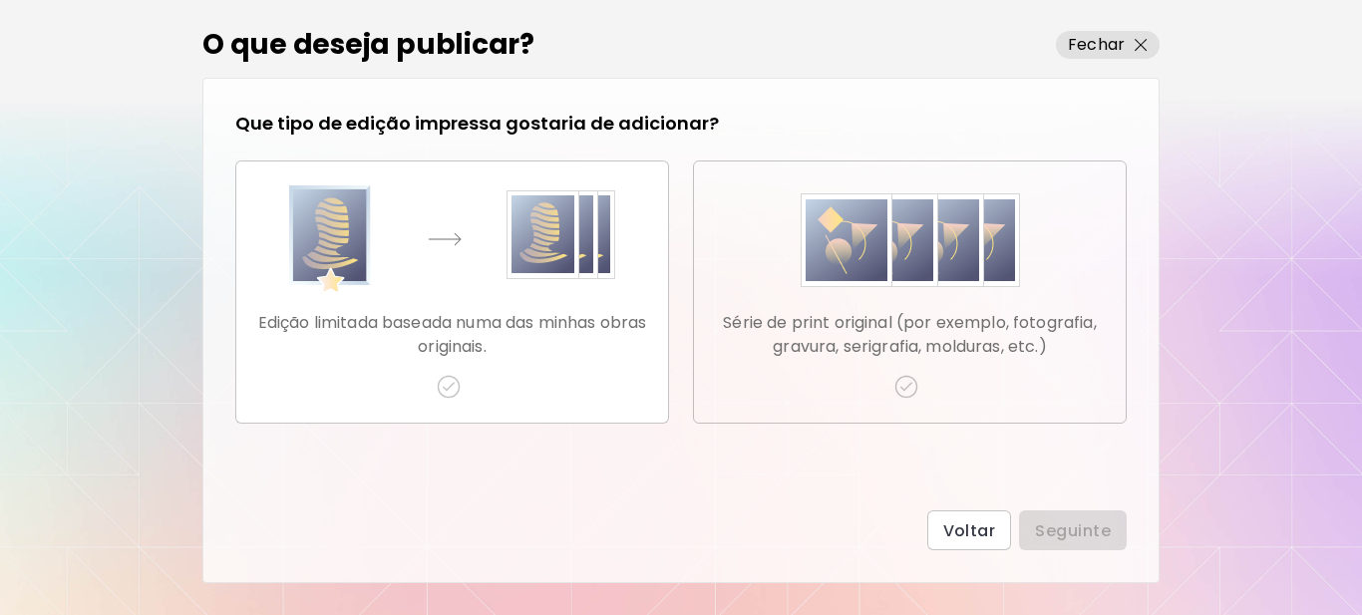
click at [900, 313] on p "Série de print original (por exemplo, fotografia, gravura, serigrafia, molduras…" at bounding box center [910, 335] width 400 height 48
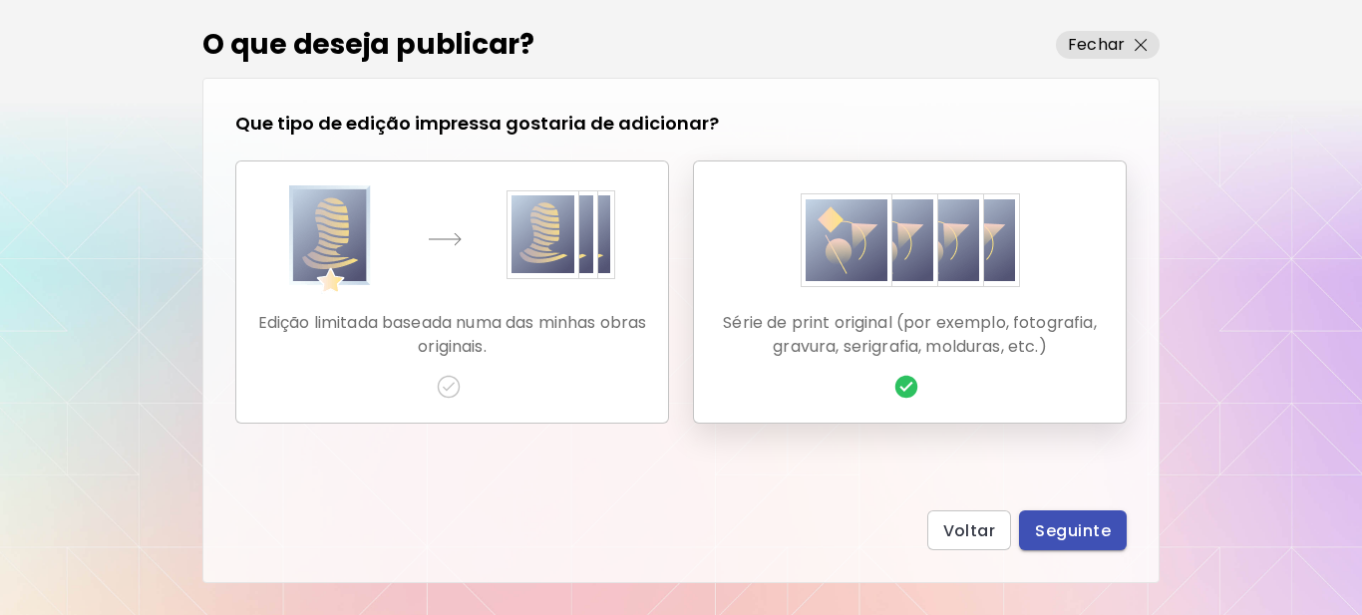
click at [1085, 529] on span "Seguinte" at bounding box center [1073, 531] width 76 height 21
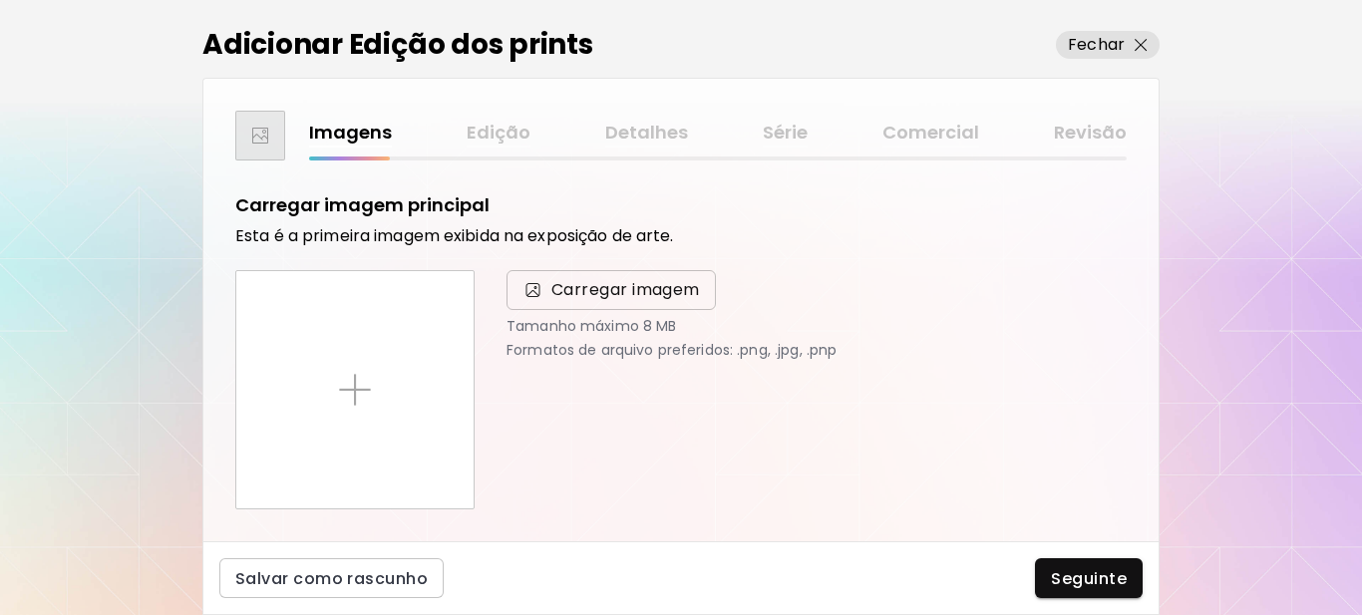
click at [594, 296] on span "Carregar imagem" at bounding box center [625, 290] width 149 height 24
click at [0, 0] on input "Carregar imagem" at bounding box center [0, 0] width 0 height 0
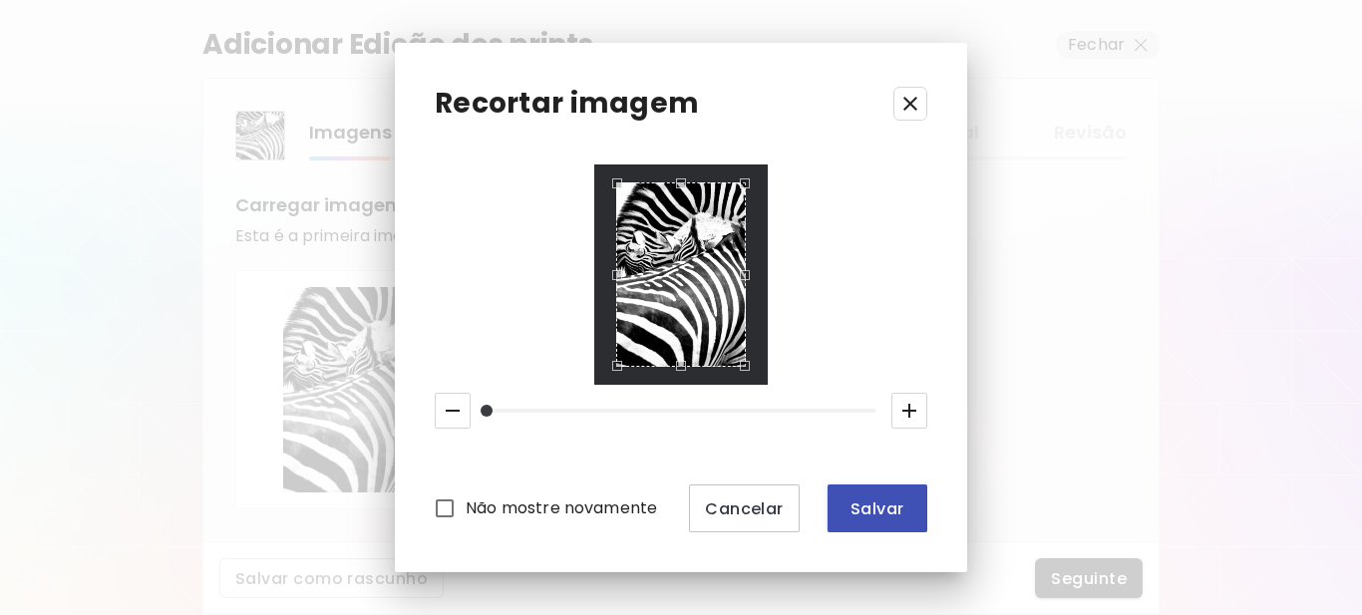
click at [856, 511] on span "Salvar" at bounding box center [878, 509] width 68 height 21
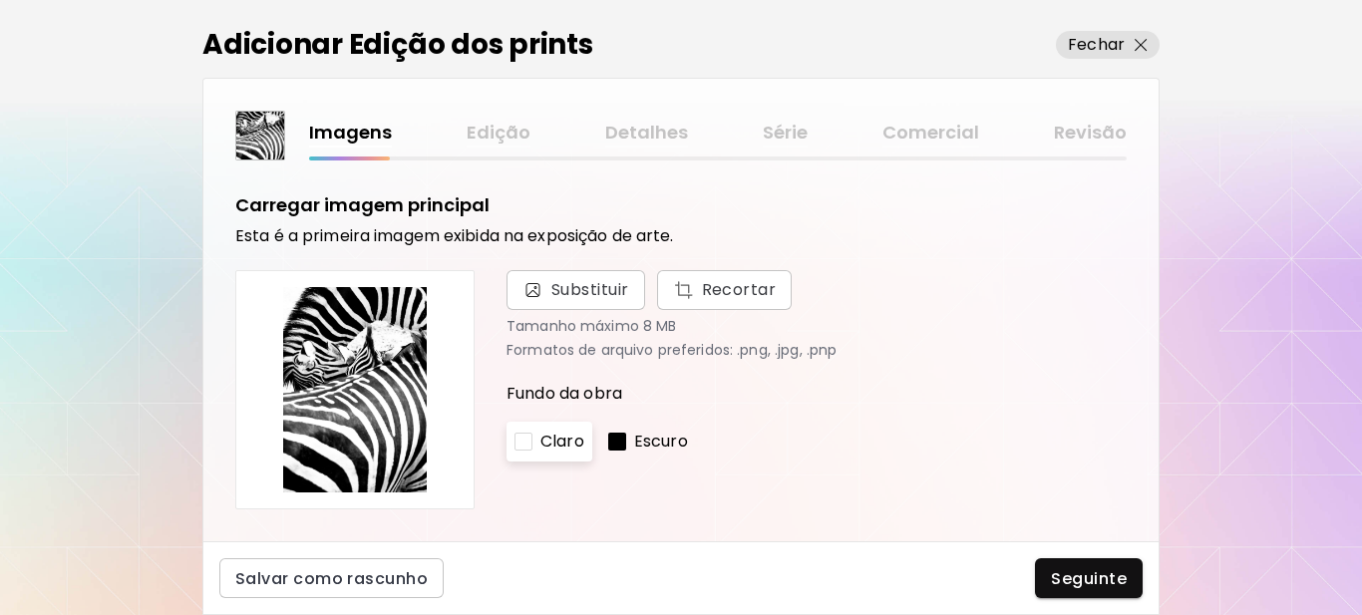
click at [617, 443] on div at bounding box center [617, 442] width 18 height 18
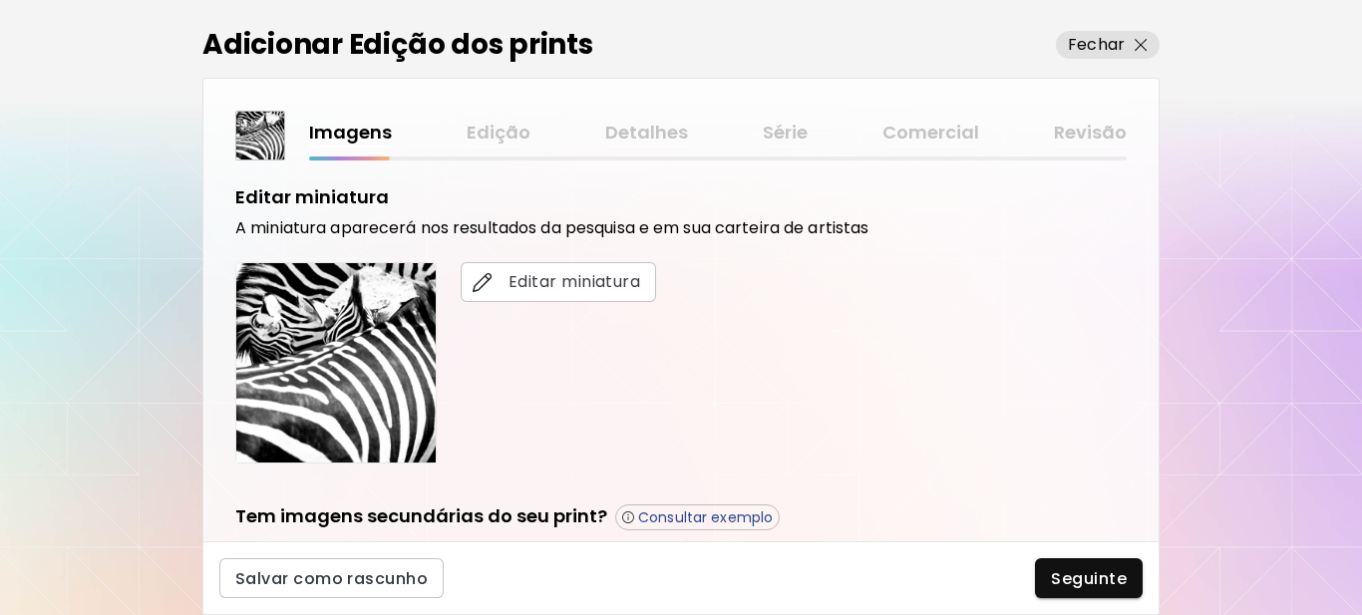
scroll to position [399, 0]
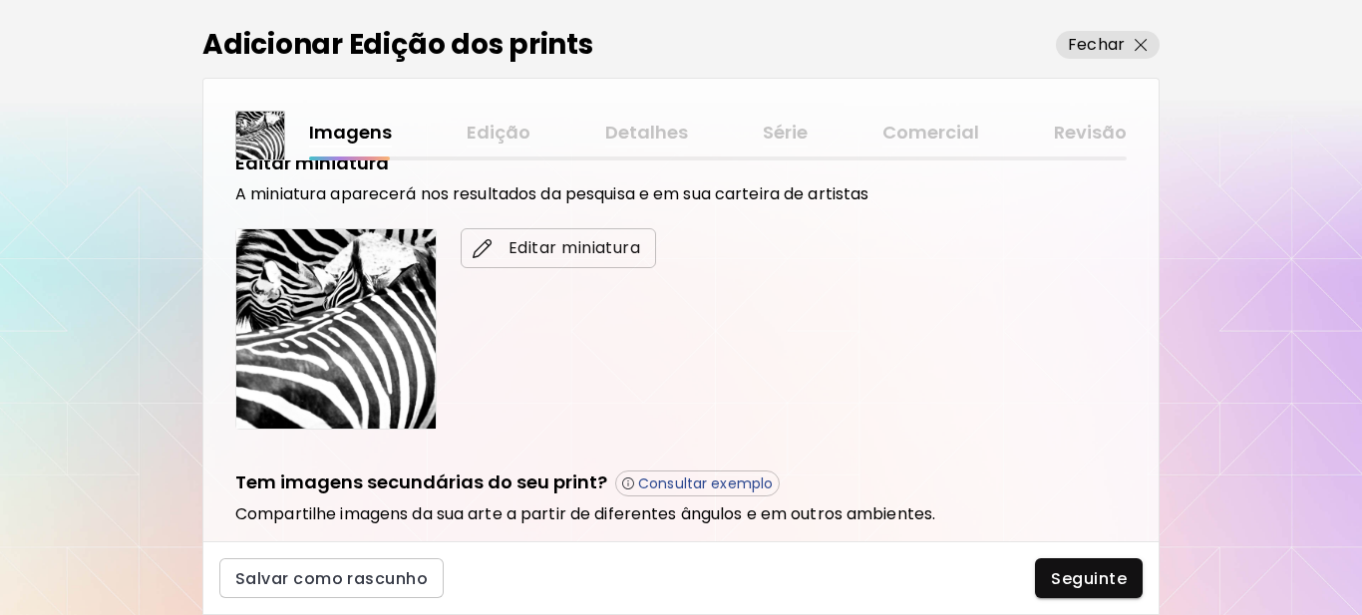
click at [554, 246] on span "Editar miniatura" at bounding box center [559, 248] width 164 height 24
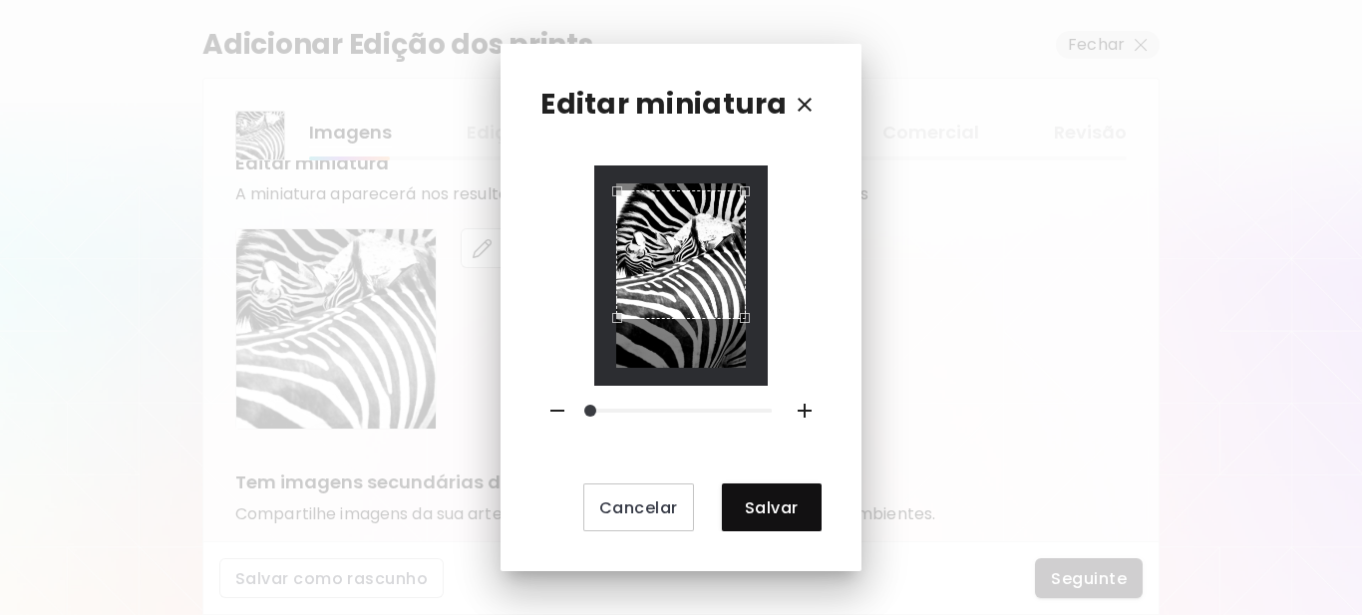
click at [688, 270] on div "Use the arrow keys to move the crop selection area" at bounding box center [680, 254] width 129 height 129
click at [749, 502] on span "Salvar" at bounding box center [772, 508] width 68 height 21
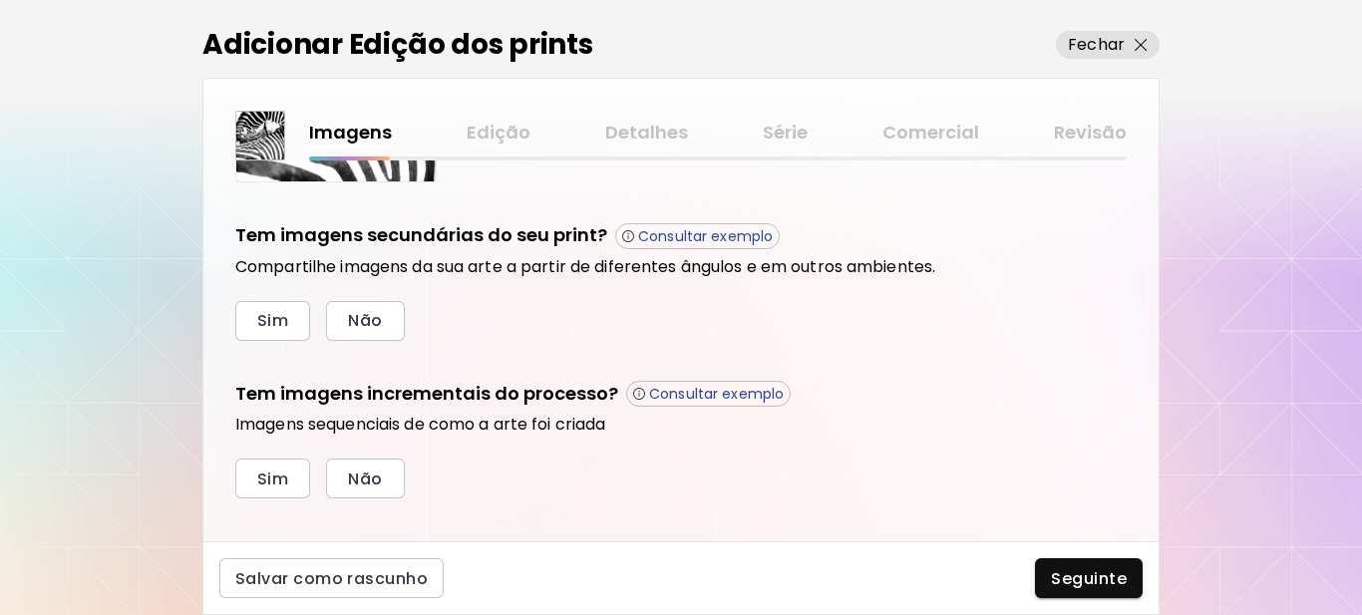
scroll to position [675, 0]
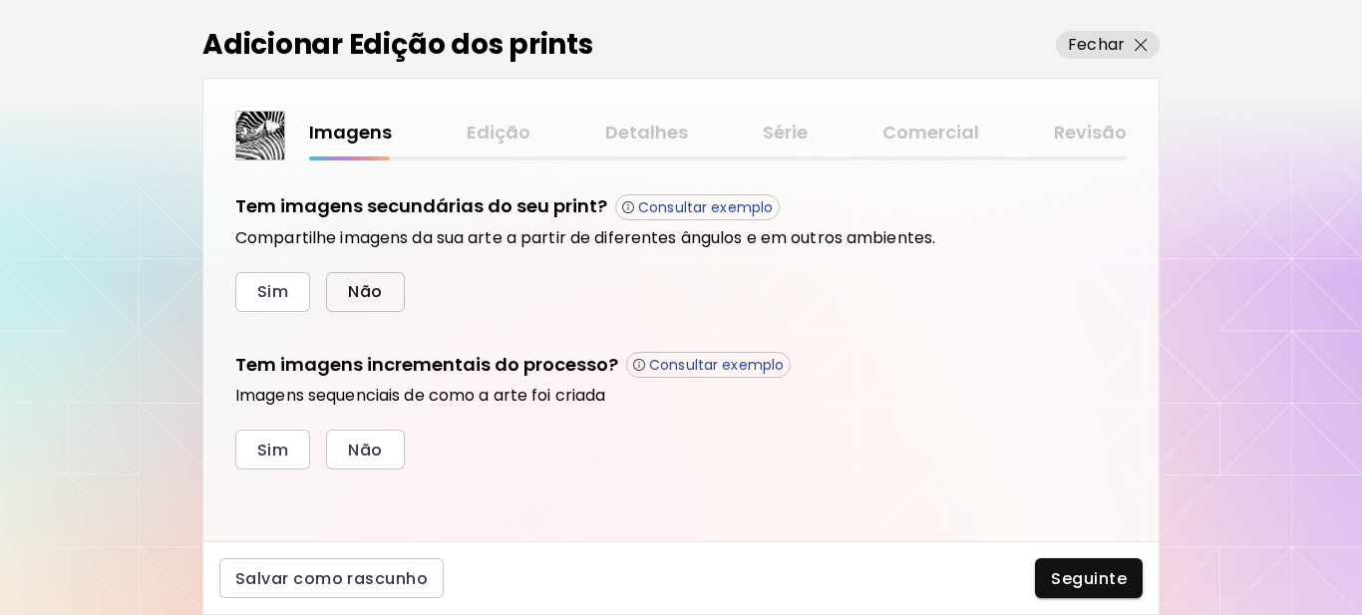
click at [364, 287] on span "Não" at bounding box center [365, 291] width 34 height 21
click at [279, 450] on span "Sim" at bounding box center [272, 450] width 31 height 21
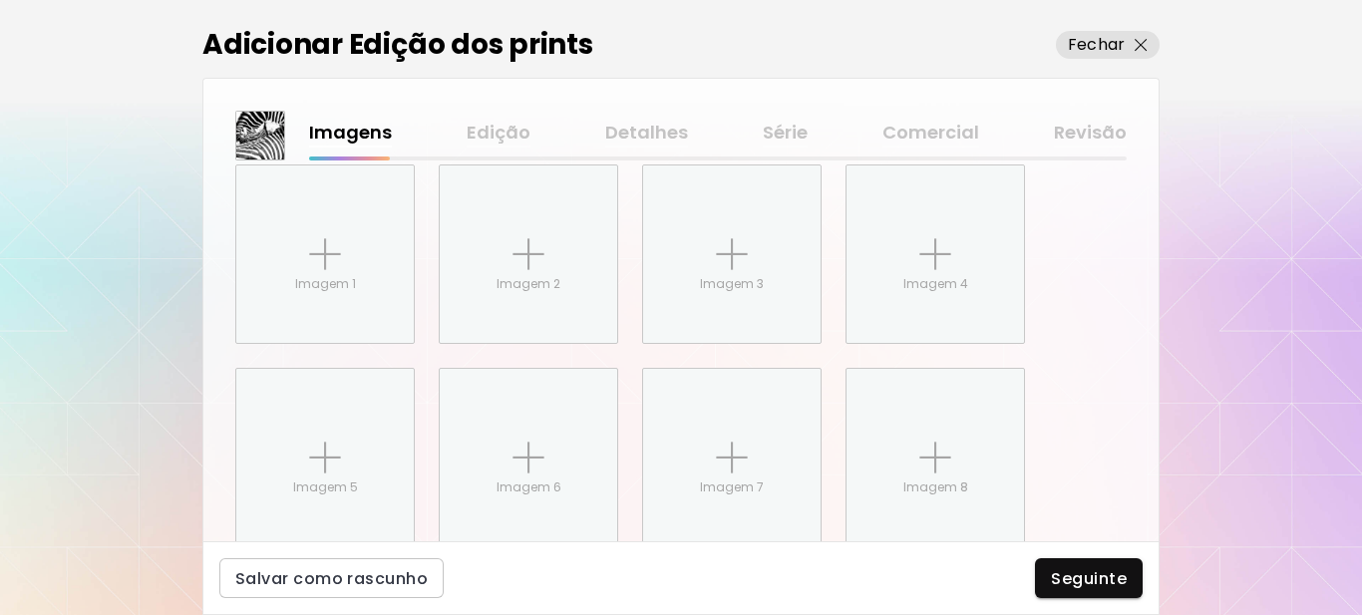
scroll to position [1000, 0]
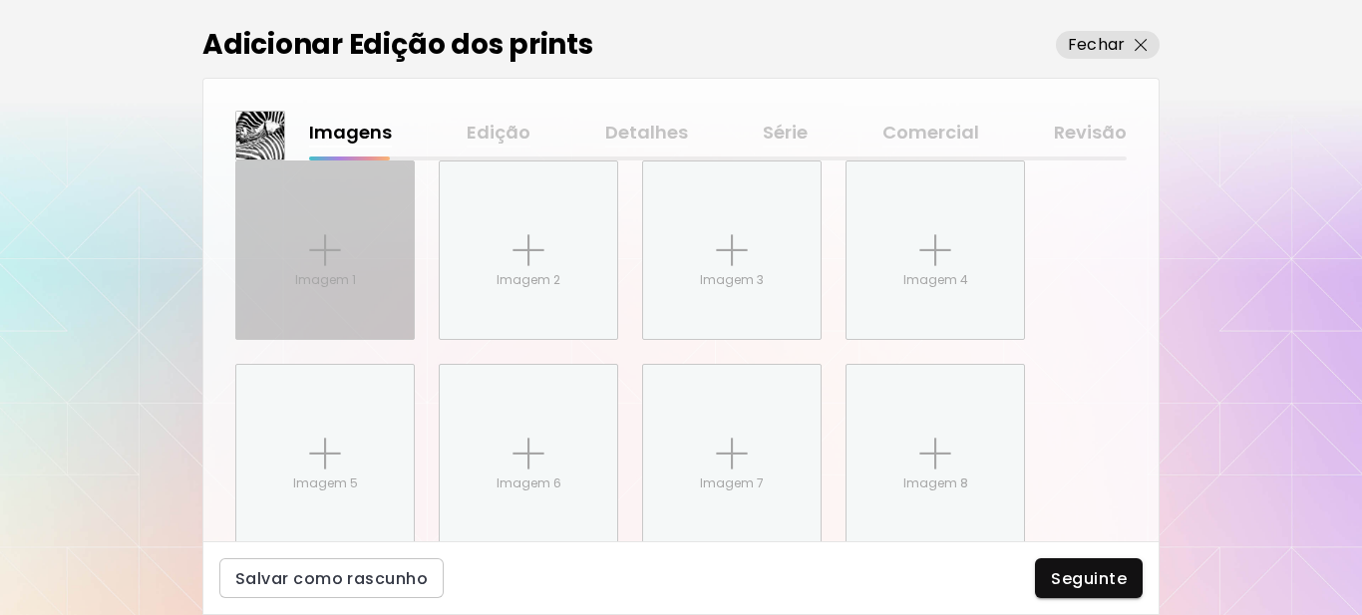
click at [322, 267] on div "Imagem 1" at bounding box center [324, 250] width 177 height 177
click at [0, 0] on input "Imagem 1" at bounding box center [0, 0] width 0 height 0
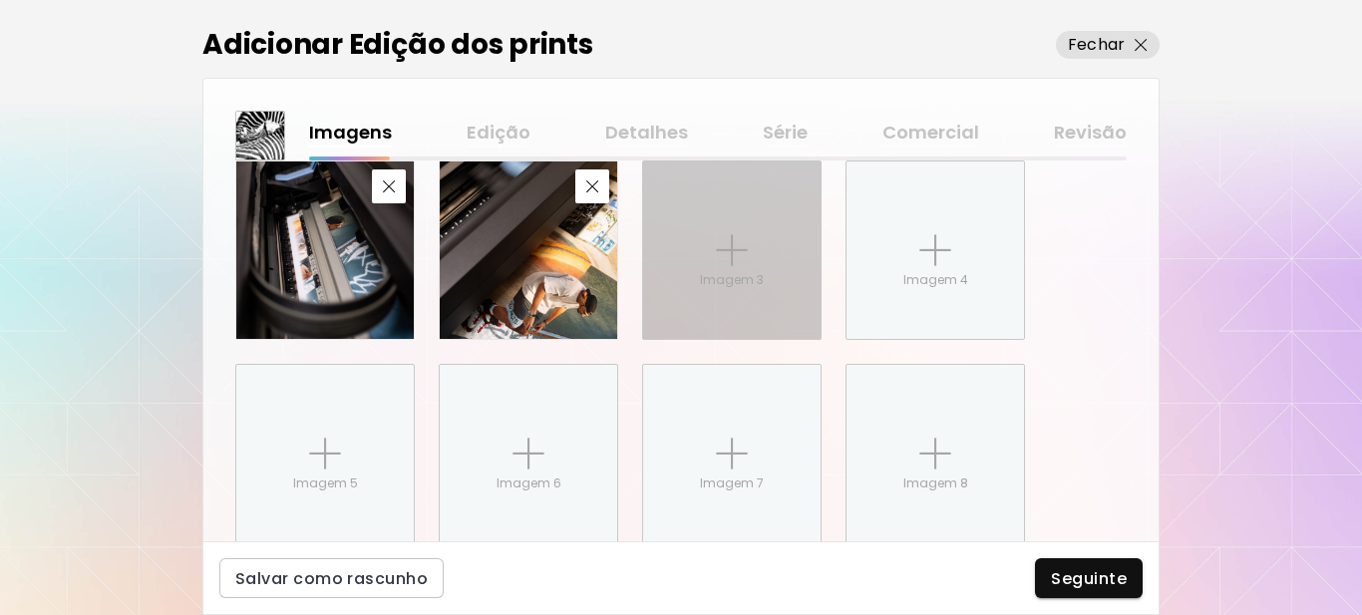
click at [740, 265] on img at bounding box center [732, 250] width 32 height 32
click at [0, 0] on input "Imagem 3" at bounding box center [0, 0] width 0 height 0
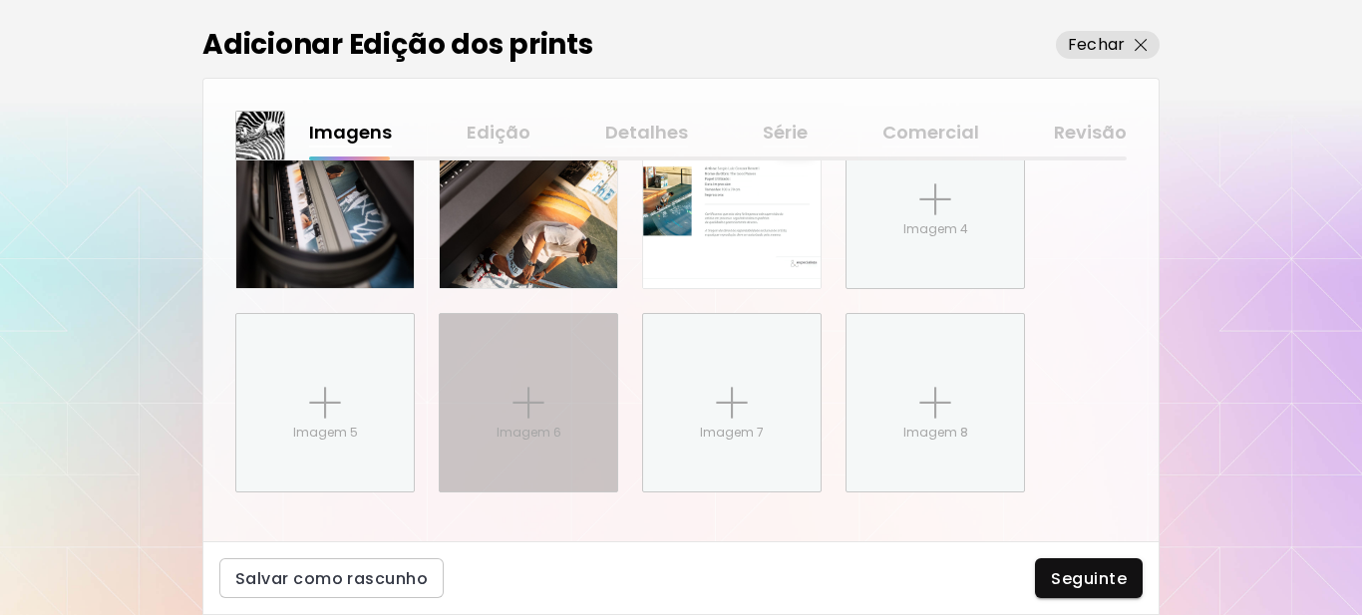
scroll to position [1074, 0]
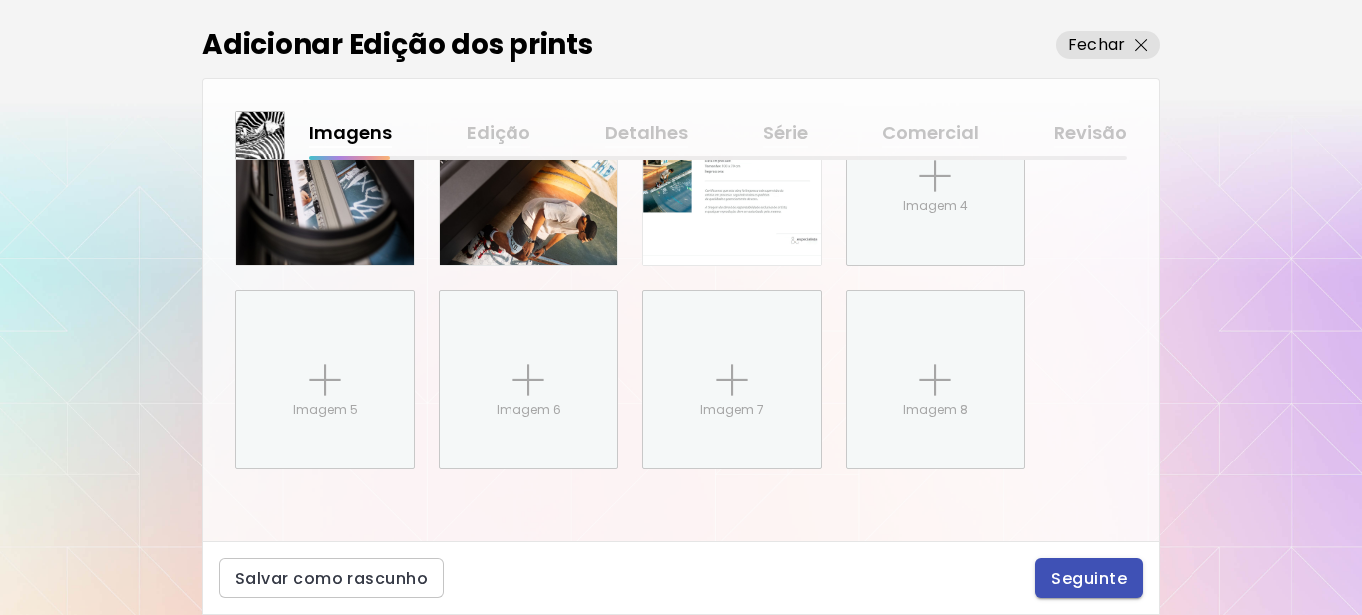
click at [1095, 582] on span "Seguinte" at bounding box center [1089, 578] width 76 height 21
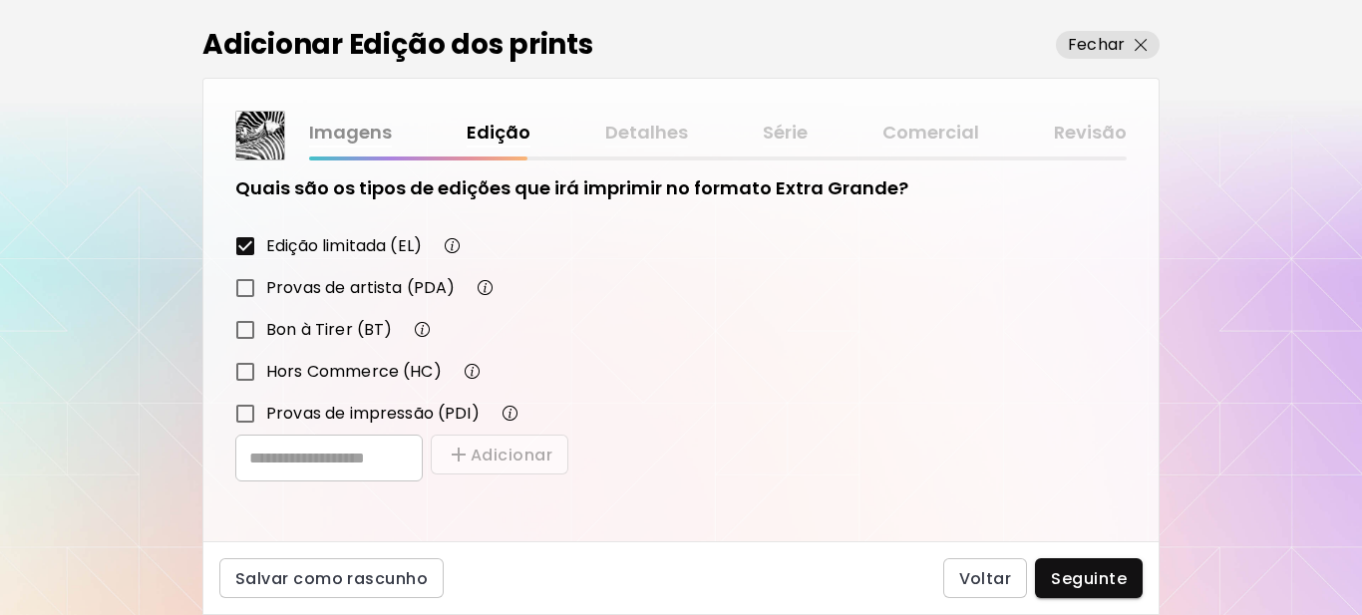
scroll to position [348, 0]
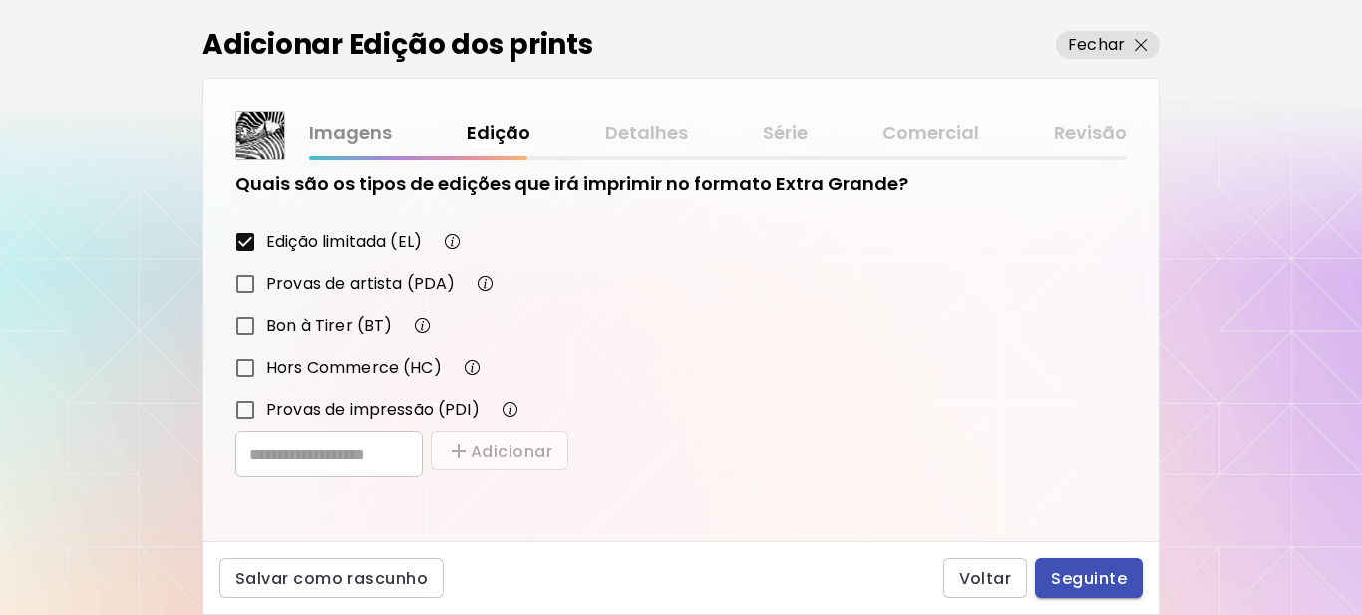
click at [1092, 583] on span "Seguinte" at bounding box center [1089, 578] width 76 height 21
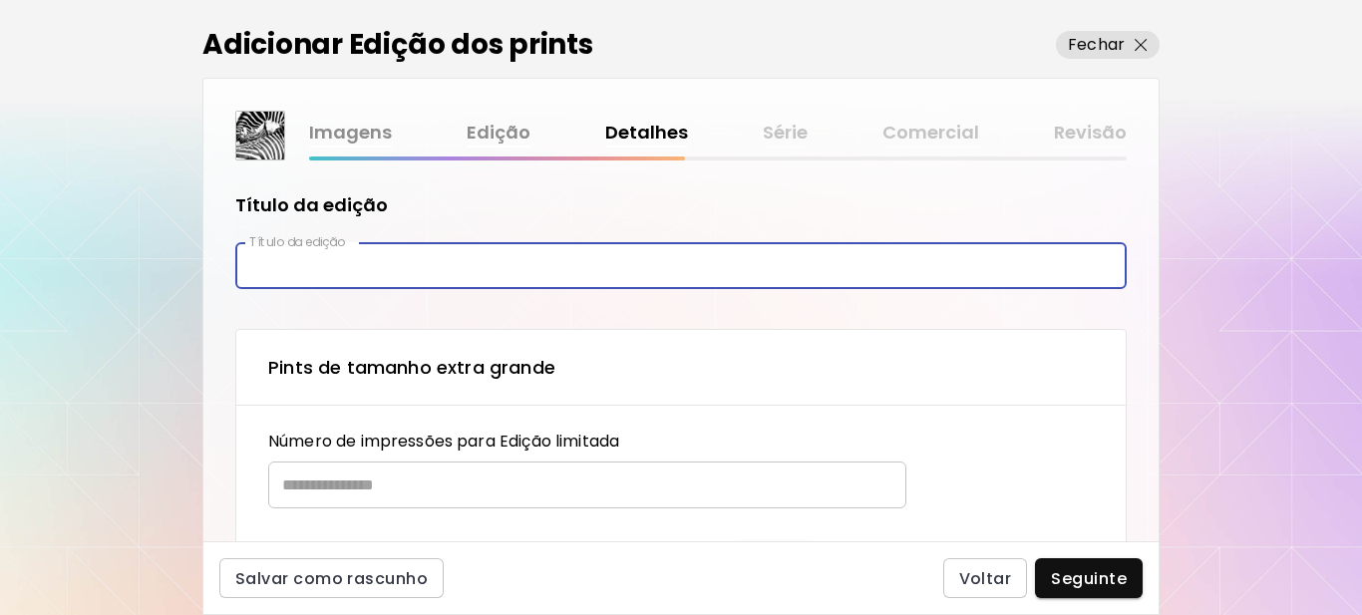
click at [330, 270] on input "text" at bounding box center [680, 265] width 891 height 47
paste input "******"
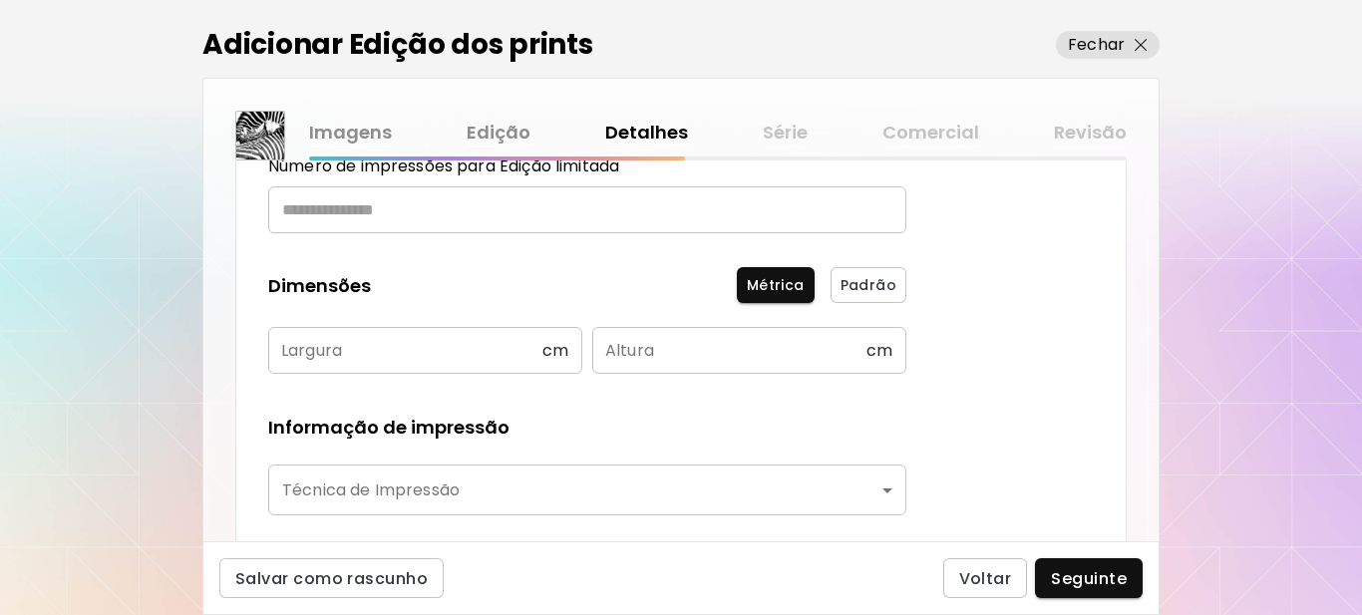
scroll to position [299, 0]
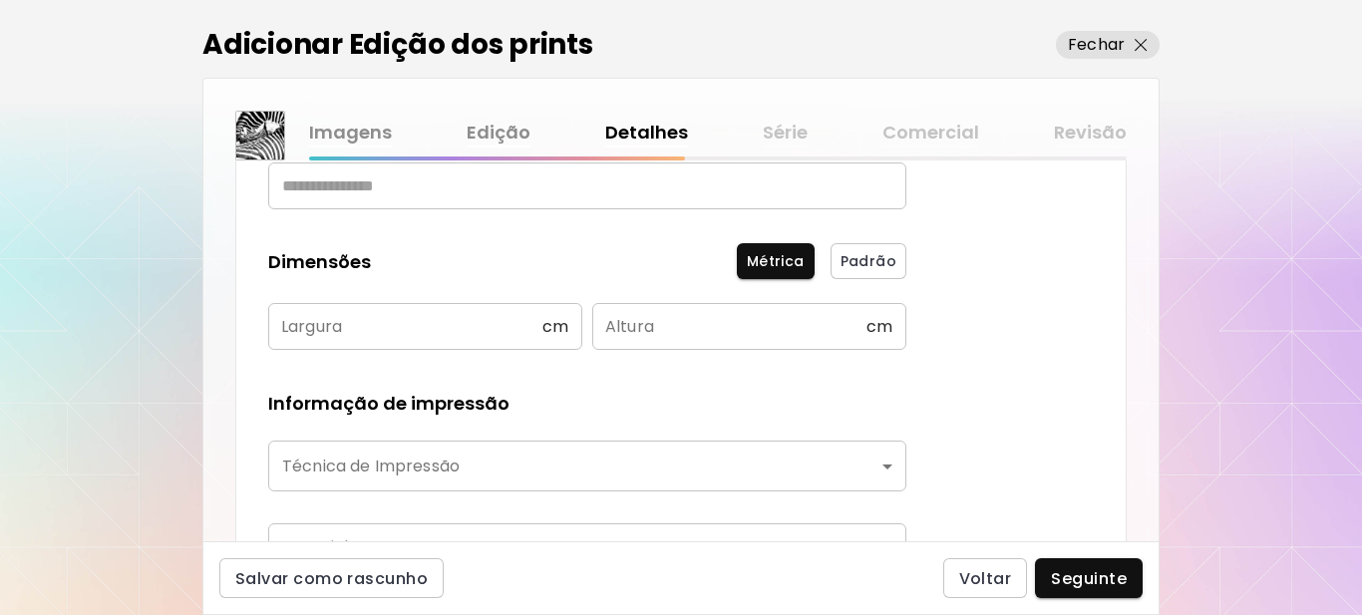
type input "******"
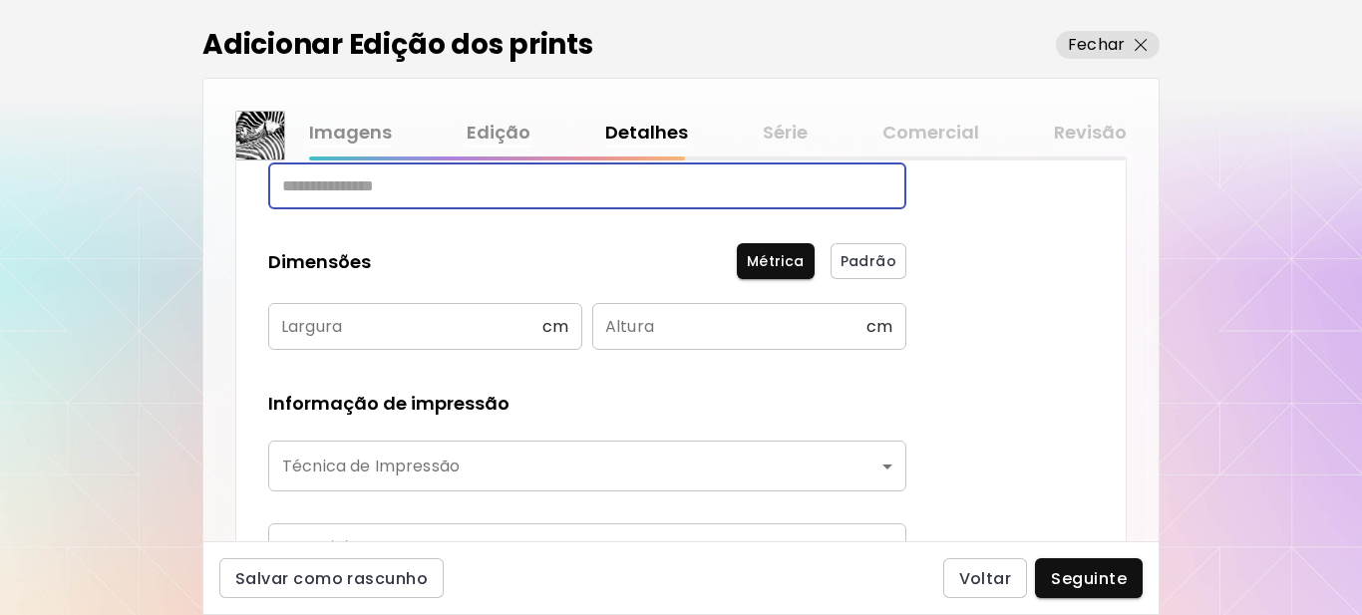
click at [373, 195] on input "text" at bounding box center [580, 186] width 624 height 47
type input "**"
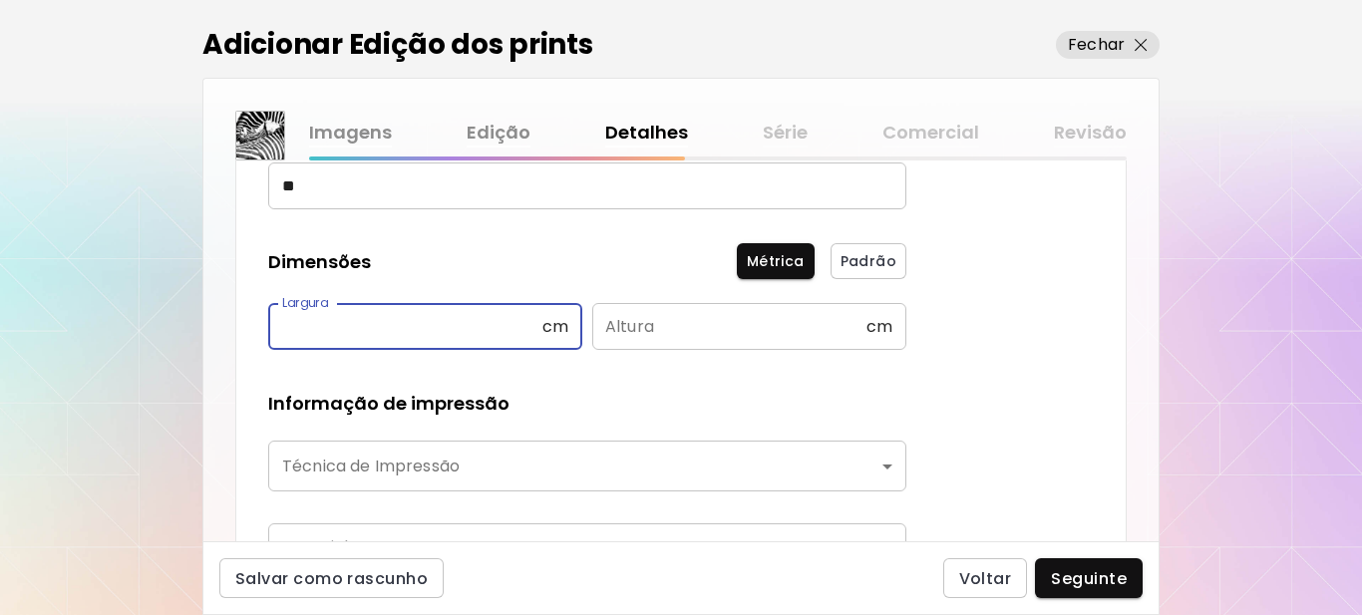
click at [400, 327] on input "text" at bounding box center [405, 326] width 274 height 47
type input "**"
click at [598, 329] on input "text" at bounding box center [729, 326] width 274 height 47
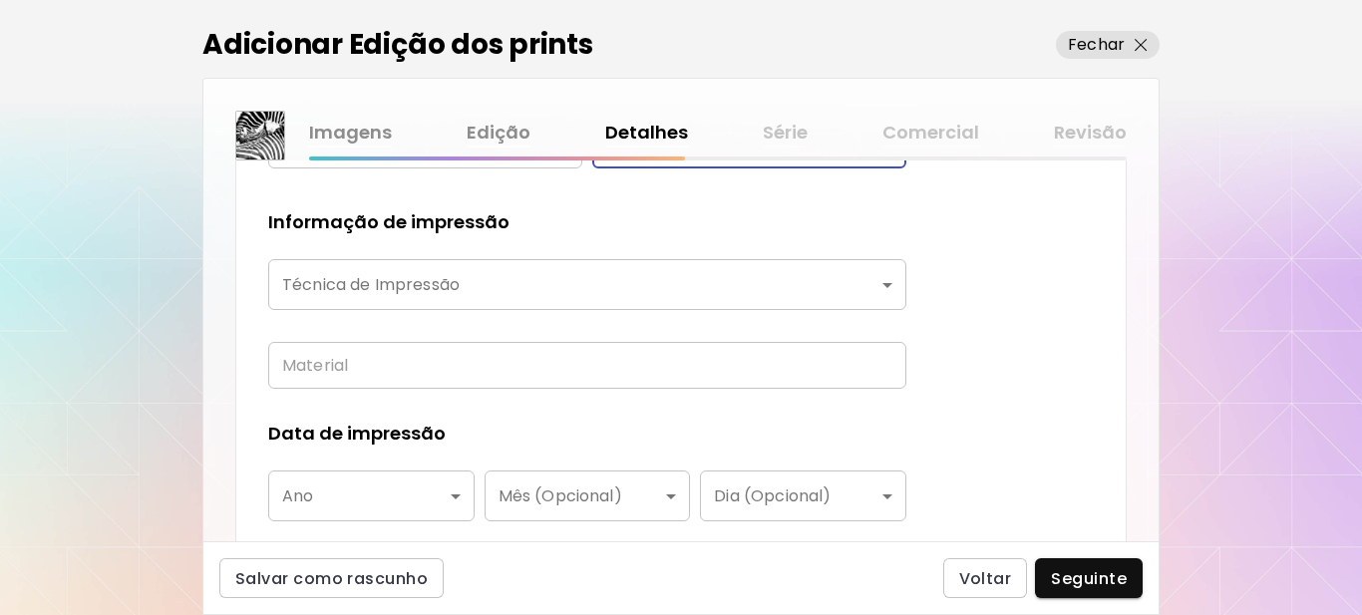
scroll to position [499, 0]
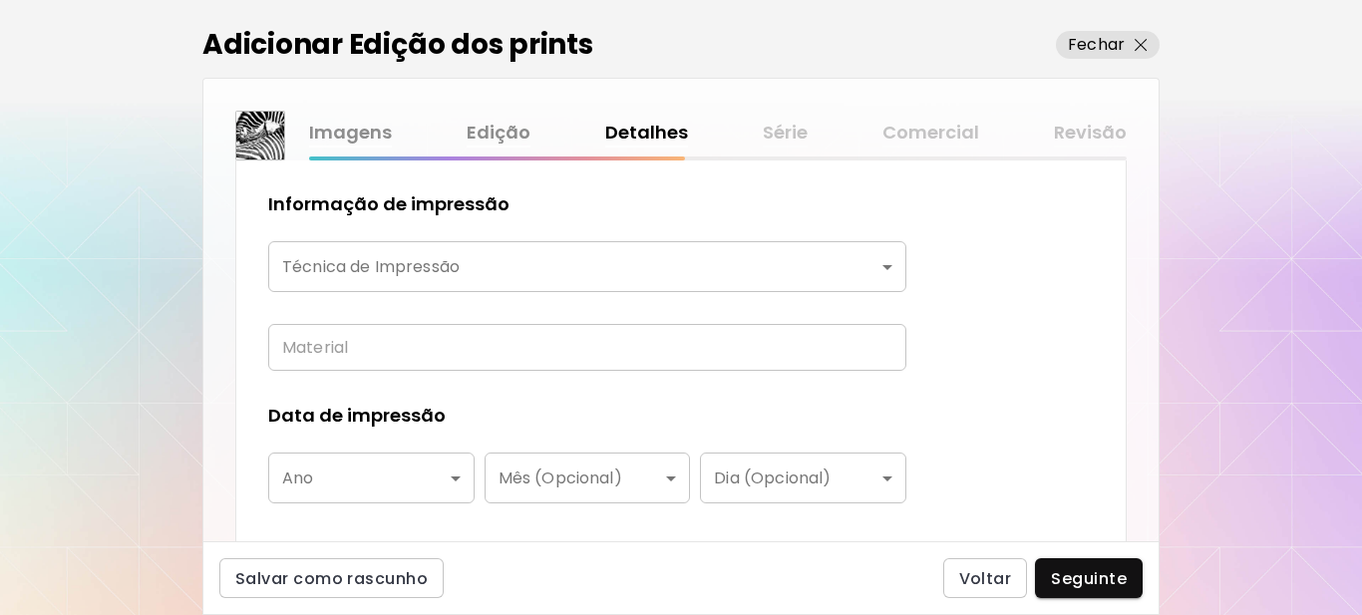
type input "**"
click at [427, 271] on body "[DOMAIN_NAME]/[PERSON_NAME] obras Gerencie suas obras Editar Perfil My BioLink …" at bounding box center [681, 307] width 1362 height 615
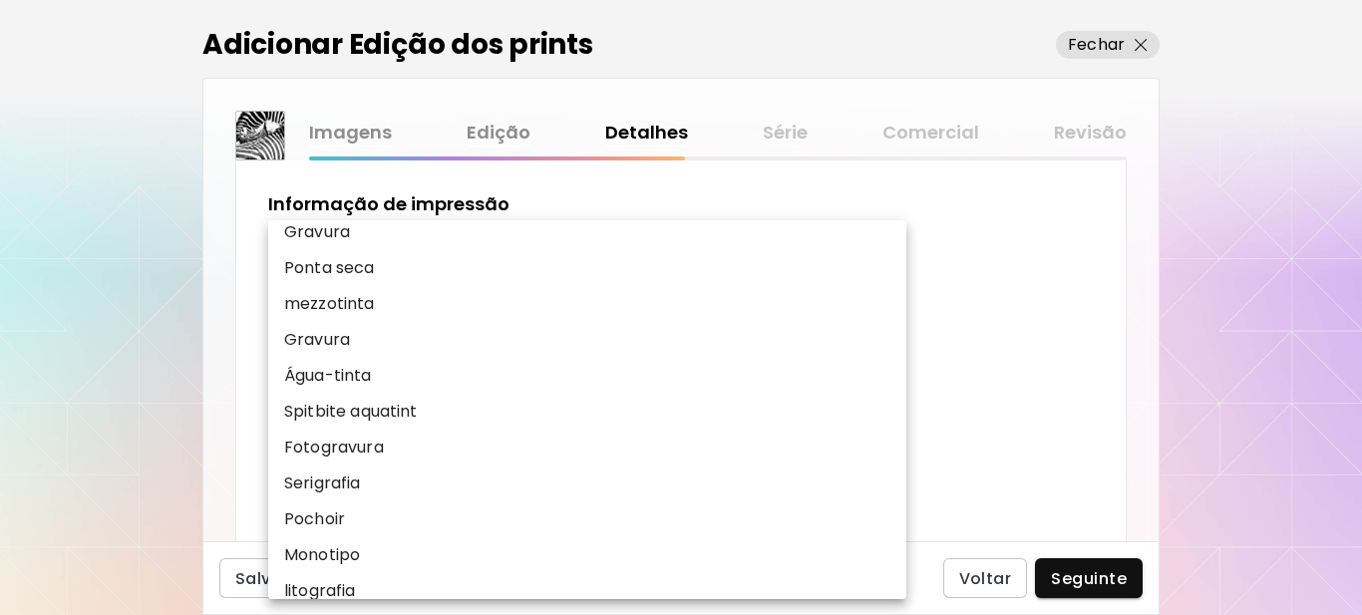
scroll to position [199, 0]
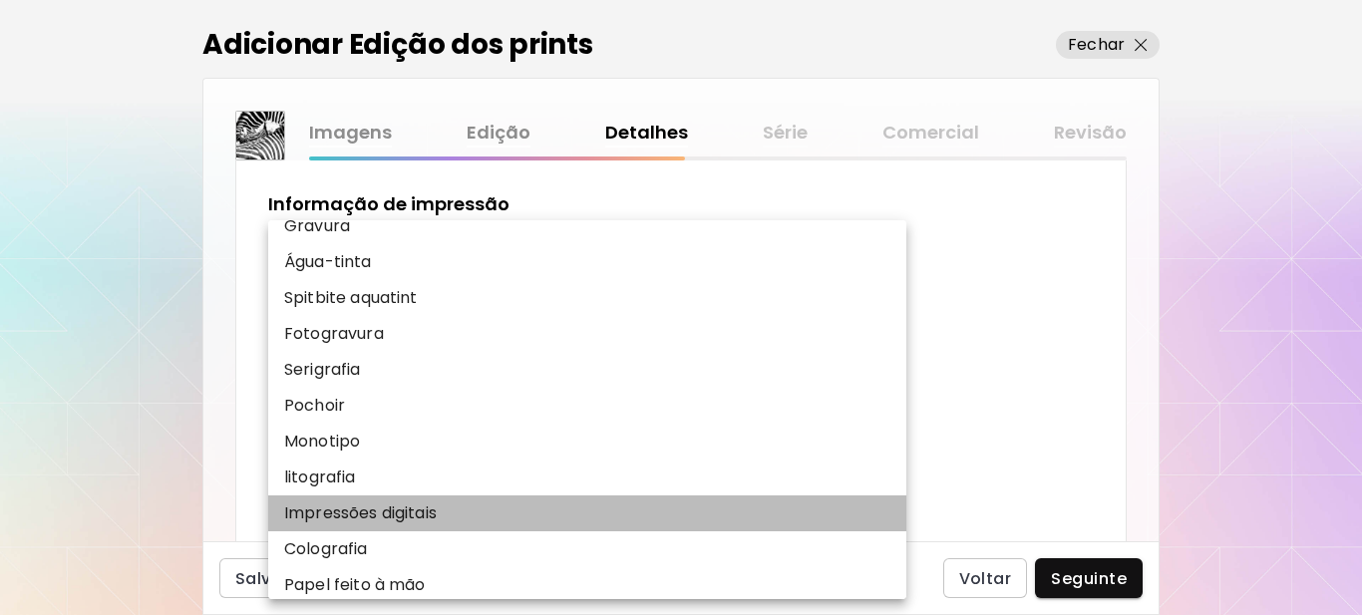
click at [380, 515] on p "Impressões digitais" at bounding box center [360, 514] width 153 height 24
type input "**********"
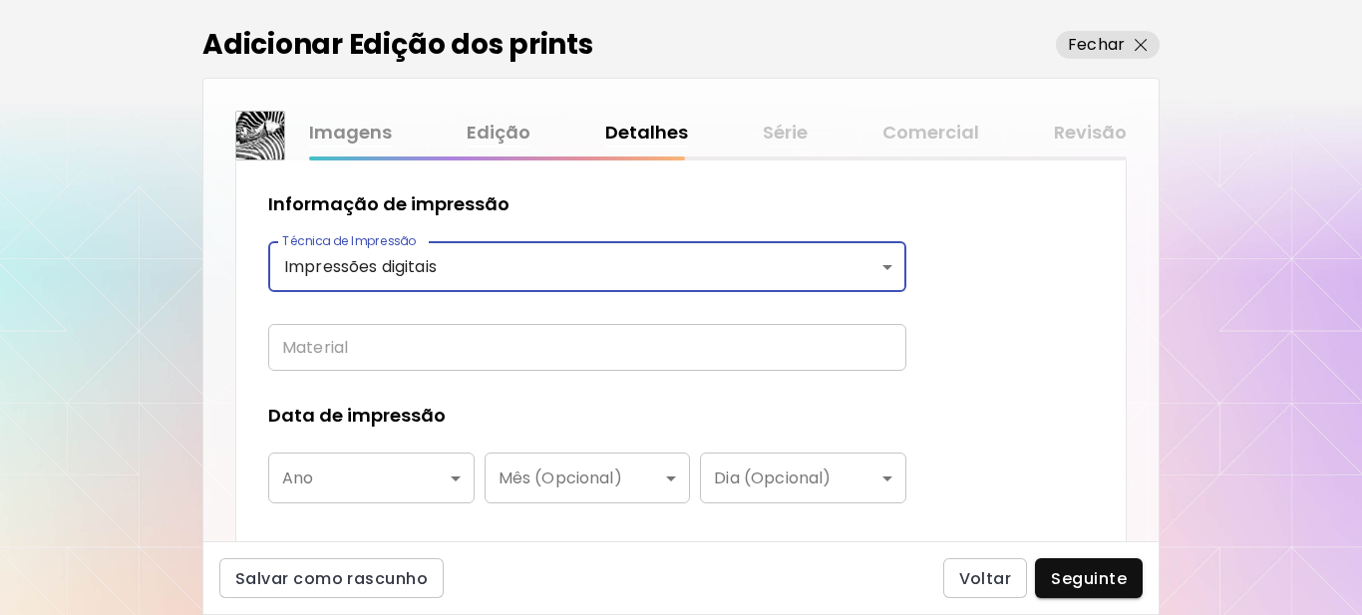
click at [323, 359] on input "text" at bounding box center [587, 347] width 638 height 47
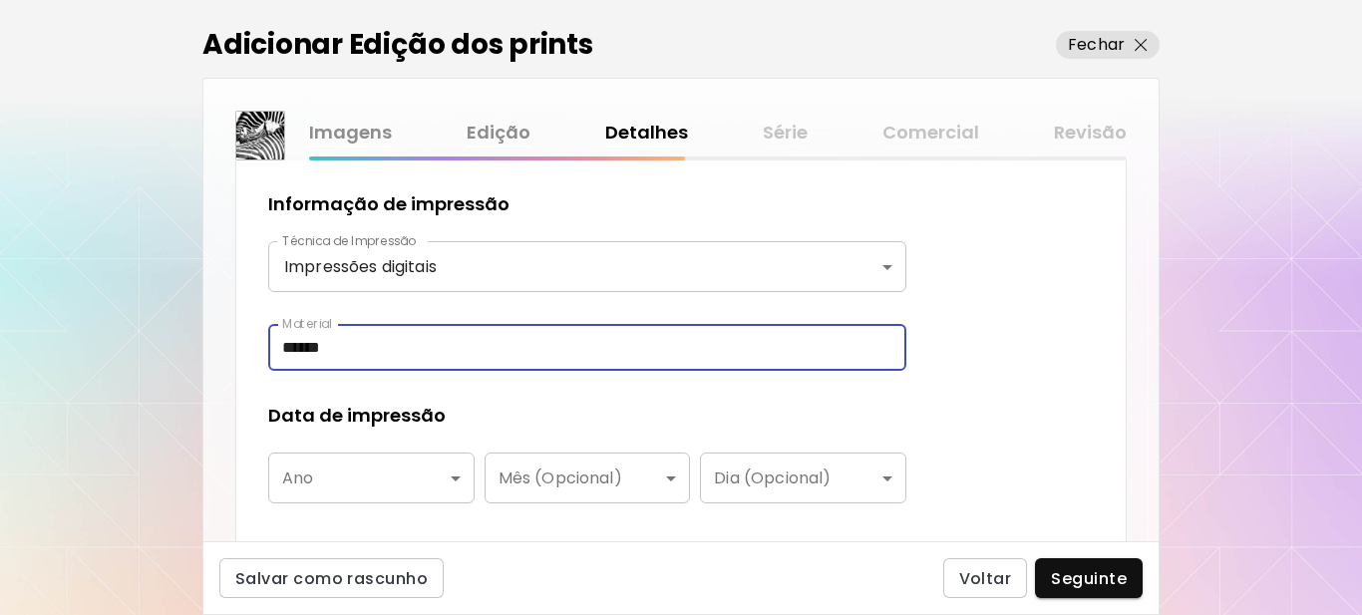
type input "******"
click at [434, 485] on body "**********" at bounding box center [681, 307] width 1362 height 615
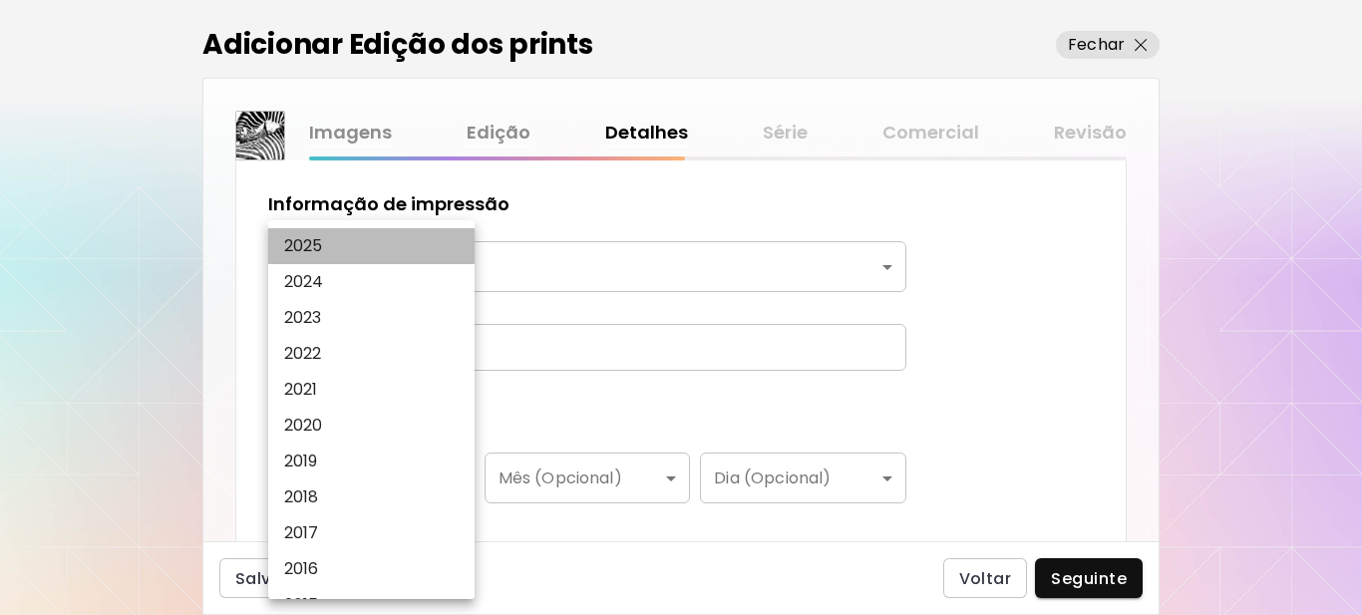
click at [352, 247] on li "2025" at bounding box center [376, 246] width 216 height 36
type input "****"
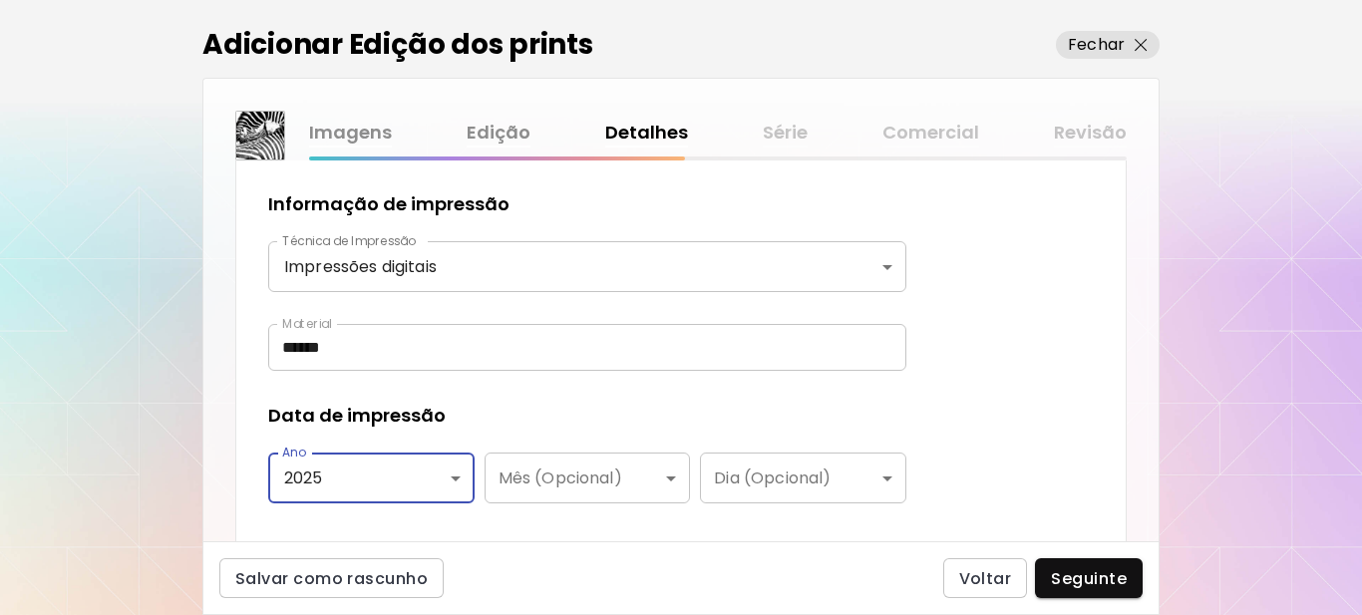
click at [984, 320] on div "**********" at bounding box center [680, 203] width 891 height 746
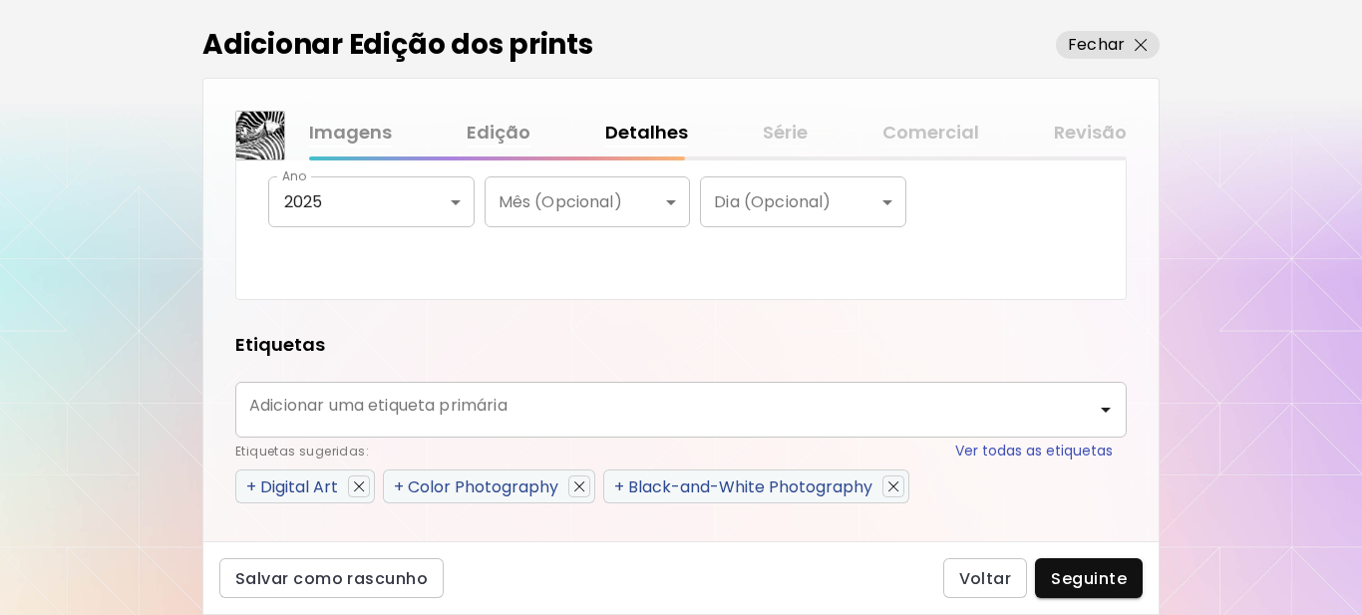
scroll to position [798, 0]
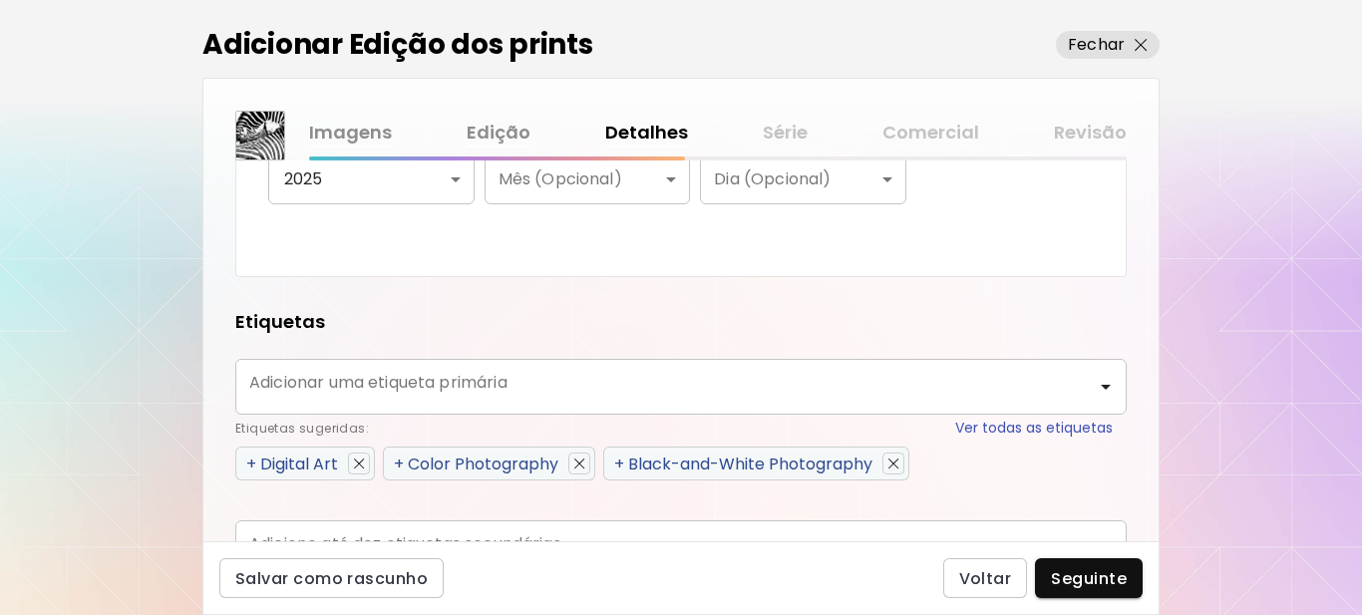
click at [250, 460] on span "+" at bounding box center [251, 464] width 10 height 23
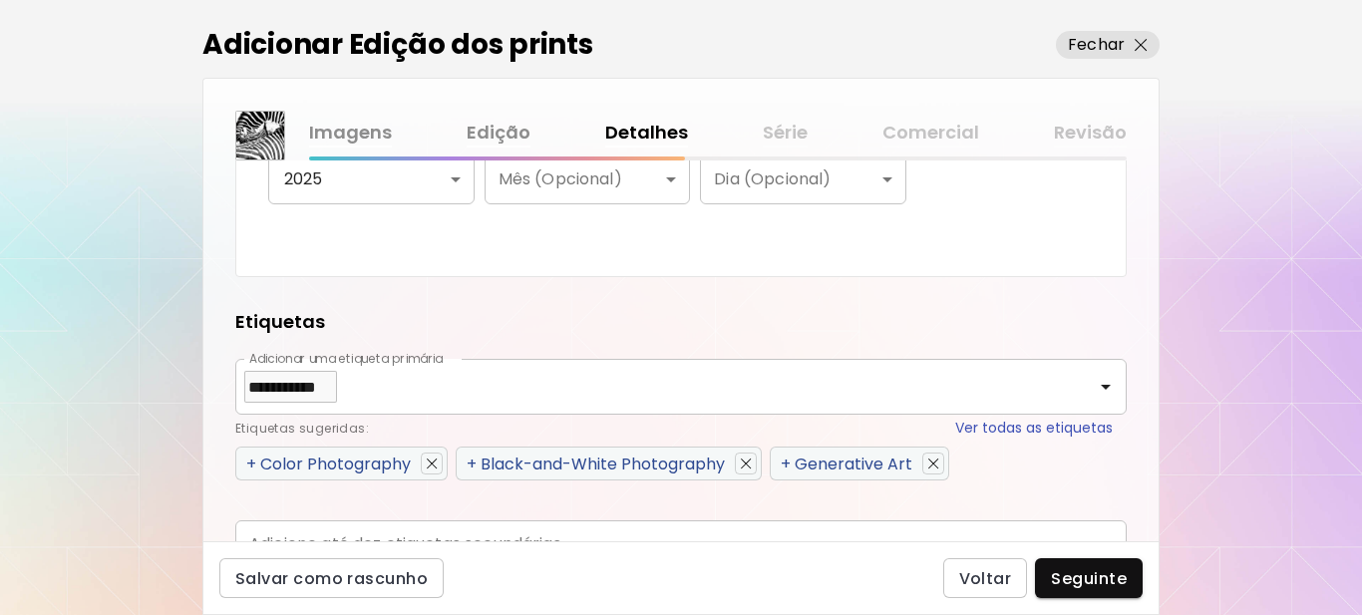
click at [473, 464] on span "+" at bounding box center [472, 464] width 10 height 23
type input "**********"
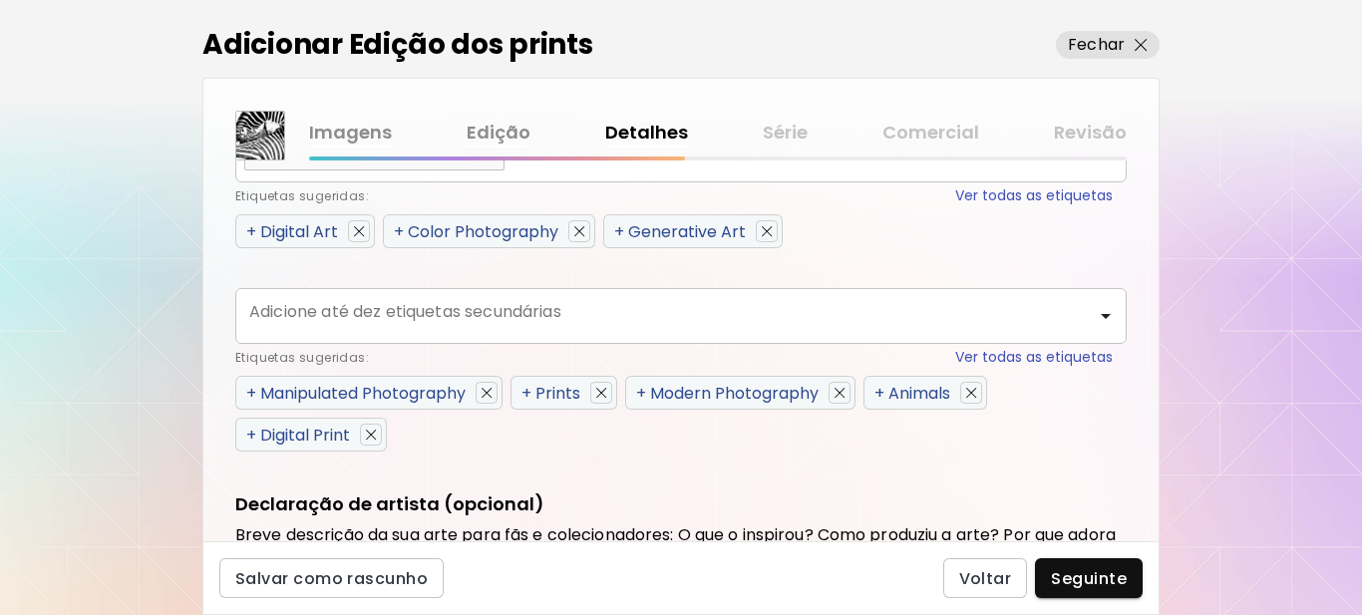
scroll to position [1097, 0]
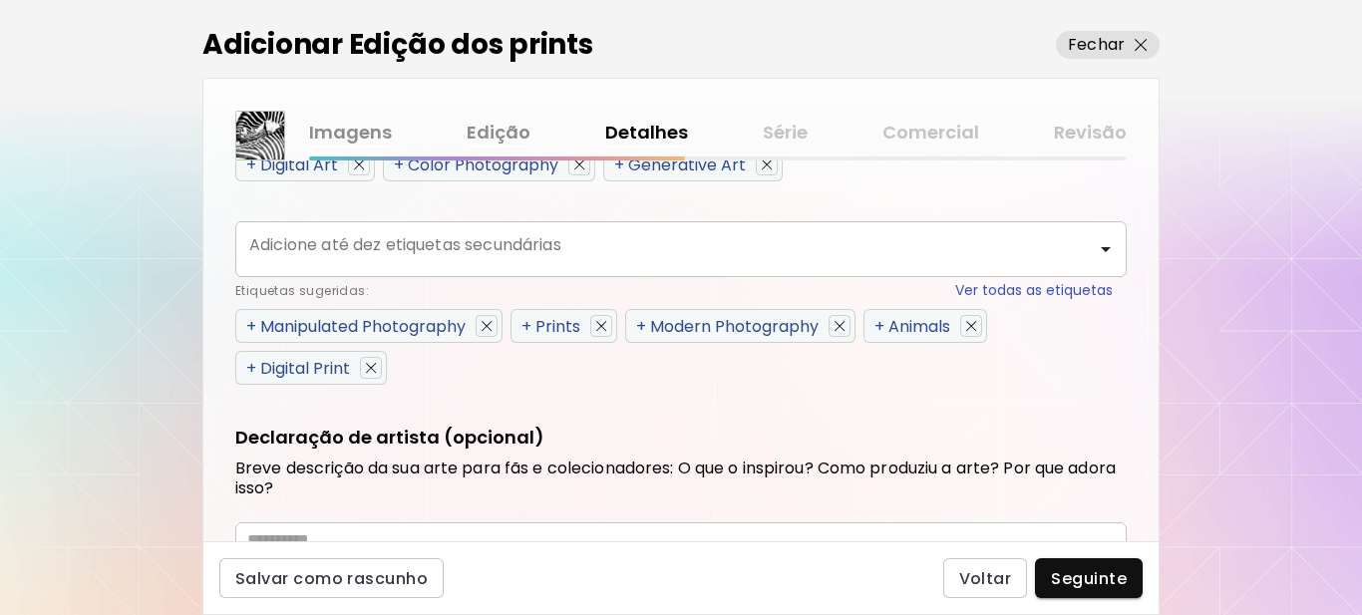
click at [882, 326] on span "+" at bounding box center [880, 326] width 10 height 23
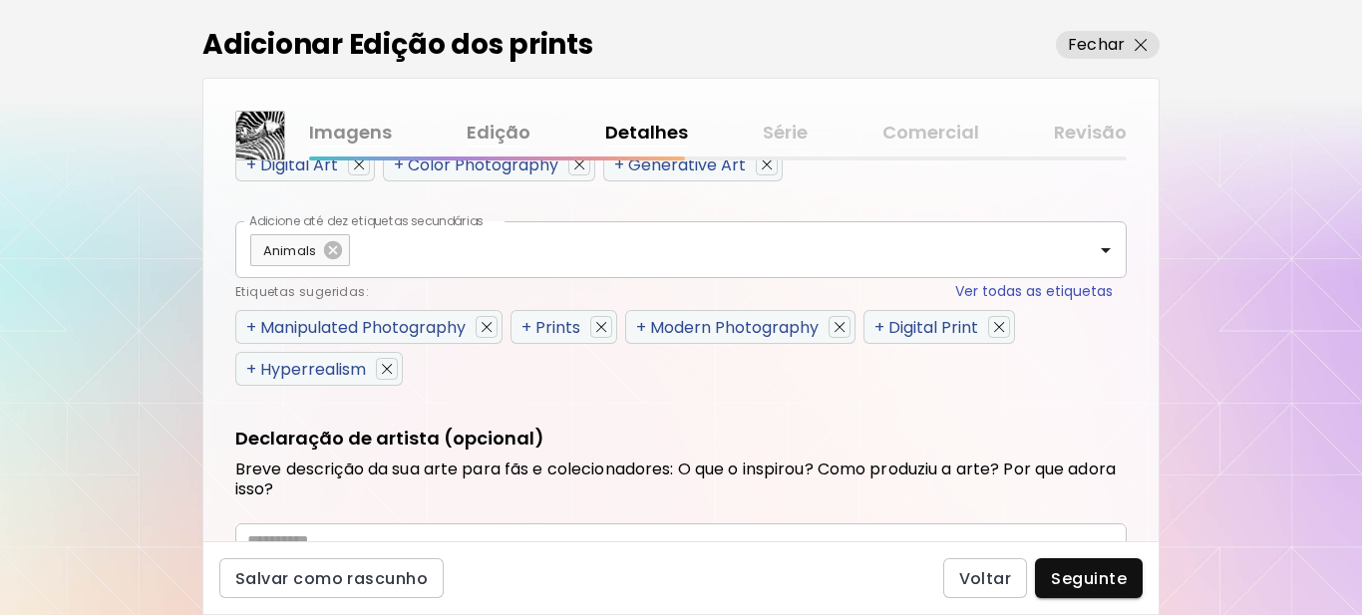
click at [530, 325] on span "+" at bounding box center [527, 327] width 10 height 23
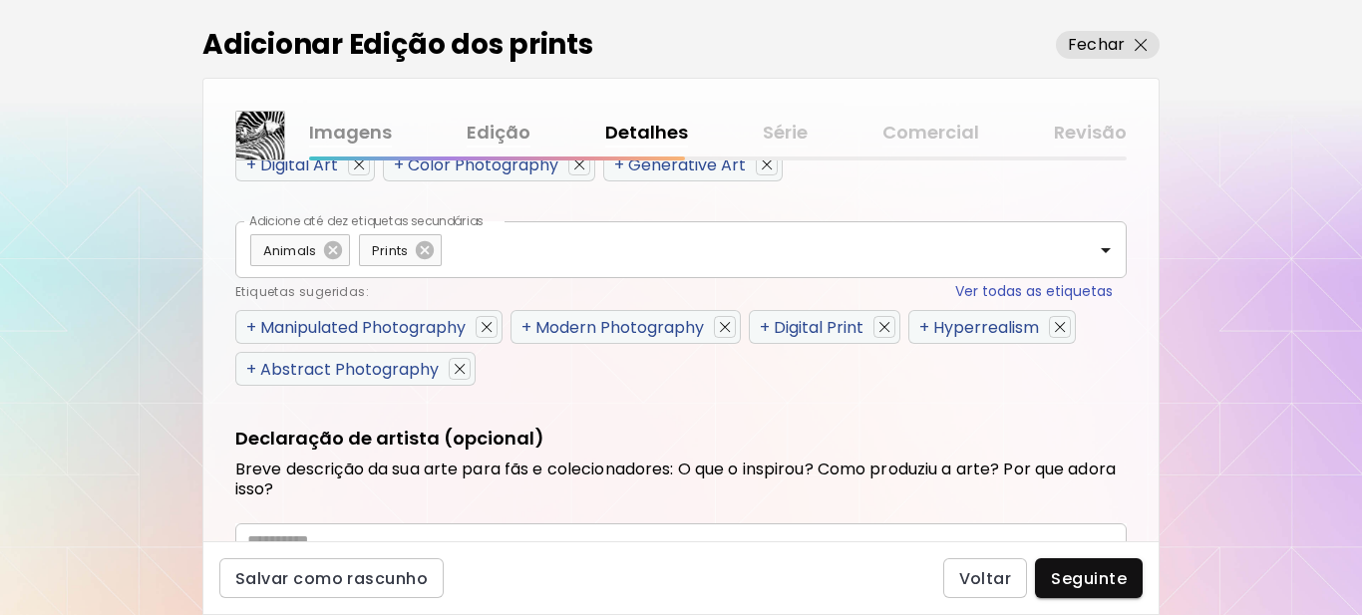
click at [929, 323] on span "+" at bounding box center [924, 327] width 10 height 23
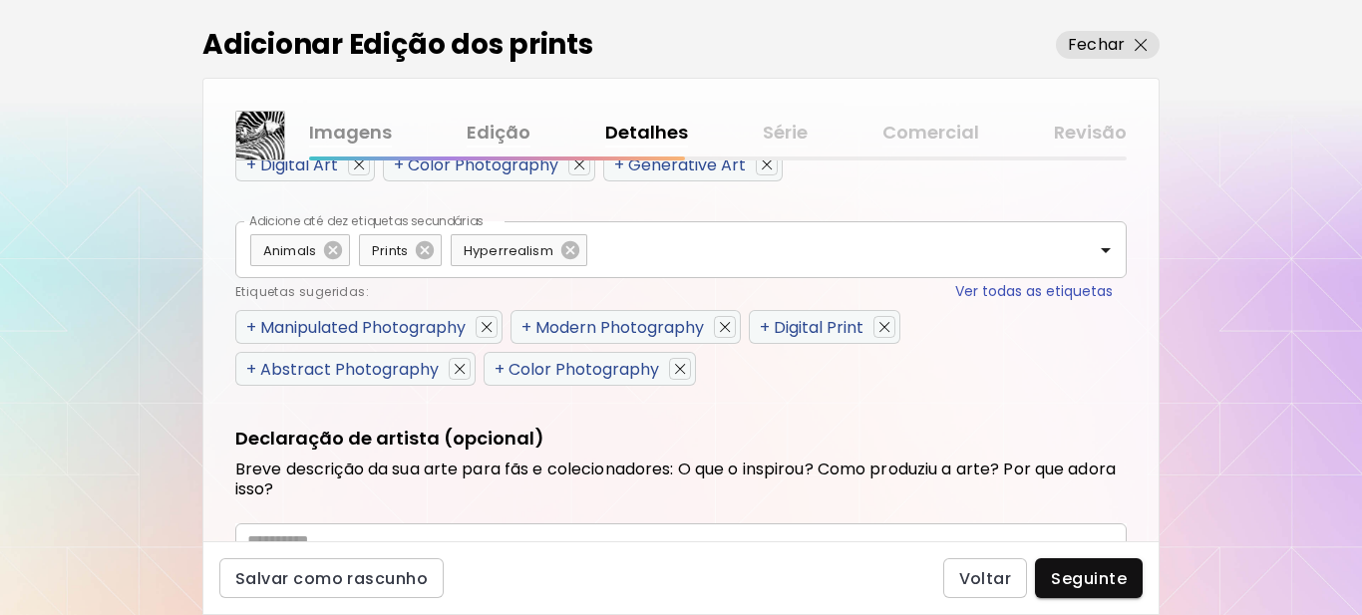
click at [249, 369] on span "+" at bounding box center [251, 369] width 10 height 23
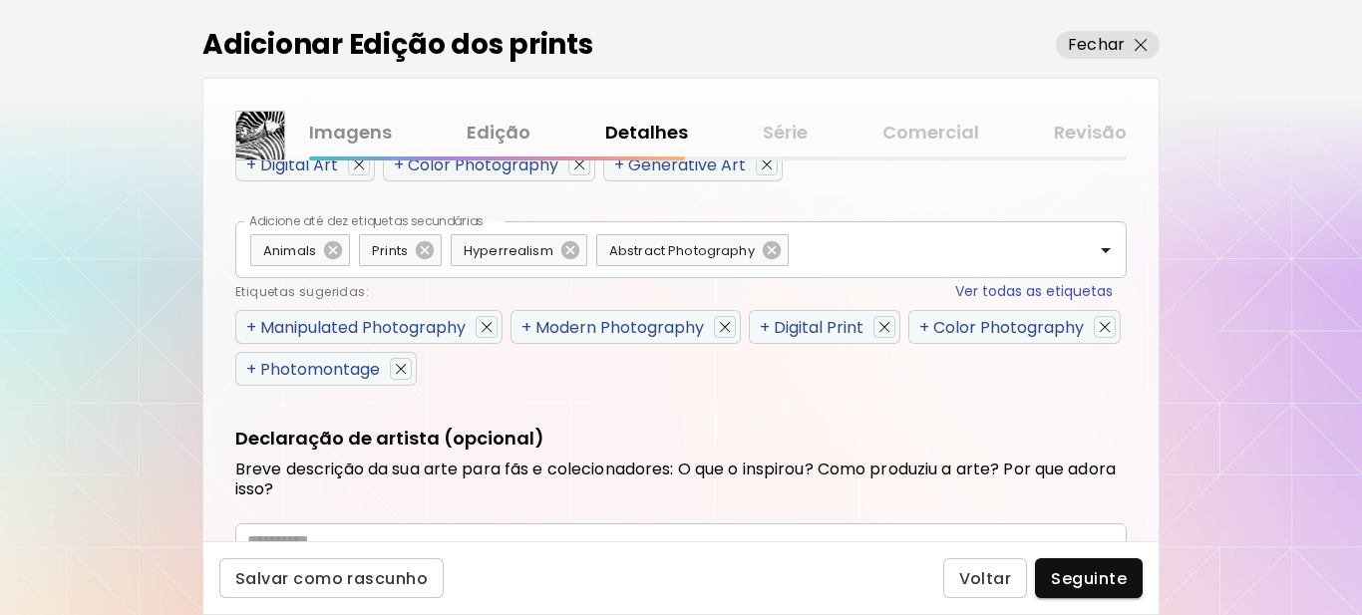
click at [530, 328] on span "+" at bounding box center [527, 327] width 10 height 23
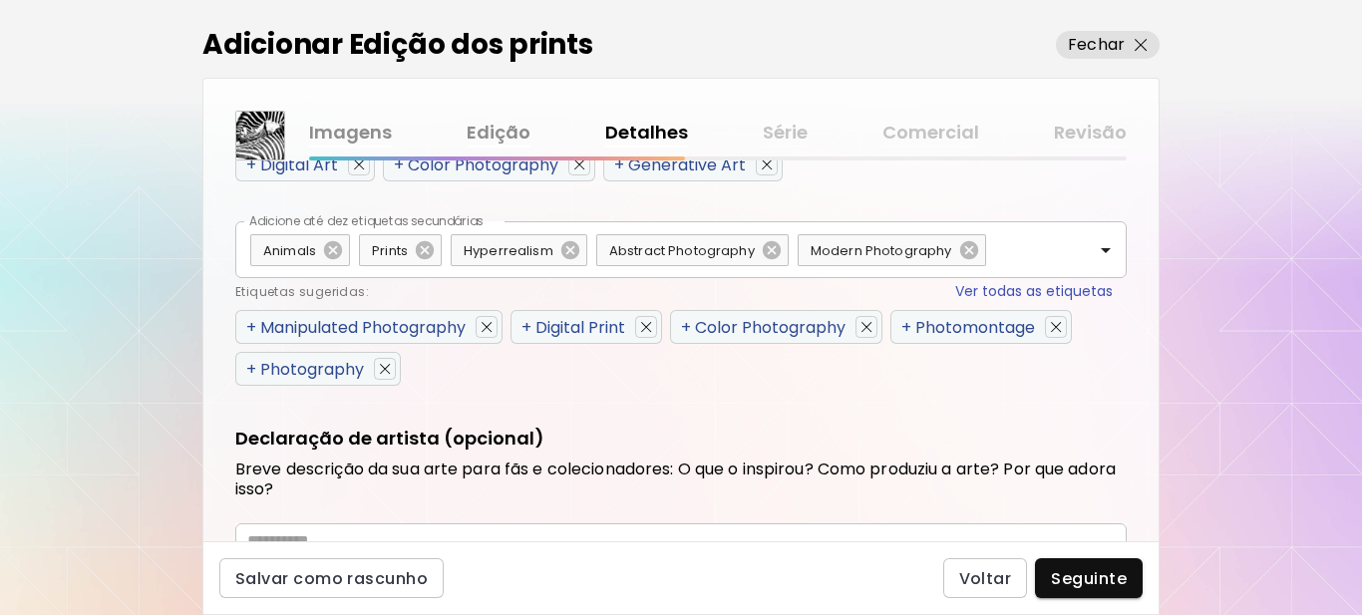
click at [531, 325] on span "+" at bounding box center [527, 327] width 10 height 23
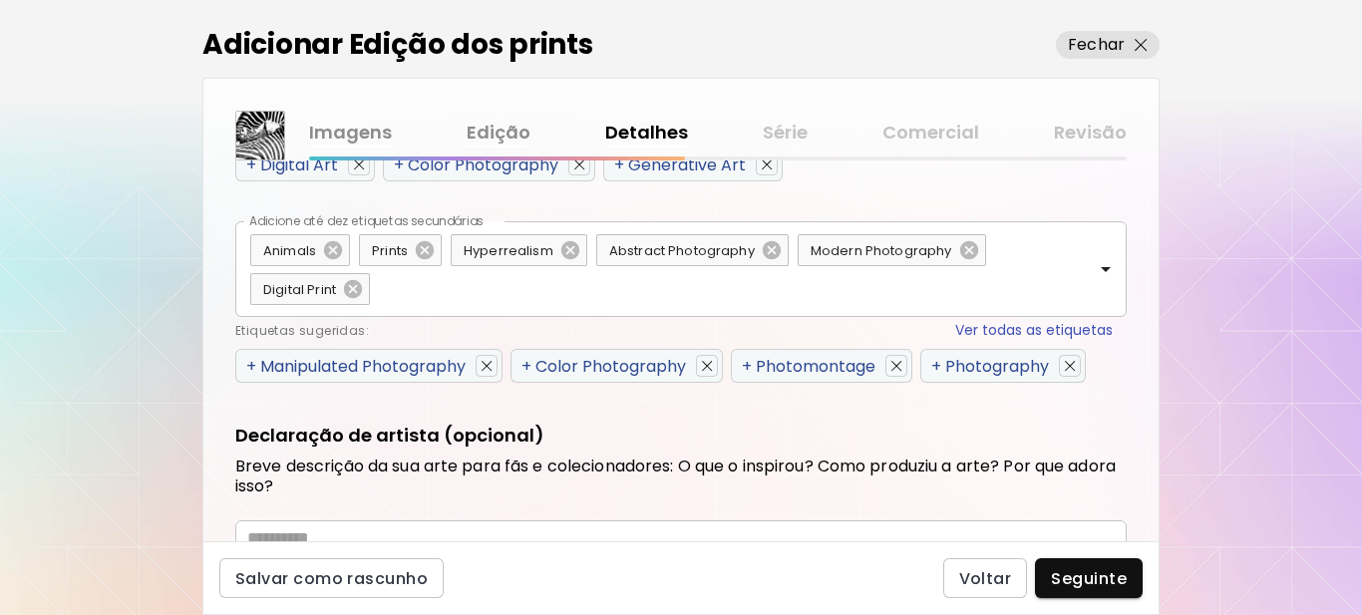
click at [250, 362] on span "+" at bounding box center [251, 366] width 10 height 23
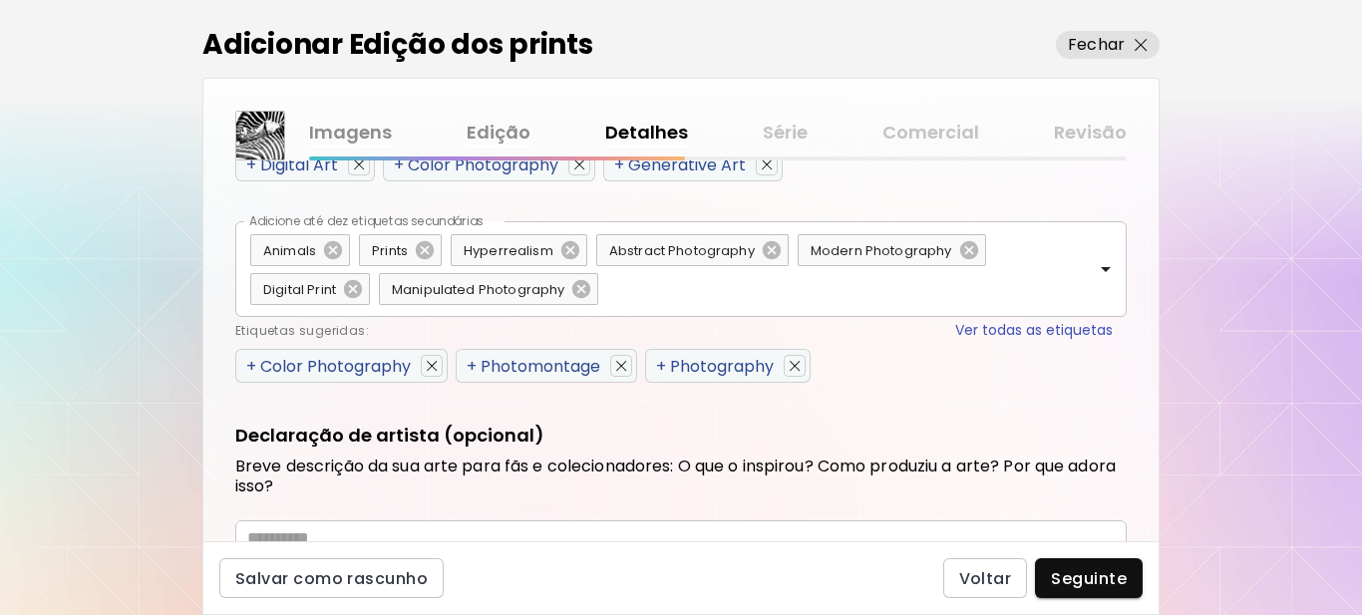
click at [666, 364] on span "+" at bounding box center [661, 366] width 10 height 23
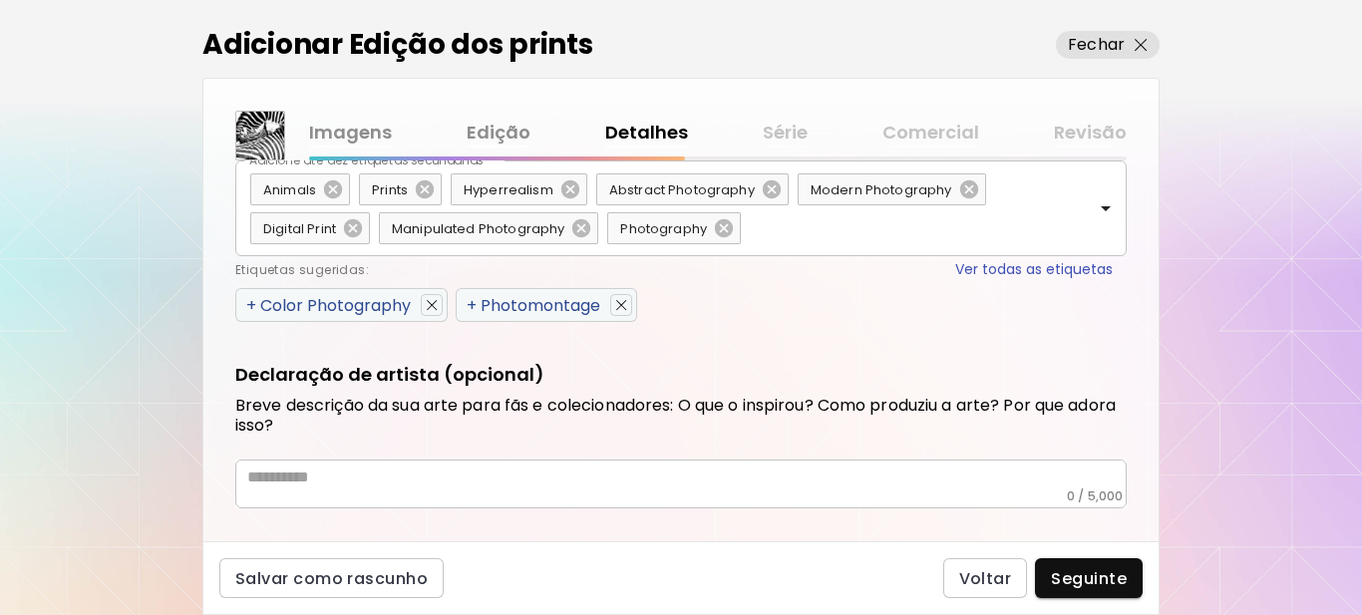
scroll to position [1189, 0]
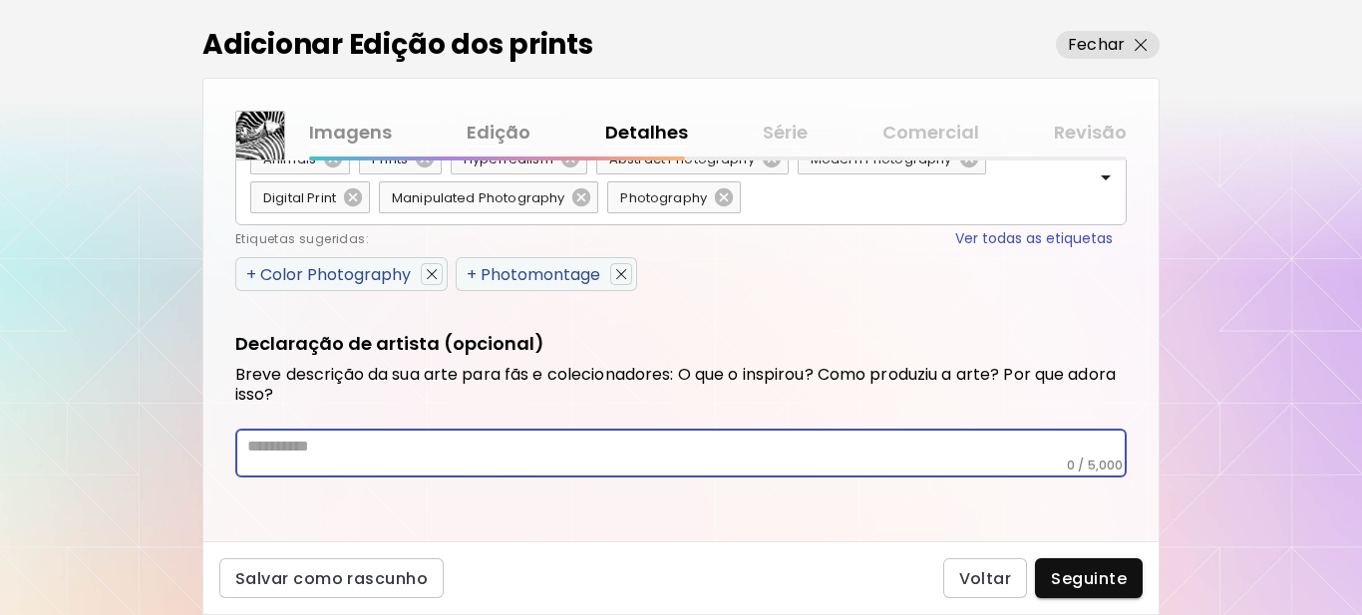
click at [437, 454] on textarea at bounding box center [687, 447] width 880 height 21
paste textarea "**********"
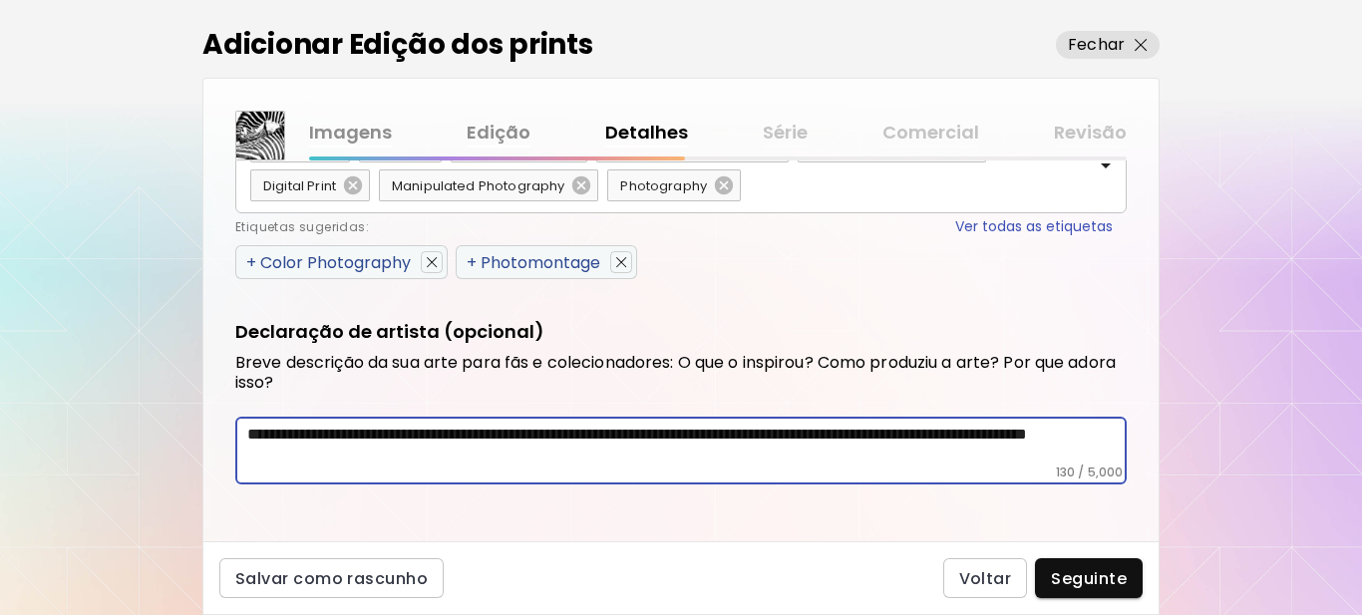
scroll to position [1208, 0]
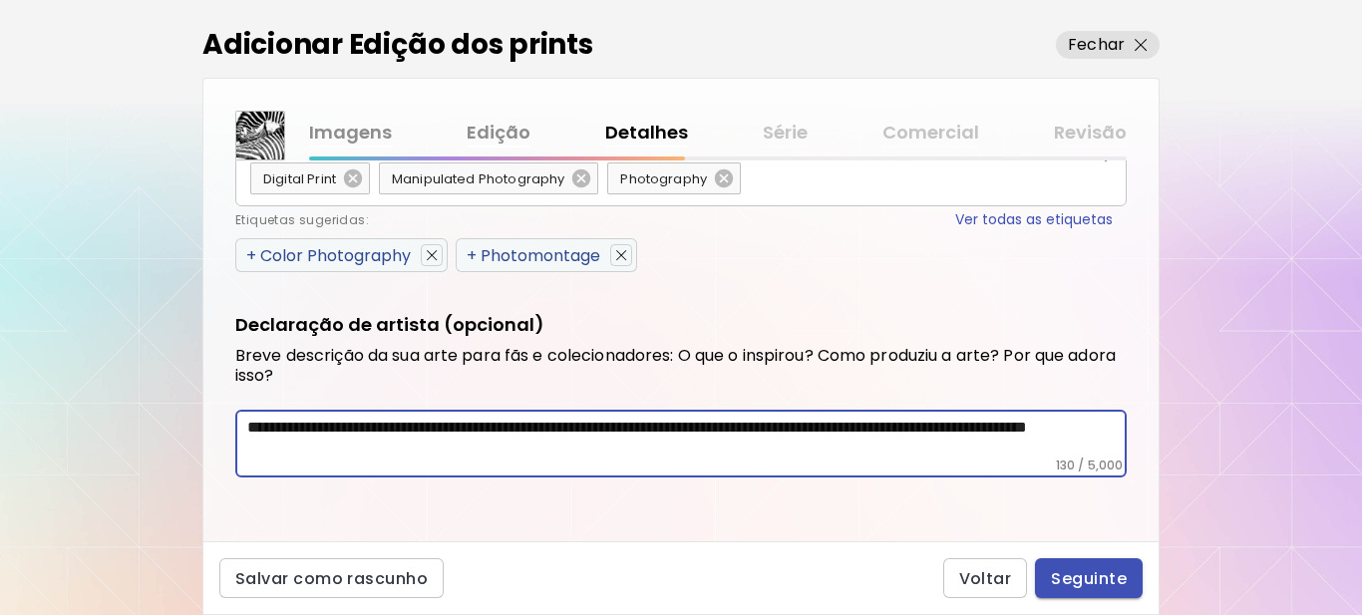
type textarea "**********"
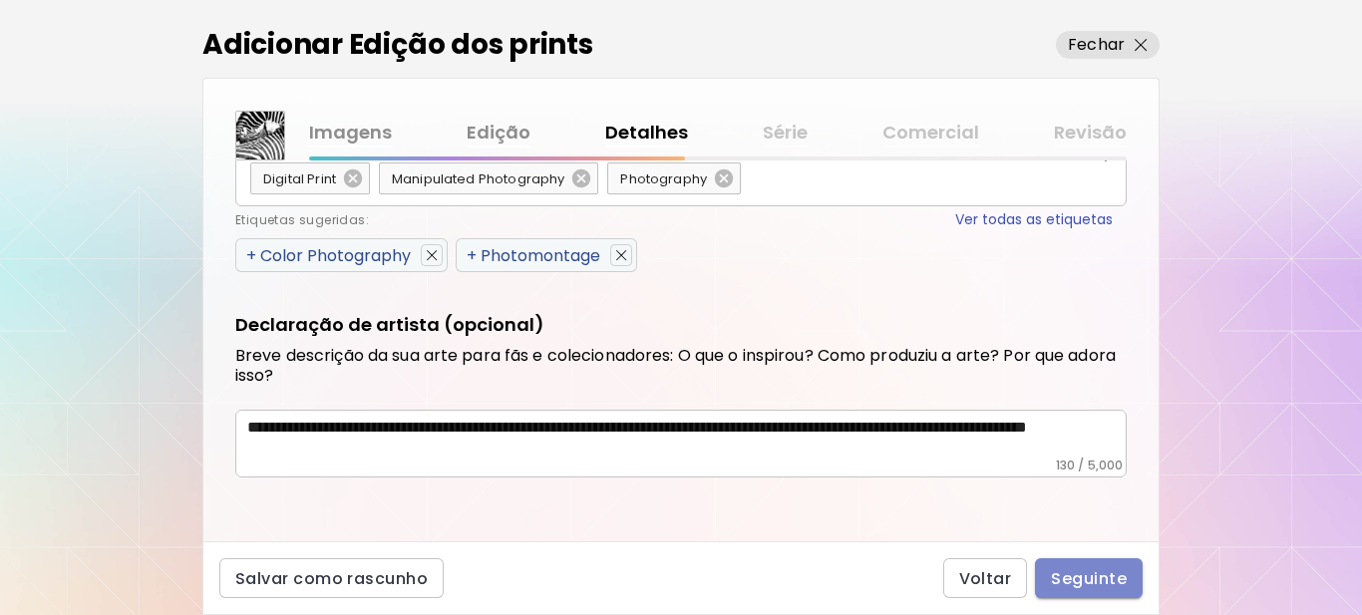
drag, startPoint x: 1077, startPoint y: 571, endPoint x: 1075, endPoint y: 584, distance: 13.1
click at [1077, 572] on span "Seguinte" at bounding box center [1089, 578] width 76 height 21
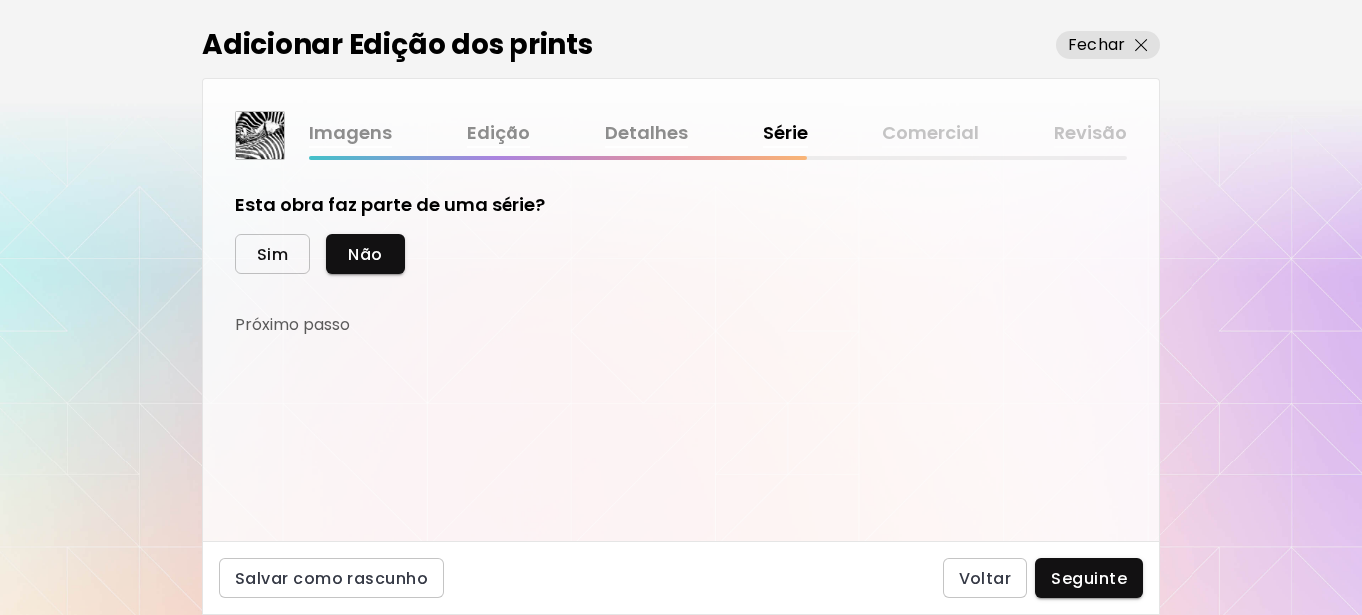
click at [274, 254] on span "Sim" at bounding box center [272, 254] width 31 height 21
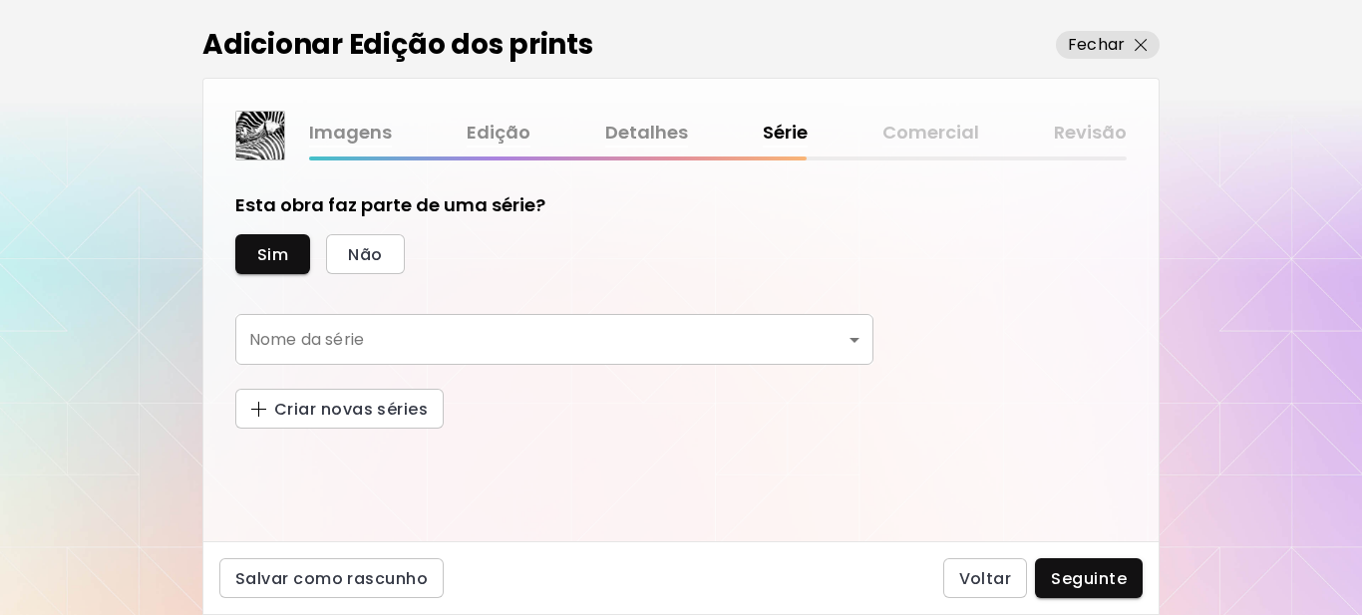
click at [307, 334] on body "[DOMAIN_NAME]/[PERSON_NAME] Adicionar obras Gerencie suas obras Editar Perfil M…" at bounding box center [681, 307] width 1362 height 615
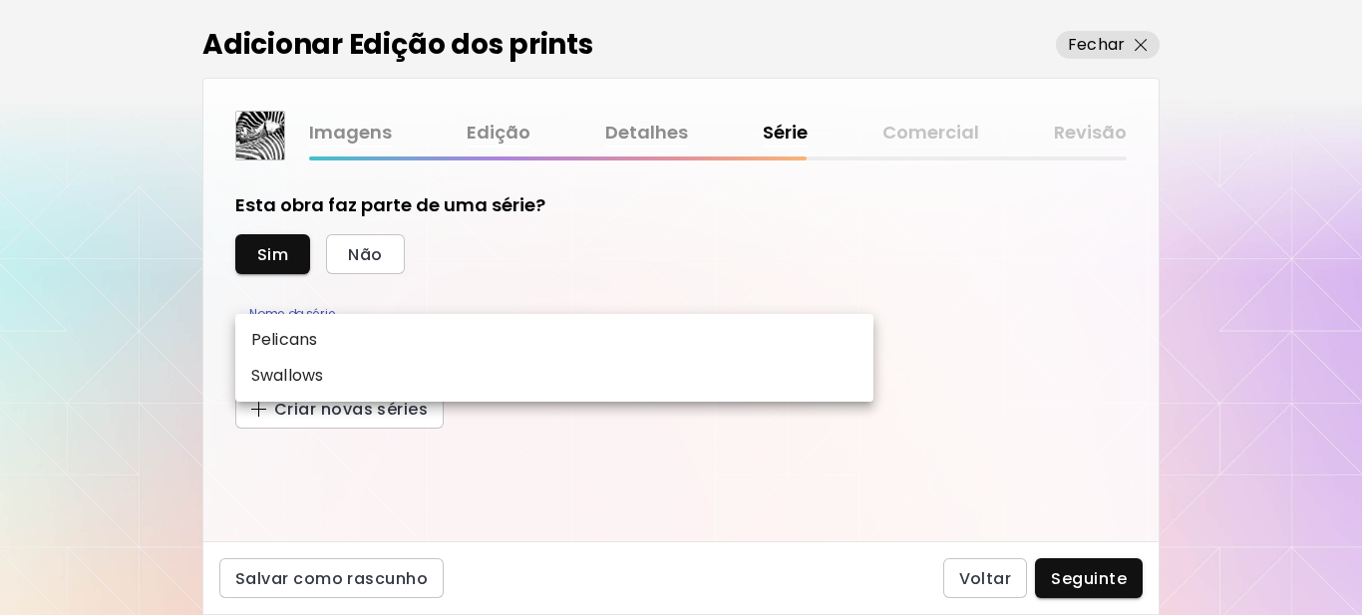
drag, startPoint x: 600, startPoint y: 484, endPoint x: 458, endPoint y: 463, distance: 144.1
click at [600, 483] on div at bounding box center [681, 307] width 1362 height 615
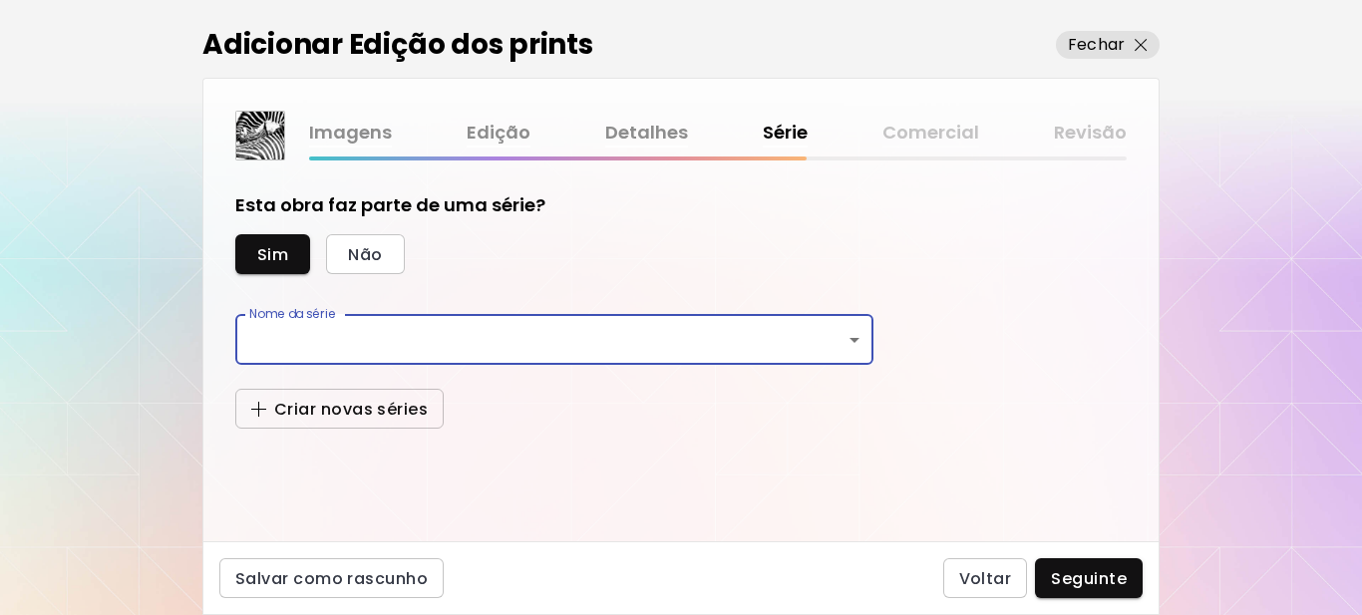
click at [380, 415] on span "Criar novas séries" at bounding box center [339, 409] width 176 height 21
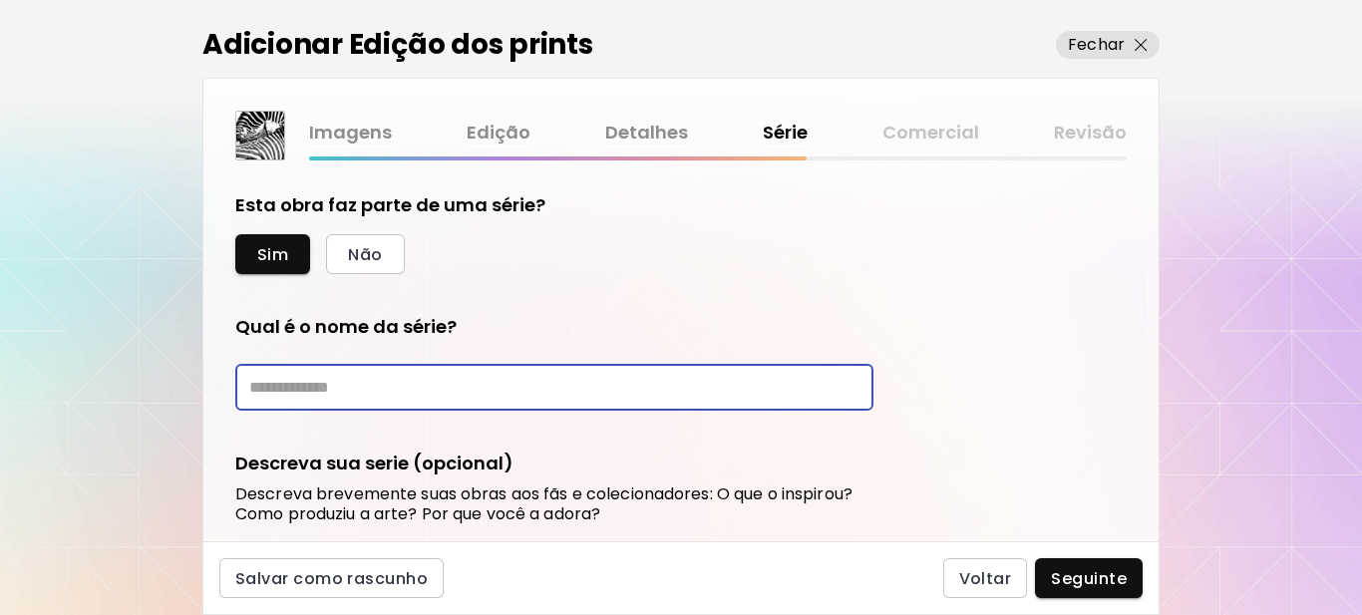
click at [370, 394] on input "text" at bounding box center [554, 387] width 638 height 47
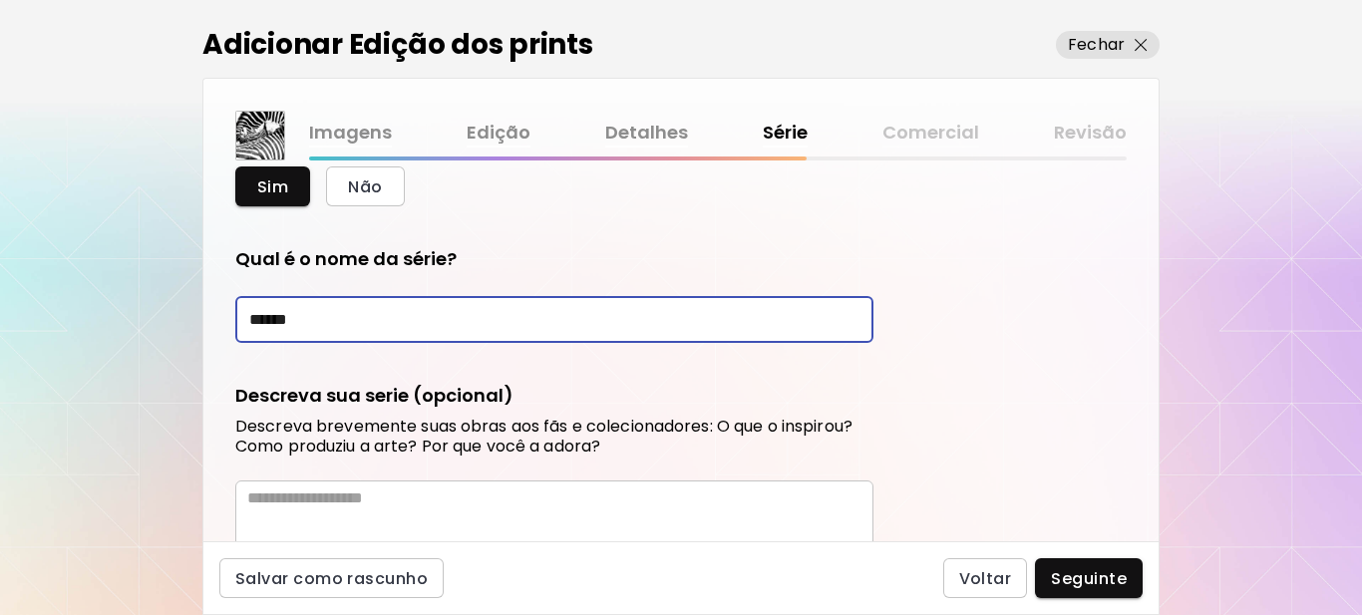
scroll to position [199, 0]
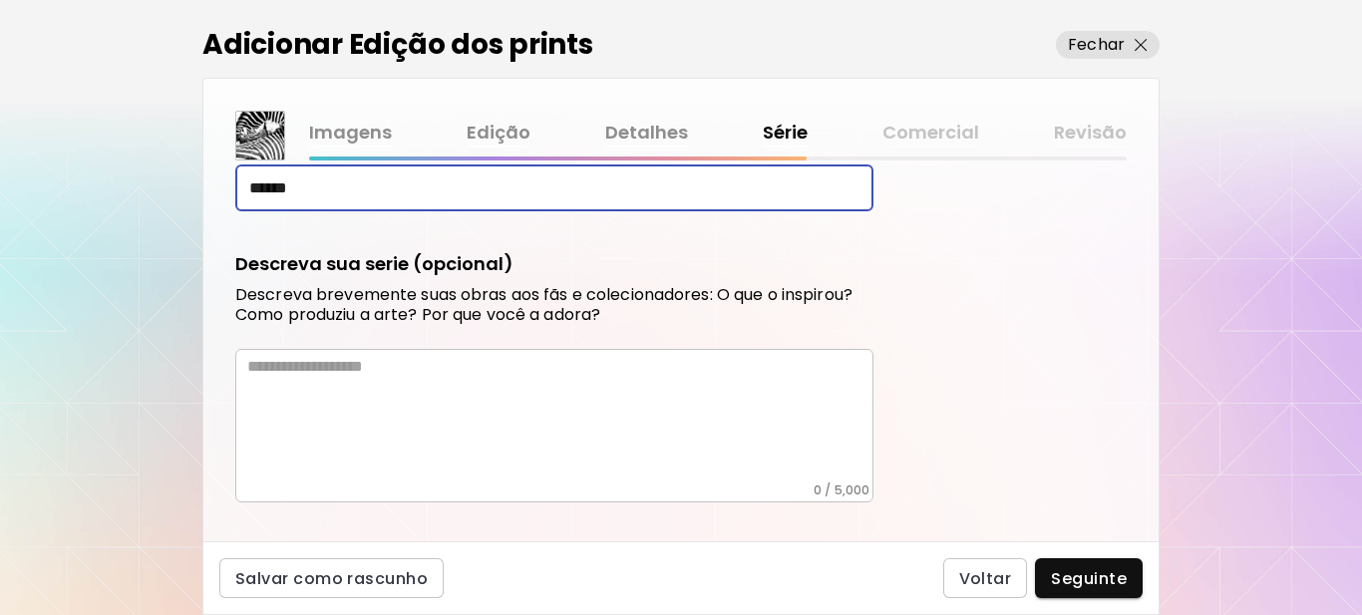
type input "******"
click at [339, 379] on textarea at bounding box center [560, 420] width 626 height 126
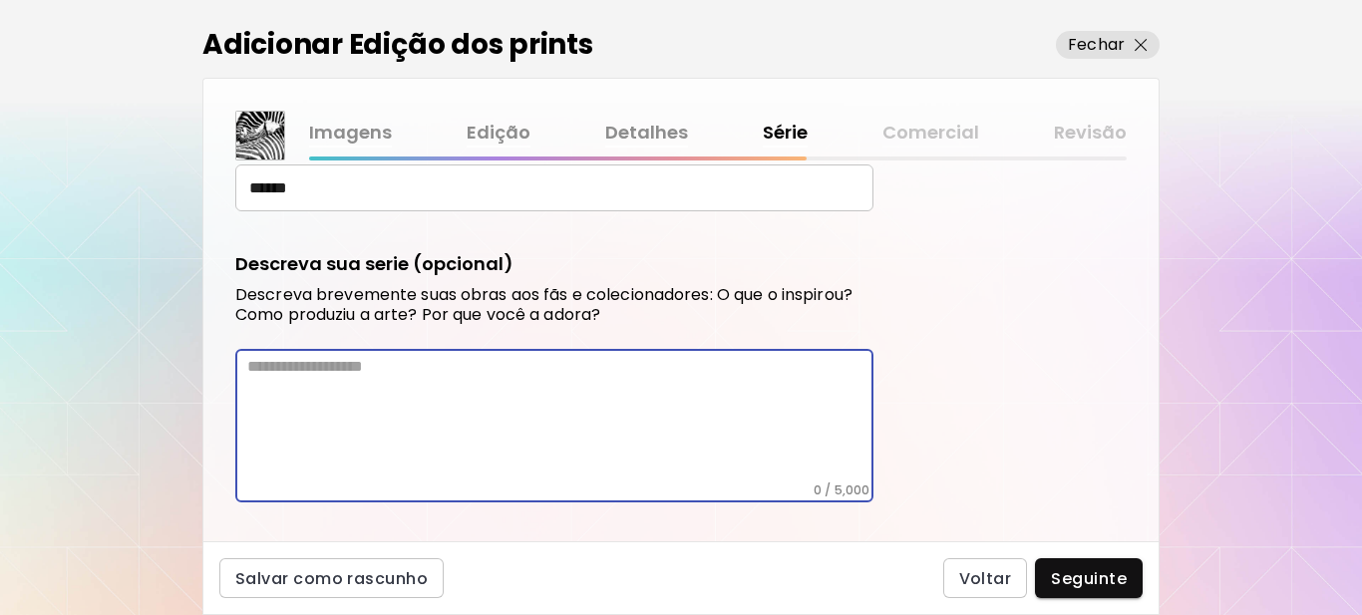
paste textarea "**********"
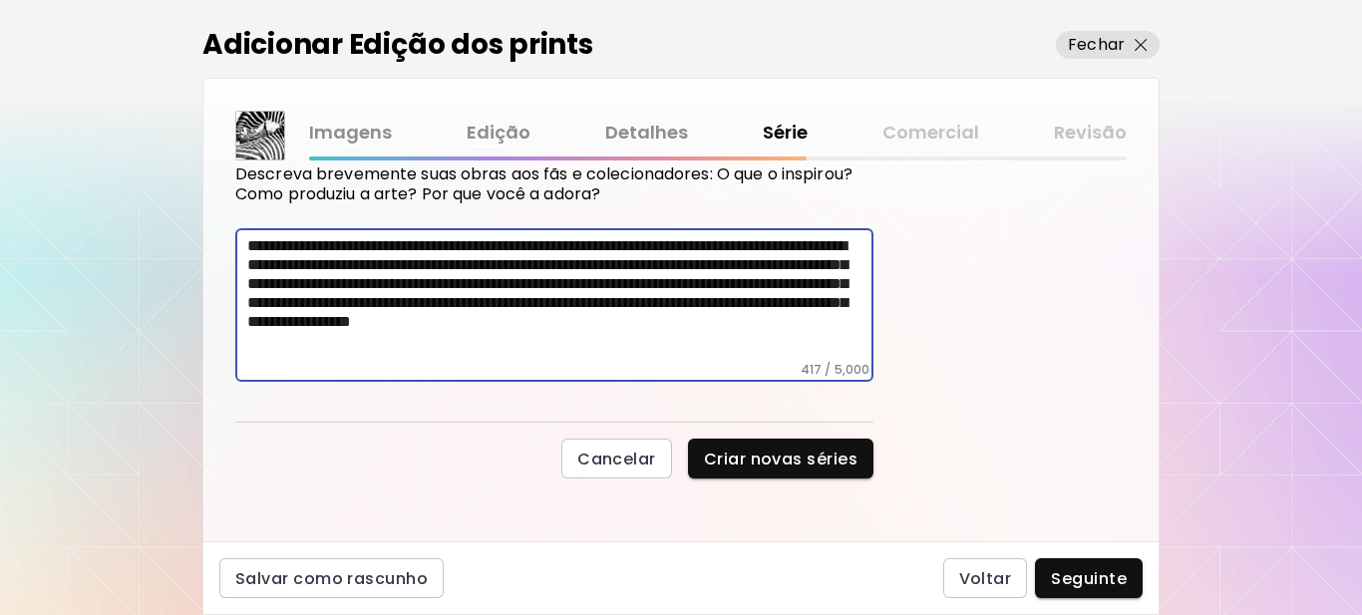
scroll to position [321, 0]
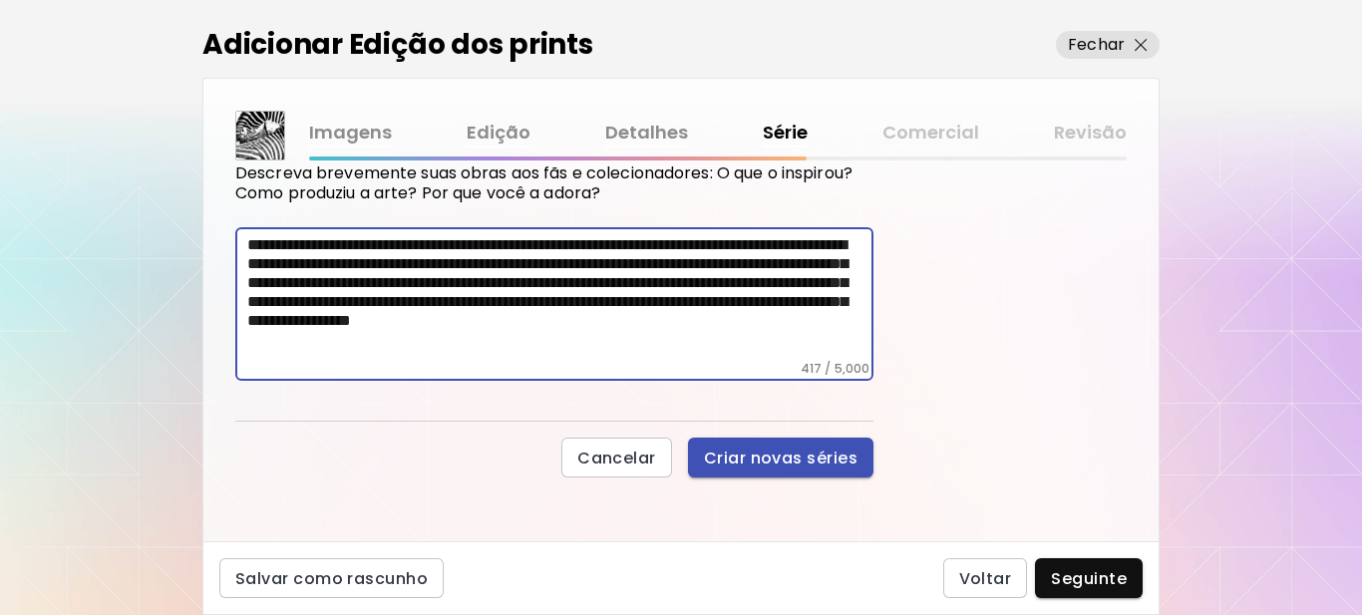
type textarea "**********"
click at [788, 462] on span "Criar novas séries" at bounding box center [781, 458] width 154 height 21
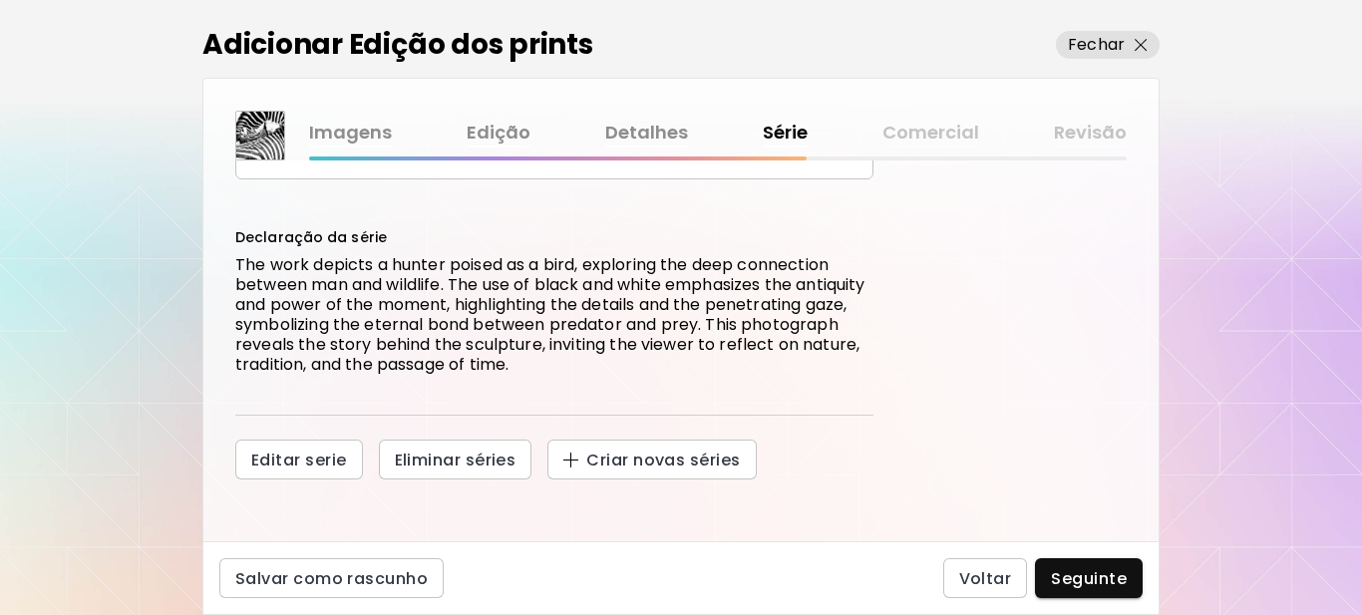
scroll to position [187, 0]
click at [1105, 584] on span "Seguinte" at bounding box center [1089, 578] width 76 height 21
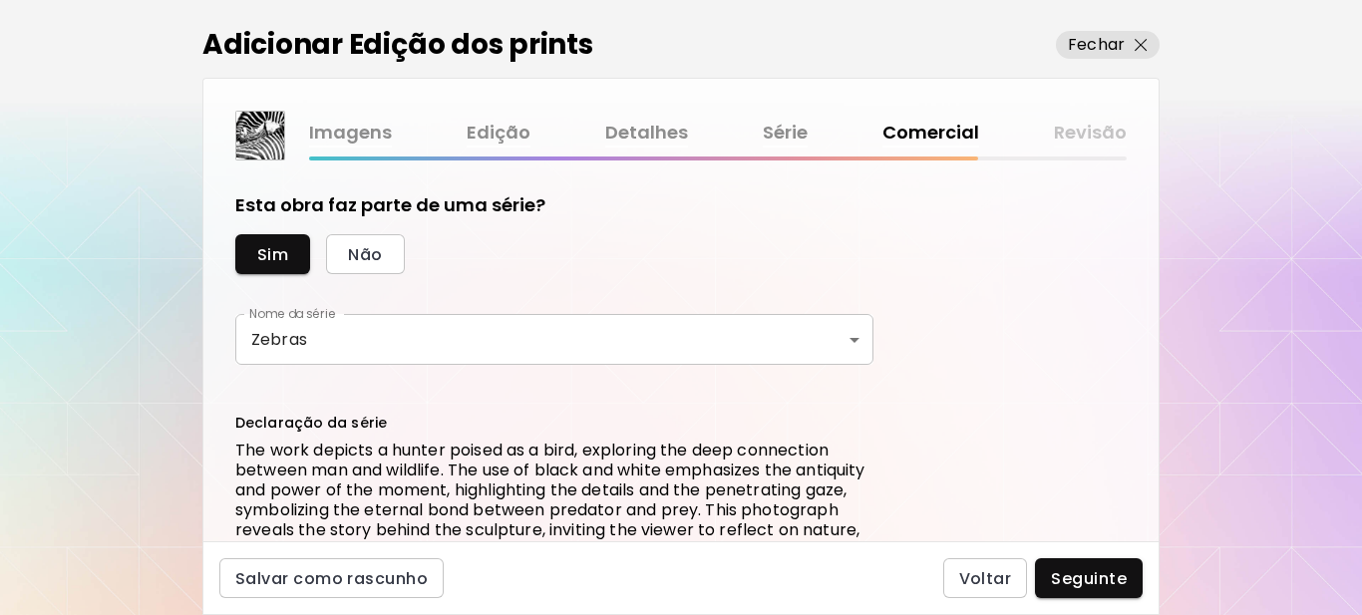
click at [854, 337] on body "[DOMAIN_NAME]/[PERSON_NAME] Adicionar obras Gerencie suas obras Editar Perfil M…" at bounding box center [681, 307] width 1362 height 615
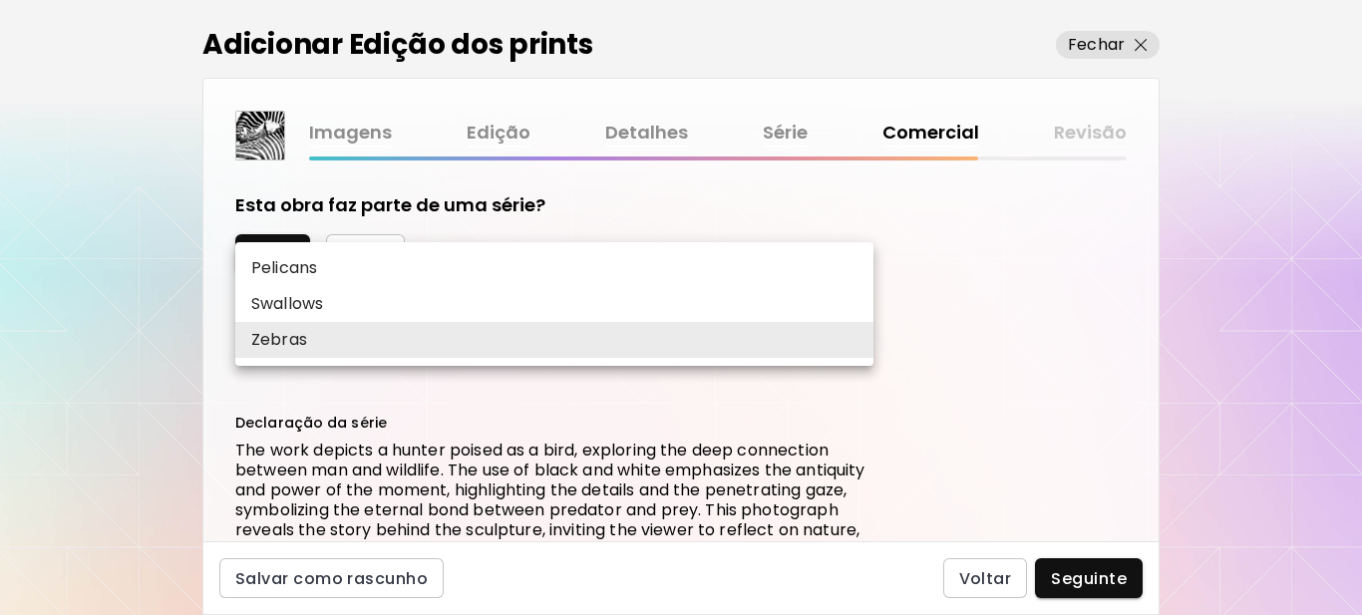
click at [1011, 345] on div at bounding box center [681, 307] width 1362 height 615
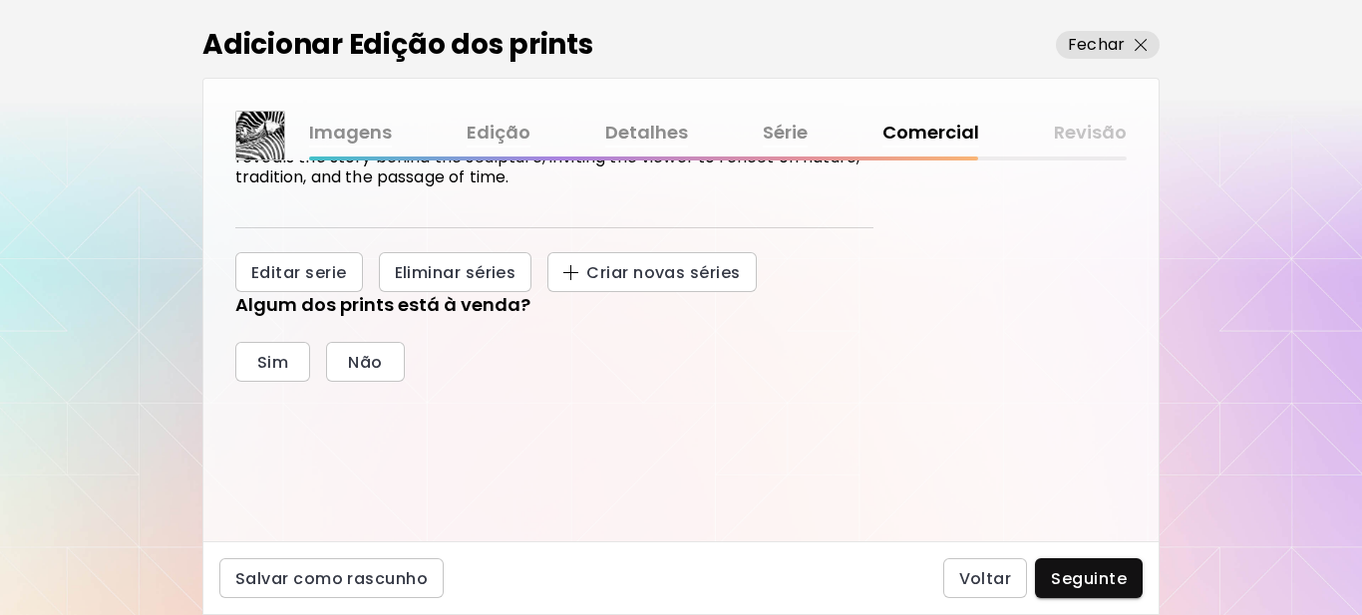
scroll to position [399, 0]
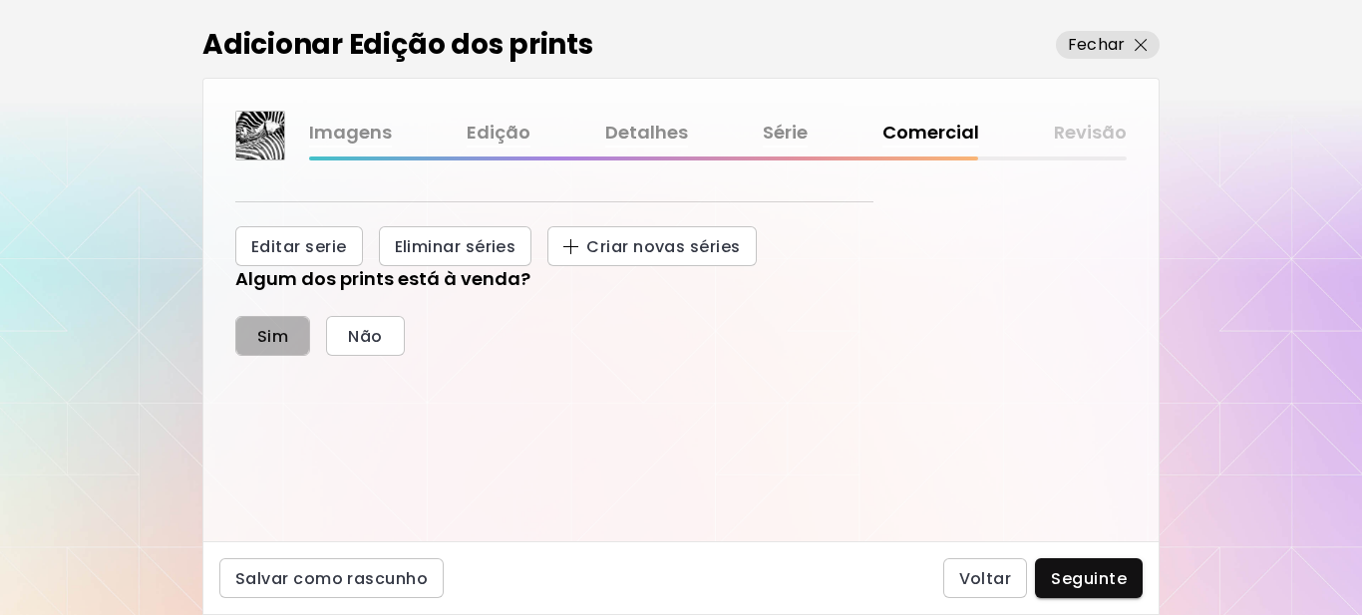
click at [270, 331] on span "Sim" at bounding box center [272, 336] width 31 height 21
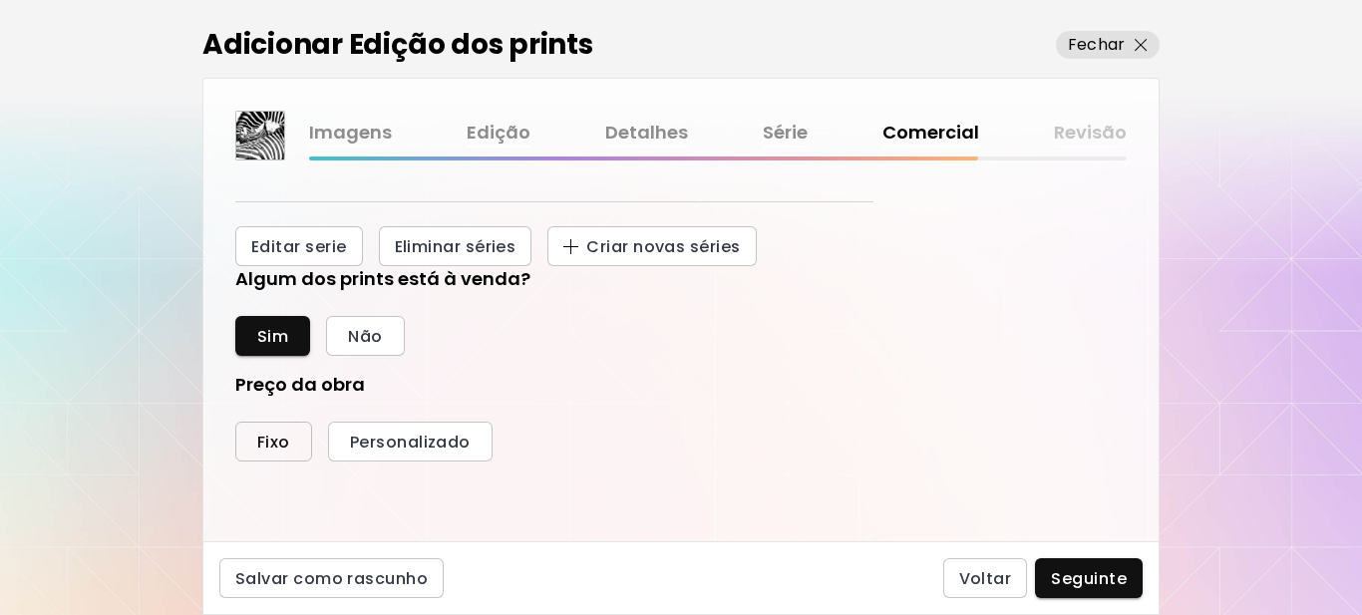
click at [279, 449] on span "Fixo" at bounding box center [273, 442] width 33 height 21
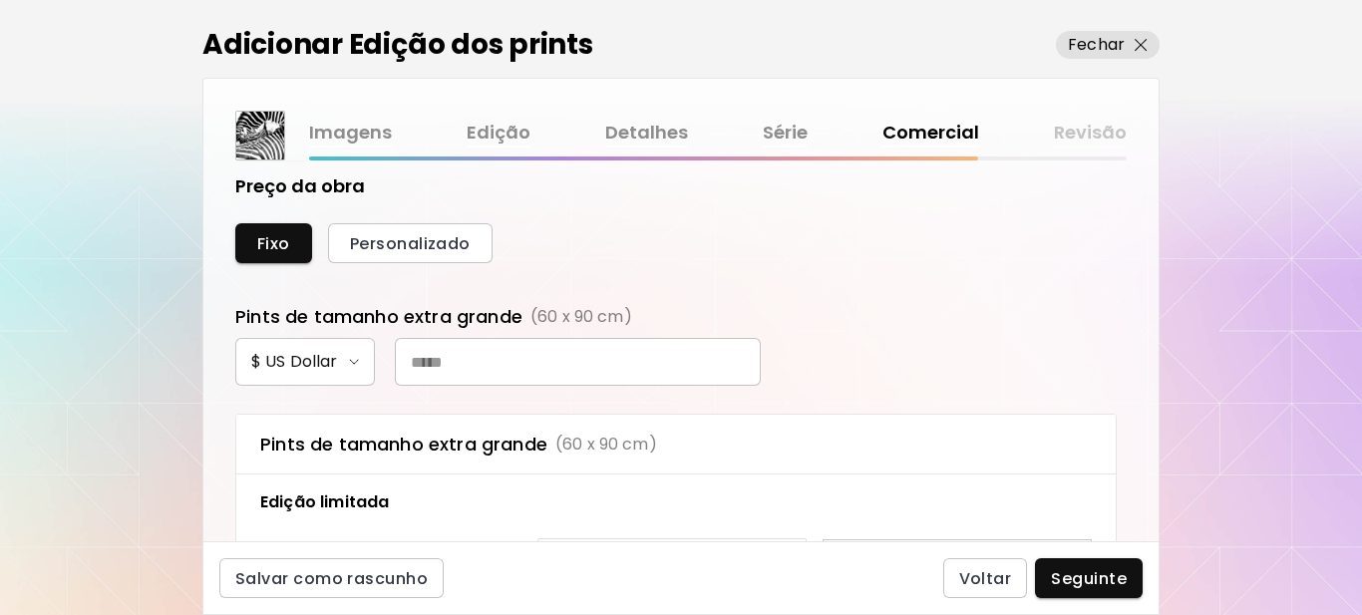
scroll to position [698, 0]
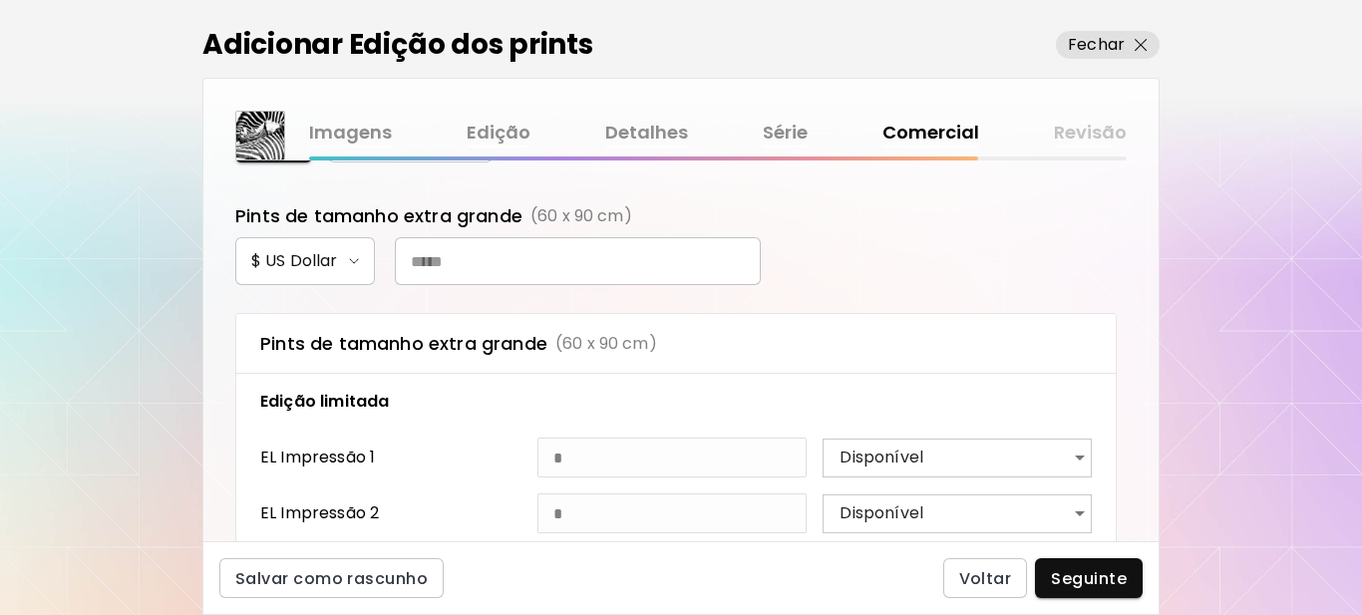
click at [471, 267] on input "text" at bounding box center [578, 261] width 366 height 48
type input "***"
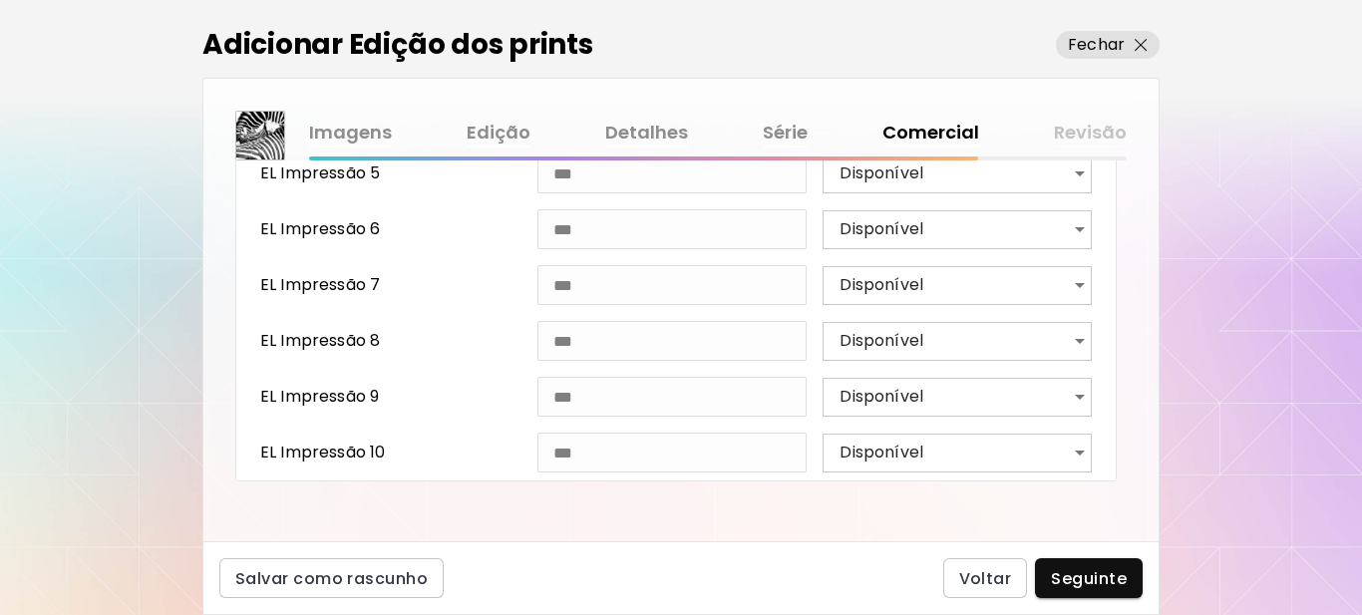
scroll to position [1208, 0]
click at [1068, 574] on span "Seguinte" at bounding box center [1089, 578] width 76 height 21
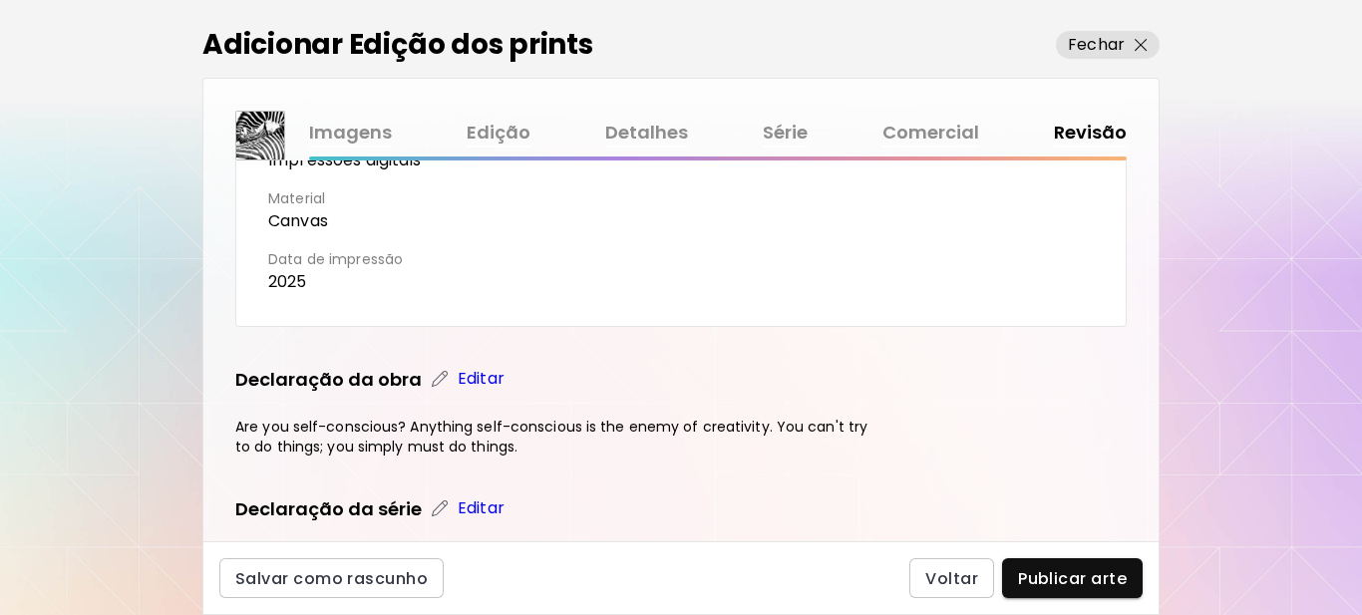
scroll to position [997, 0]
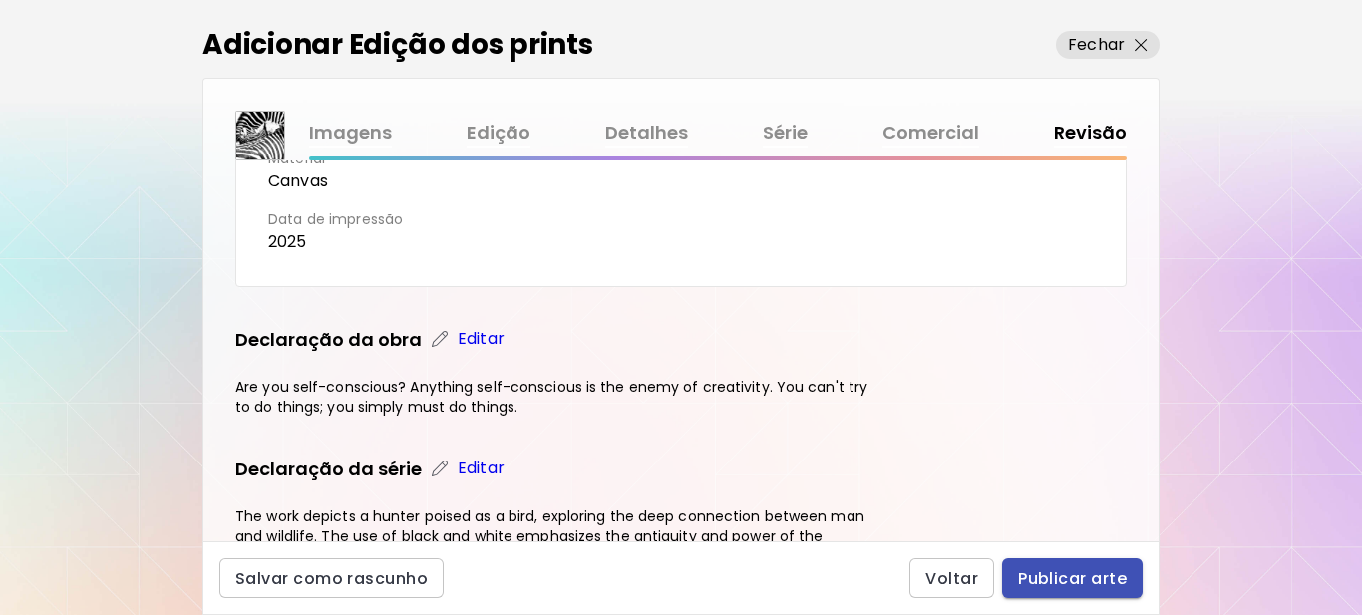
click at [1080, 580] on span "Publicar arte" at bounding box center [1072, 578] width 109 height 21
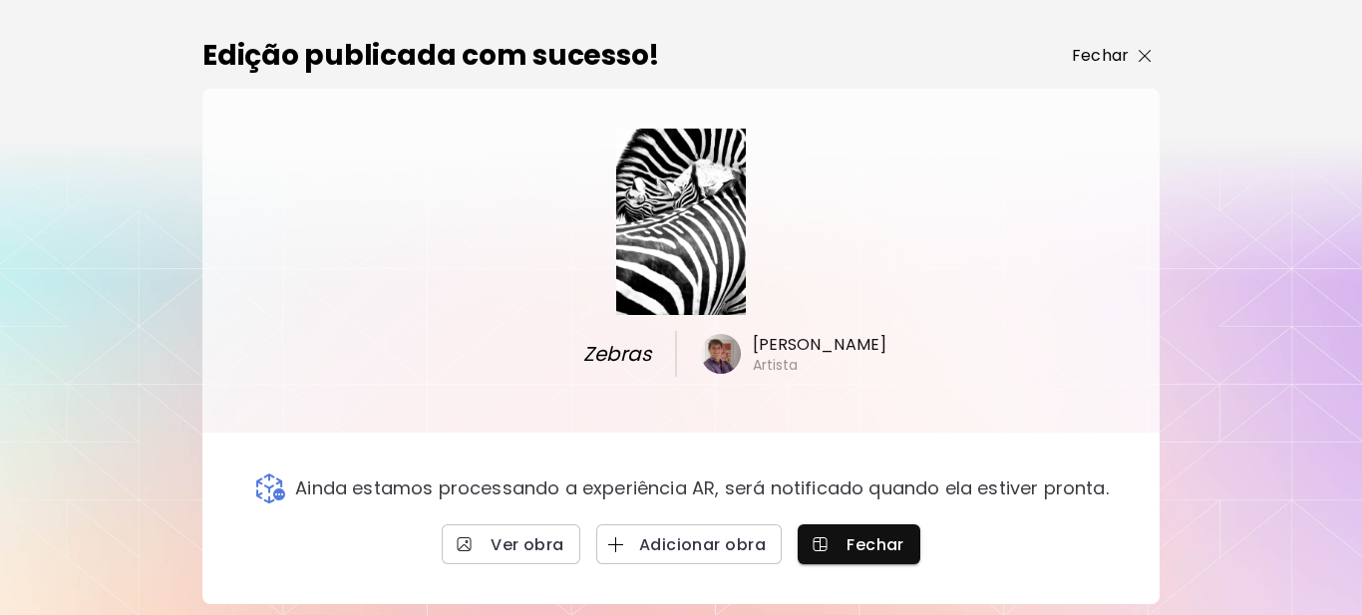
click at [1120, 60] on p "Fechar" at bounding box center [1100, 56] width 57 height 24
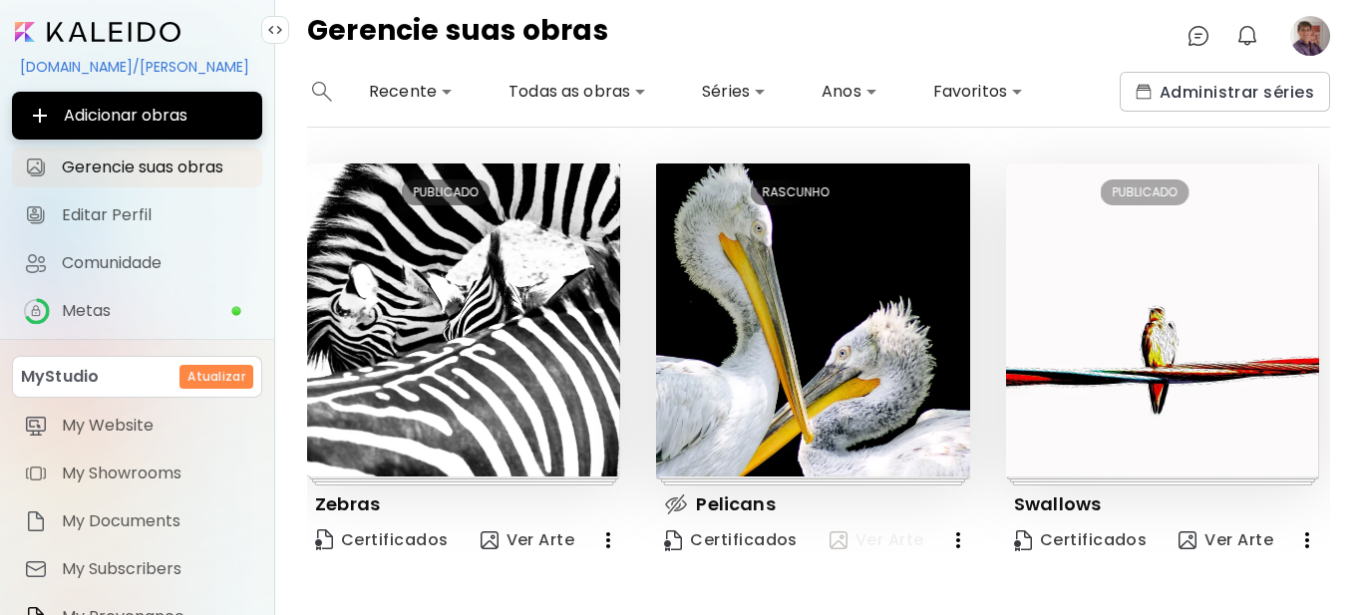
click at [857, 538] on span "Ver Arte" at bounding box center [877, 540] width 95 height 22
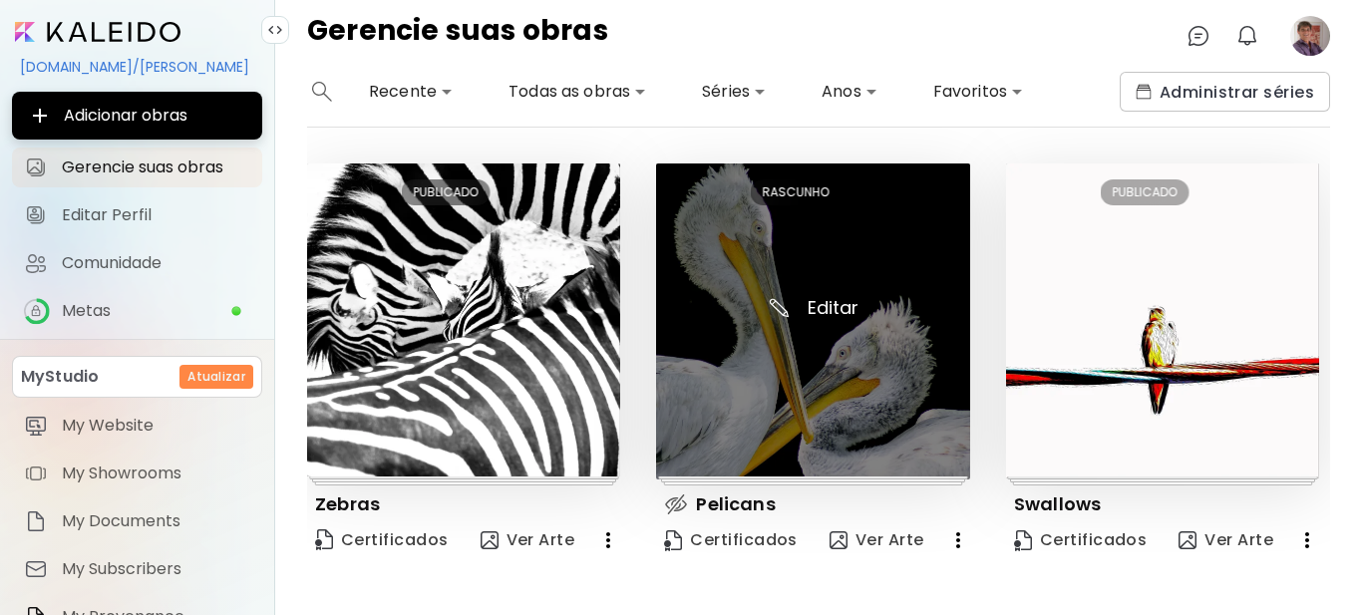
click at [843, 391] on img at bounding box center [812, 322] width 313 height 316
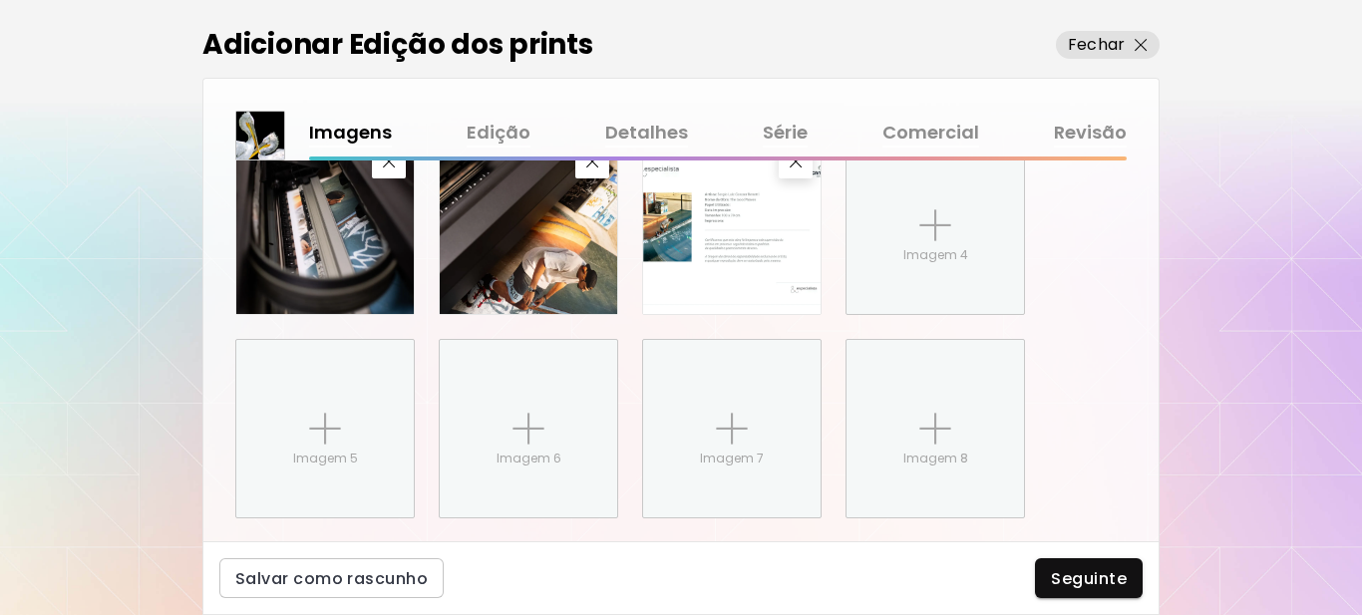
scroll to position [1074, 0]
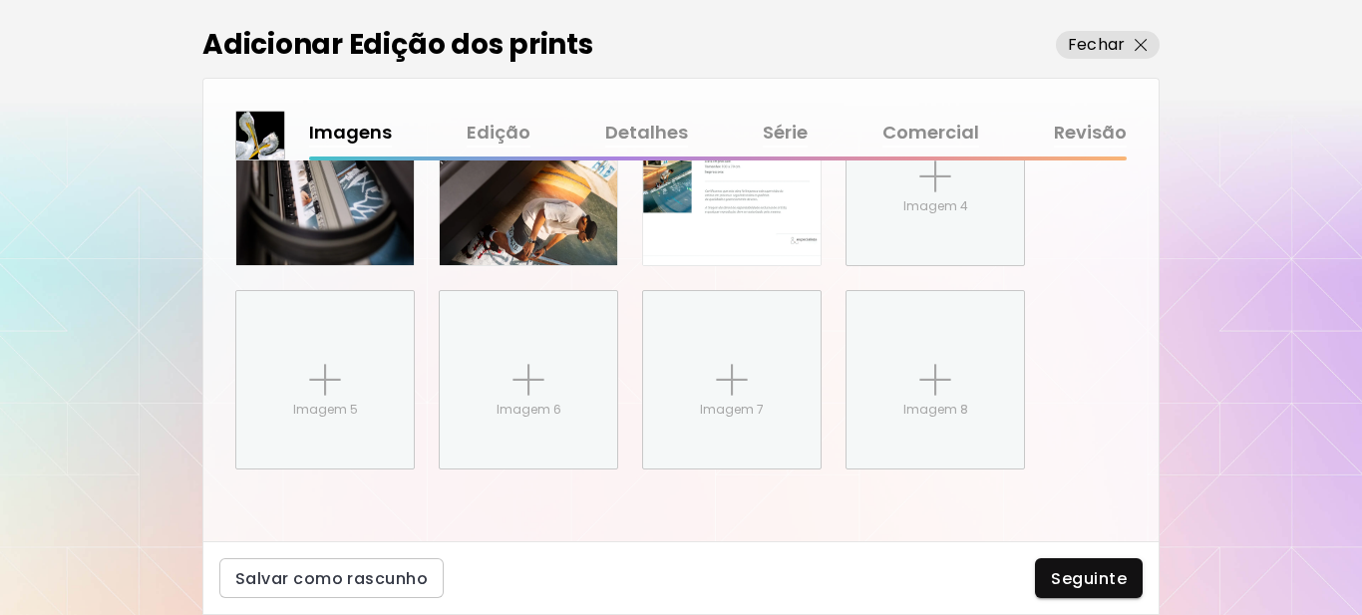
click at [1078, 135] on link "Revisão" at bounding box center [1090, 133] width 73 height 29
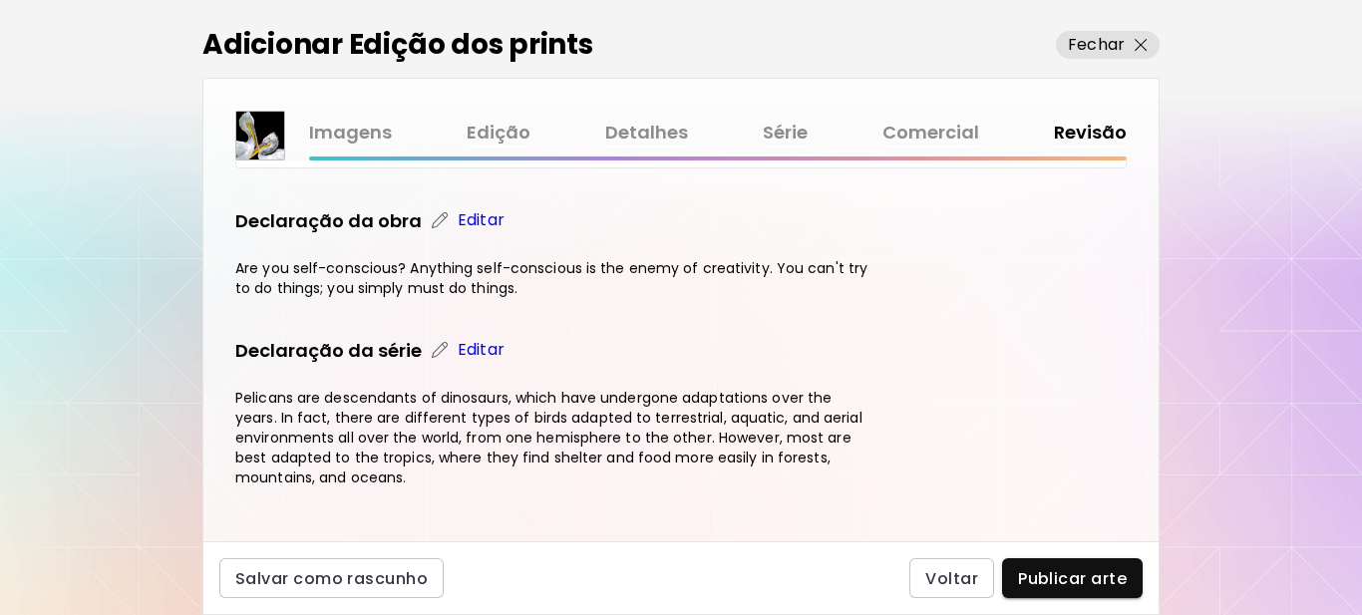
scroll to position [1134, 0]
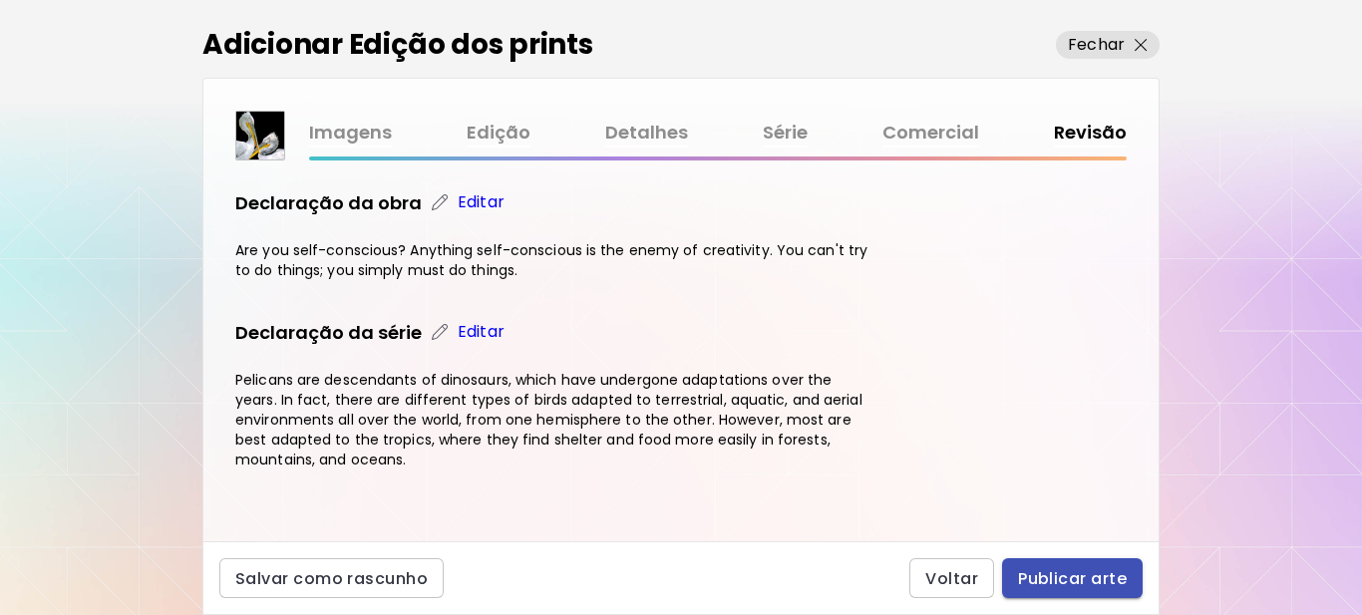
click at [1065, 572] on span "Publicar arte" at bounding box center [1072, 578] width 109 height 21
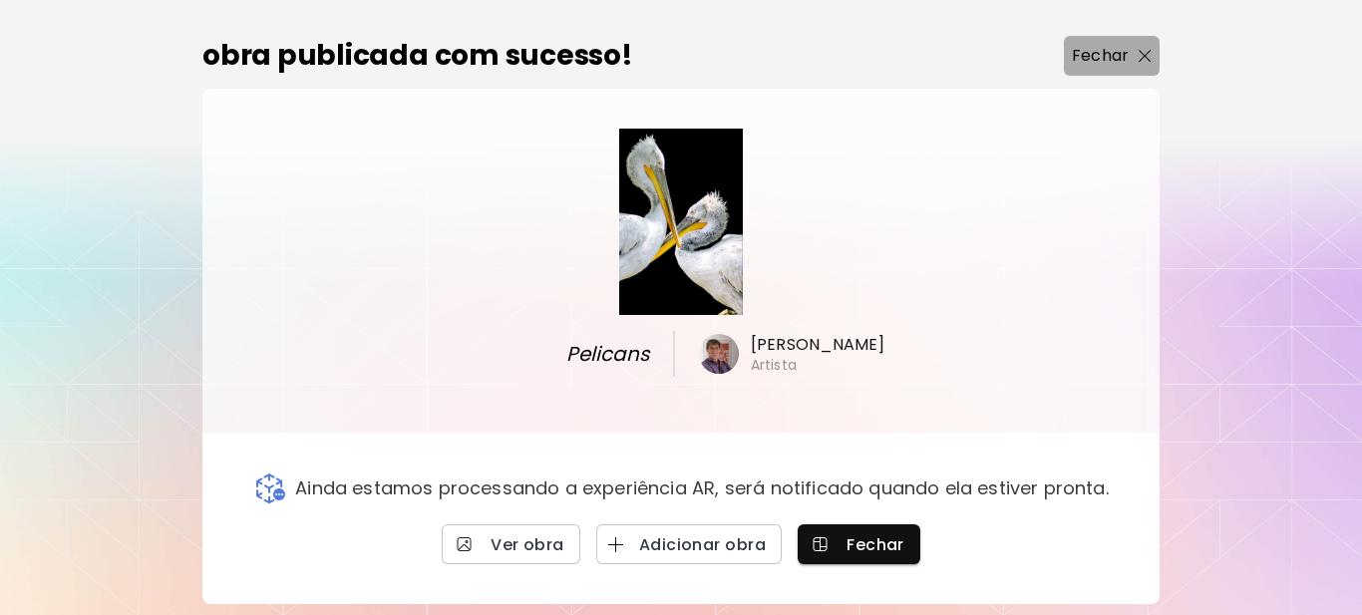
click at [1131, 51] on span "Fechar" at bounding box center [1112, 56] width 80 height 24
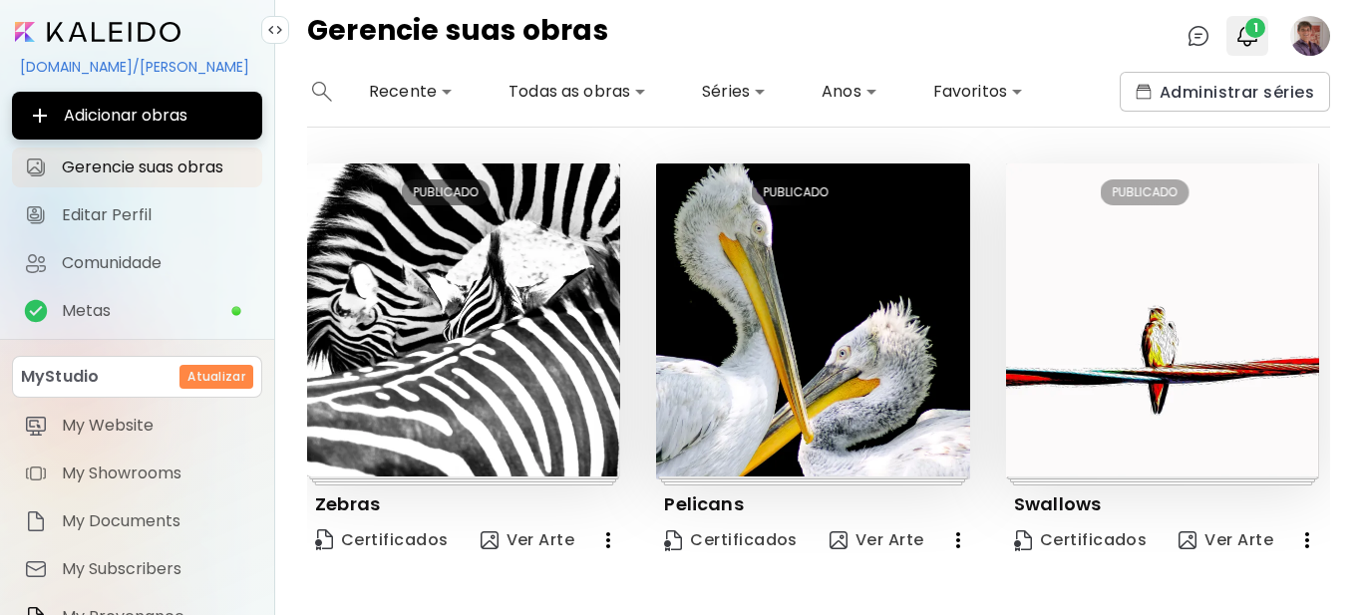
click at [1242, 40] on img "button" at bounding box center [1247, 36] width 24 height 24
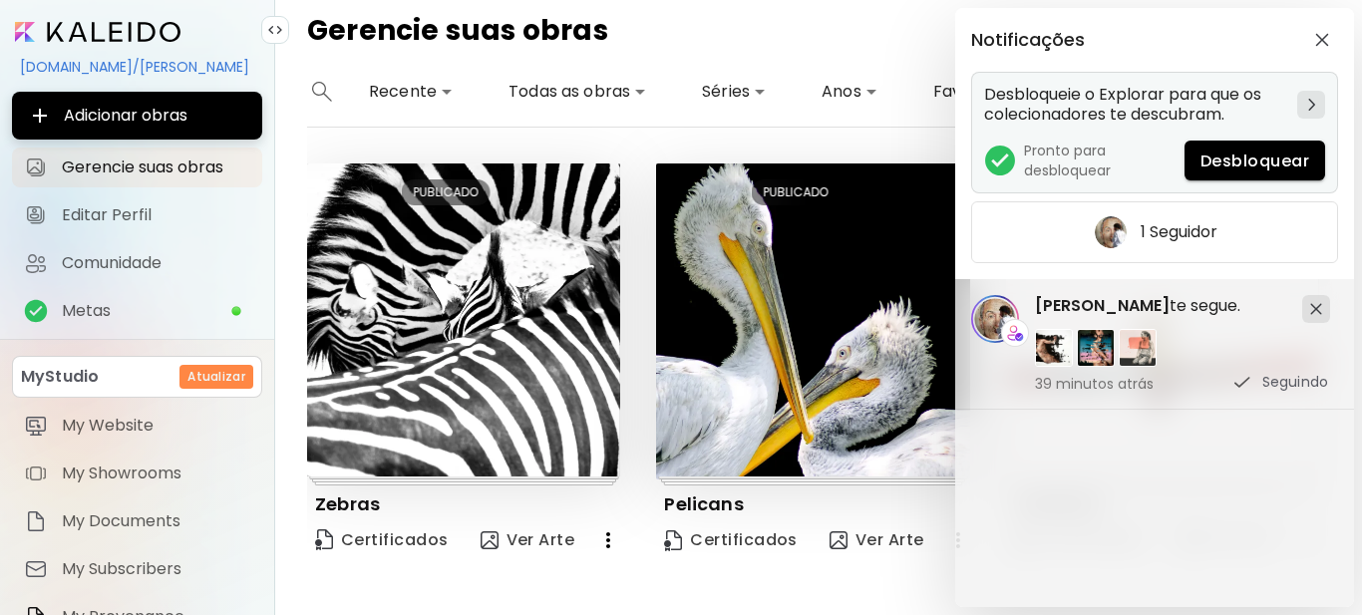
click at [1261, 161] on span "Desbloquear" at bounding box center [1255, 161] width 109 height 21
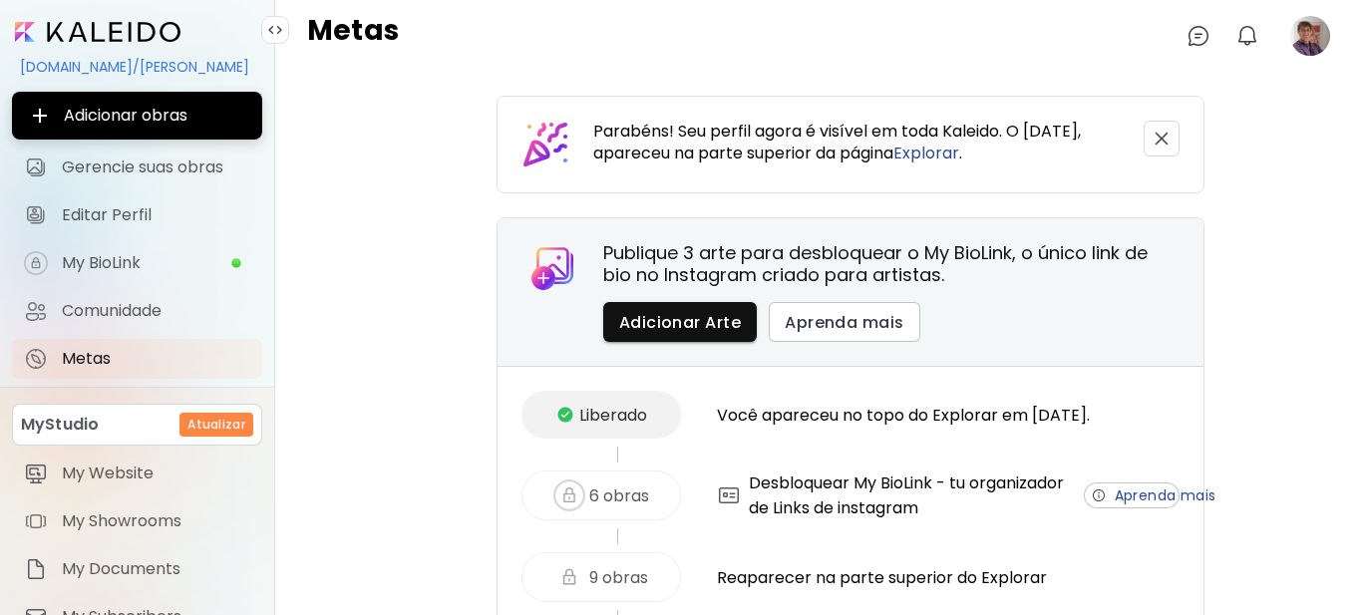
drag, startPoint x: 1170, startPoint y: 0, endPoint x: 340, endPoint y: 364, distance: 906.0
click at [181, 175] on span "Gerencie suas obras" at bounding box center [156, 168] width 188 height 20
